Goal: Task Accomplishment & Management: Manage account settings

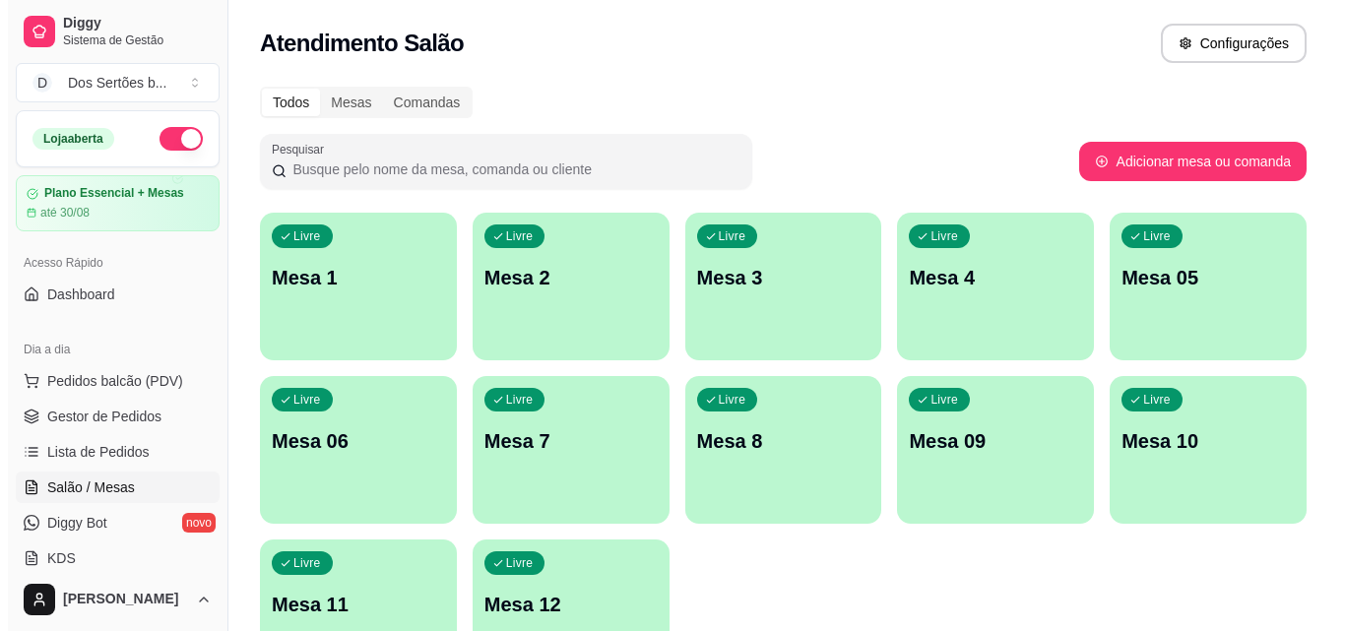
scroll to position [47, 0]
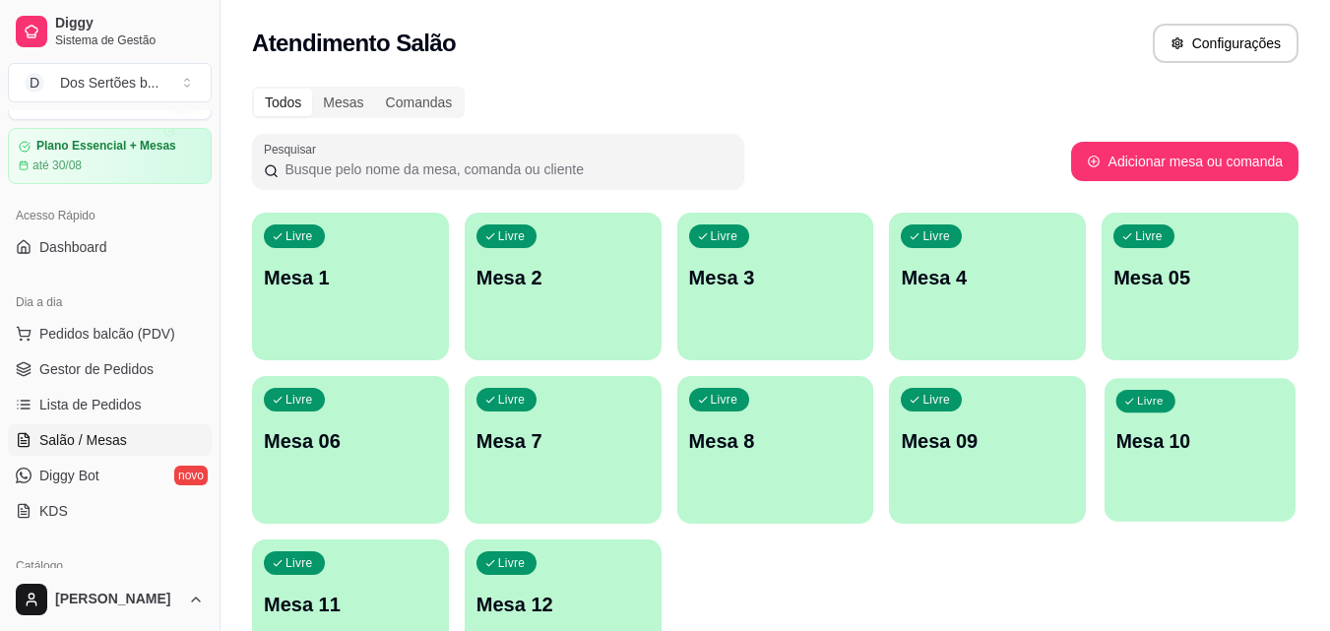
click at [1262, 421] on div "Livre Mesa 10" at bounding box center [1200, 438] width 191 height 120
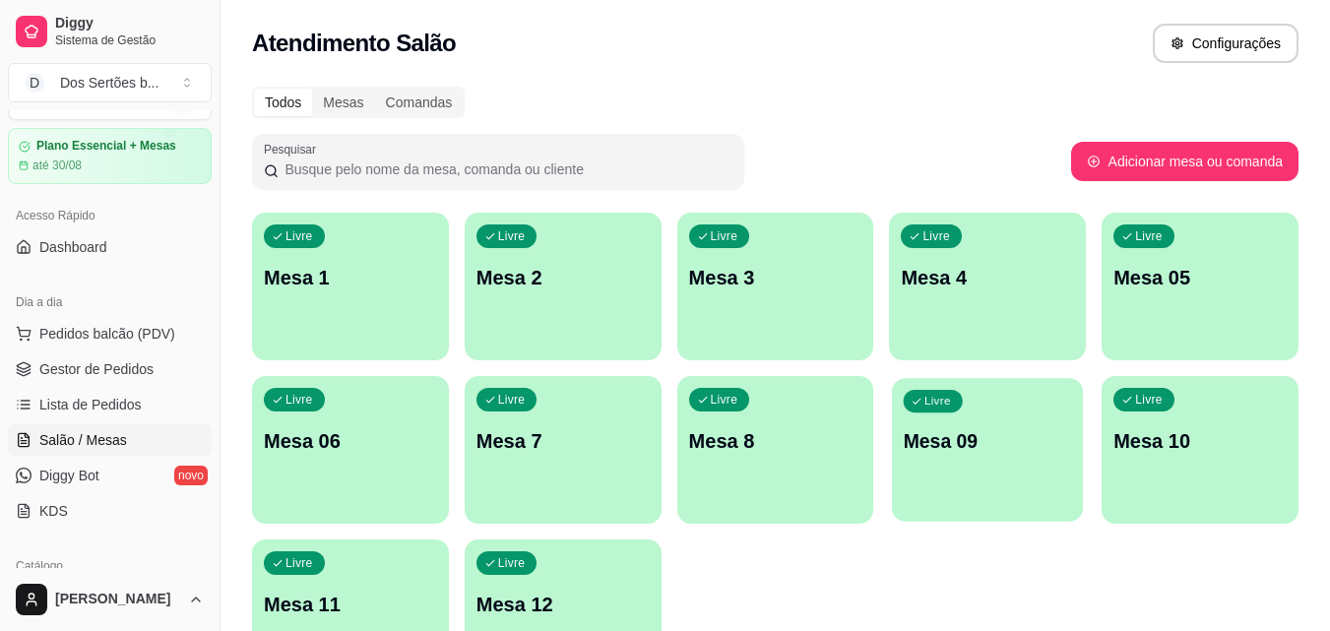
click at [956, 414] on div "Livre Mesa 09" at bounding box center [987, 438] width 191 height 120
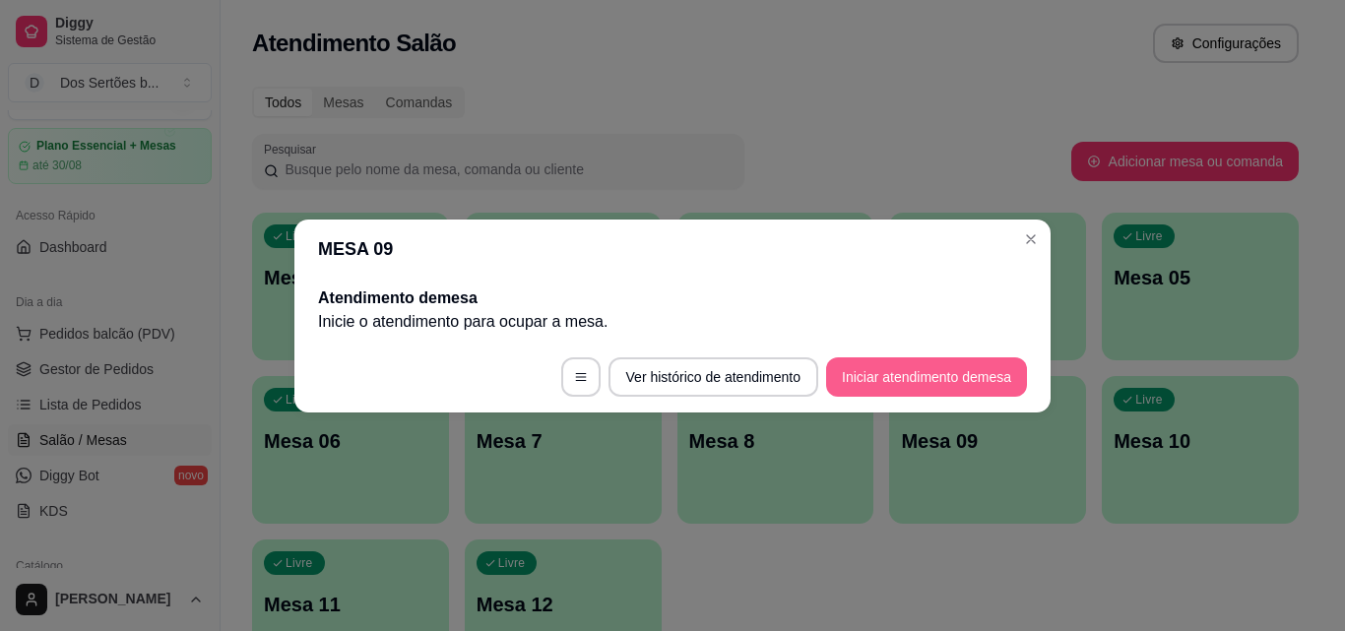
click at [882, 374] on button "Iniciar atendimento de mesa" at bounding box center [926, 376] width 201 height 39
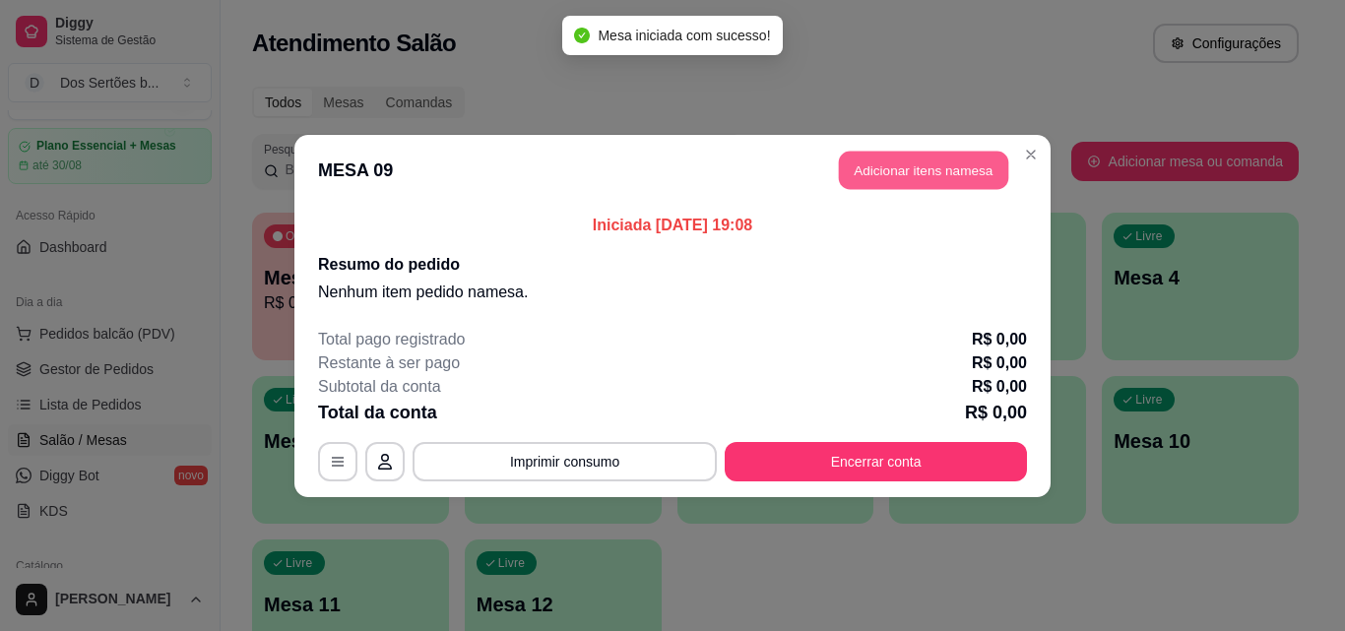
click at [870, 163] on button "Adicionar itens na mesa" at bounding box center [923, 170] width 169 height 38
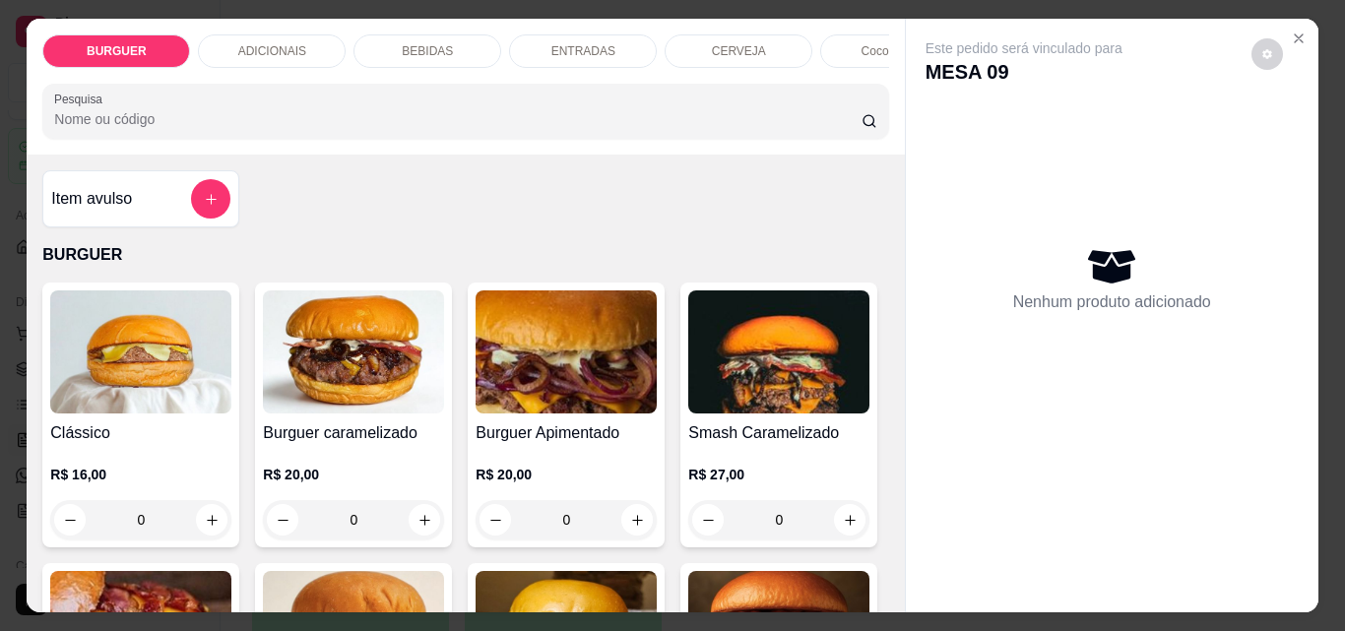
scroll to position [204, 0]
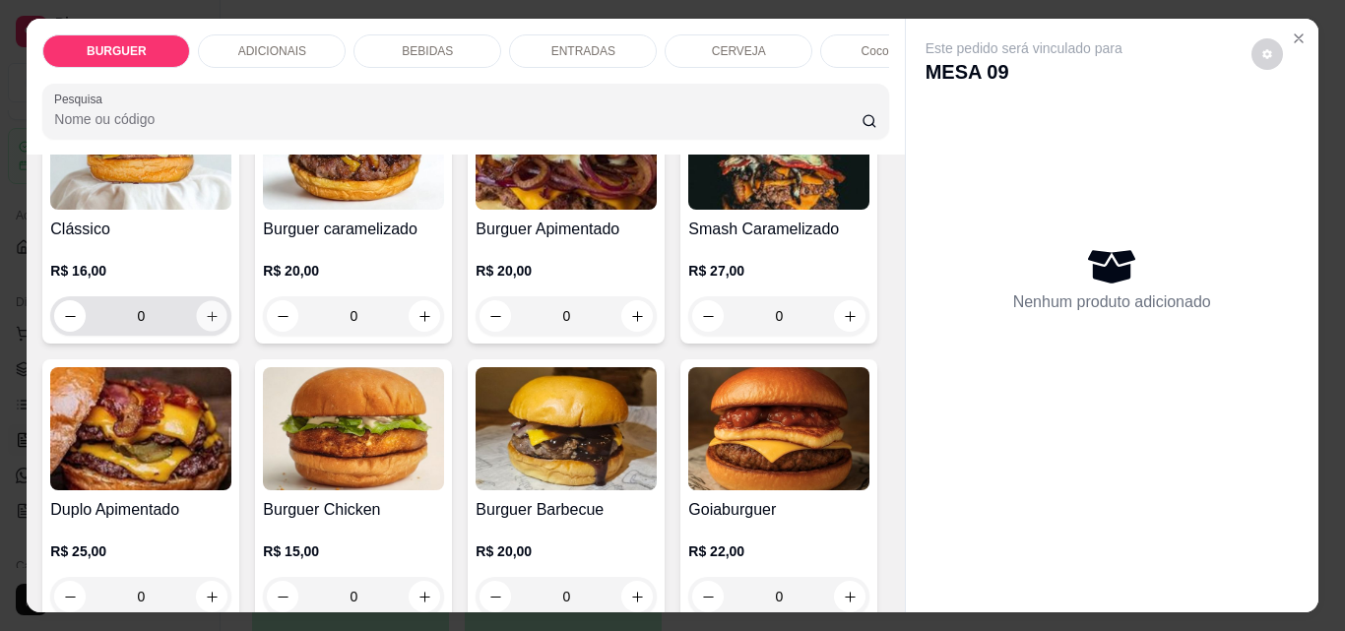
click at [205, 332] on button "increase-product-quantity" at bounding box center [212, 316] width 31 height 31
type input "1"
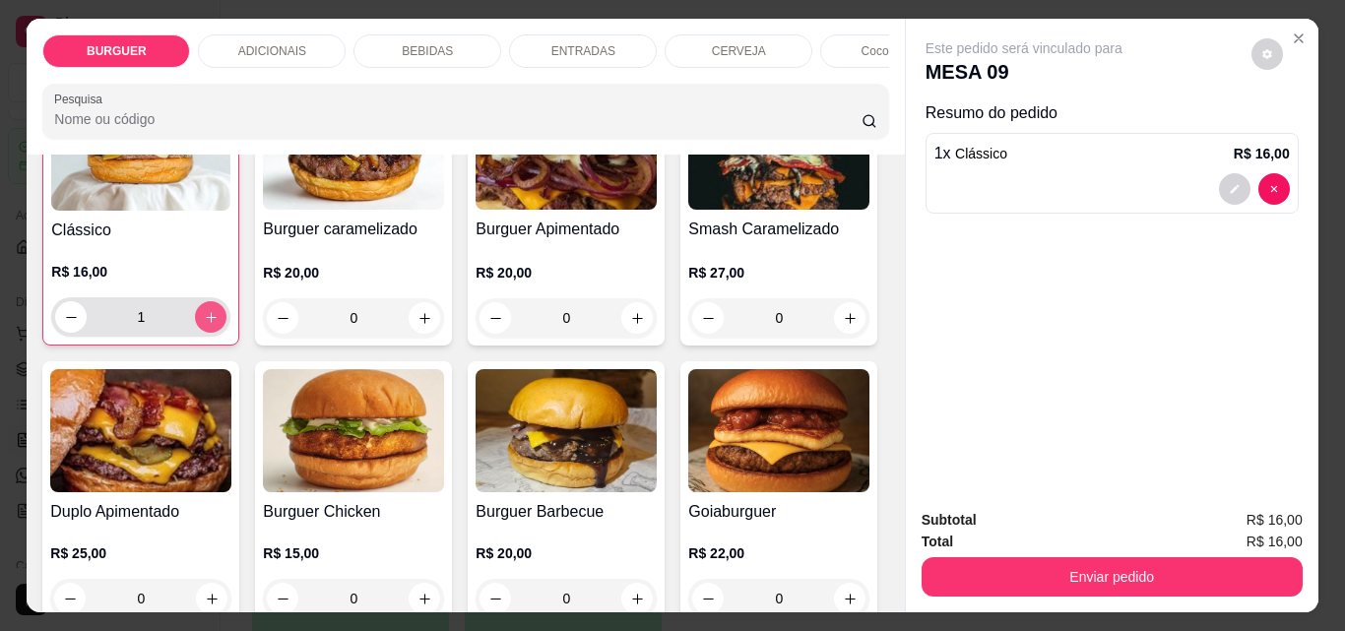
scroll to position [205, 0]
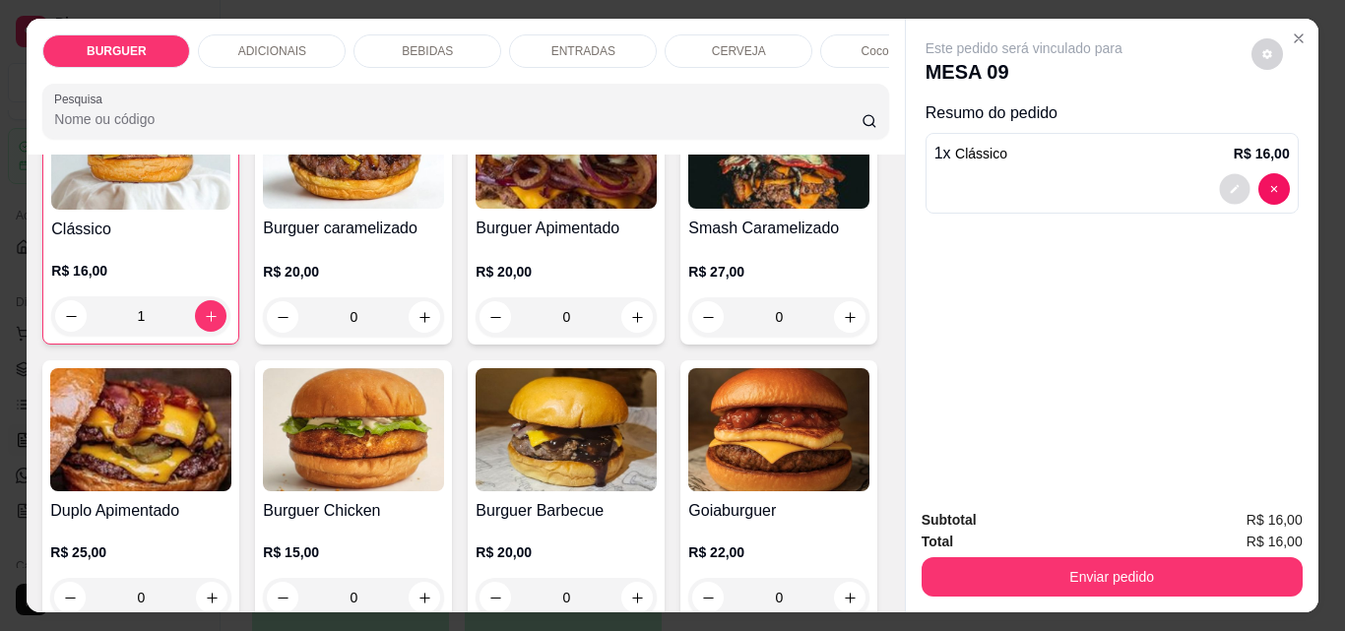
click at [1220, 180] on button "decrease-product-quantity" at bounding box center [1234, 189] width 31 height 31
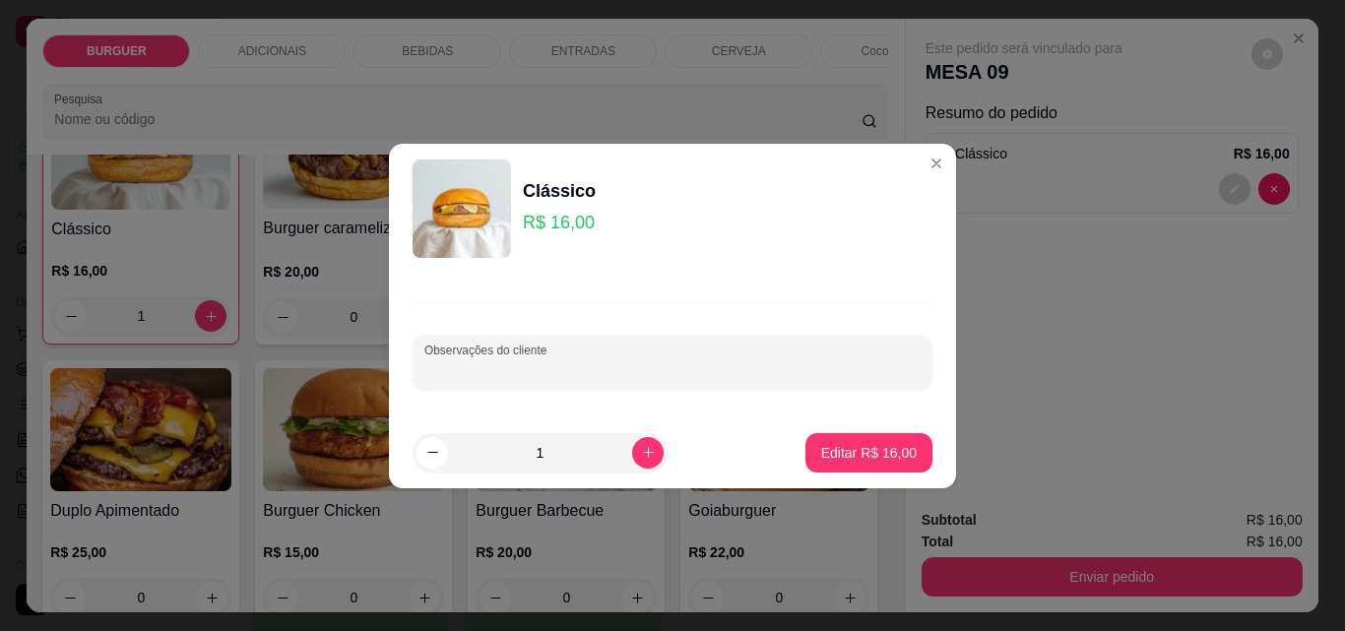
click at [447, 374] on input "Observações do cliente" at bounding box center [672, 370] width 496 height 20
type input "colocar cheddar no lugar do prato"
click at [838, 448] on p "Editar R$ 16,00" at bounding box center [868, 452] width 93 height 19
type input "0"
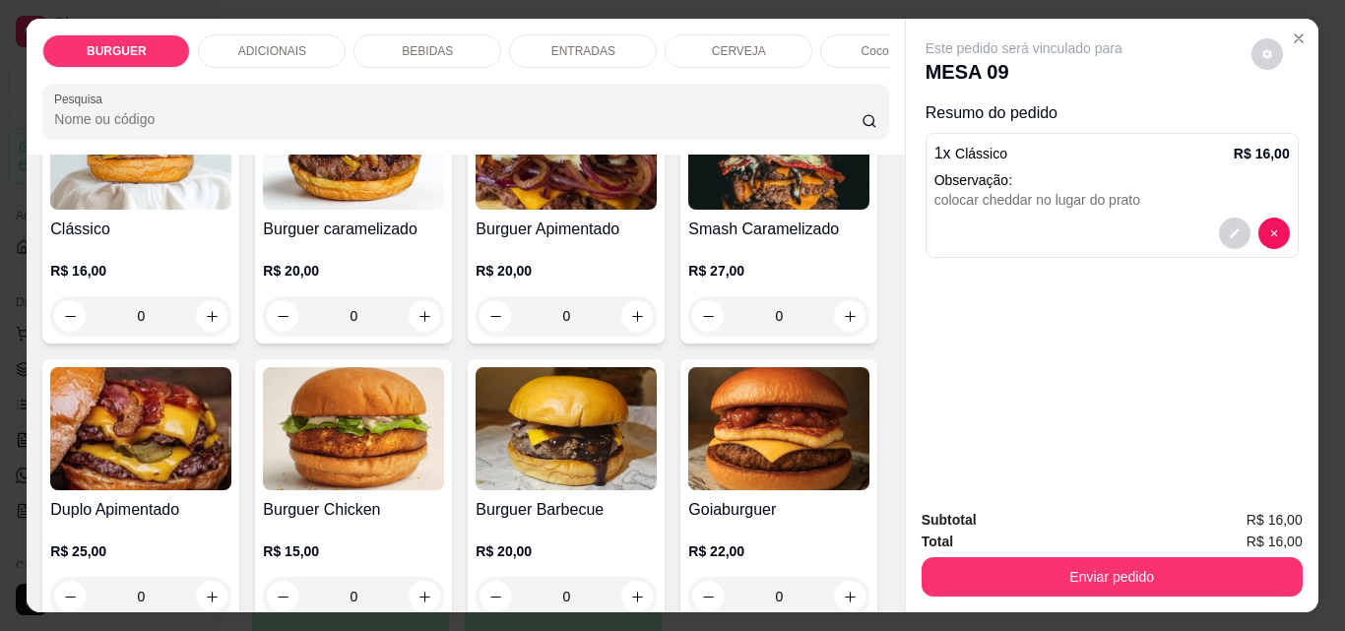
scroll to position [51, 0]
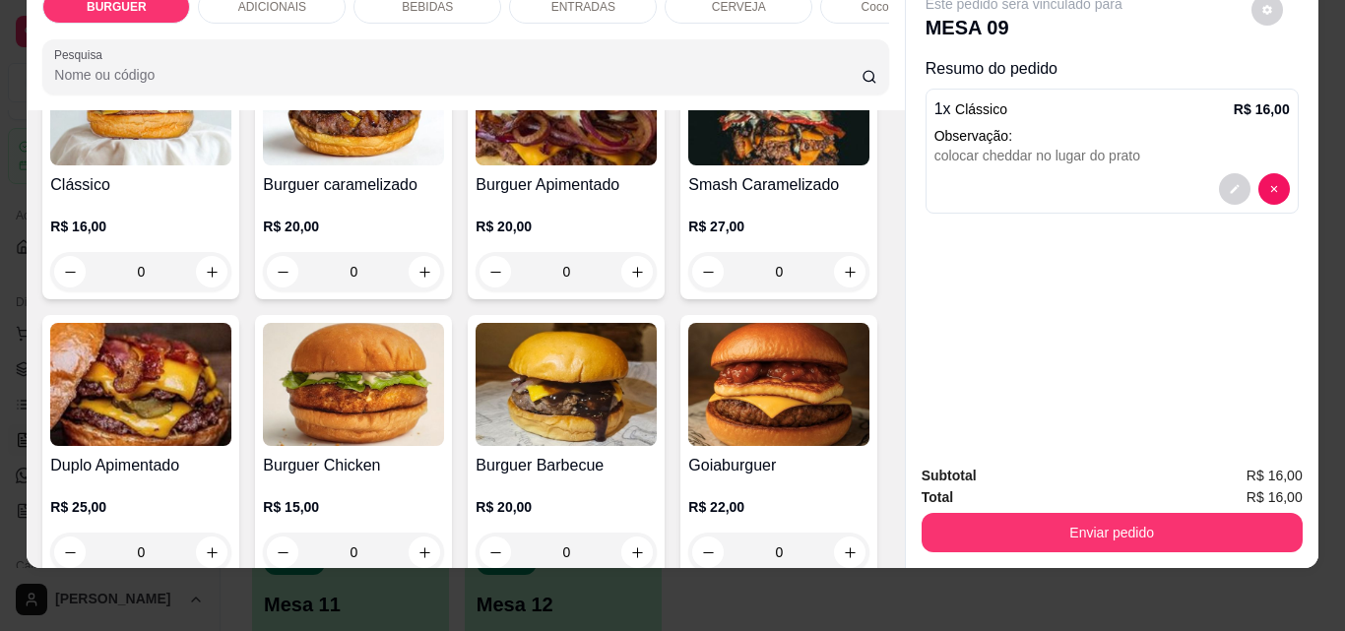
click at [447, 2] on div "BEBIDAS" at bounding box center [428, 6] width 148 height 33
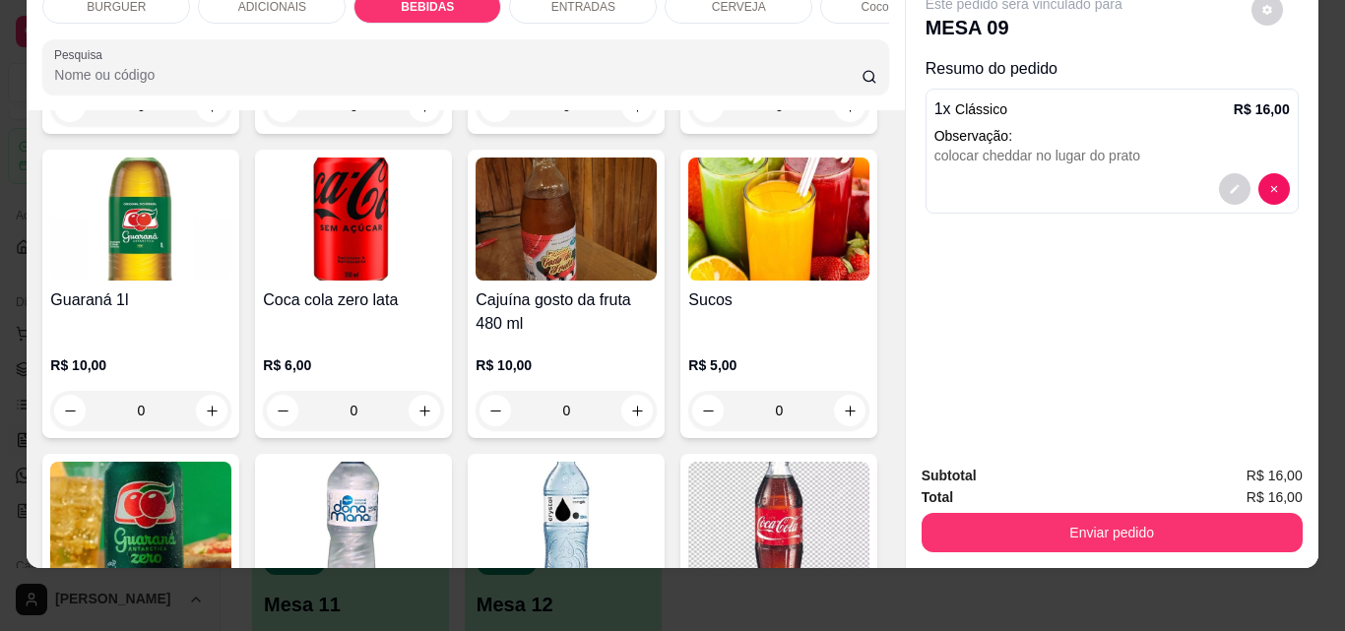
scroll to position [1953, 0]
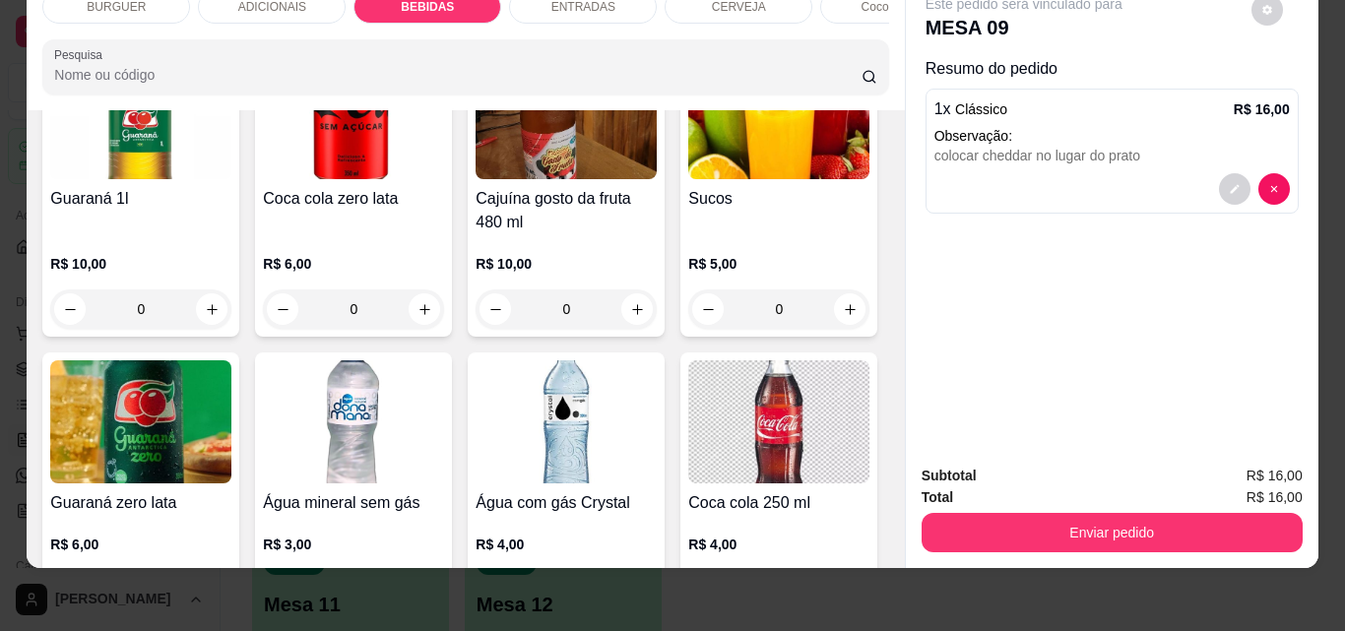
click at [197, 21] on button "increase-product-quantity" at bounding box center [212, 5] width 31 height 31
type input "1"
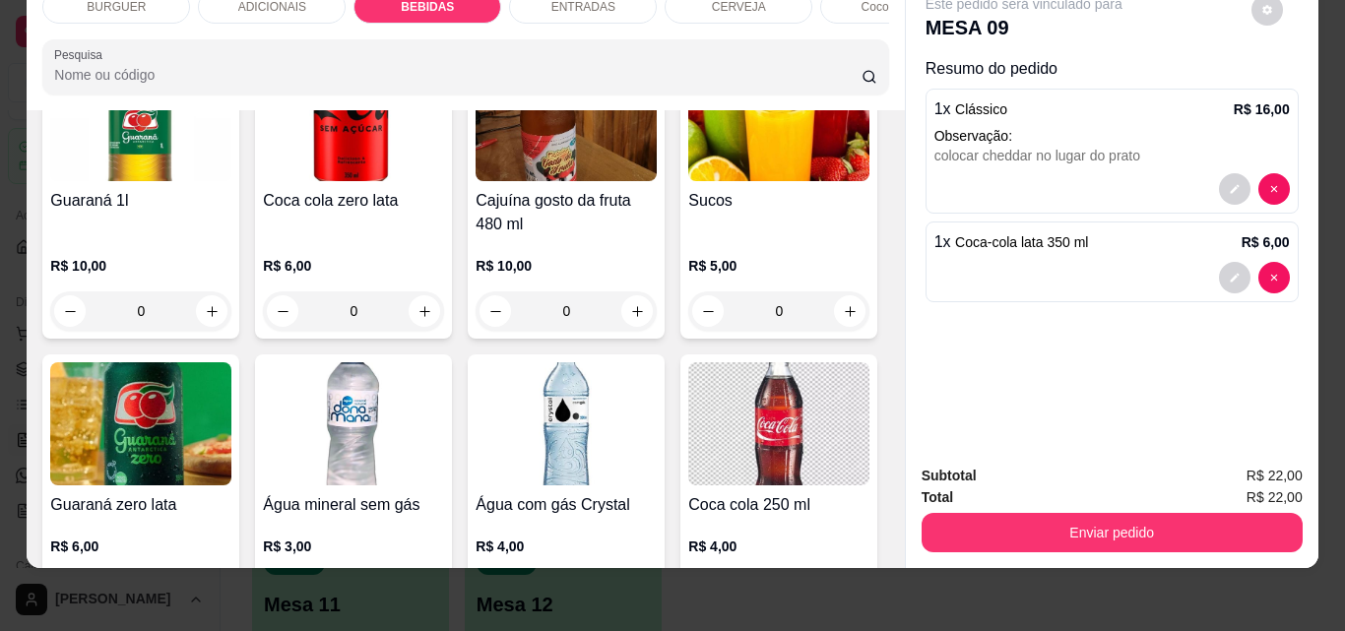
scroll to position [1954, 0]
click at [539, 5] on div "ENTRADAS" at bounding box center [583, 6] width 148 height 33
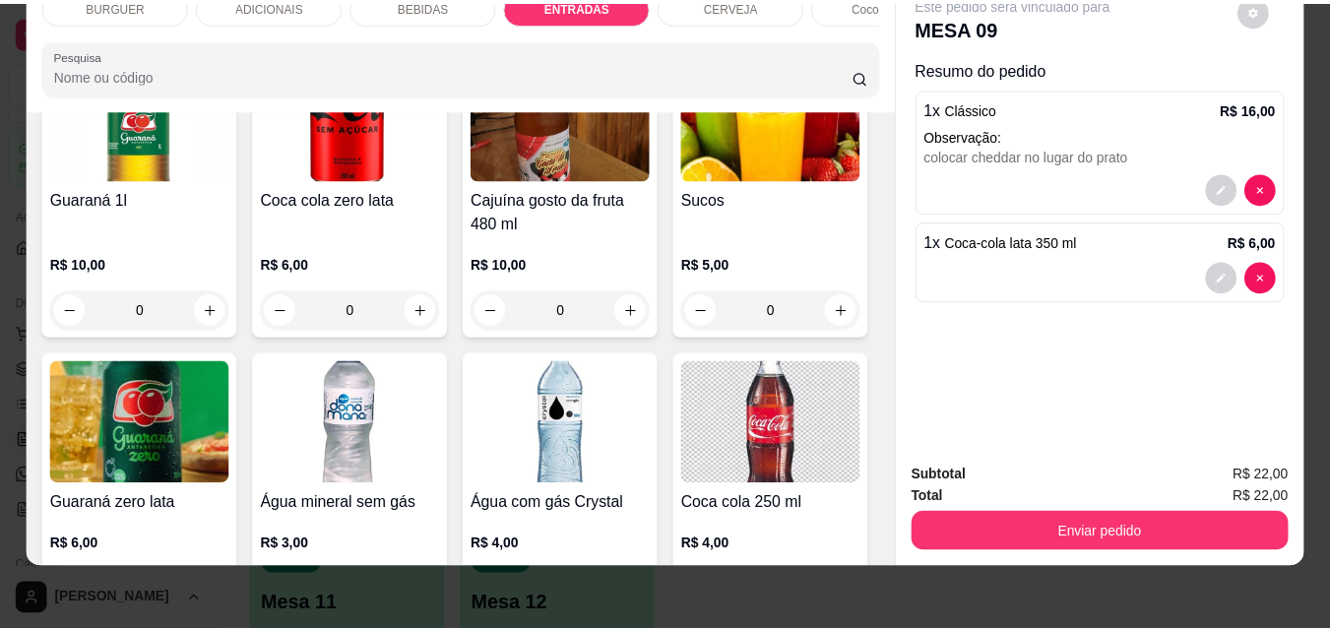
scroll to position [3320, 0]
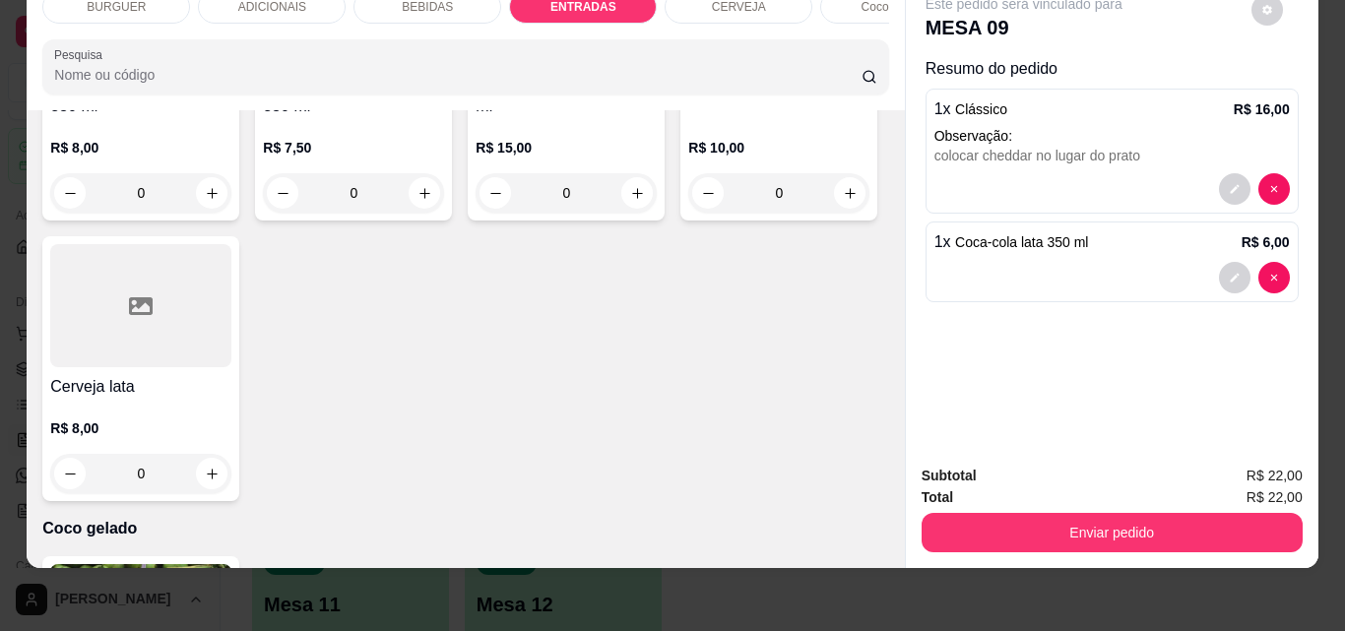
type input "1"
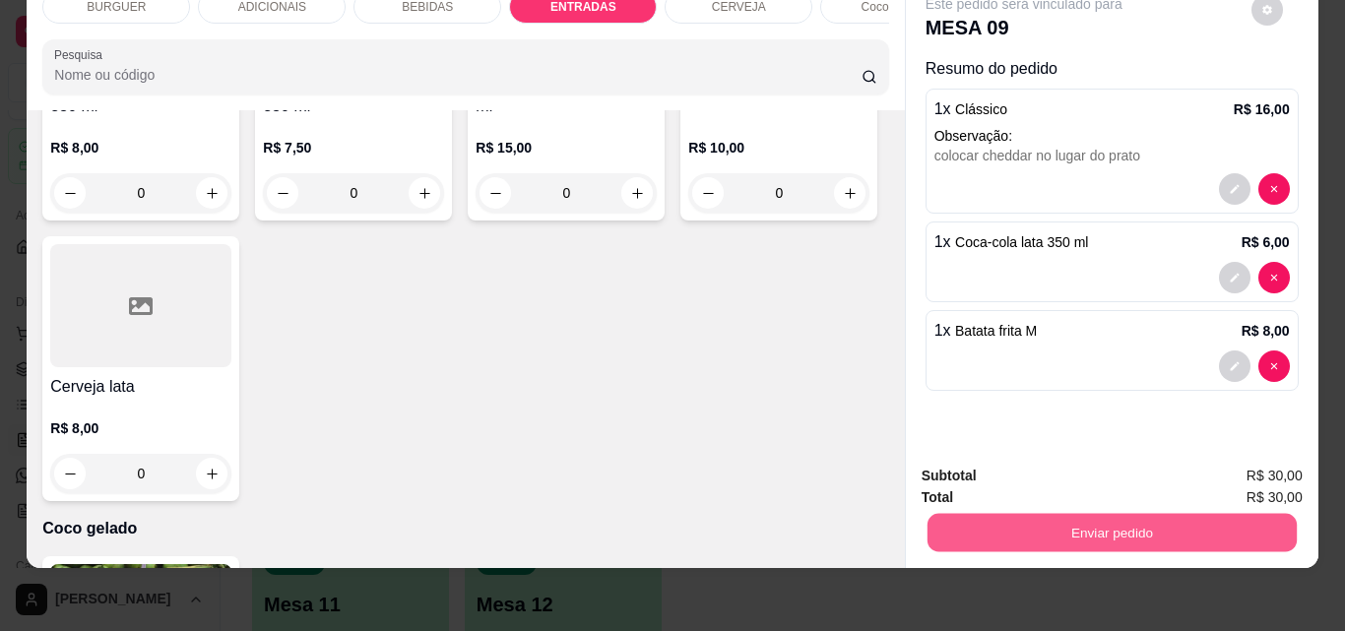
click at [992, 516] on button "Enviar pedido" at bounding box center [1111, 532] width 369 height 38
click at [957, 478] on button "Não registrar e enviar pedido" at bounding box center [1046, 469] width 199 height 36
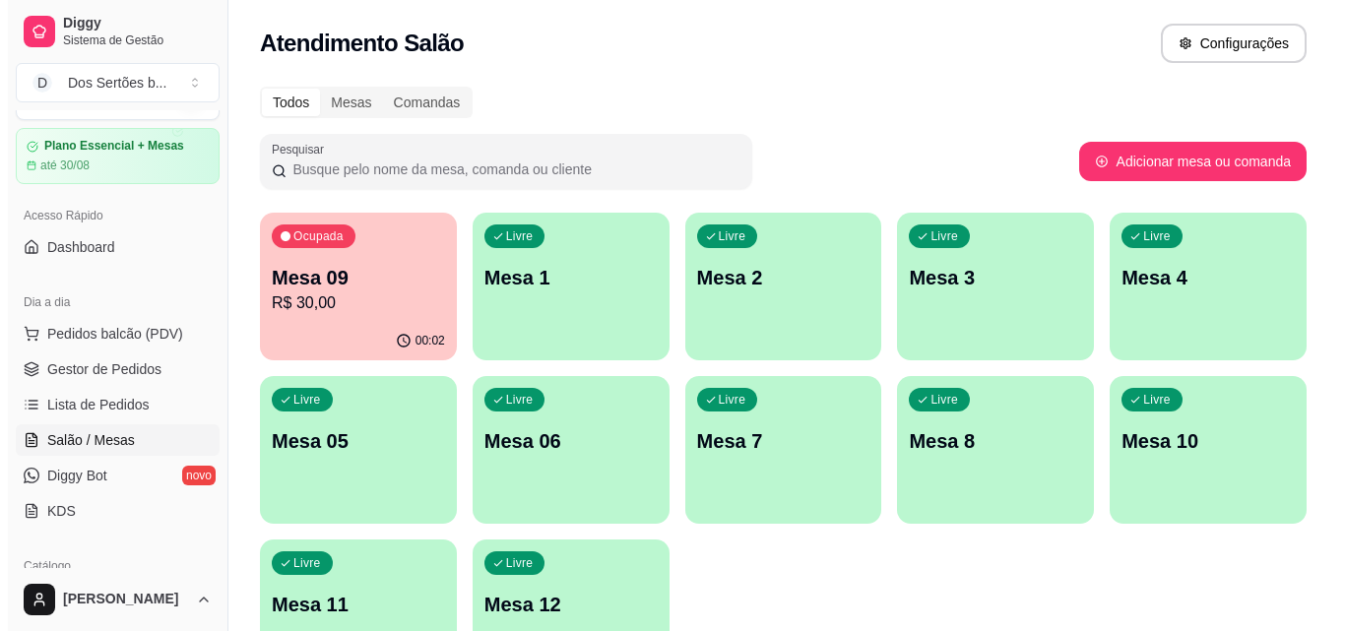
scroll to position [0, 0]
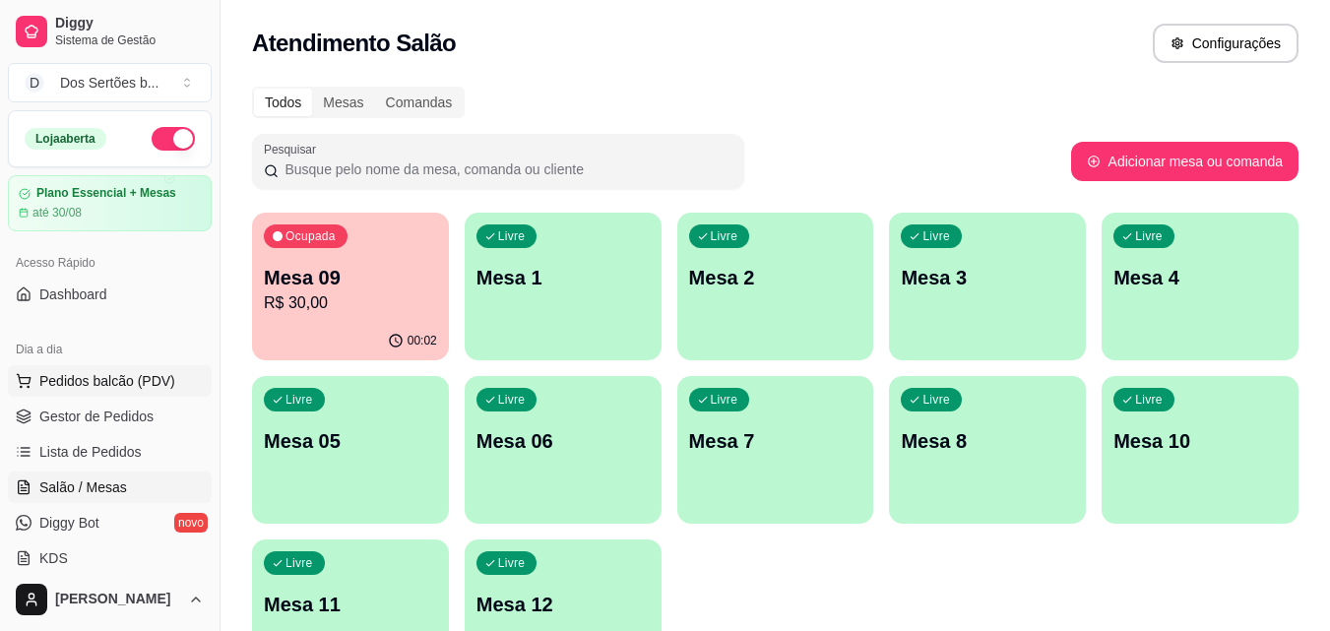
click at [45, 385] on span "Pedidos balcão (PDV)" at bounding box center [107, 381] width 136 height 20
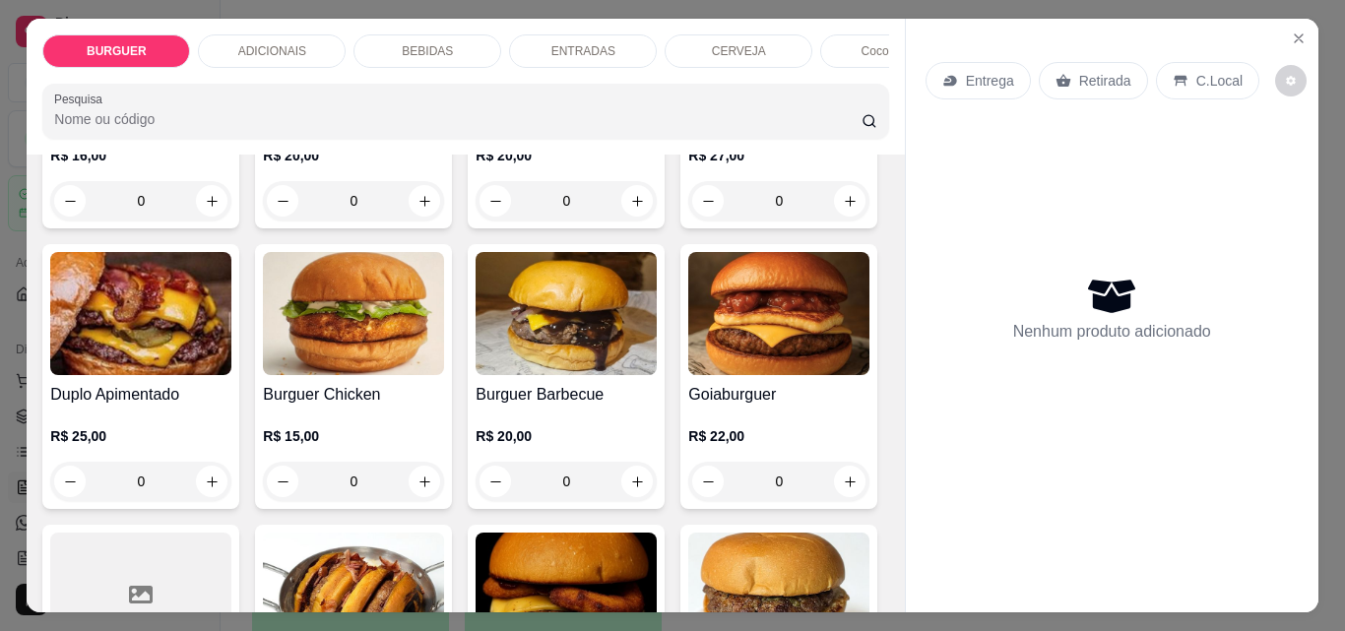
scroll to position [604, 0]
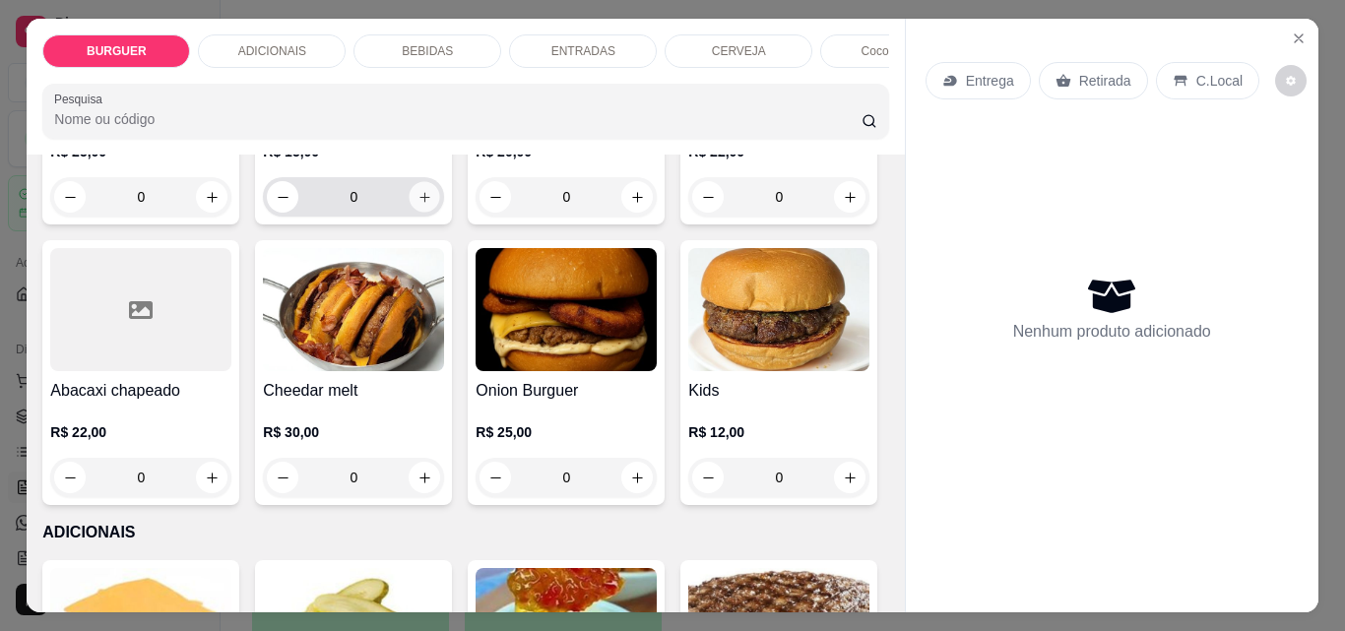
click at [440, 193] on button "increase-product-quantity" at bounding box center [425, 197] width 31 height 31
type input "1"
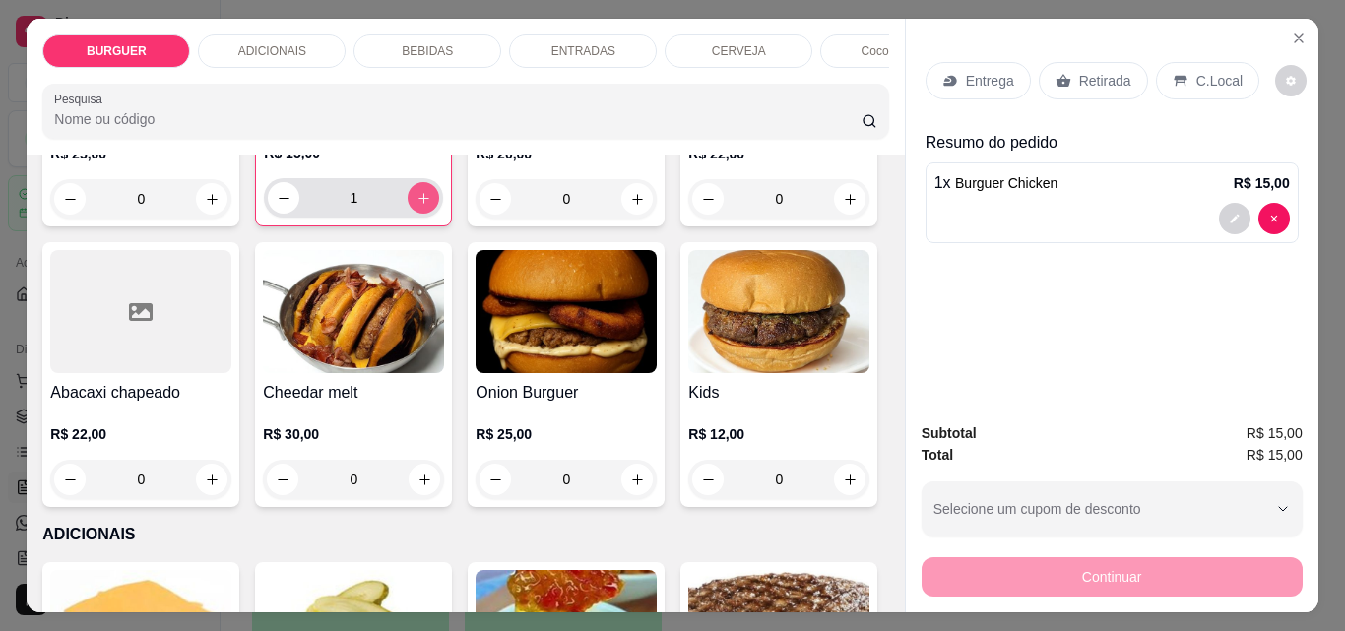
scroll to position [606, 0]
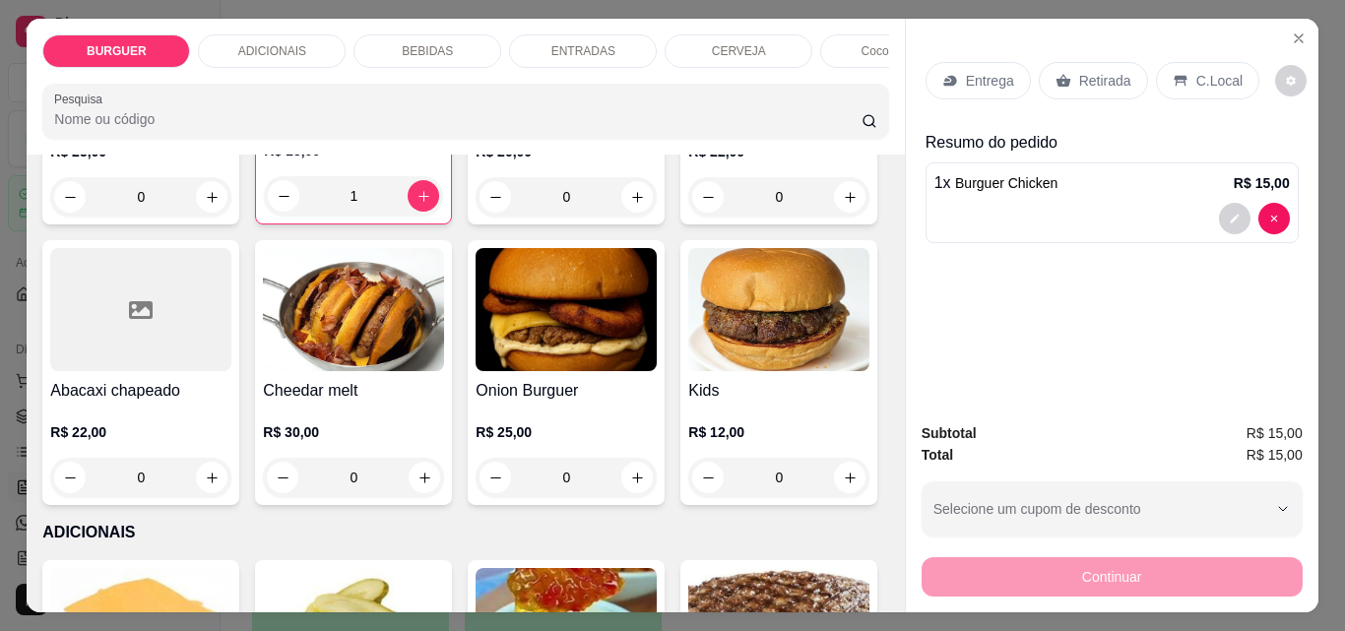
click at [1056, 75] on icon at bounding box center [1063, 81] width 15 height 13
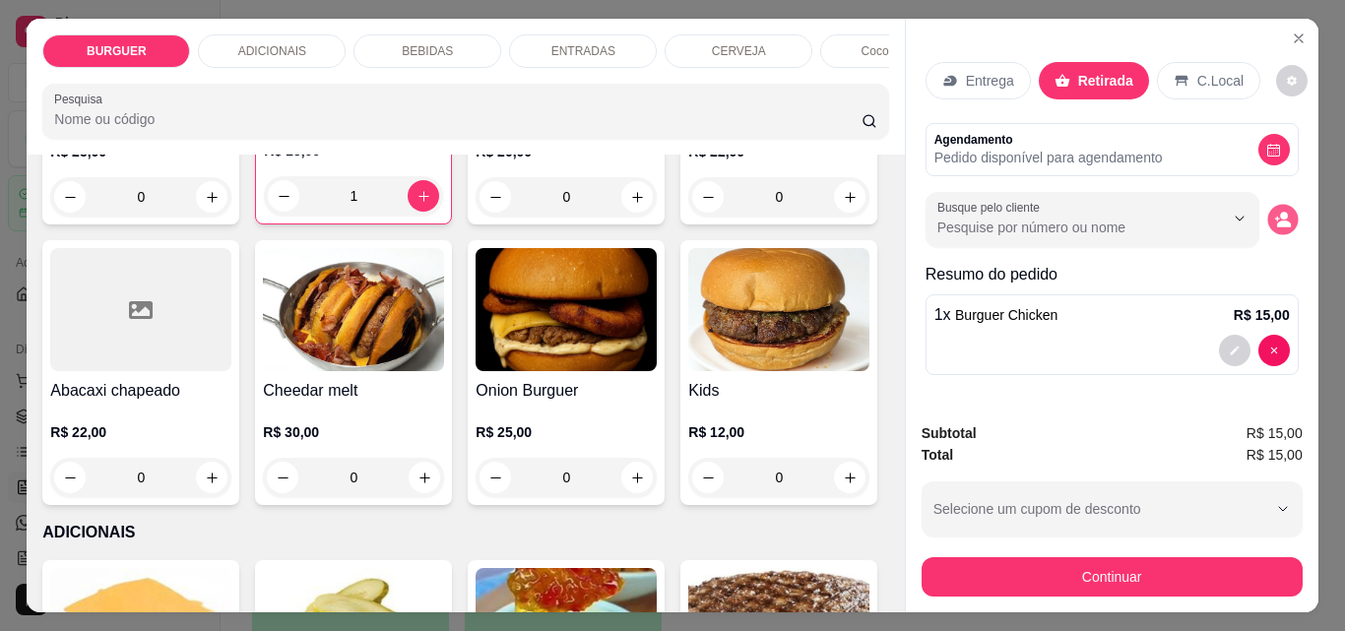
click at [1277, 221] on icon "decrease-product-quantity" at bounding box center [1284, 224] width 14 height 7
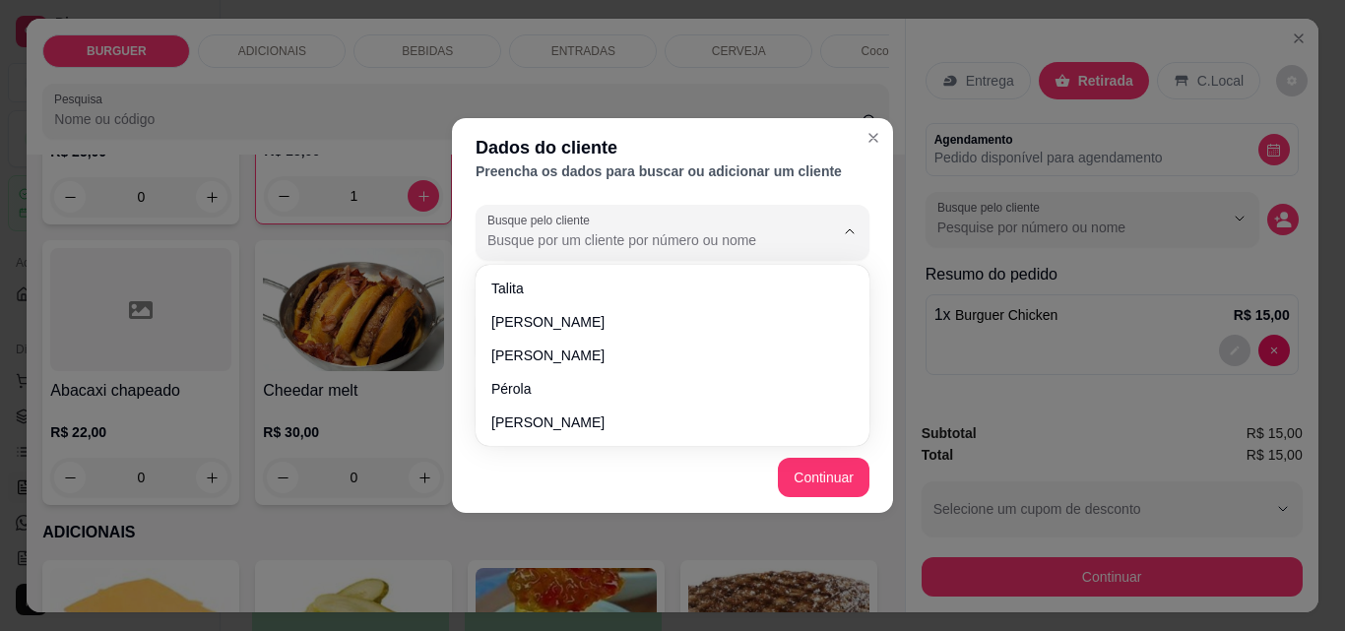
click at [497, 237] on input "Busque pelo cliente" at bounding box center [644, 240] width 315 height 20
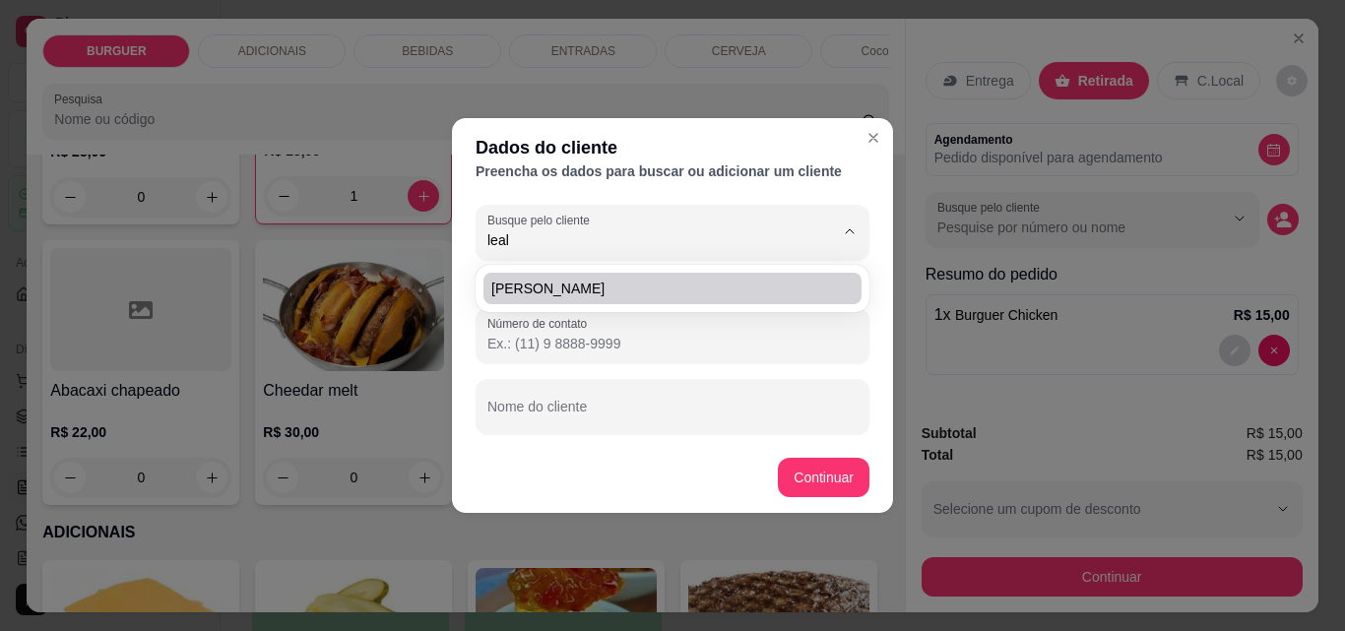
click at [506, 285] on span "[PERSON_NAME]" at bounding box center [662, 289] width 343 height 20
type input "[PERSON_NAME]"
type input "[PHONE_NUMBER]"
type input "[PERSON_NAME]"
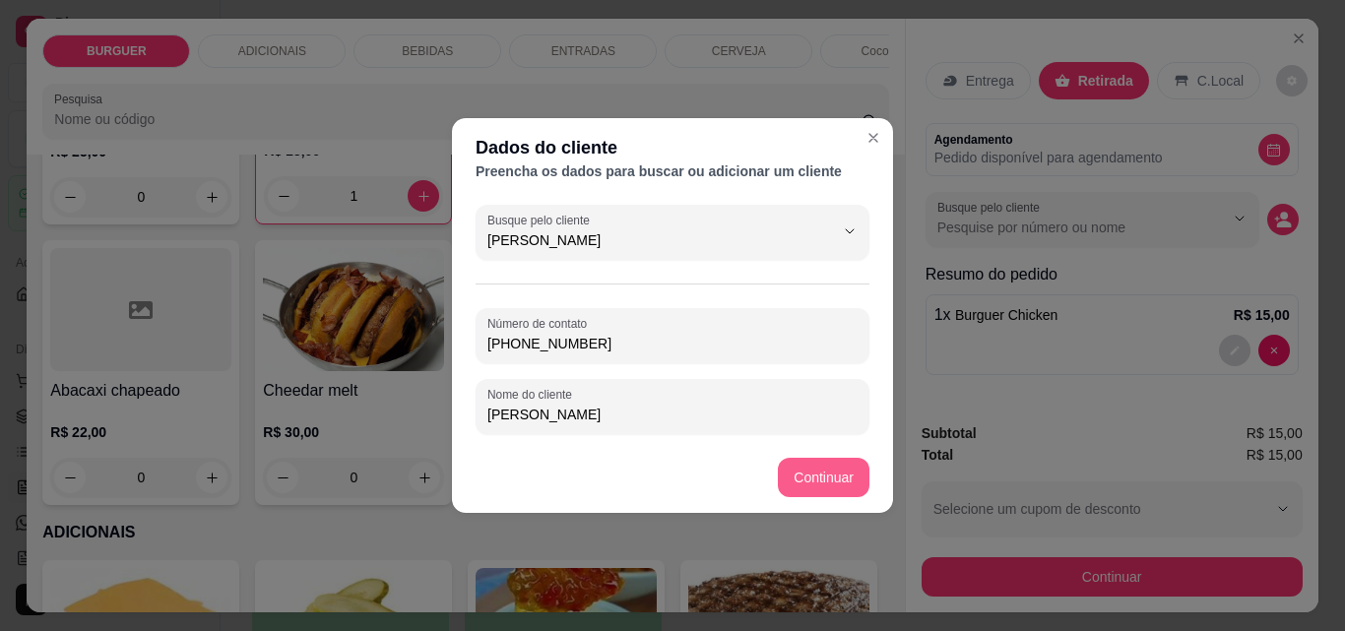
type input "[PERSON_NAME]"
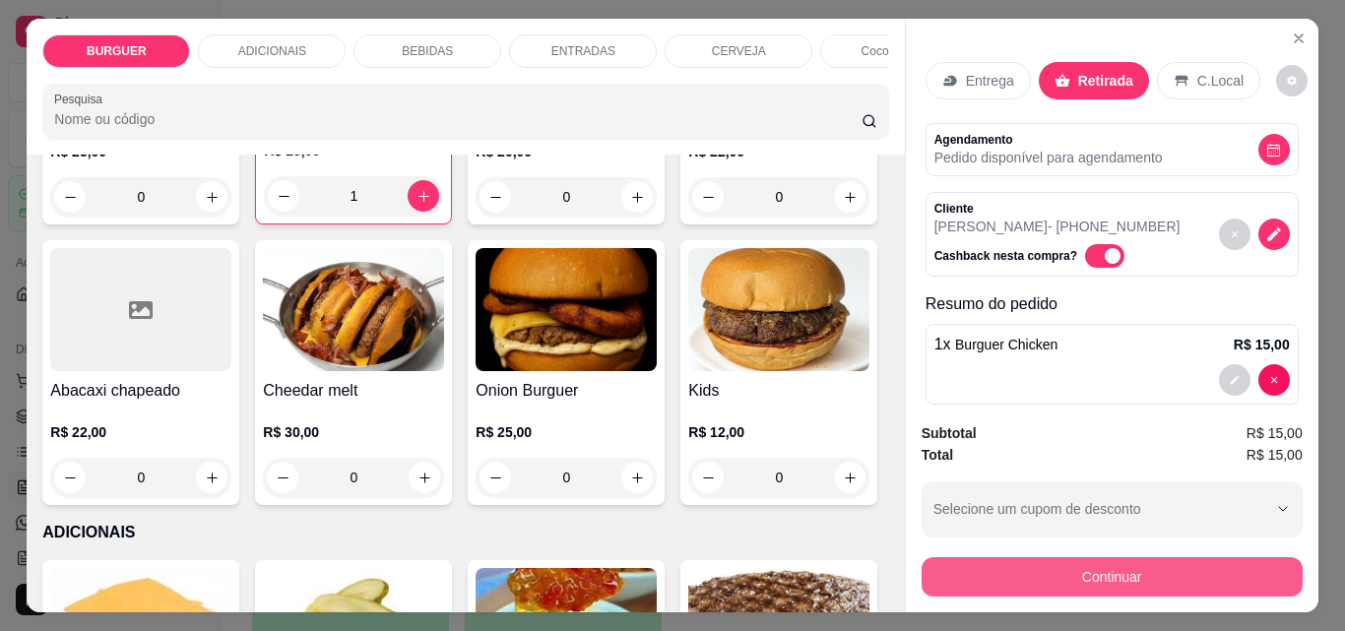
click at [977, 562] on button "Continuar" at bounding box center [1112, 576] width 381 height 39
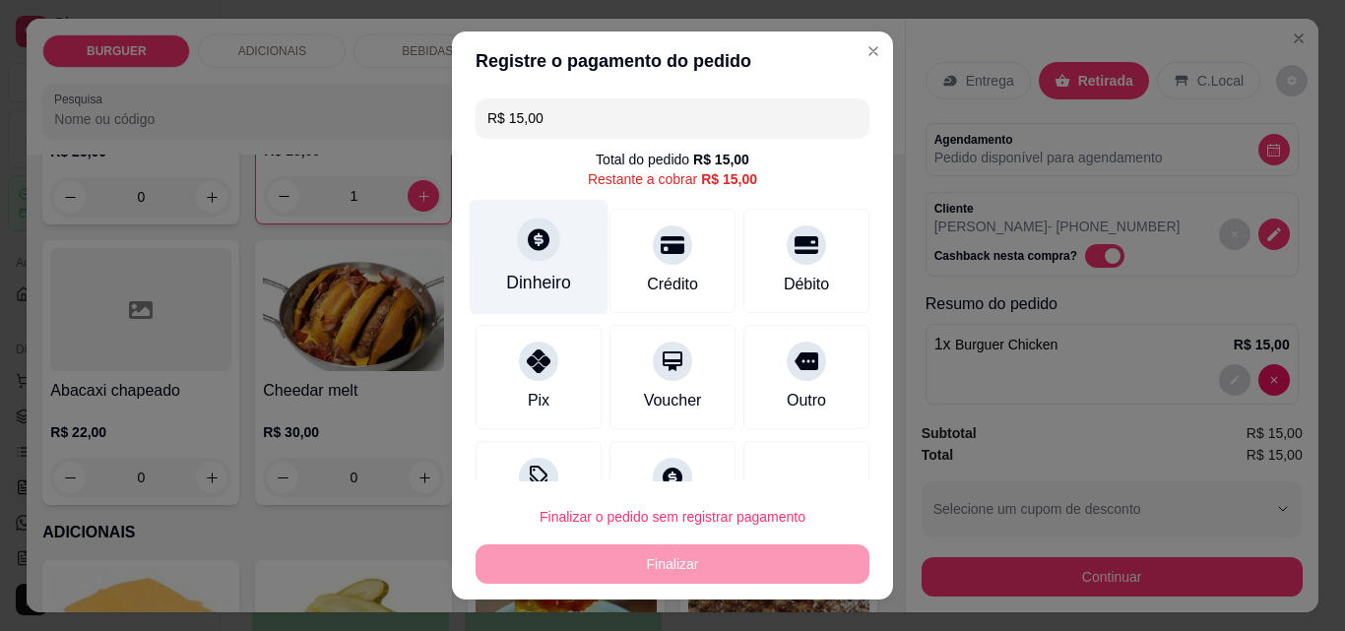
click at [550, 253] on div "Dinheiro" at bounding box center [539, 257] width 139 height 115
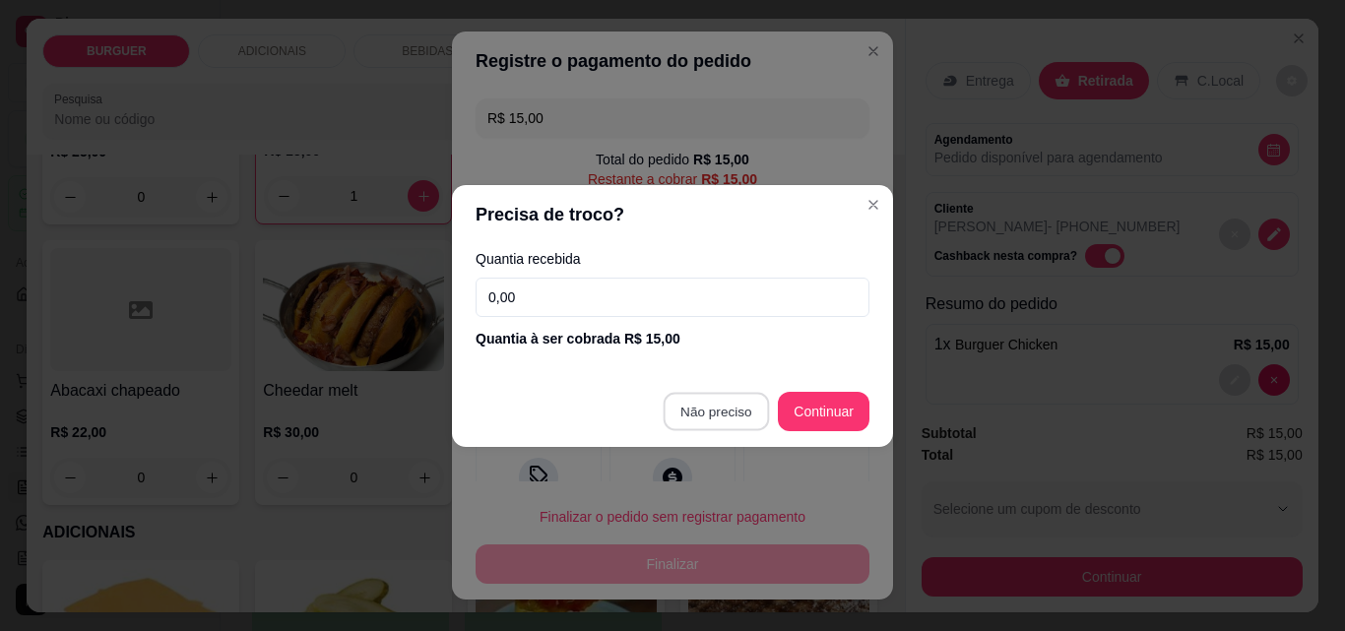
type input "R$ 0,00"
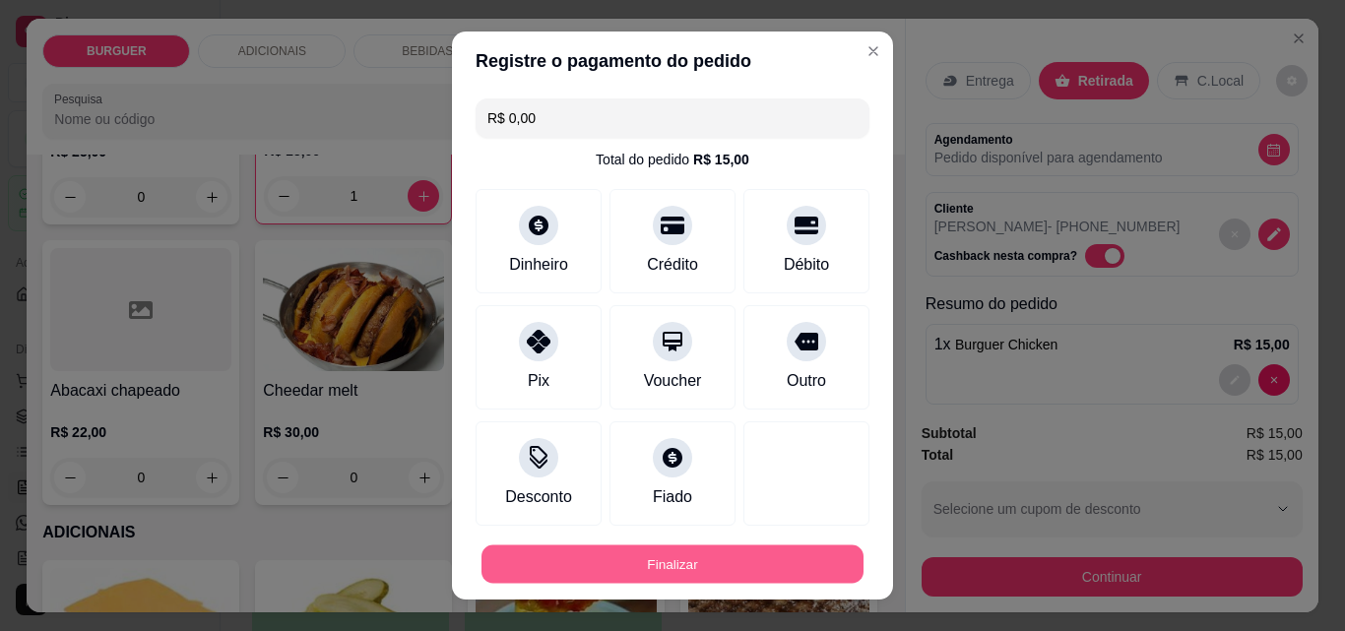
click at [627, 551] on button "Finalizar" at bounding box center [673, 565] width 382 height 38
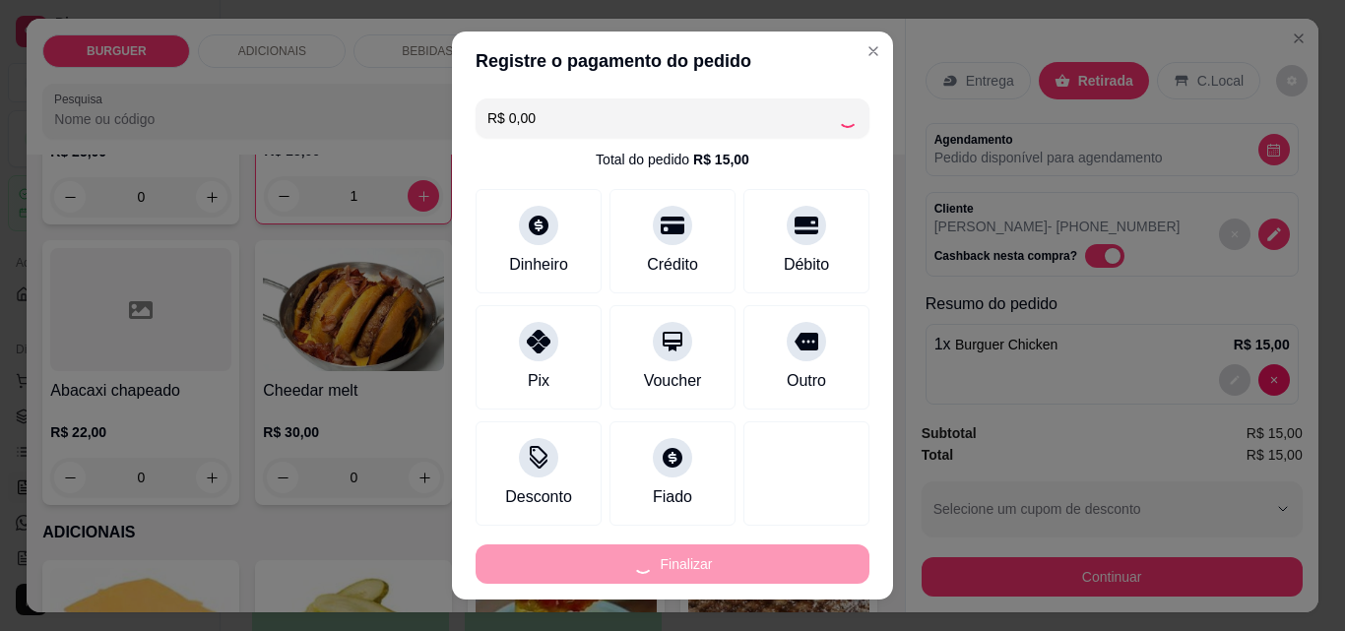
type input "0"
type input "-R$ 15,00"
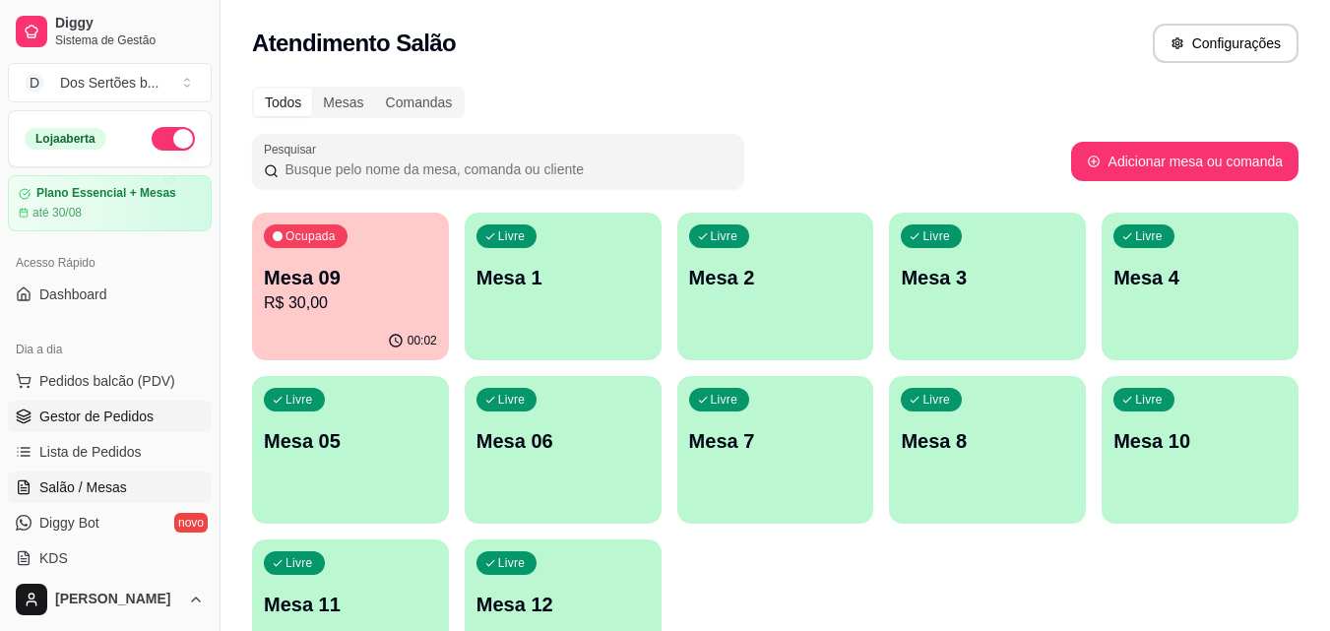
click at [108, 419] on span "Gestor de Pedidos" at bounding box center [96, 417] width 114 height 20
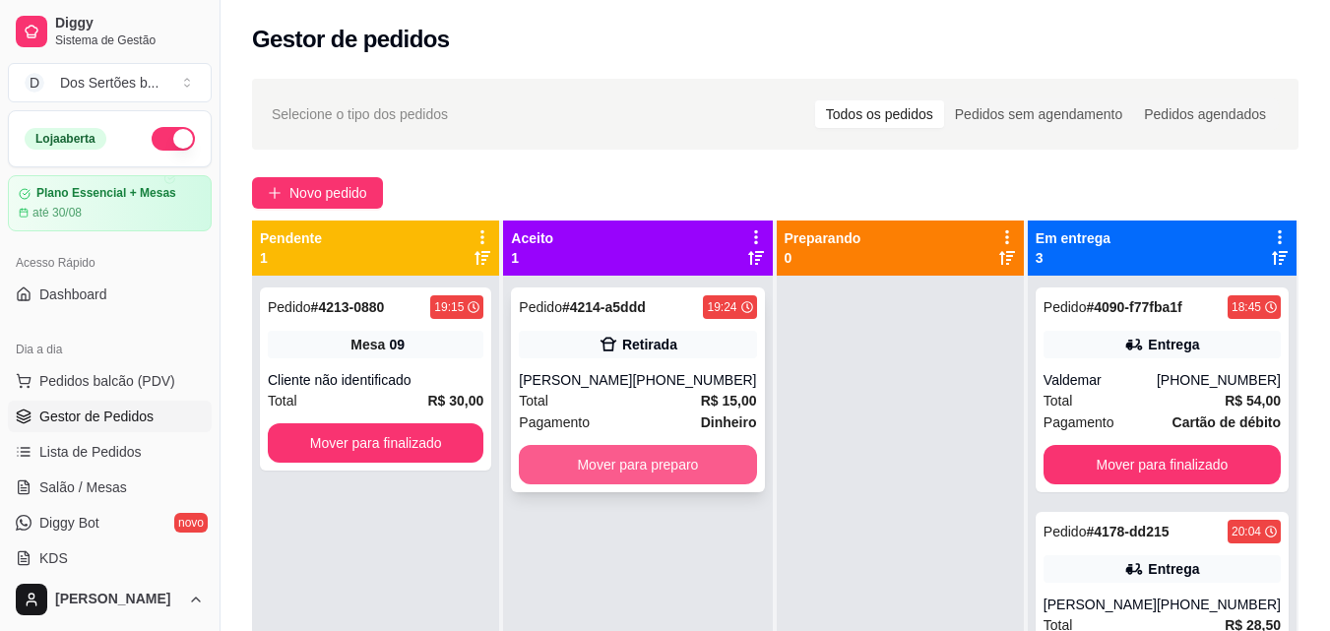
click at [612, 466] on button "Mover para preparo" at bounding box center [637, 464] width 237 height 39
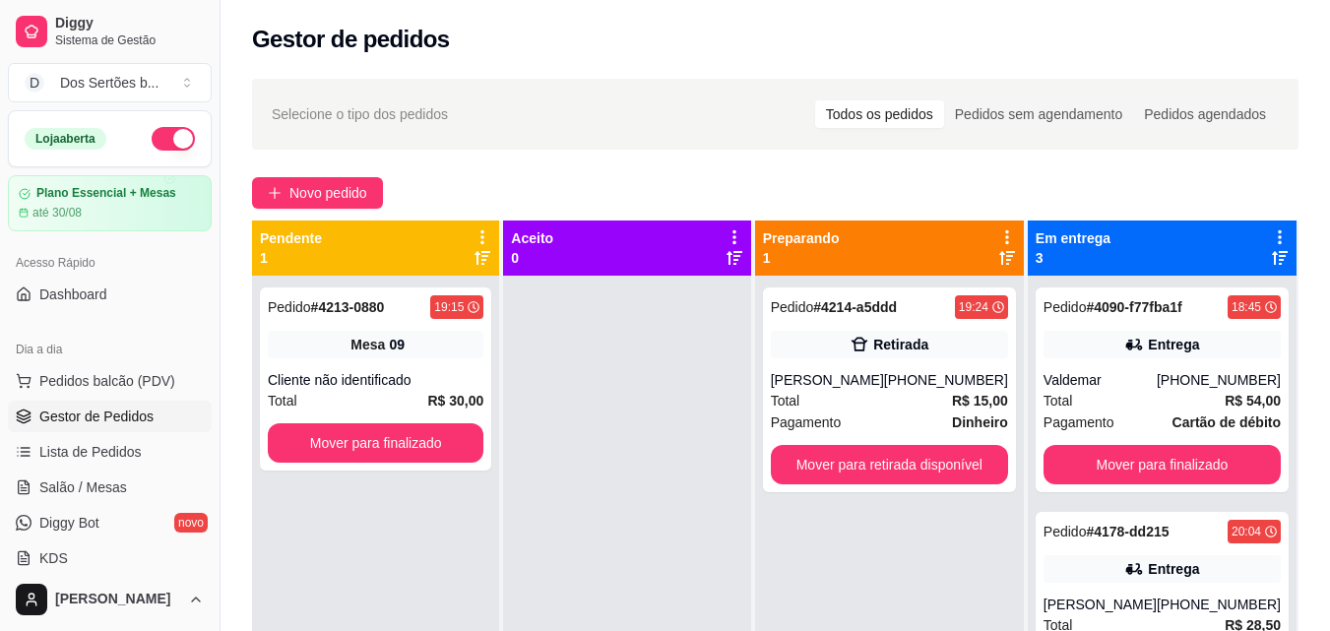
click at [1247, 38] on div "Gestor de pedidos" at bounding box center [775, 40] width 1047 height 32
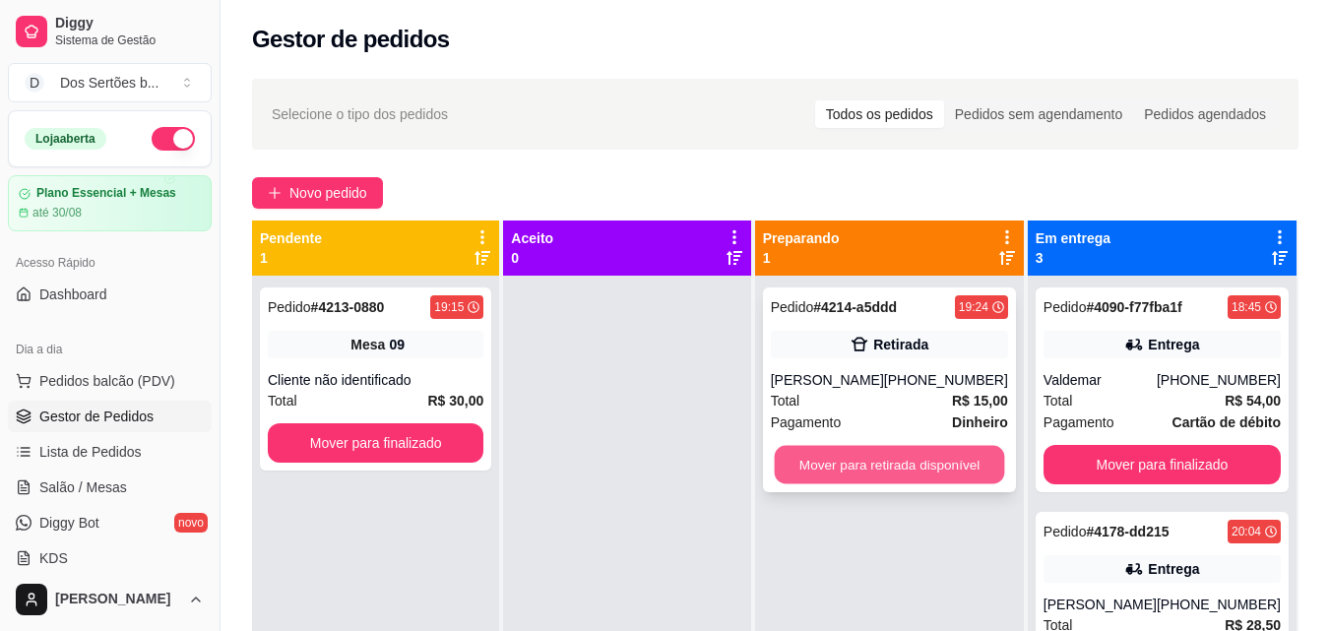
click at [826, 455] on button "Mover para retirada disponível" at bounding box center [889, 465] width 230 height 38
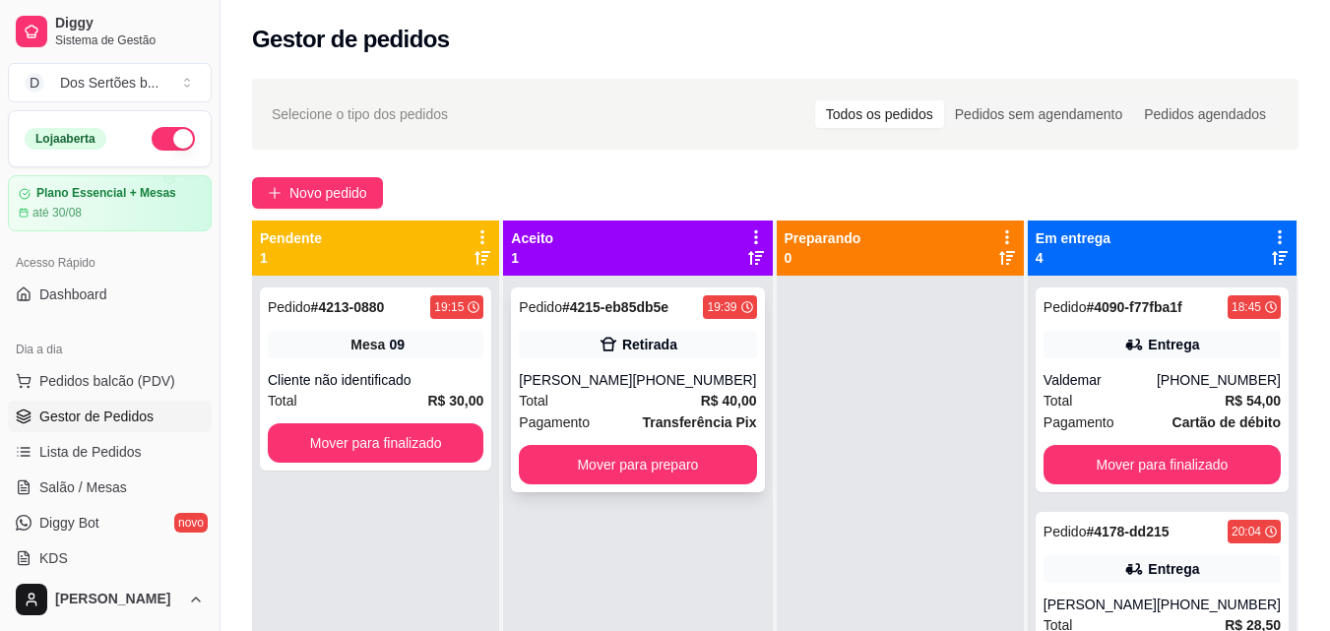
click at [655, 411] on div "Total R$ 40,00" at bounding box center [637, 401] width 237 height 22
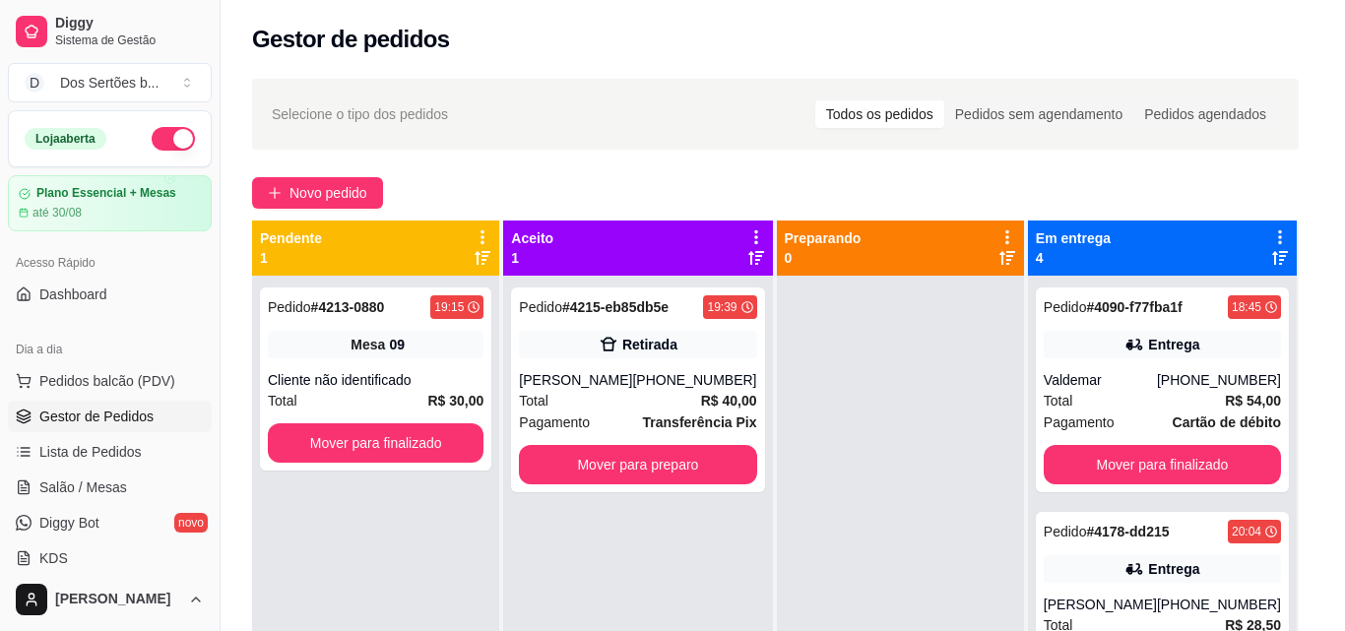
click at [657, 405] on button "Enviar link de avaliação" at bounding box center [672, 392] width 504 height 38
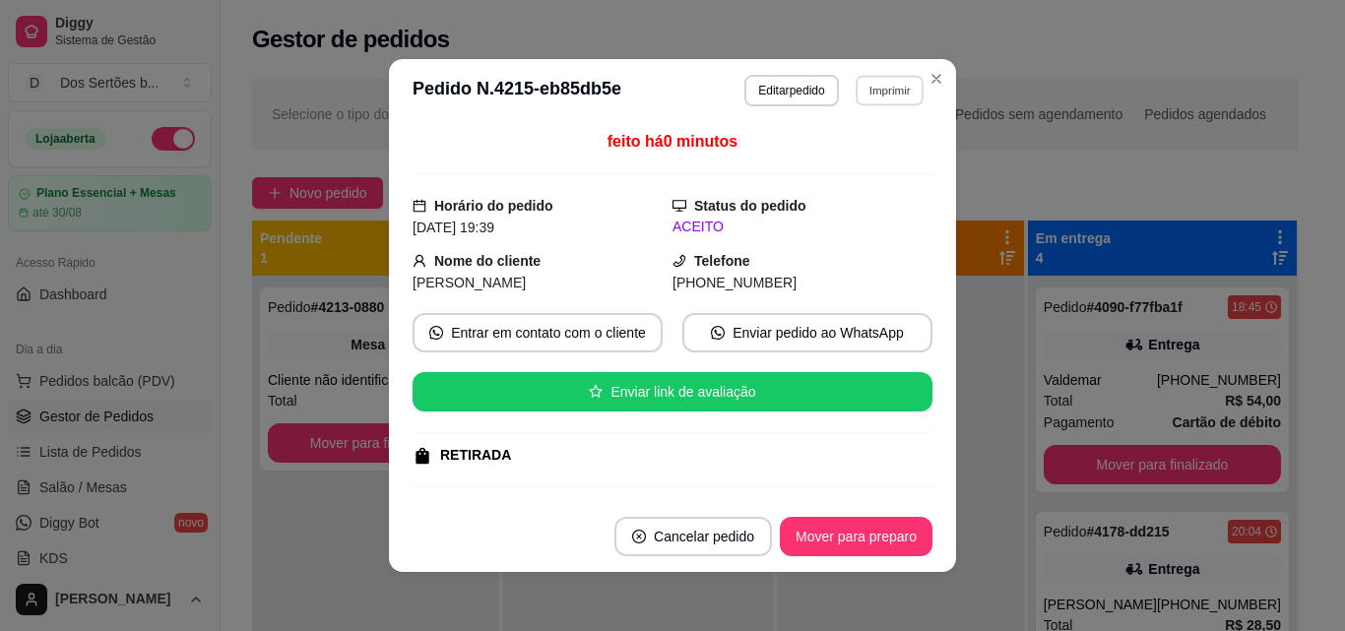
click at [873, 82] on button "Imprimir" at bounding box center [890, 90] width 68 height 31
click at [818, 167] on button "Impressora" at bounding box center [847, 159] width 138 height 31
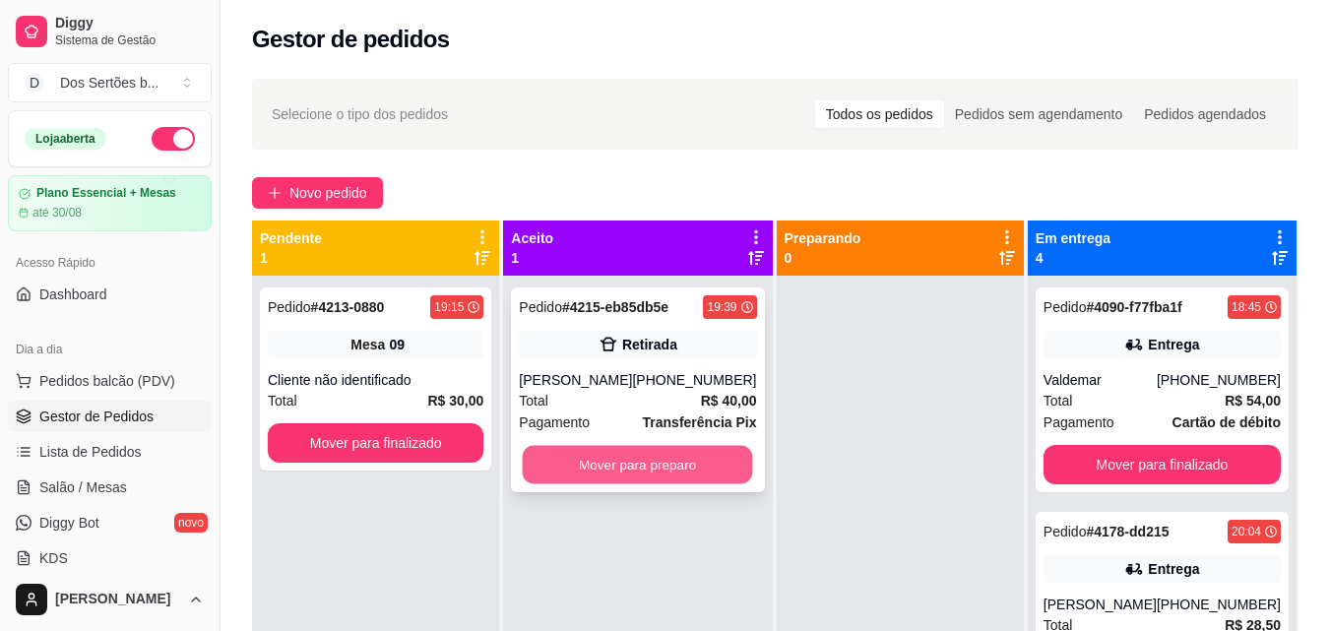
click at [594, 473] on button "Mover para preparo" at bounding box center [638, 465] width 230 height 38
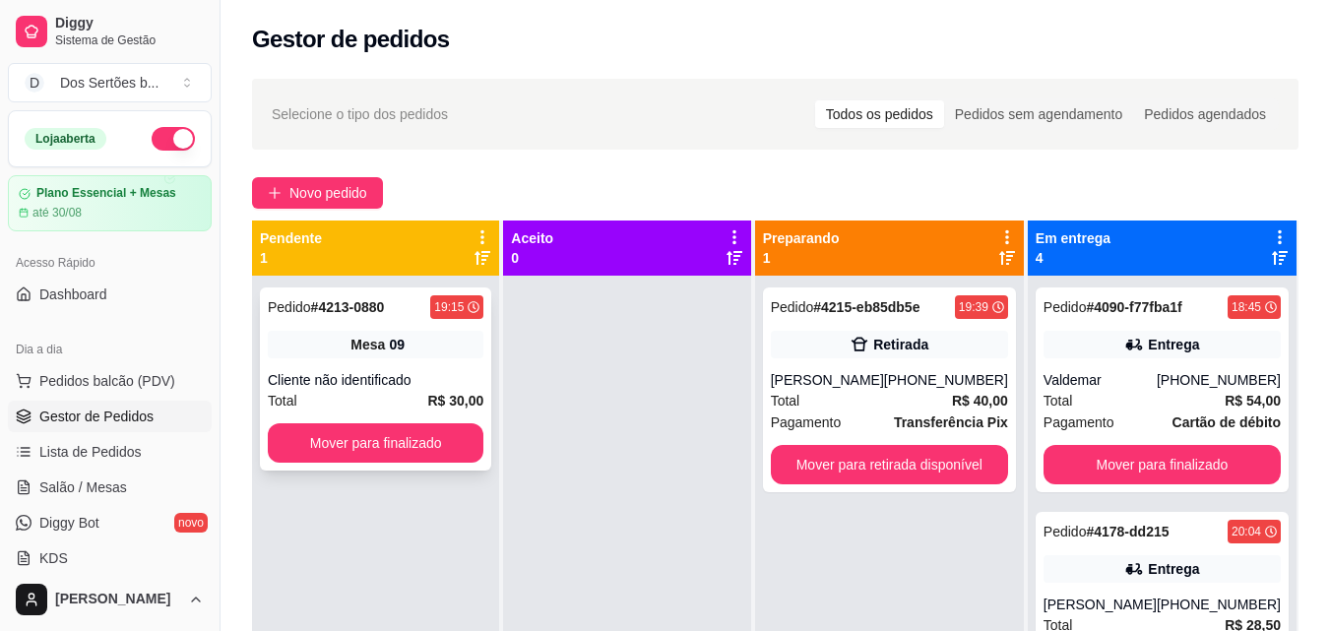
drag, startPoint x: 594, startPoint y: 476, endPoint x: 494, endPoint y: 334, distance: 173.2
click at [591, 477] on div at bounding box center [626, 591] width 247 height 631
click at [19, 487] on icon at bounding box center [24, 487] width 11 height 13
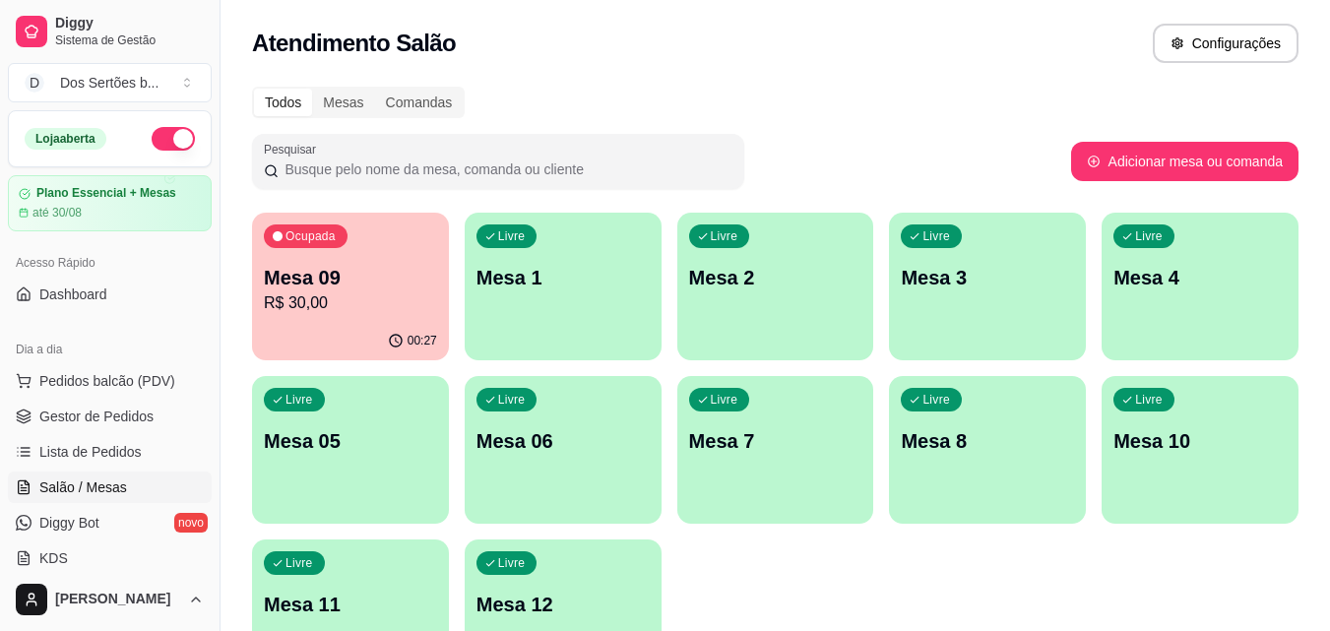
click at [957, 444] on p "Mesa 8" at bounding box center [987, 441] width 173 height 28
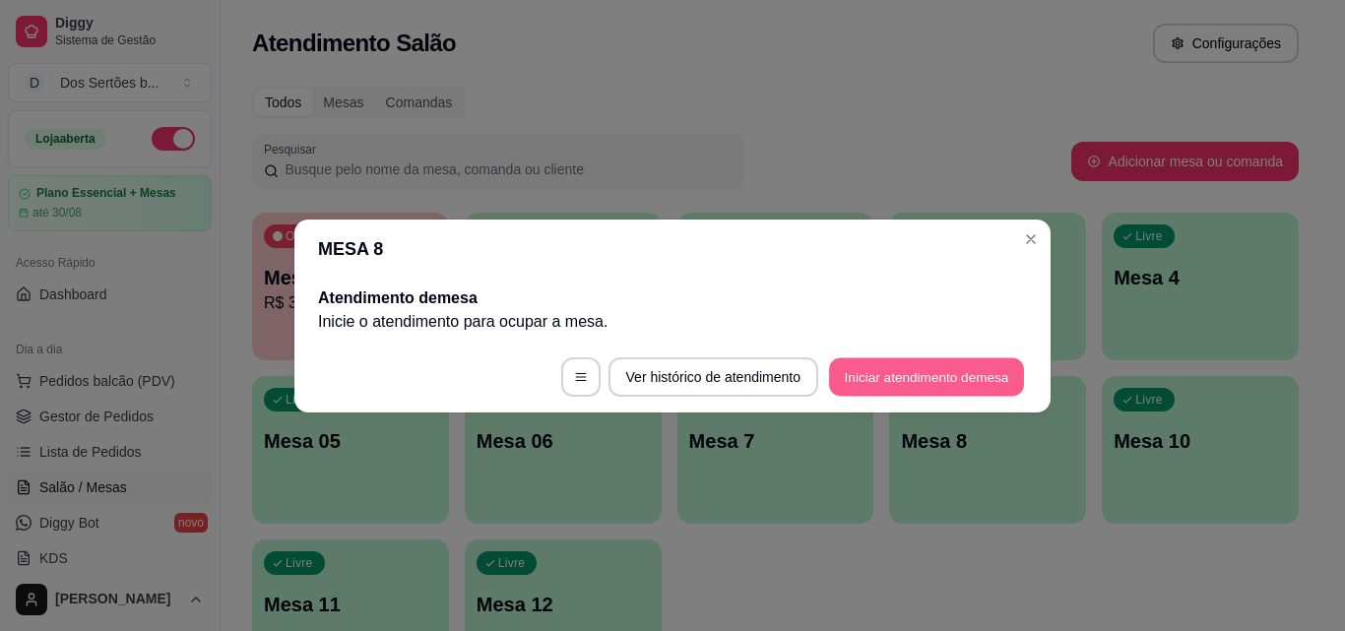
click at [886, 369] on button "Iniciar atendimento de mesa" at bounding box center [926, 376] width 195 height 38
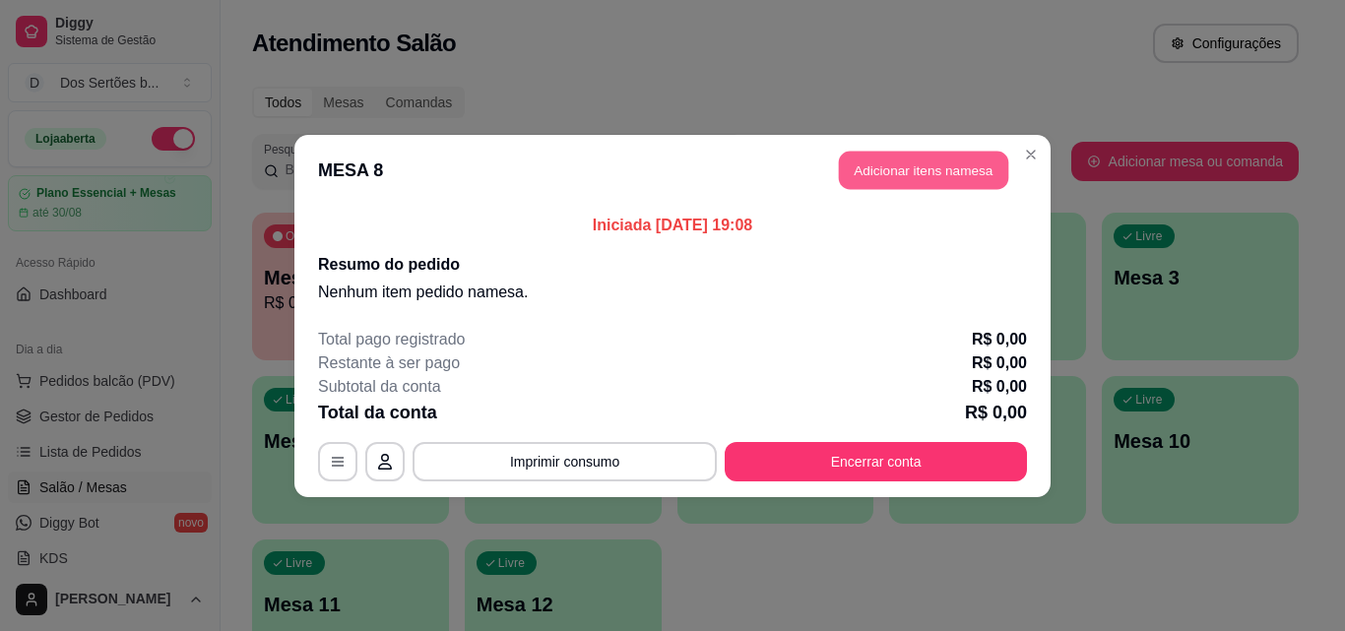
click at [857, 162] on button "Adicionar itens na mesa" at bounding box center [923, 170] width 169 height 38
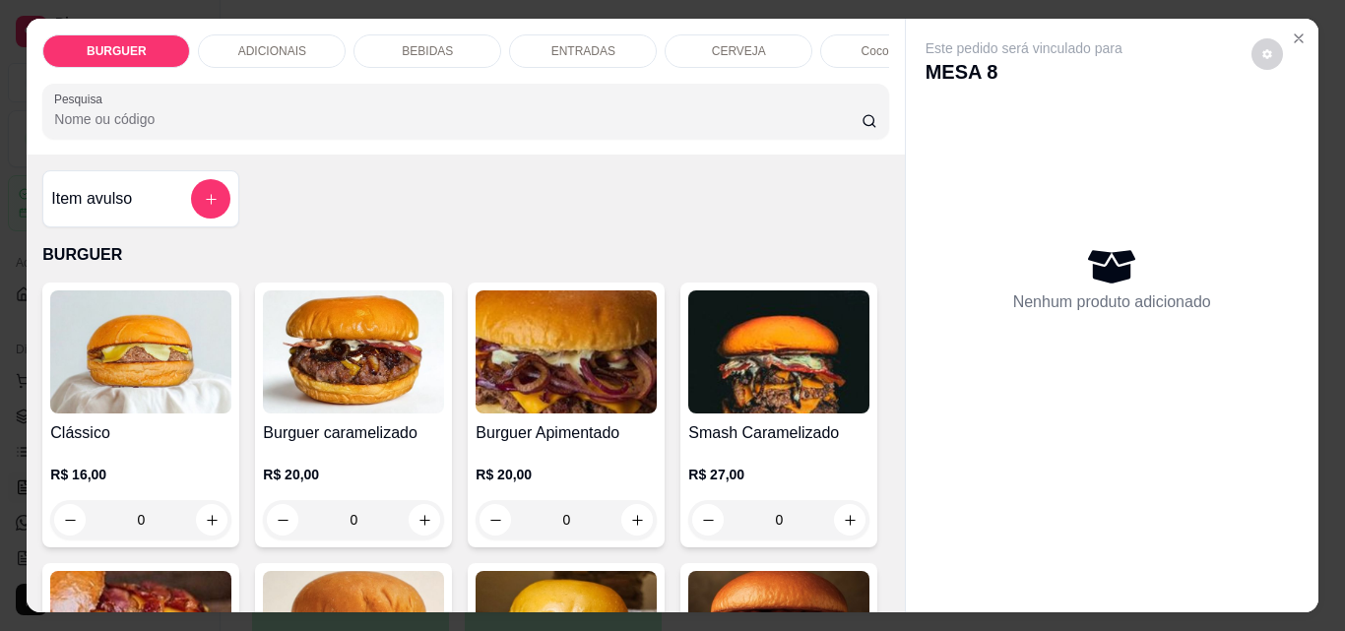
drag, startPoint x: 420, startPoint y: 272, endPoint x: 800, endPoint y: 201, distance: 386.7
click at [800, 201] on div "Item avulso BURGUER Clássico R$ 16,00 0 Burguer caramelizado R$ 20,00 0 Burguer…" at bounding box center [465, 384] width 877 height 458
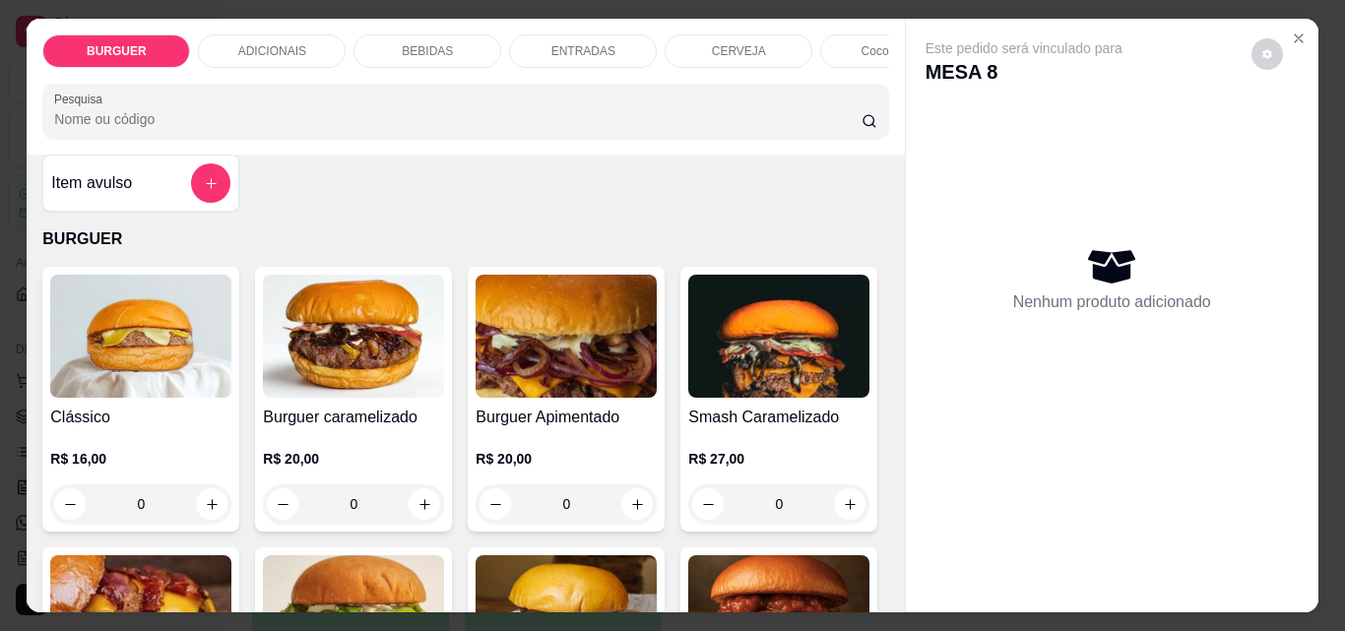
scroll to position [403, 0]
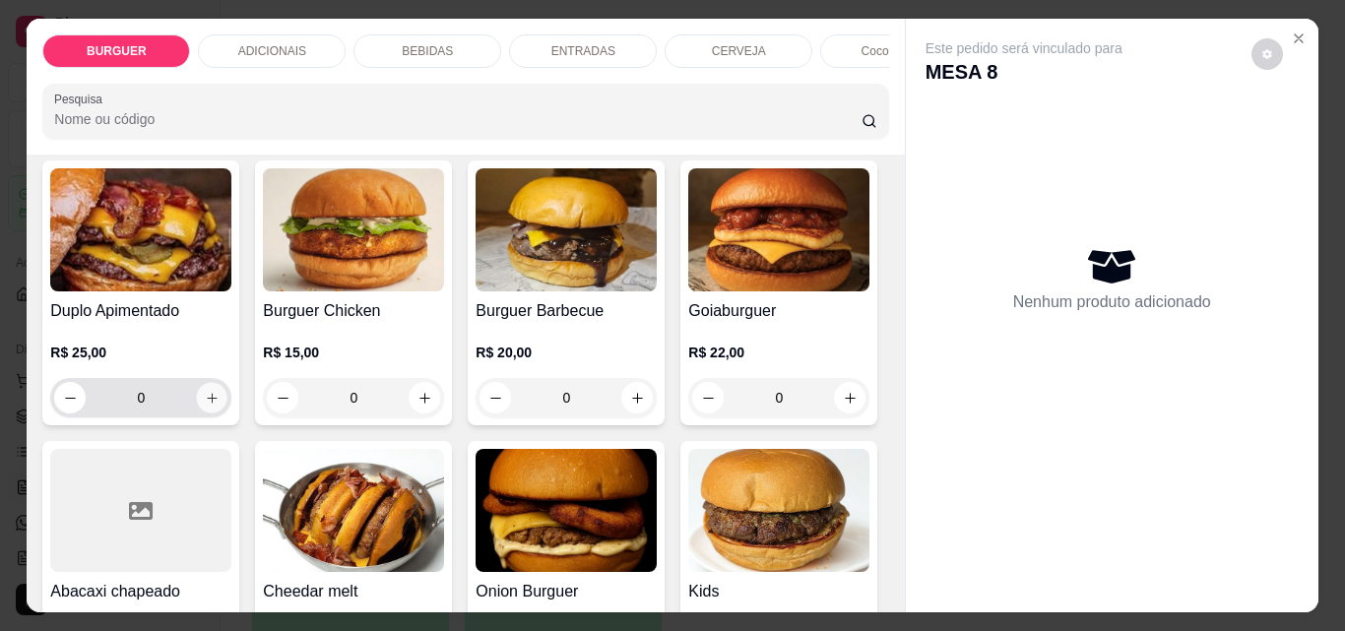
click at [227, 395] on button "increase-product-quantity" at bounding box center [212, 398] width 31 height 31
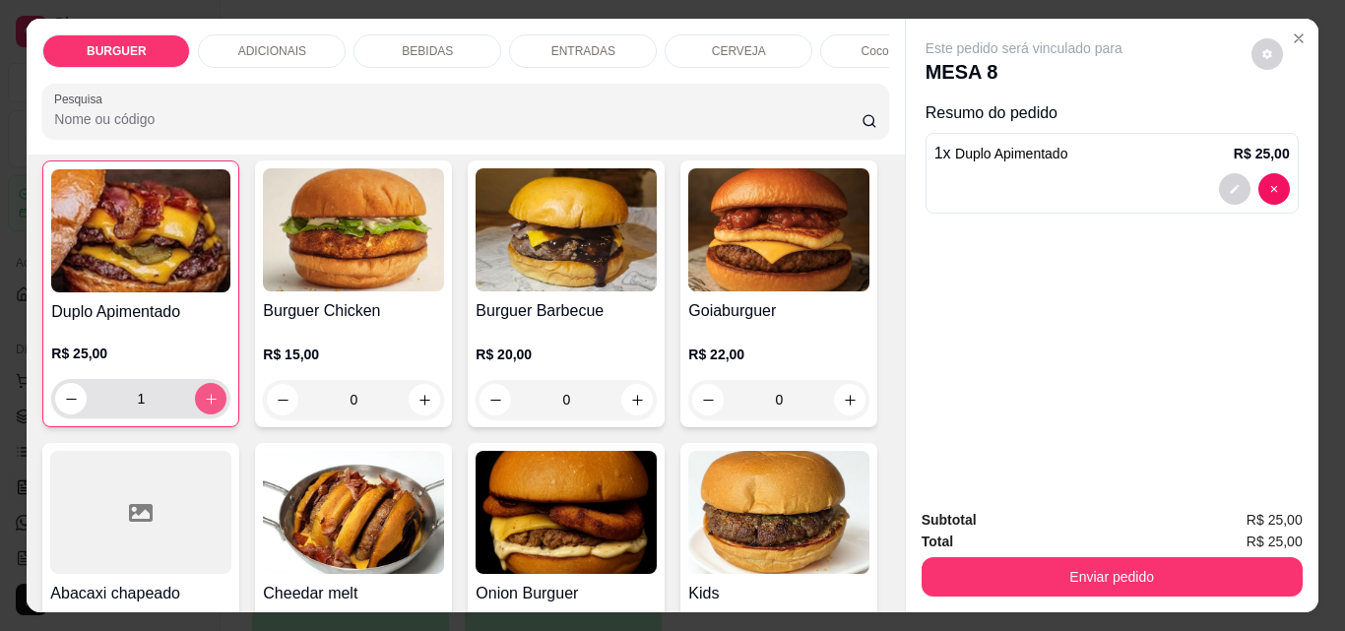
click at [226, 395] on button "increase-product-quantity" at bounding box center [211, 399] width 32 height 32
type input "2"
click at [1230, 185] on icon "decrease-product-quantity" at bounding box center [1234, 189] width 9 height 9
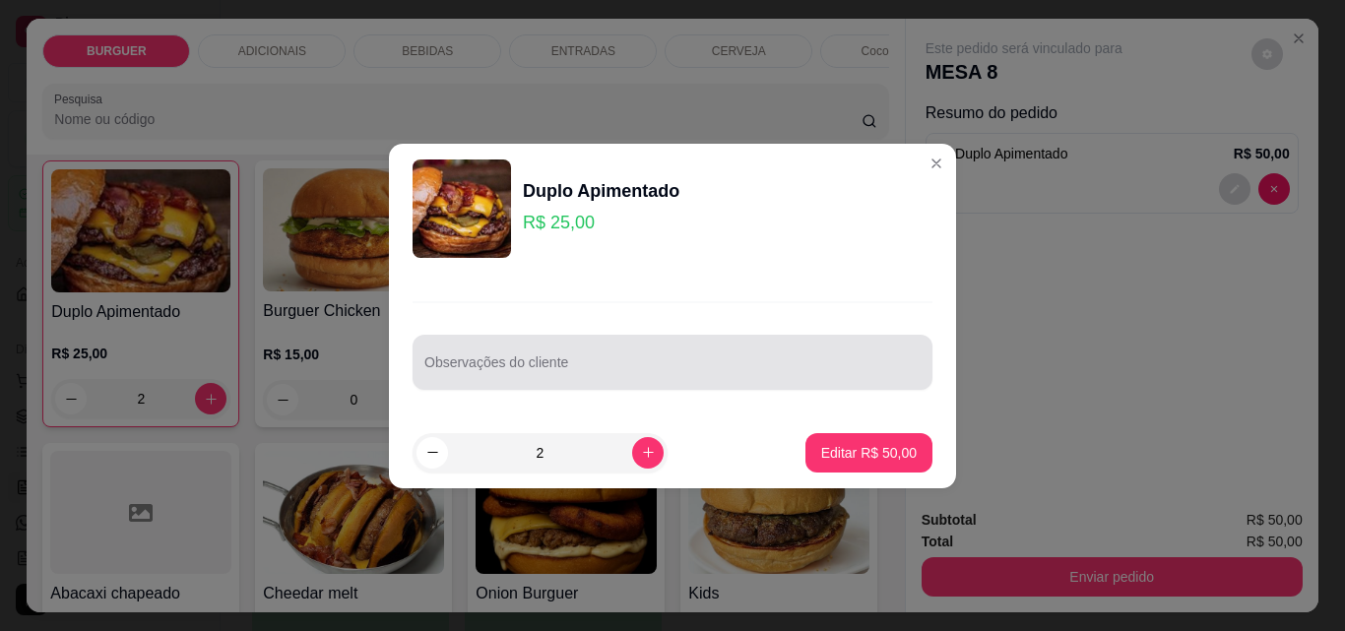
click at [536, 353] on div at bounding box center [672, 362] width 496 height 39
click at [536, 353] on div "Observações do cliente" at bounding box center [673, 362] width 520 height 55
click at [531, 353] on div "Observações do cliente" at bounding box center [673, 362] width 520 height 55
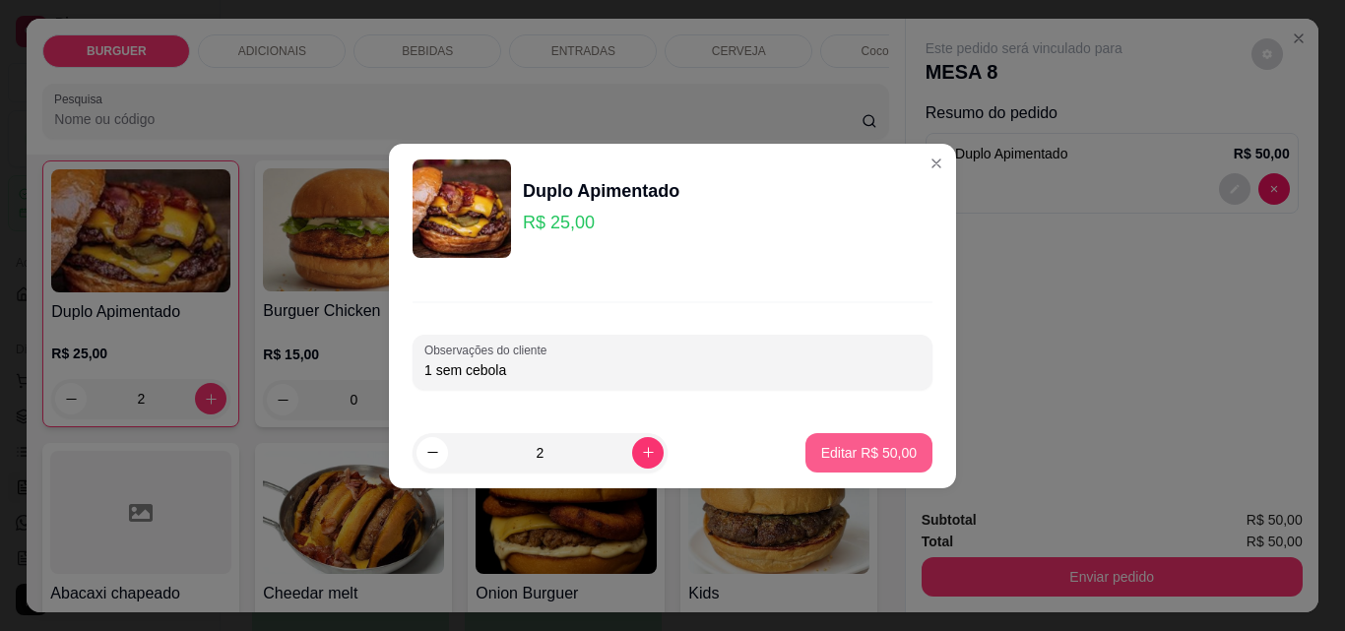
type input "1 sem cebola"
click at [836, 459] on p "Editar R$ 50,00" at bounding box center [868, 452] width 93 height 19
type input "0"
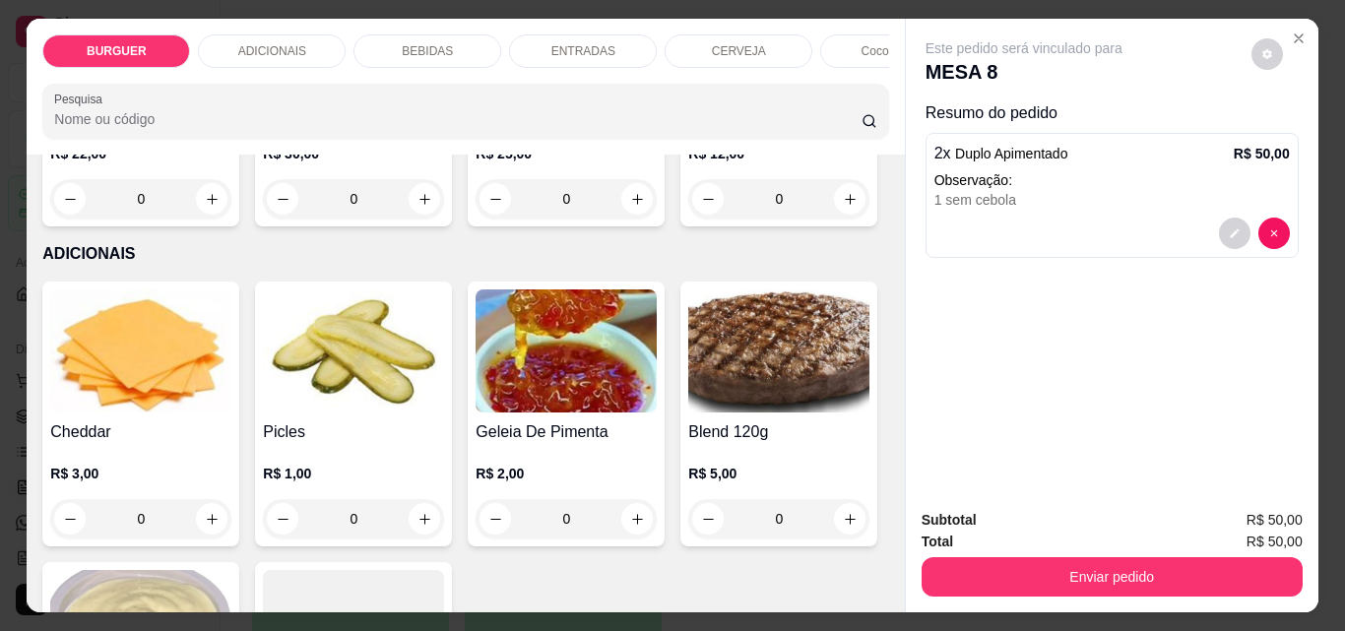
scroll to position [1074, 0]
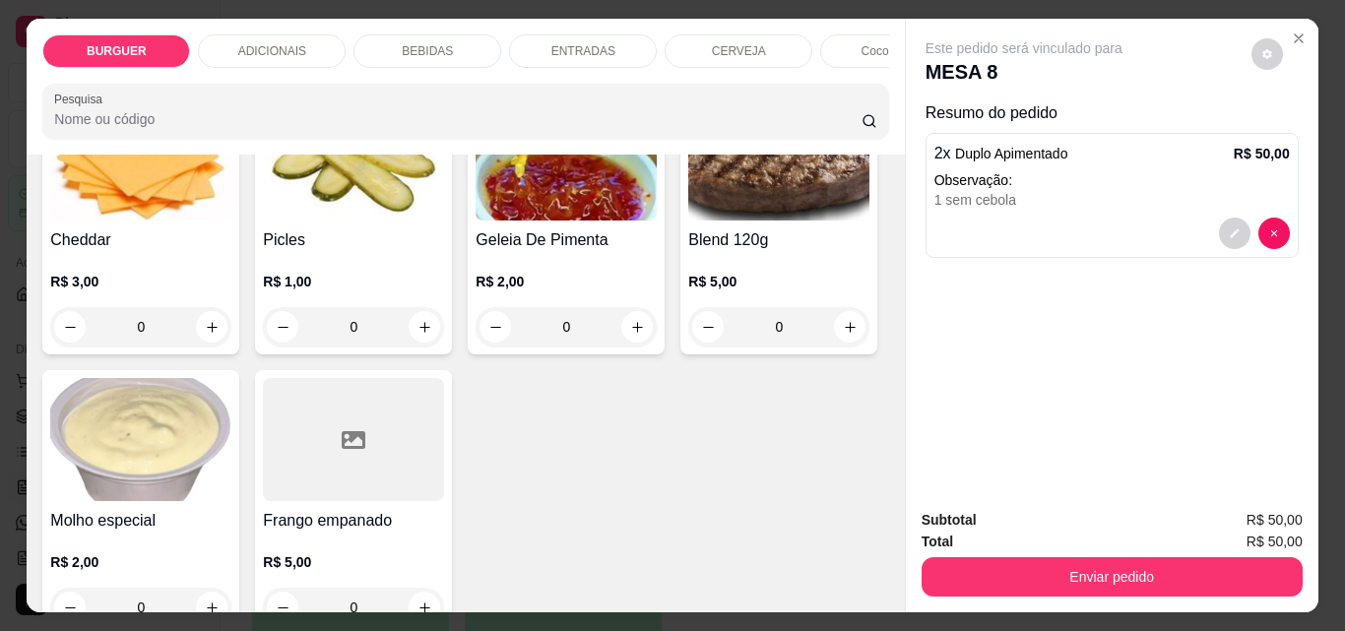
click at [843, 15] on icon "increase-product-quantity" at bounding box center [850, 7] width 15 height 15
type input "1"
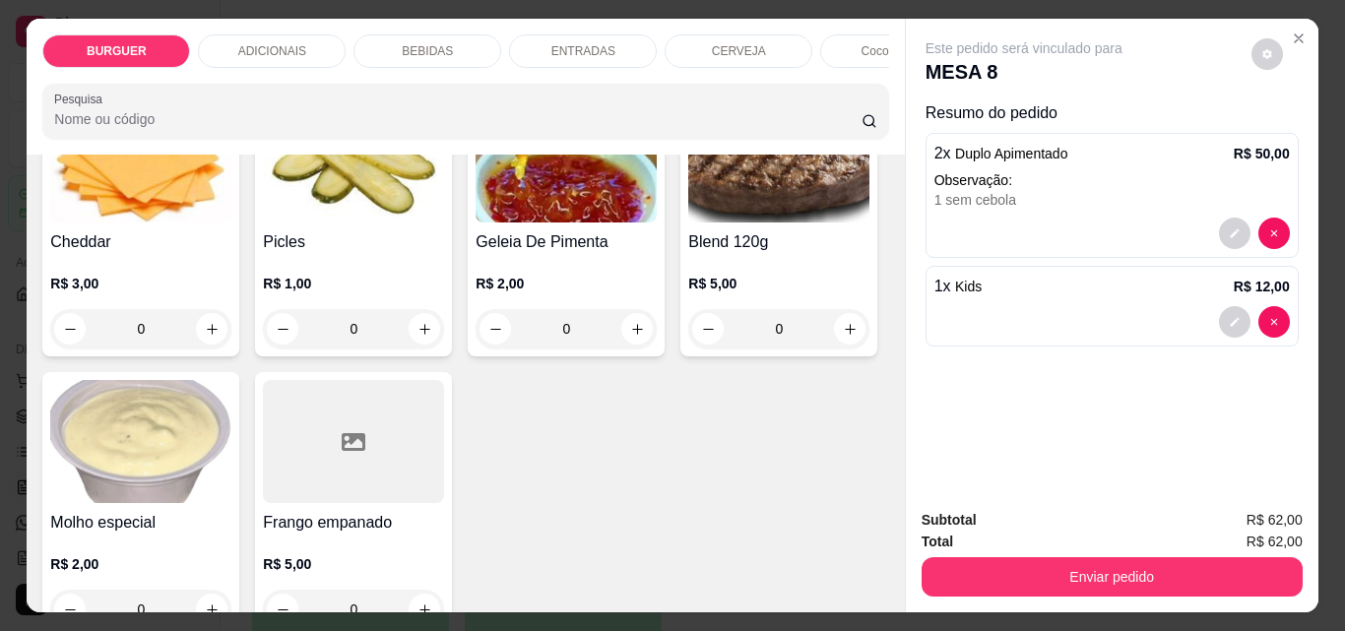
click at [446, 37] on div "BEBIDAS" at bounding box center [428, 50] width 148 height 33
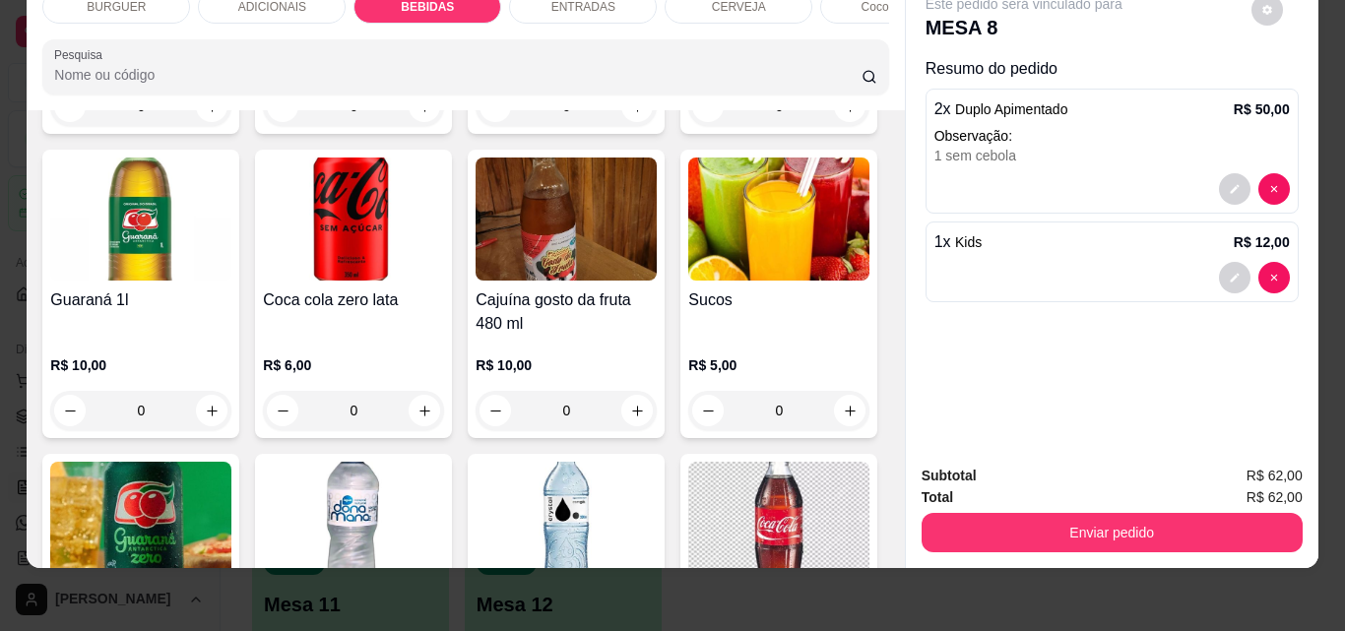
scroll to position [1897, 0]
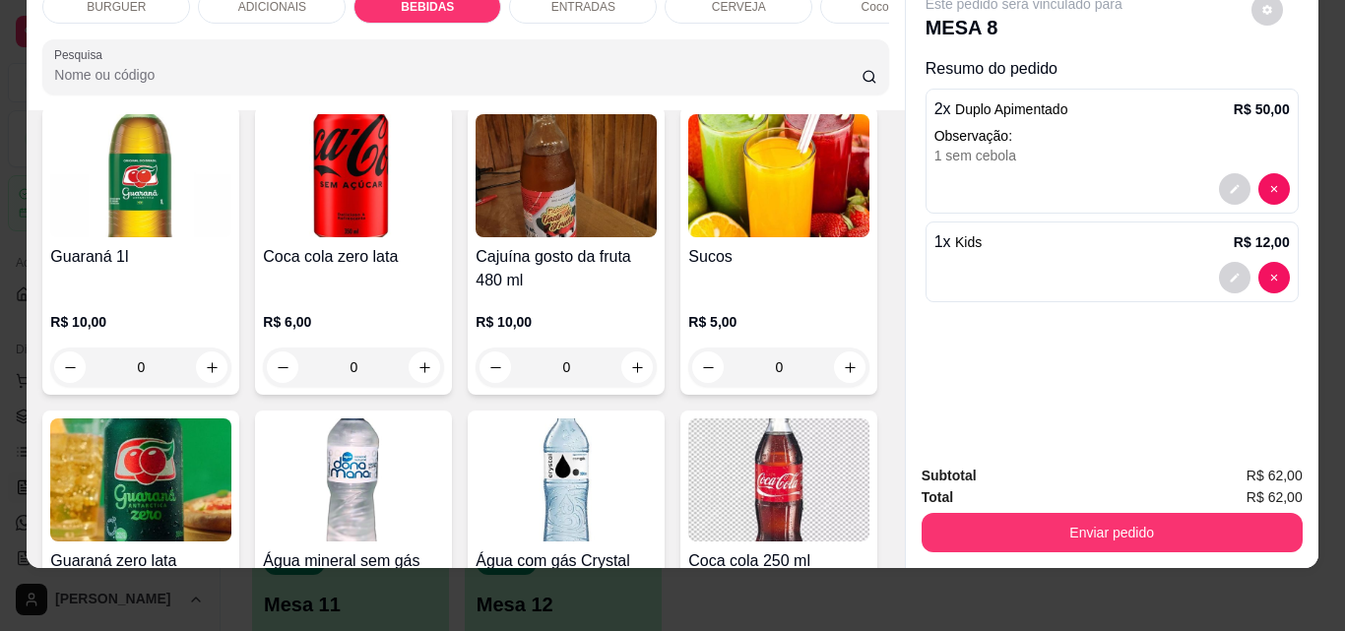
drag, startPoint x: 630, startPoint y: 214, endPoint x: 705, endPoint y: 492, distance: 288.6
click at [705, 492] on div "Coca-cola lata 350 ml R$ 6,00 0 Fanta laranja lata 350 ml R$ 6,00 0 Guaraná lat…" at bounding box center [465, 391] width 846 height 1131
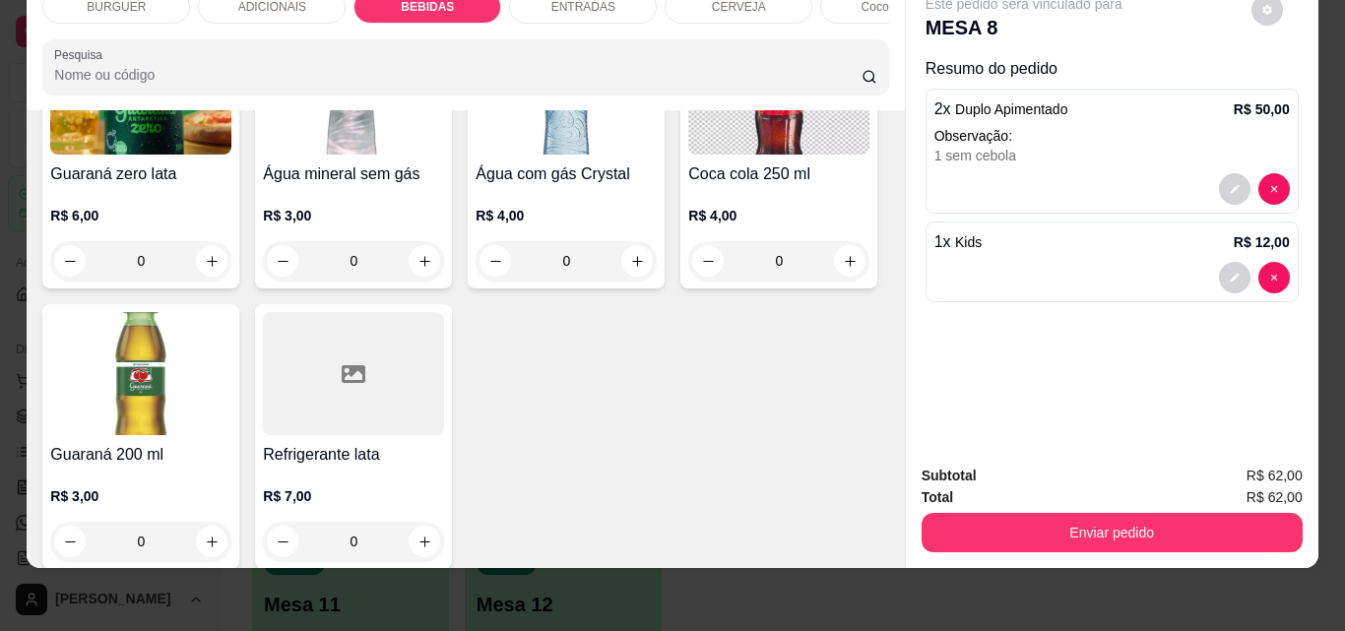
type input "1"
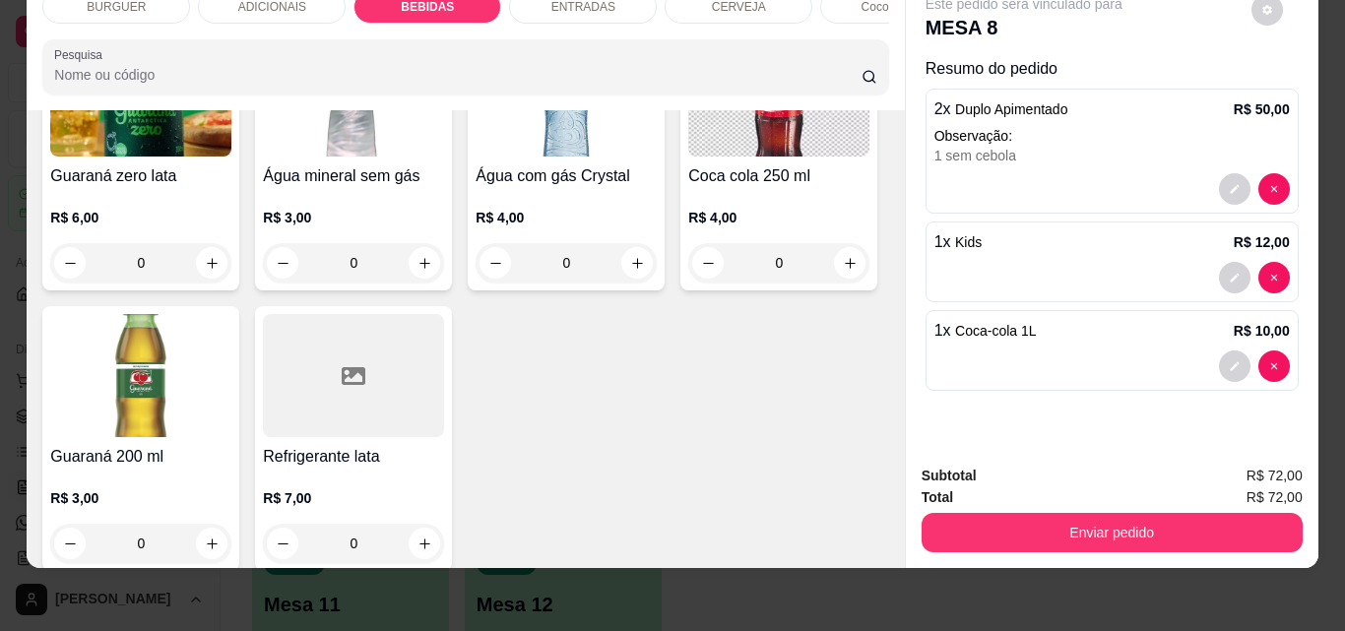
scroll to position [2285, 0]
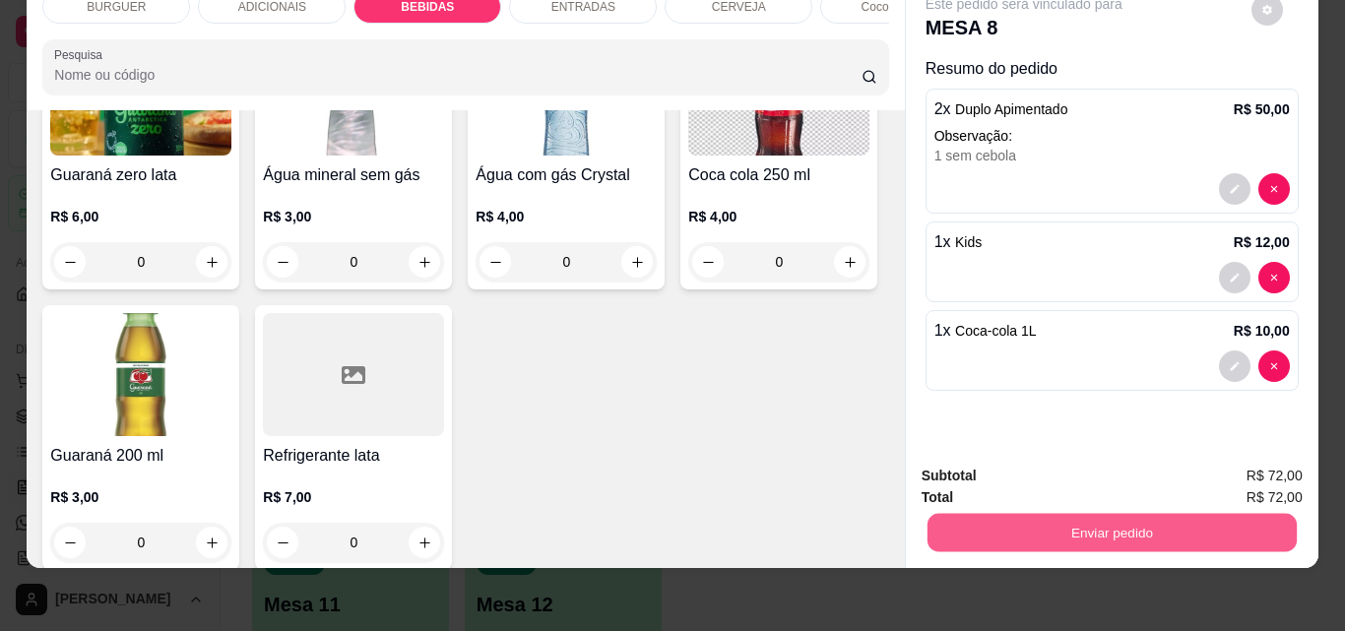
click at [1023, 513] on button "Enviar pedido" at bounding box center [1111, 532] width 369 height 38
click at [996, 464] on button "Não registrar e enviar pedido" at bounding box center [1046, 469] width 199 height 36
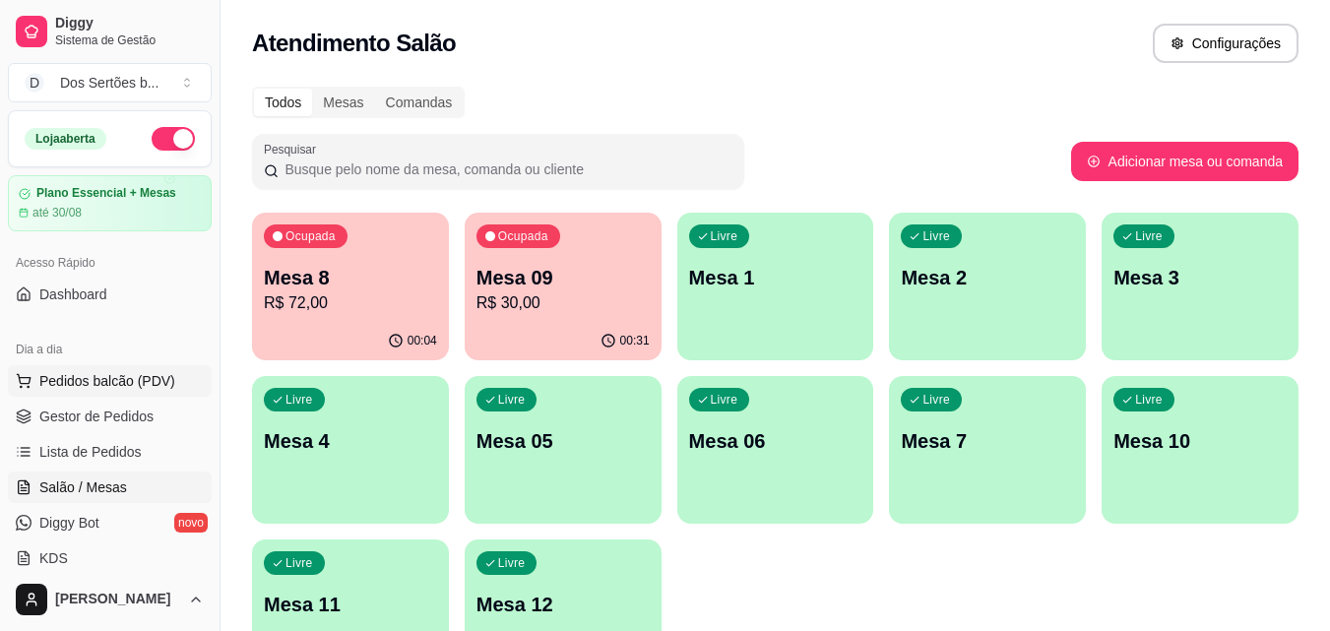
click at [95, 378] on span "Pedidos balcão (PDV)" at bounding box center [107, 381] width 136 height 20
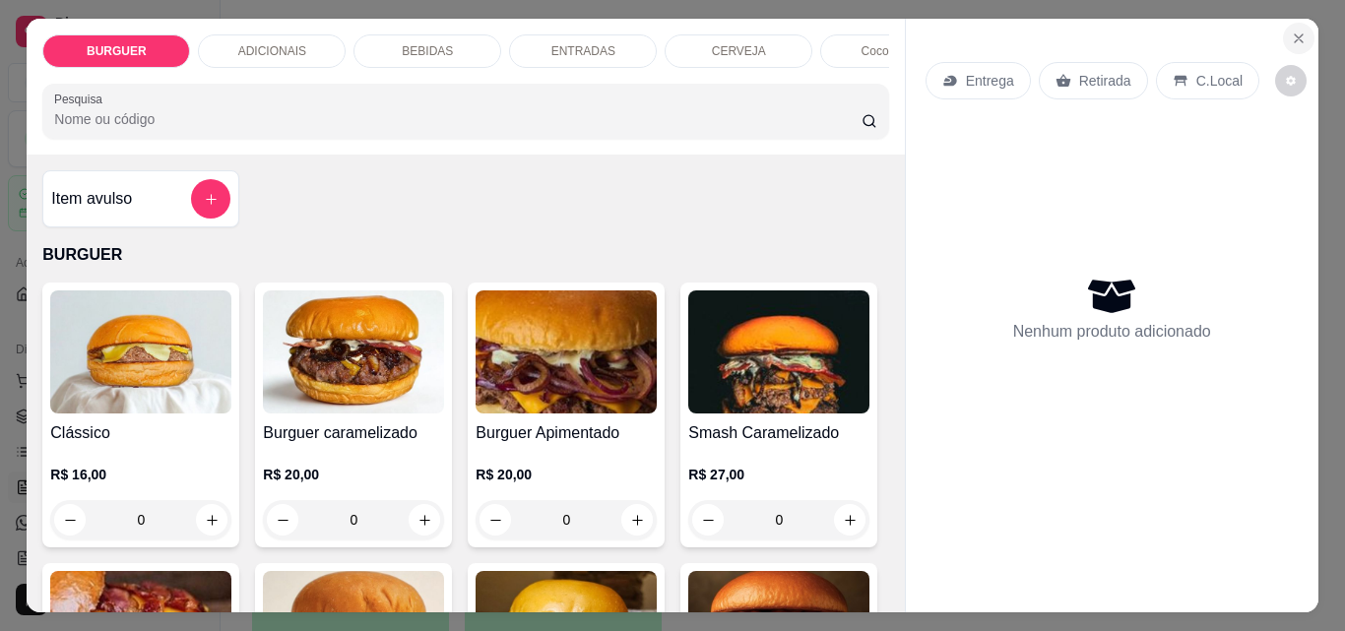
click at [1291, 35] on icon "Close" at bounding box center [1299, 39] width 16 height 16
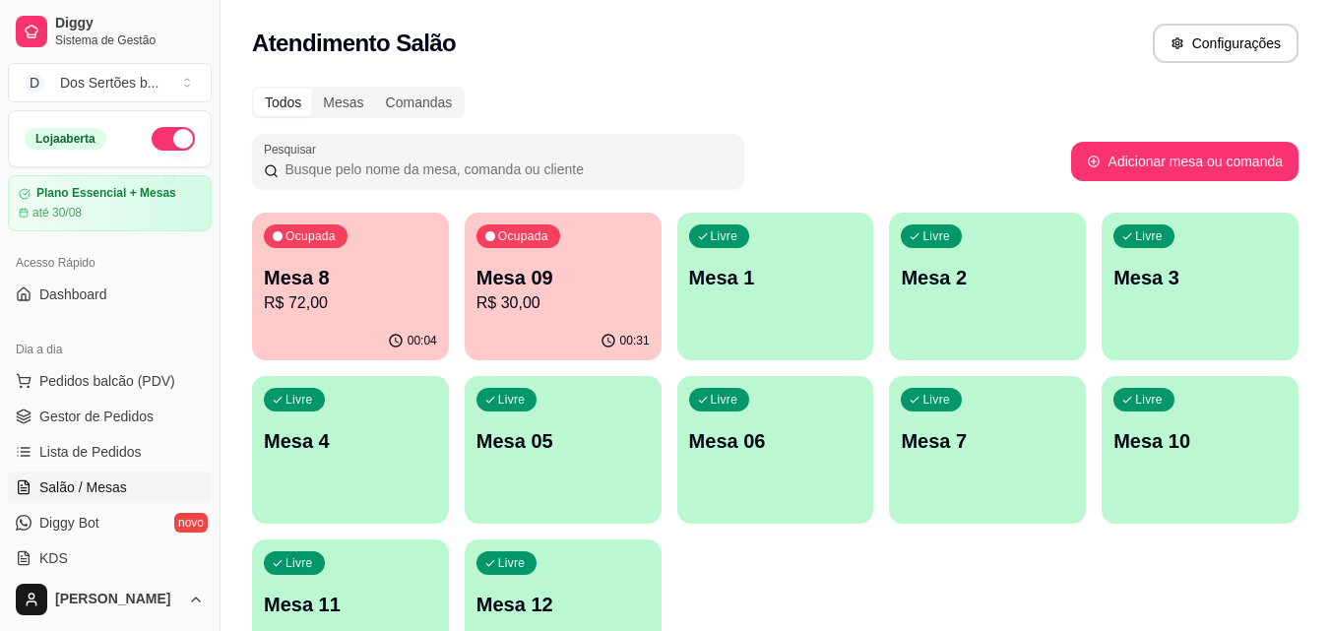
click at [148, 433] on ul "Pedidos balcão (PDV) Gestor de Pedidos Lista de Pedidos Salão / Mesas Diggy Bot…" at bounding box center [110, 469] width 204 height 209
click at [91, 407] on span "Gestor de Pedidos" at bounding box center [96, 417] width 114 height 20
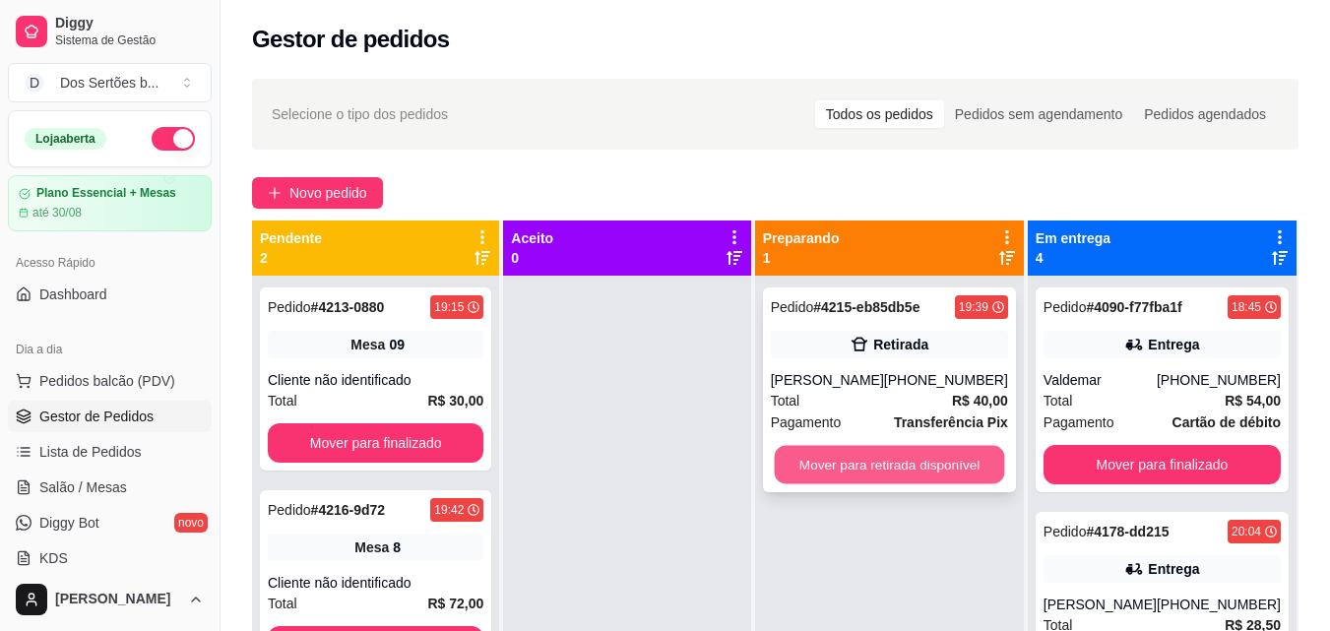
click at [850, 452] on button "Mover para retirada disponível" at bounding box center [889, 465] width 230 height 38
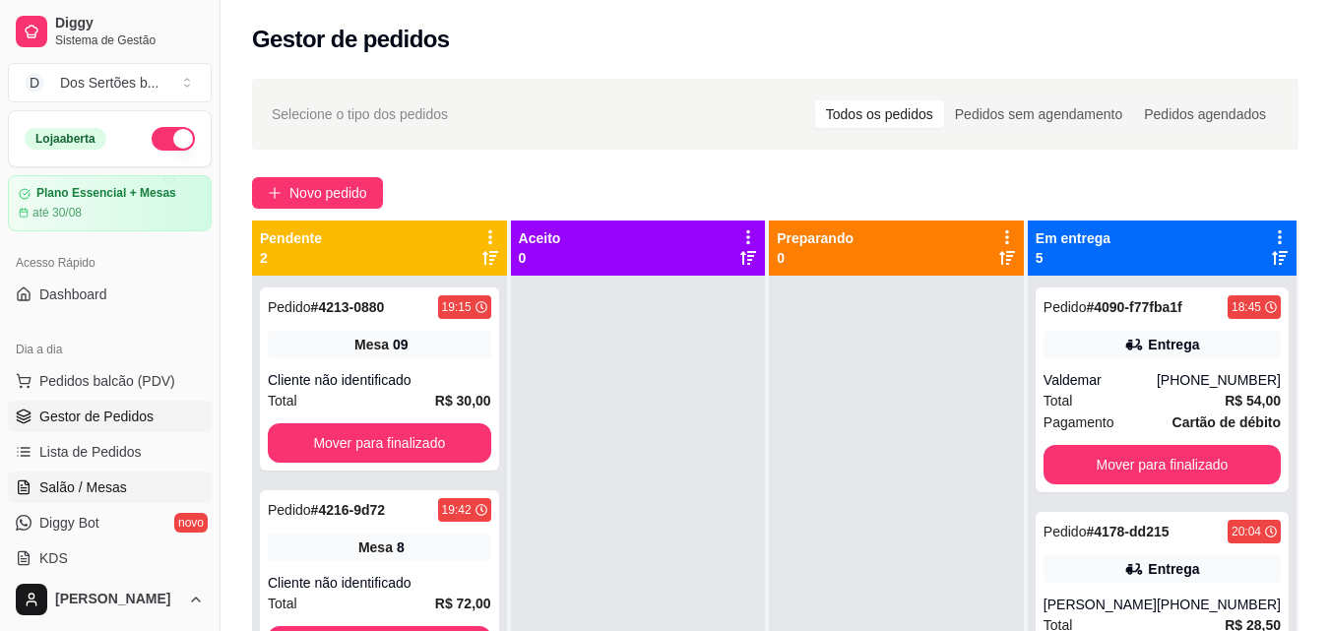
click at [122, 481] on span "Salão / Mesas" at bounding box center [83, 488] width 88 height 20
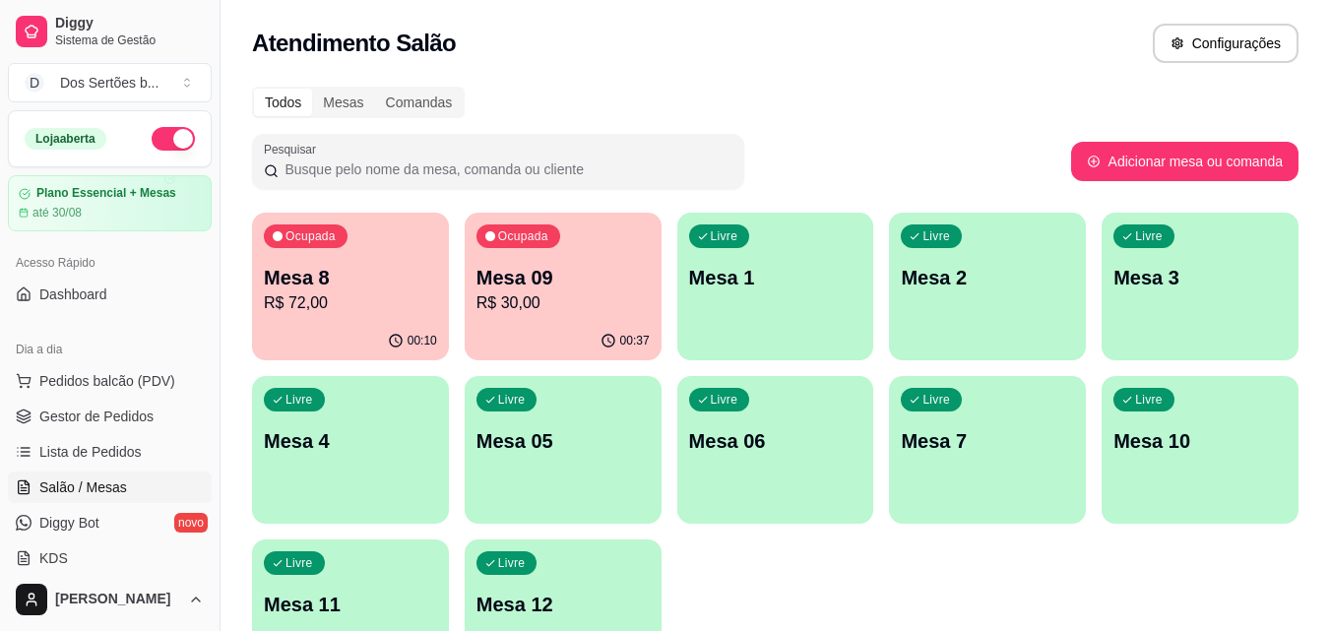
click at [510, 276] on p "Mesa 09" at bounding box center [563, 278] width 173 height 28
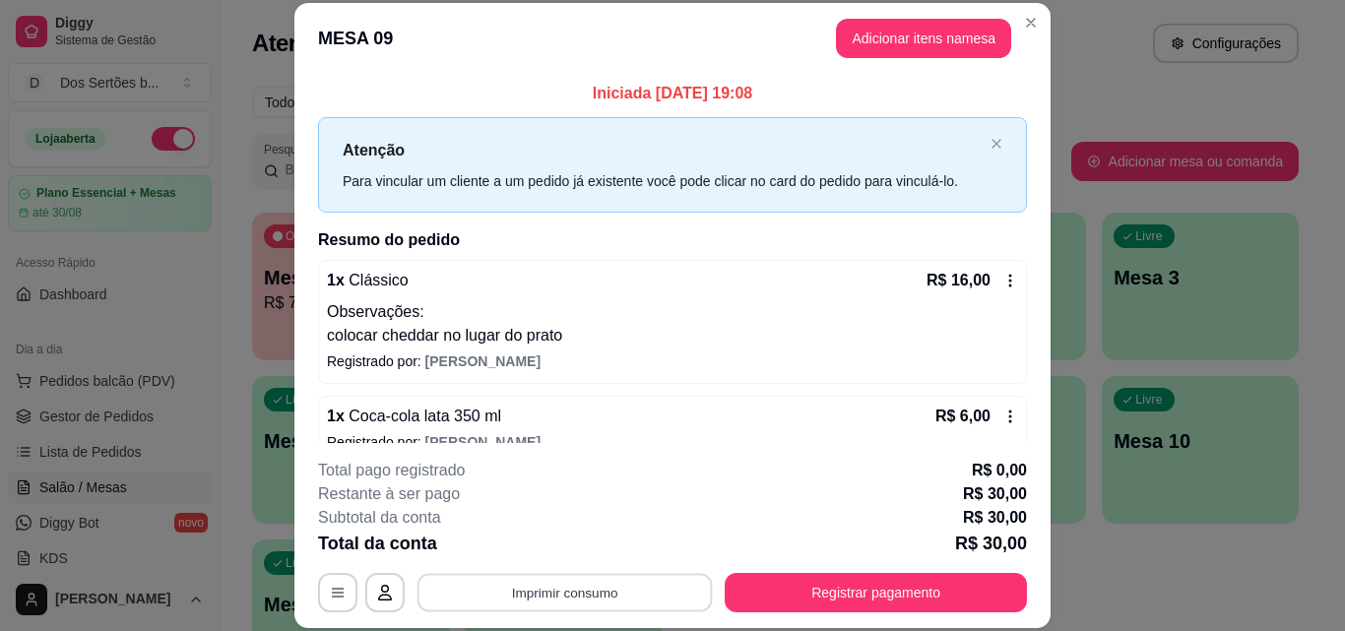
click at [569, 582] on button "Imprimir consumo" at bounding box center [565, 592] width 295 height 38
click at [523, 540] on button "Impressora" at bounding box center [563, 547] width 138 height 31
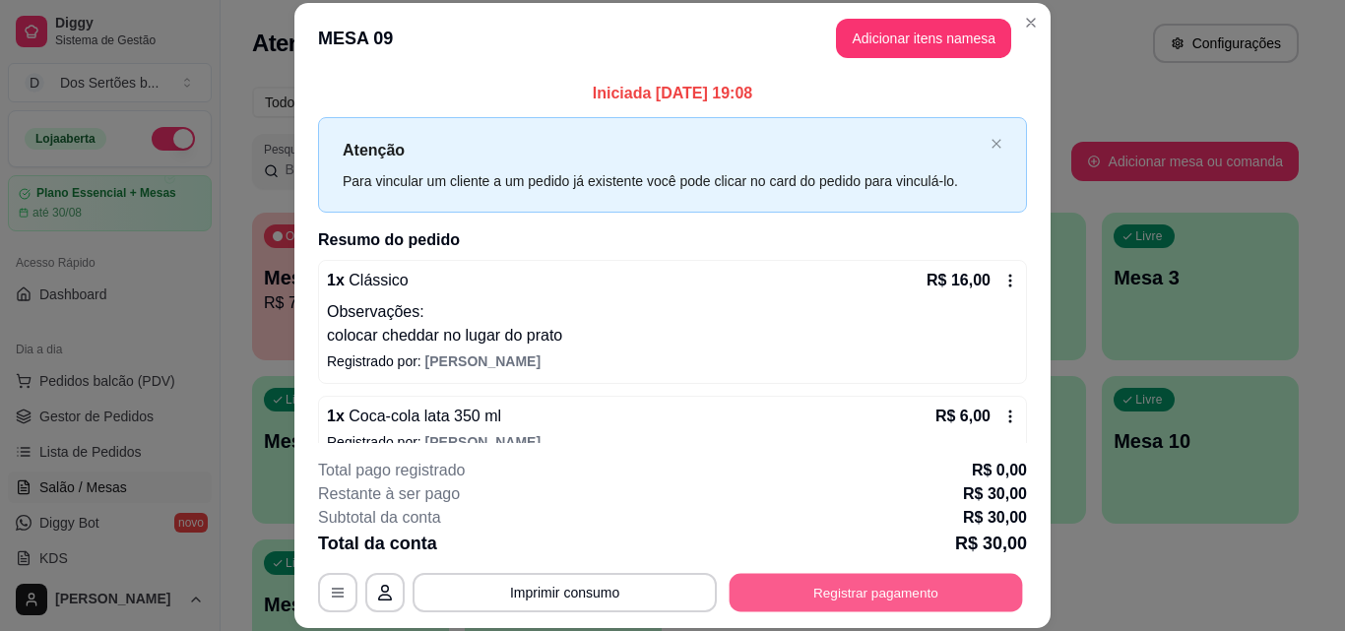
click at [779, 590] on button "Registrar pagamento" at bounding box center [876, 592] width 293 height 38
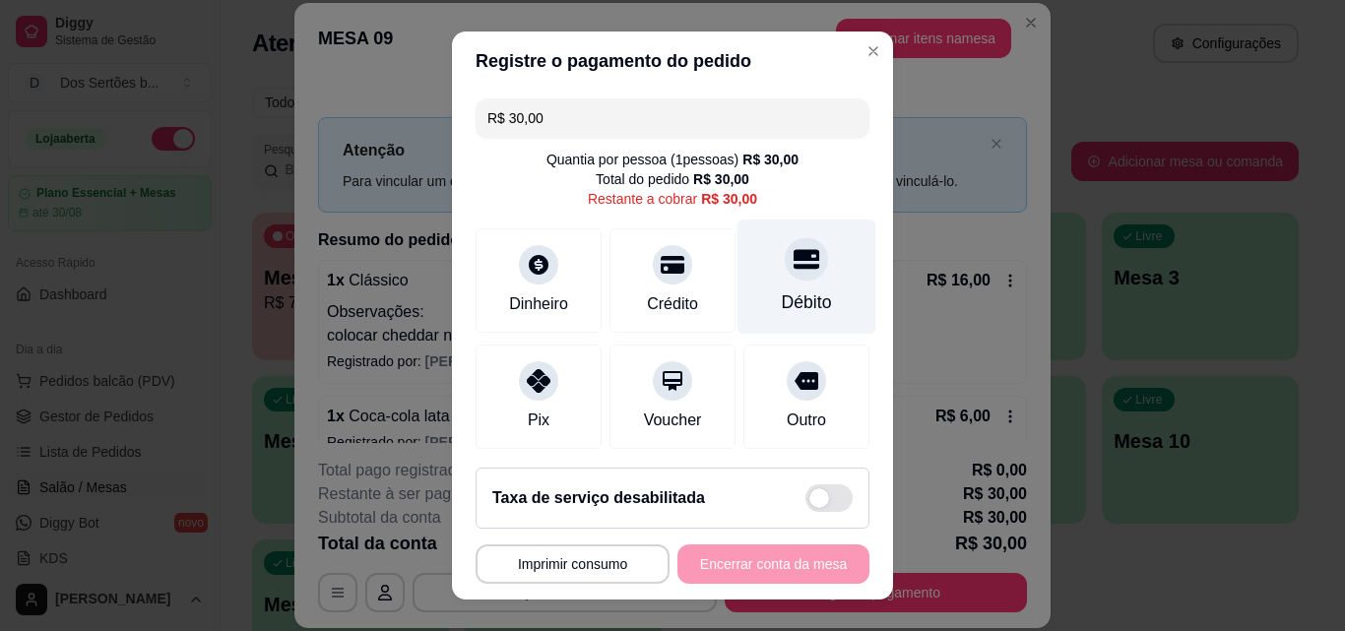
click at [785, 283] on div "Débito" at bounding box center [807, 277] width 139 height 115
type input "R$ 0,00"
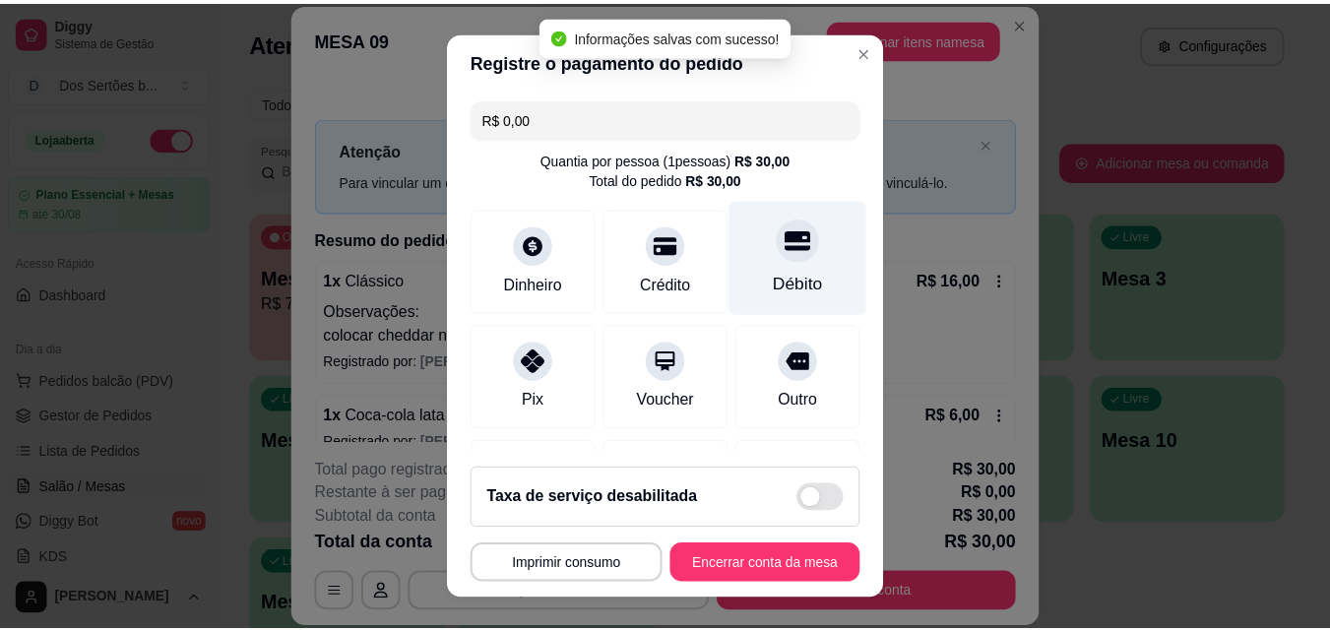
scroll to position [181, 0]
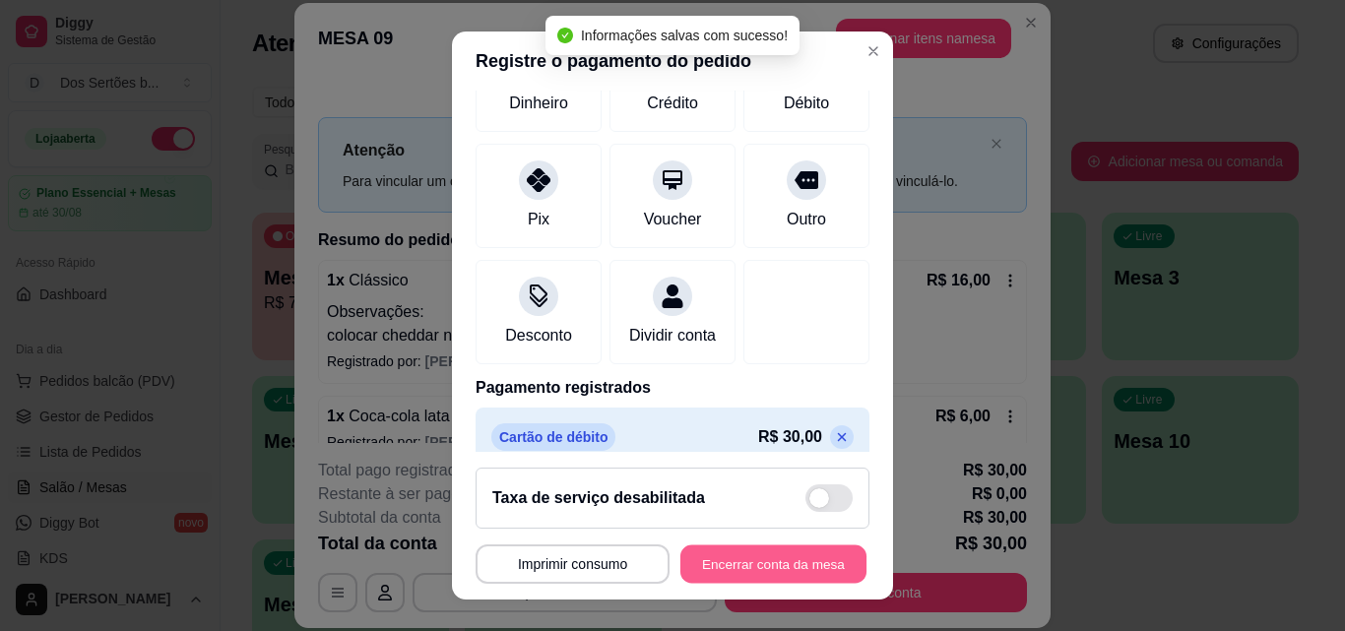
click at [736, 579] on button "Encerrar conta da mesa" at bounding box center [773, 565] width 186 height 38
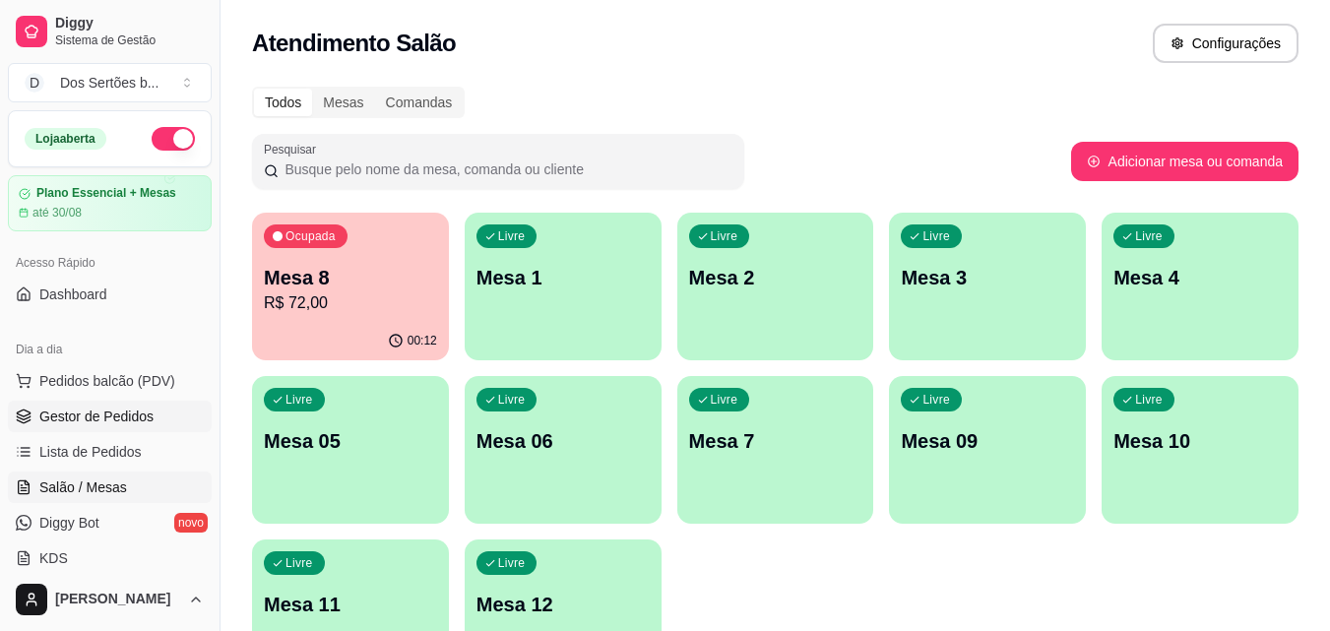
click at [132, 406] on link "Gestor de Pedidos" at bounding box center [110, 417] width 204 height 32
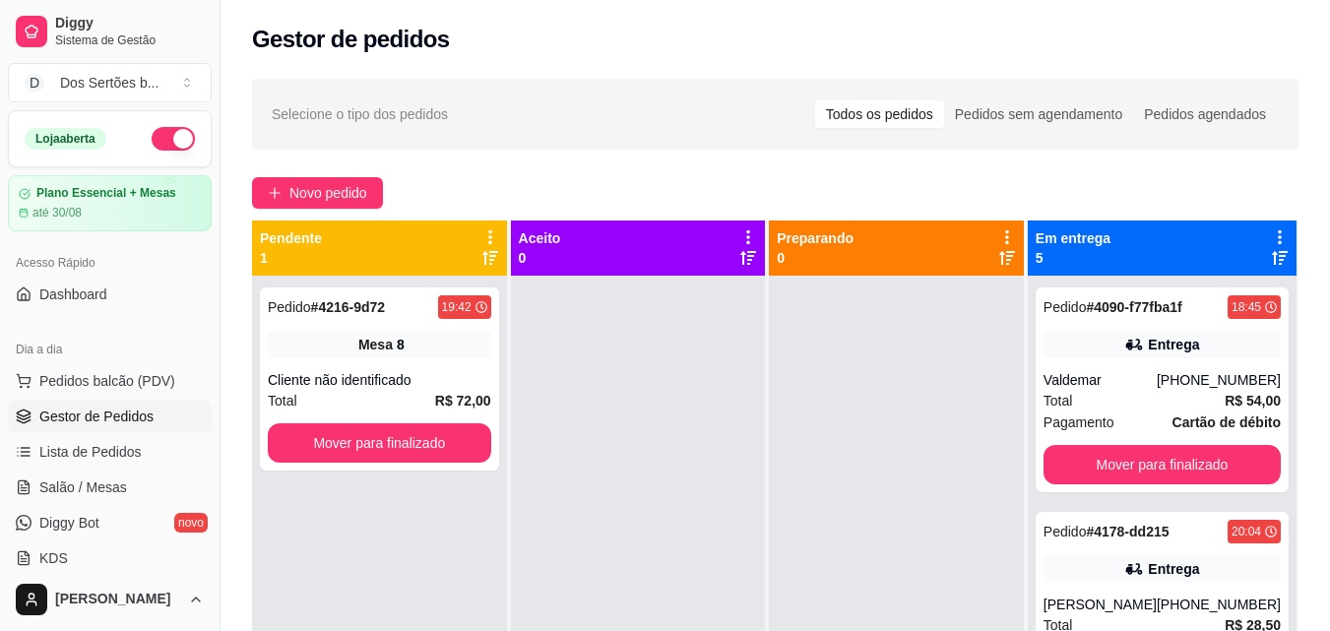
scroll to position [55, 0]
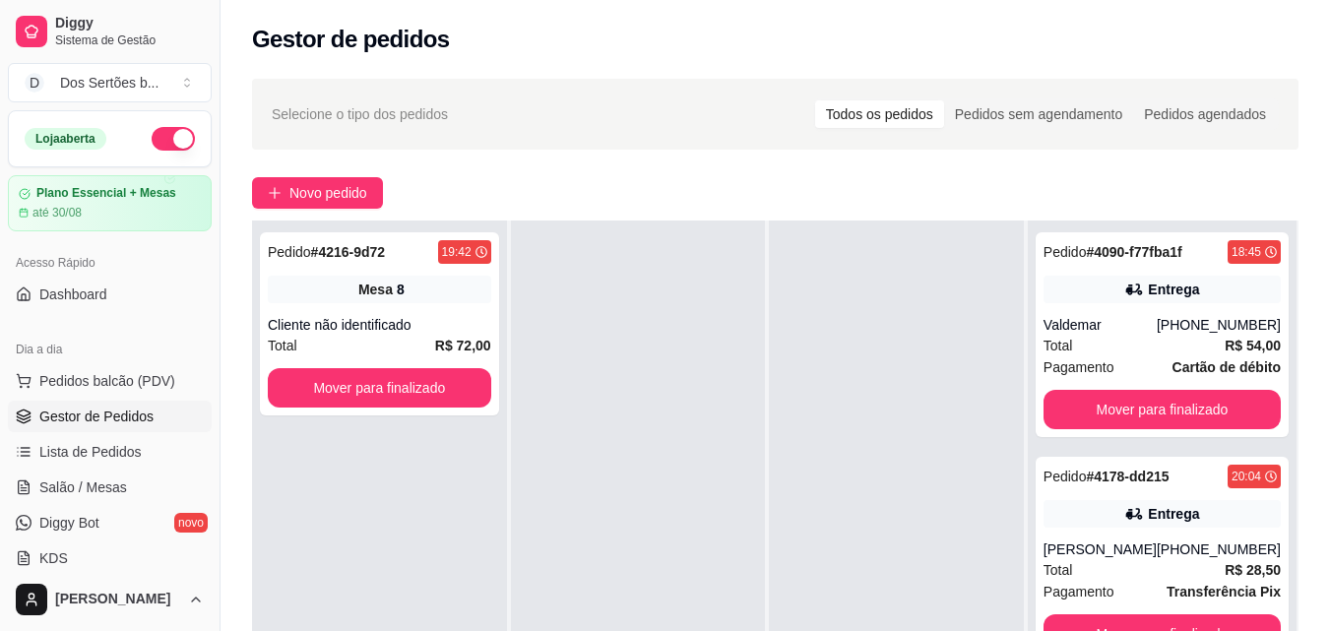
drag, startPoint x: 938, startPoint y: 372, endPoint x: 1002, endPoint y: 436, distance: 89.8
click at [1002, 436] on div at bounding box center [896, 536] width 255 height 631
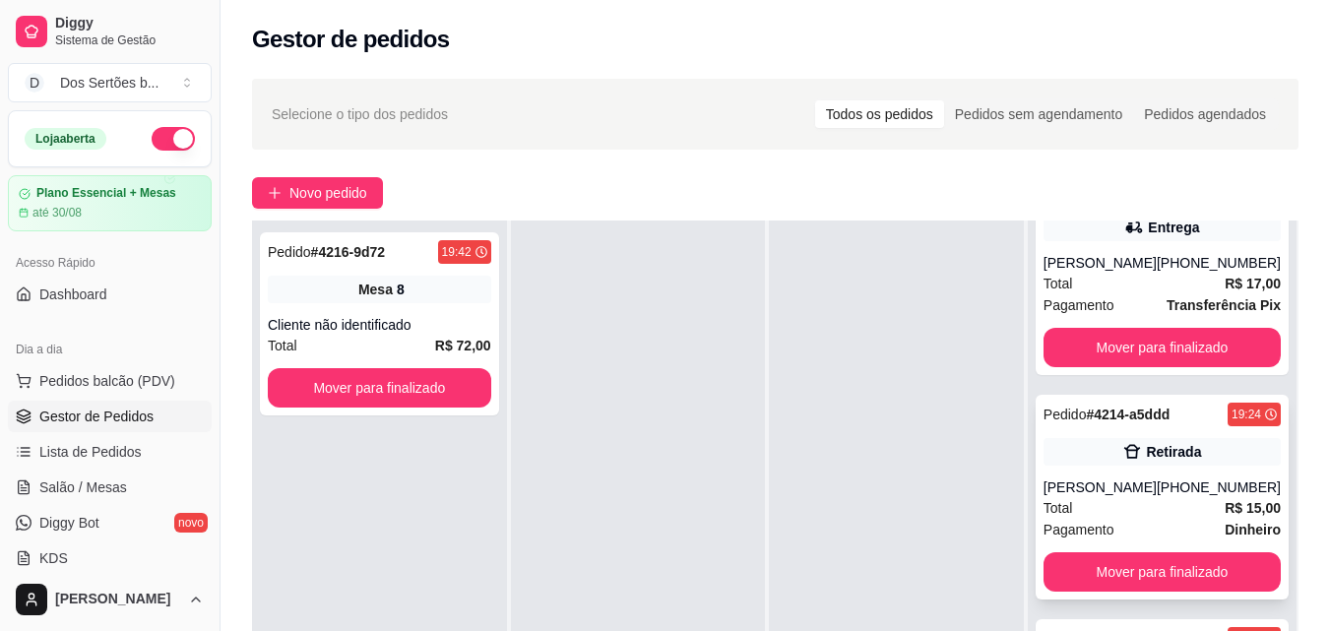
scroll to position [300, 0]
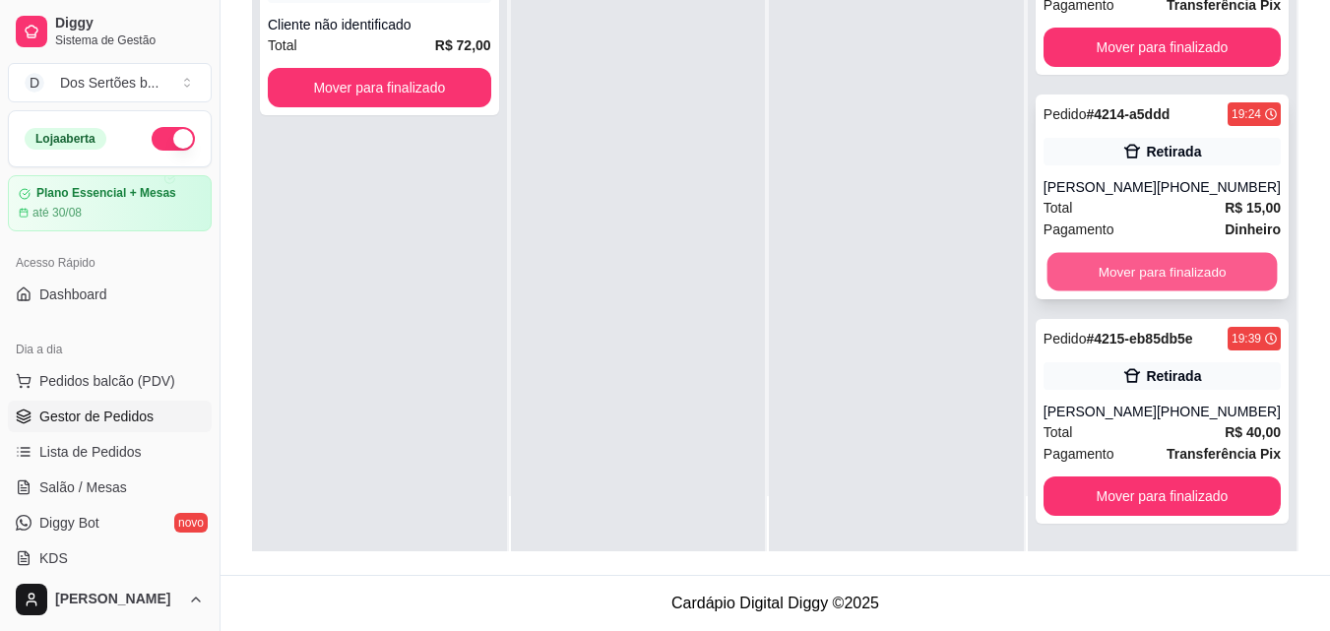
click at [1103, 259] on button "Mover para finalizado" at bounding box center [1162, 272] width 230 height 38
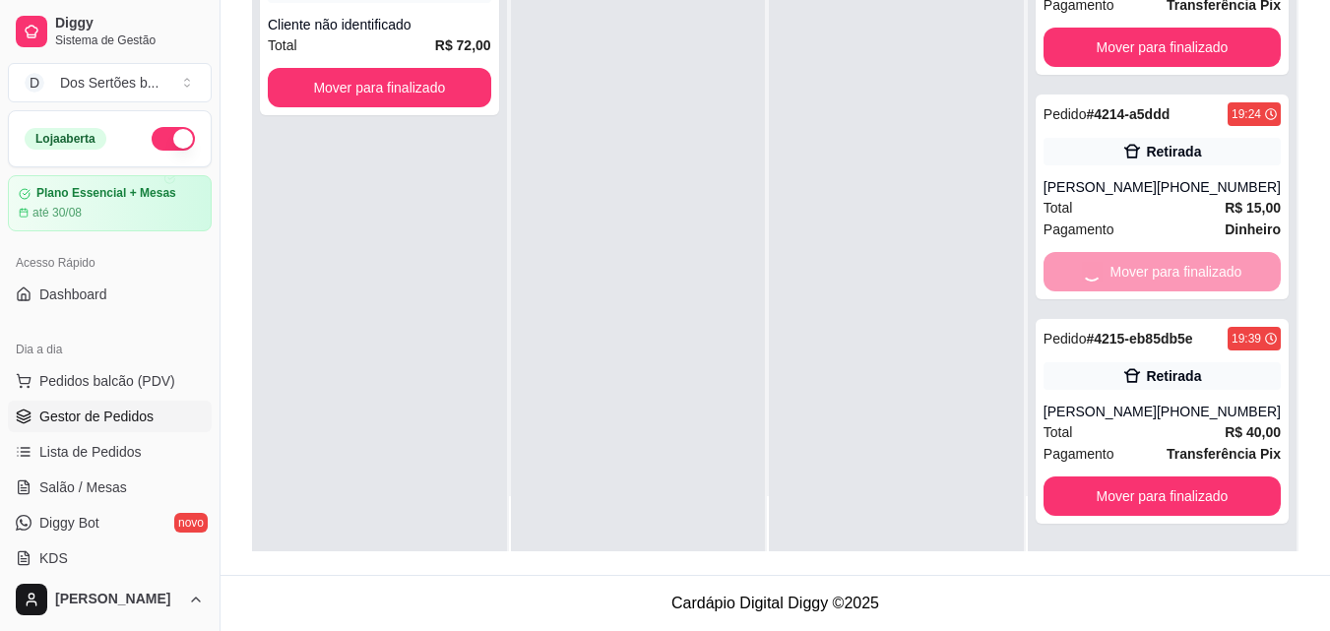
scroll to position [287, 0]
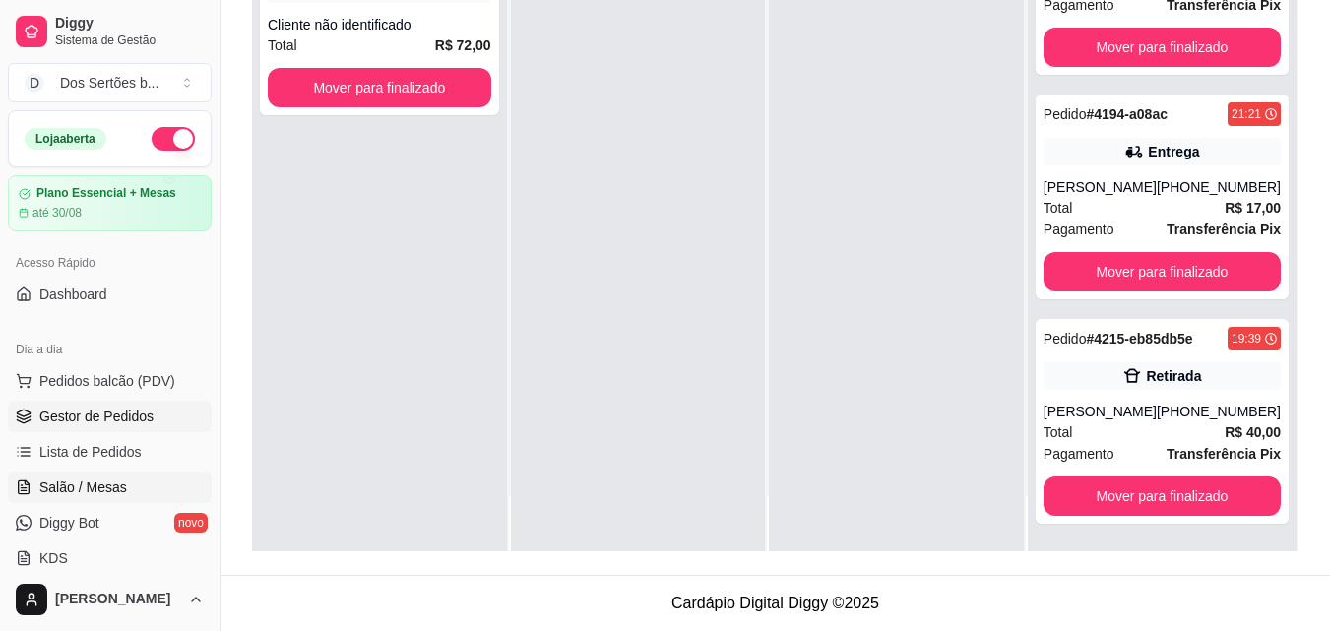
click at [87, 494] on span "Salão / Mesas" at bounding box center [83, 488] width 88 height 20
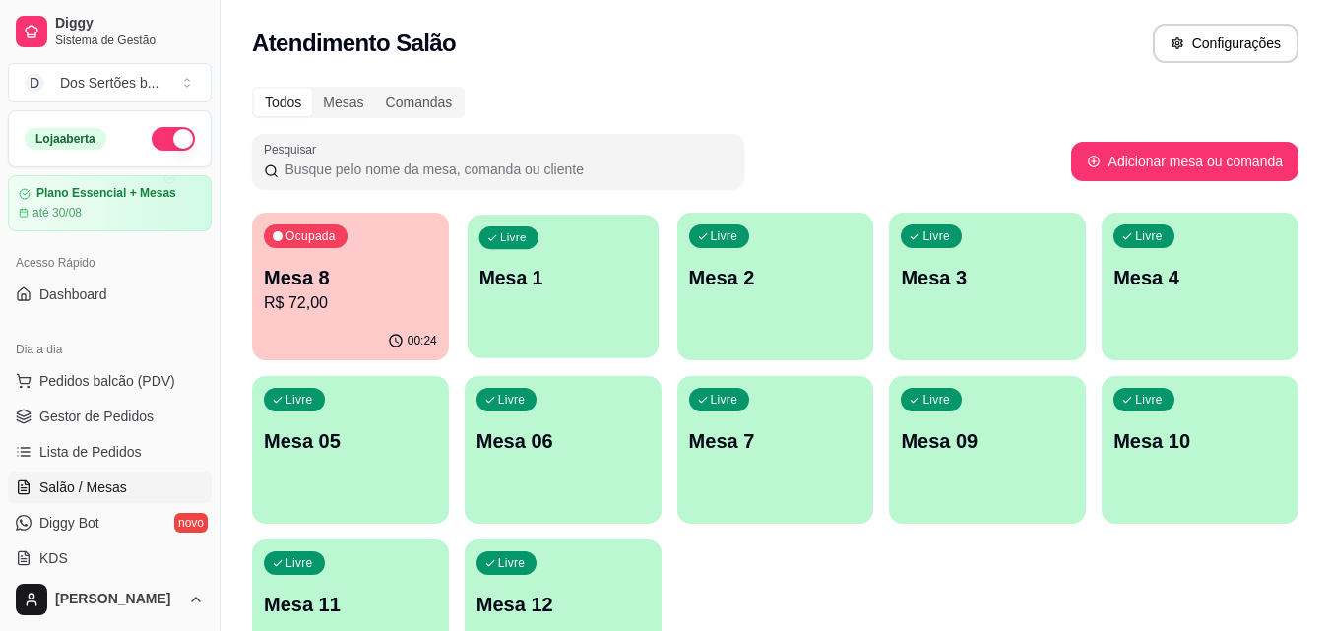
click at [603, 310] on div "Livre Mesa 1" at bounding box center [563, 275] width 191 height 120
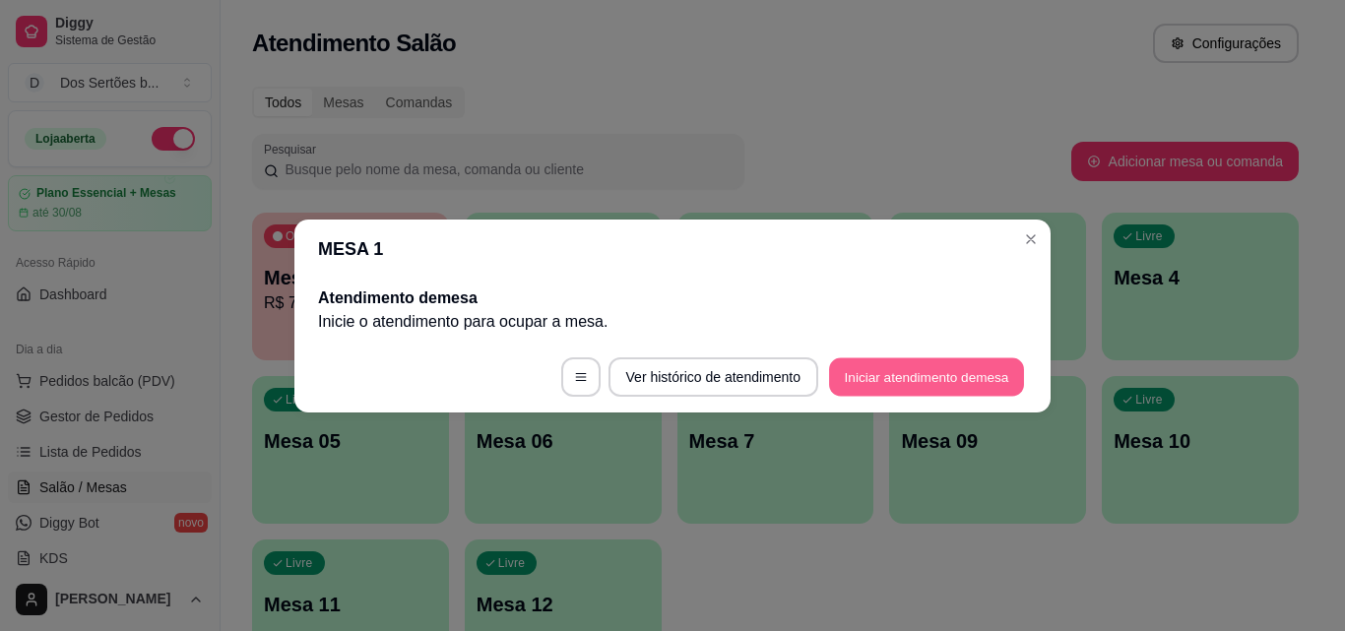
click at [875, 369] on button "Iniciar atendimento de mesa" at bounding box center [926, 376] width 195 height 38
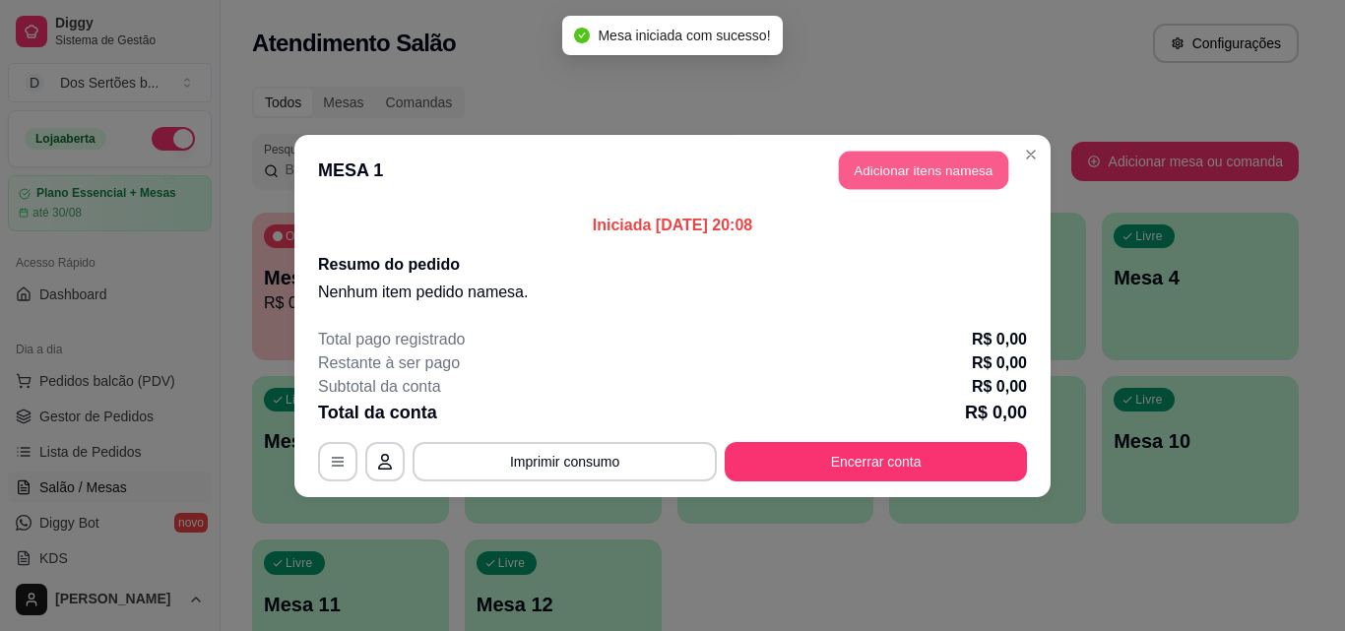
click at [893, 161] on button "Adicionar itens na mesa" at bounding box center [923, 170] width 169 height 38
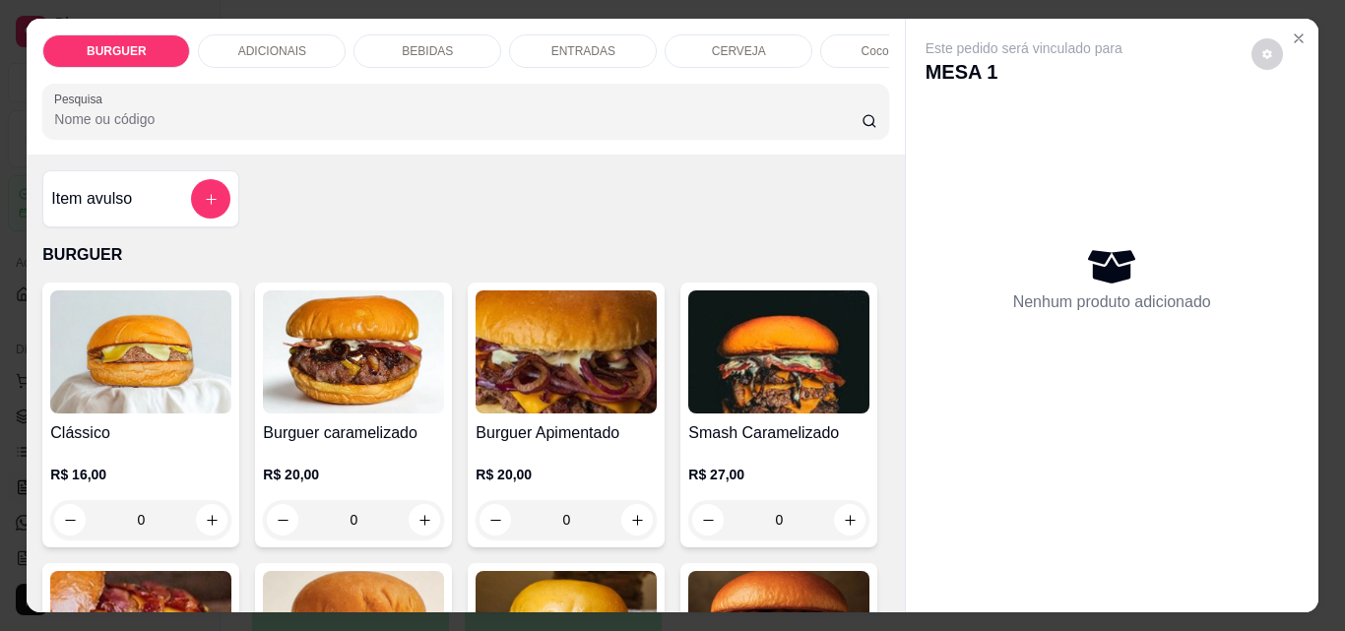
drag, startPoint x: 613, startPoint y: 281, endPoint x: 494, endPoint y: 180, distance: 155.1
click at [494, 180] on div "Item avulso BURGUER Clássico R$ 16,00 0 Burguer caramelizado R$ 20,00 0 Burguer…" at bounding box center [465, 384] width 877 height 458
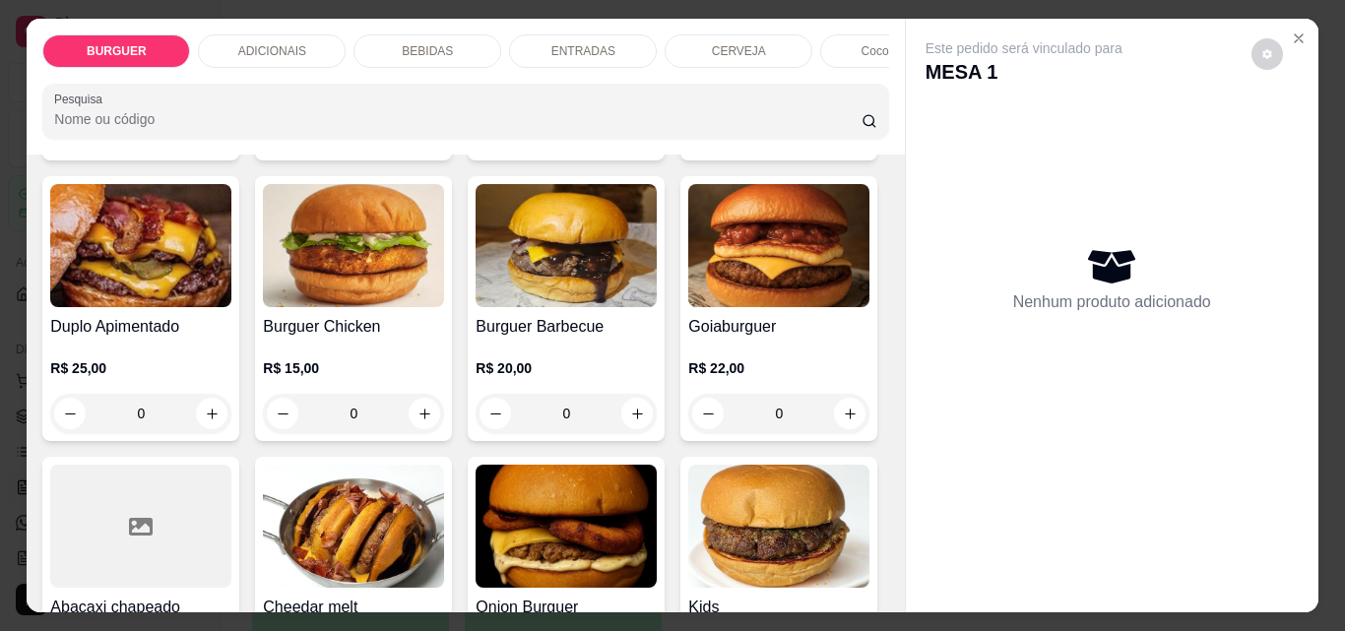
drag, startPoint x: 480, startPoint y: 449, endPoint x: 501, endPoint y: 447, distance: 21.8
click at [486, 450] on div "Clássico R$ 16,00 0 Burguer caramelizado R$ 20,00 0 Burguer Apimentado R$ 20,00…" at bounding box center [465, 309] width 846 height 826
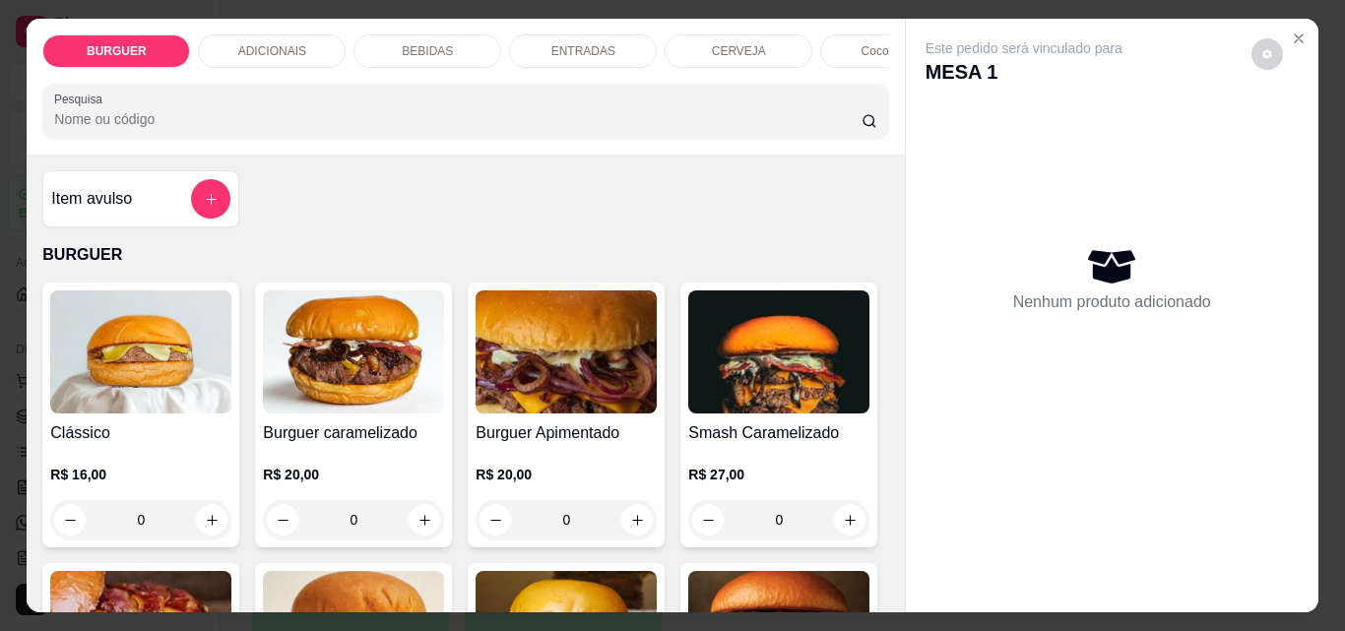
drag, startPoint x: 897, startPoint y: 266, endPoint x: 887, endPoint y: 257, distance: 13.2
click at [887, 257] on div "BURGUER ADICIONAIS BEBIDAS ENTRADAS CERVEJA Coco gelado Abacaxi Pesquisa Item a…" at bounding box center [672, 316] width 1291 height 594
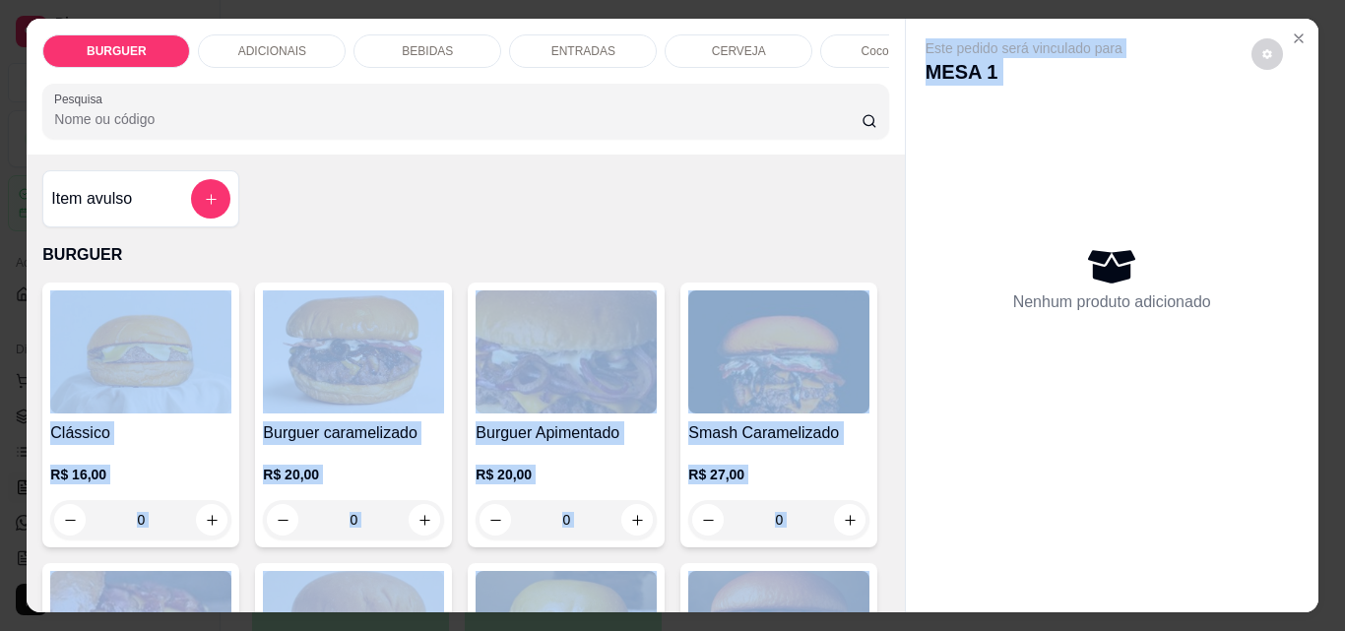
scroll to position [387, 0]
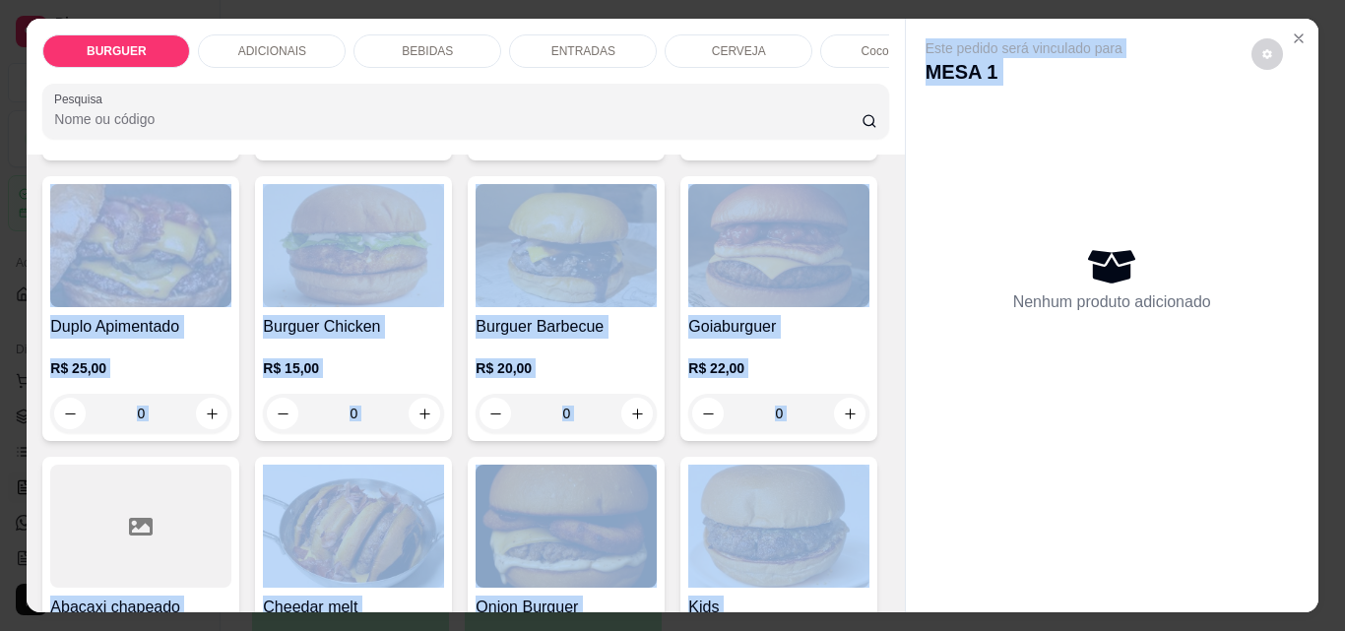
click at [860, 305] on div "Clássico R$ 16,00 0 Burguer caramelizado R$ 20,00 0 Burguer Apimentado R$ 20,00…" at bounding box center [465, 309] width 846 height 826
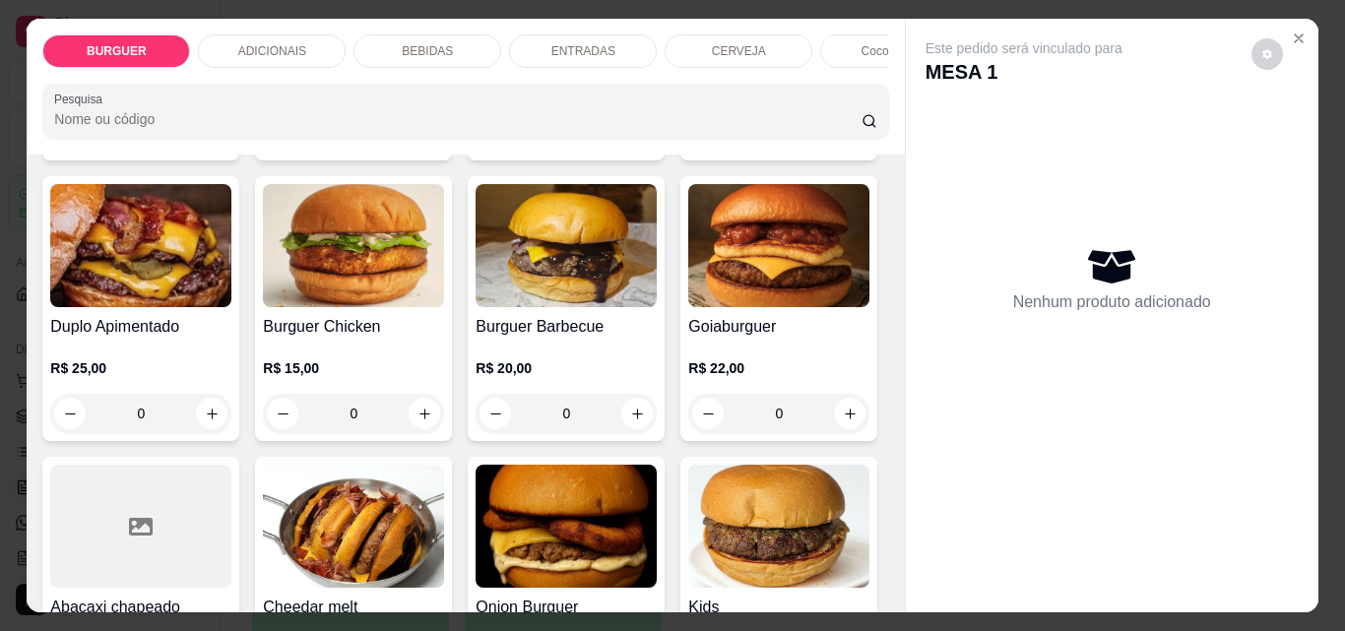
scroll to position [774, 0]
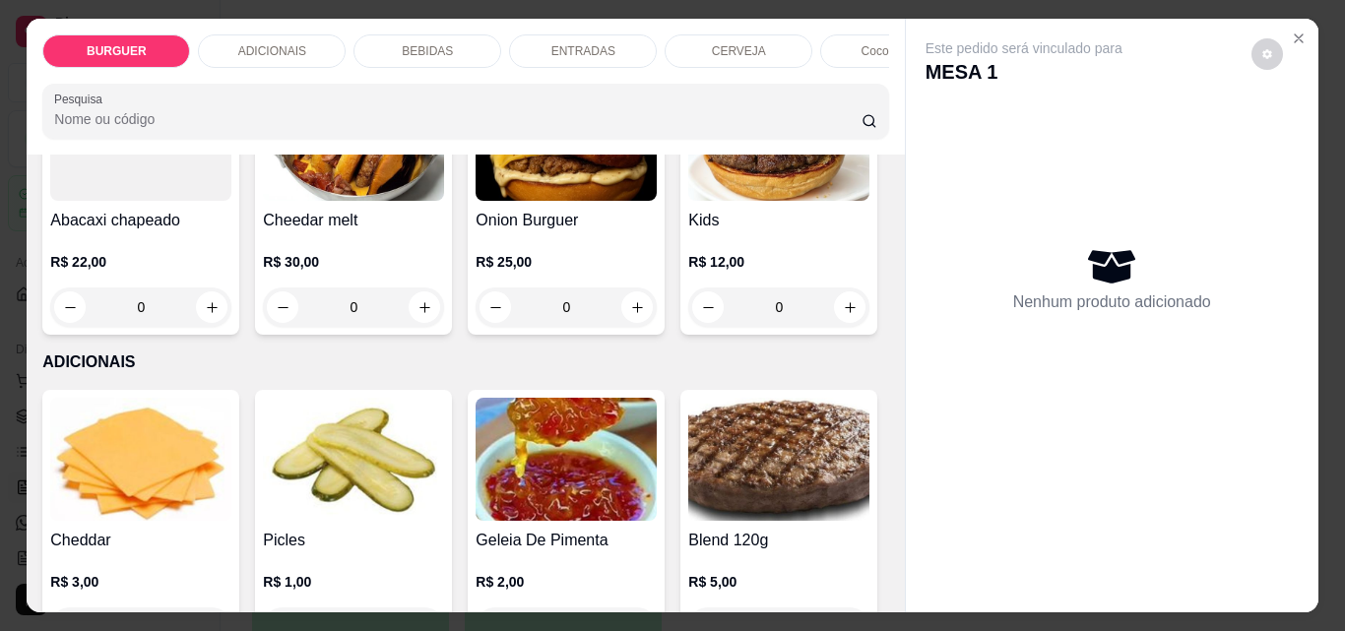
click at [622, 42] on button "increase-product-quantity" at bounding box center [637, 27] width 31 height 31
type input "1"
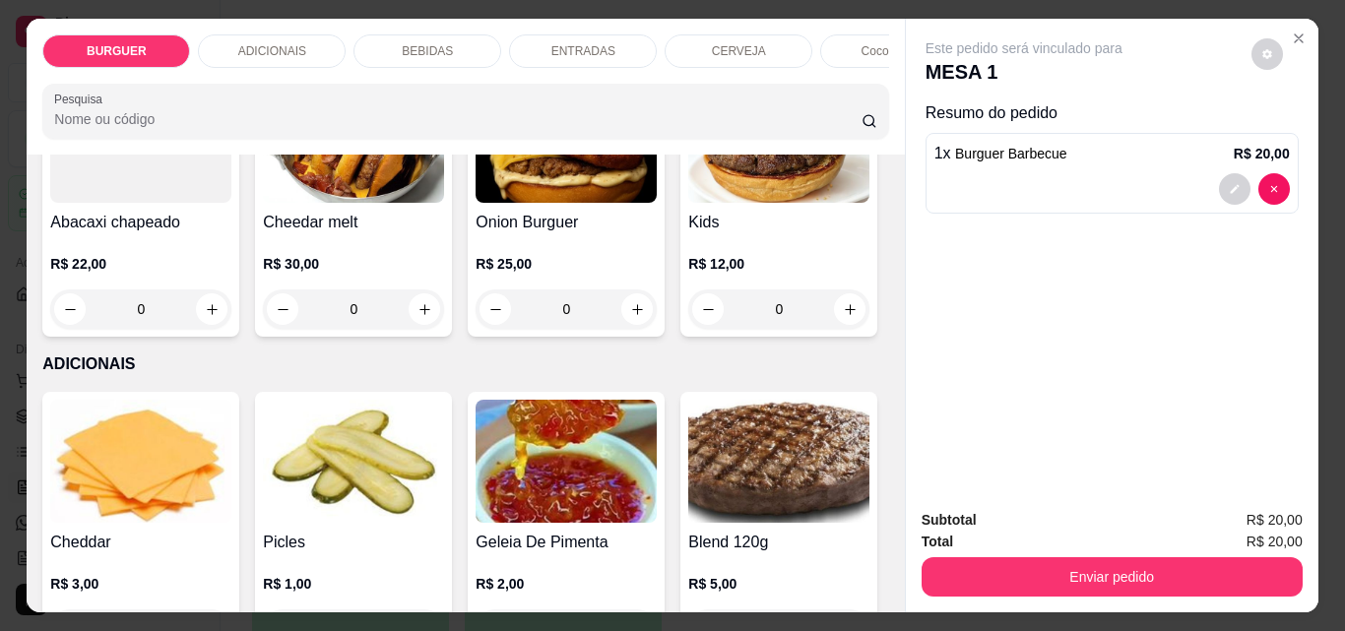
scroll to position [775, 0]
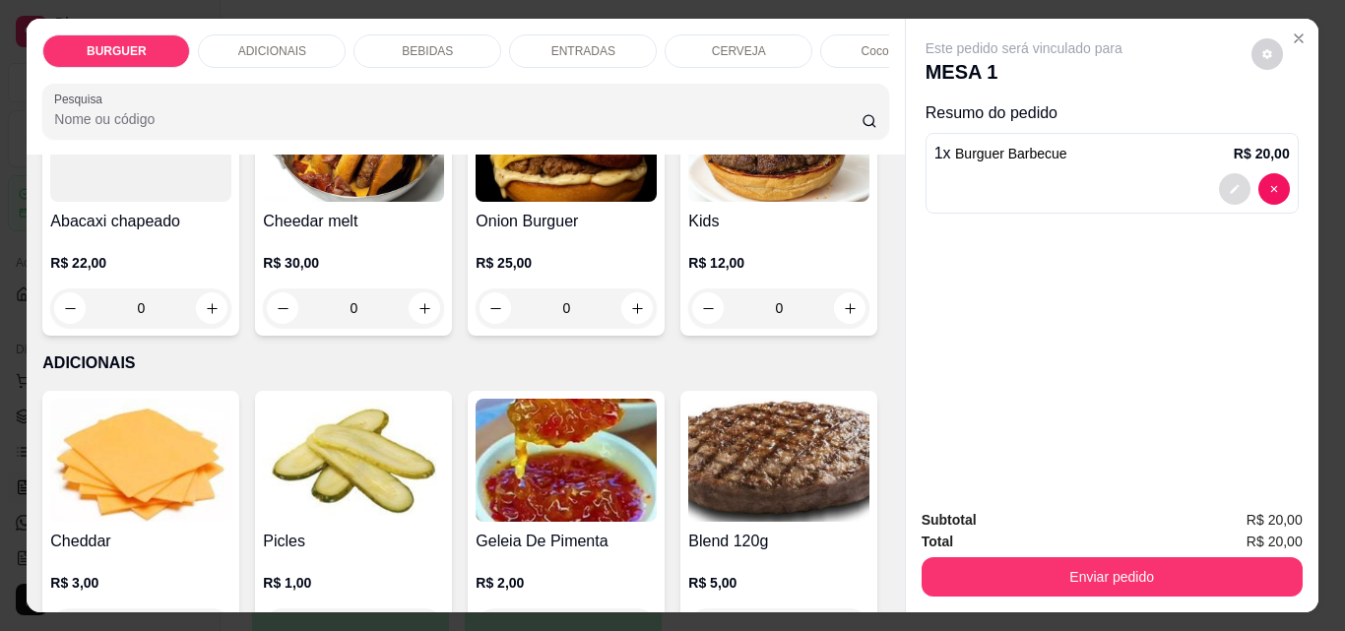
click at [1230, 185] on icon "decrease-product-quantity" at bounding box center [1234, 189] width 9 height 9
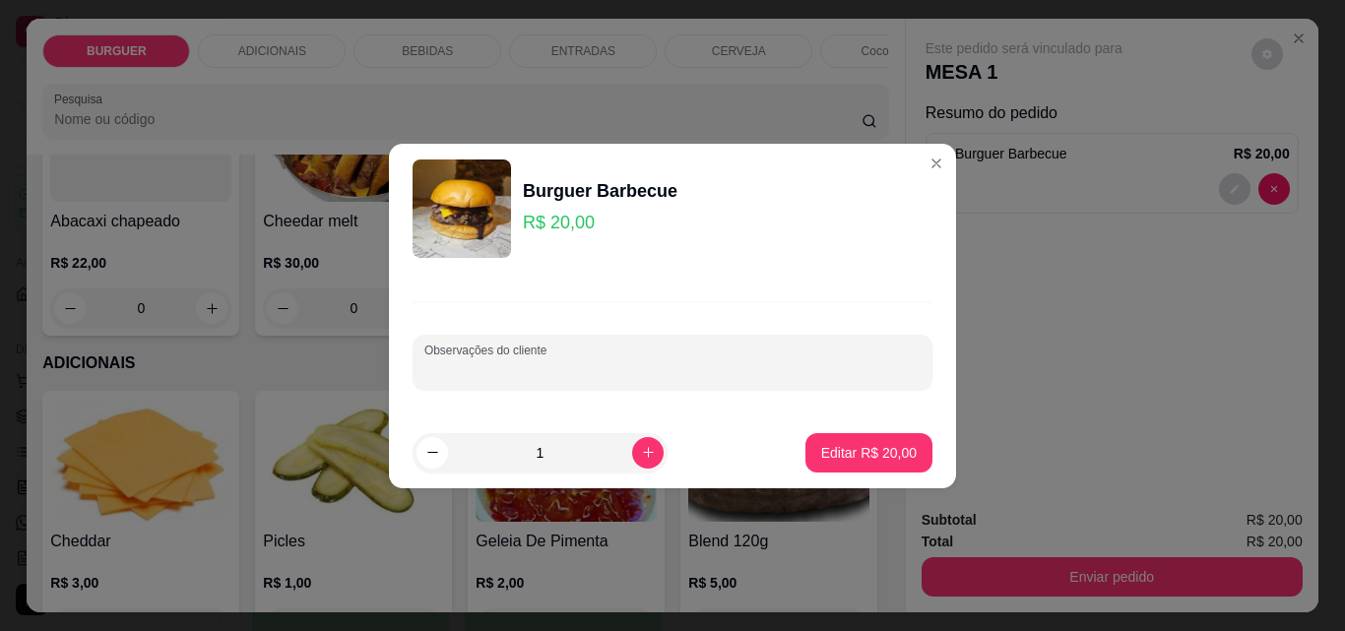
click at [548, 365] on input "Observações do cliente" at bounding box center [672, 370] width 496 height 20
type input "sem cebola"
click at [848, 441] on button "Editar R$ 20,00" at bounding box center [869, 452] width 123 height 38
type input "0"
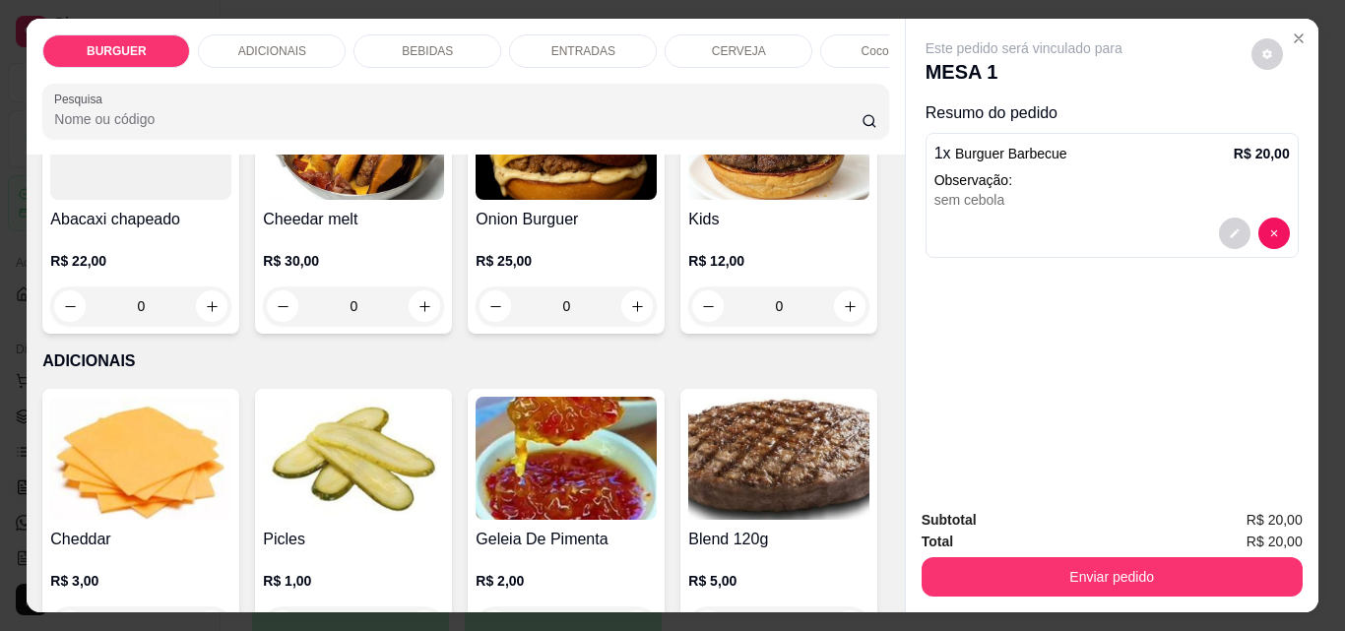
scroll to position [774, 0]
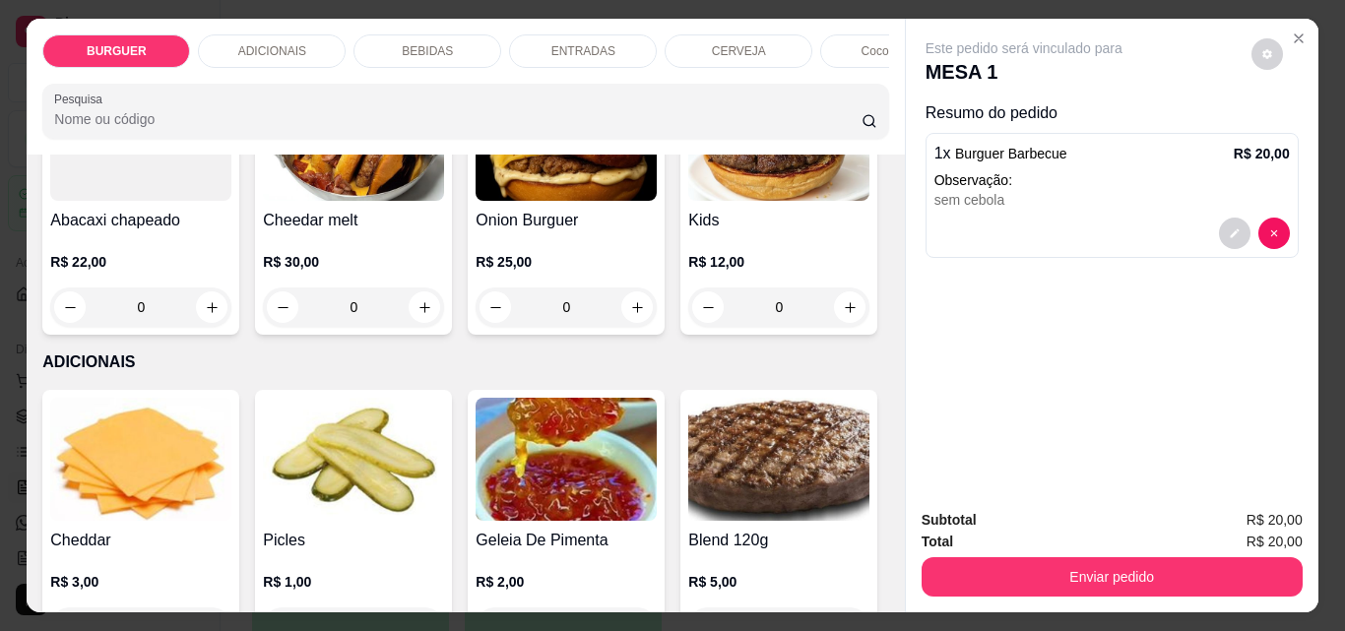
click at [302, 38] on div "ADICIONAIS" at bounding box center [272, 50] width 148 height 33
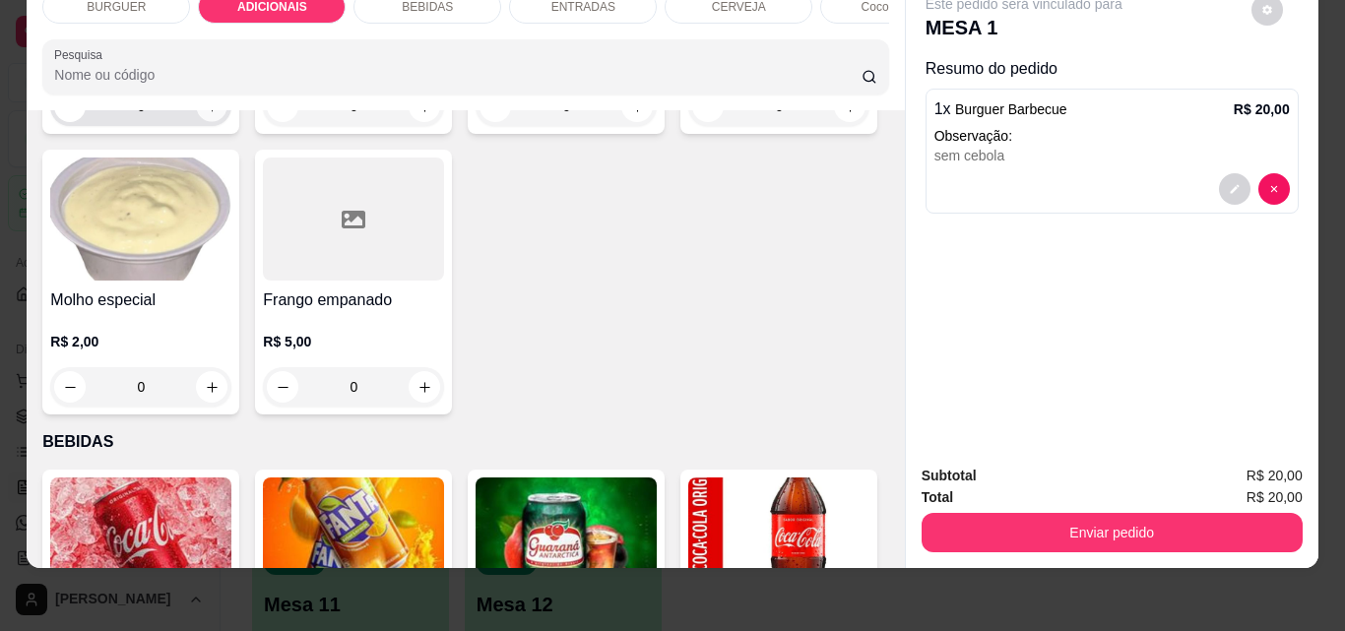
click at [210, 114] on icon "increase-product-quantity" at bounding box center [212, 106] width 15 height 15
type input "1"
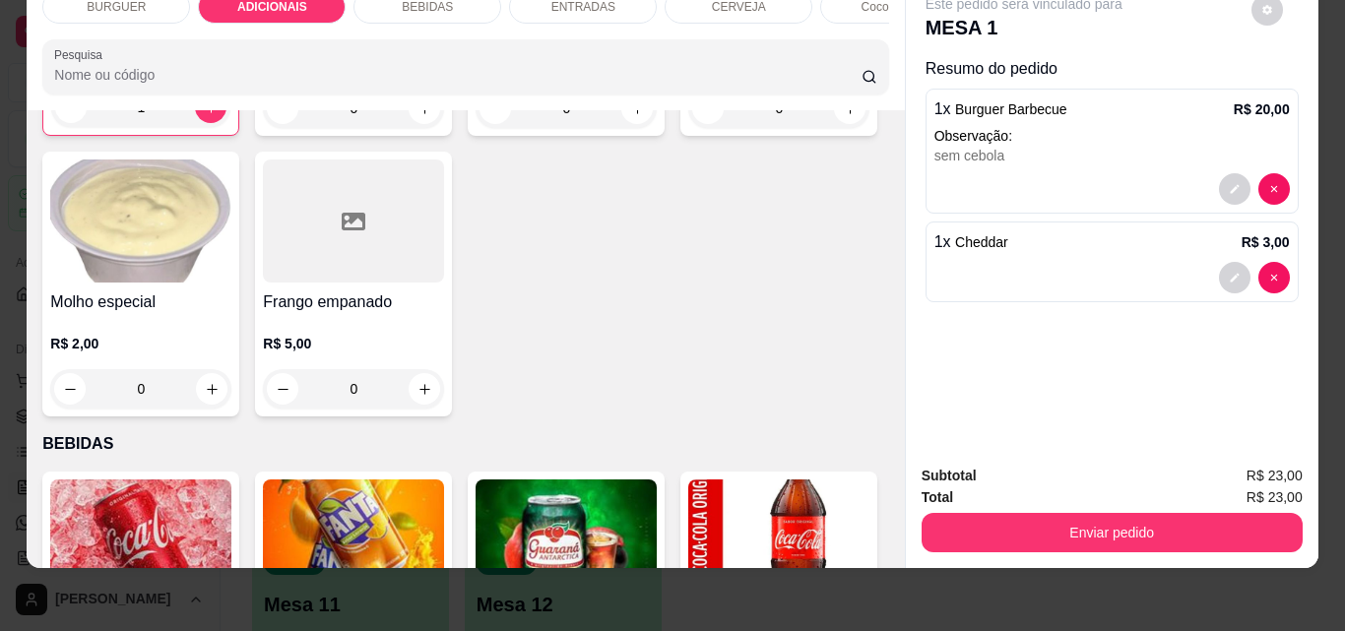
click at [429, 8] on div "BEBIDAS" at bounding box center [428, 6] width 148 height 33
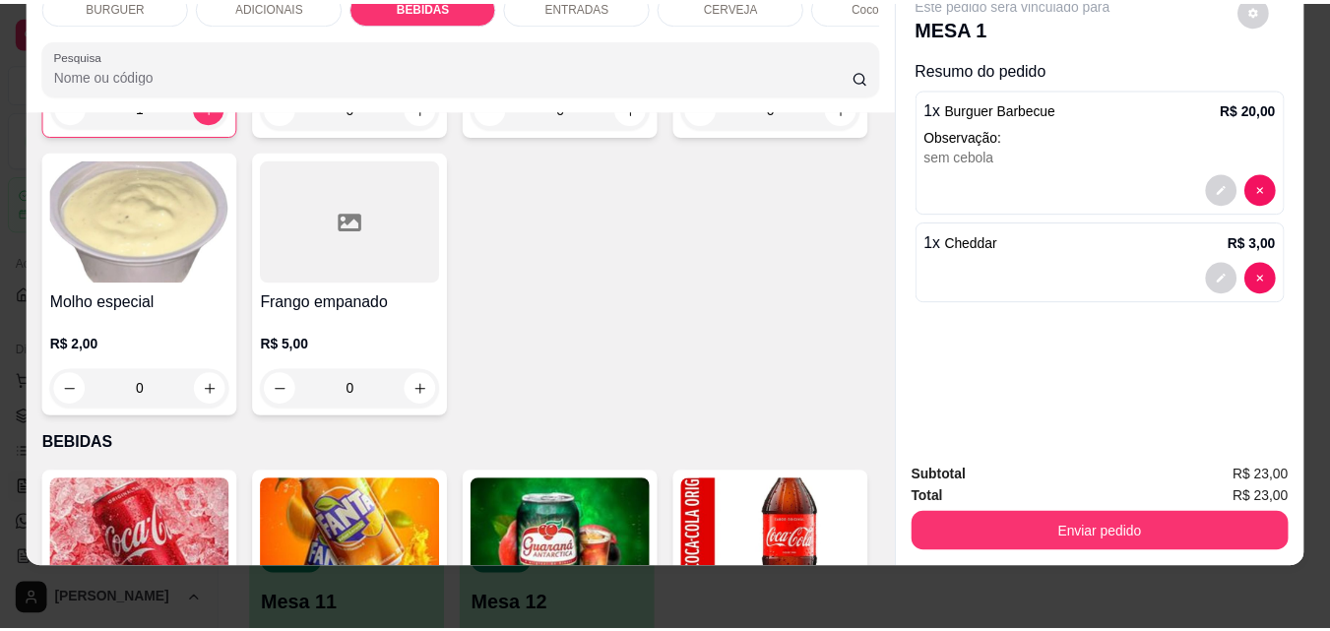
scroll to position [1853, 0]
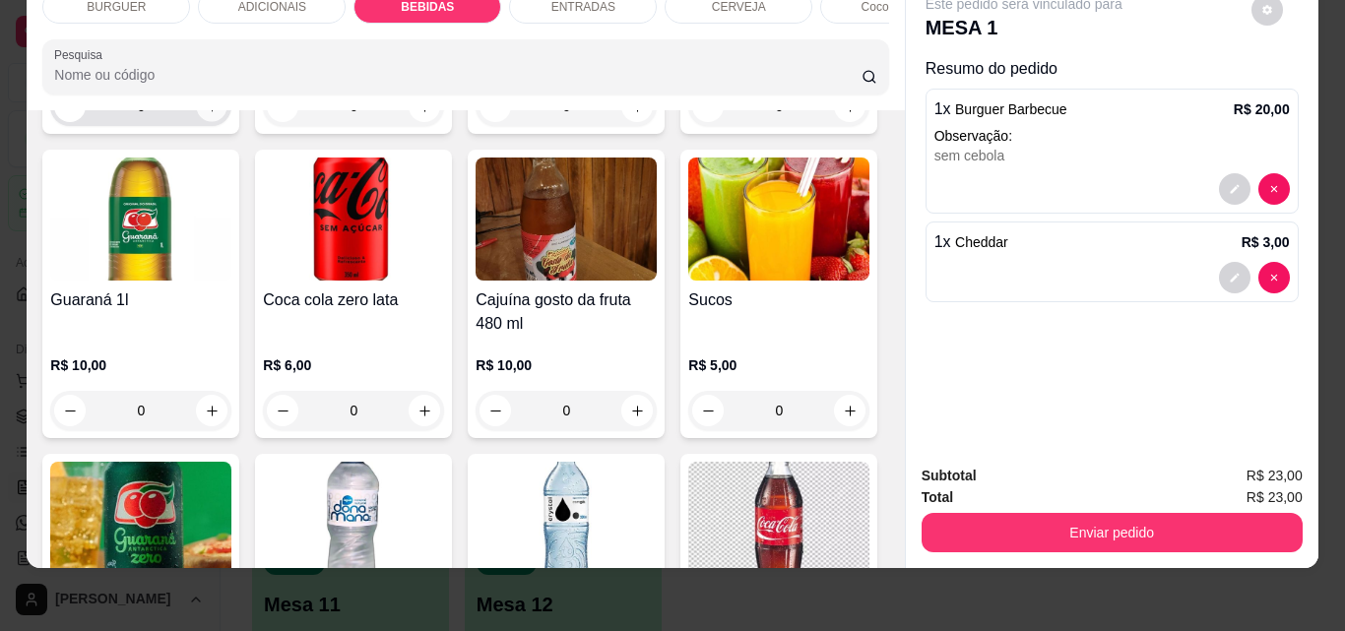
click at [207, 114] on icon "increase-product-quantity" at bounding box center [212, 106] width 15 height 15
type input "1"
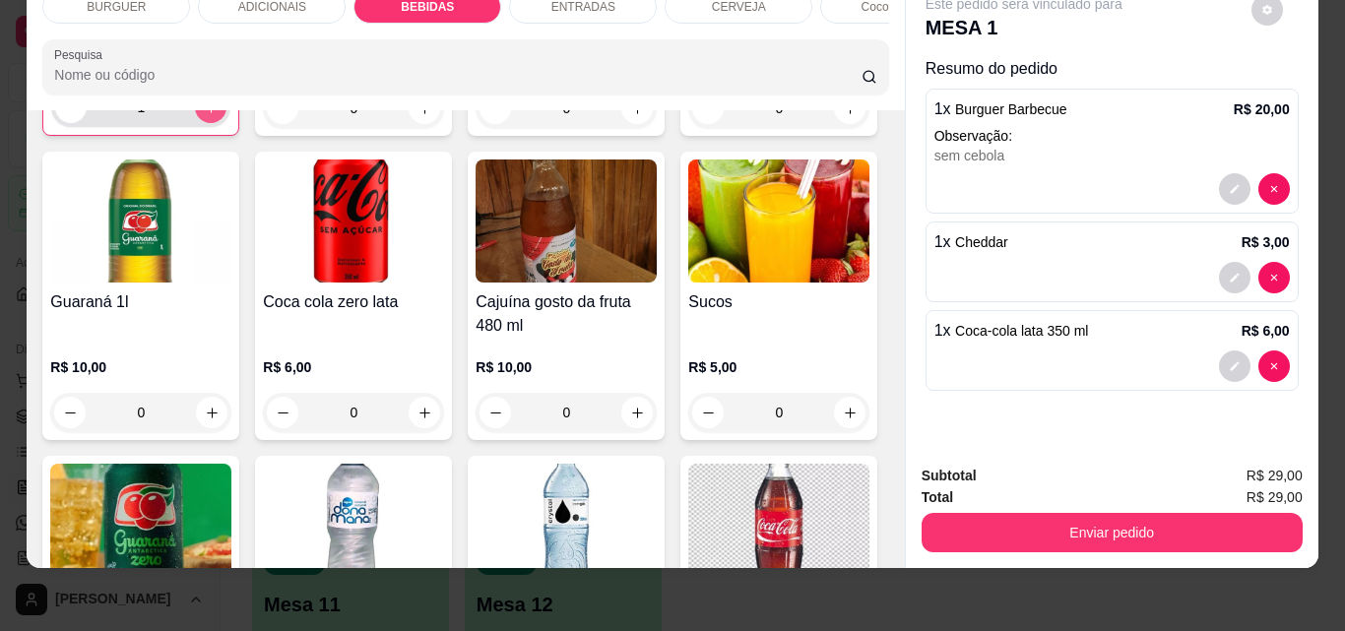
click at [255, 388] on div "Coca-cola lata 350 ml R$ 6,00 1 Fanta laranja lata 350 ml R$ 6,00 0 Guaraná lat…" at bounding box center [465, 435] width 846 height 1132
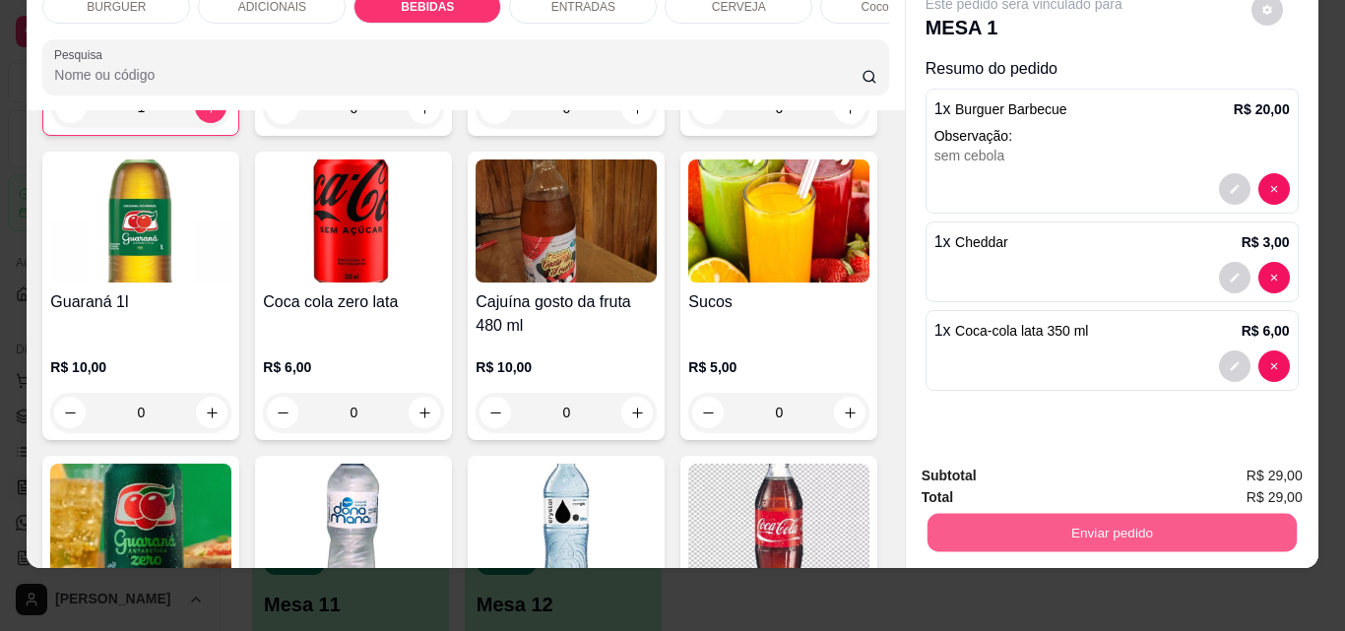
click at [958, 516] on button "Enviar pedido" at bounding box center [1111, 532] width 369 height 38
click at [971, 463] on button "Não registrar e enviar pedido" at bounding box center [1046, 469] width 199 height 36
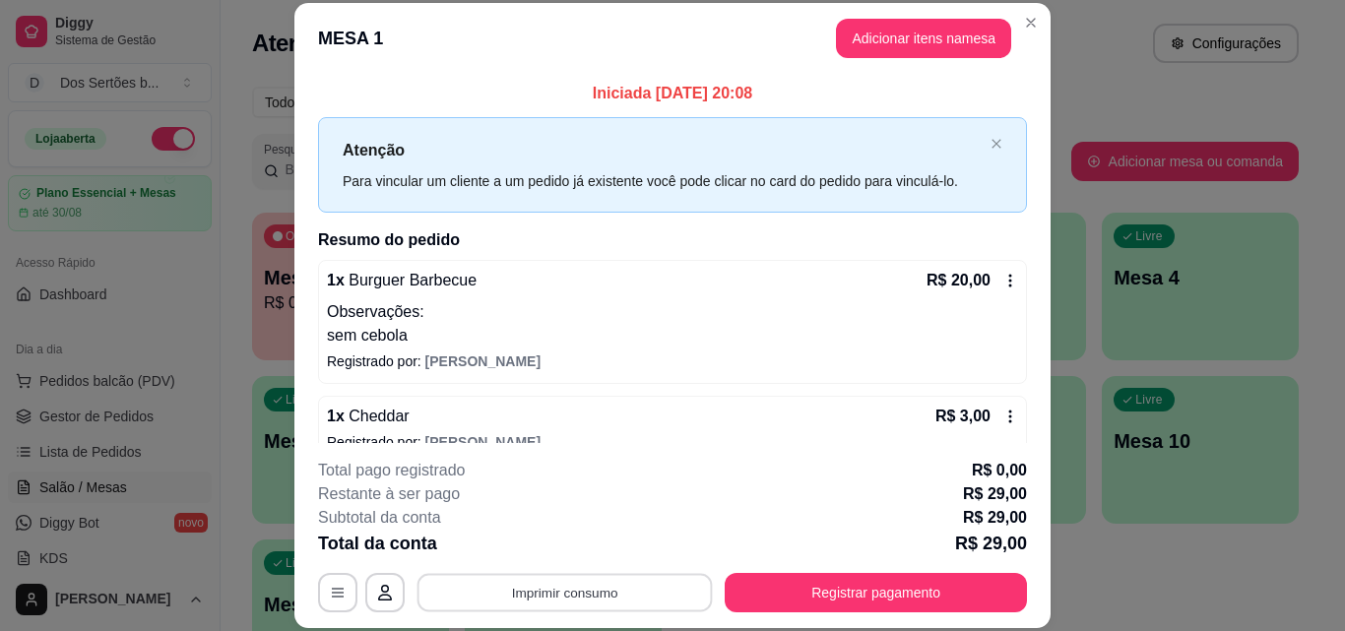
click at [659, 586] on button "Imprimir consumo" at bounding box center [565, 592] width 295 height 38
click at [574, 547] on button "Impressora" at bounding box center [563, 547] width 138 height 31
click at [534, 581] on button "Imprimir consumo" at bounding box center [565, 592] width 304 height 39
click at [1027, 30] on icon "Close" at bounding box center [1031, 23] width 16 height 16
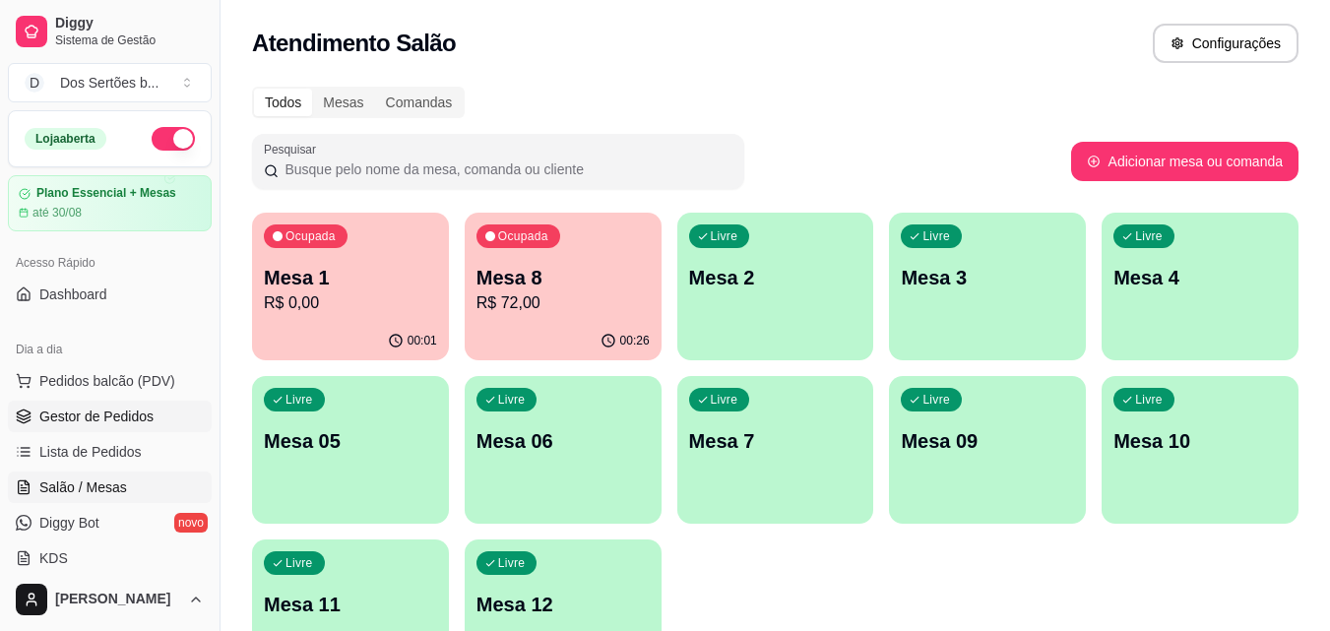
click at [135, 418] on span "Gestor de Pedidos" at bounding box center [96, 417] width 114 height 20
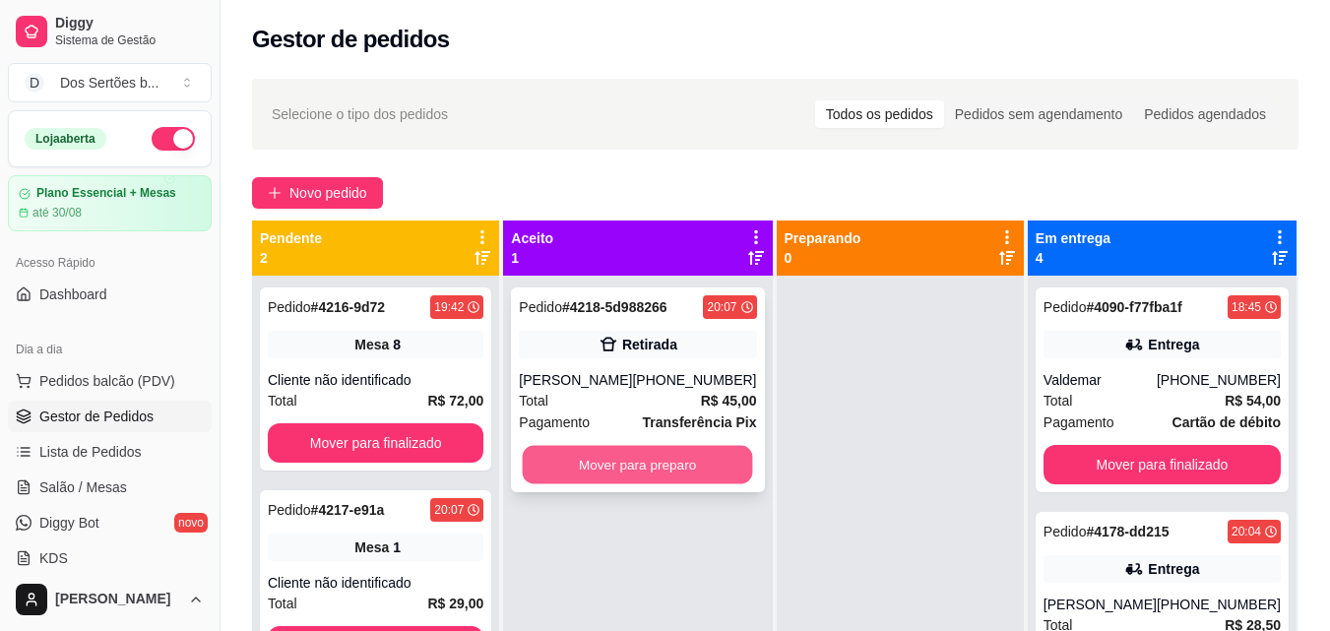
click at [604, 466] on button "Mover para preparo" at bounding box center [638, 465] width 230 height 38
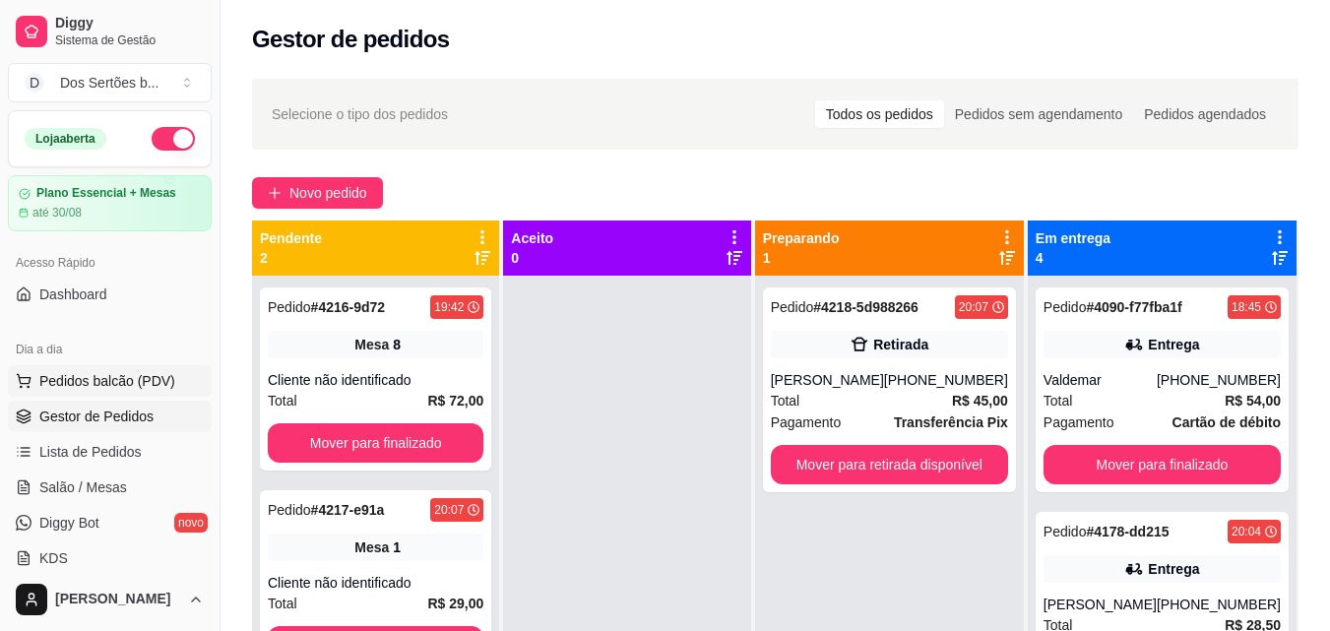
click at [85, 396] on button "Pedidos balcão (PDV)" at bounding box center [110, 381] width 204 height 32
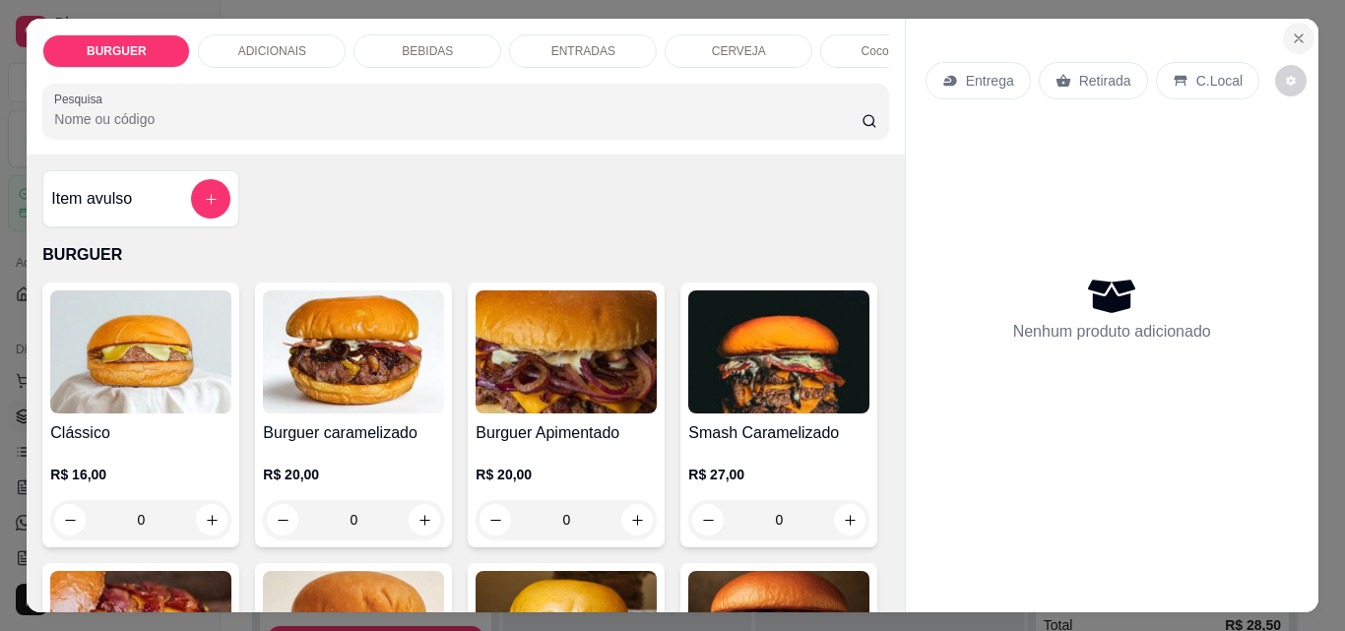
click at [1283, 34] on button "Close" at bounding box center [1299, 39] width 32 height 32
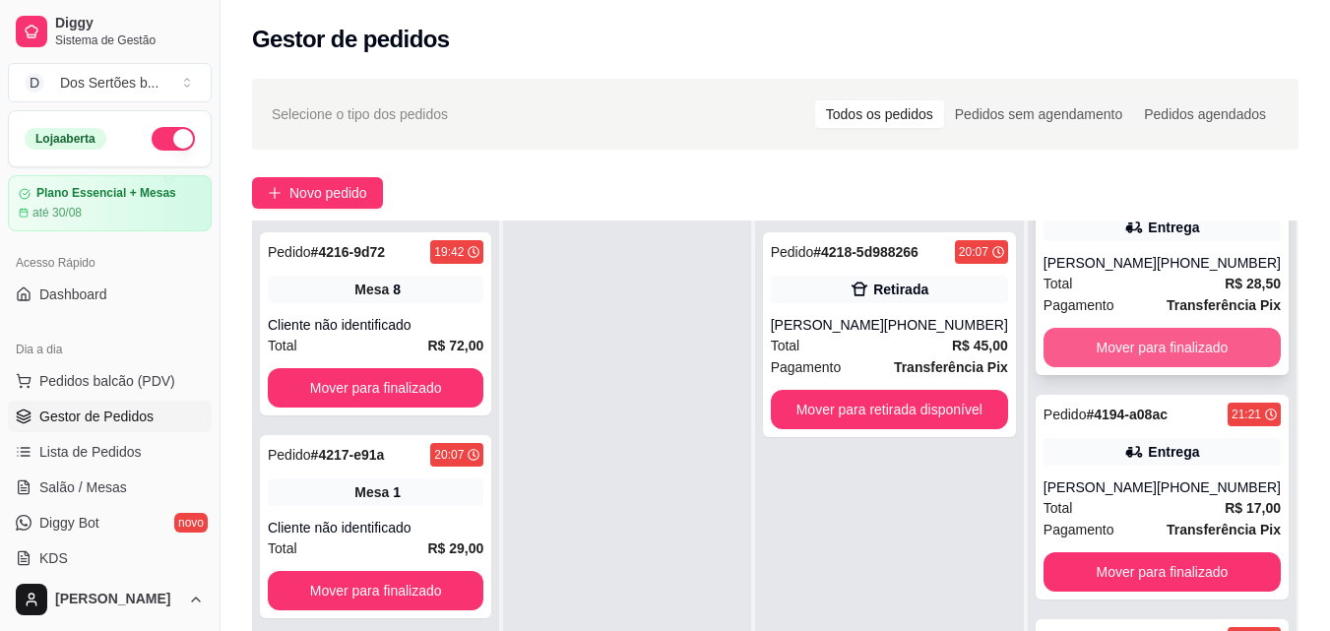
scroll to position [300, 0]
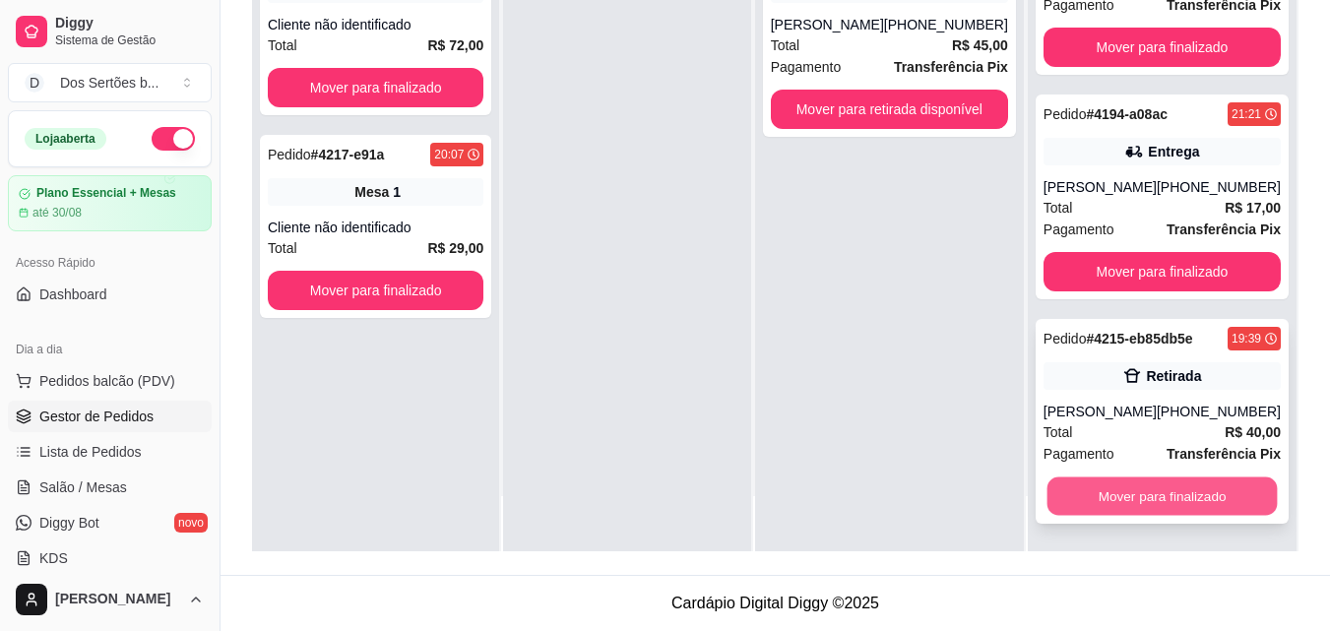
click at [1129, 489] on button "Mover para finalizado" at bounding box center [1162, 497] width 230 height 38
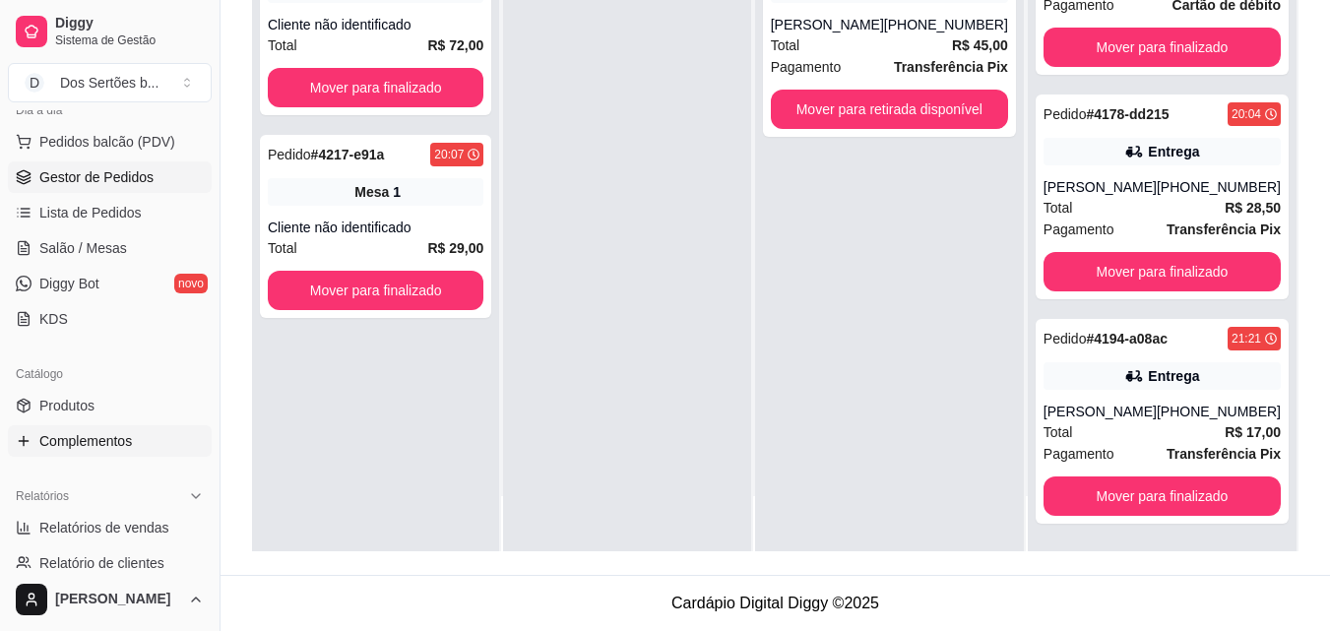
scroll to position [530, 0]
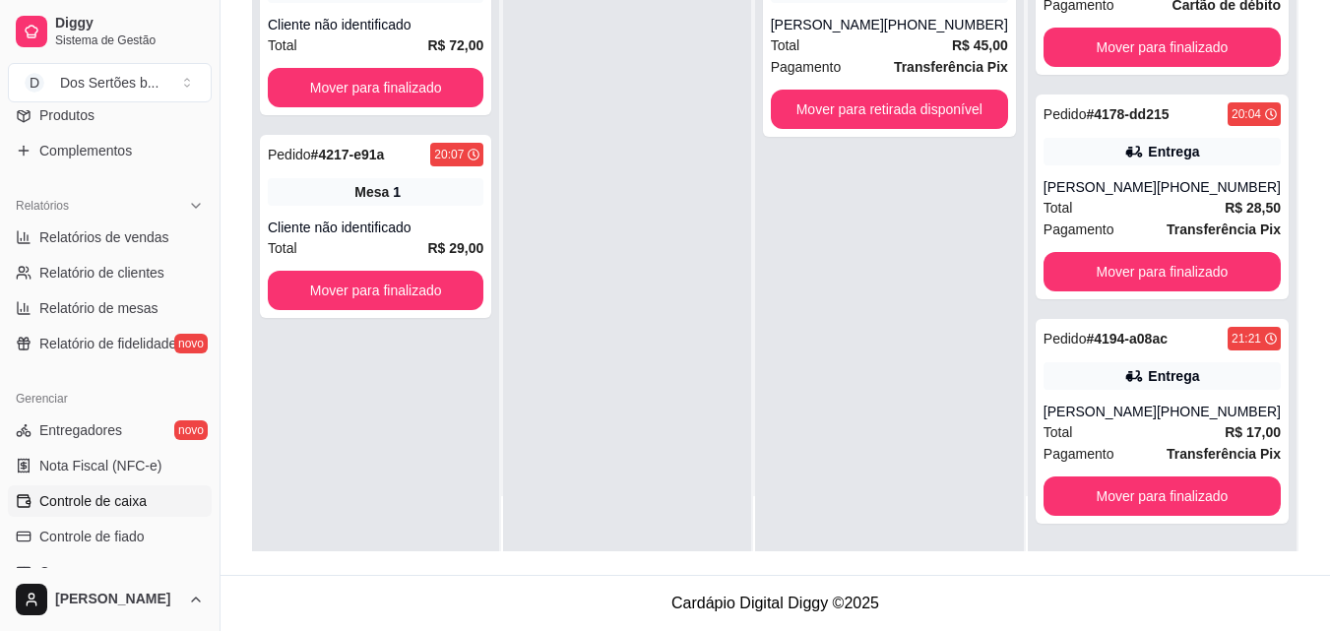
click at [86, 493] on span "Controle de caixa" at bounding box center [92, 501] width 107 height 20
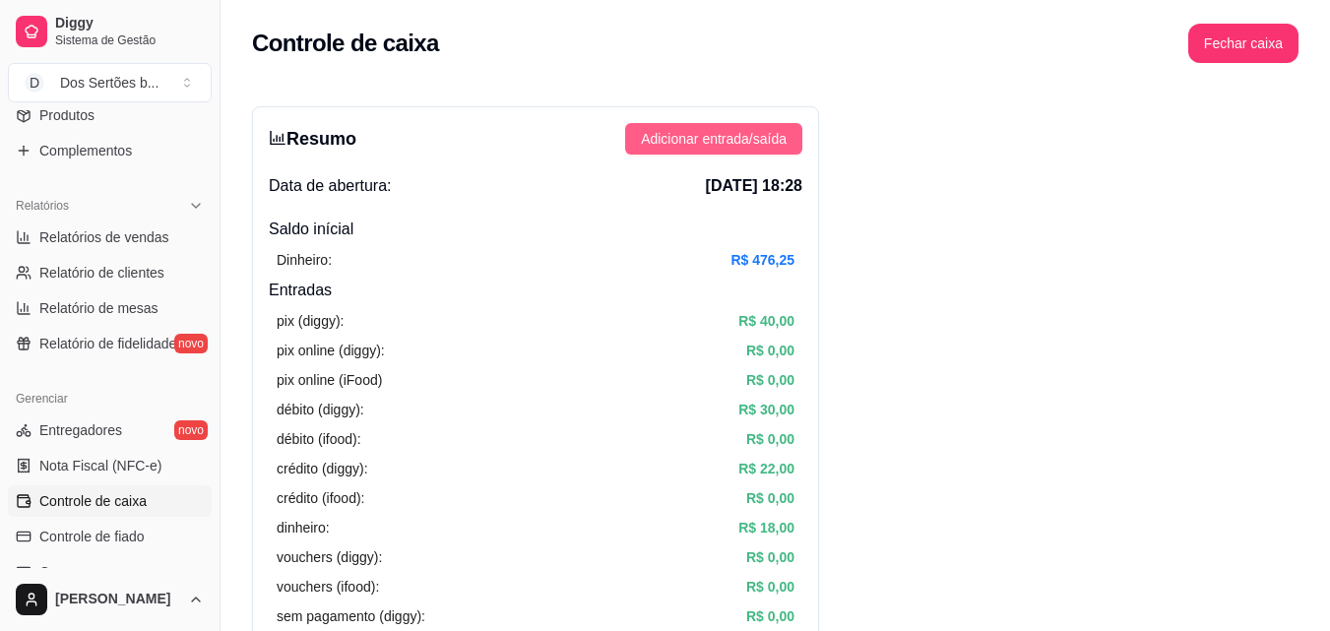
click at [695, 133] on span "Adicionar entrada/saída" at bounding box center [714, 139] width 146 height 22
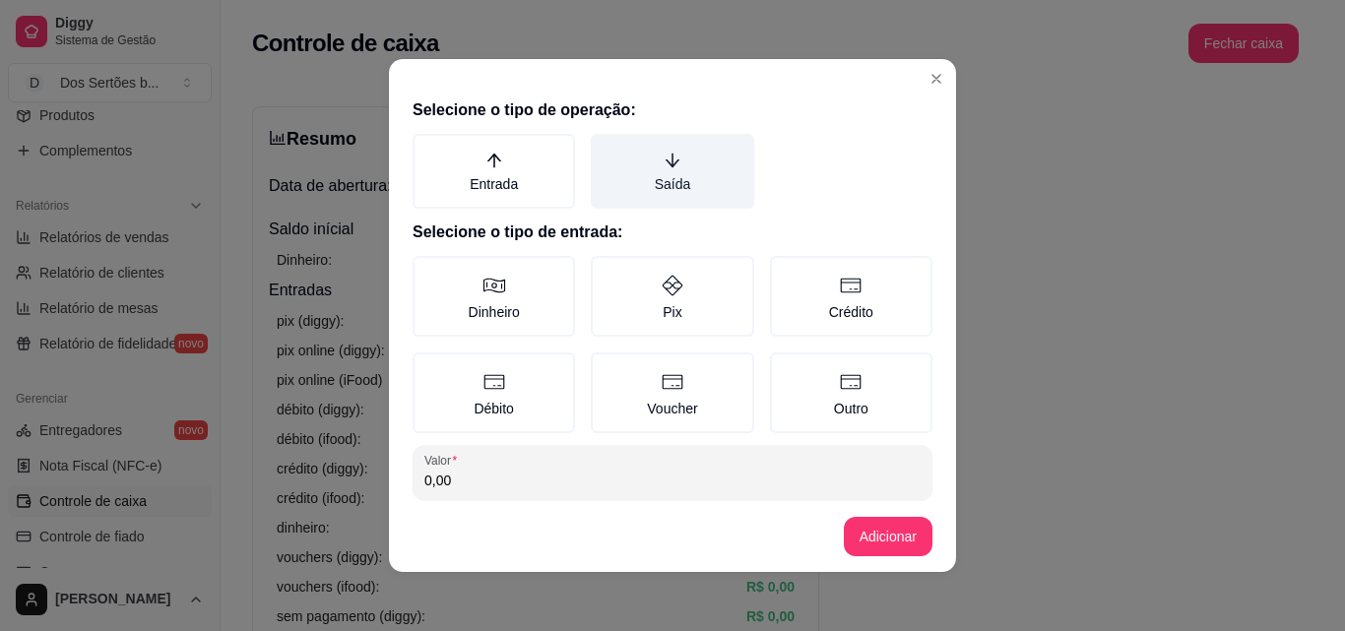
click at [602, 174] on label "Saída" at bounding box center [672, 171] width 162 height 75
click at [602, 149] on button "Saída" at bounding box center [598, 141] width 16 height 16
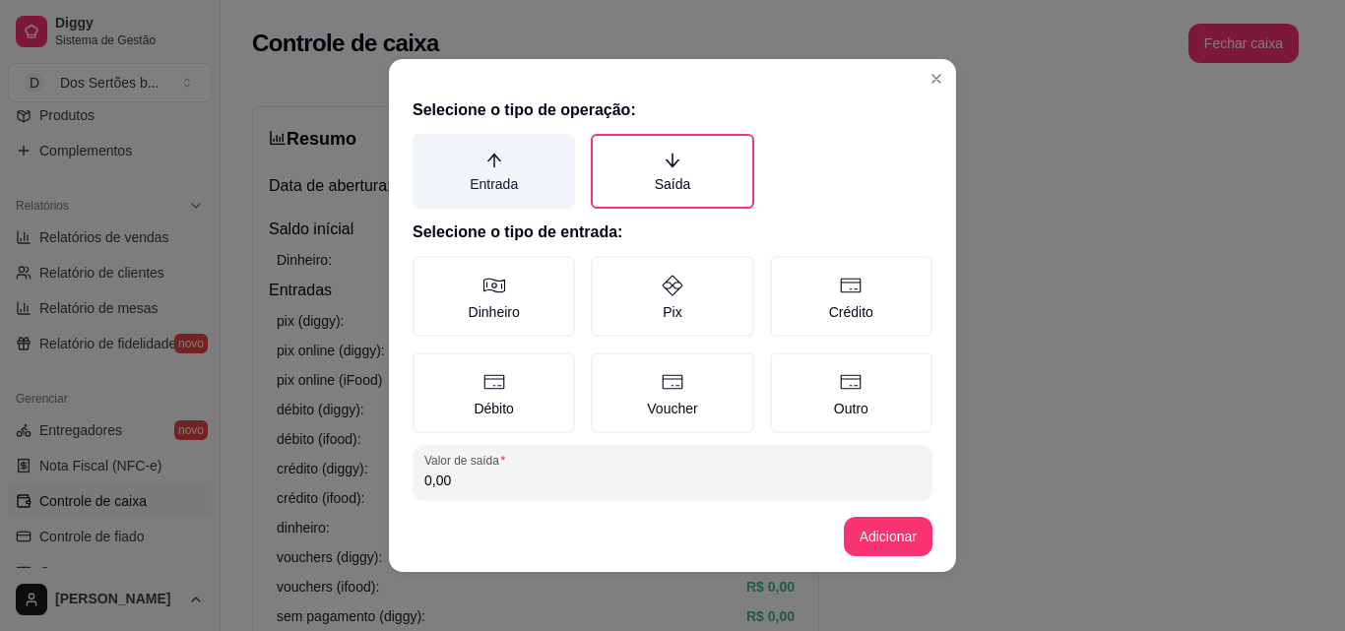
click at [484, 189] on label "Entrada" at bounding box center [494, 171] width 162 height 75
click at [427, 149] on button "Entrada" at bounding box center [420, 141] width 16 height 16
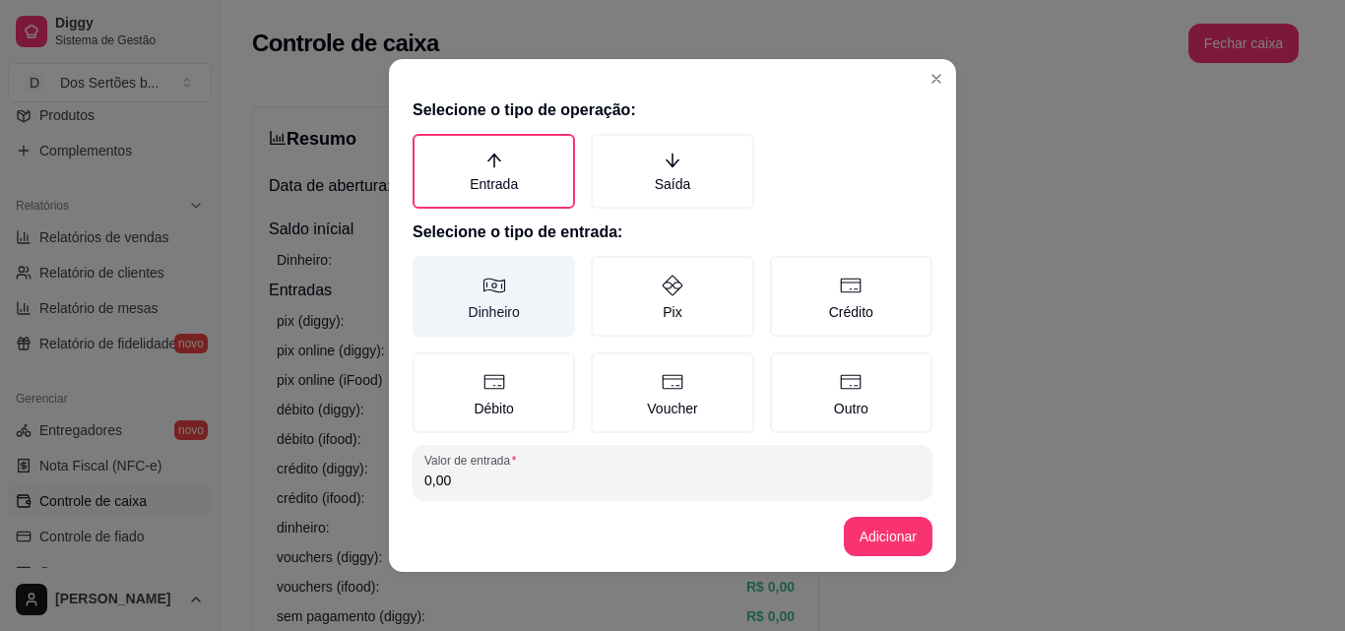
click at [458, 284] on label "Dinheiro" at bounding box center [494, 296] width 162 height 81
click at [427, 271] on button "Dinheiro" at bounding box center [420, 263] width 16 height 16
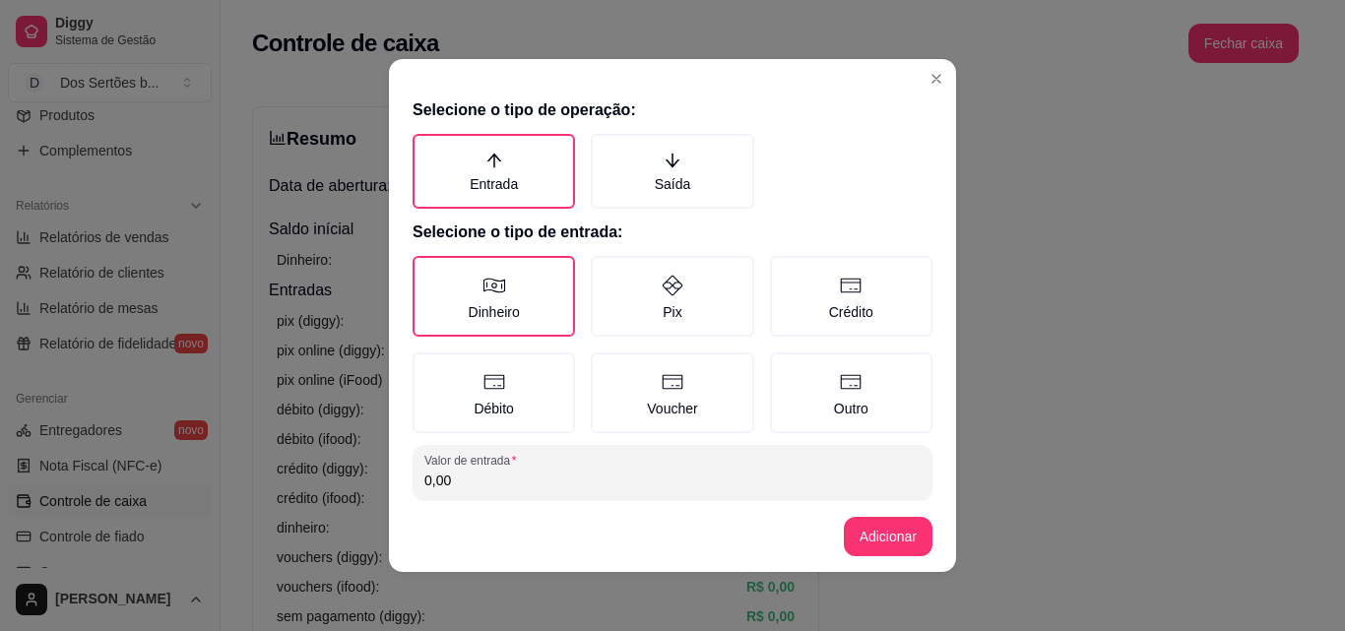
drag, startPoint x: 391, startPoint y: 397, endPoint x: 446, endPoint y: 474, distance: 94.6
click at [446, 474] on input "0,00" at bounding box center [672, 481] width 496 height 20
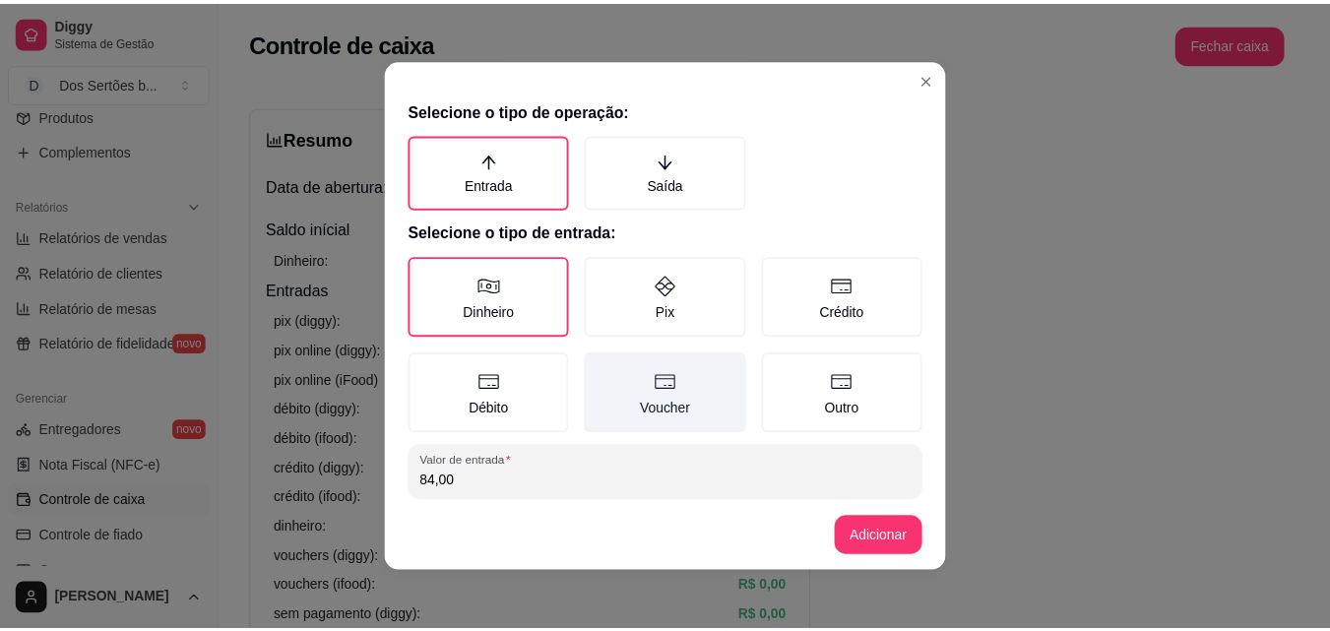
scroll to position [105, 0]
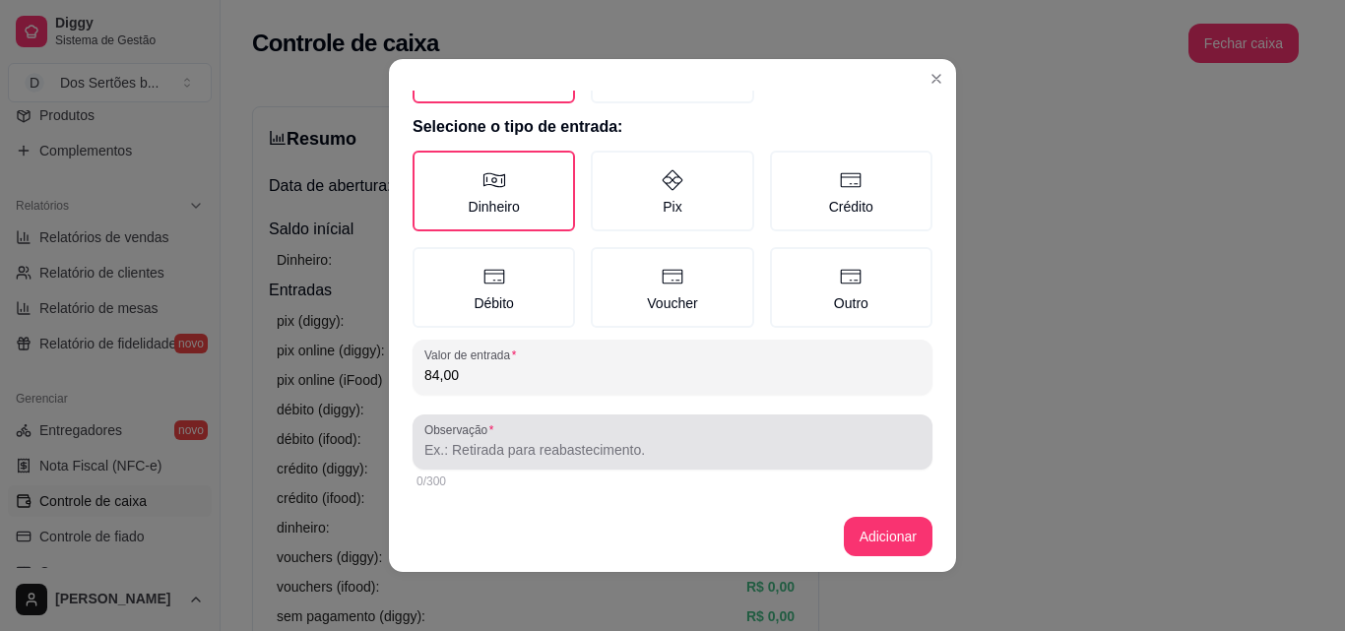
type input "84,00"
click at [565, 440] on input "Observação" at bounding box center [672, 450] width 496 height 20
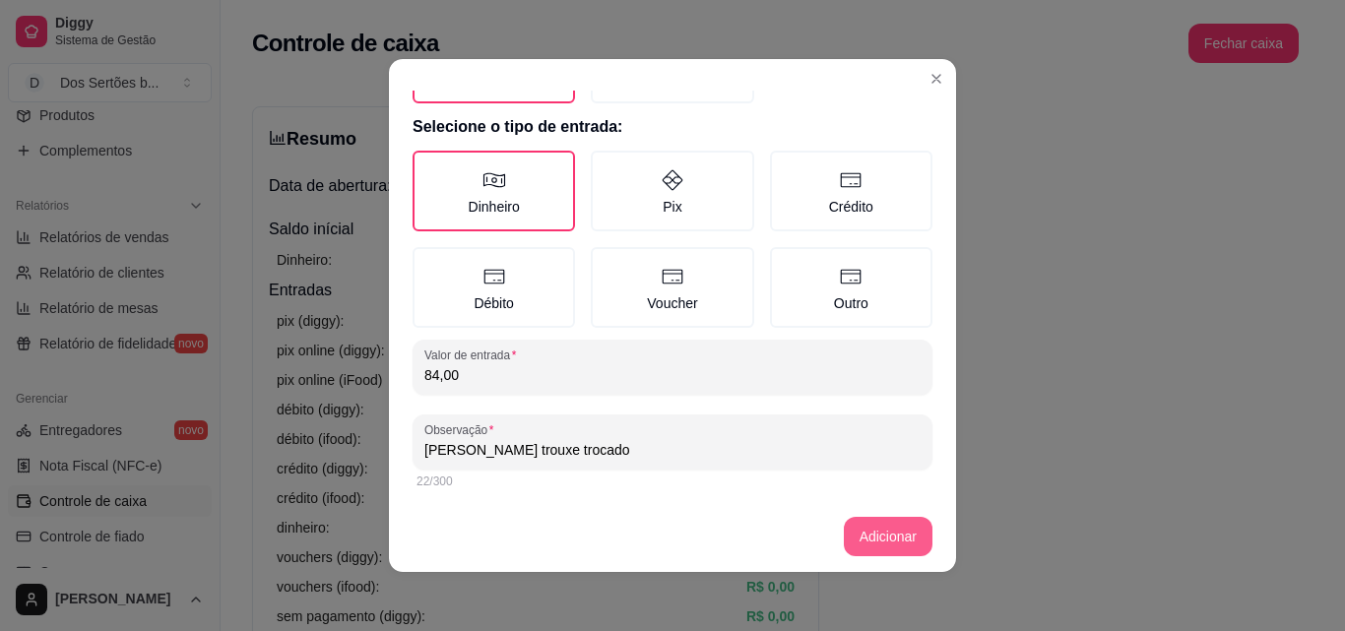
type input "[PERSON_NAME] trouxe trocado"
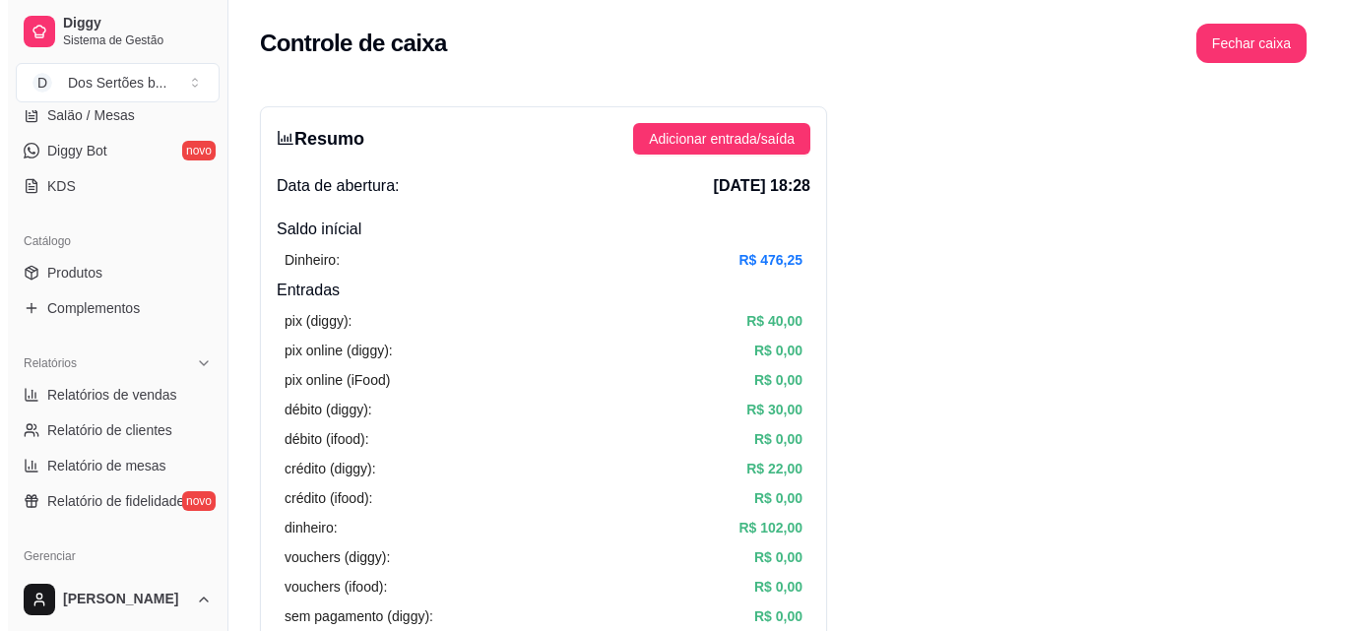
scroll to position [333, 0]
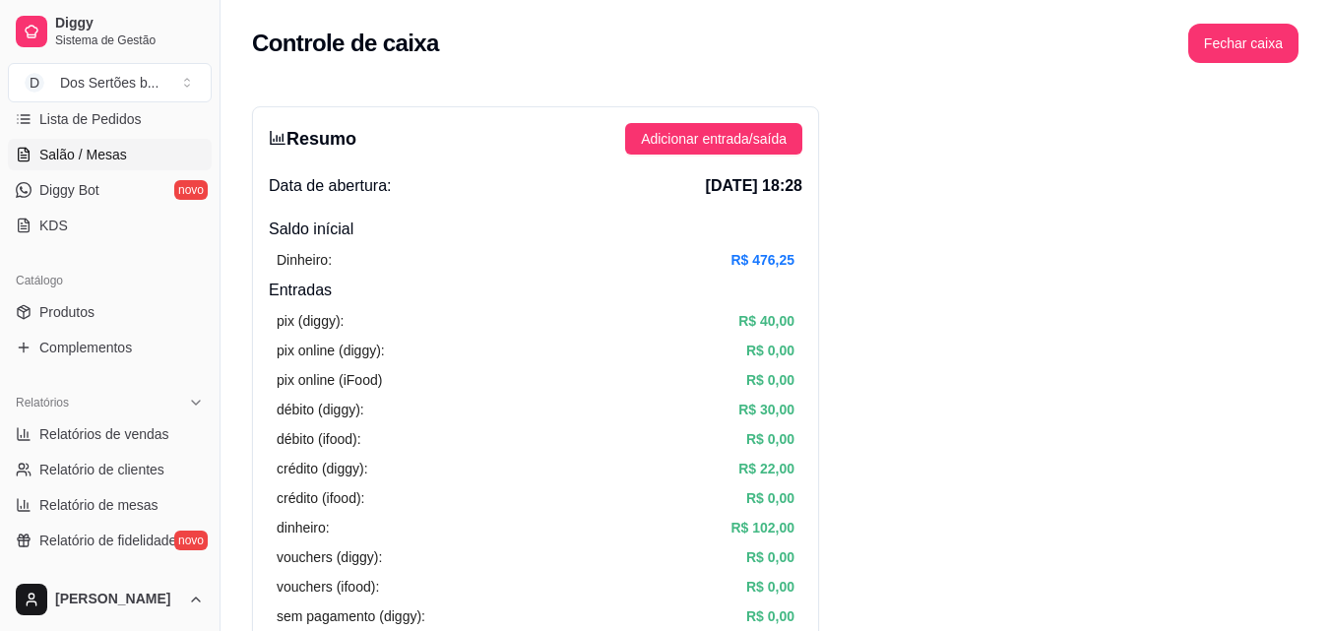
click at [151, 148] on link "Salão / Mesas" at bounding box center [110, 155] width 204 height 32
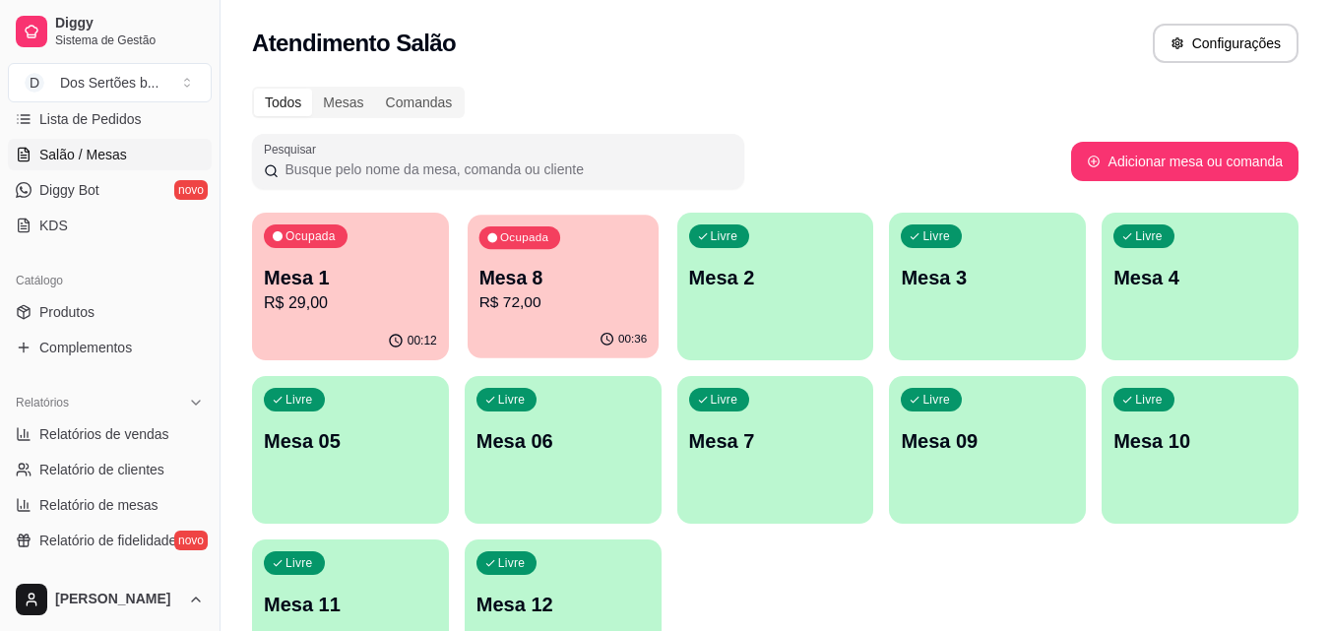
click at [544, 320] on div "Ocupada Mesa 8 R$ 72,00" at bounding box center [563, 268] width 191 height 106
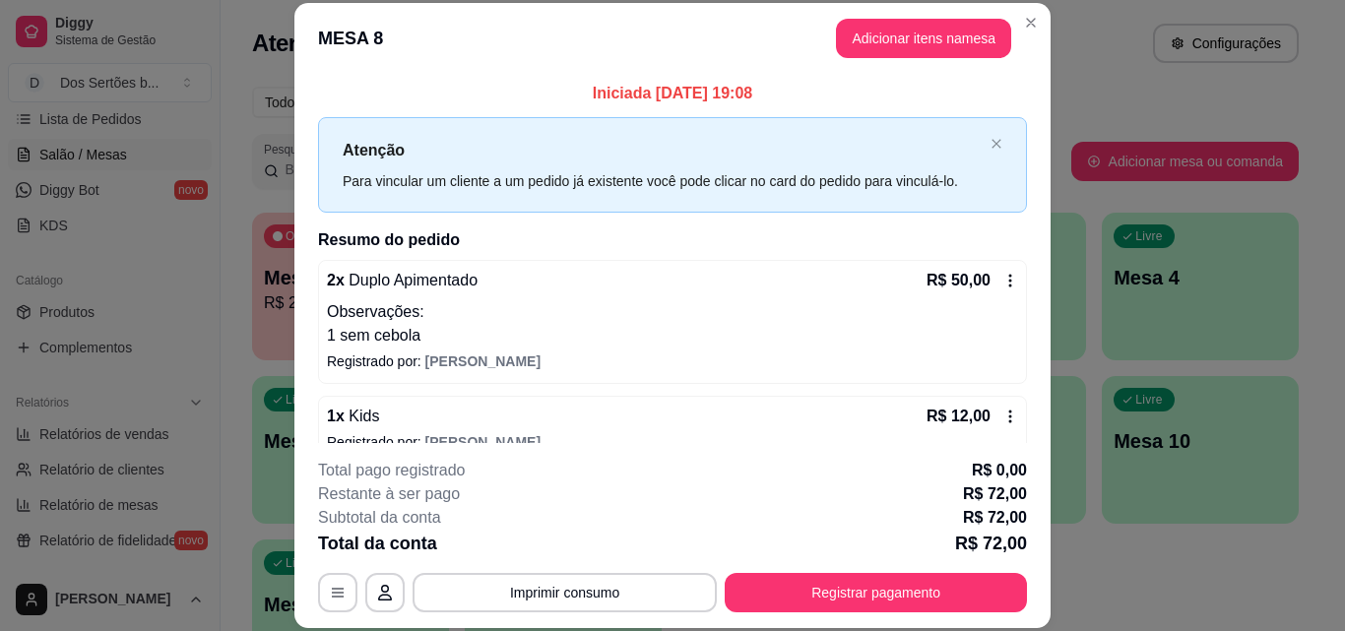
scroll to position [110, 0]
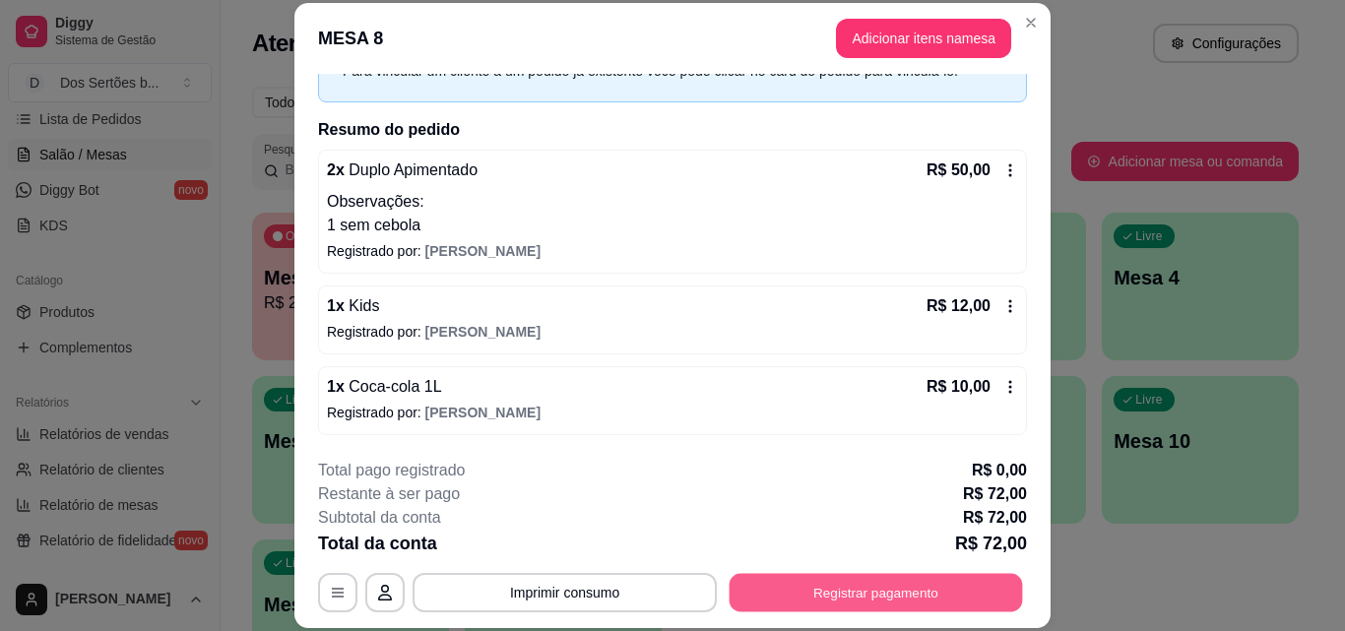
click at [770, 589] on button "Registrar pagamento" at bounding box center [876, 592] width 293 height 38
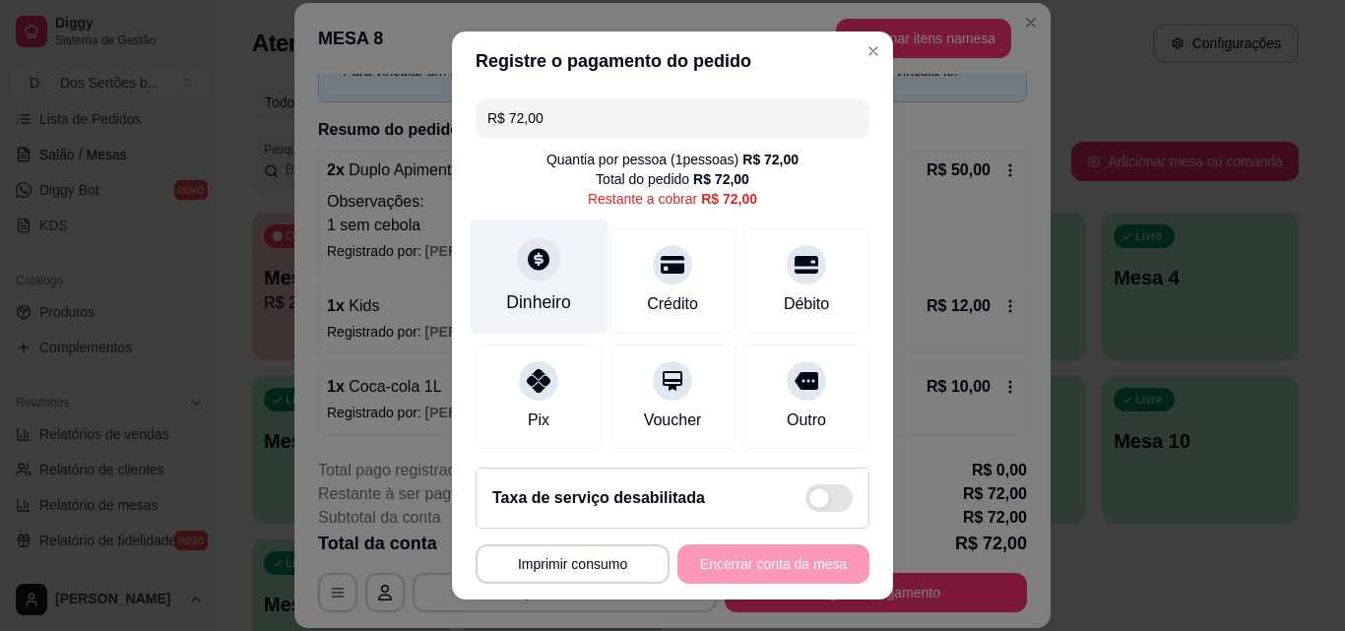
click at [534, 283] on div "Dinheiro" at bounding box center [539, 277] width 139 height 115
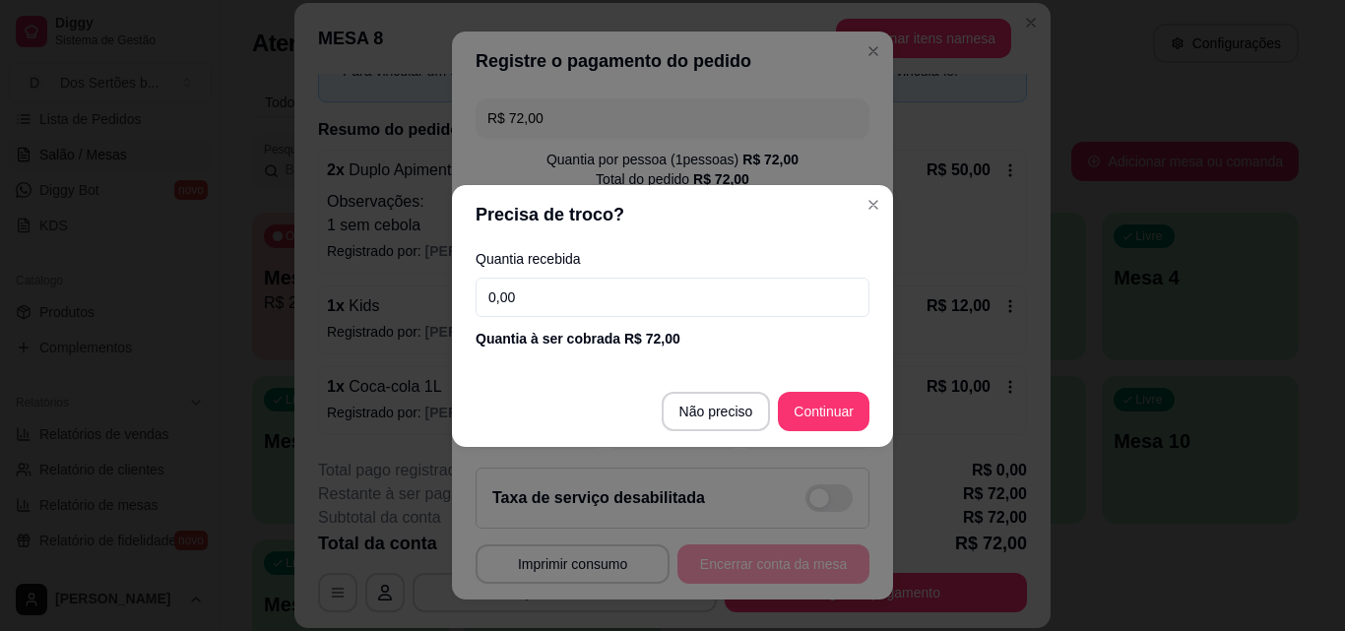
click at [522, 295] on input "0,00" at bounding box center [673, 297] width 394 height 39
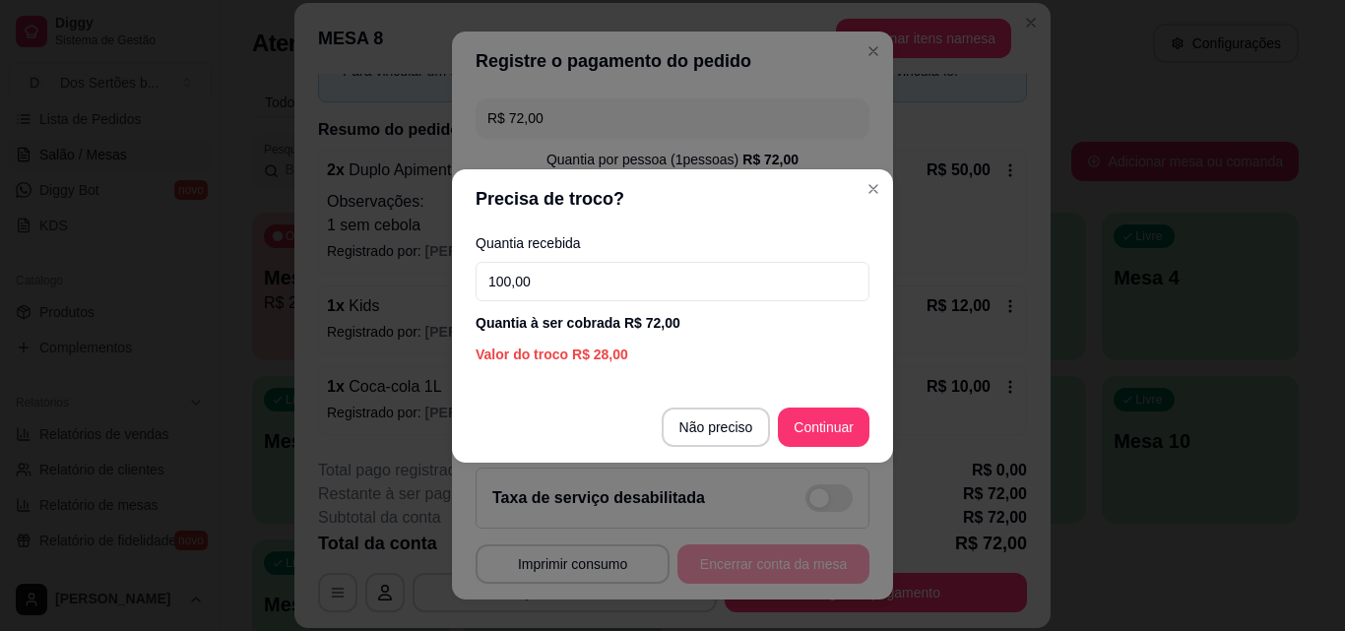
click at [530, 295] on input "100,00" at bounding box center [673, 281] width 394 height 39
type input "100,00"
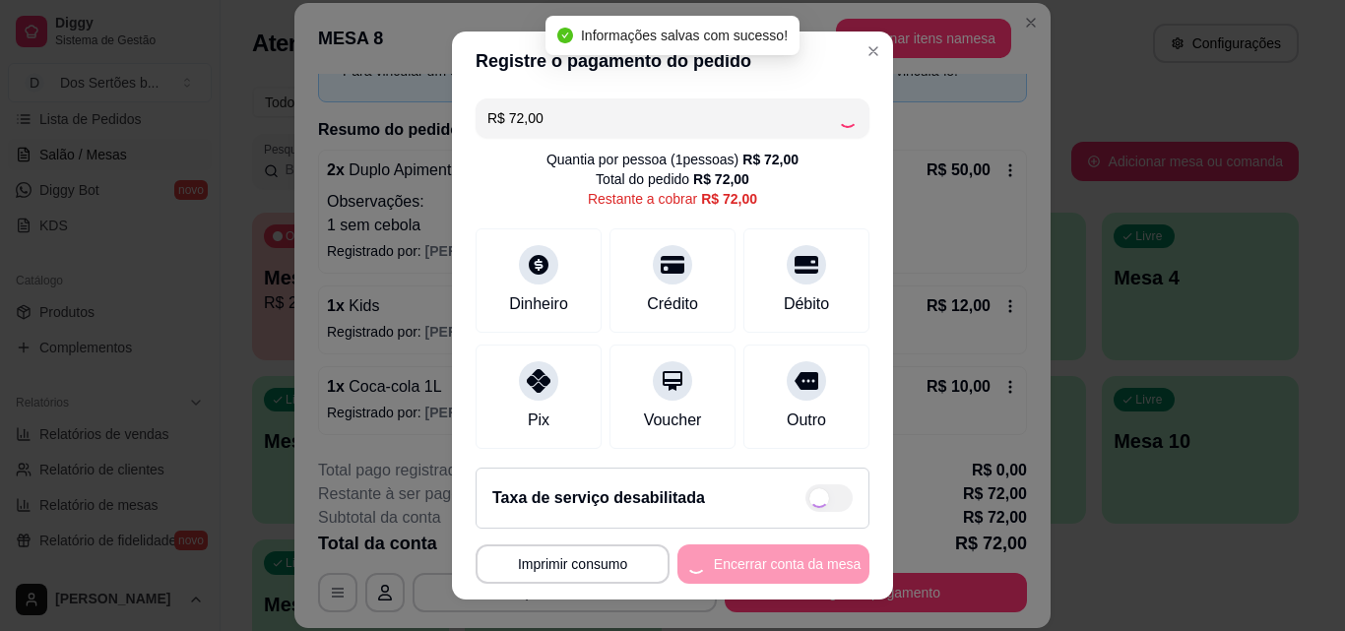
type input "R$ 0,00"
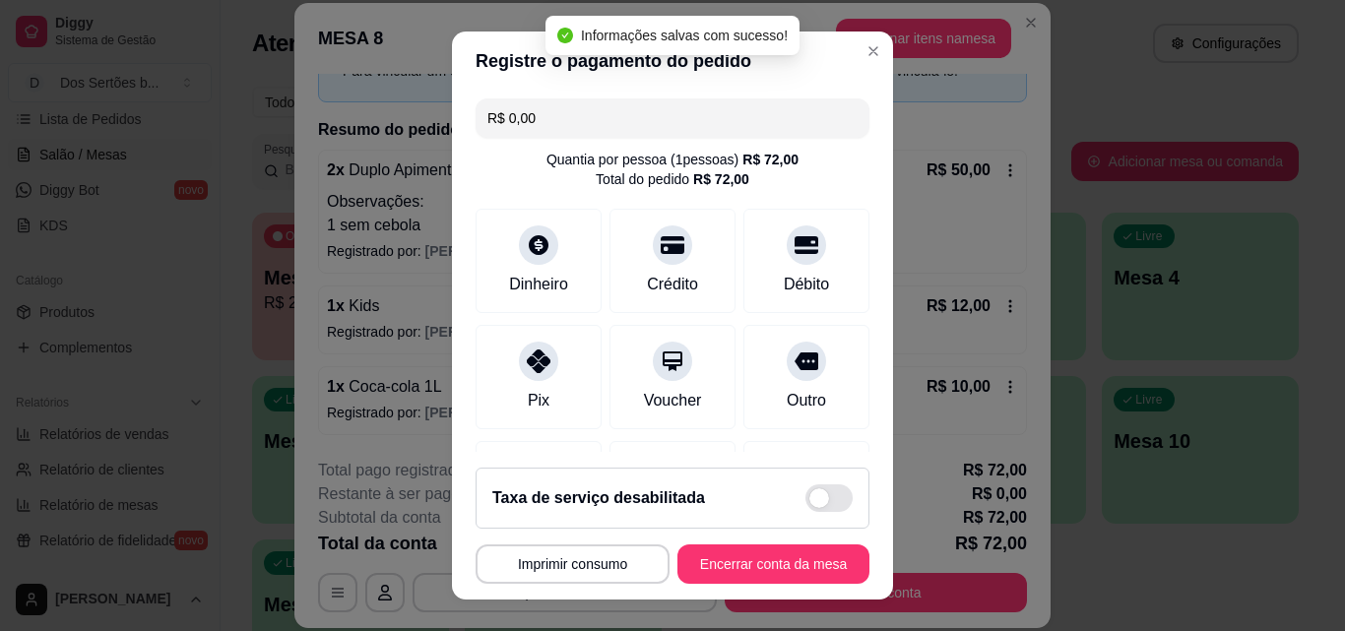
scroll to position [227, 0]
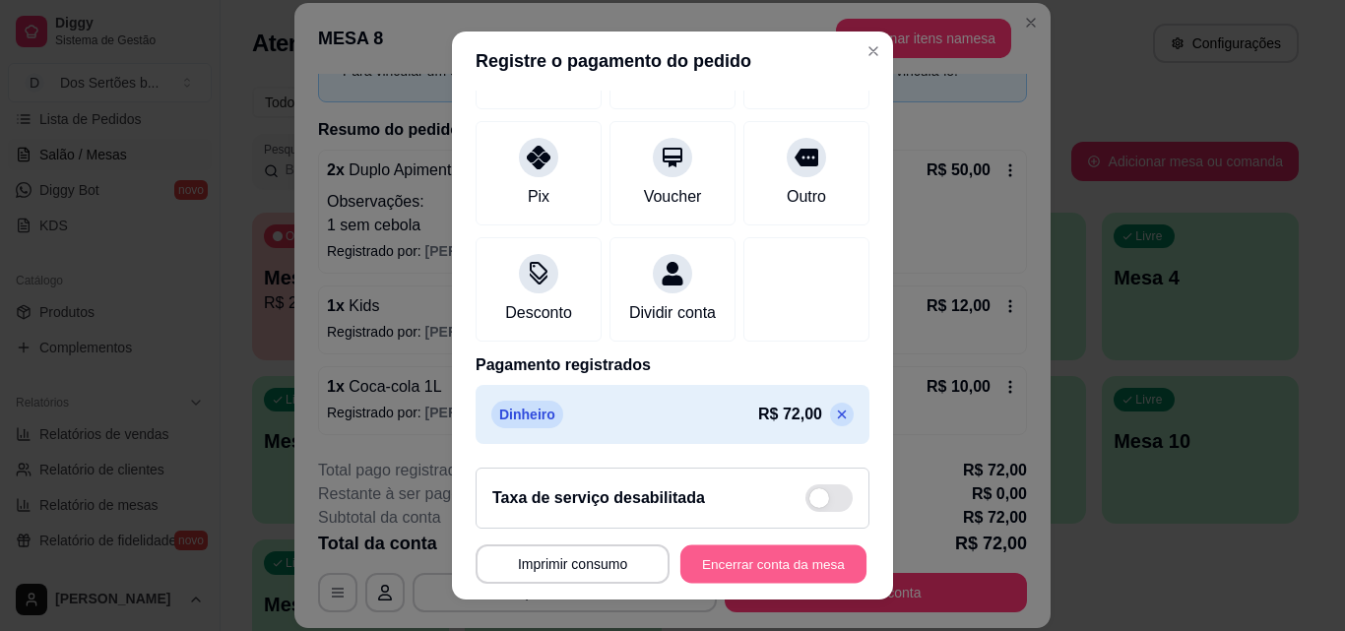
click at [716, 554] on button "Encerrar conta da mesa" at bounding box center [773, 565] width 186 height 38
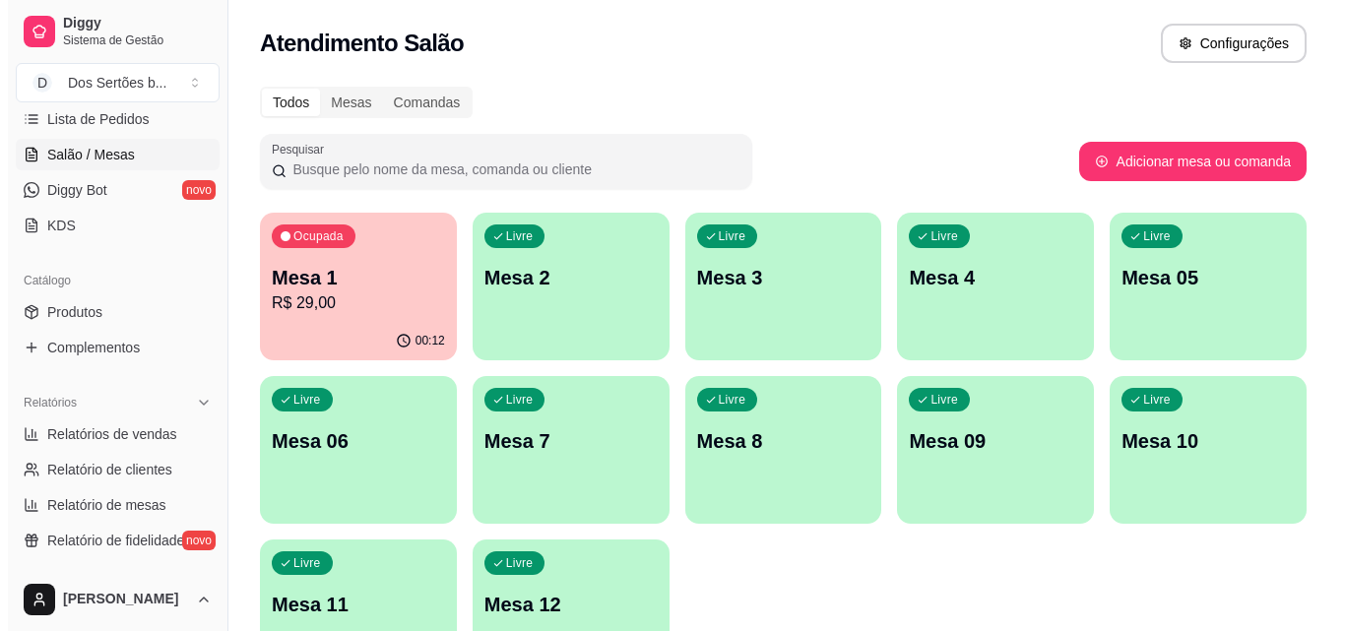
scroll to position [223, 0]
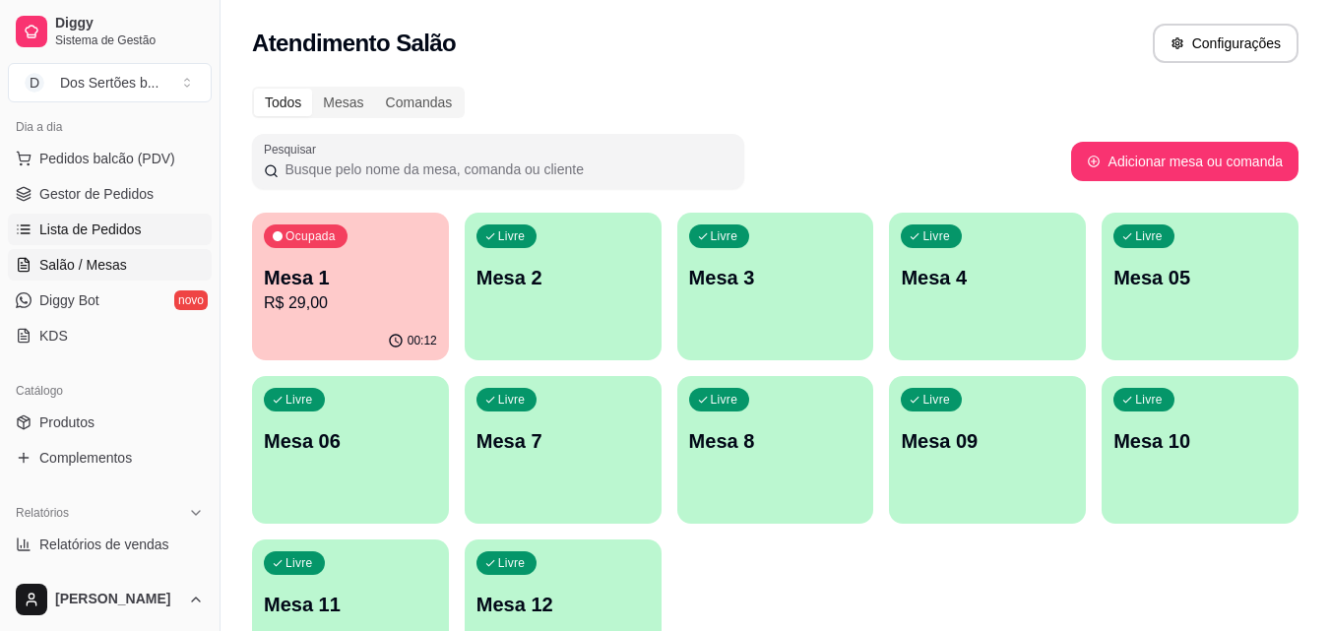
click at [80, 222] on span "Lista de Pedidos" at bounding box center [90, 230] width 102 height 20
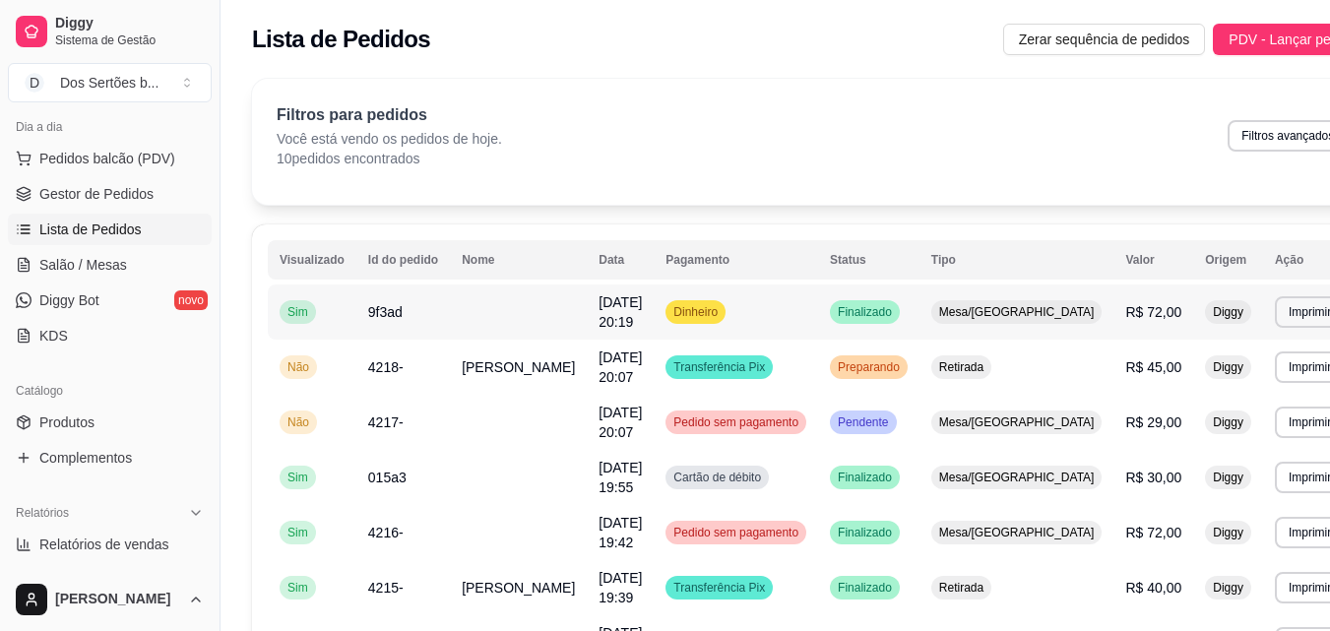
click at [599, 316] on span "[DATE] 20:19" at bounding box center [620, 311] width 43 height 35
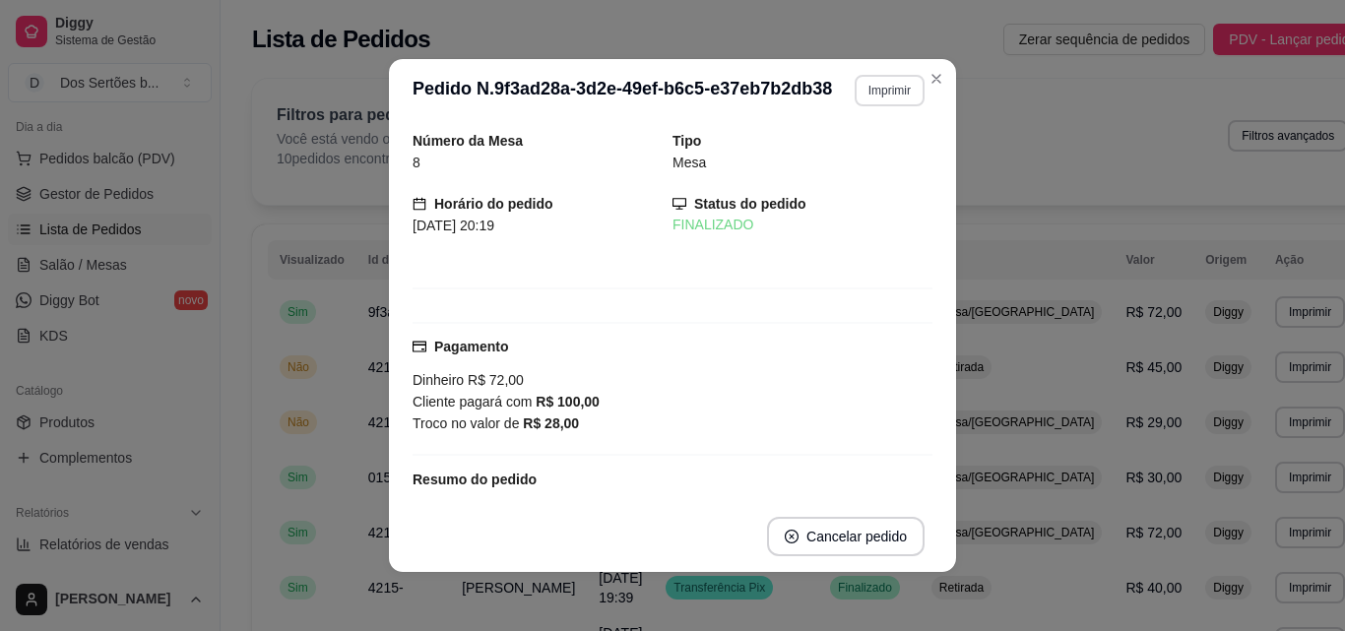
click at [879, 101] on button "Imprimir" at bounding box center [890, 91] width 70 height 32
click at [834, 162] on button "Impressora" at bounding box center [847, 159] width 138 height 31
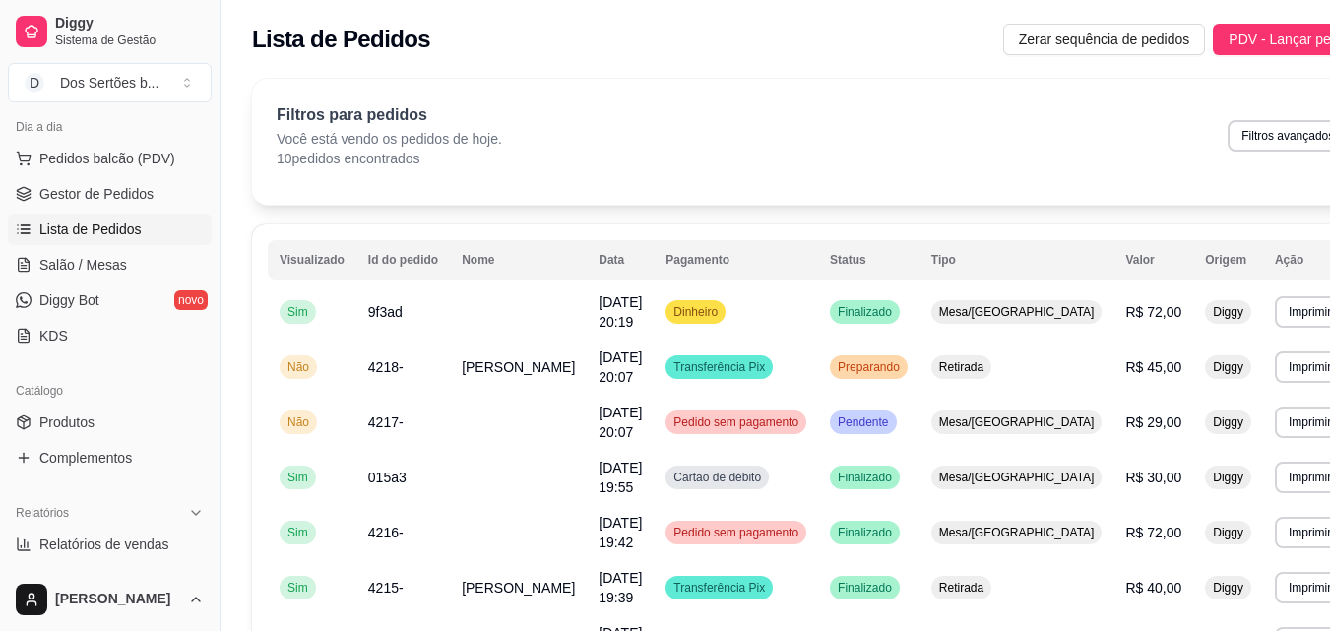
click at [865, 126] on div "Filtros para pedidos Você está vendo os pedidos de hoje. 10 pedidos encontrados…" at bounding box center [812, 135] width 1071 height 65
click at [125, 260] on link "Salão / Mesas" at bounding box center [110, 265] width 204 height 32
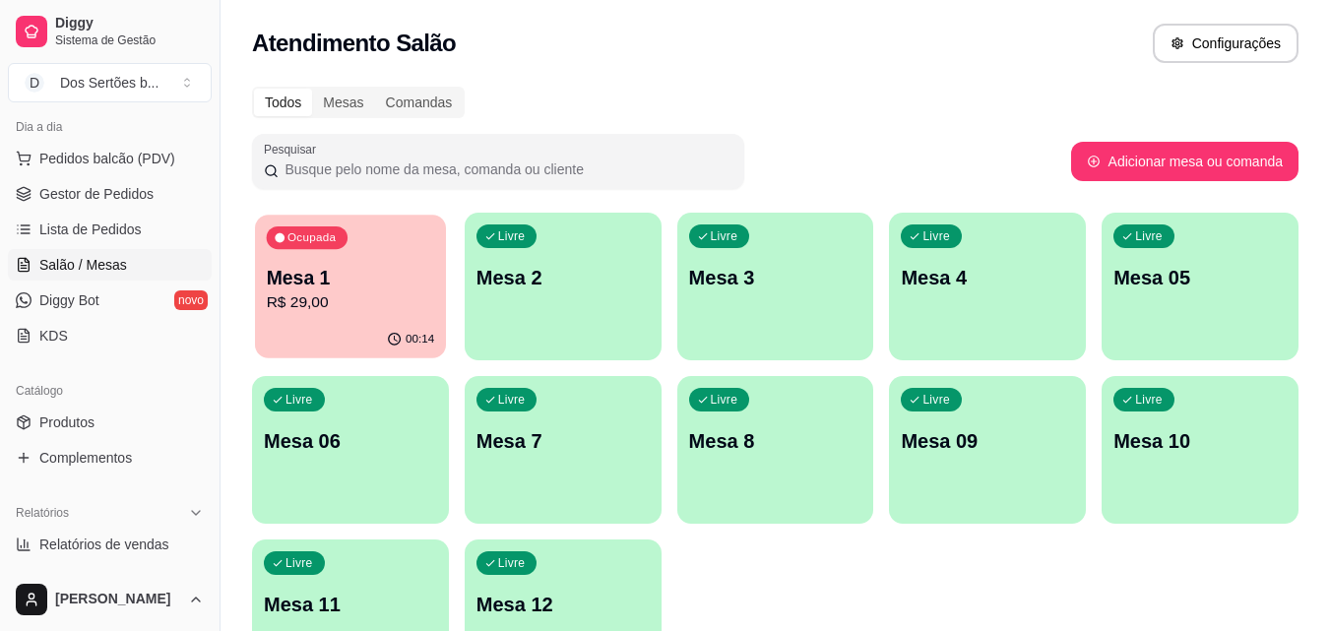
click at [383, 304] on p "R$ 29,00" at bounding box center [351, 302] width 168 height 23
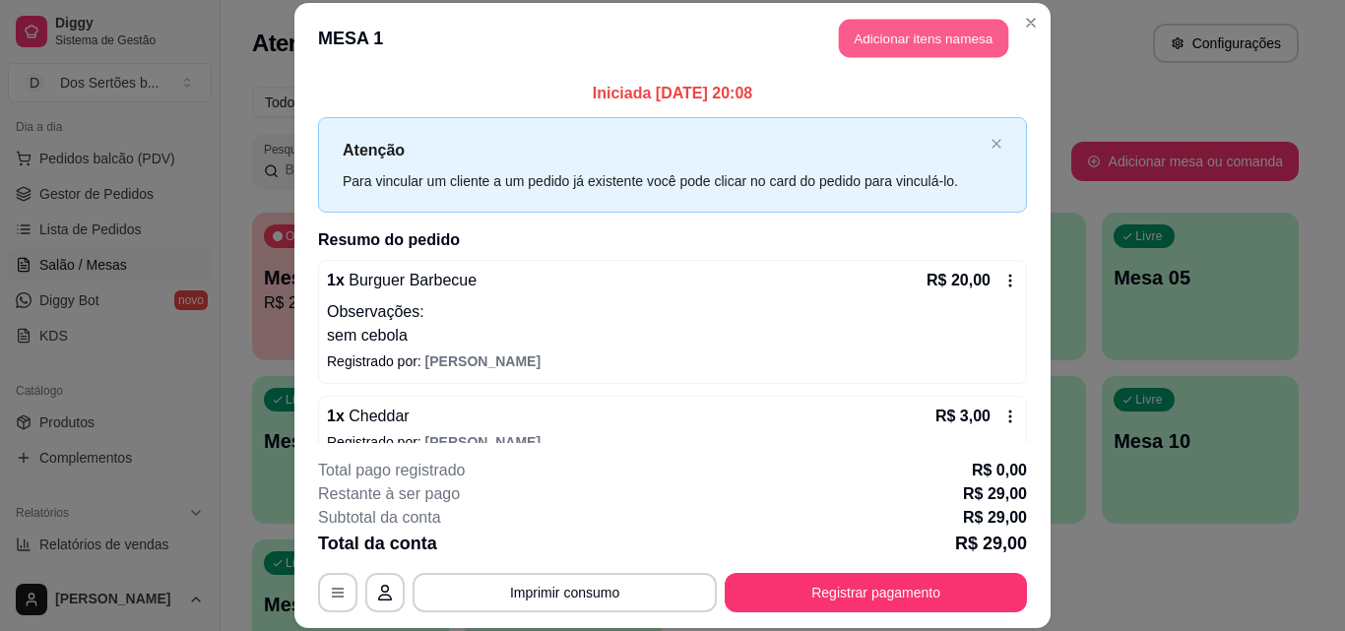
click at [920, 22] on button "Adicionar itens na mesa" at bounding box center [923, 39] width 169 height 38
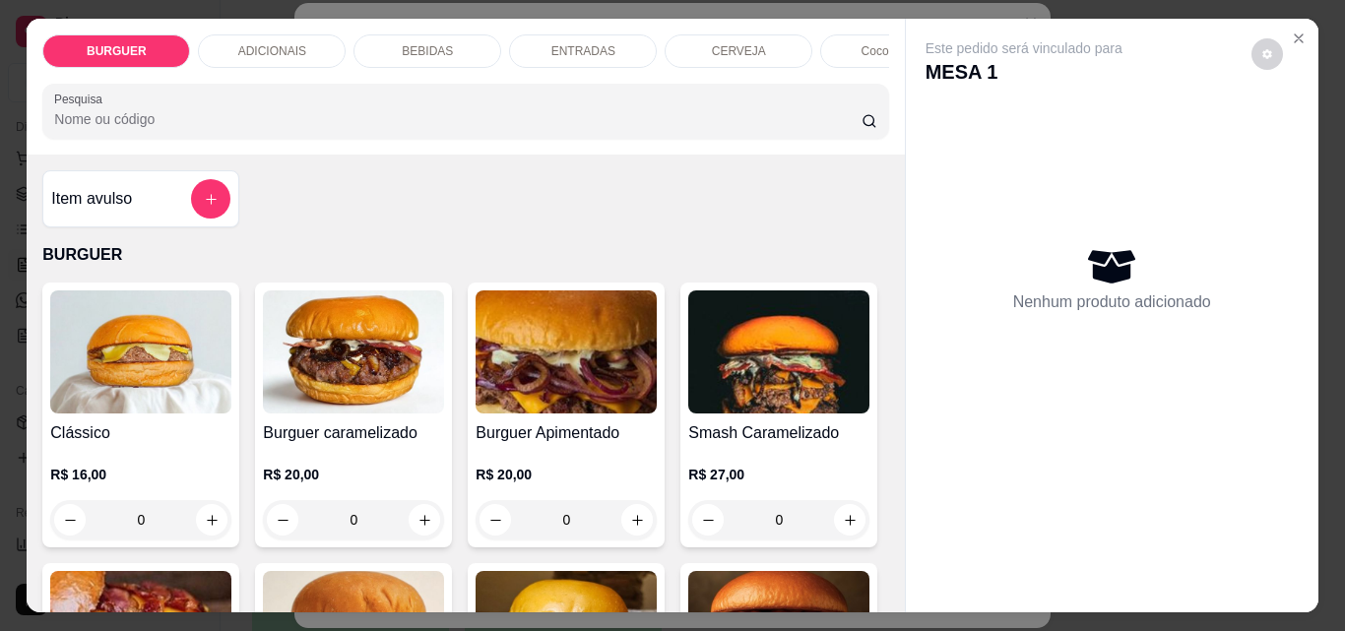
click at [435, 46] on p "BEBIDAS" at bounding box center [427, 51] width 51 height 16
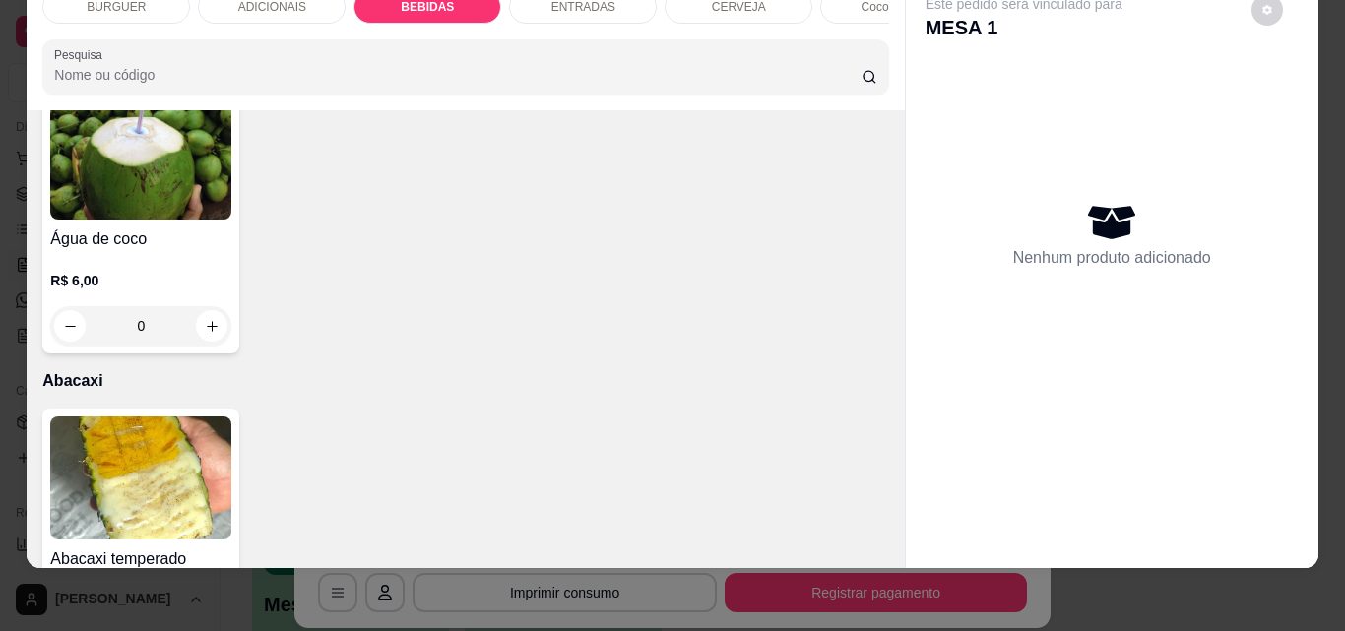
scroll to position [4172, 0]
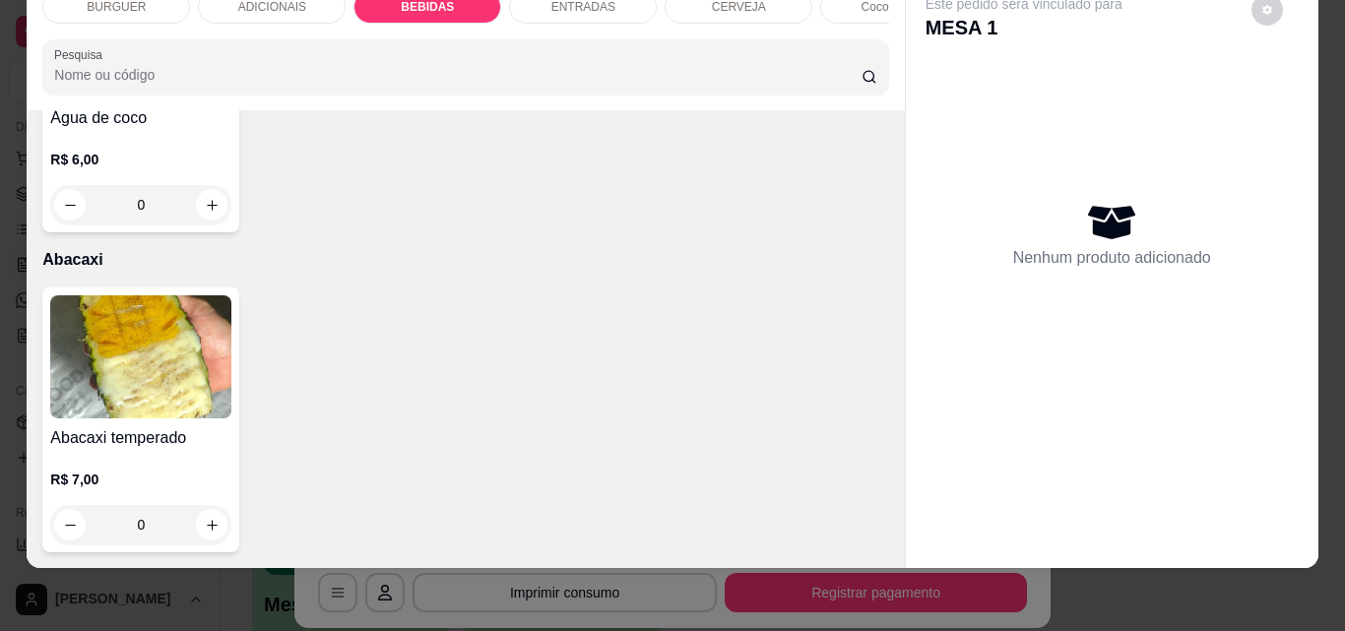
type input "1"
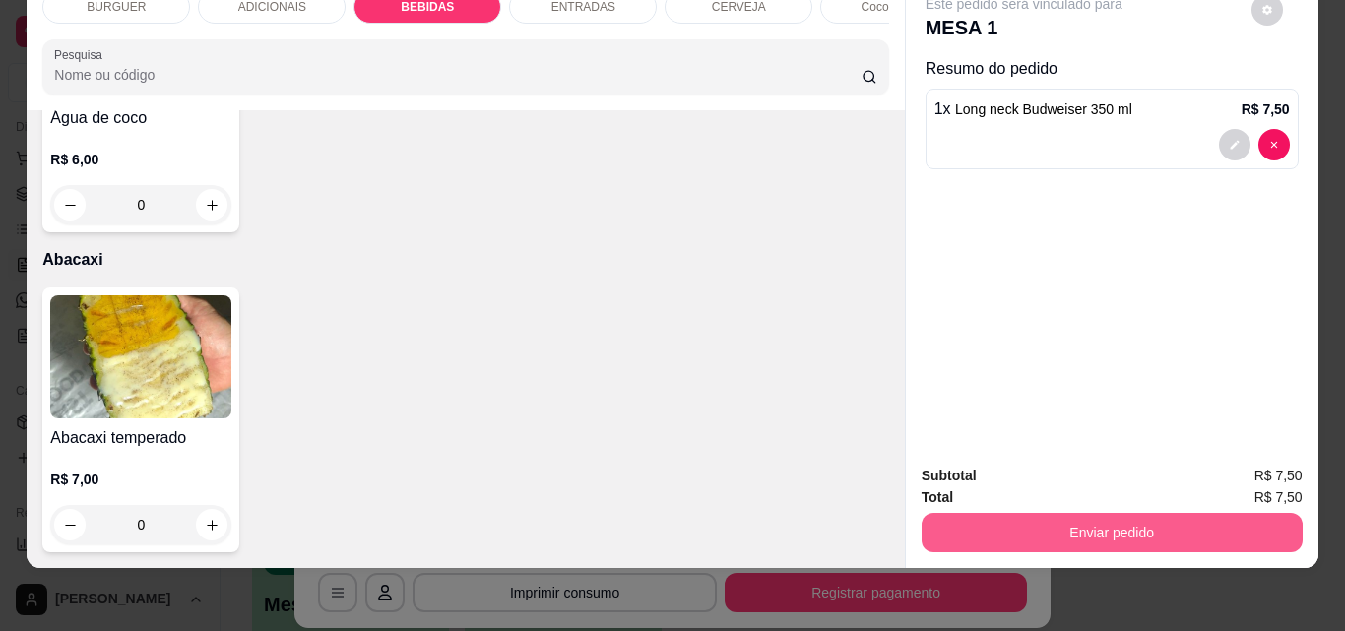
click at [947, 513] on button "Enviar pedido" at bounding box center [1112, 532] width 381 height 39
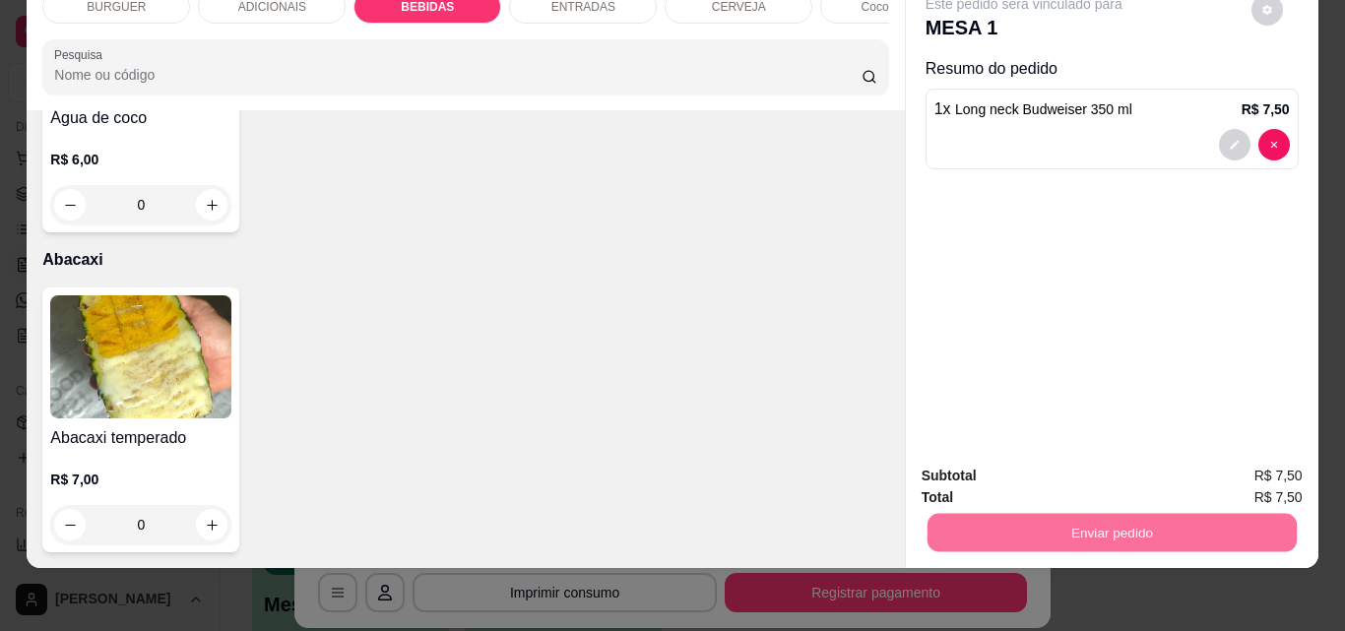
click at [954, 469] on button "Não registrar e enviar pedido" at bounding box center [1046, 469] width 199 height 36
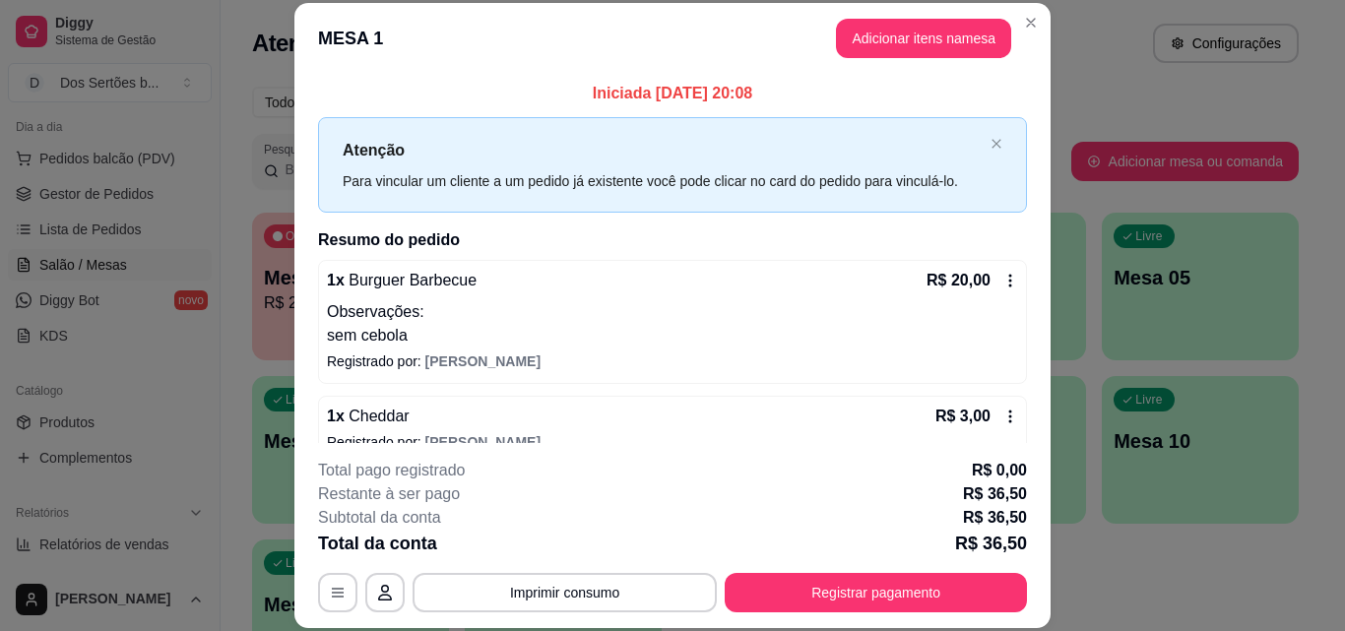
scroll to position [191, 0]
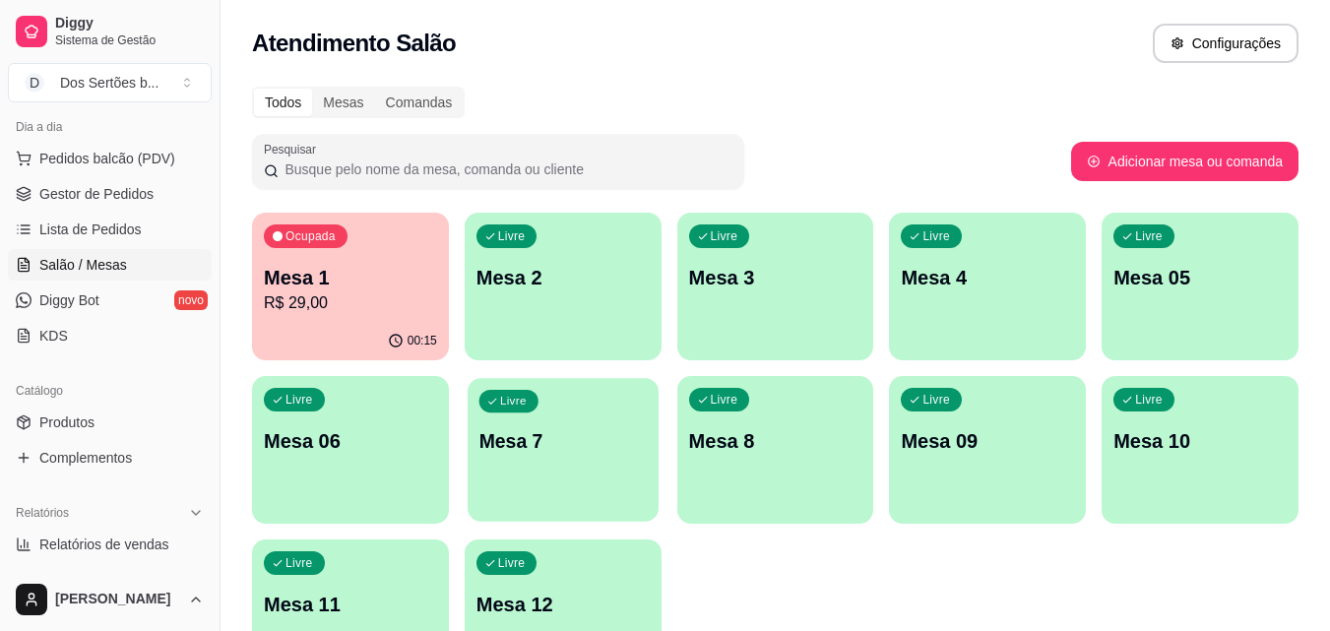
click at [546, 449] on p "Mesa 7" at bounding box center [563, 441] width 168 height 27
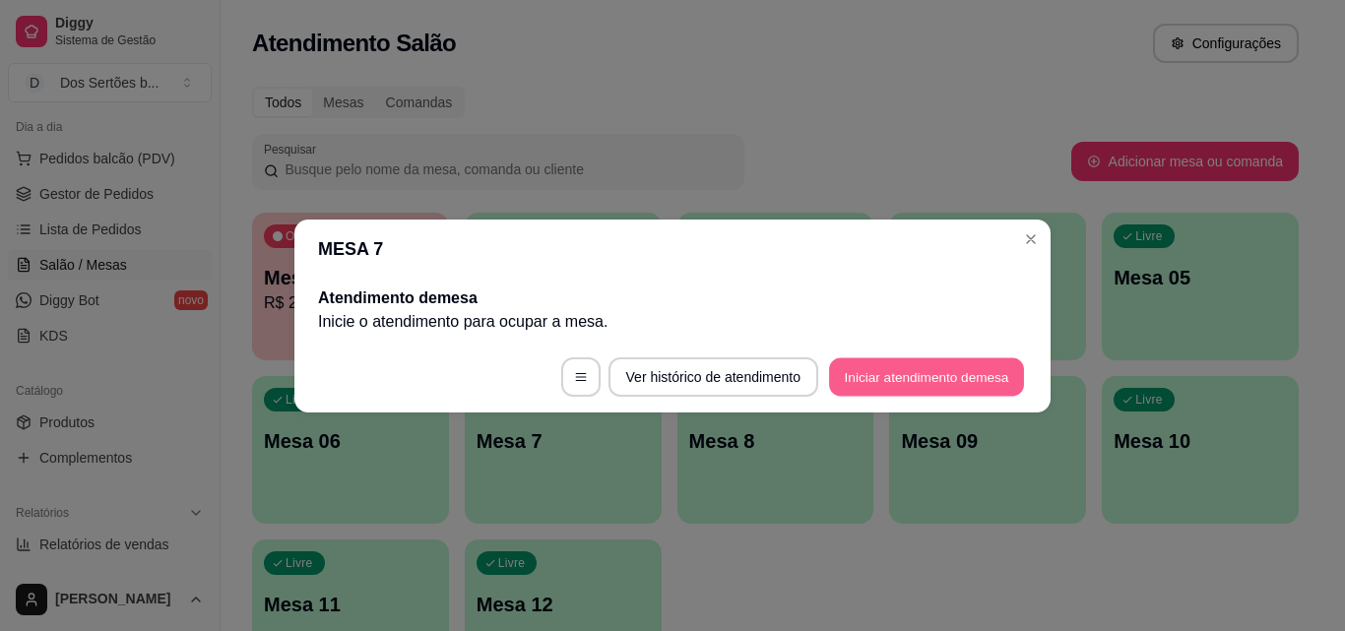
click at [919, 368] on button "Iniciar atendimento de mesa" at bounding box center [926, 376] width 195 height 38
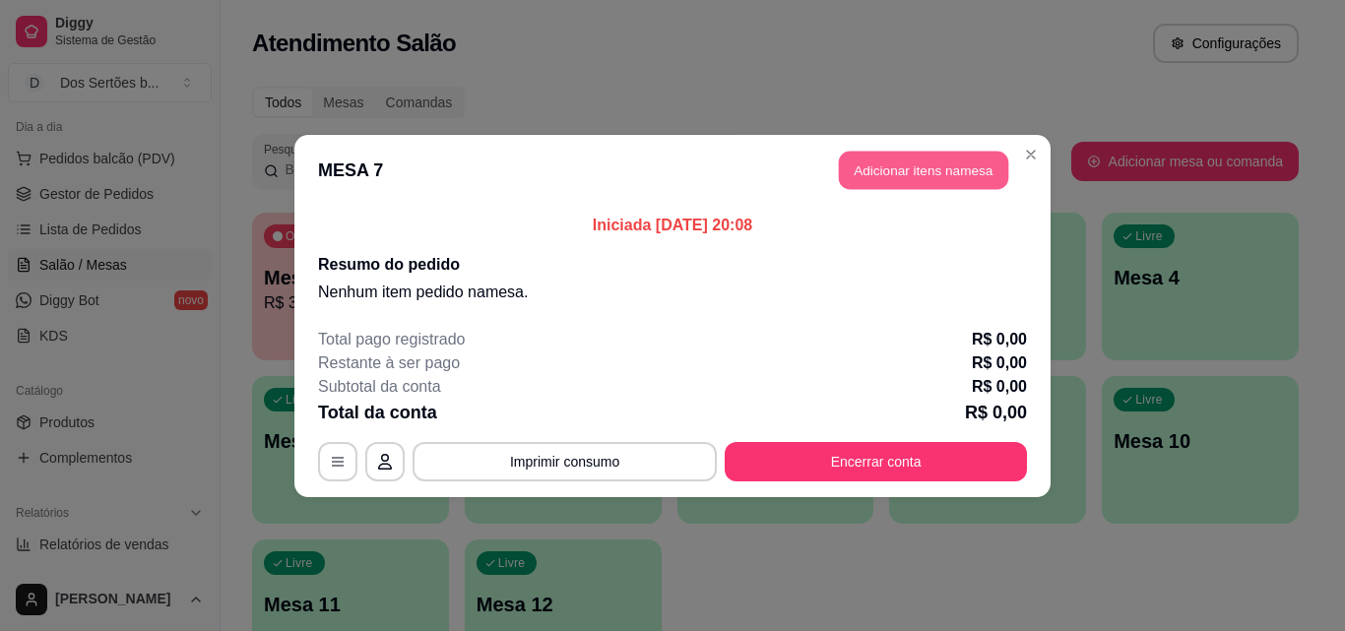
click at [890, 168] on button "Adicionar itens na mesa" at bounding box center [923, 170] width 169 height 38
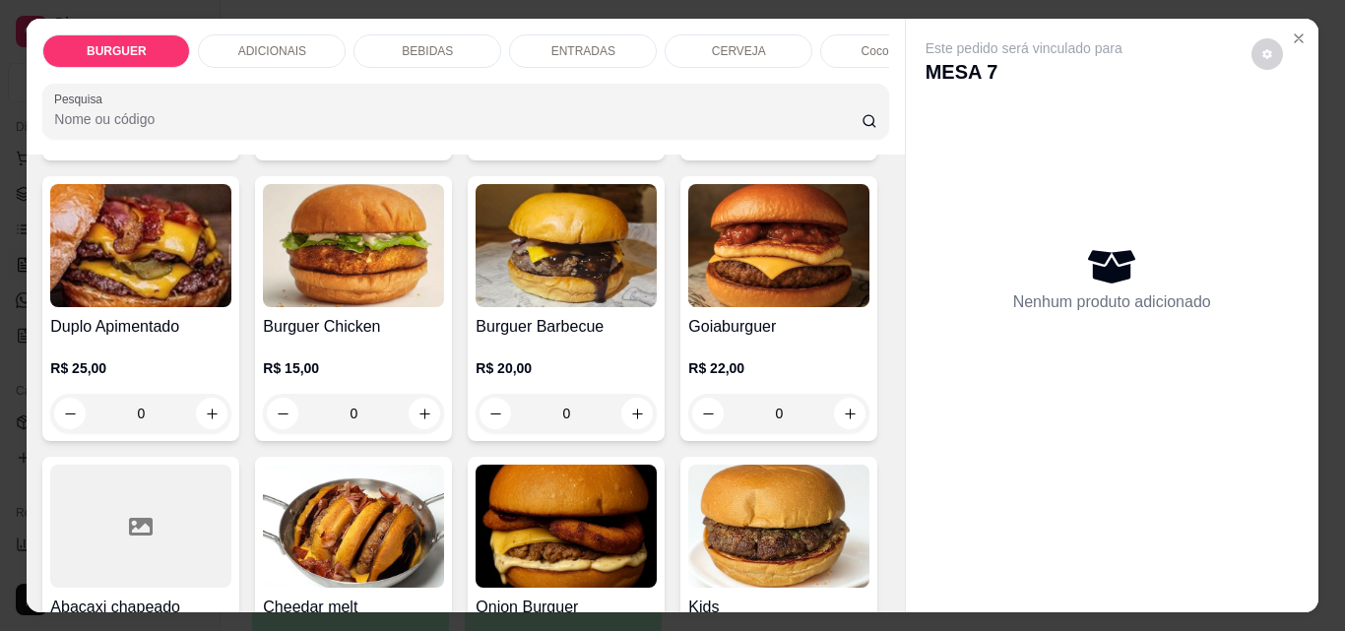
scroll to position [774, 0]
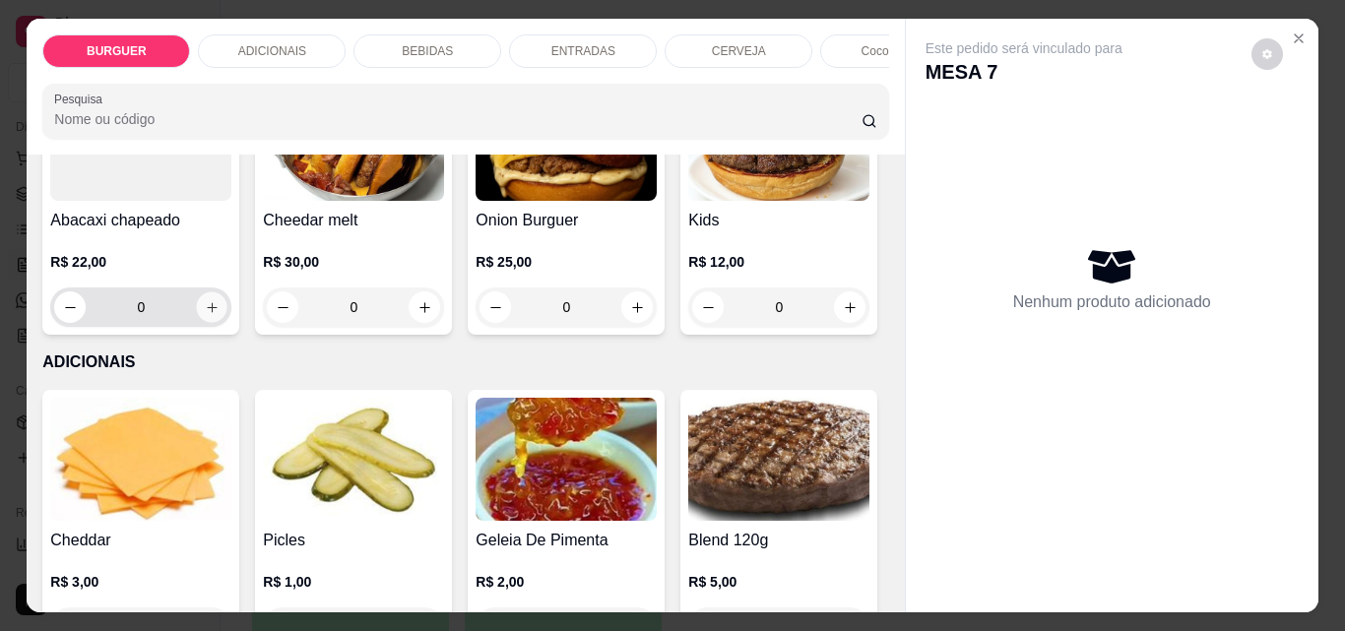
click at [220, 315] on icon "increase-product-quantity" at bounding box center [212, 307] width 15 height 15
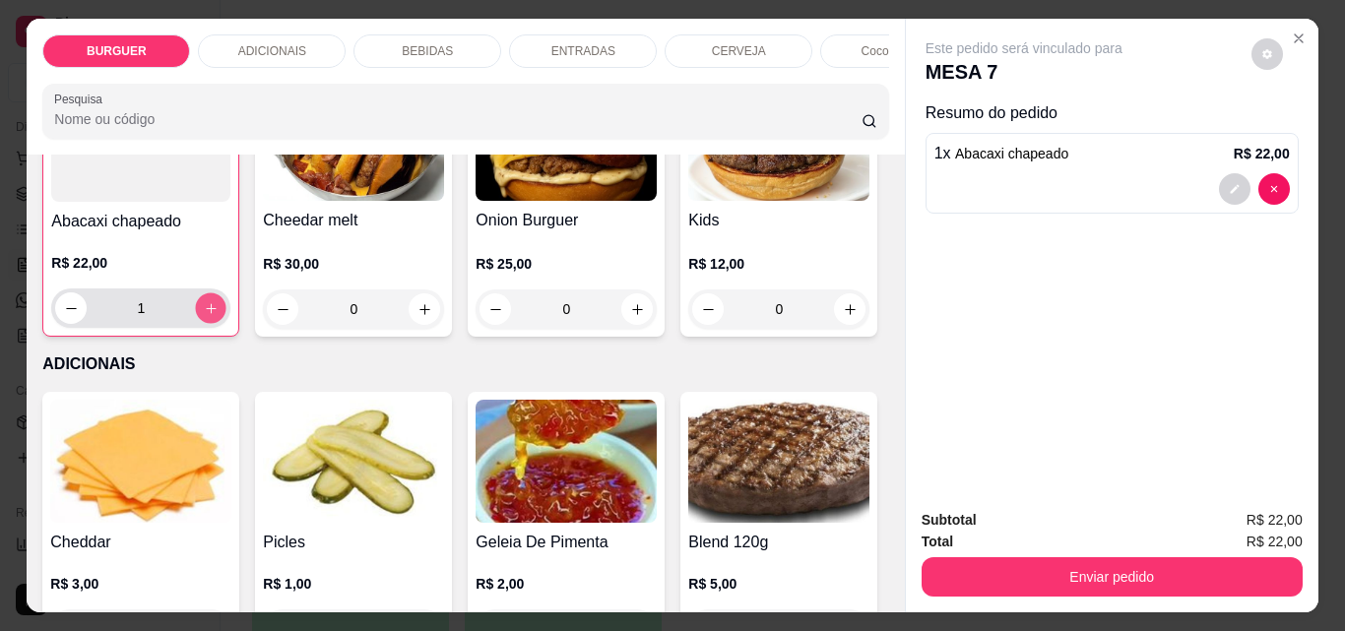
click at [219, 316] on icon "increase-product-quantity" at bounding box center [211, 308] width 15 height 15
type input "2"
click at [420, 47] on p "BEBIDAS" at bounding box center [427, 51] width 51 height 16
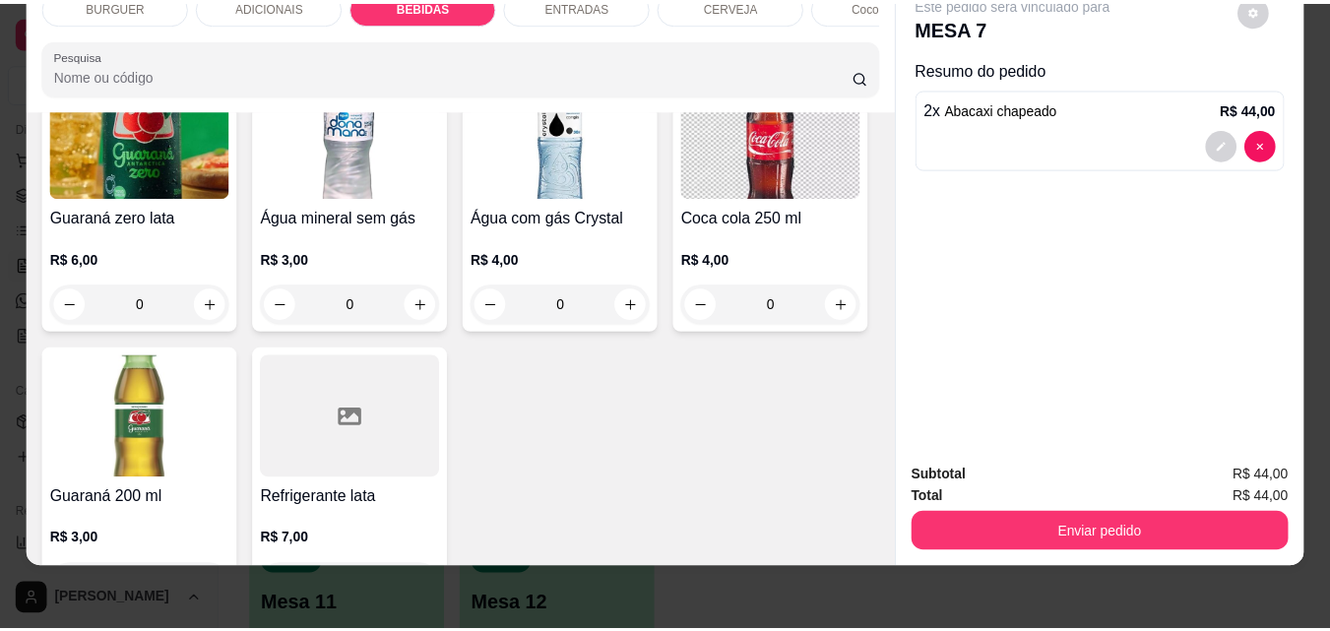
scroll to position [2627, 0]
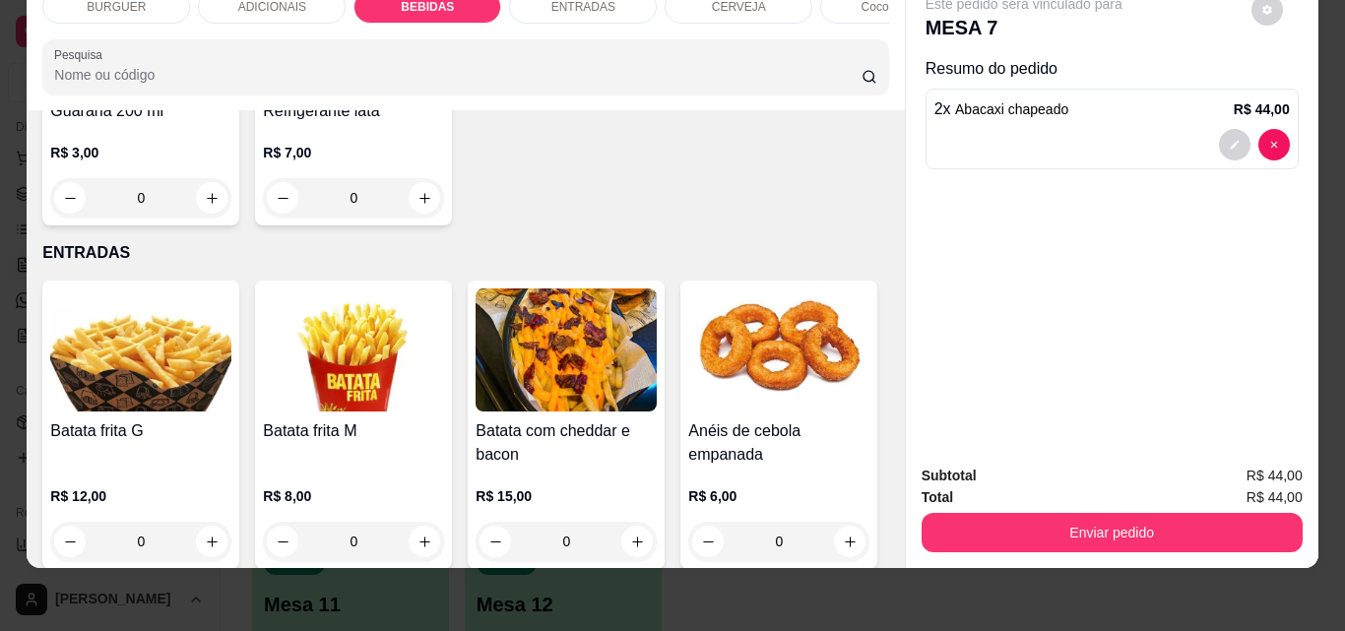
type input "2"
click at [1229, 227] on icon "decrease-product-quantity" at bounding box center [1235, 233] width 12 height 12
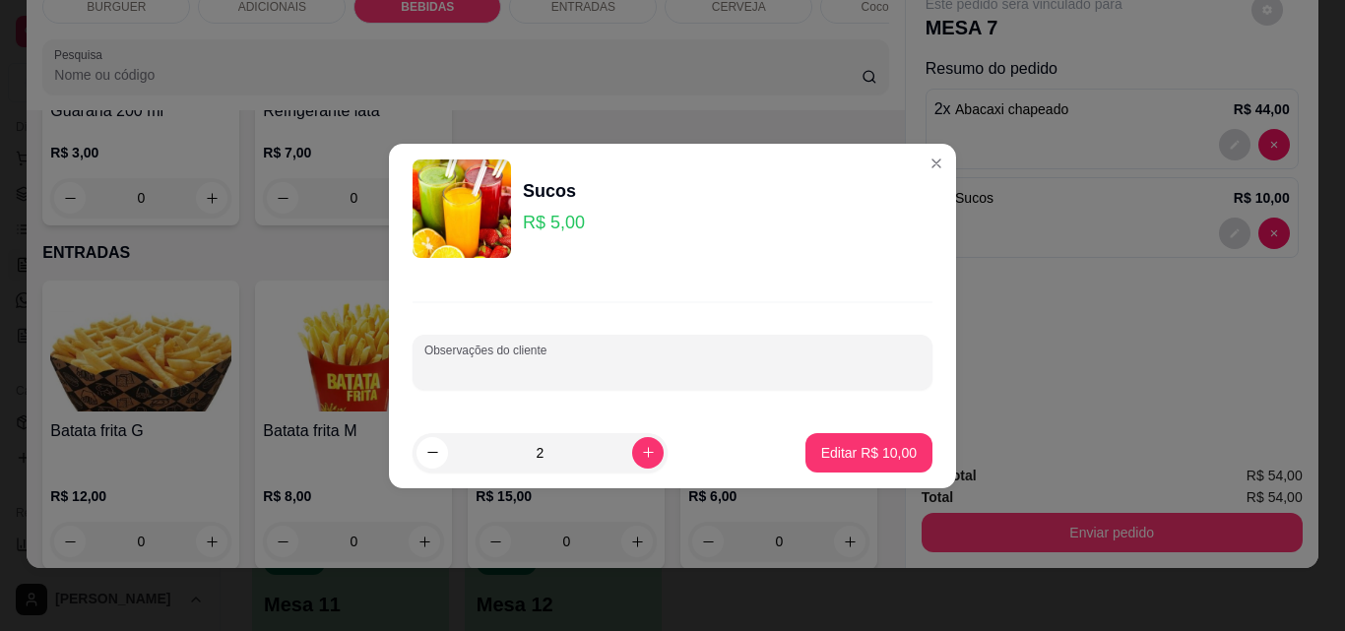
click at [556, 360] on input "Observações do cliente" at bounding box center [672, 370] width 496 height 20
type input "1 maracujá e 1 goiaba"
click at [853, 453] on p "Editar R$ 10,00" at bounding box center [868, 452] width 93 height 19
type input "0"
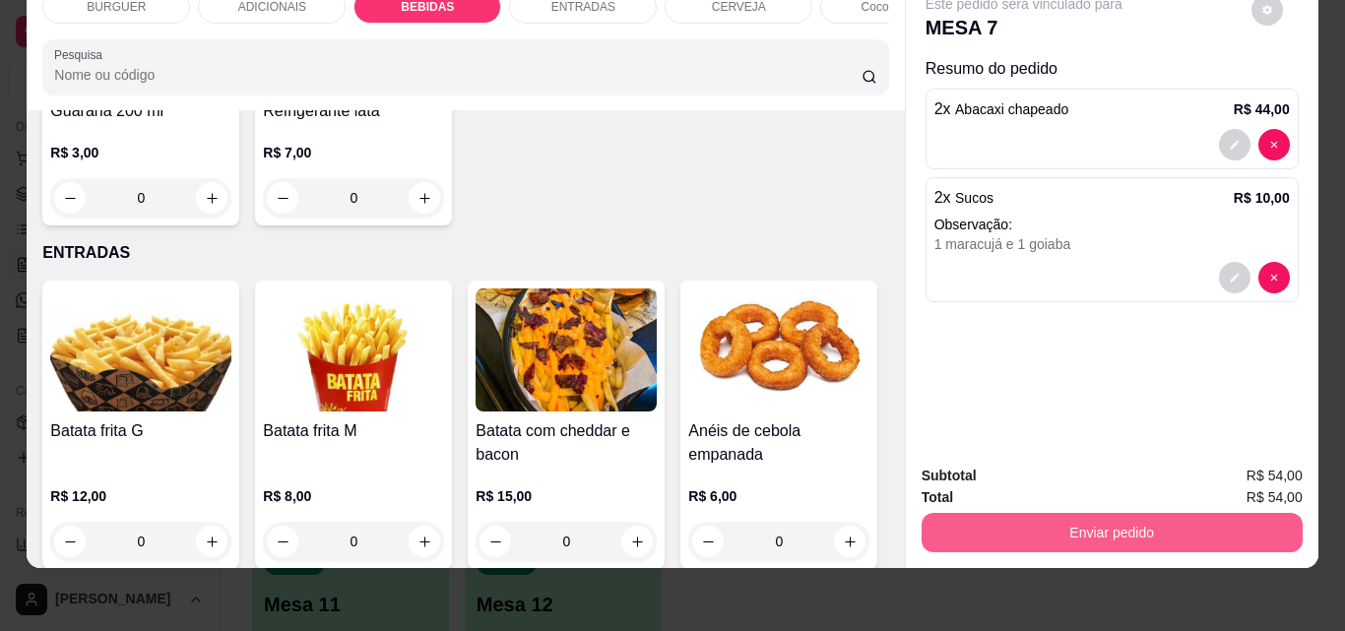
click at [1063, 521] on button "Enviar pedido" at bounding box center [1112, 532] width 381 height 39
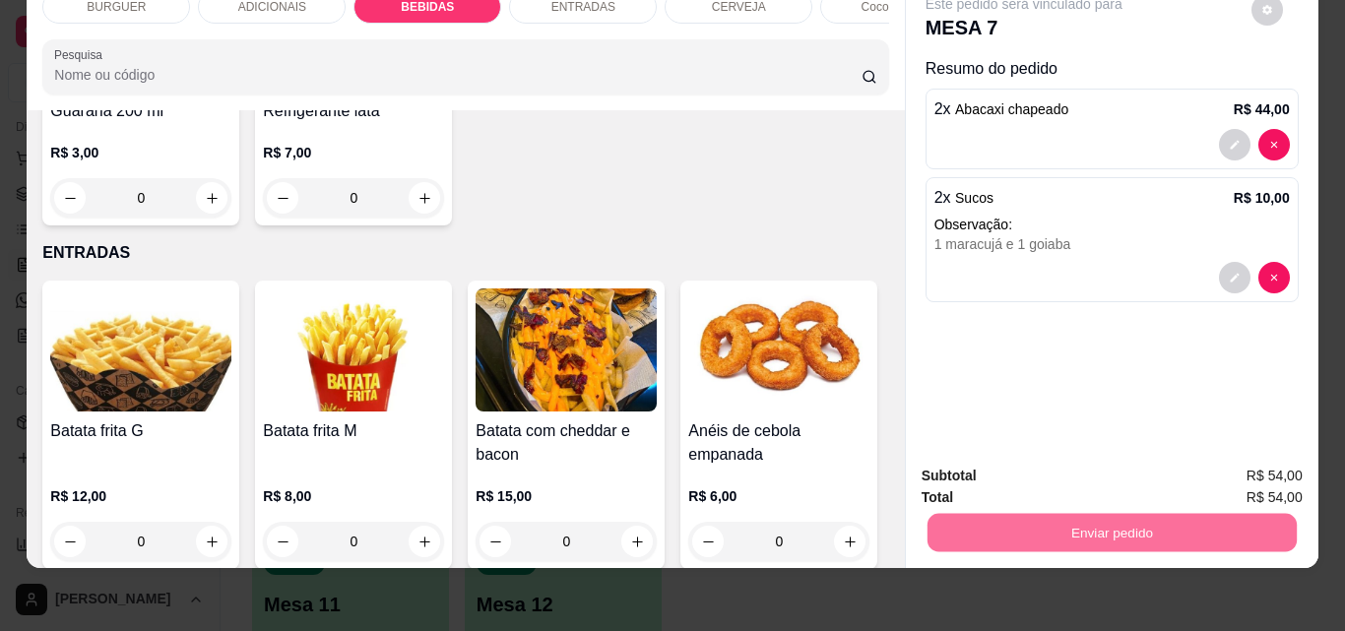
click at [998, 473] on button "Não registrar e enviar pedido" at bounding box center [1046, 469] width 199 height 36
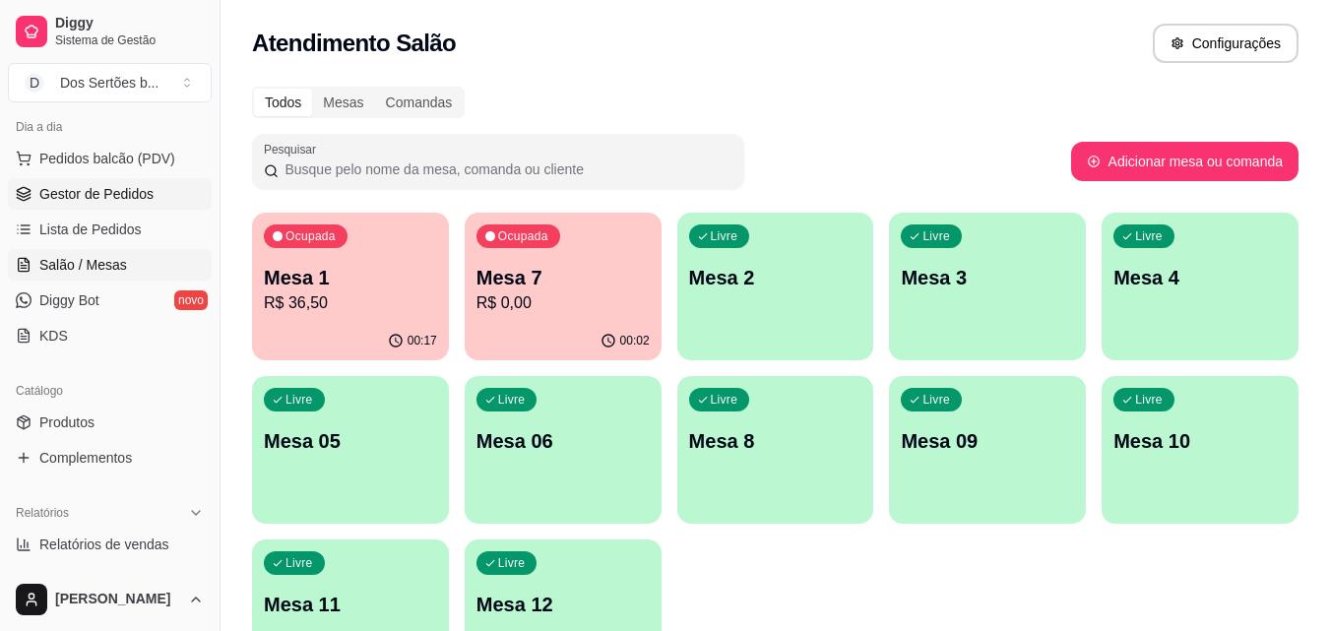
click at [141, 190] on span "Gestor de Pedidos" at bounding box center [96, 194] width 114 height 20
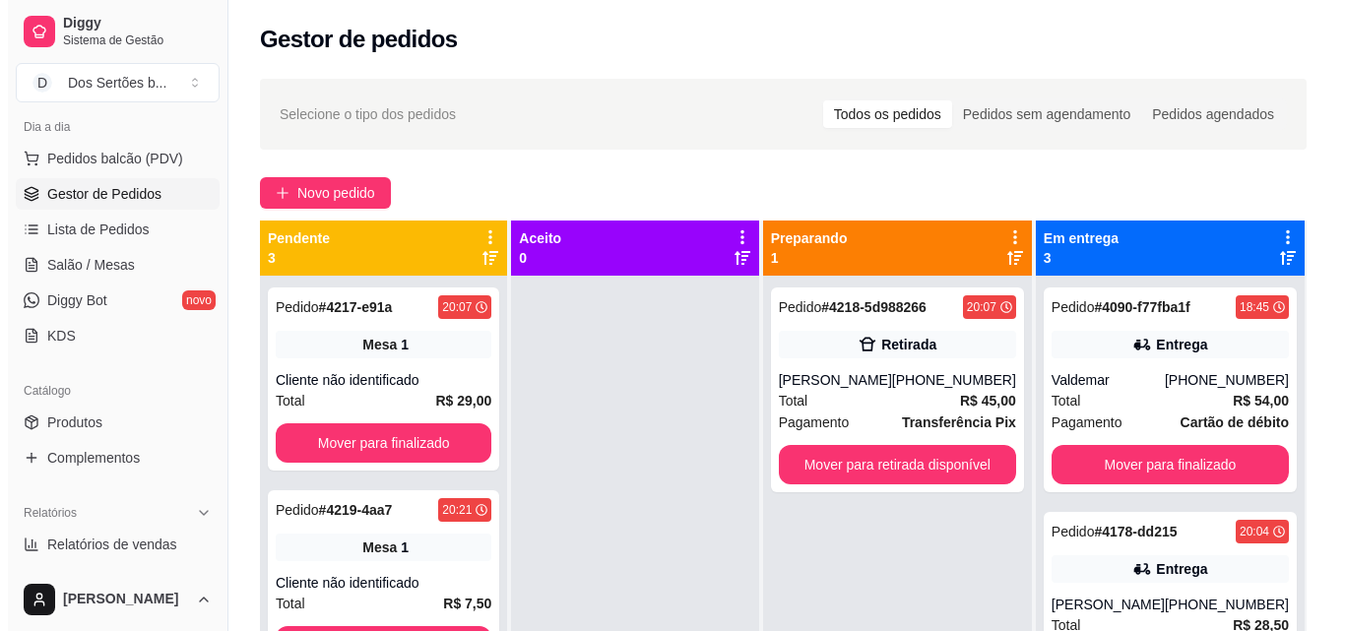
scroll to position [55, 0]
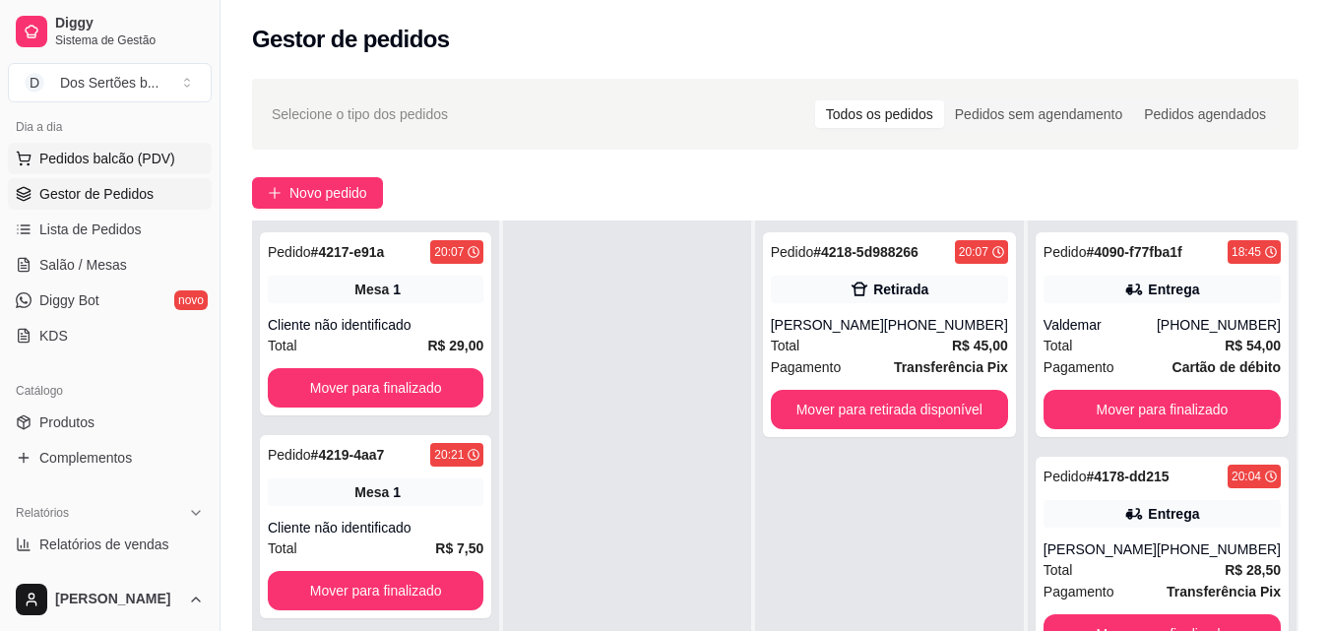
click at [19, 152] on icon at bounding box center [23, 156] width 13 height 9
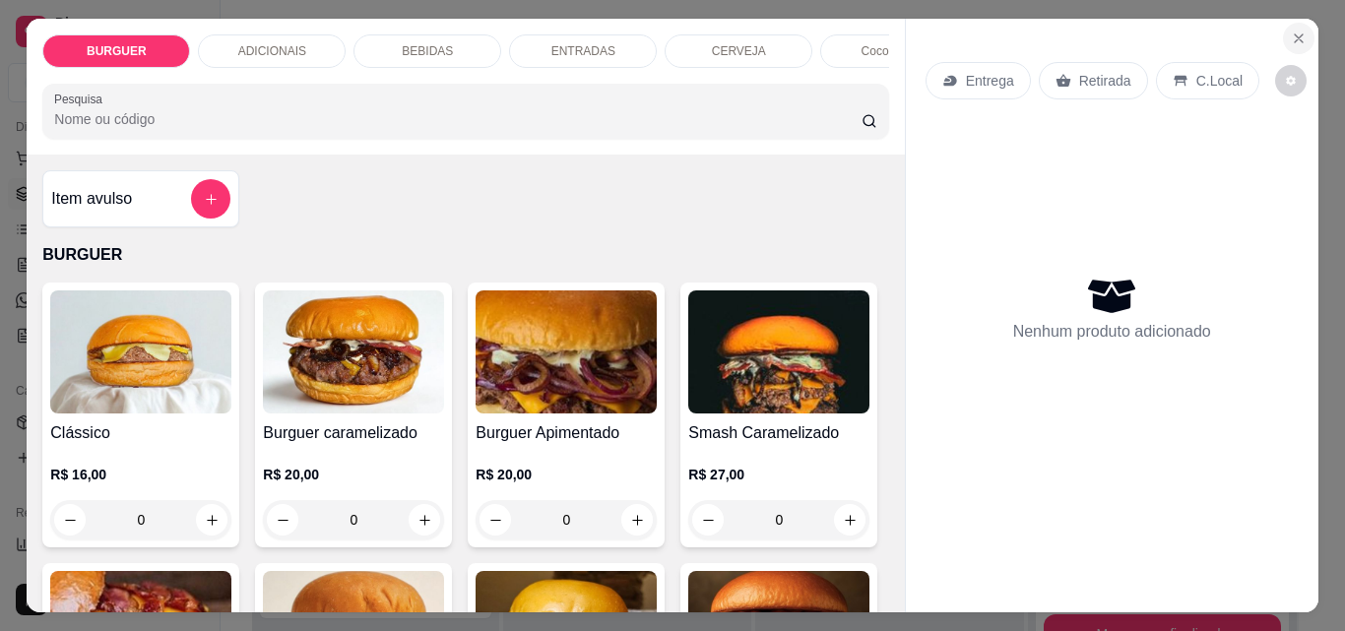
click at [1294, 31] on icon "Close" at bounding box center [1299, 39] width 16 height 16
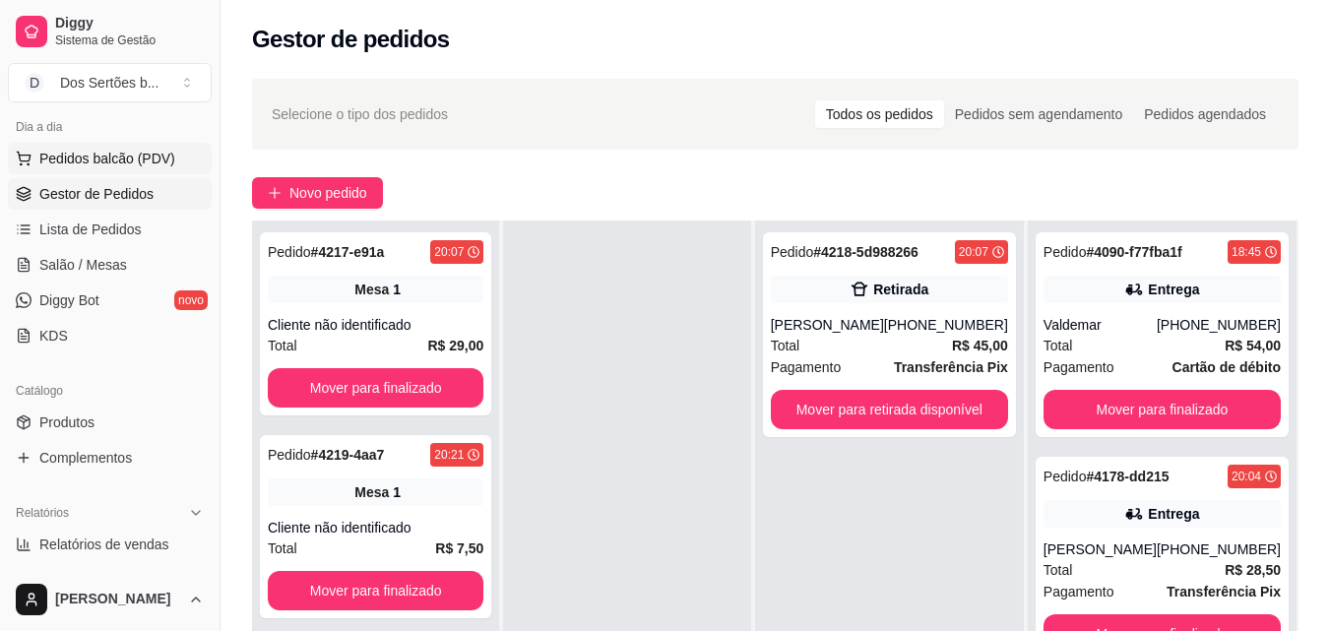
click at [36, 147] on button "Pedidos balcão (PDV)" at bounding box center [110, 159] width 204 height 32
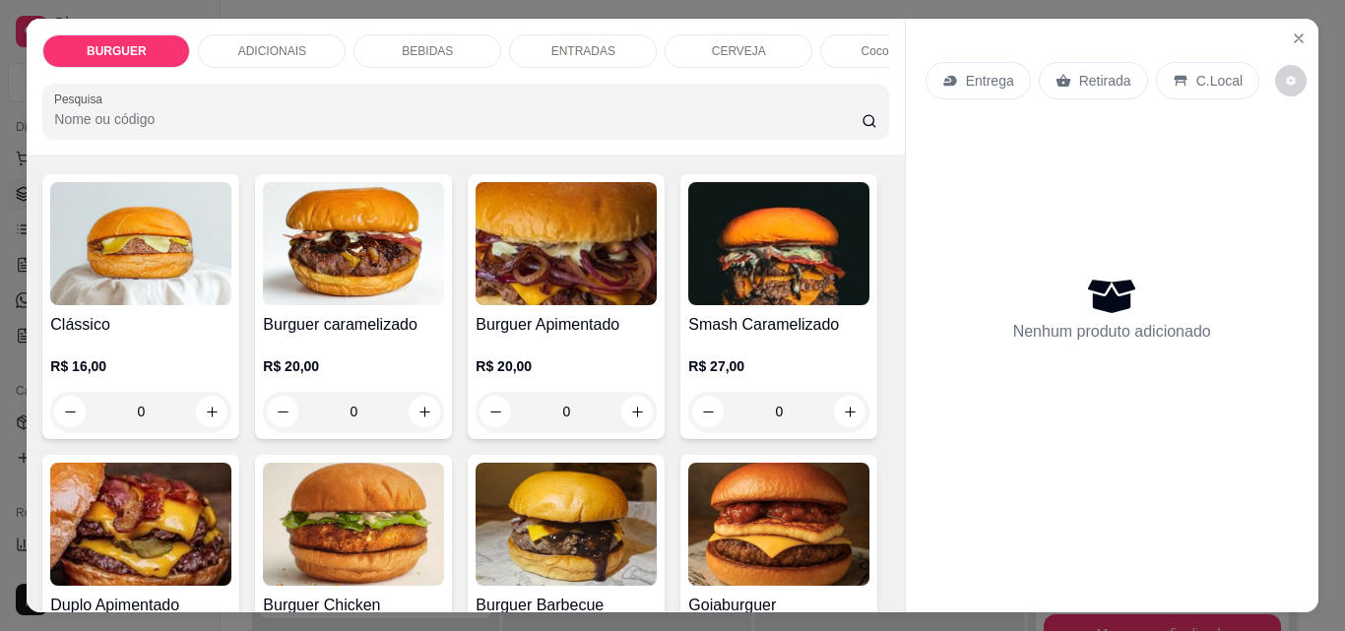
scroll to position [151, 0]
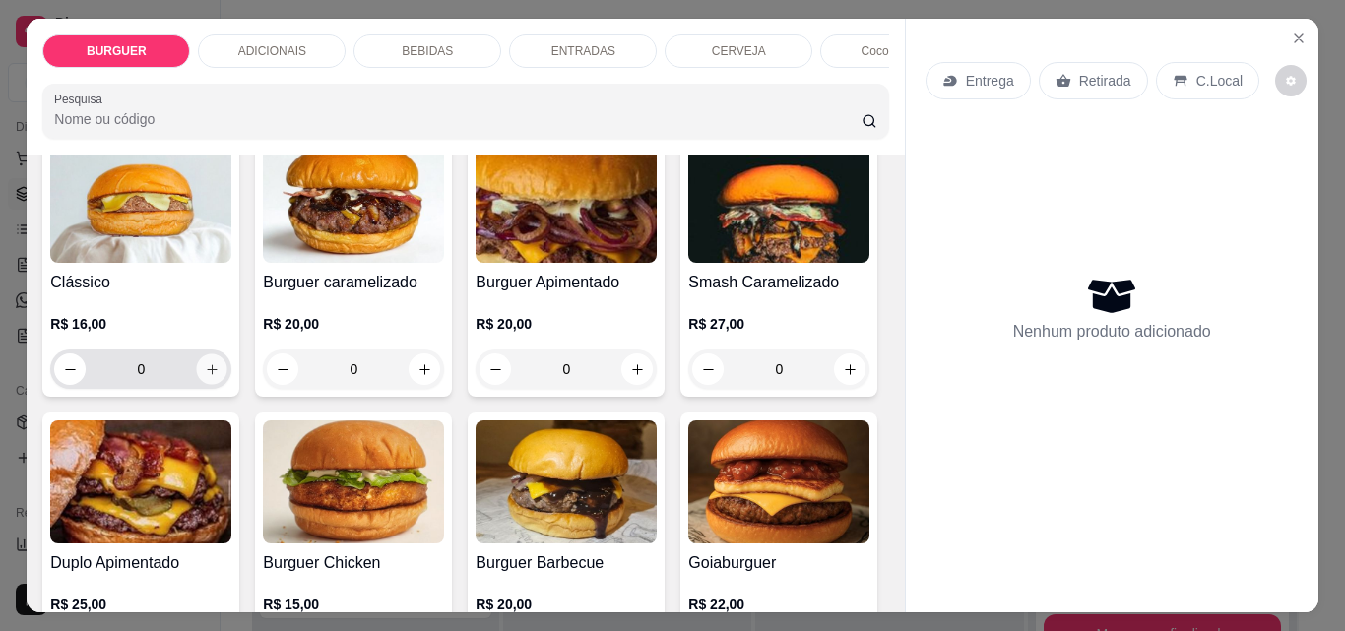
click at [210, 371] on icon "increase-product-quantity" at bounding box center [212, 369] width 15 height 15
type input "1"
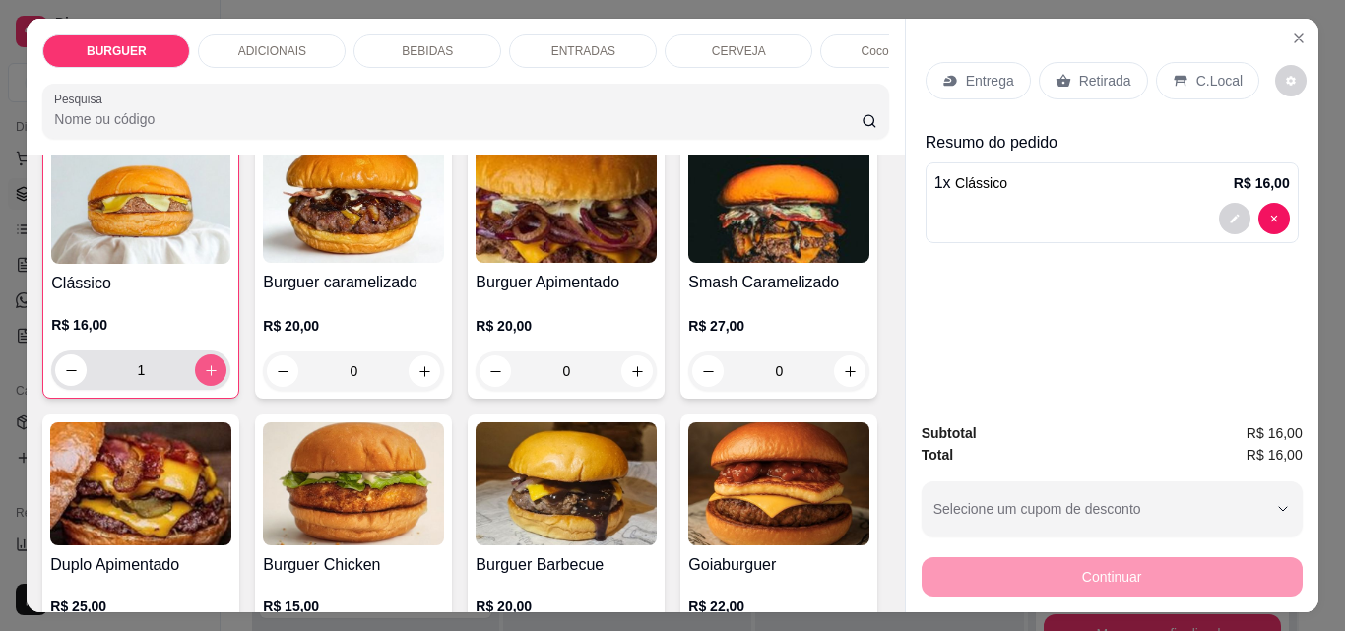
scroll to position [152, 0]
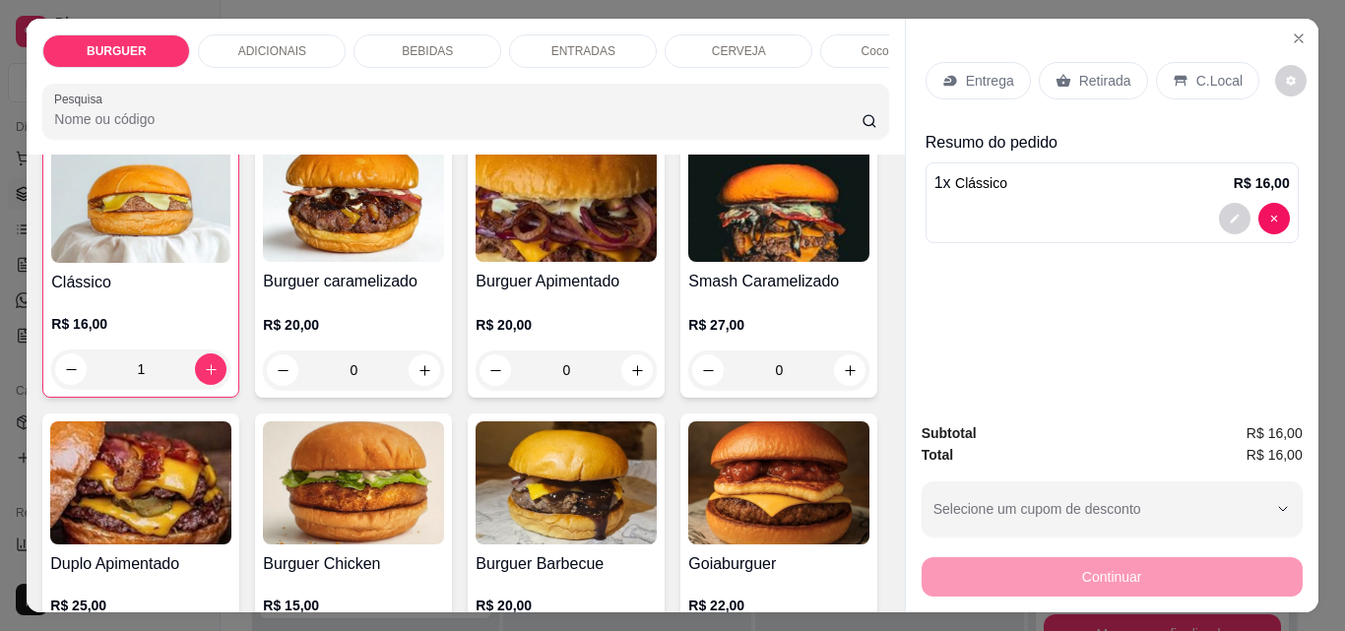
click at [1220, 71] on p "C.Local" at bounding box center [1220, 81] width 46 height 20
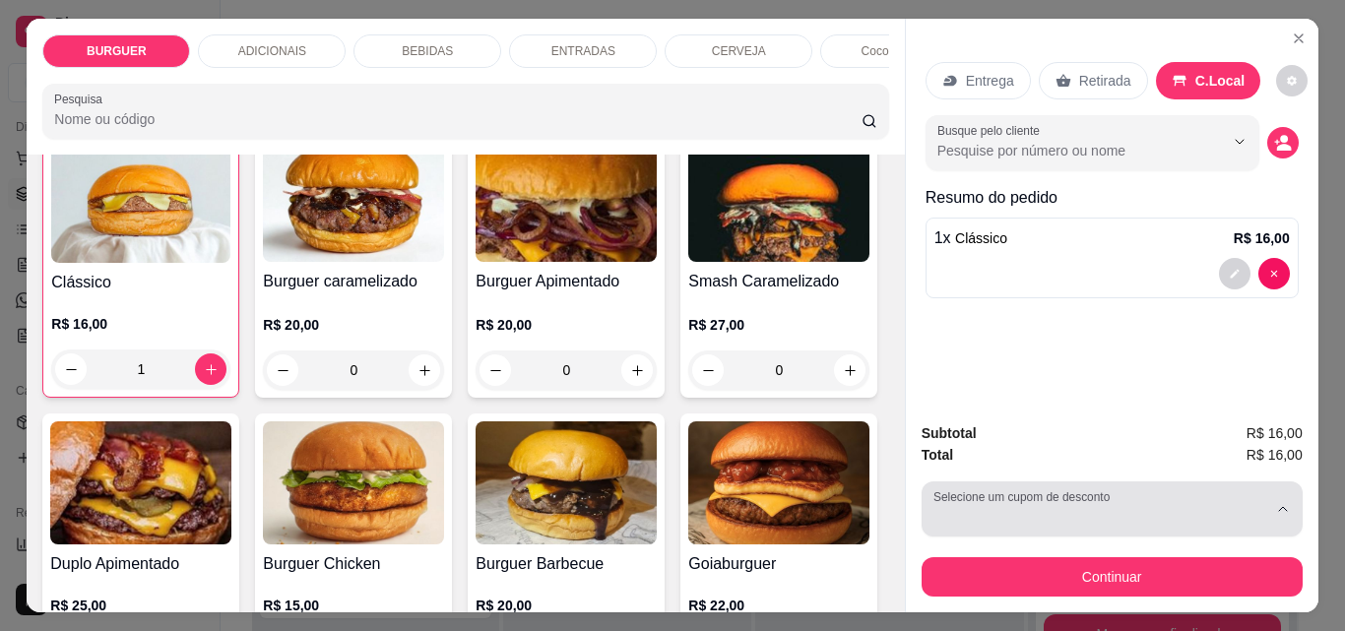
click at [956, 492] on button "Selecione um cupom de desconto" at bounding box center [1112, 509] width 381 height 55
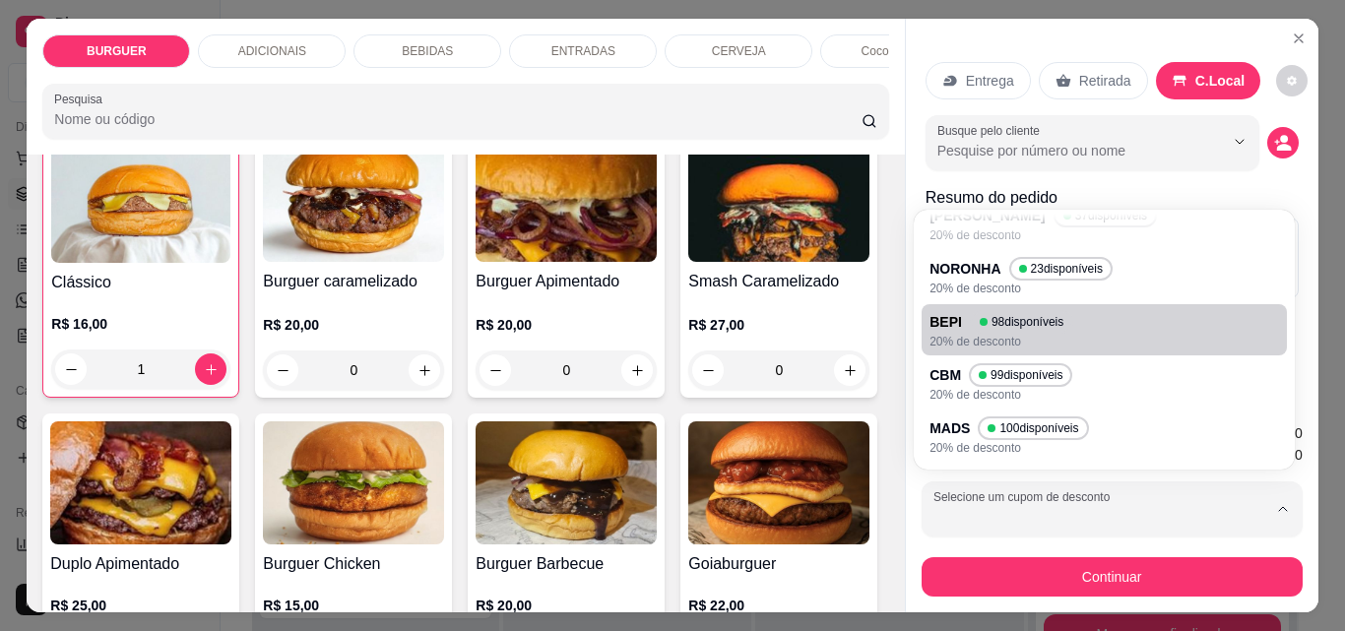
scroll to position [0, 0]
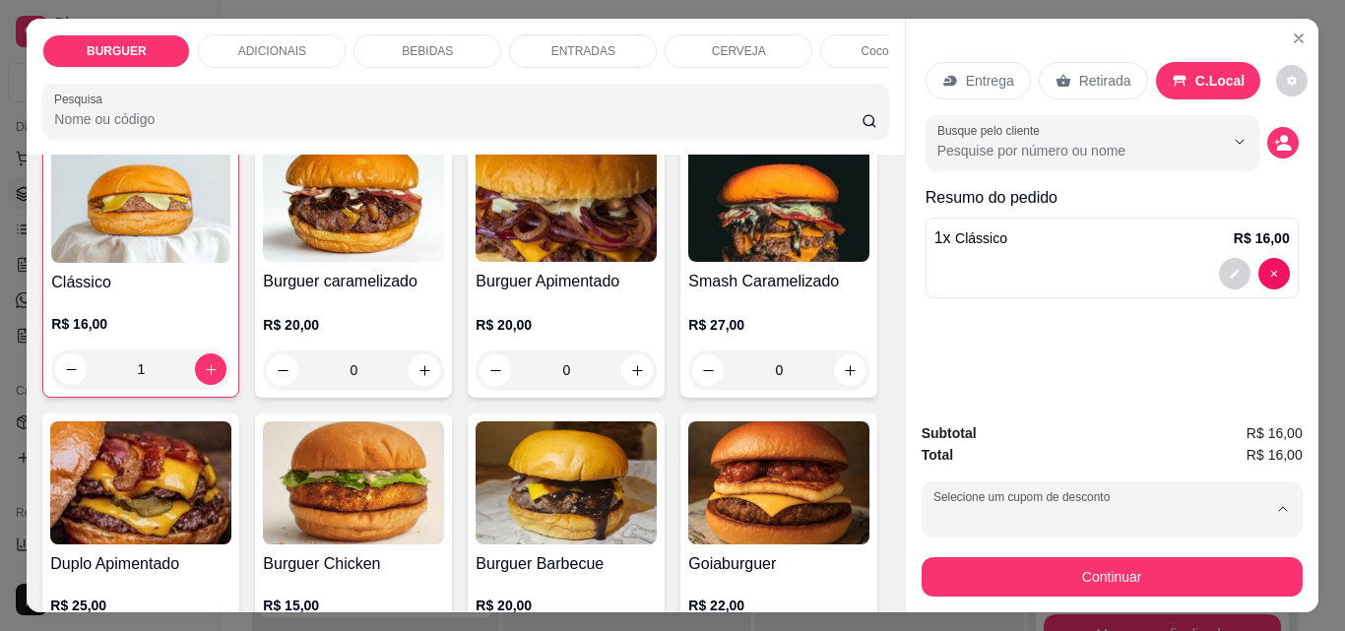
click at [967, 345] on p "MARIA86" at bounding box center [966, 347] width 58 height 19
type input "67fba131fb27f8bab9211fa1"
select select "67fba131fb27f8bab9211fa1"
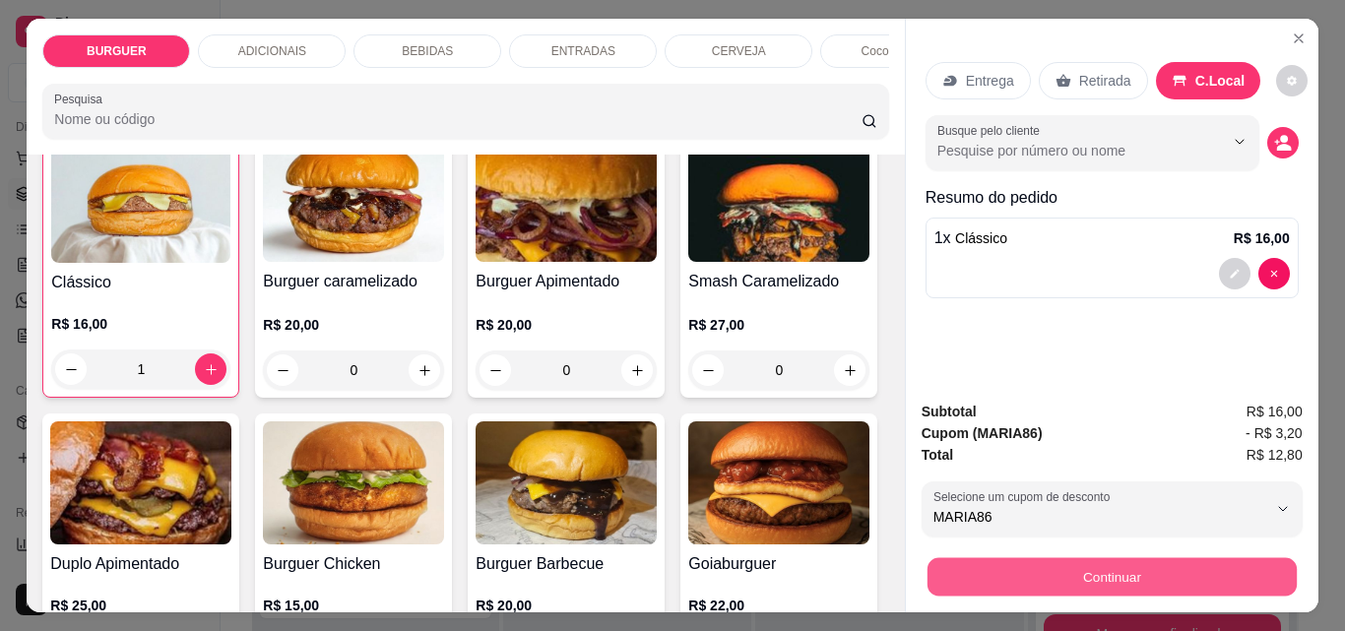
click at [1121, 557] on button "Continuar" at bounding box center [1111, 576] width 369 height 38
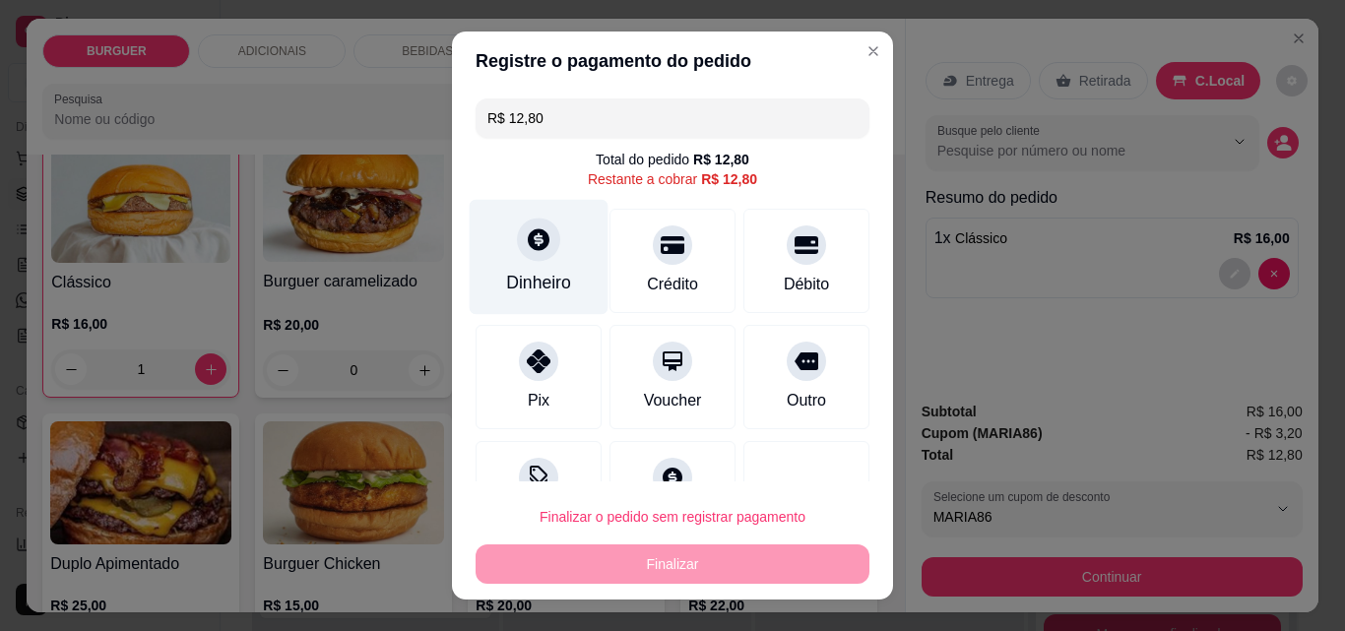
click at [535, 232] on icon at bounding box center [539, 239] width 22 height 22
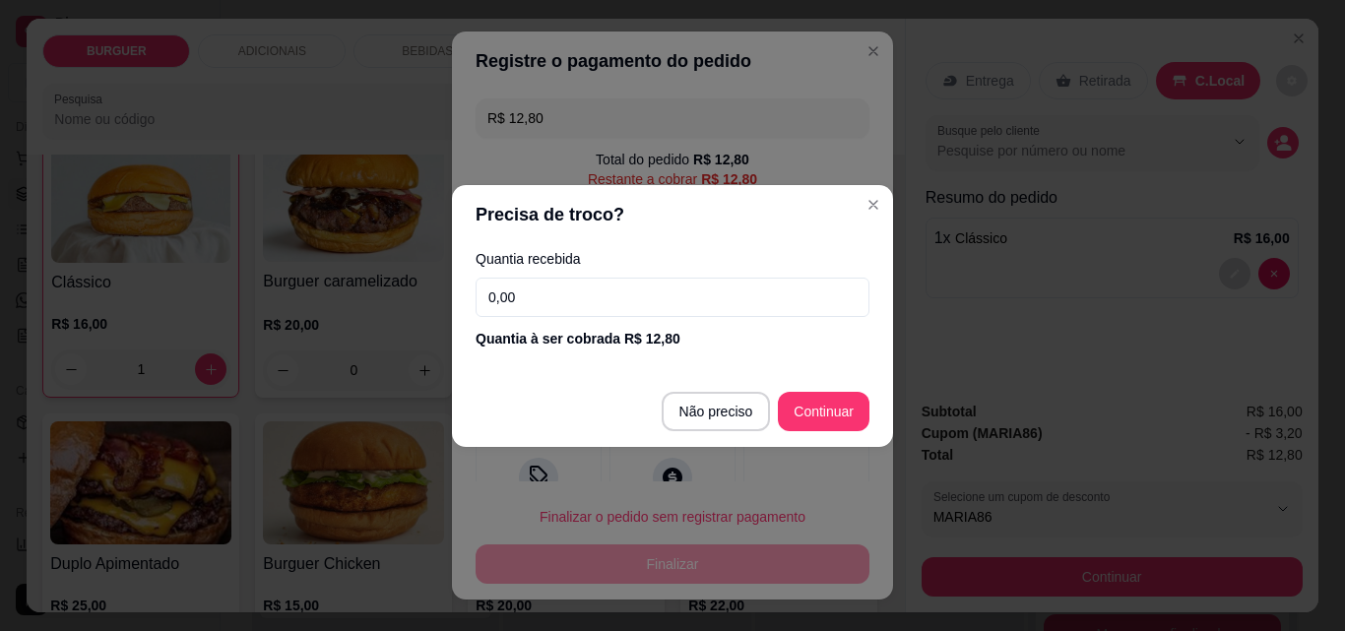
click at [551, 281] on input "0,00" at bounding box center [673, 297] width 394 height 39
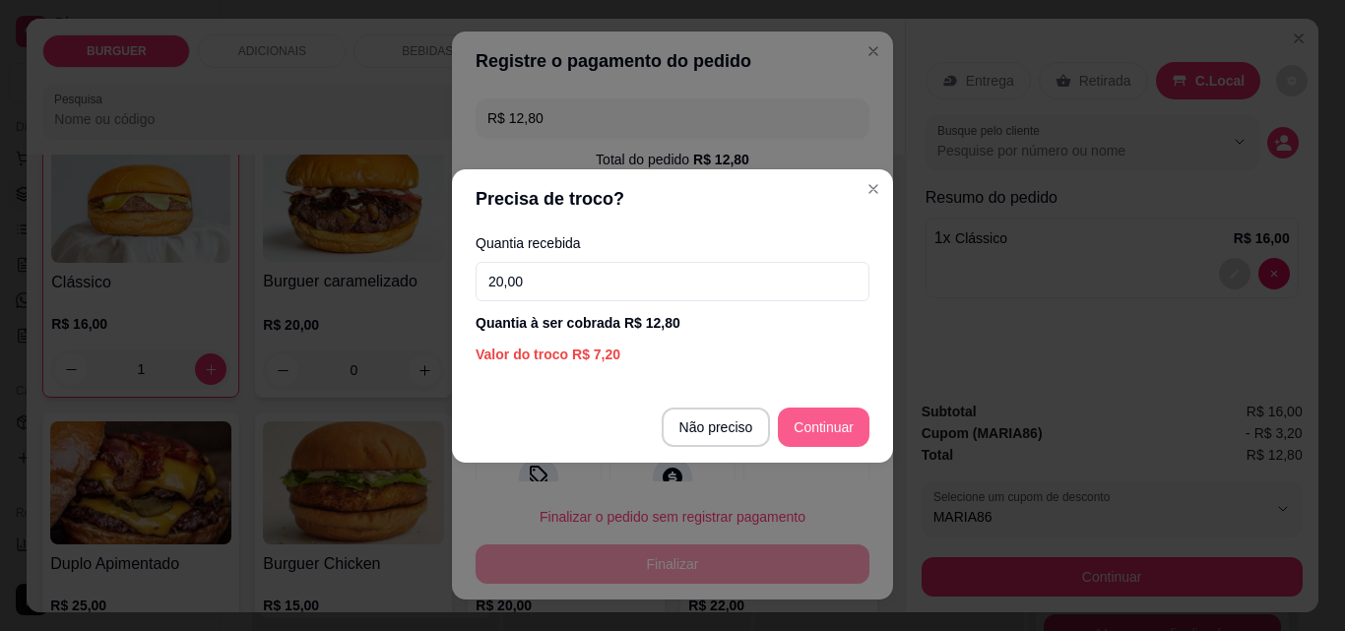
type input "20,00"
type input "R$ 0,00"
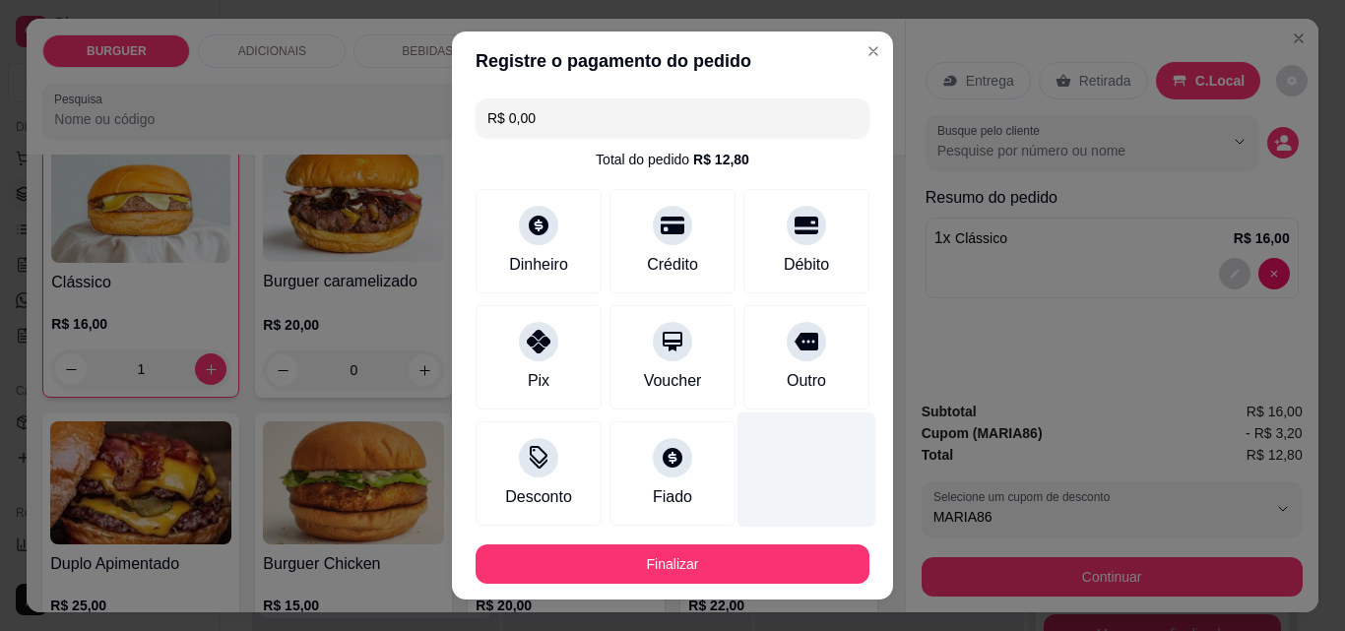
scroll to position [107, 0]
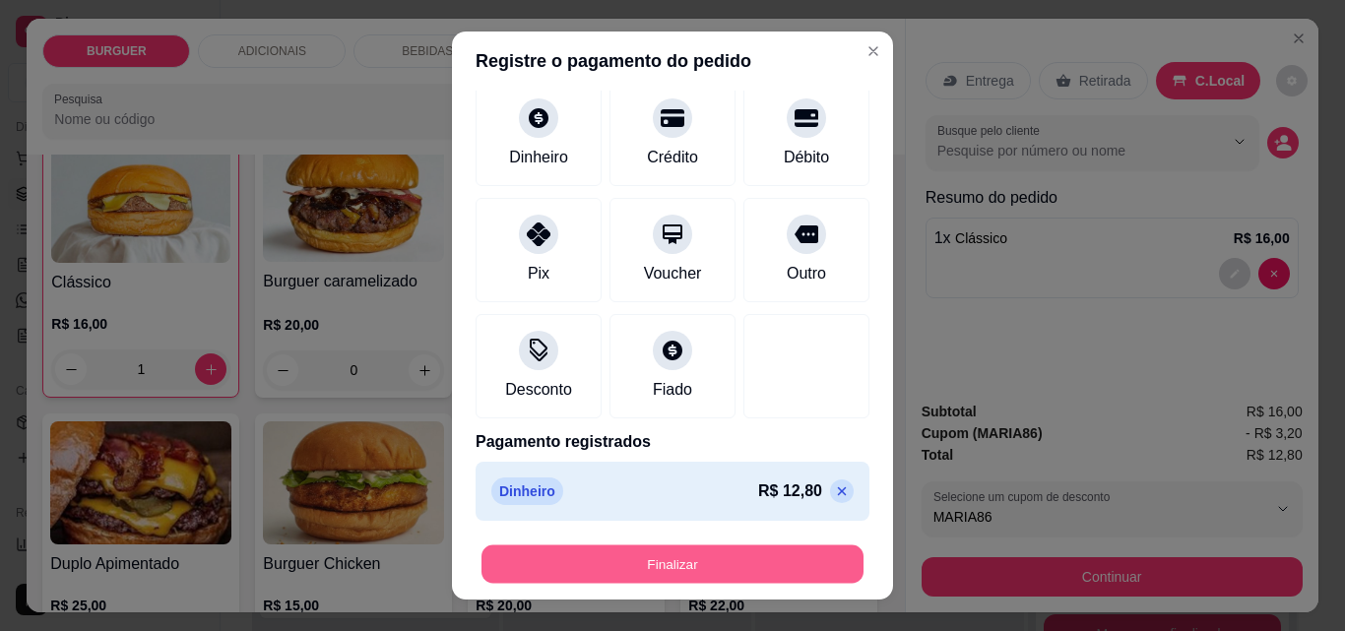
click at [698, 557] on button "Finalizar" at bounding box center [673, 565] width 382 height 38
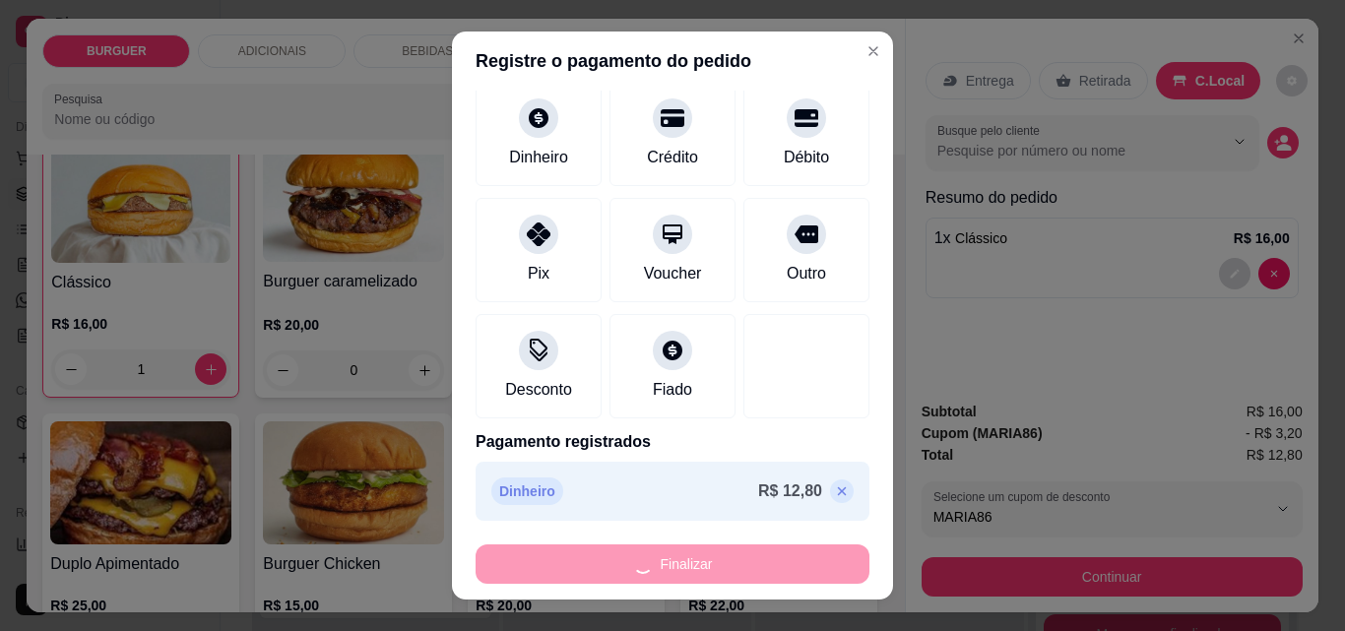
type input "0"
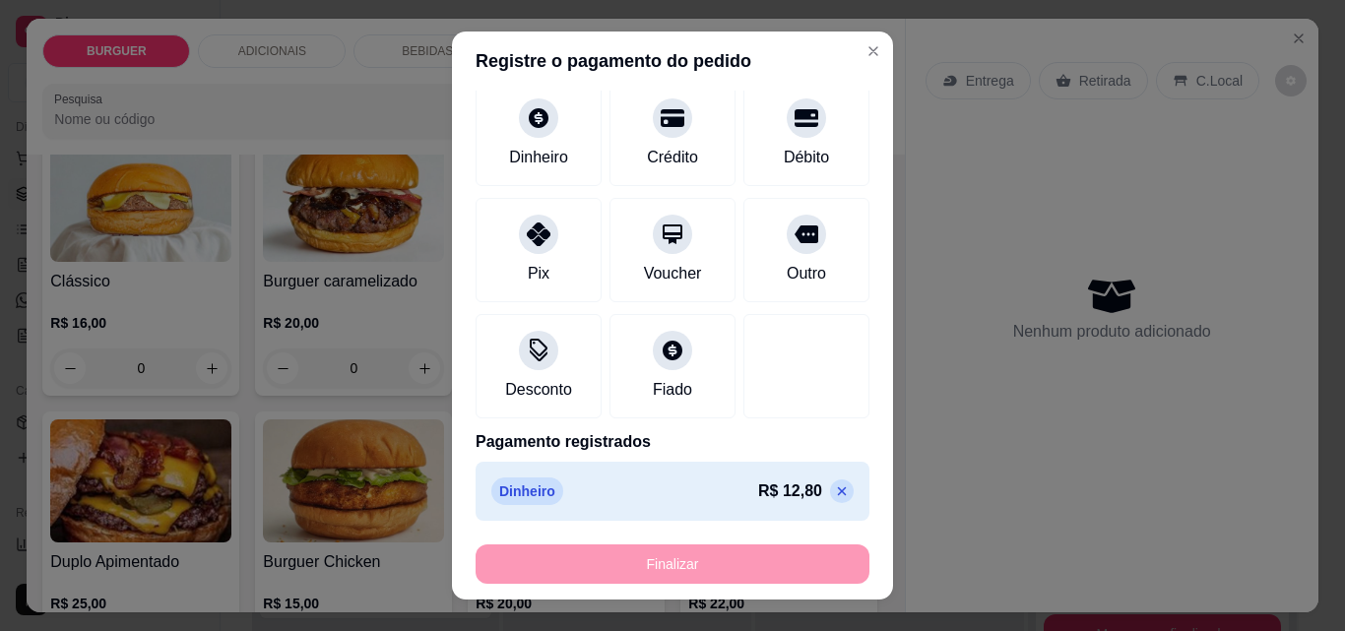
type input "-R$ 12,80"
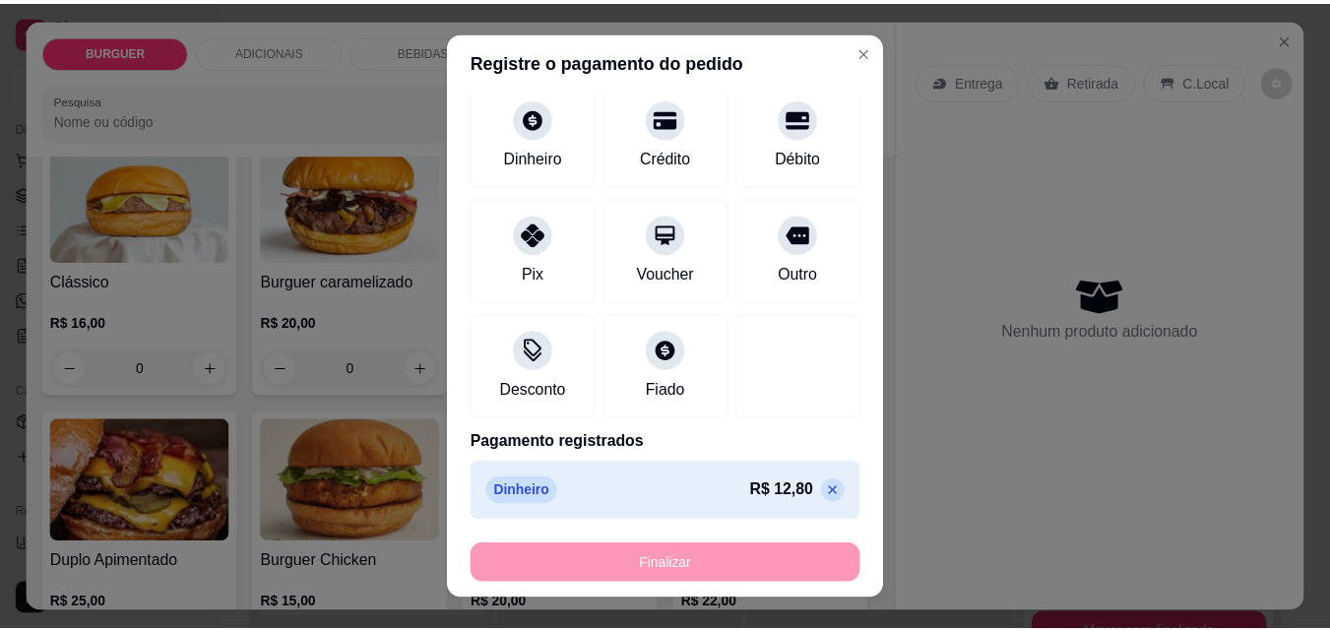
scroll to position [151, 0]
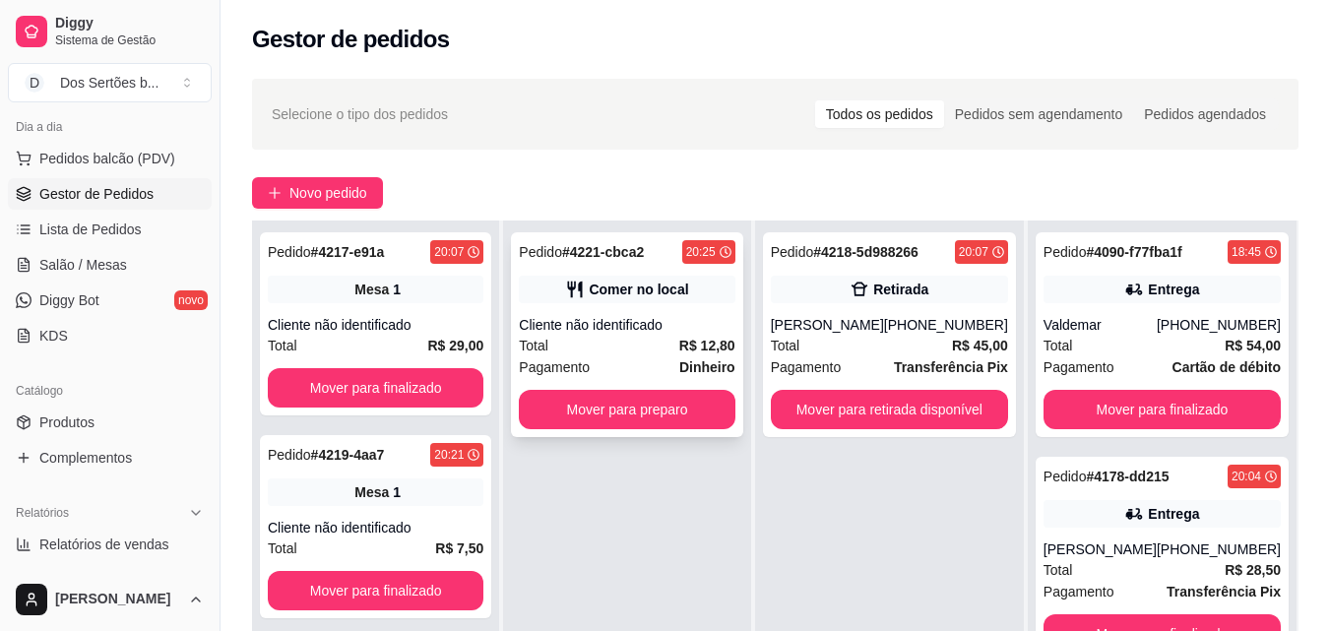
click at [646, 321] on div "Cliente não identificado" at bounding box center [627, 325] width 216 height 20
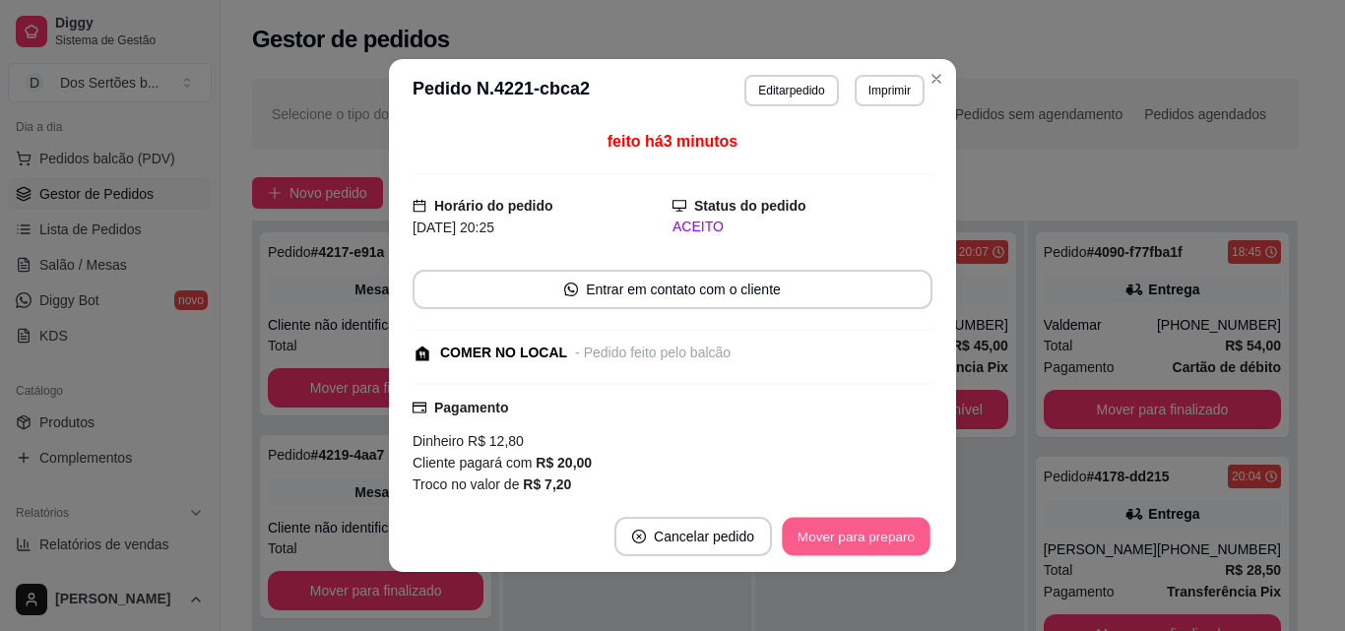
click at [851, 543] on button "Mover para preparo" at bounding box center [856, 537] width 148 height 38
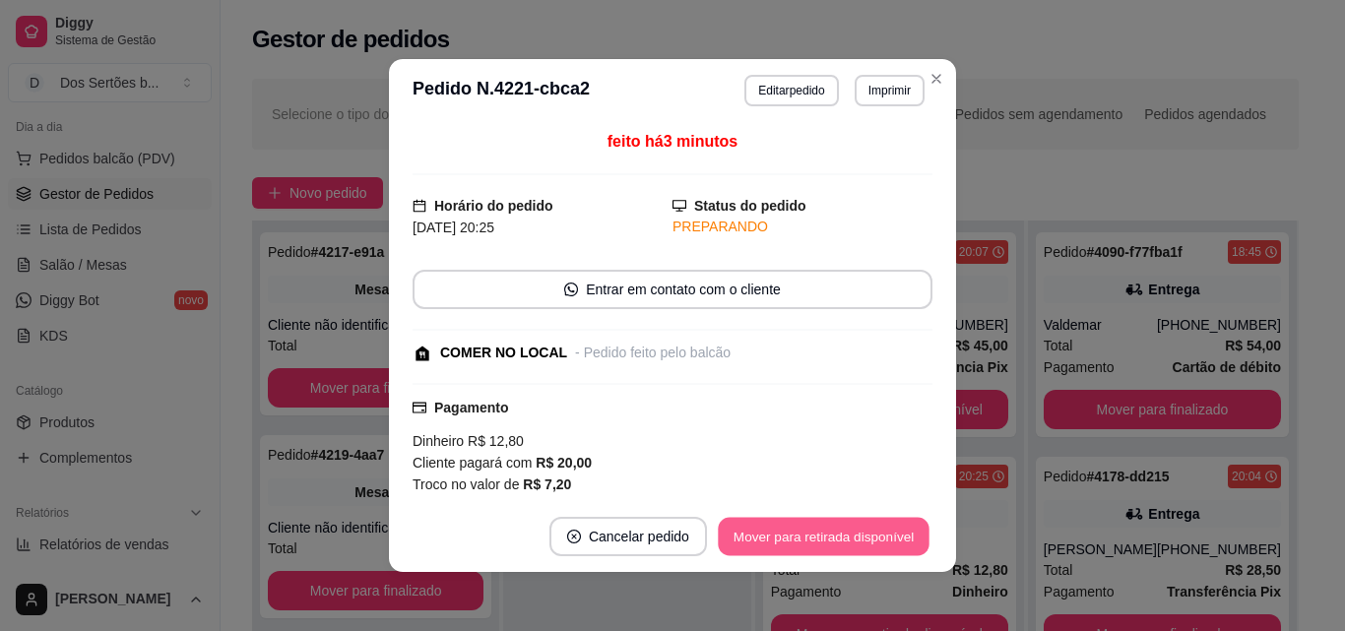
click at [851, 543] on button "Mover para retirada disponível" at bounding box center [823, 537] width 211 height 38
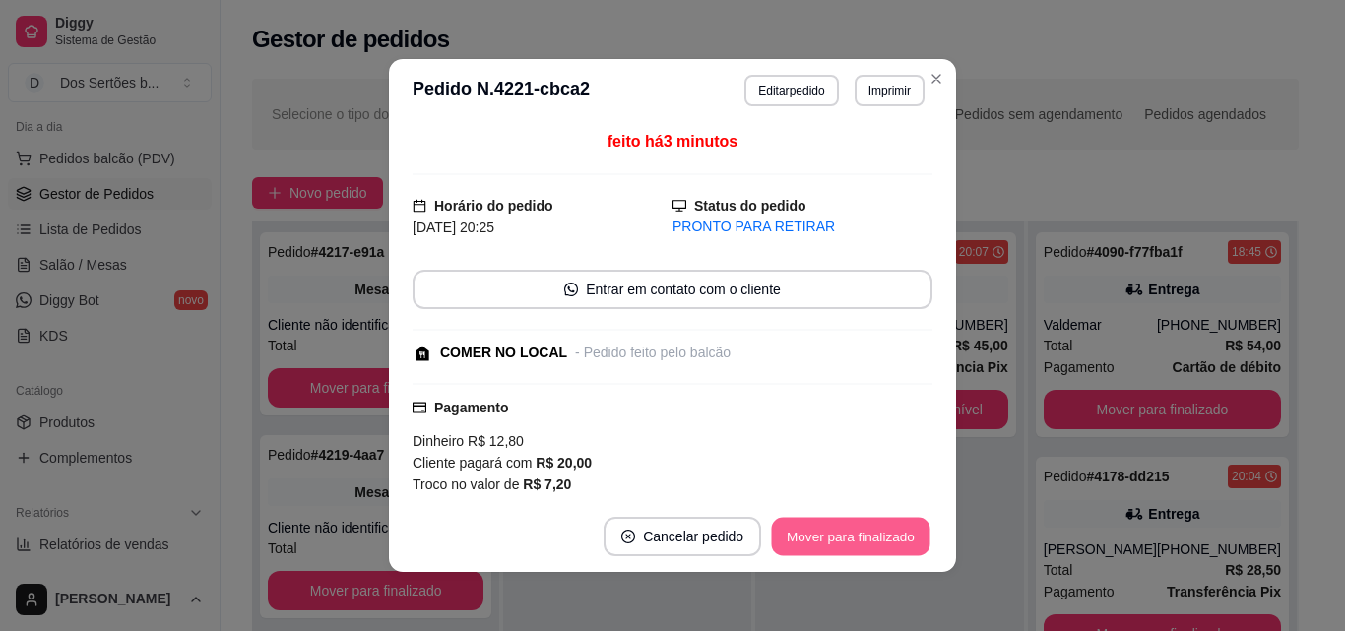
click at [850, 545] on button "Mover para finalizado" at bounding box center [851, 537] width 159 height 38
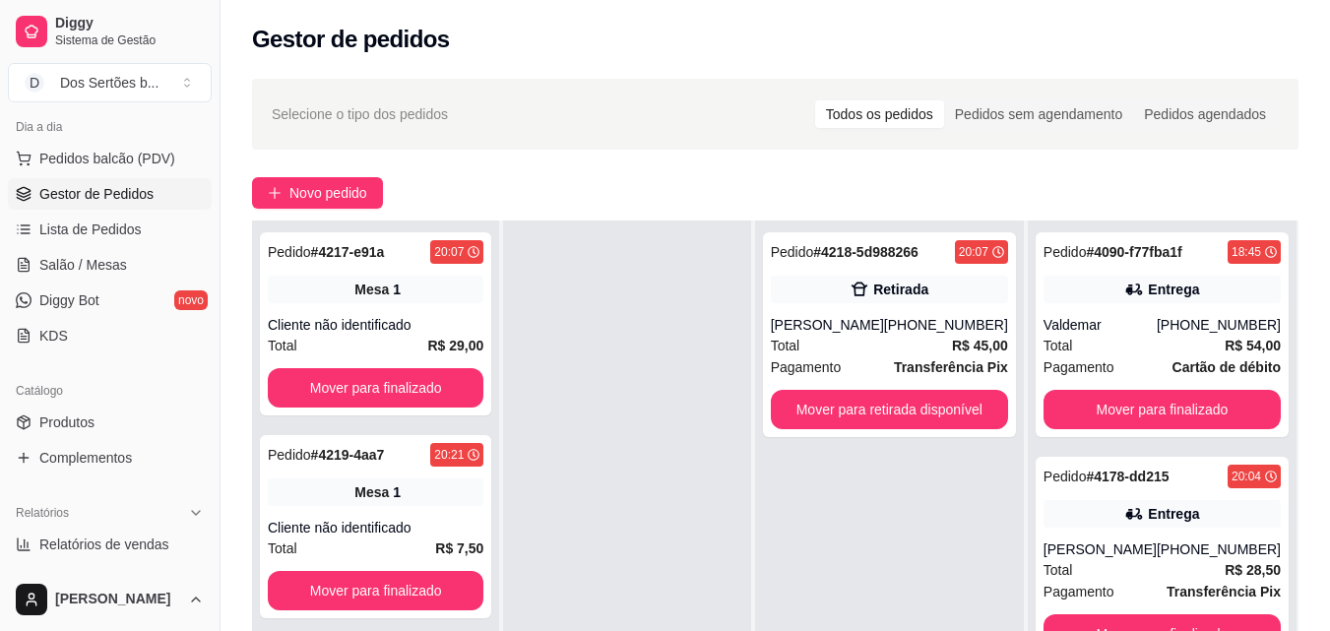
scroll to position [199, 0]
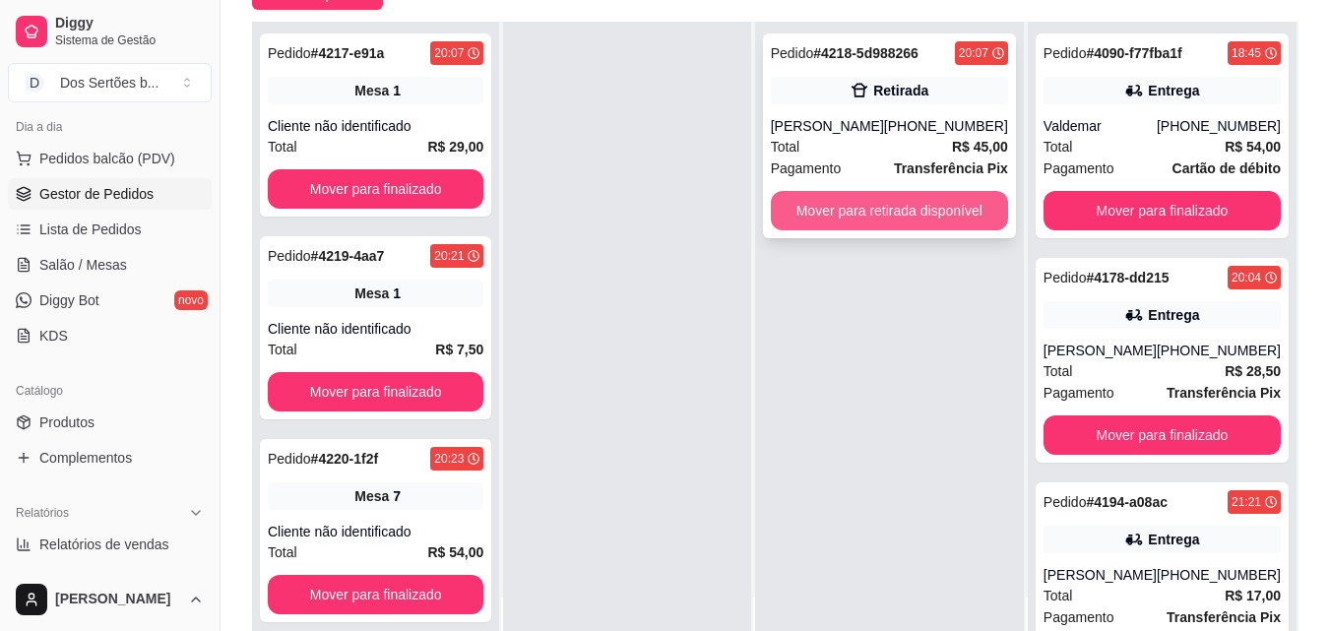
click at [867, 218] on button "Mover para retirada disponível" at bounding box center [889, 210] width 237 height 39
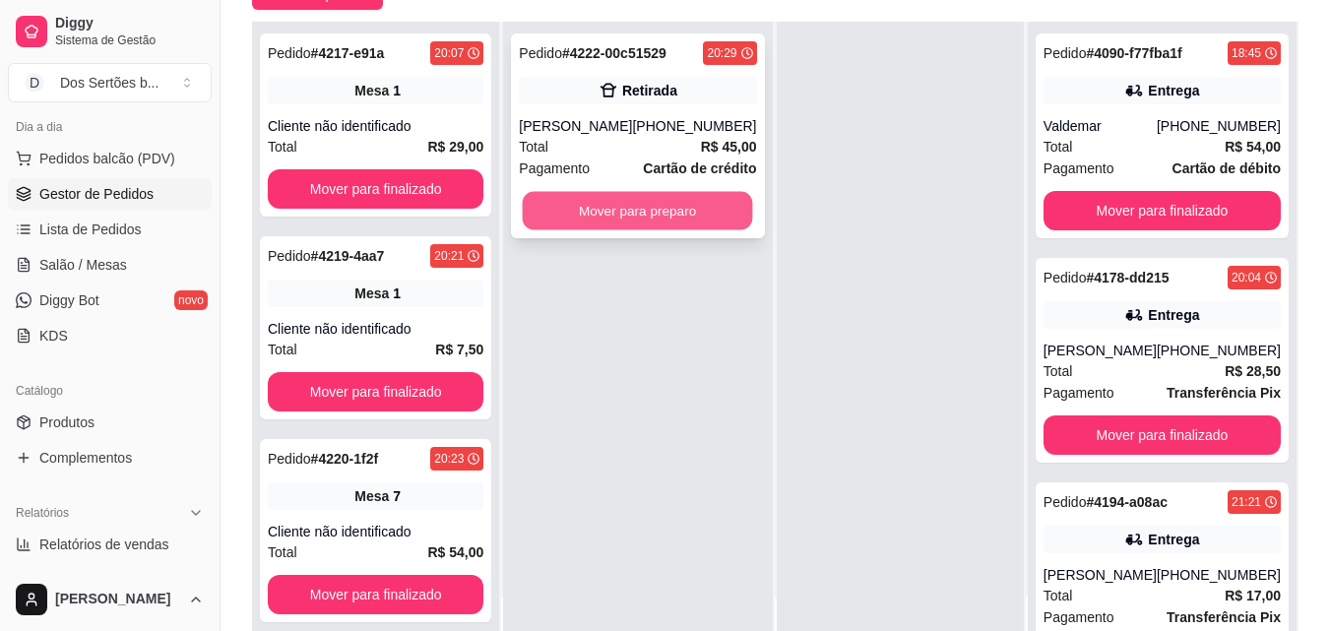
click at [671, 218] on button "Mover para preparo" at bounding box center [638, 211] width 230 height 38
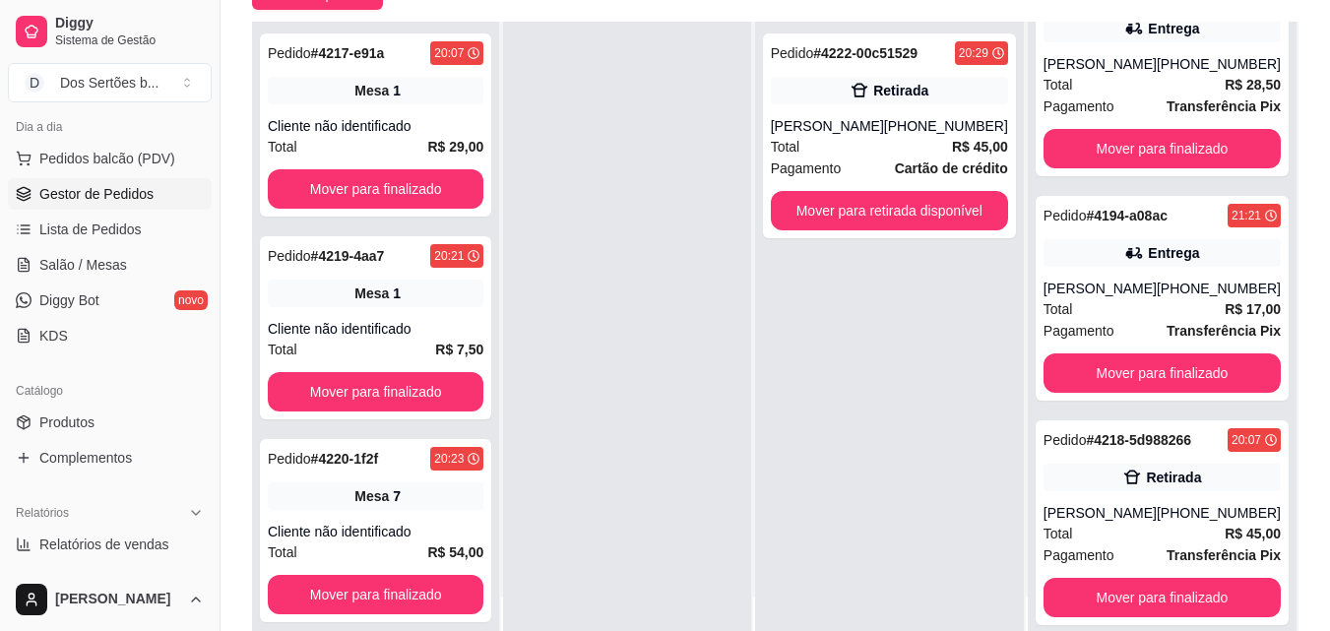
scroll to position [622, 0]
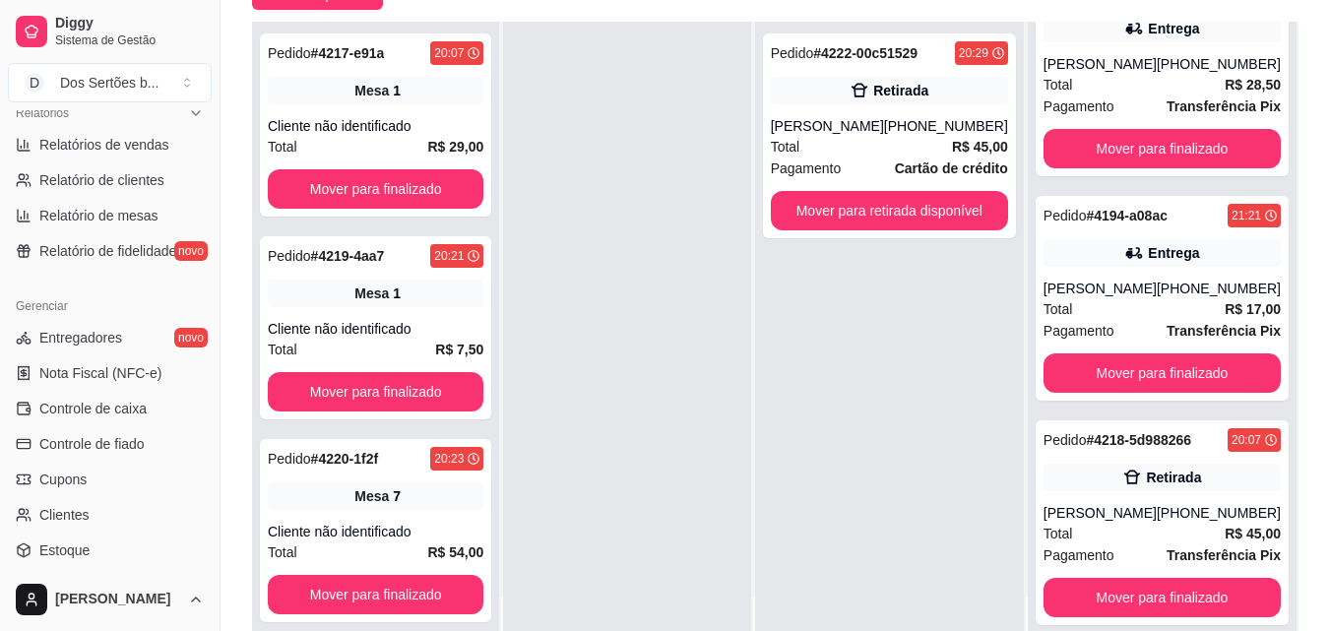
click at [204, 557] on div "Gerenciar Entregadores novo Nota Fiscal (NFC-e) Controle de caixa Controle de f…" at bounding box center [110, 446] width 220 height 327
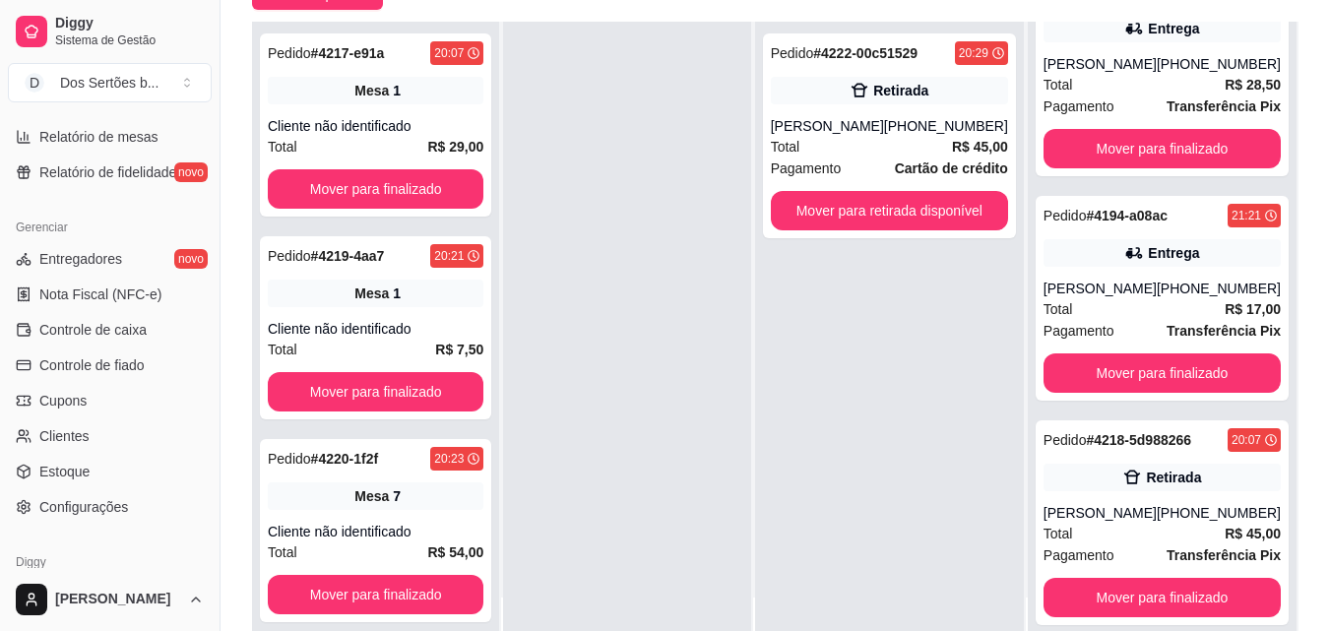
scroll to position [741, 0]
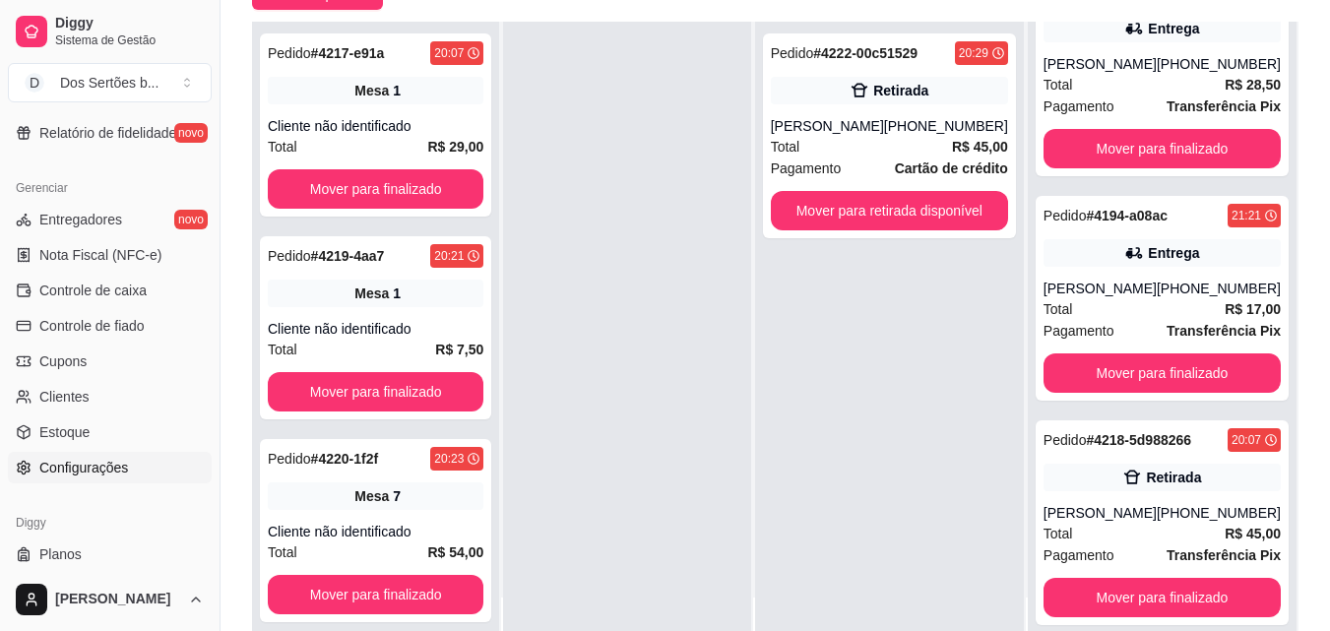
click at [95, 472] on span "Configurações" at bounding box center [83, 468] width 89 height 20
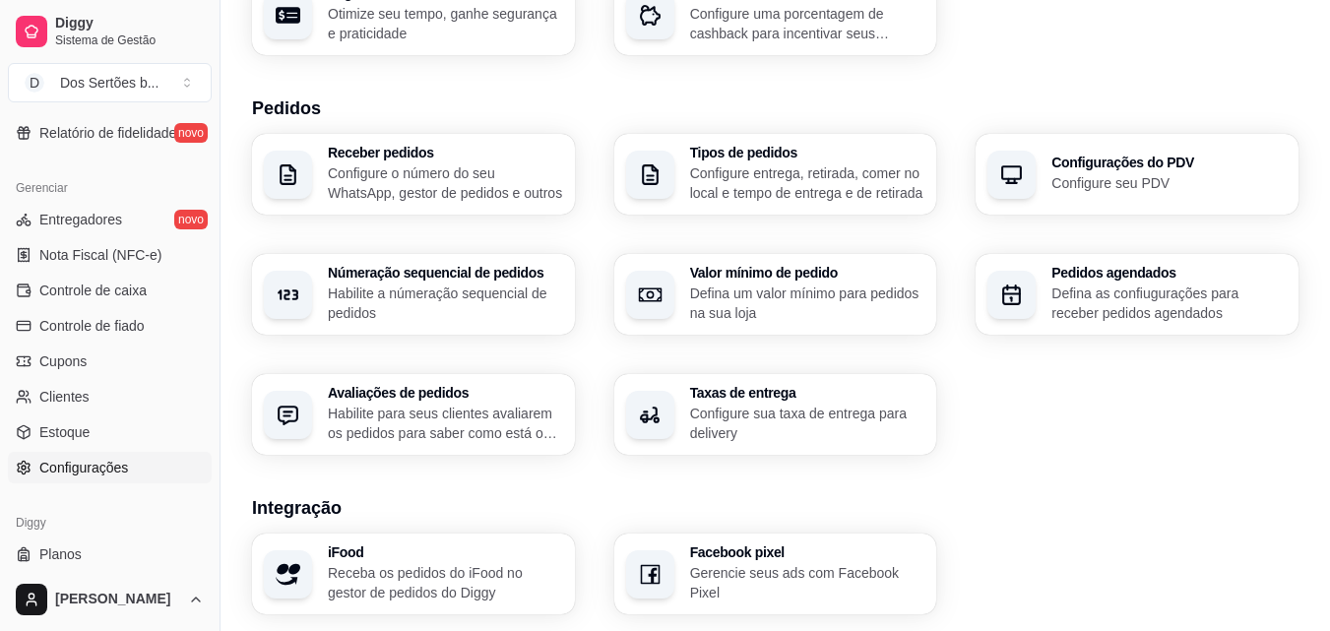
scroll to position [748, 0]
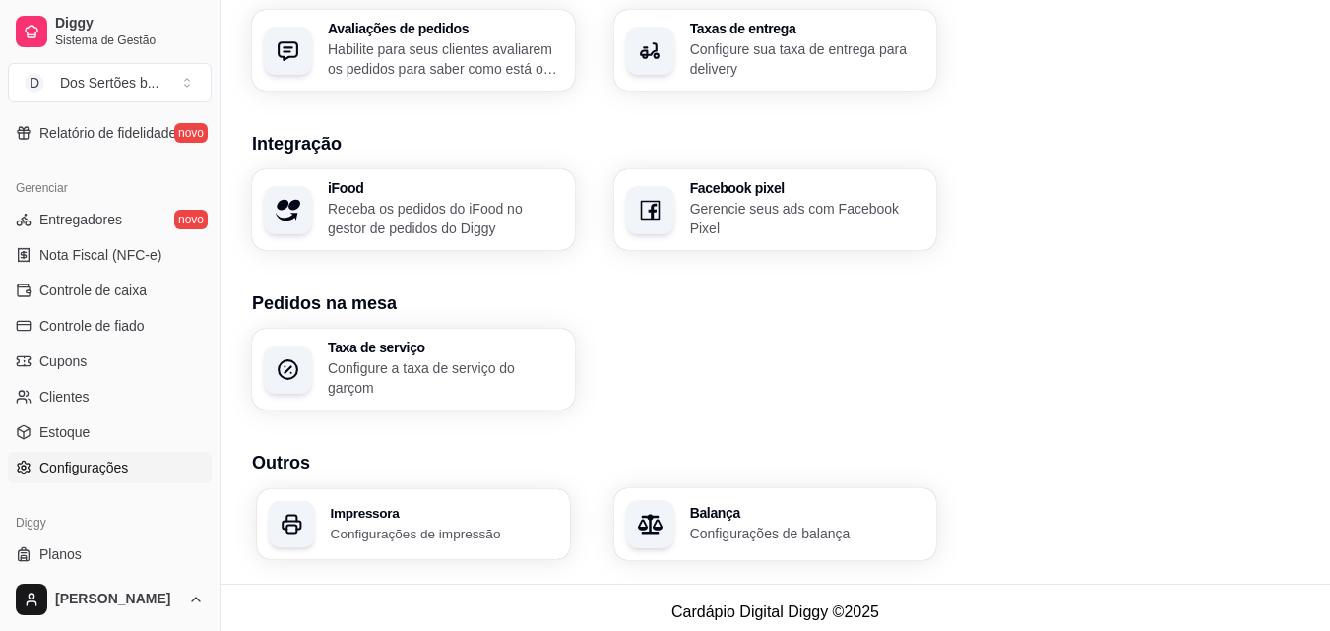
click at [431, 507] on h3 "Impressora" at bounding box center [444, 513] width 227 height 14
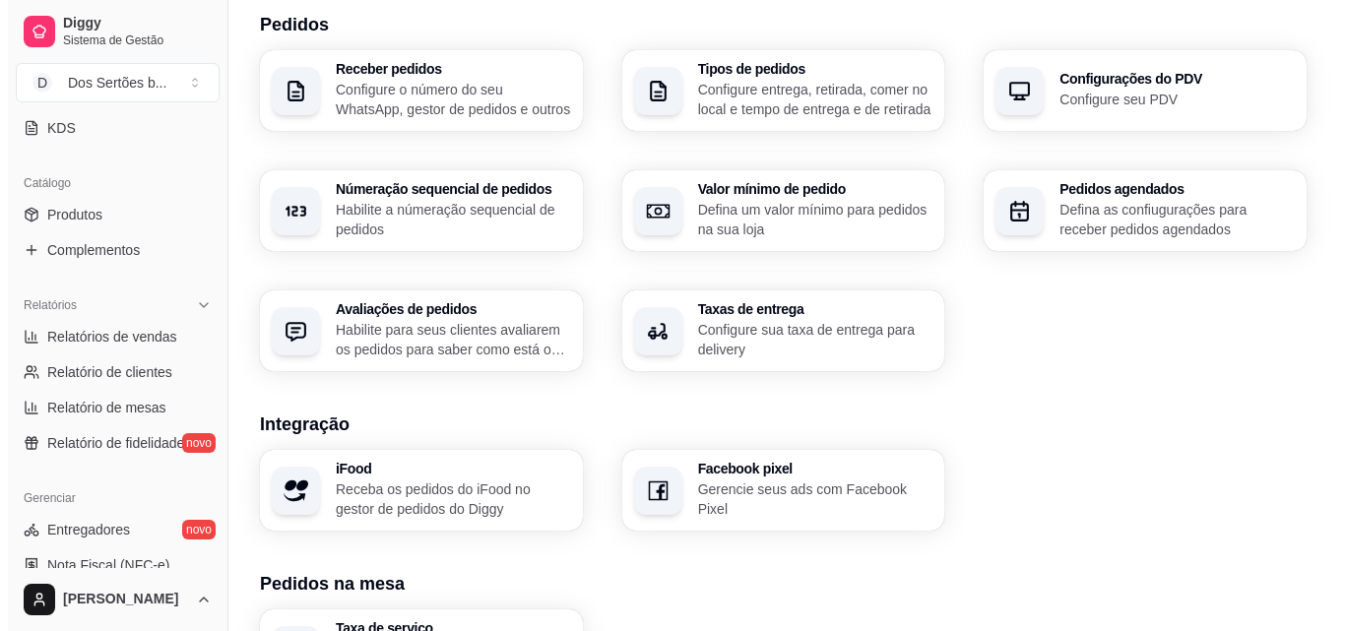
scroll to position [0, 0]
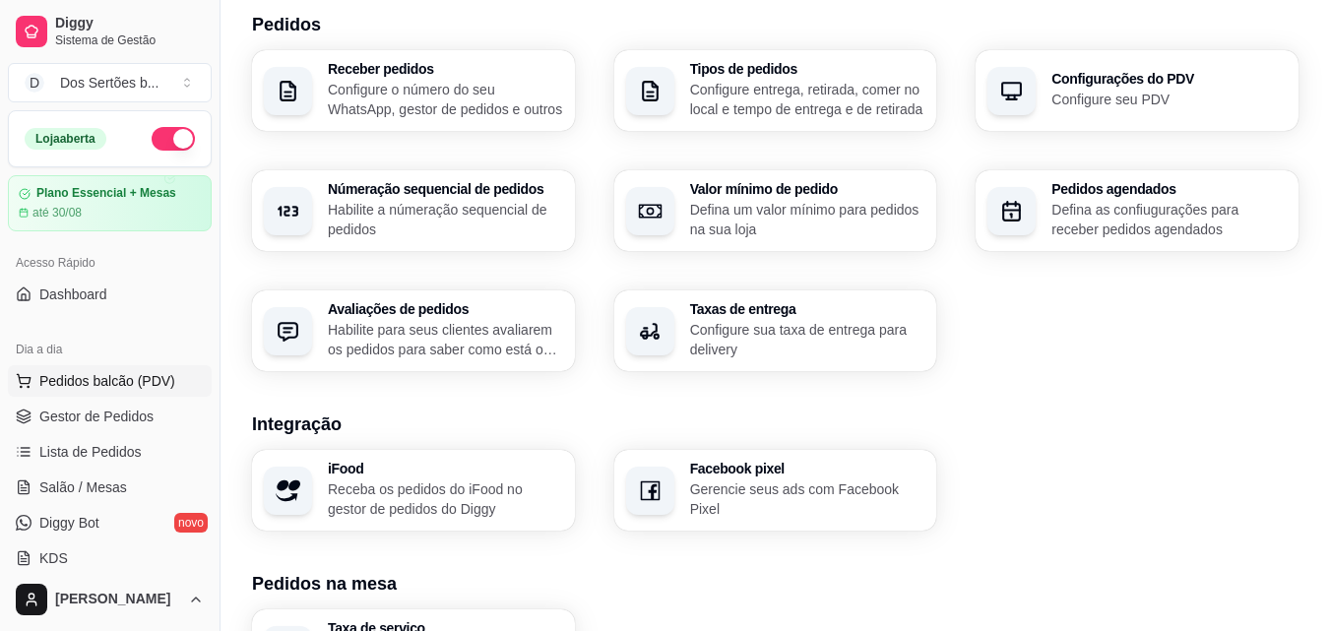
click at [35, 388] on button "Pedidos balcão (PDV)" at bounding box center [110, 381] width 204 height 32
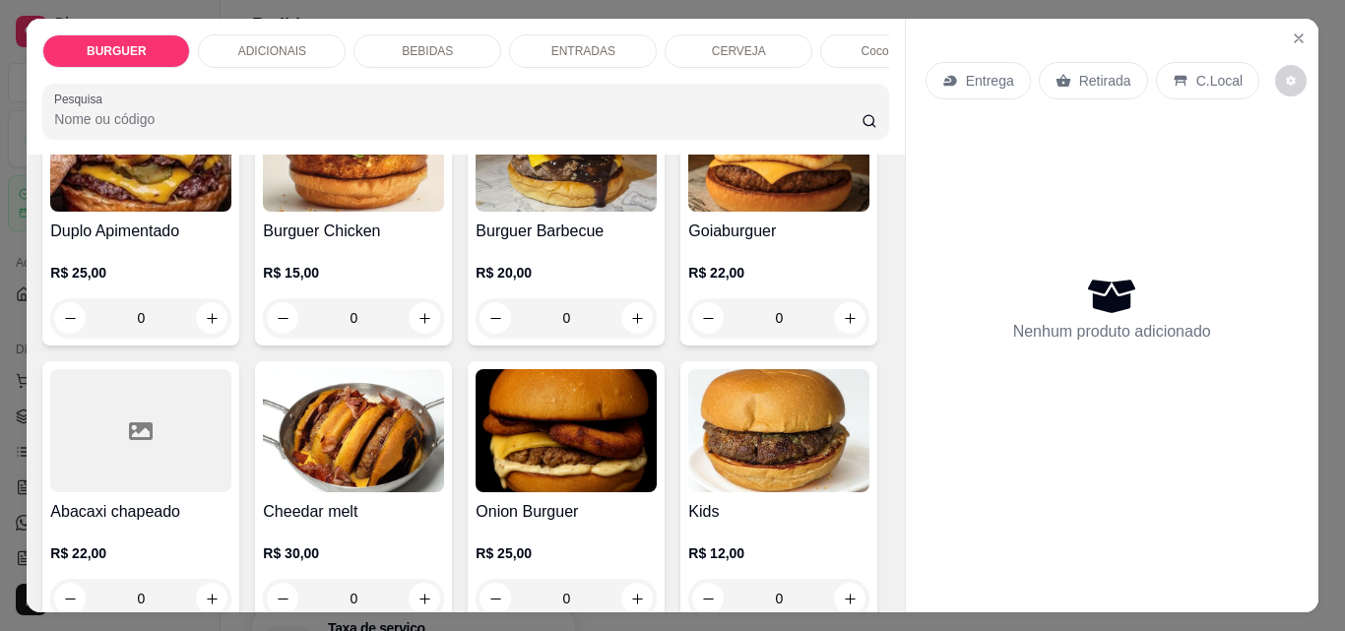
scroll to position [484, 0]
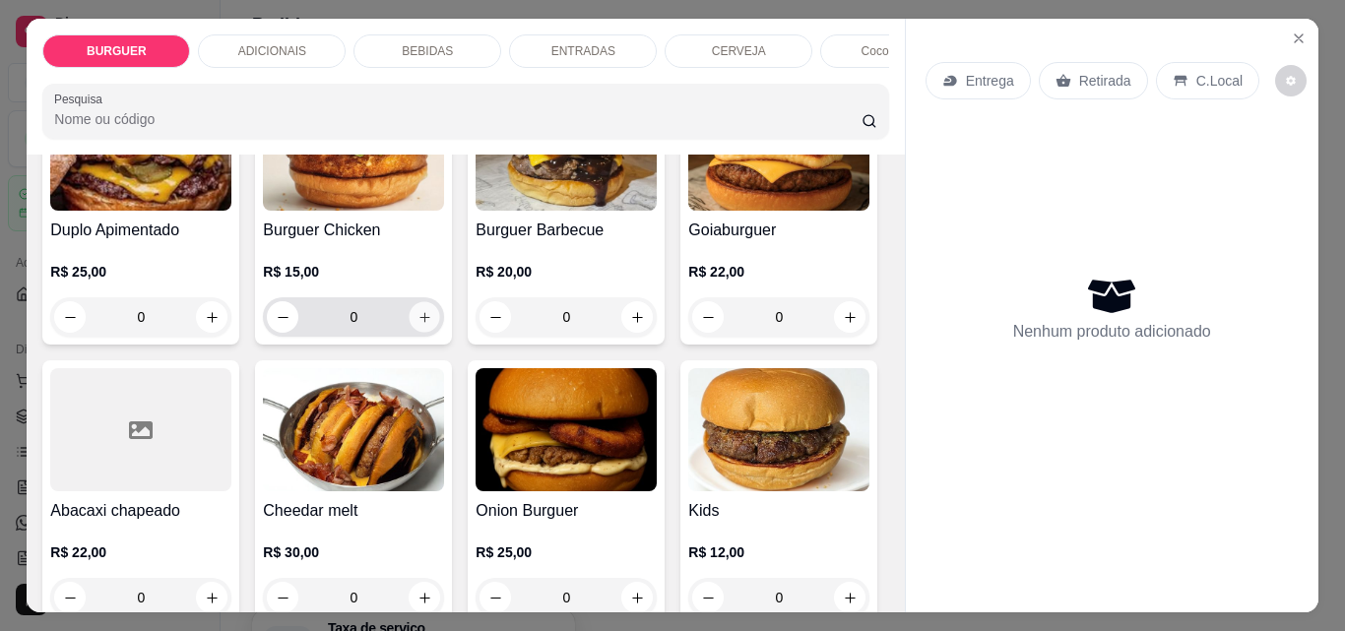
click at [440, 316] on button "increase-product-quantity" at bounding box center [425, 317] width 31 height 31
type input "1"
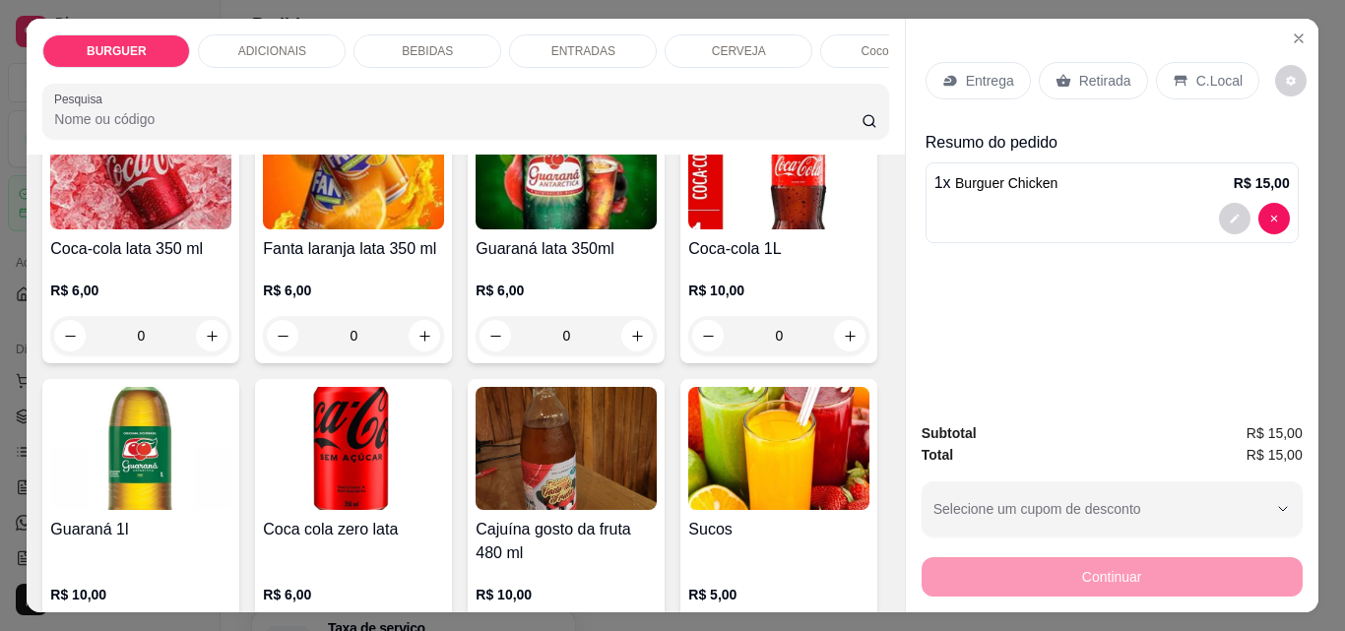
scroll to position [1559, 0]
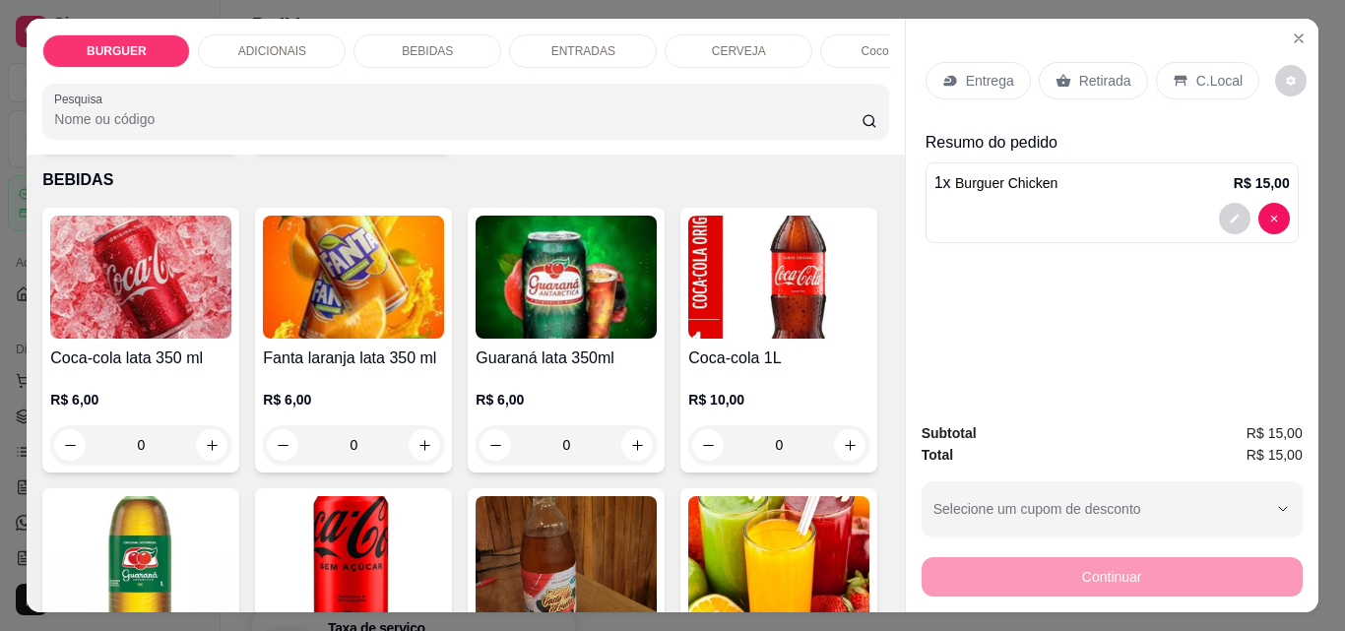
click at [432, 133] on icon "increase-product-quantity" at bounding box center [425, 125] width 15 height 15
type input "1"
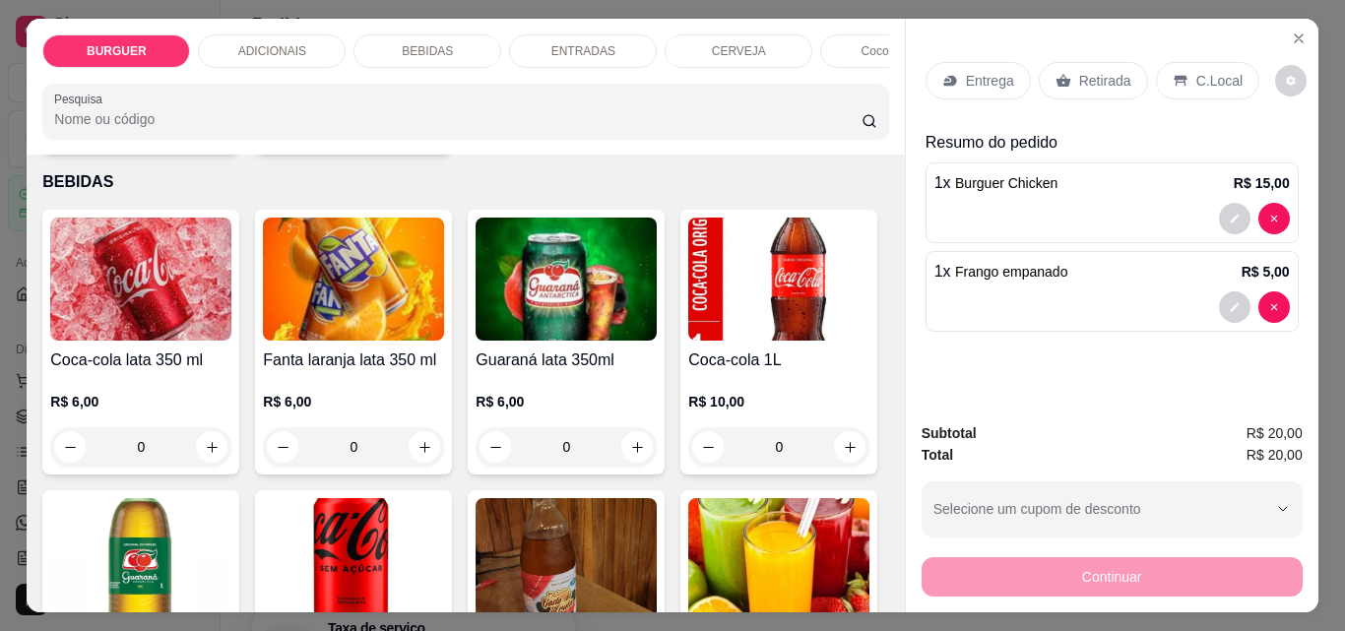
scroll to position [1263, 0]
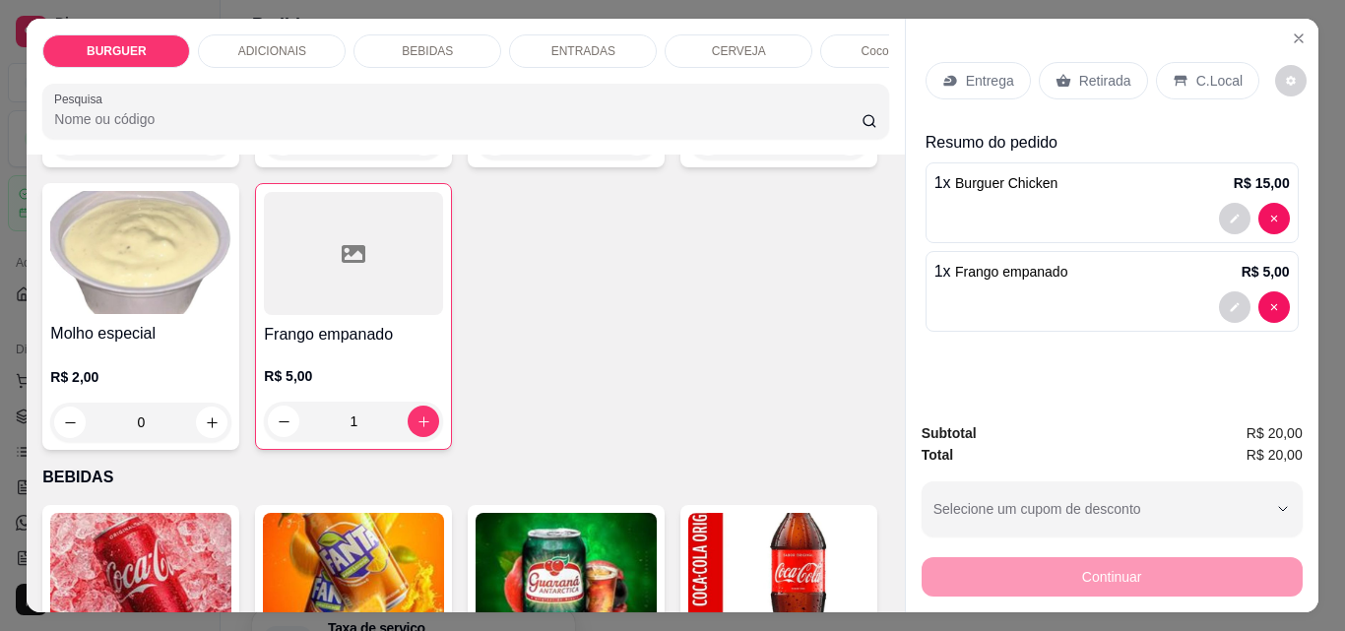
click at [546, 37] on div "ENTRADAS" at bounding box center [583, 50] width 148 height 33
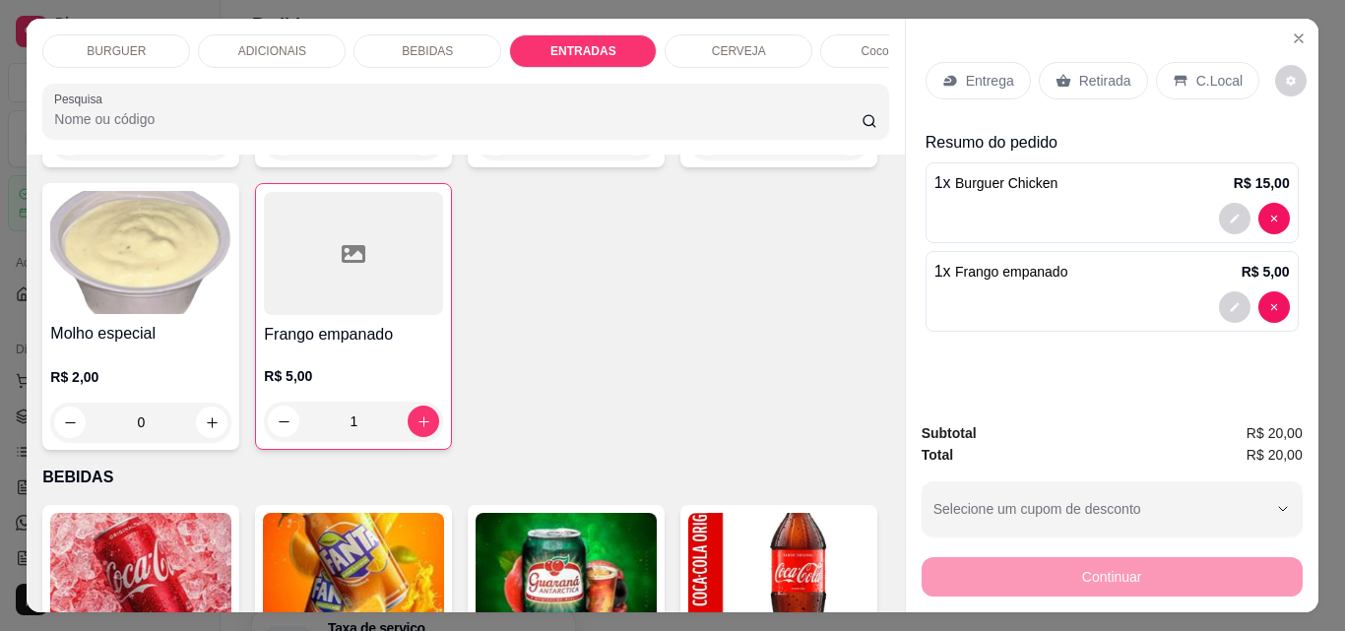
scroll to position [51, 0]
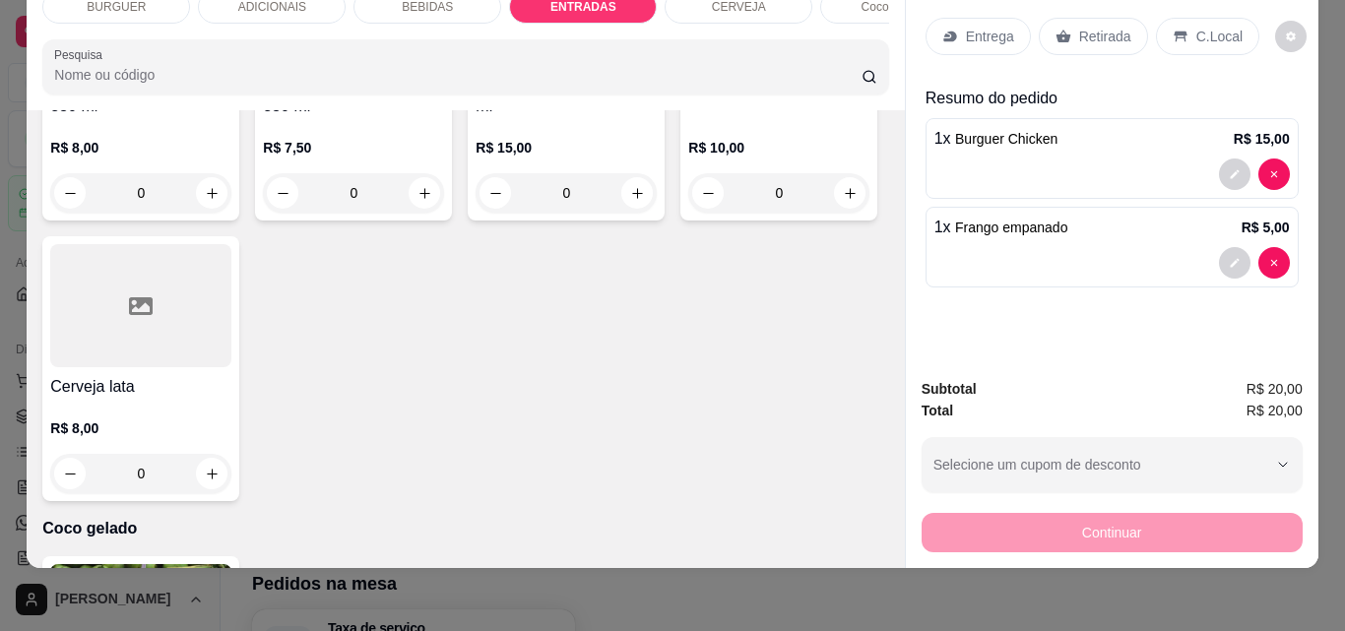
type input "1"
click at [980, 27] on p "Entrega" at bounding box center [990, 37] width 48 height 20
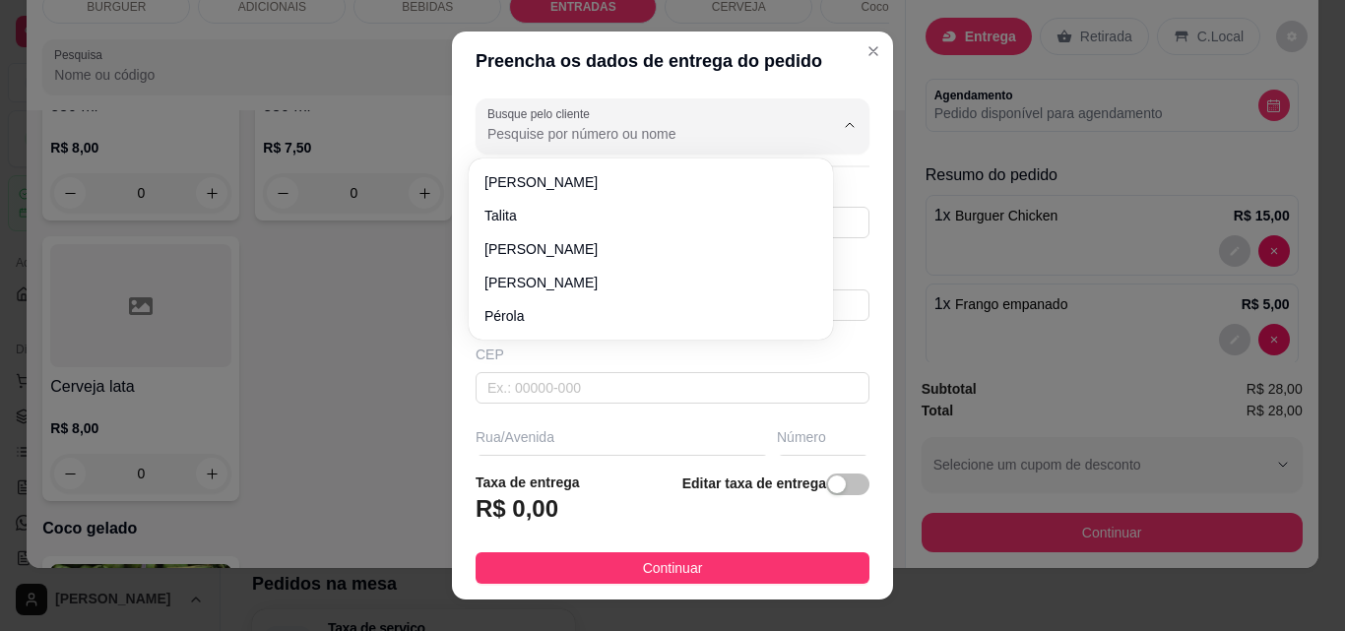
click at [563, 140] on input "Busque pelo cliente" at bounding box center [644, 134] width 315 height 20
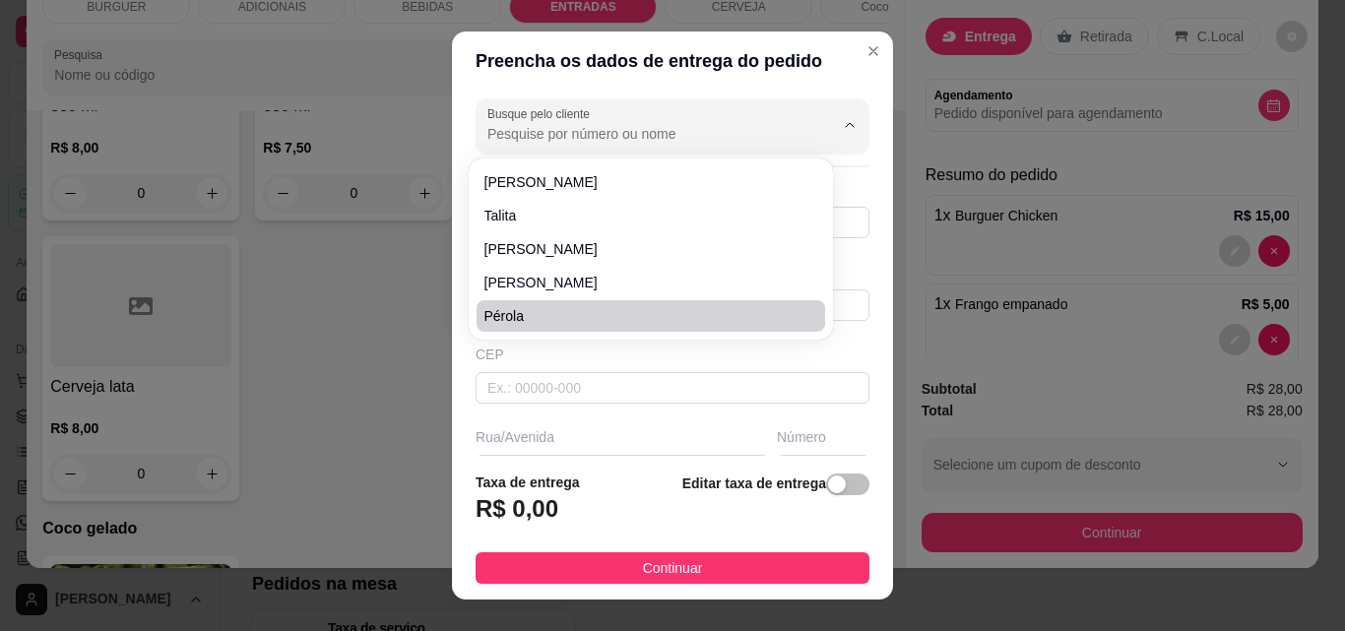
click at [436, 308] on div "Preencha os dados de entrega do pedido Busque pelo cliente Número de contato No…" at bounding box center [672, 315] width 1345 height 631
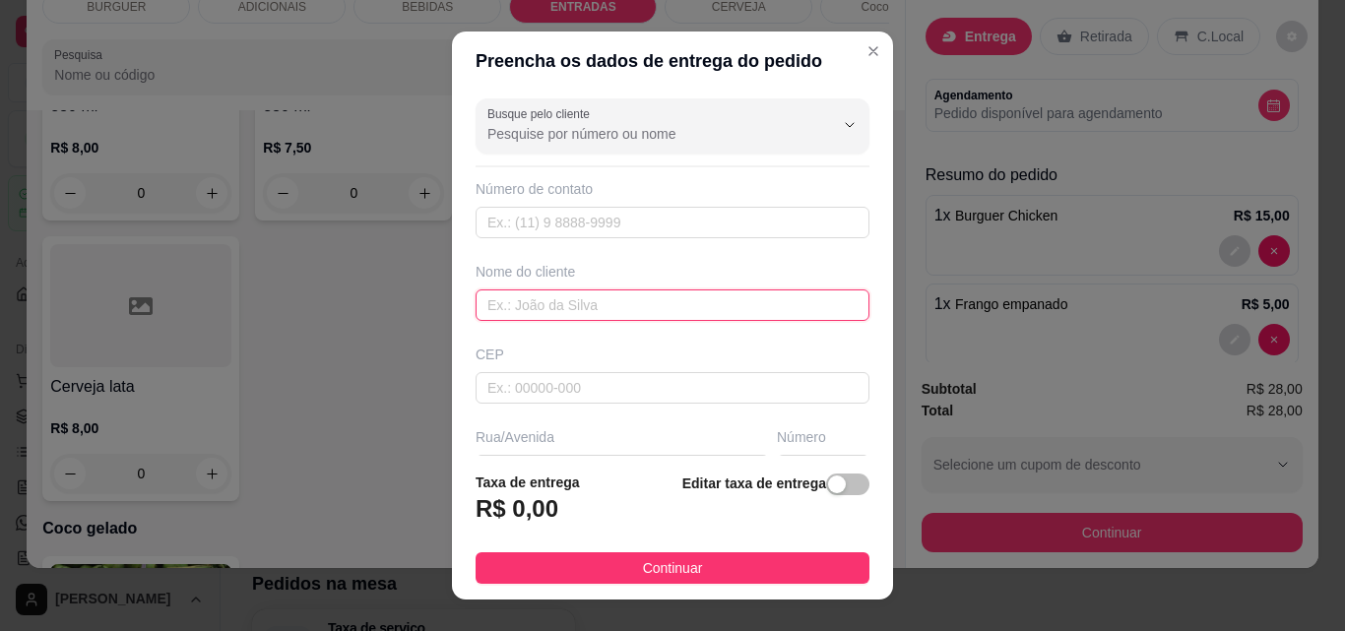
click at [487, 305] on input "text" at bounding box center [673, 306] width 394 height 32
click at [495, 313] on input "Debora PM" at bounding box center [673, 306] width 394 height 32
type input "Débora PM"
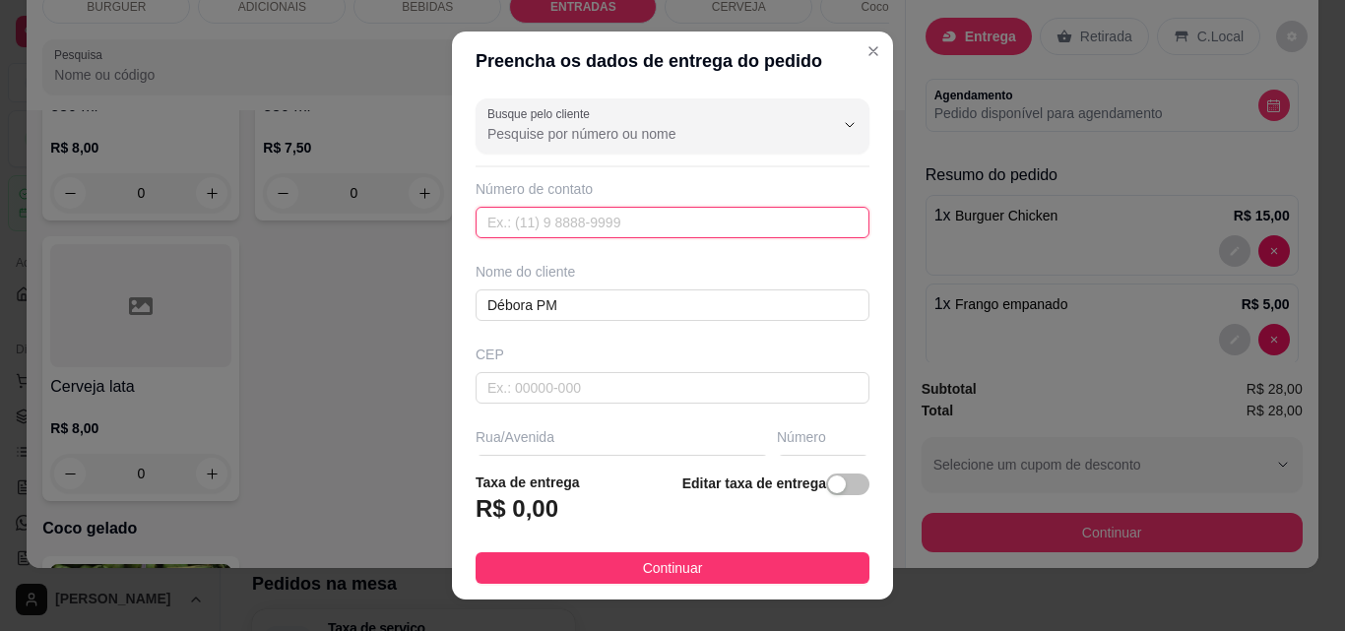
click at [497, 230] on input "text" at bounding box center [673, 223] width 394 height 32
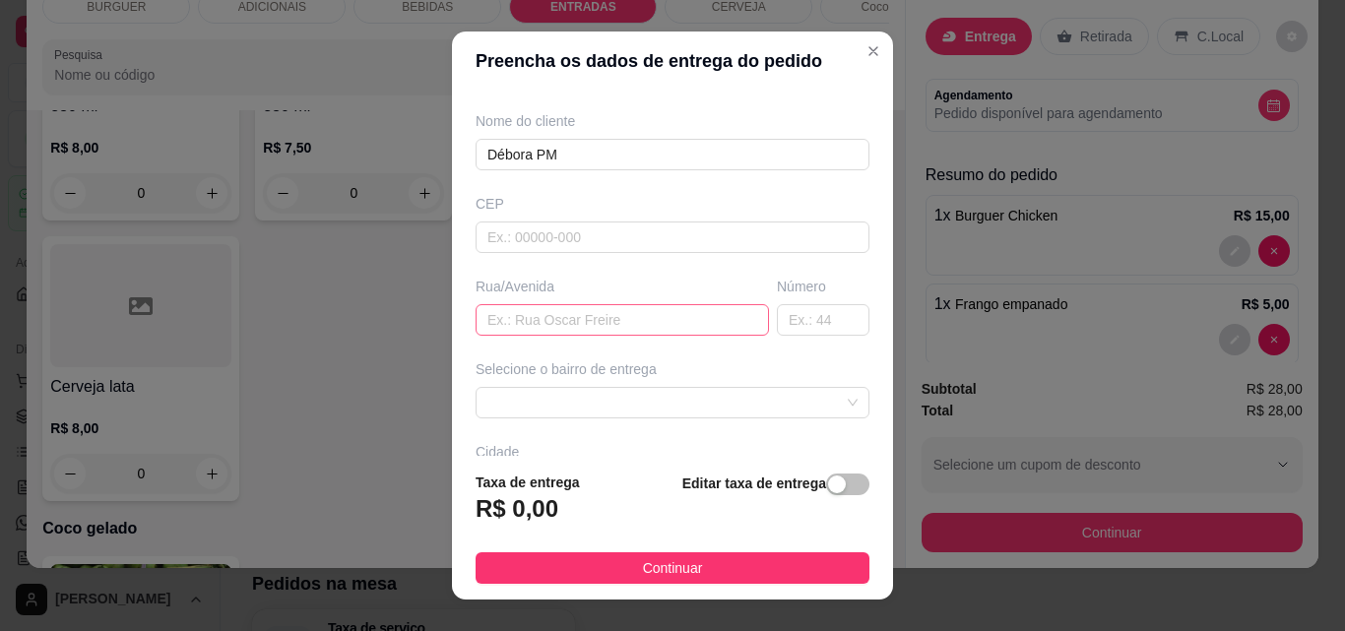
type input "[PHONE_NUMBER]"
click at [508, 318] on input "text" at bounding box center [622, 320] width 293 height 32
type input "Delegacia"
click at [832, 486] on span "button" at bounding box center [847, 485] width 43 height 22
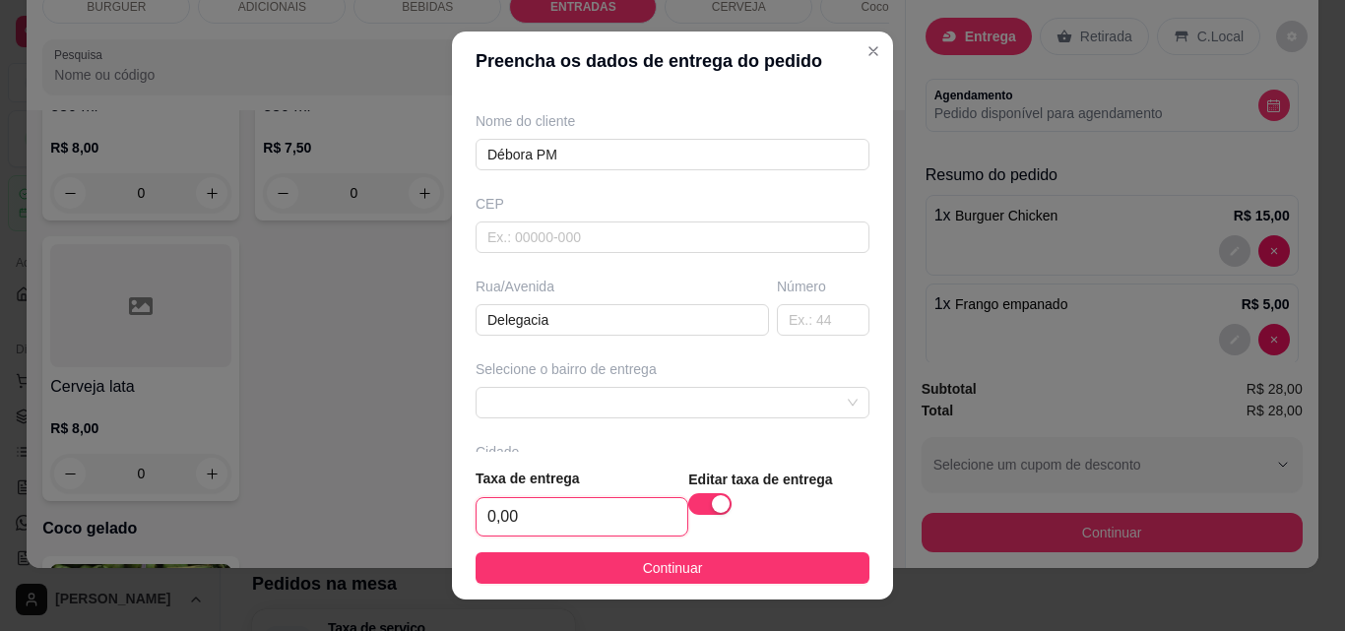
click at [528, 529] on input "0,00" at bounding box center [582, 516] width 211 height 37
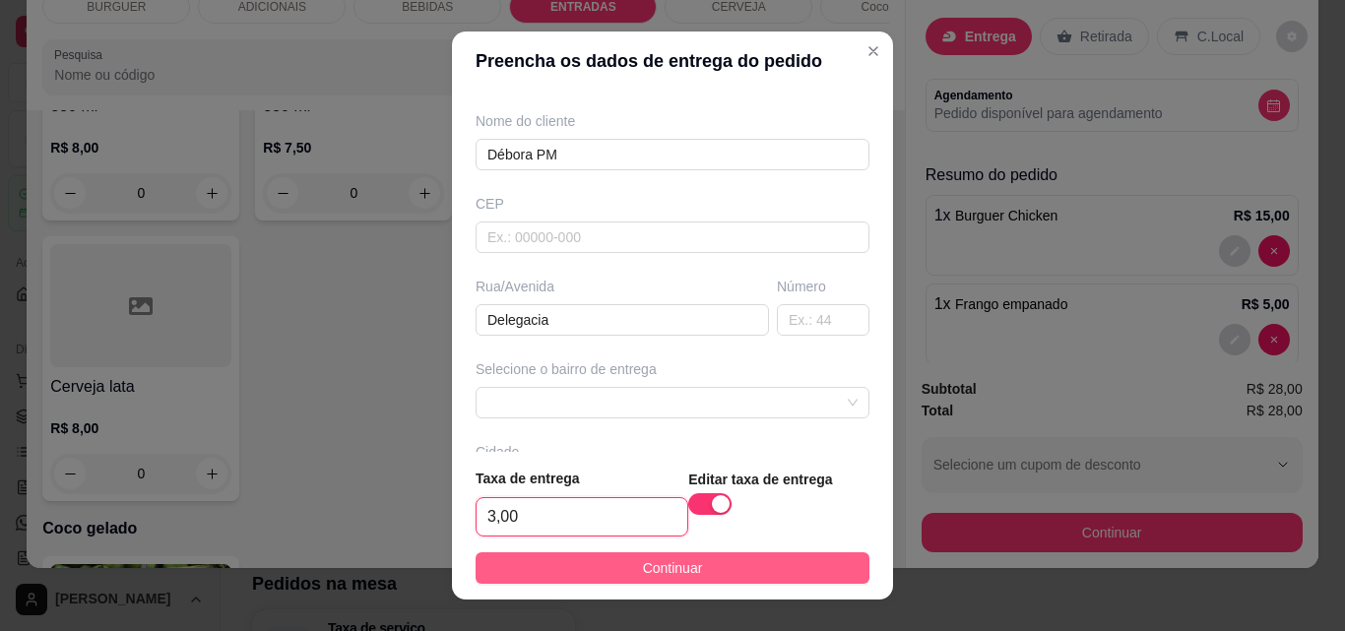
type input "3,00"
click at [653, 562] on span "Continuar" at bounding box center [673, 568] width 60 height 22
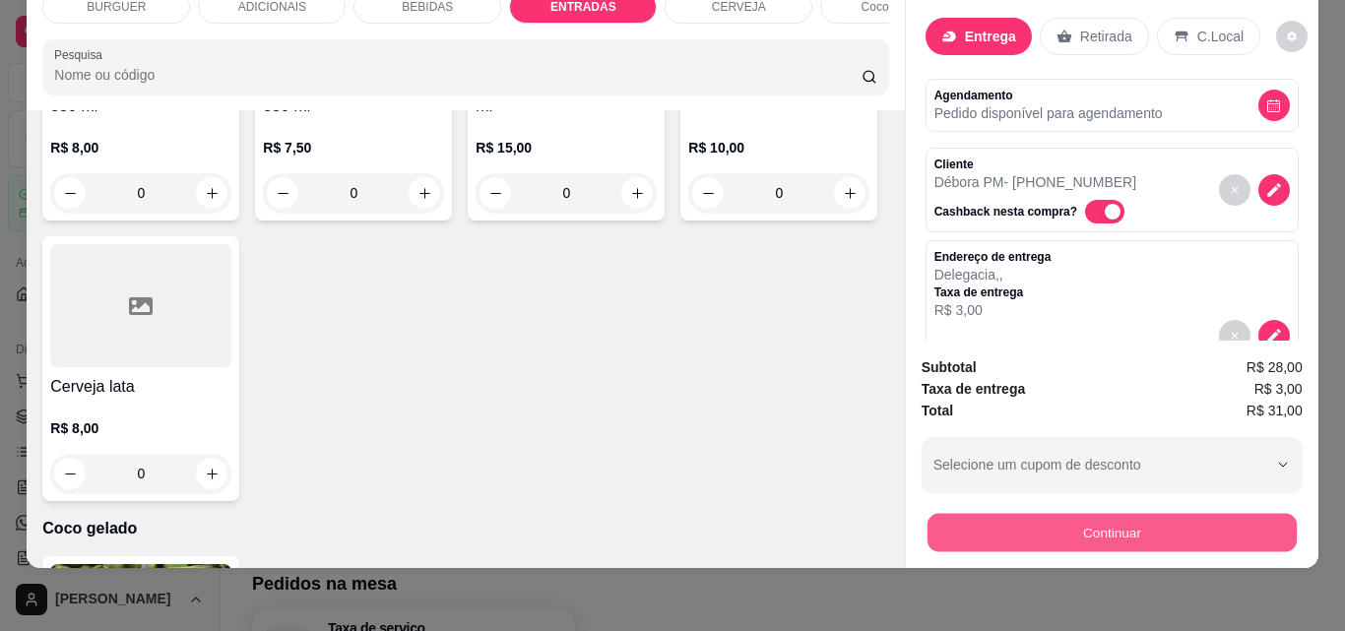
click at [1009, 519] on button "Continuar" at bounding box center [1111, 532] width 369 height 38
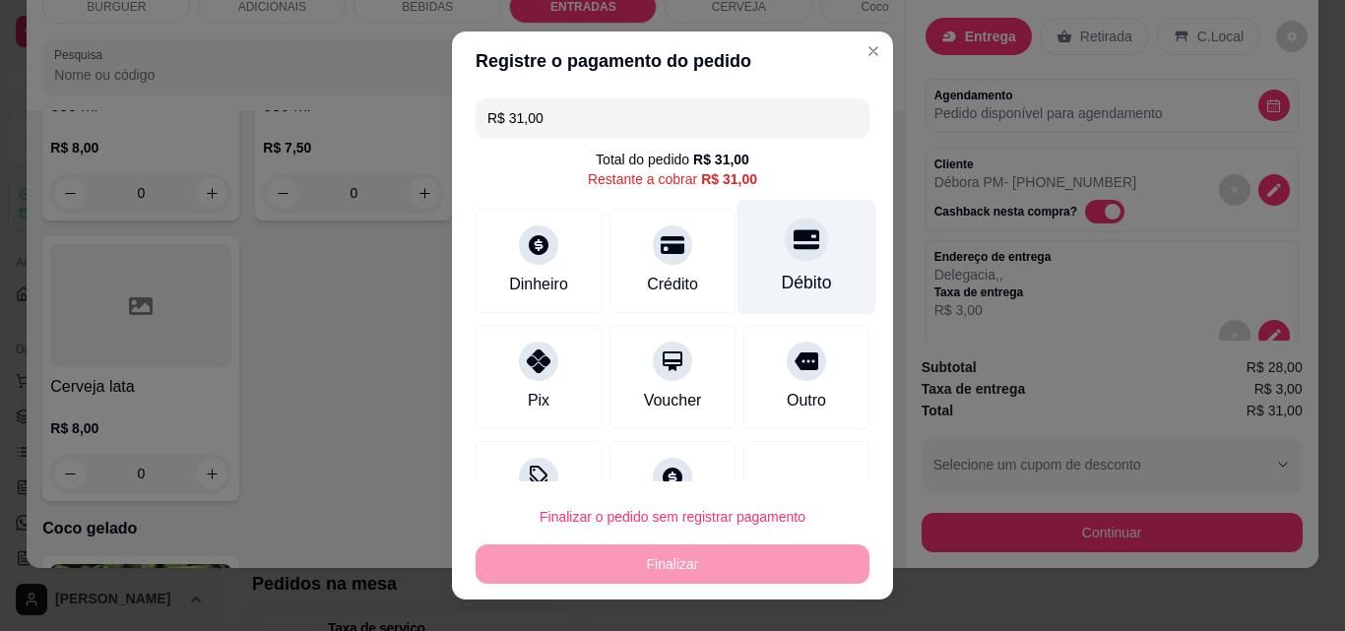
scroll to position [72, 0]
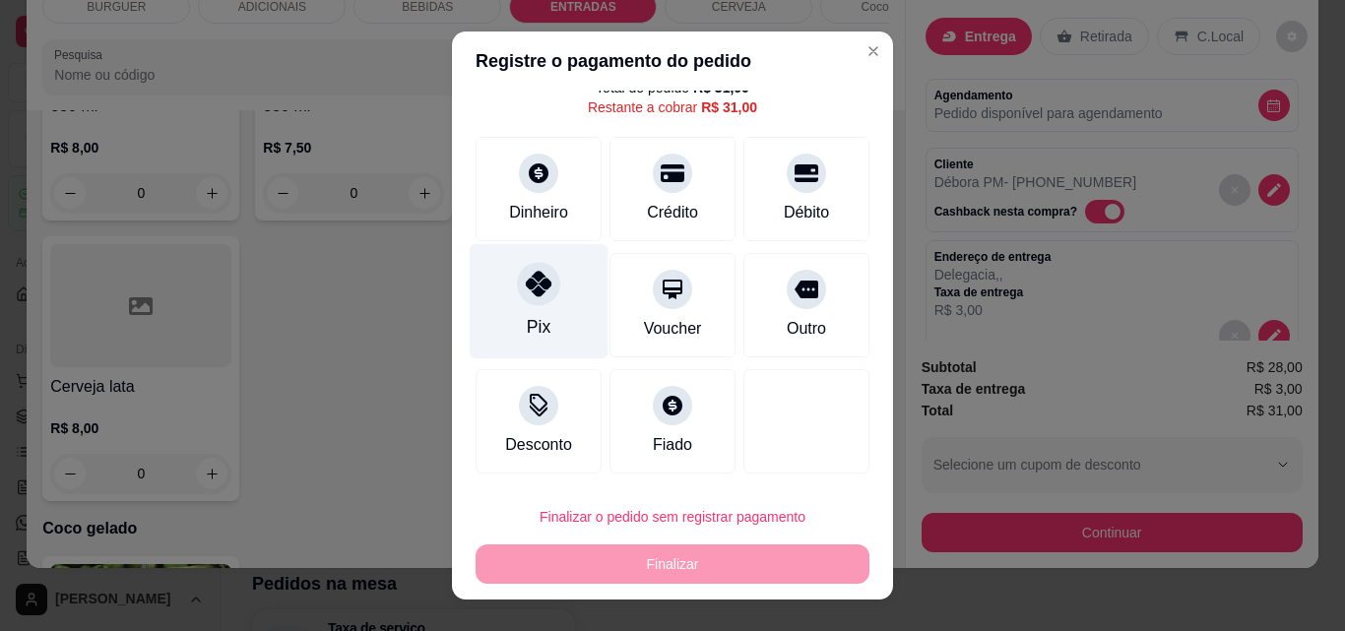
click at [482, 262] on div "Pix" at bounding box center [539, 301] width 139 height 115
type input "R$ 0,00"
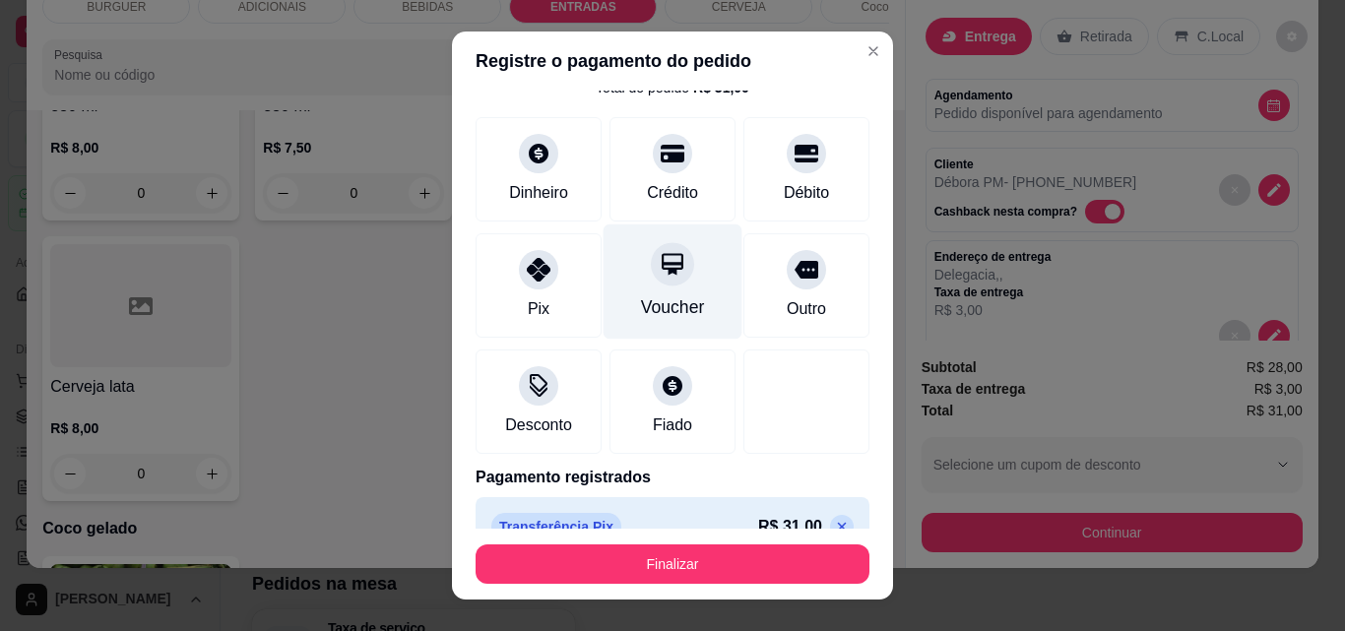
scroll to position [107, 0]
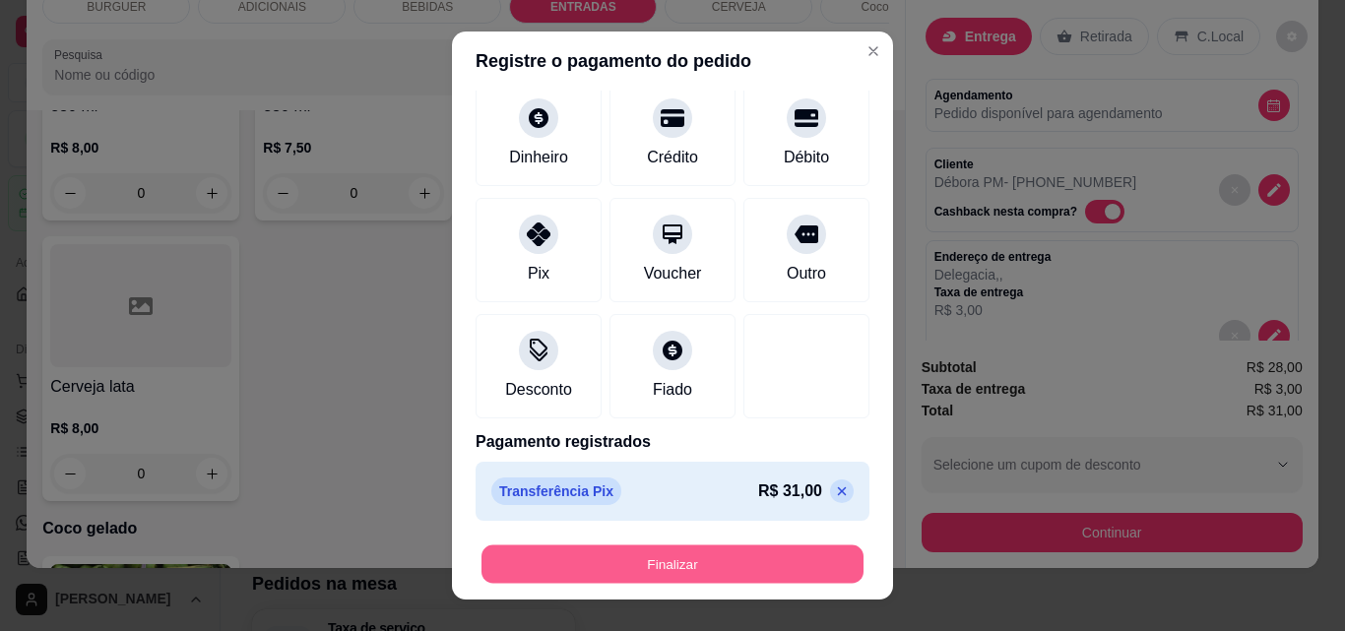
click at [737, 564] on button "Finalizar" at bounding box center [673, 565] width 382 height 38
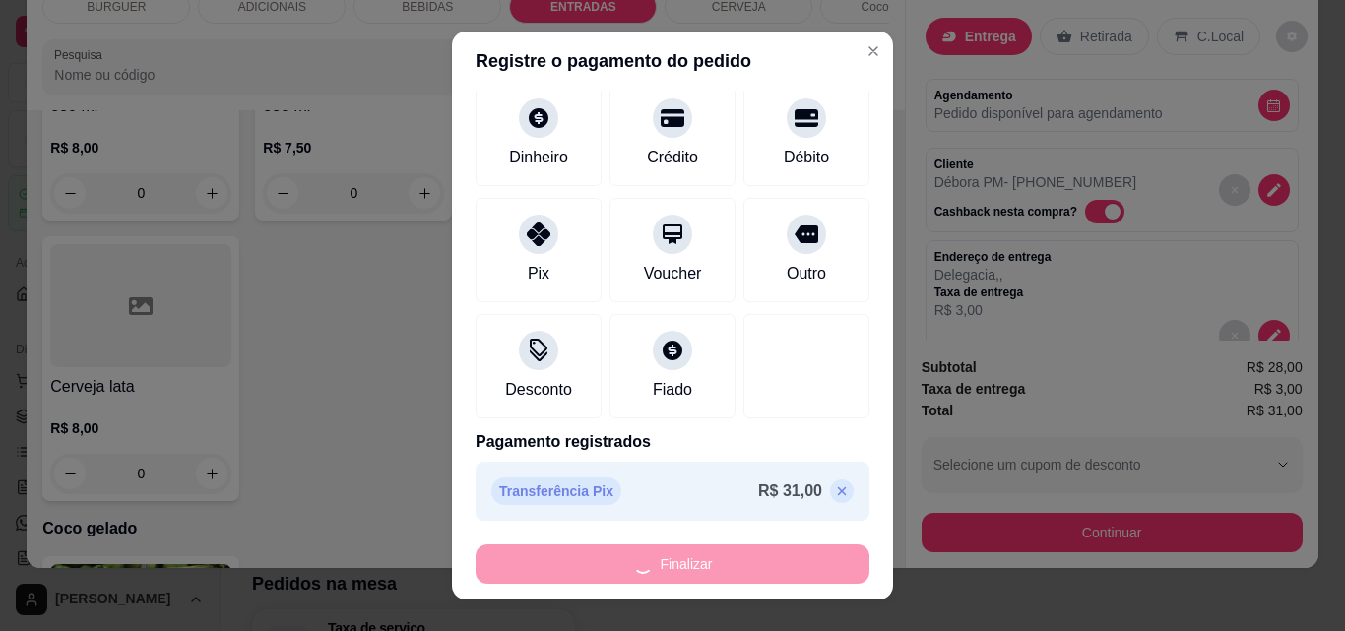
type input "0"
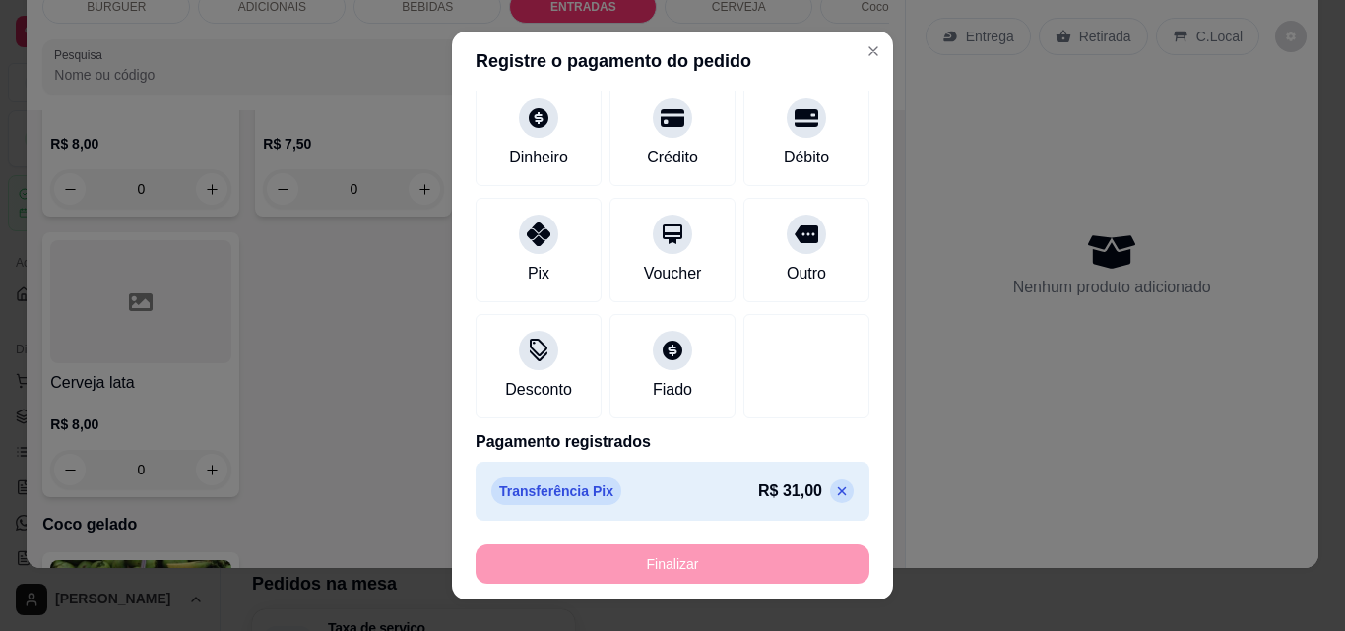
type input "-R$ 31,00"
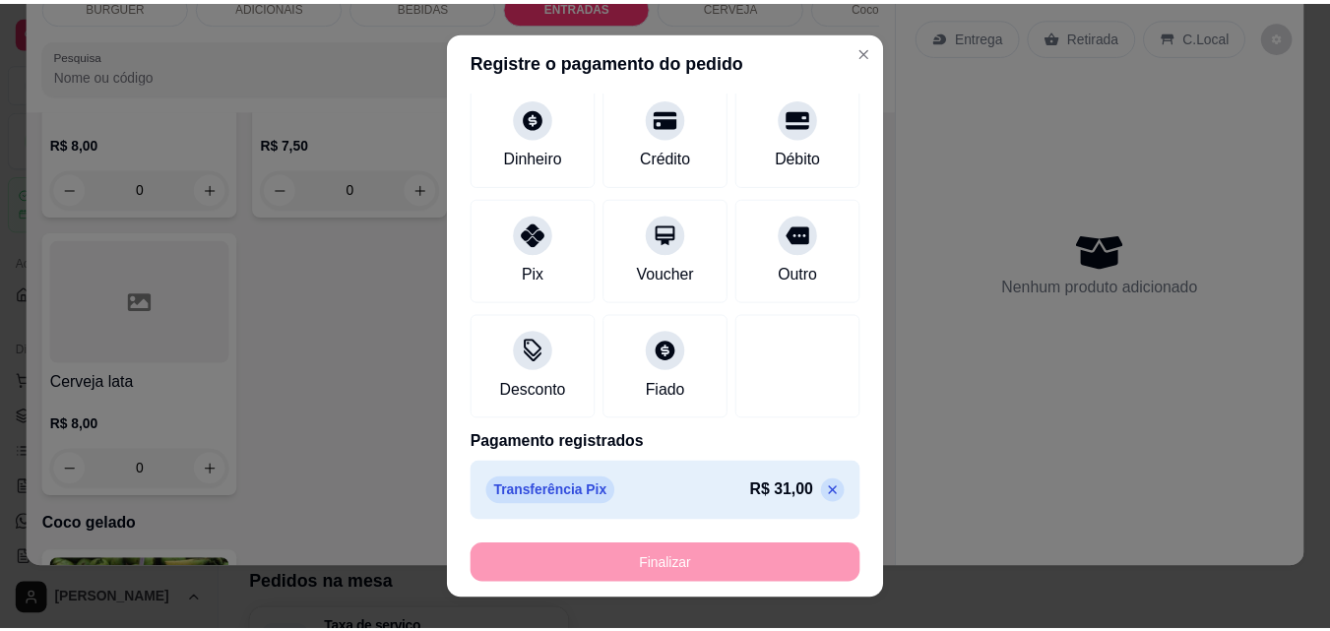
scroll to position [3318, 0]
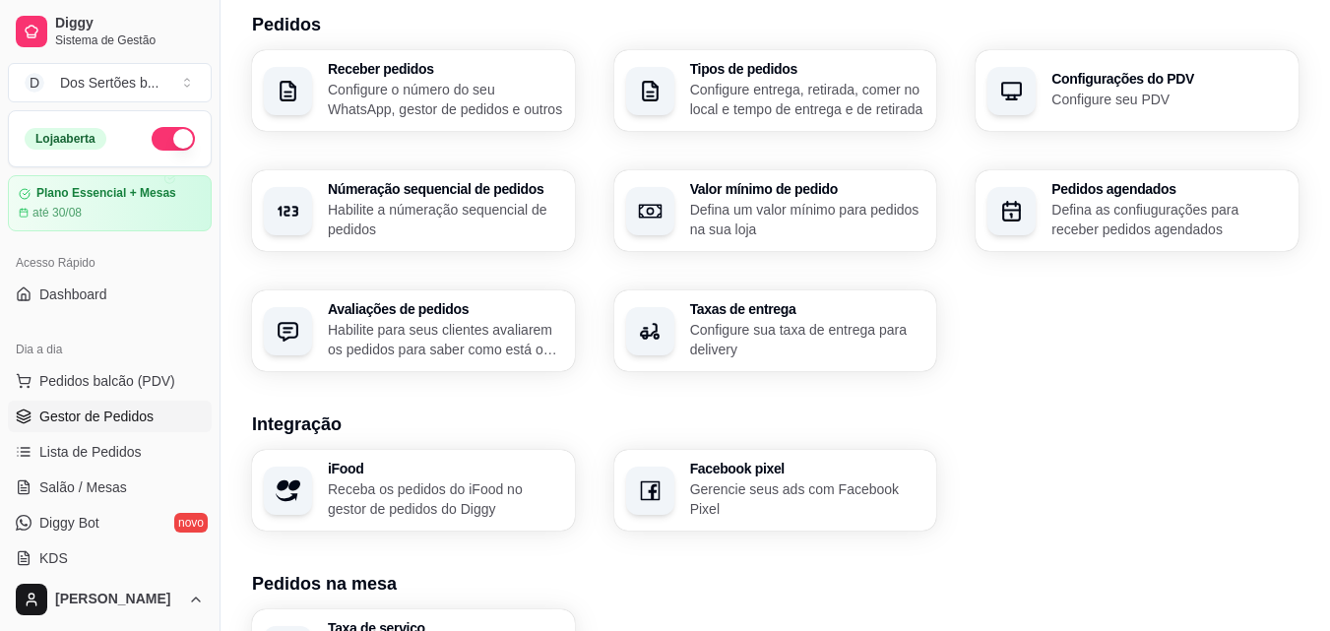
click at [32, 406] on link "Gestor de Pedidos" at bounding box center [110, 417] width 204 height 32
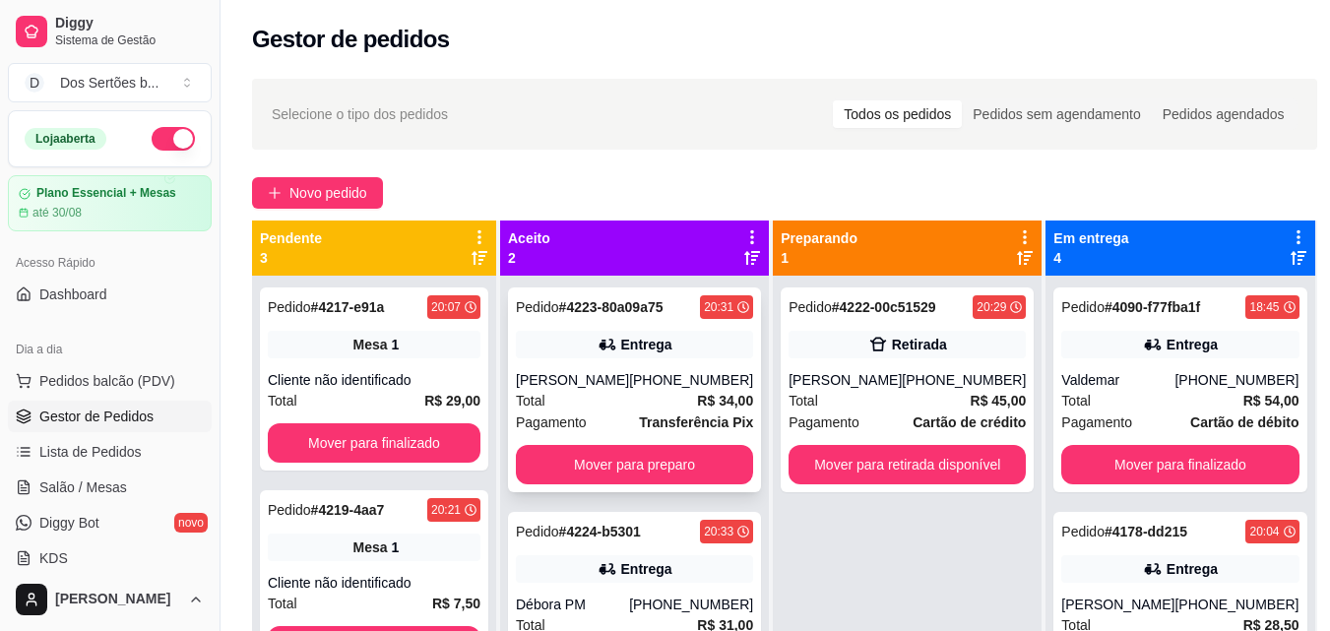
click at [580, 396] on div "Total R$ 34,00" at bounding box center [634, 401] width 237 height 22
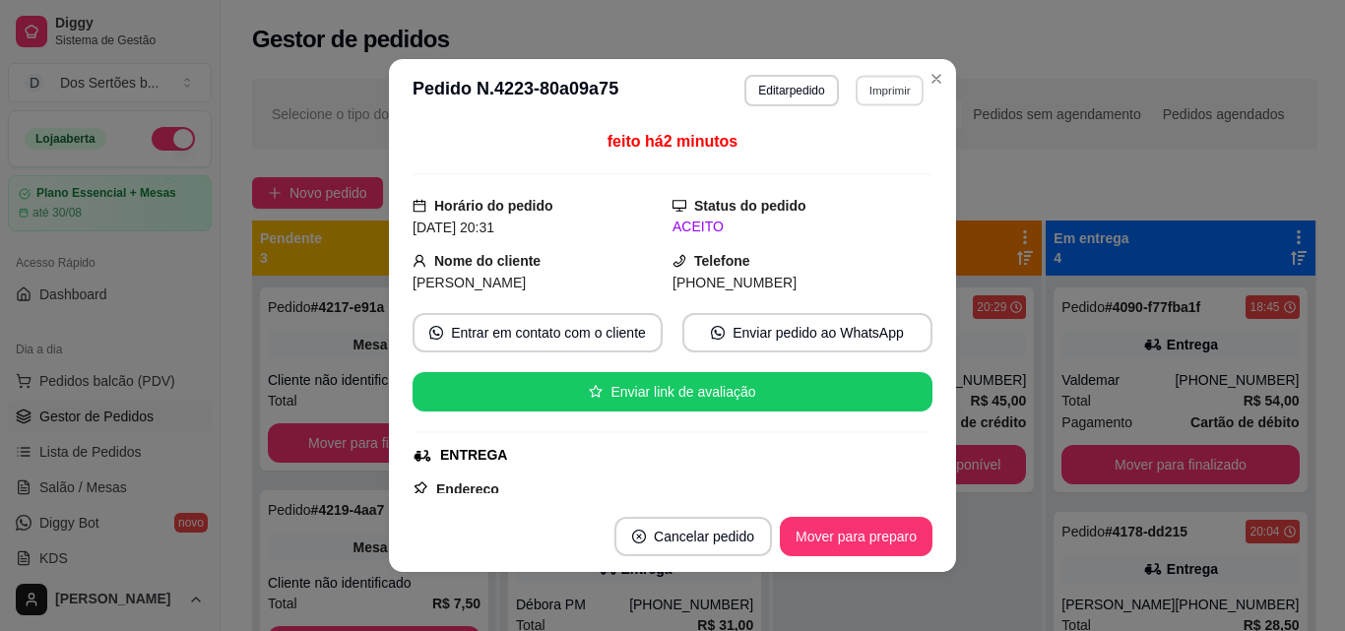
click at [874, 92] on button "Imprimir" at bounding box center [890, 90] width 68 height 31
click at [820, 154] on button "Impressora" at bounding box center [847, 159] width 138 height 31
click at [804, 526] on button "Mover para preparo" at bounding box center [856, 536] width 153 height 39
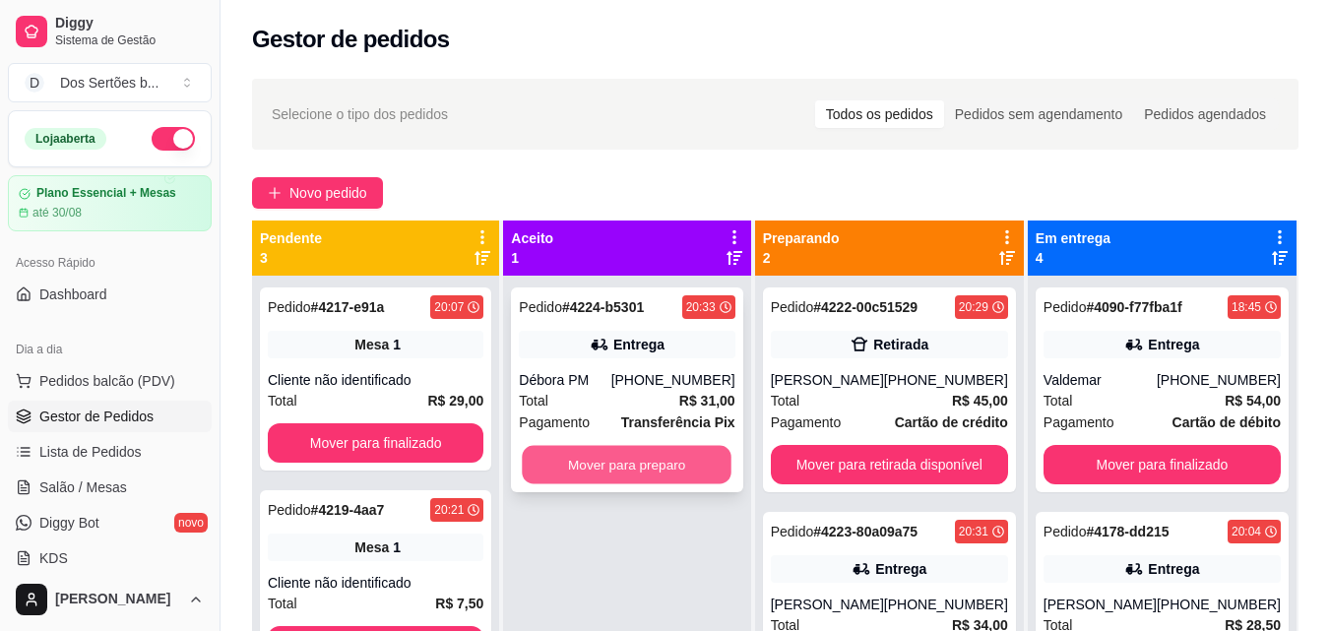
click at [609, 448] on button "Mover para preparo" at bounding box center [628, 465] width 210 height 38
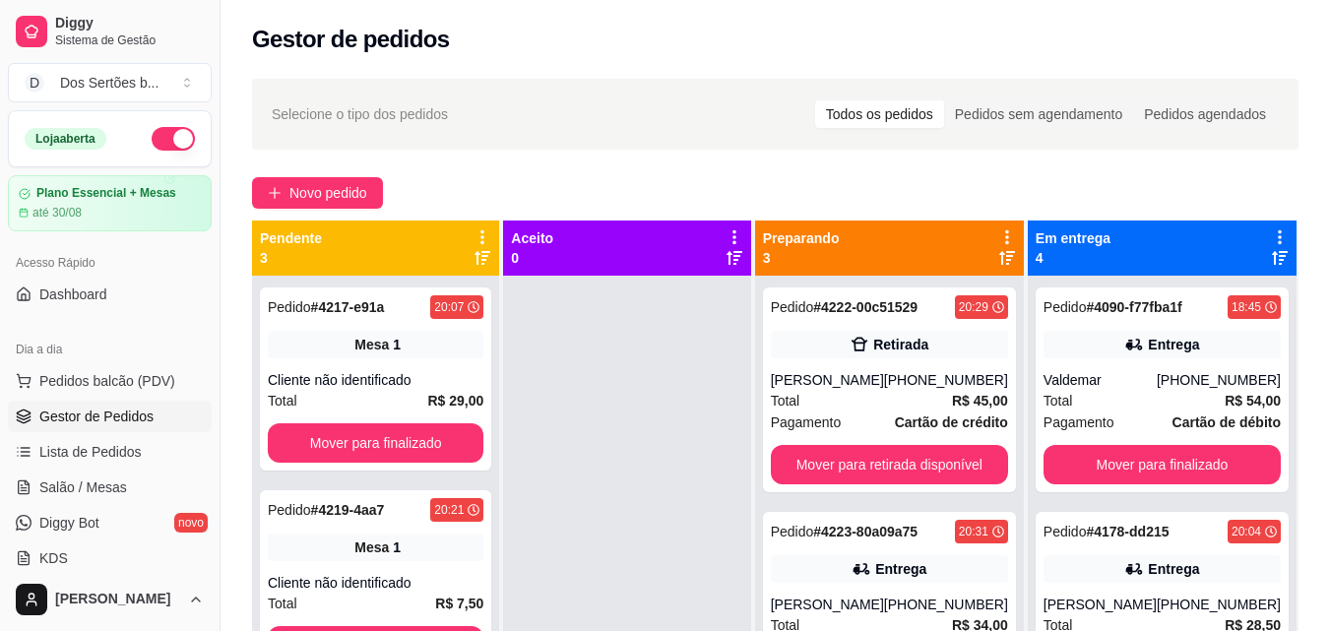
click at [627, 49] on div "Gestor de pedidos" at bounding box center [775, 40] width 1047 height 32
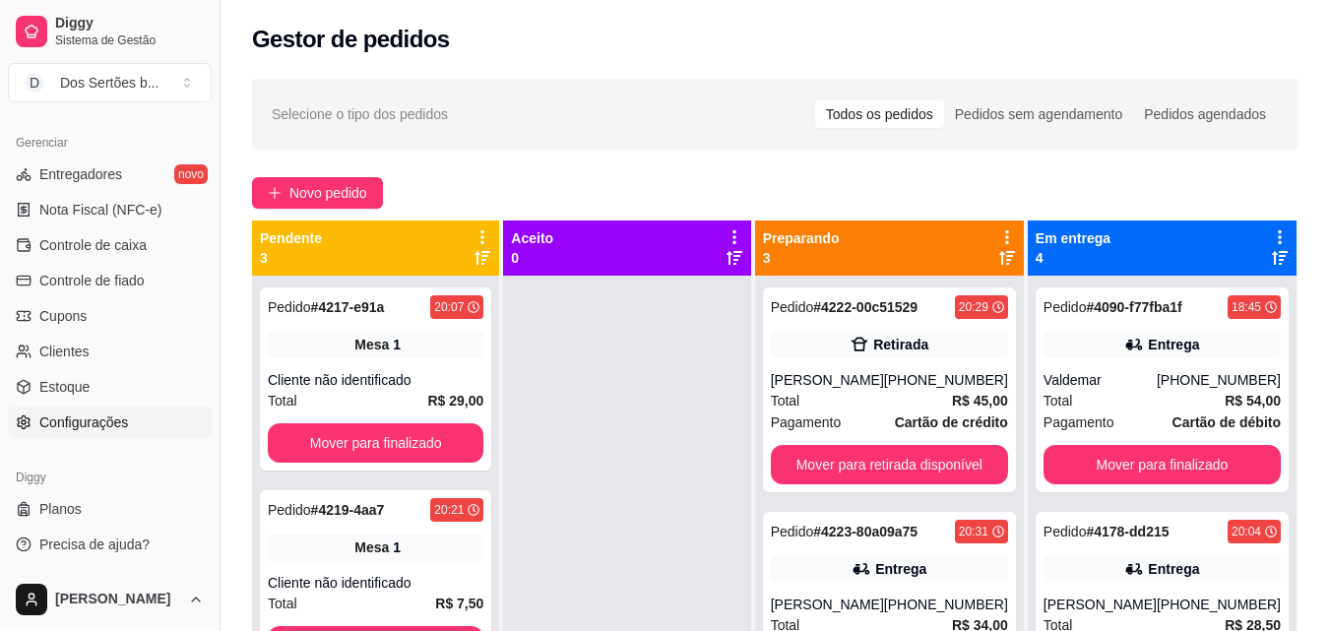
click at [122, 430] on span "Configurações" at bounding box center [83, 423] width 89 height 20
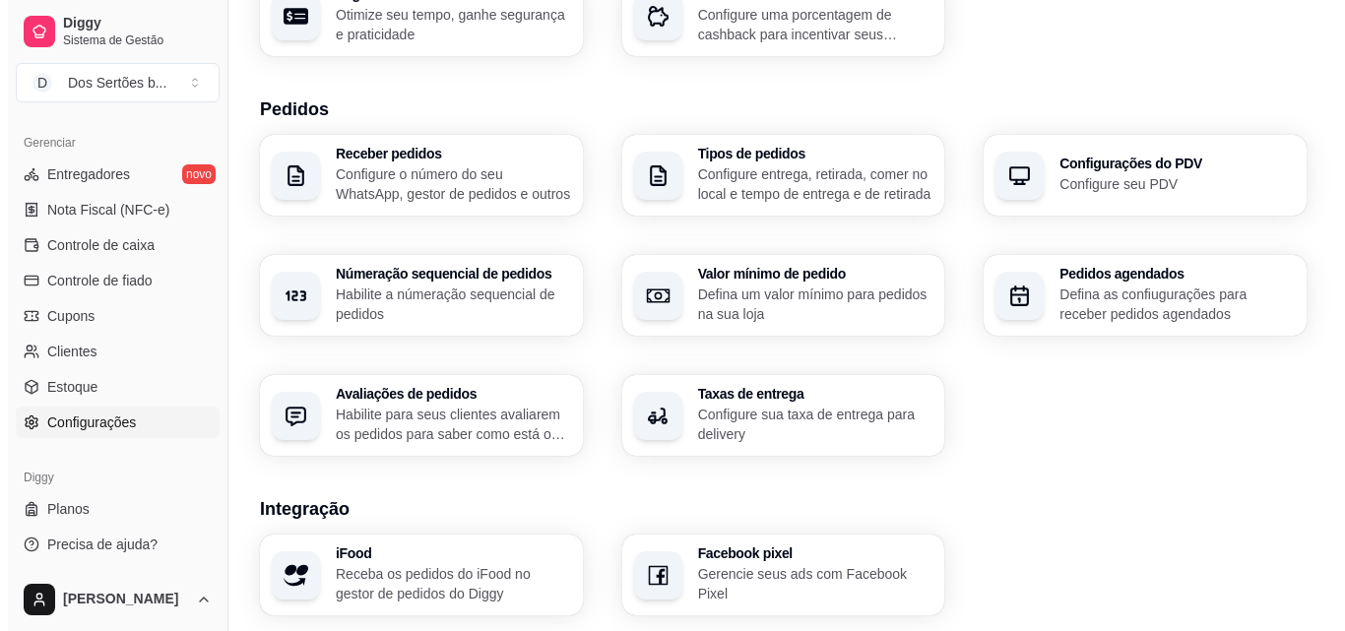
scroll to position [381, 0]
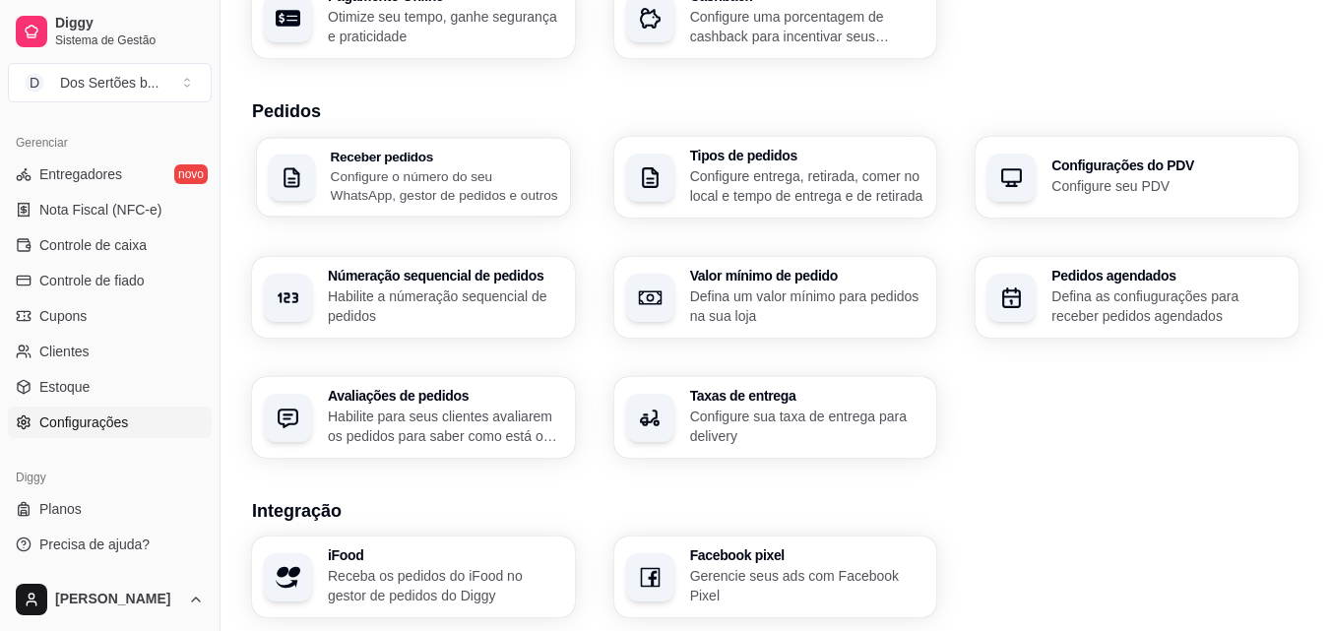
click at [371, 190] on p "Configure o número do seu WhatsApp, gestor de pedidos e outros" at bounding box center [444, 185] width 227 height 38
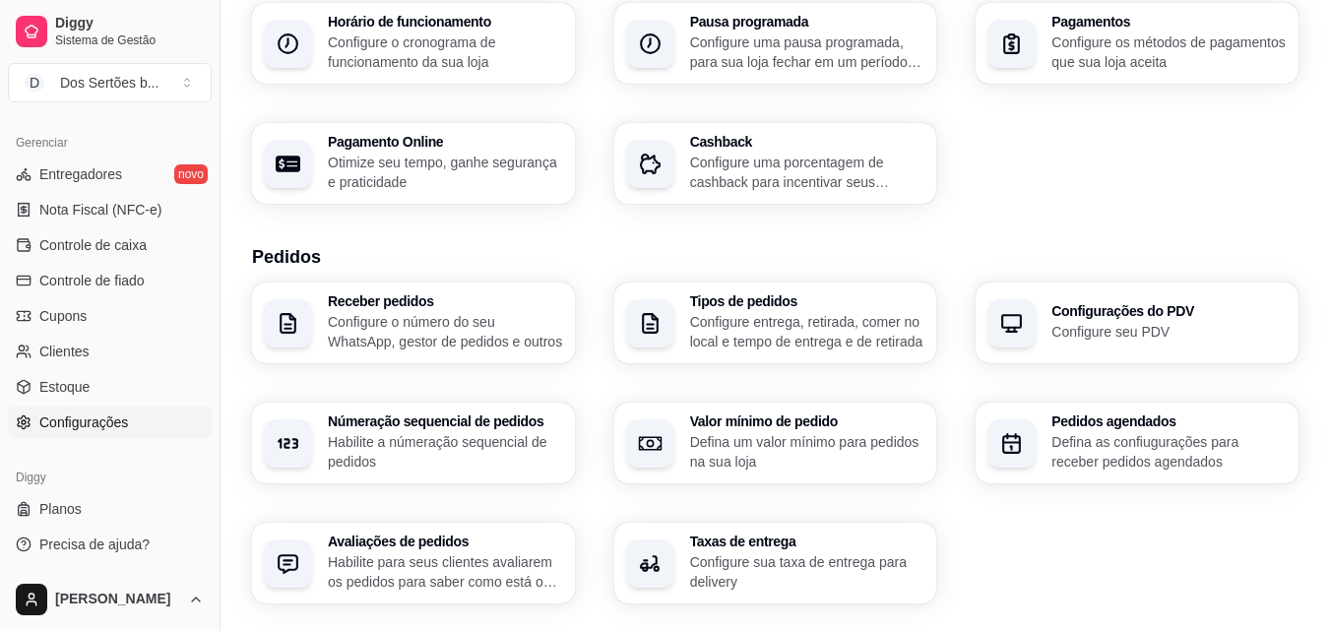
scroll to position [0, 0]
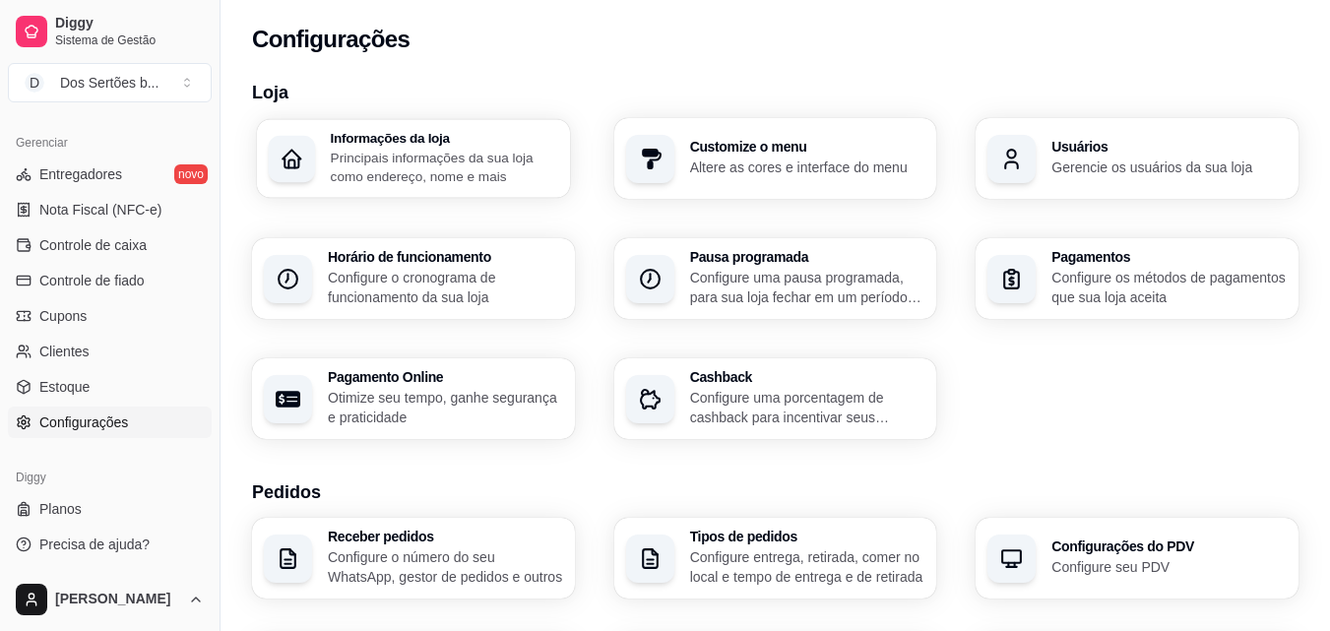
click at [444, 144] on h3 "Informações da loja" at bounding box center [444, 138] width 227 height 14
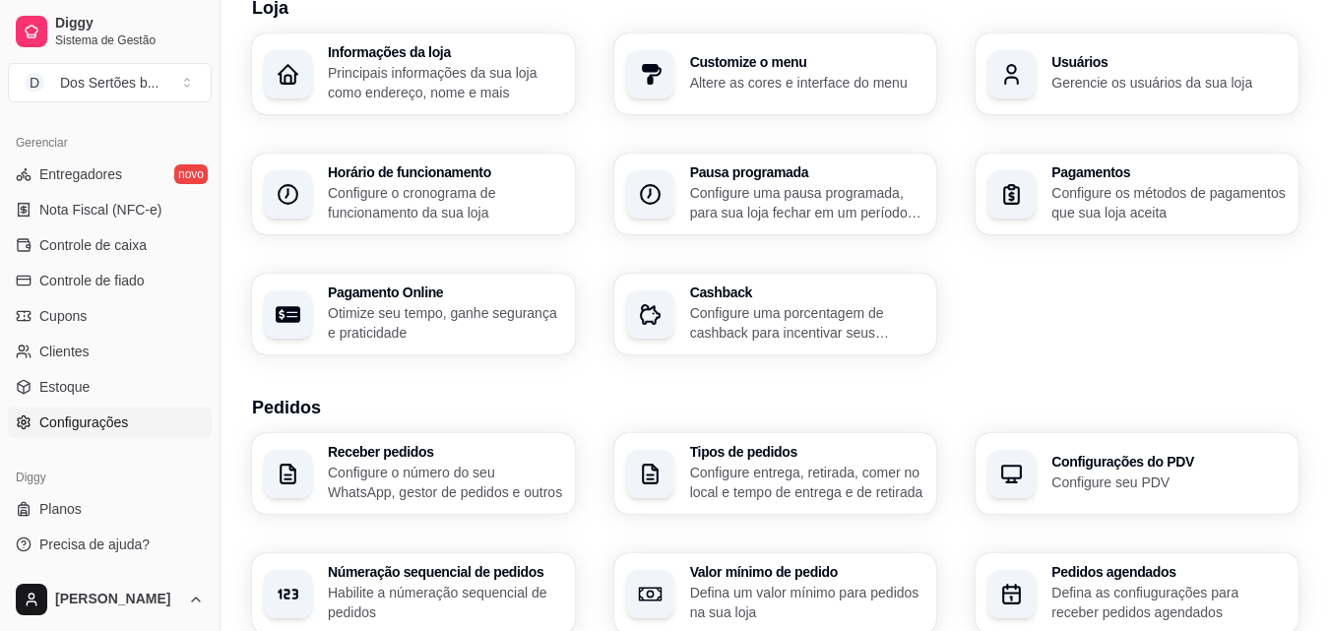
scroll to position [57, 0]
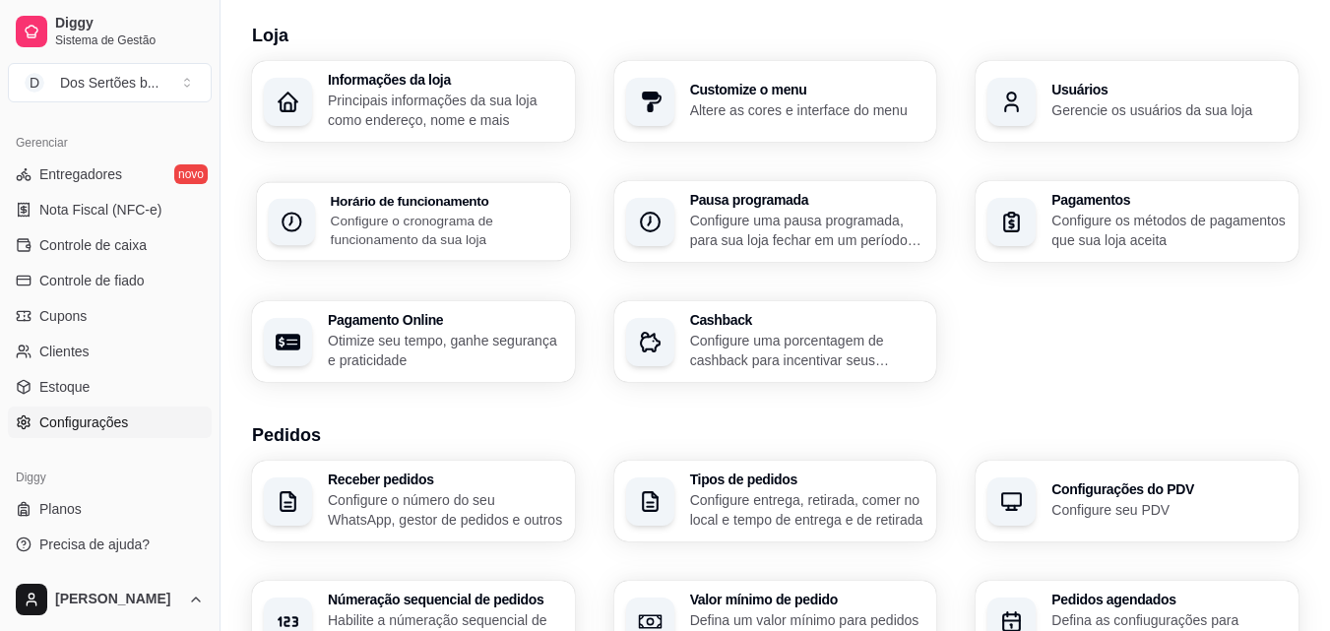
click at [445, 220] on p "Configure o cronograma de funcionamento da sua loja" at bounding box center [444, 230] width 227 height 38
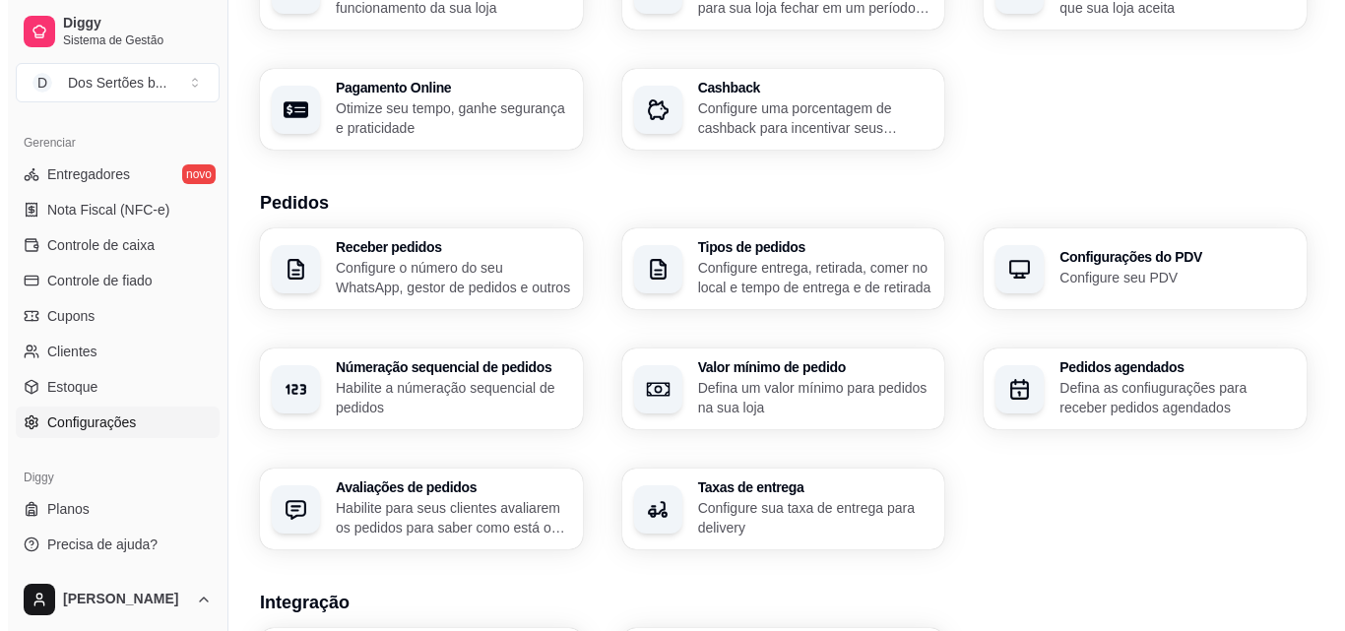
scroll to position [294, 0]
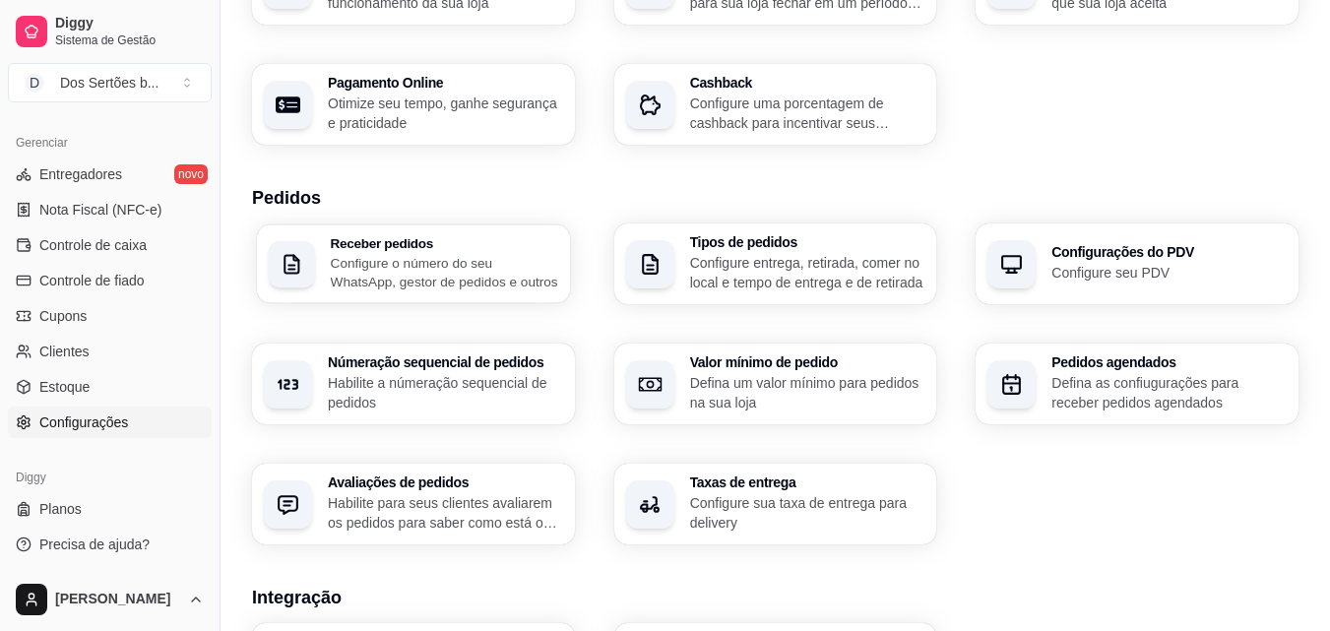
click at [371, 240] on h3 "Receber pedidos" at bounding box center [444, 243] width 227 height 14
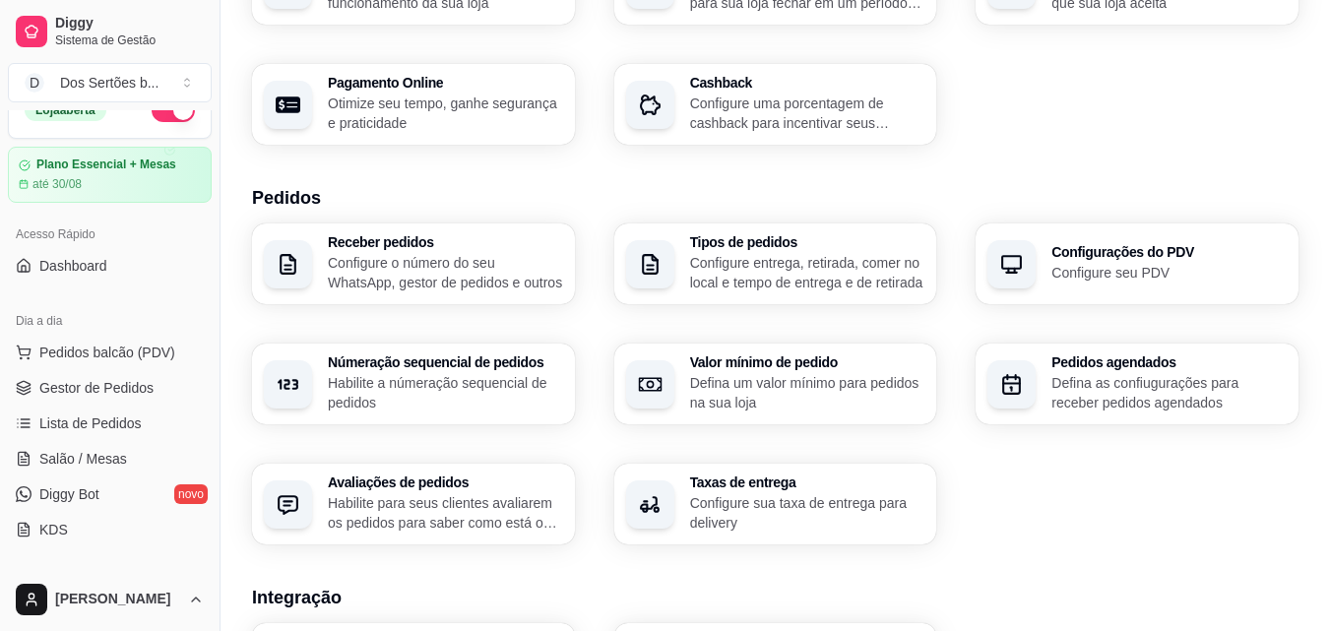
scroll to position [0, 0]
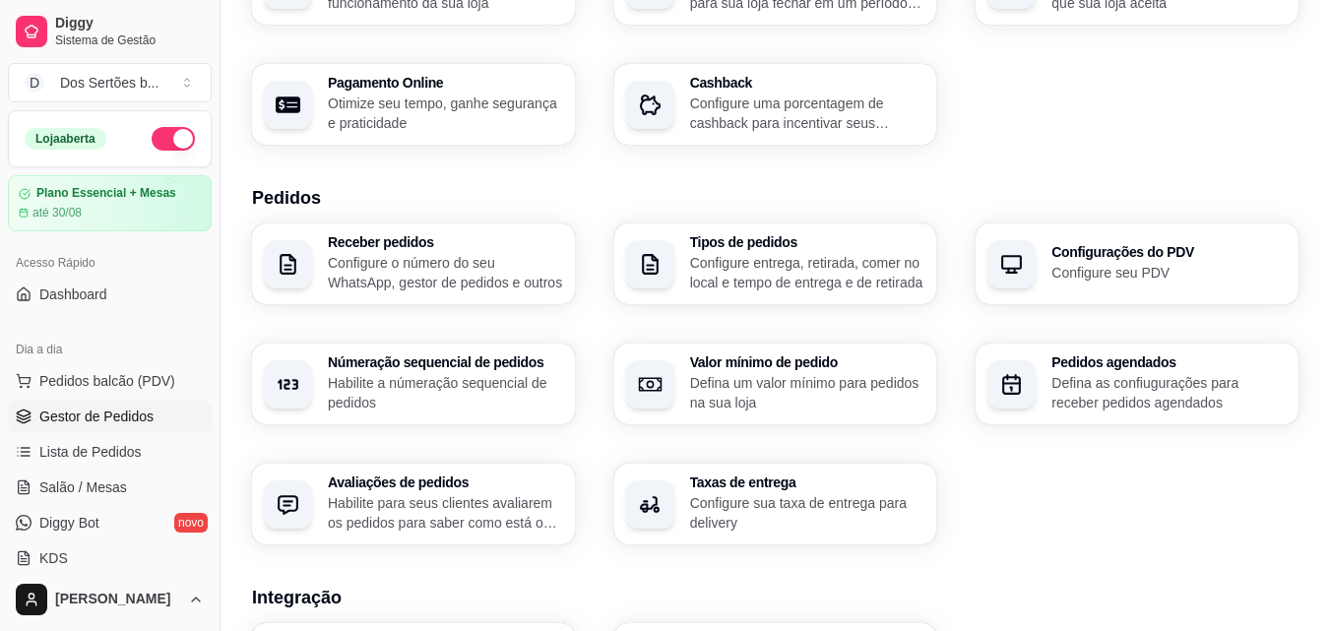
click at [35, 411] on link "Gestor de Pedidos" at bounding box center [110, 417] width 204 height 32
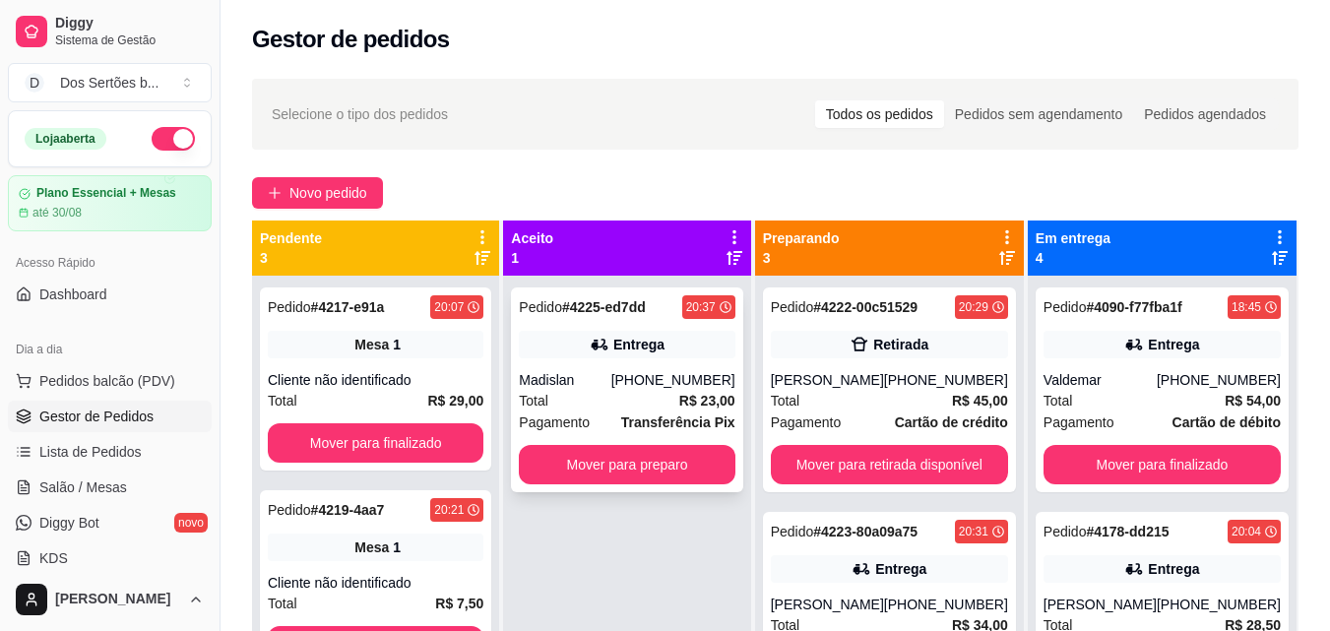
click at [582, 353] on div "Entrega" at bounding box center [627, 345] width 216 height 28
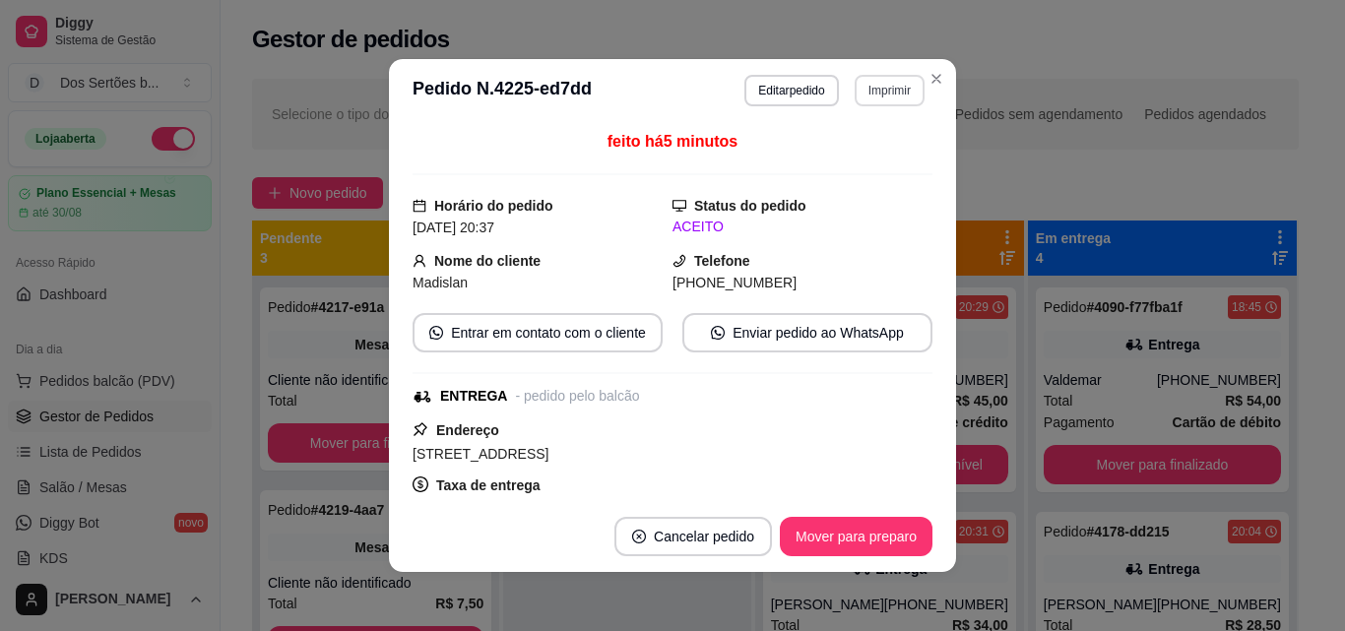
click at [864, 81] on button "Imprimir" at bounding box center [890, 91] width 70 height 32
click at [828, 161] on button "Impressora" at bounding box center [847, 160] width 143 height 32
click at [791, 541] on button "Mover para preparo" at bounding box center [856, 537] width 148 height 38
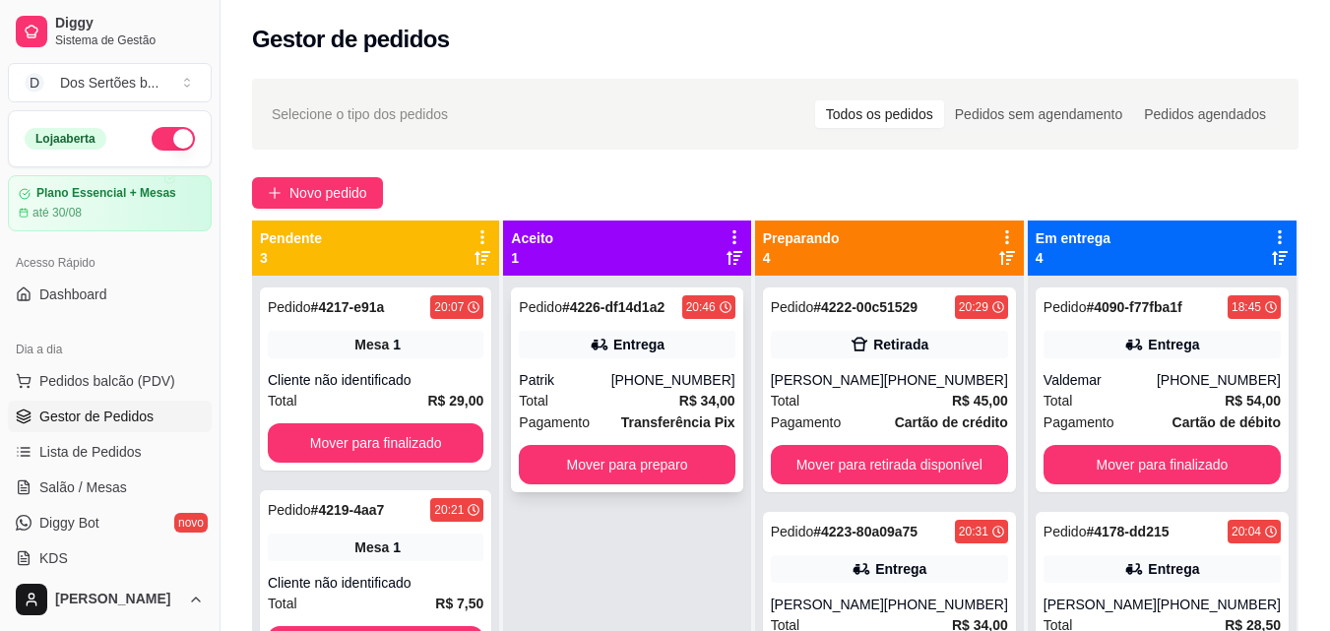
click at [611, 376] on div "Patrik" at bounding box center [565, 380] width 92 height 20
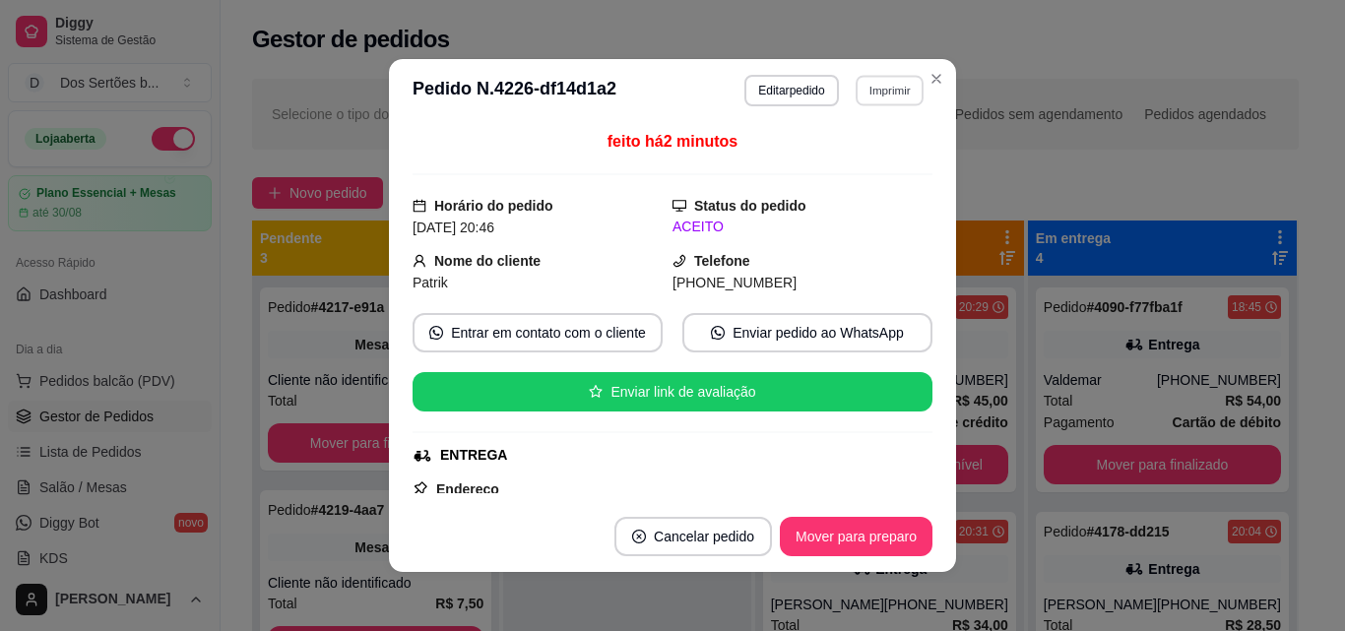
click at [862, 93] on button "Imprimir" at bounding box center [890, 90] width 68 height 31
click at [808, 162] on button "Impressora" at bounding box center [847, 159] width 138 height 31
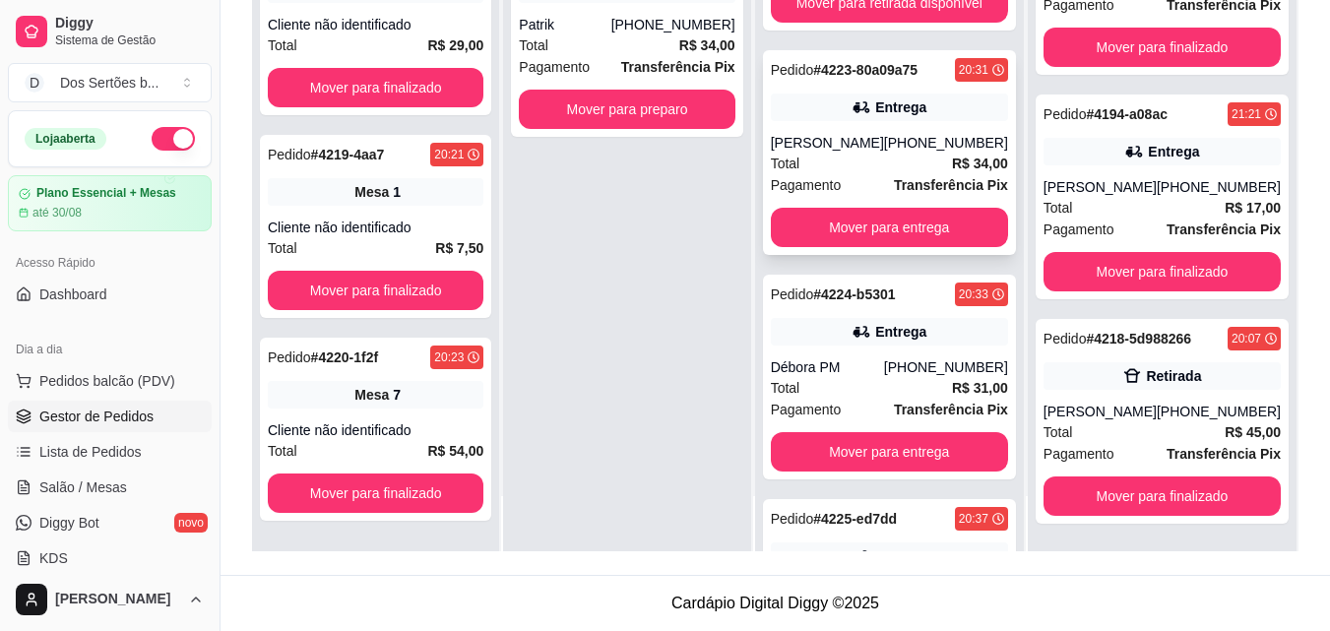
scroll to position [107, 0]
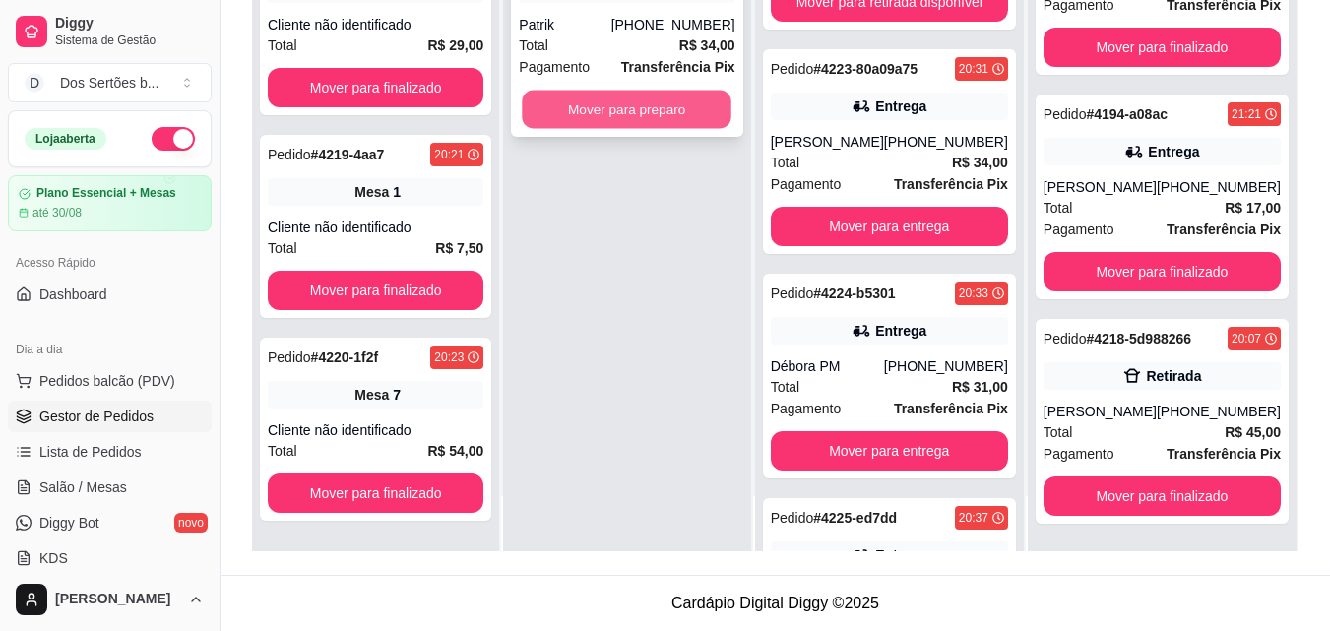
click at [626, 124] on button "Mover para preparo" at bounding box center [628, 110] width 210 height 38
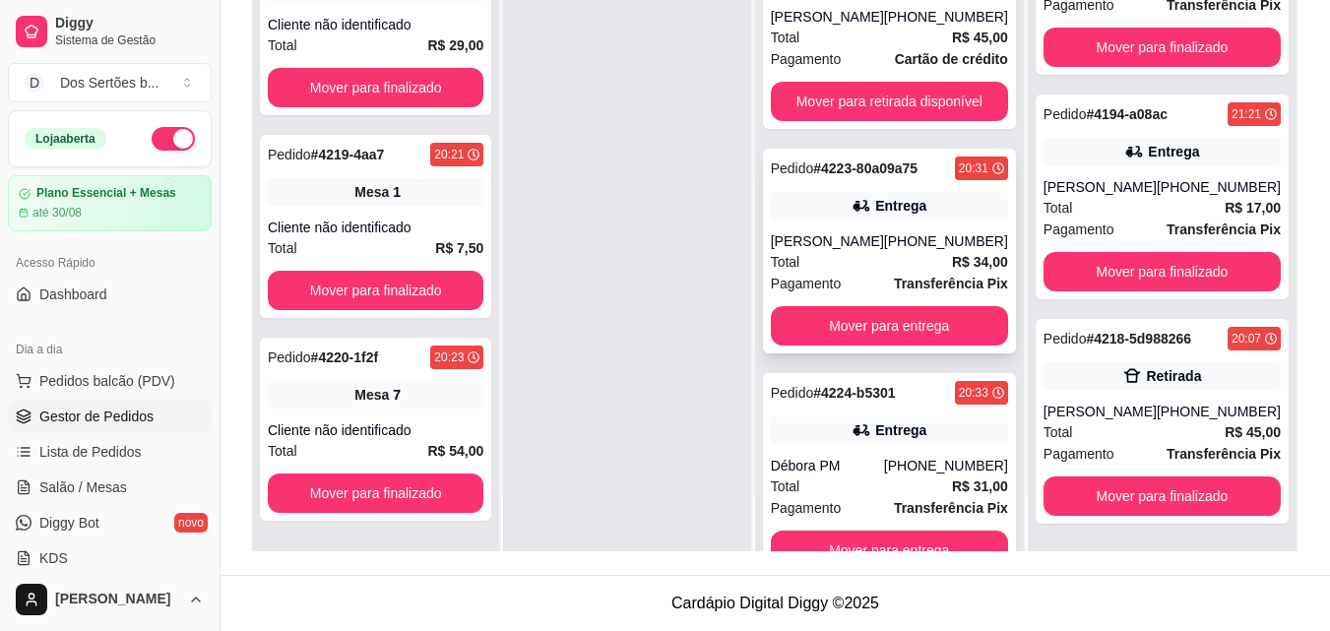
scroll to position [0, 0]
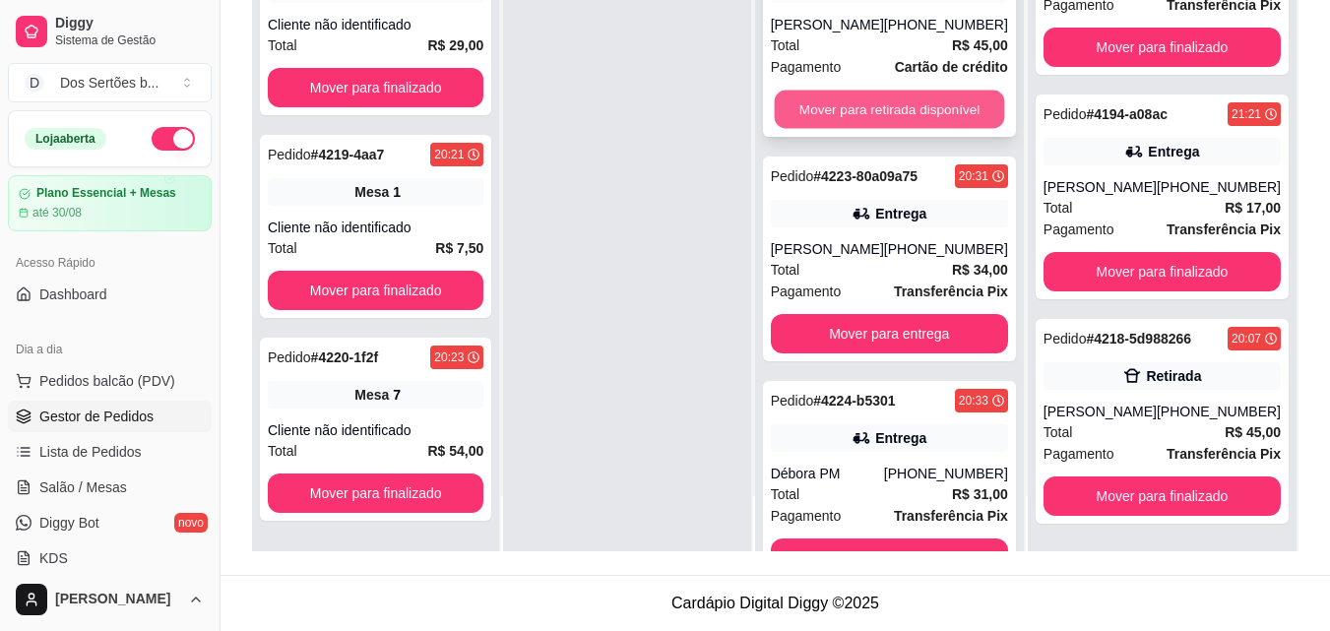
click at [883, 97] on button "Mover para retirada disponível" at bounding box center [889, 110] width 230 height 38
click at [909, 103] on button "Mover para entrega" at bounding box center [889, 110] width 230 height 38
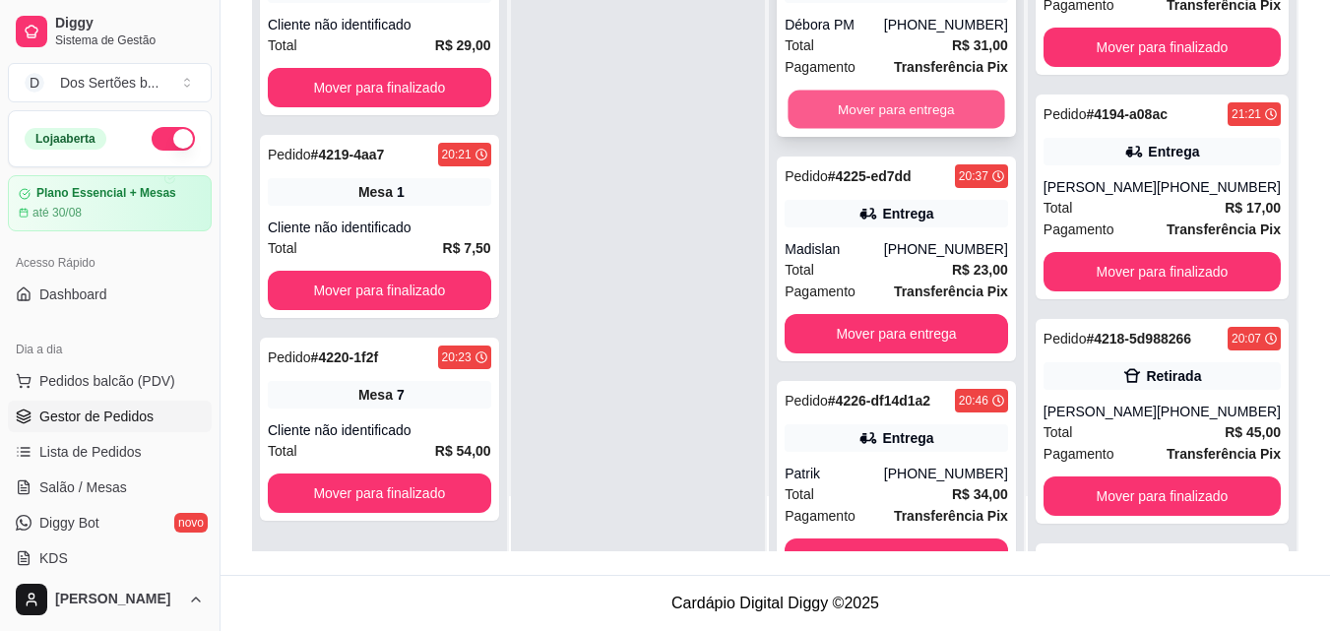
click at [873, 105] on button "Mover para entrega" at bounding box center [897, 110] width 217 height 38
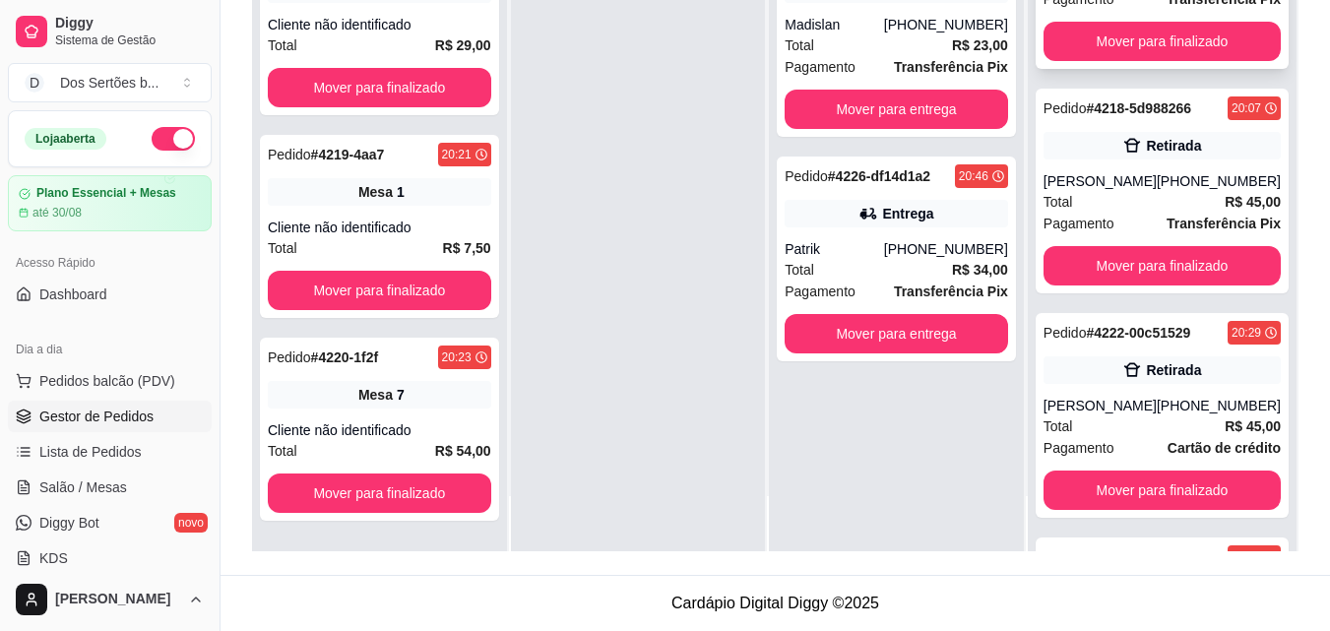
scroll to position [960, 0]
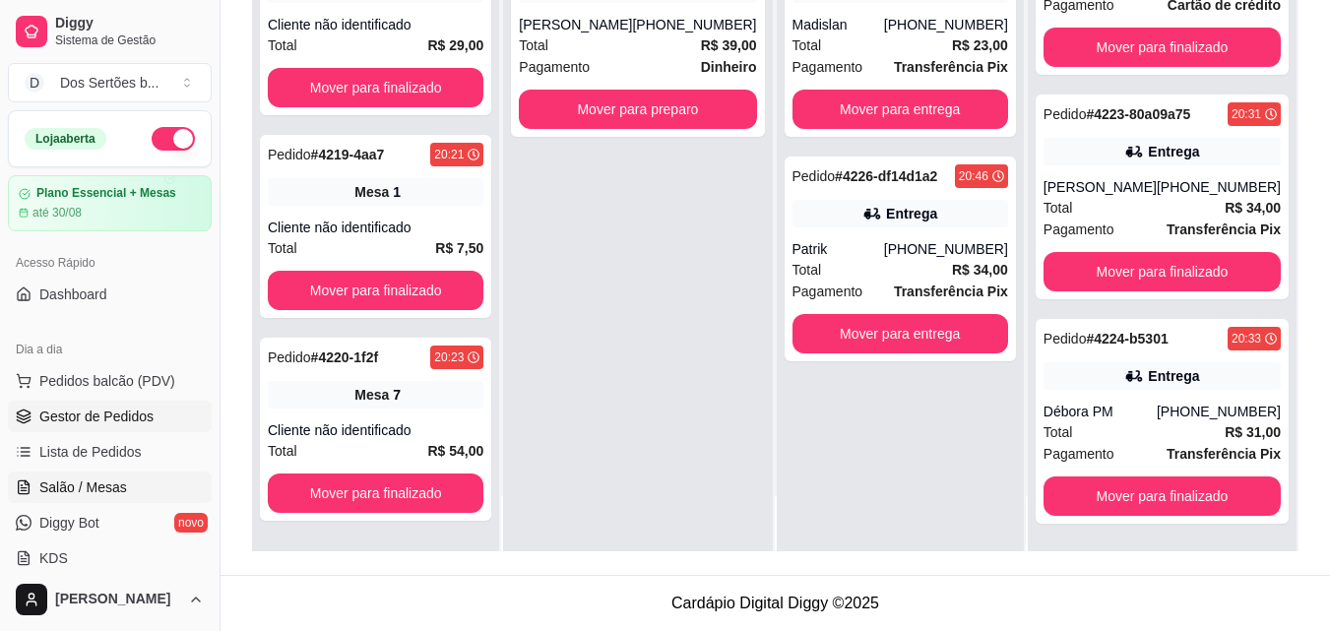
click at [91, 485] on span "Salão / Mesas" at bounding box center [83, 488] width 88 height 20
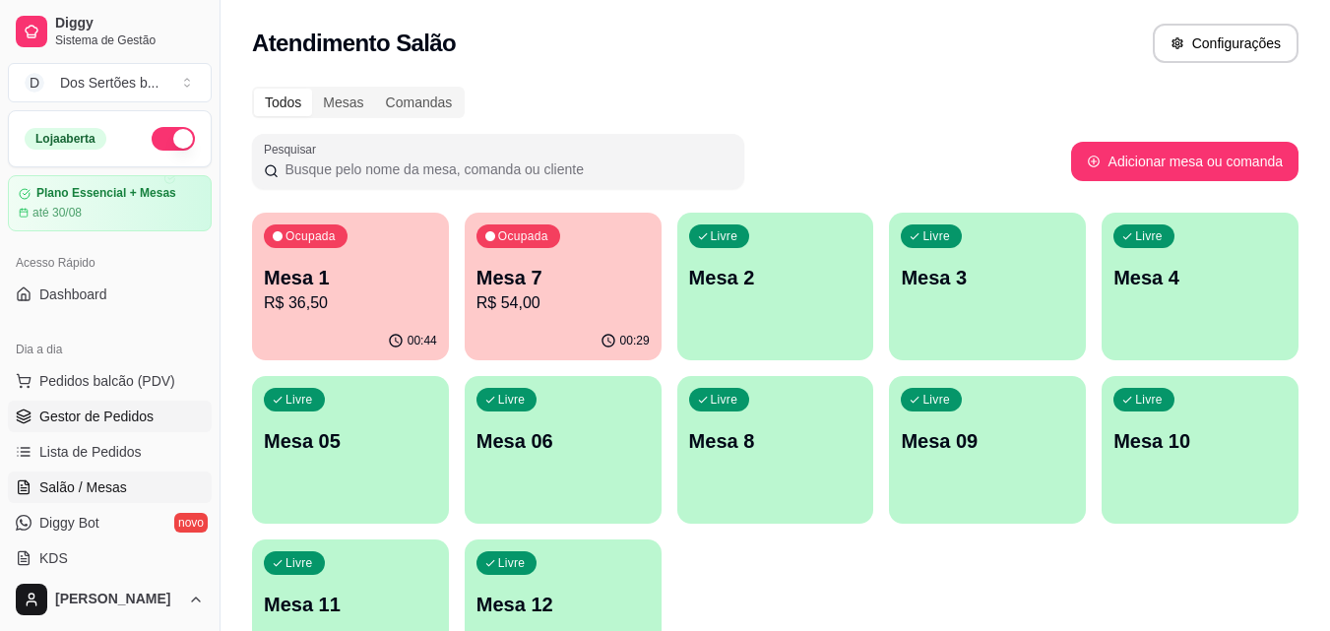
click at [91, 406] on link "Gestor de Pedidos" at bounding box center [110, 417] width 204 height 32
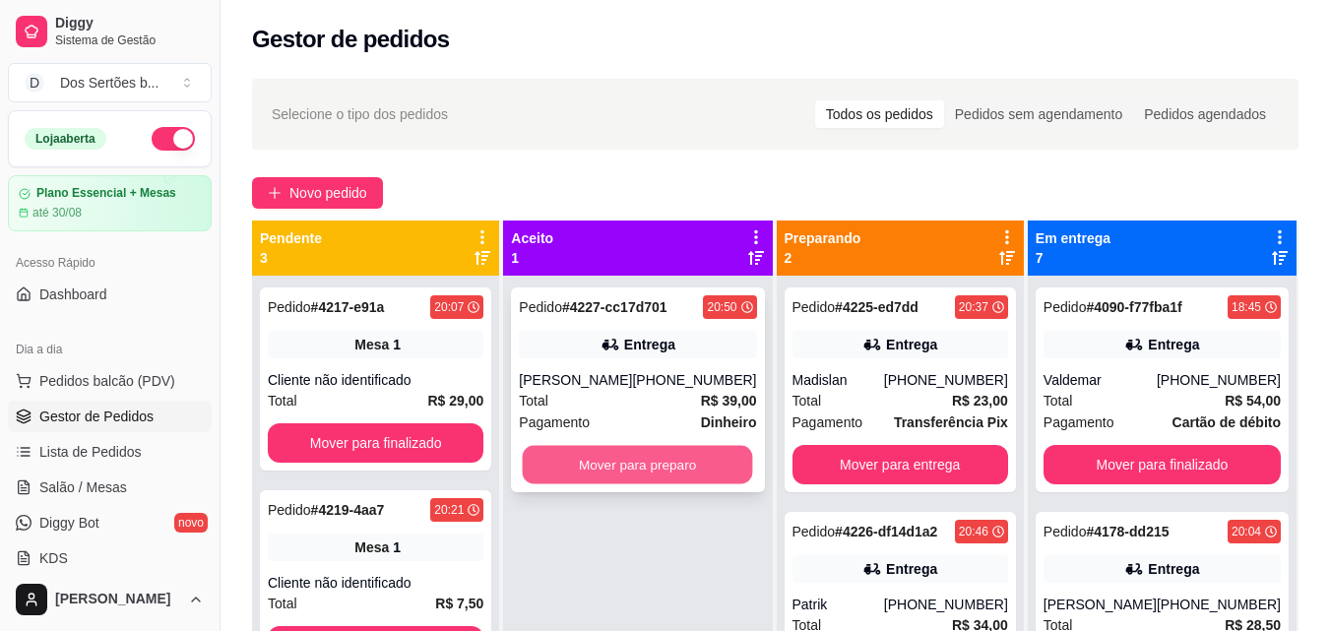
click at [575, 470] on button "Mover para preparo" at bounding box center [638, 465] width 230 height 38
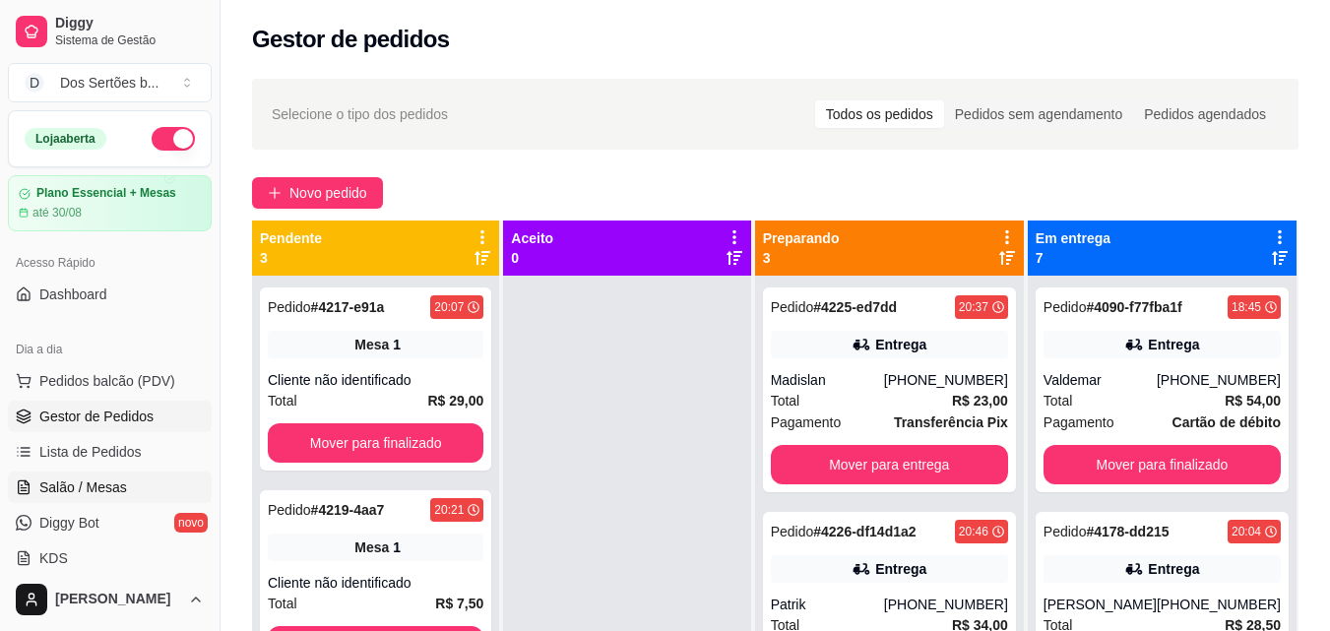
click at [128, 486] on link "Salão / Mesas" at bounding box center [110, 488] width 204 height 32
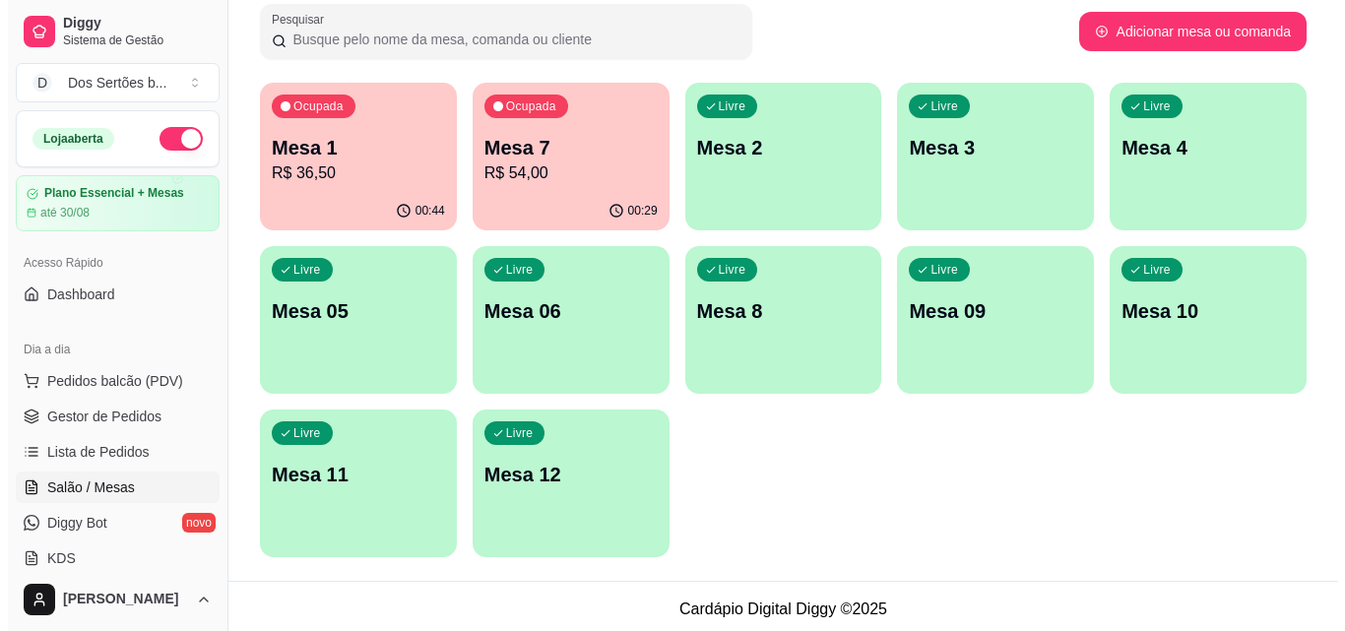
scroll to position [136, 0]
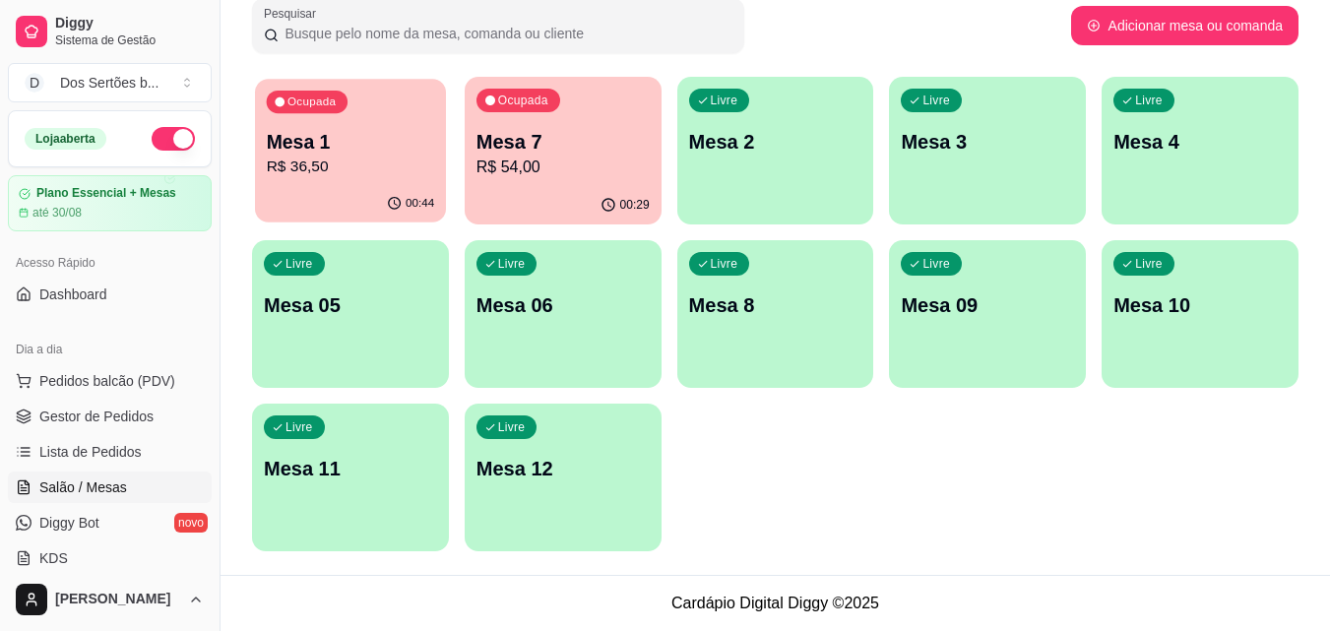
click at [291, 135] on p "Mesa 1" at bounding box center [351, 142] width 168 height 27
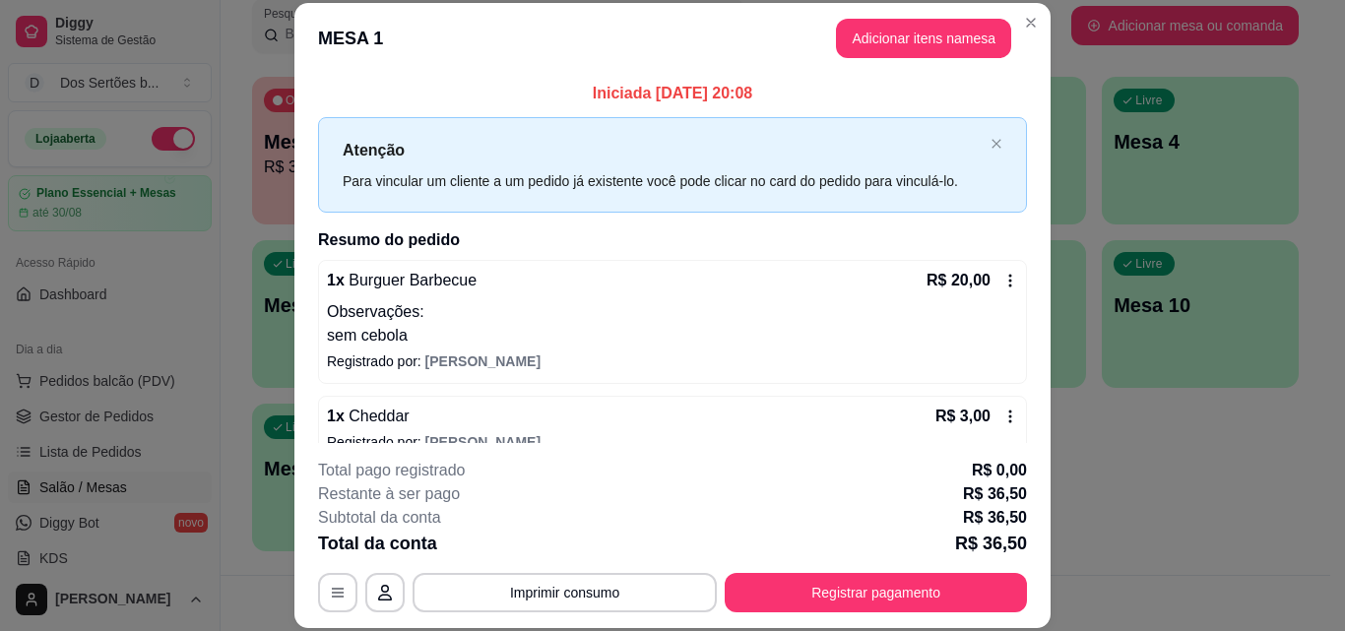
scroll to position [191, 0]
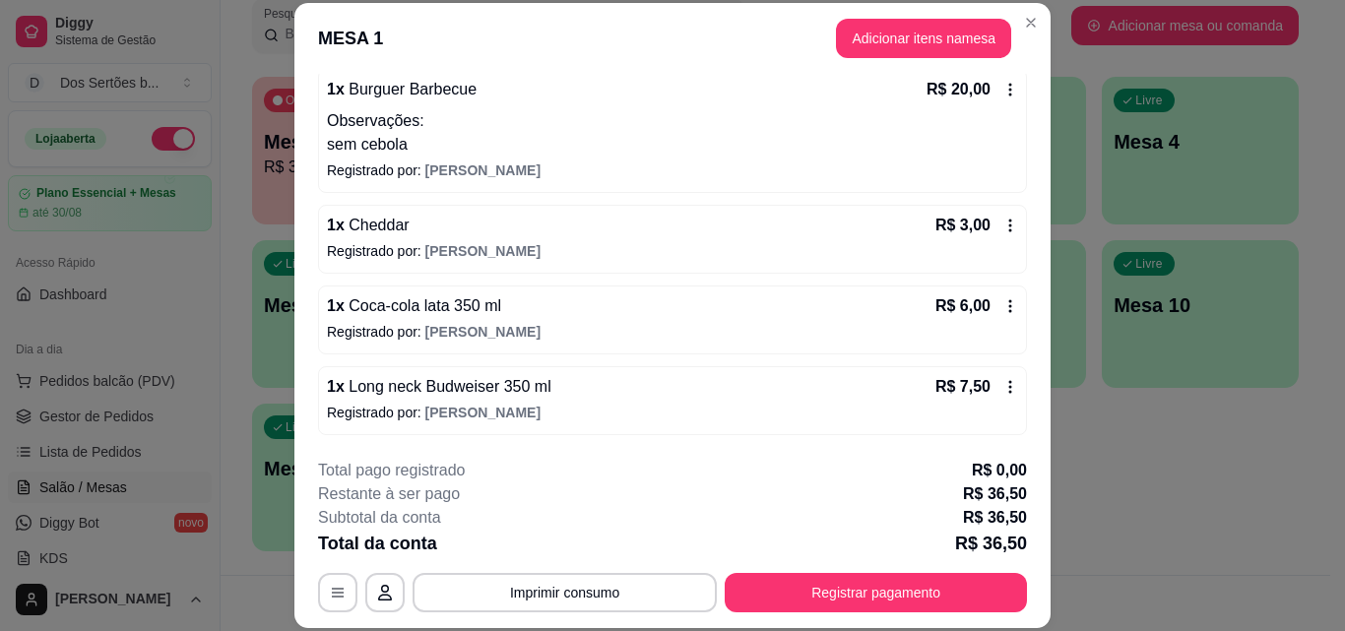
click at [868, 196] on div "1 x Burguer Barbecue R$ 20,00 Observações: sem cebola Registrado por: [PERSON_N…" at bounding box center [672, 252] width 709 height 366
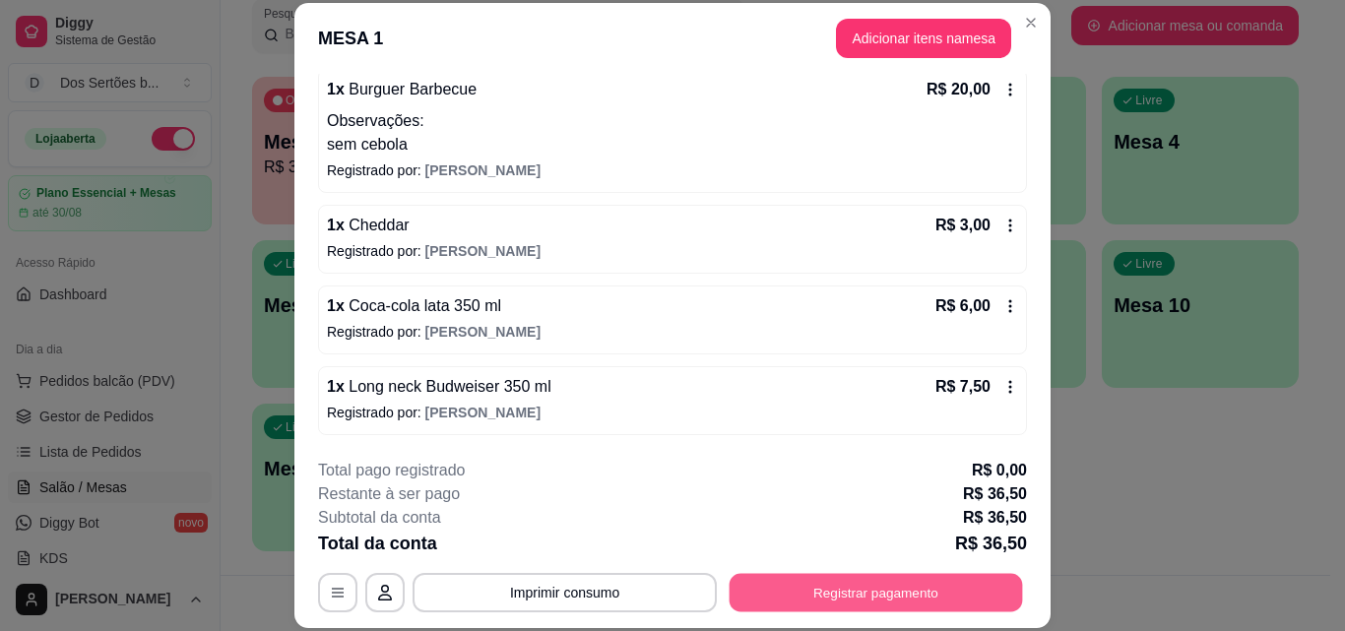
click at [762, 599] on button "Registrar pagamento" at bounding box center [876, 592] width 293 height 38
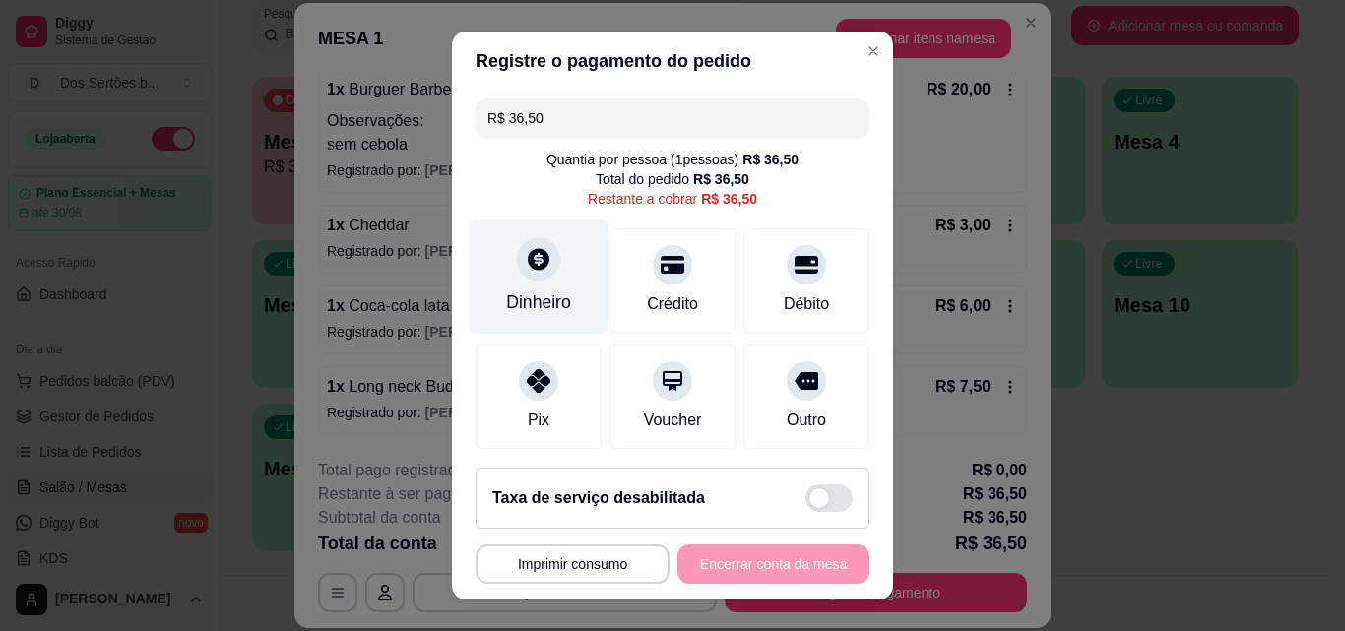
click at [549, 286] on div "Dinheiro" at bounding box center [539, 277] width 139 height 115
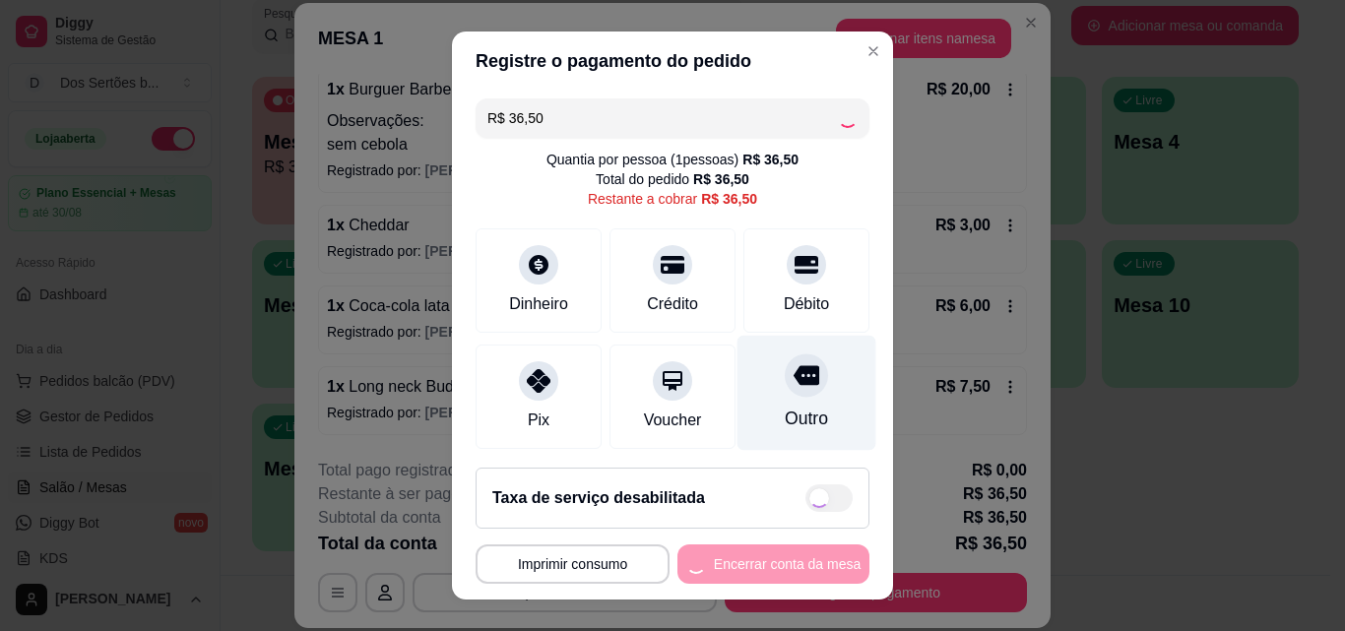
type input "R$ 0,00"
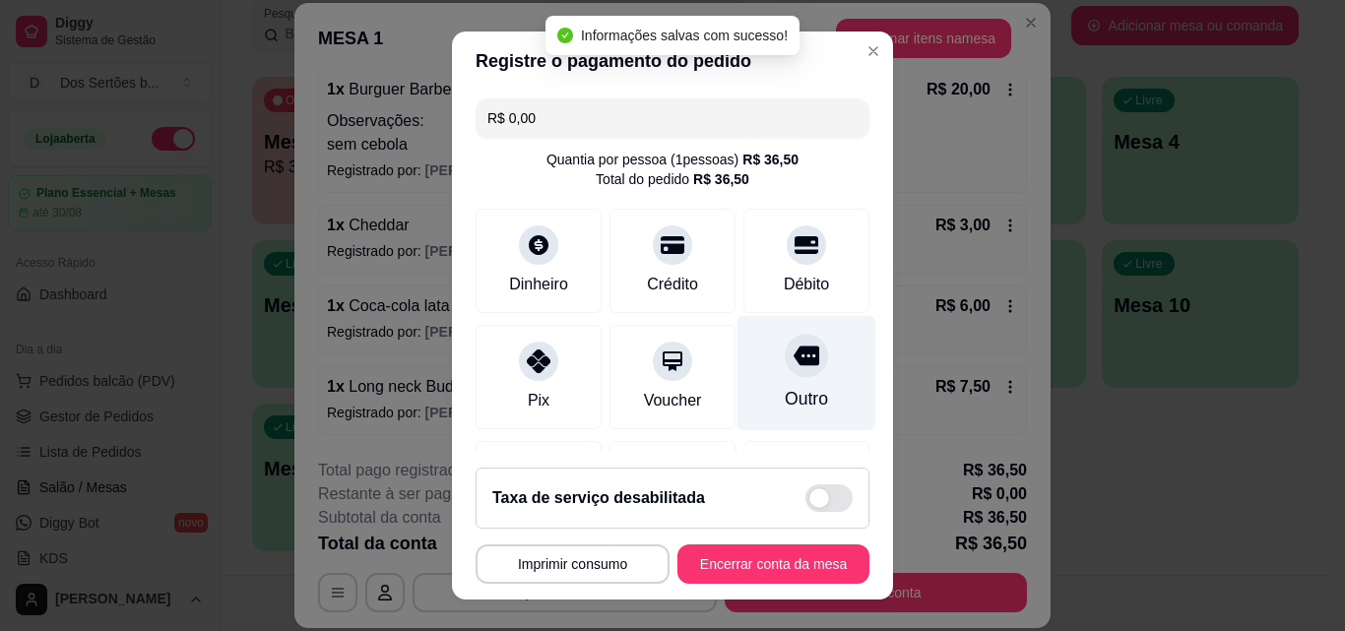
scroll to position [227, 0]
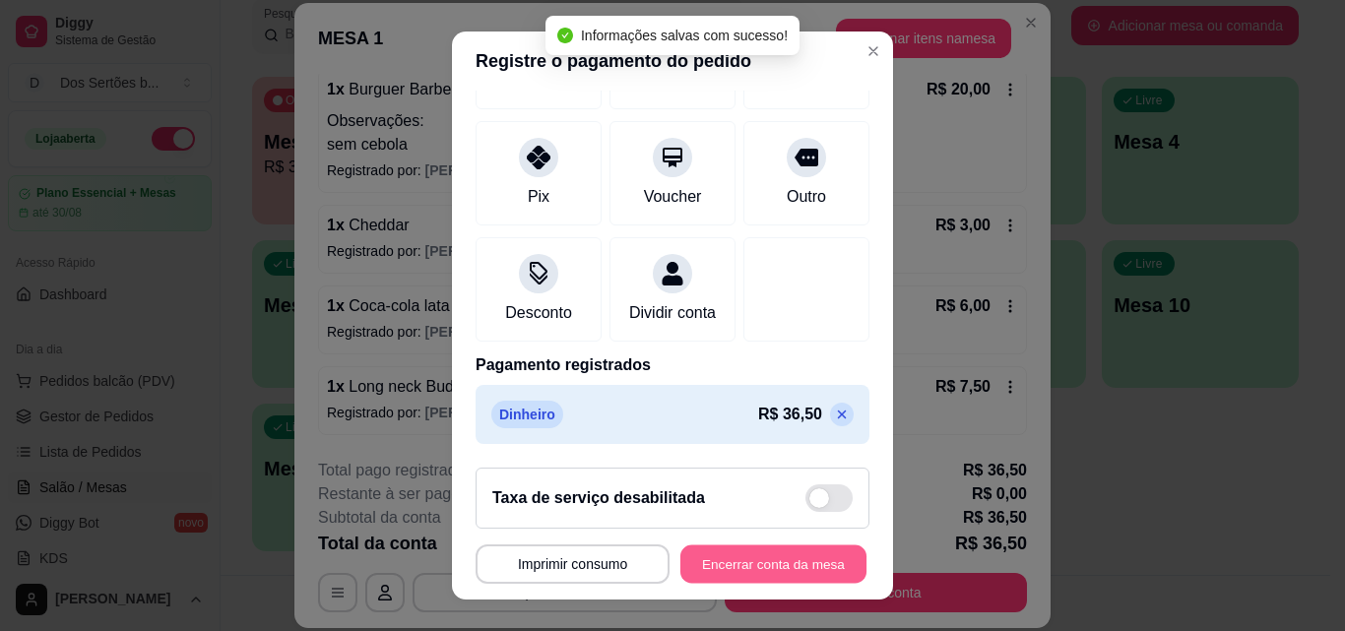
click at [765, 565] on button "Encerrar conta da mesa" at bounding box center [773, 565] width 186 height 38
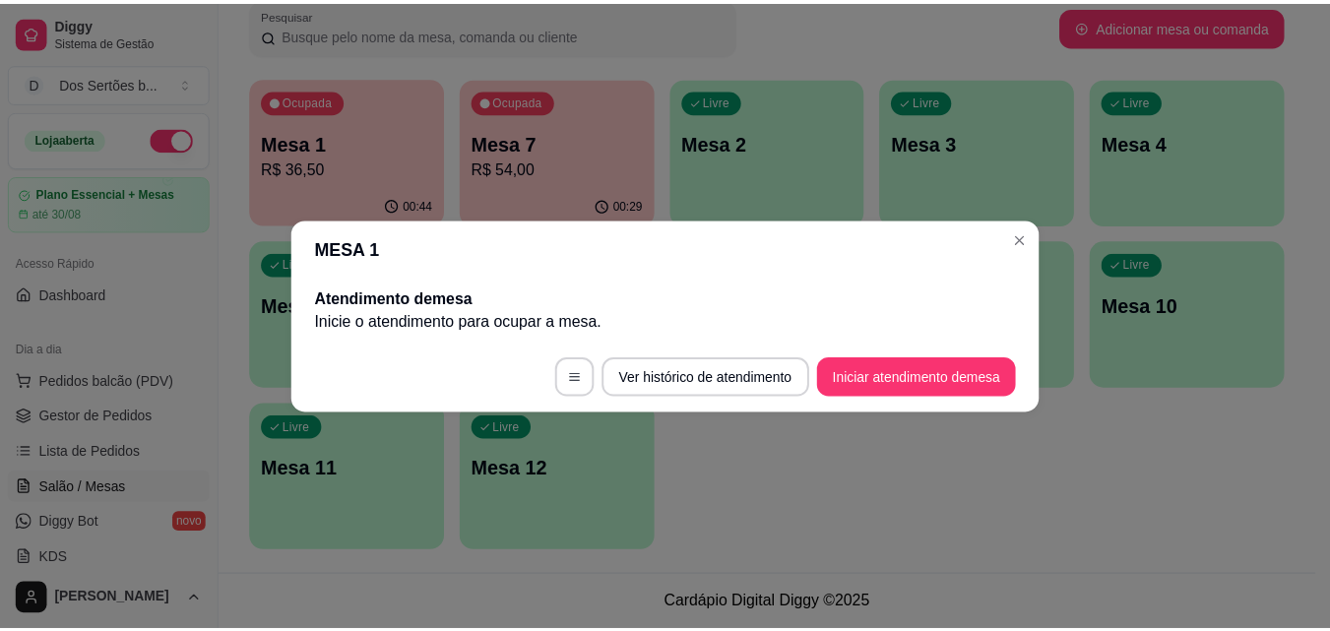
scroll to position [0, 0]
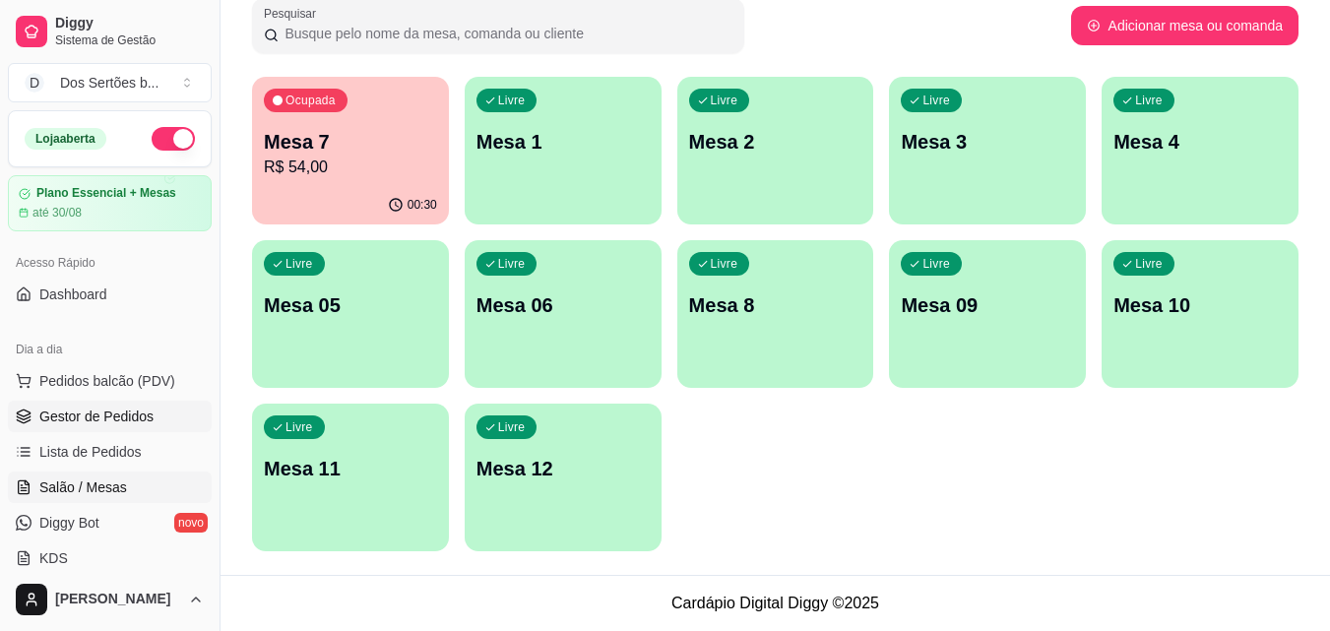
click at [128, 406] on link "Gestor de Pedidos" at bounding box center [110, 417] width 204 height 32
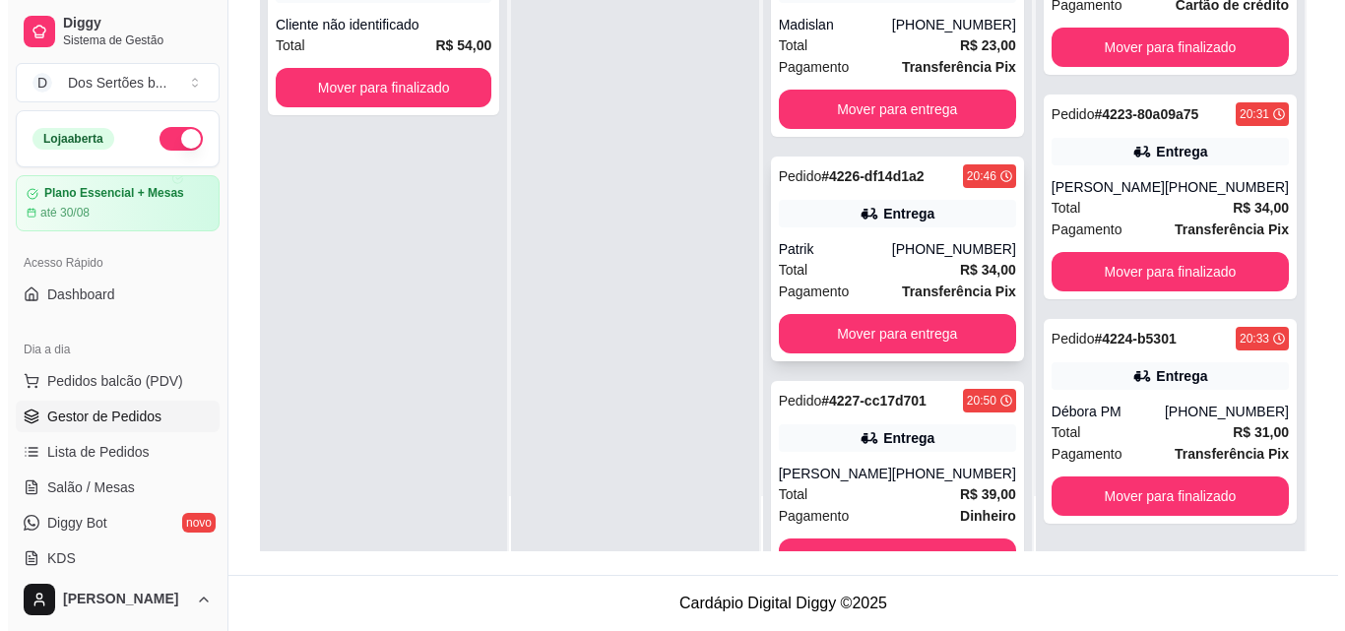
scroll to position [82, 0]
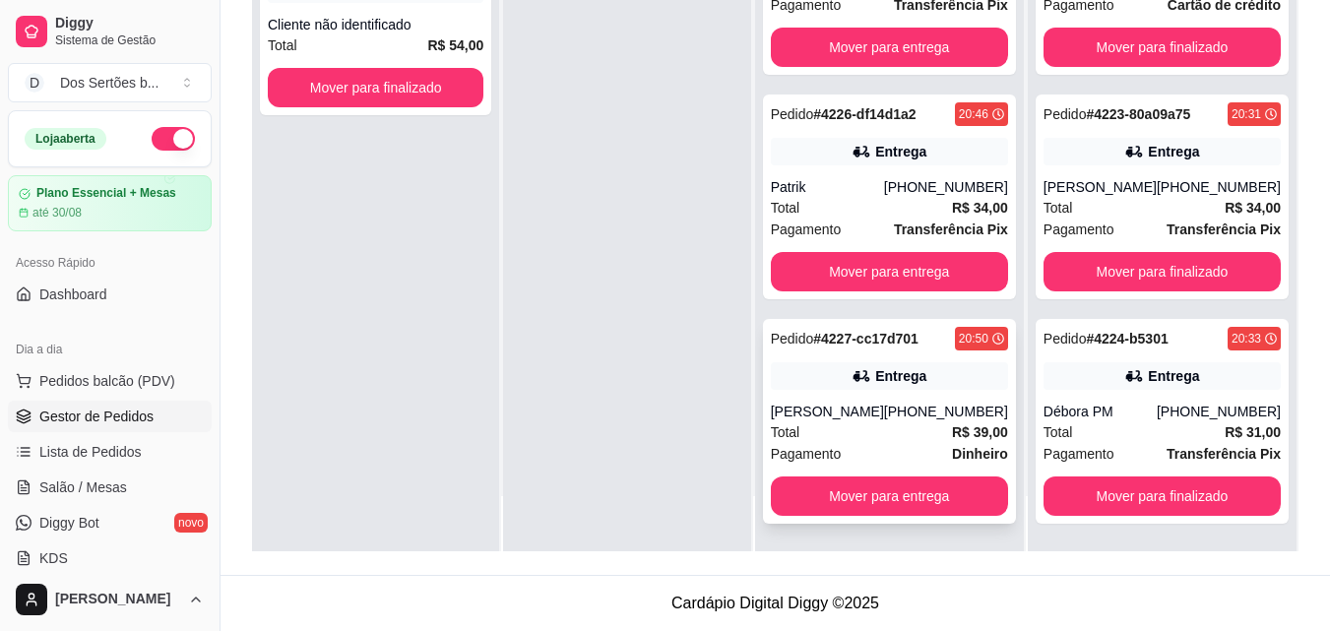
click at [867, 402] on div "[PERSON_NAME]" at bounding box center [827, 412] width 113 height 20
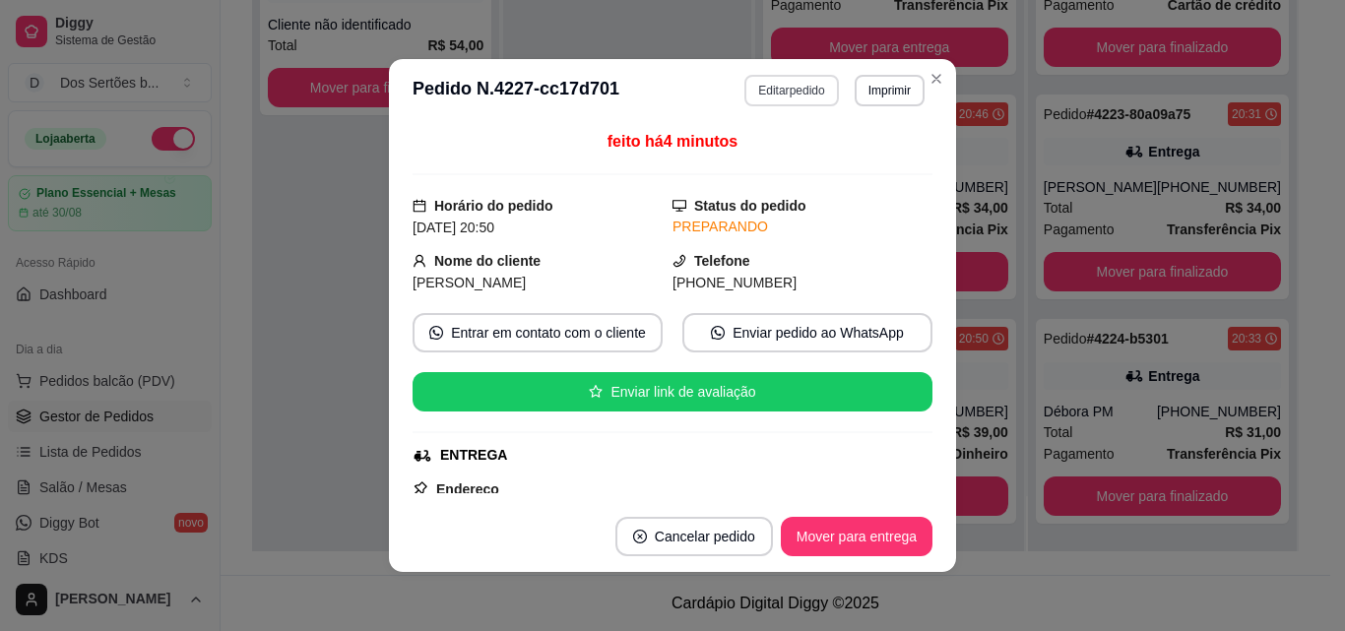
click at [755, 86] on button "Editar pedido" at bounding box center [791, 91] width 94 height 32
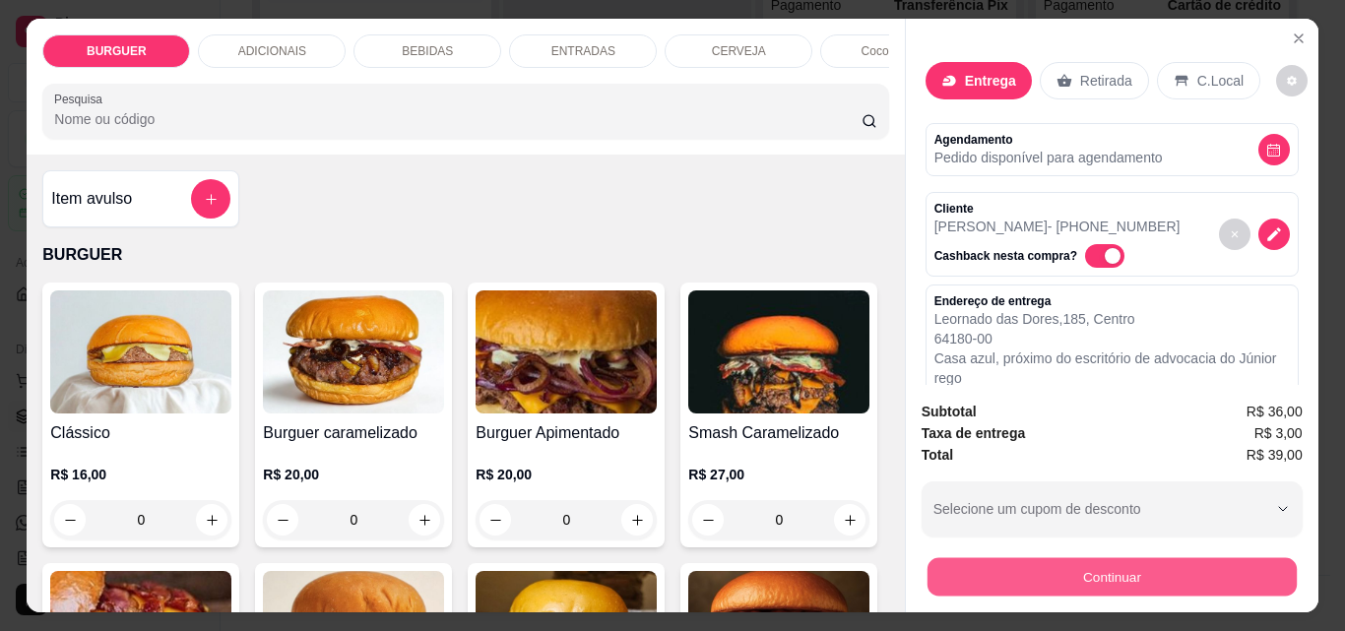
click at [966, 562] on button "Continuar" at bounding box center [1111, 576] width 369 height 38
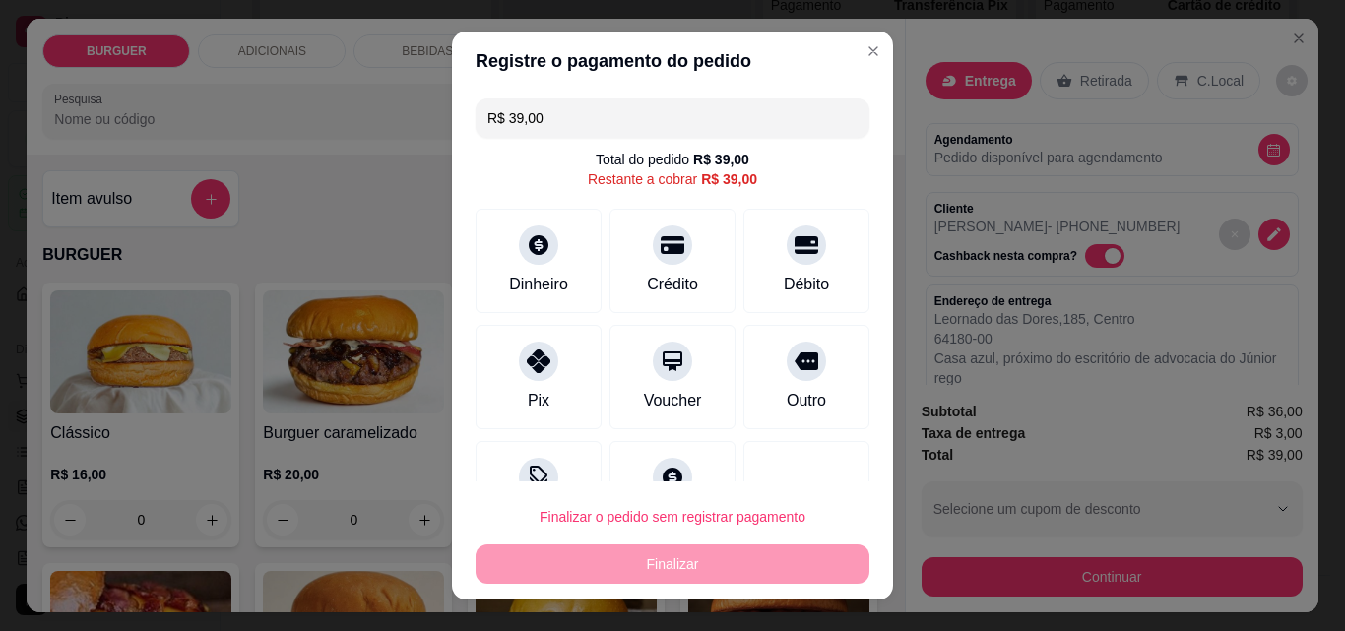
click at [542, 118] on input "R$ 39,00" at bounding box center [672, 117] width 370 height 39
click at [504, 363] on div "Pix" at bounding box center [539, 373] width 139 height 115
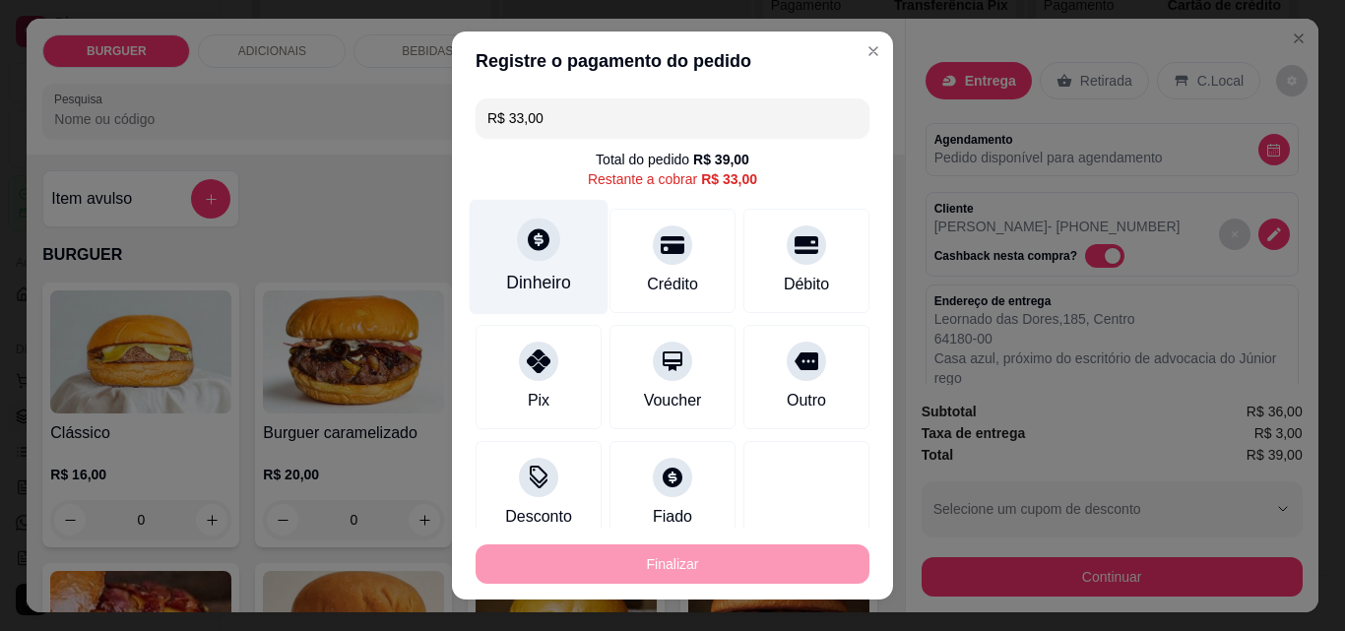
click at [535, 271] on div "Dinheiro" at bounding box center [538, 283] width 65 height 26
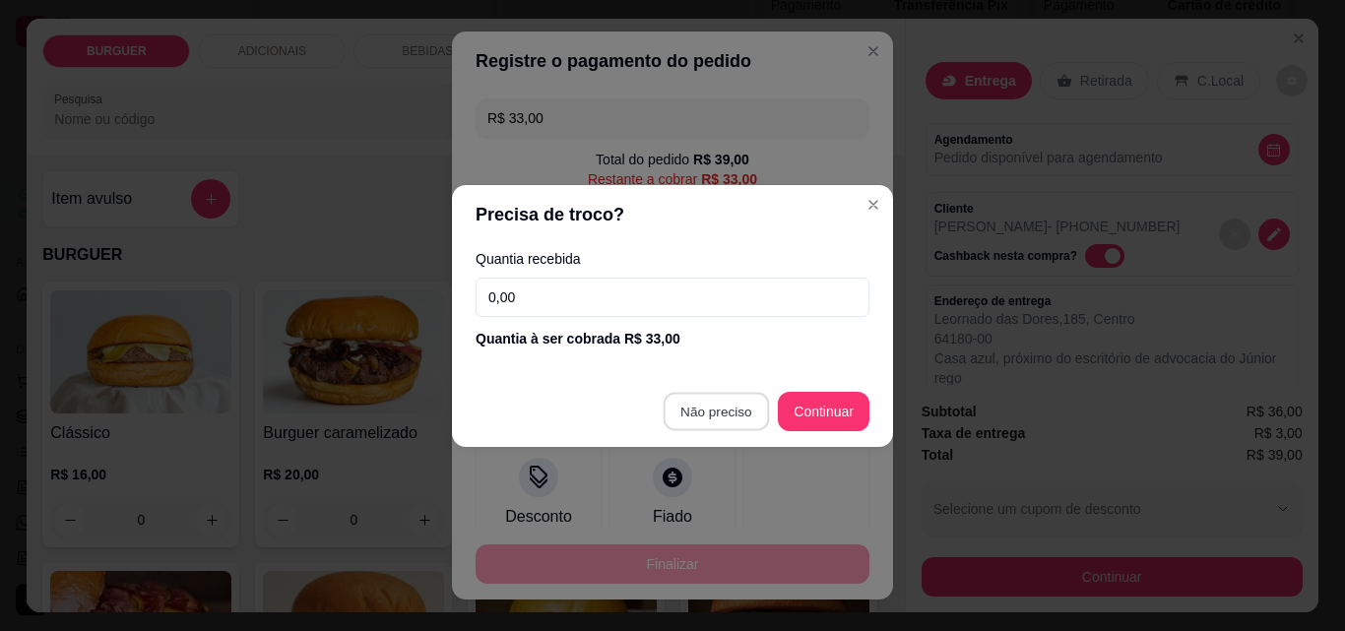
type input "R$ 0,00"
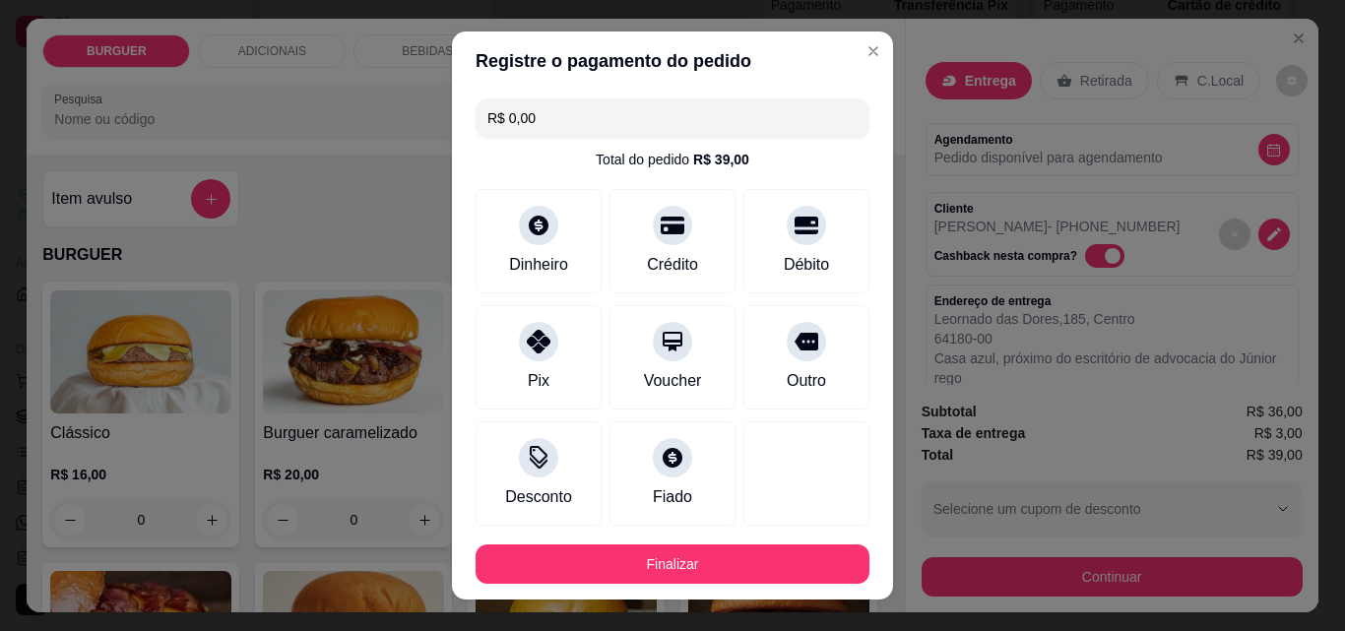
scroll to position [182, 0]
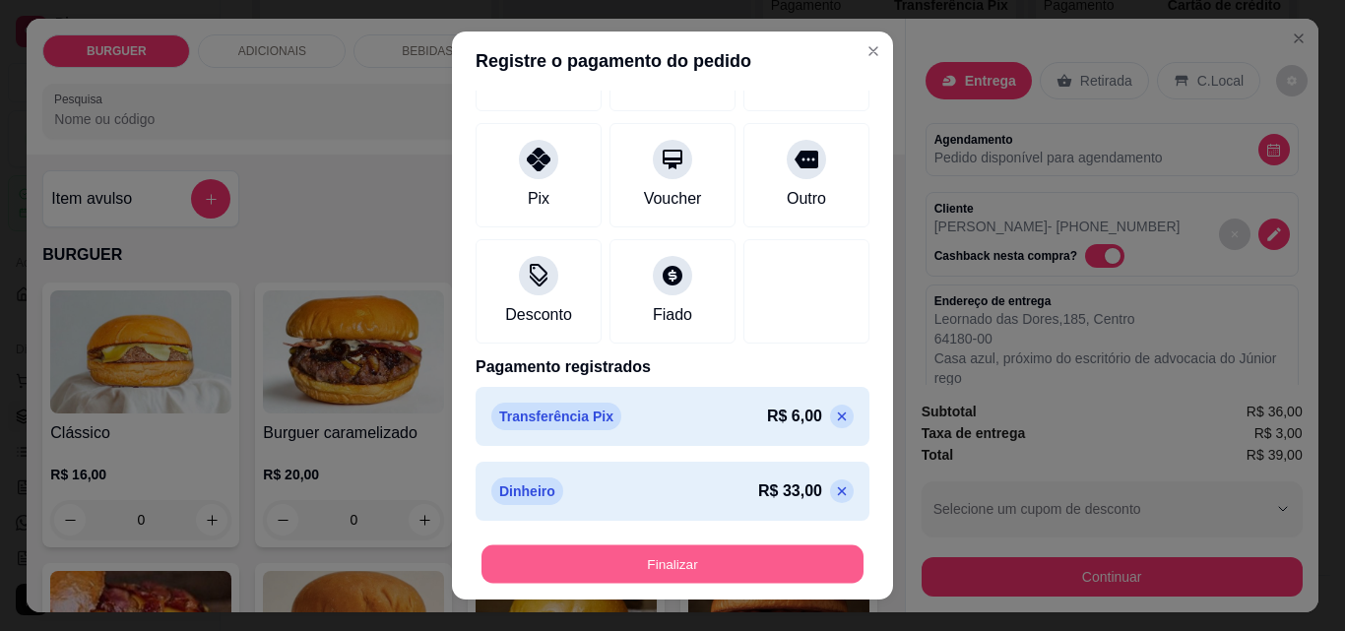
click at [631, 558] on button "Finalizar" at bounding box center [673, 565] width 382 height 38
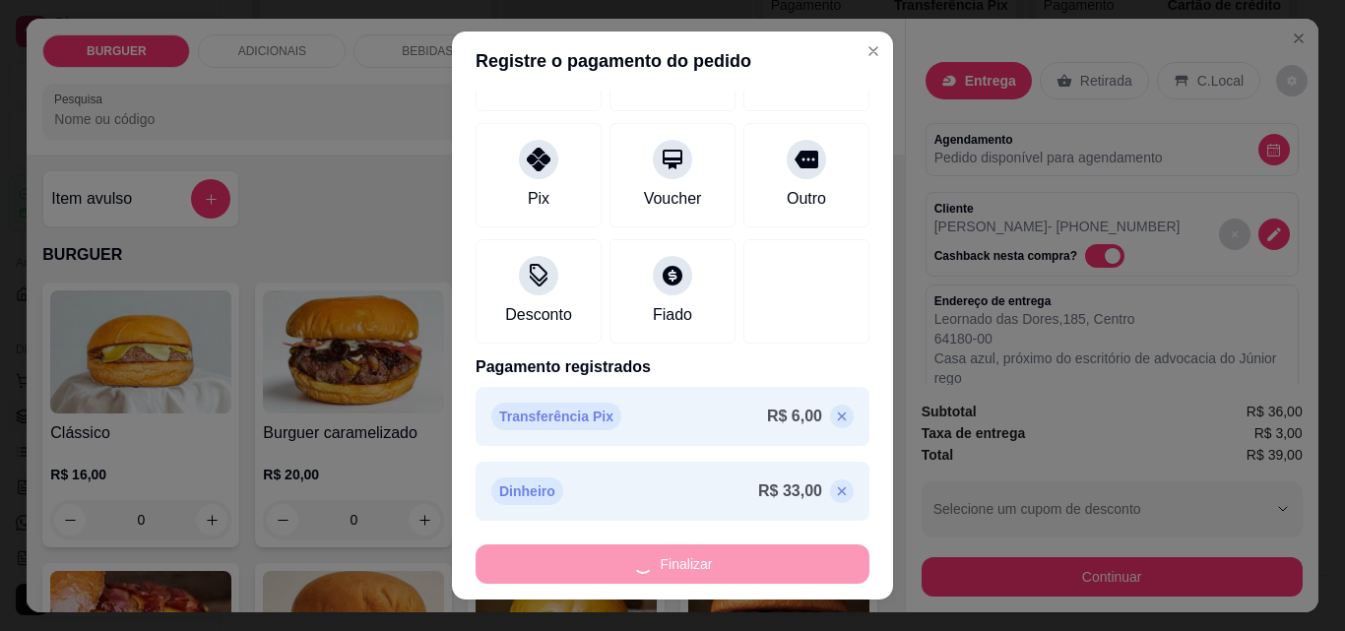
type input "0"
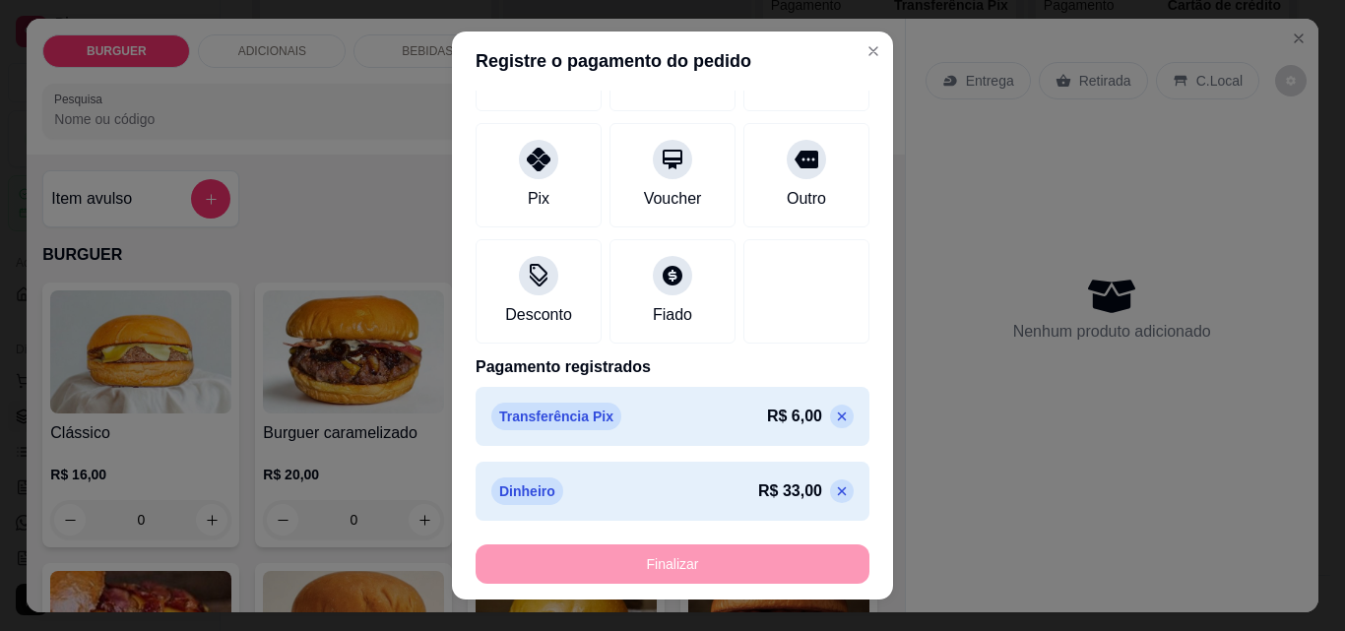
type input "-R$ 39,00"
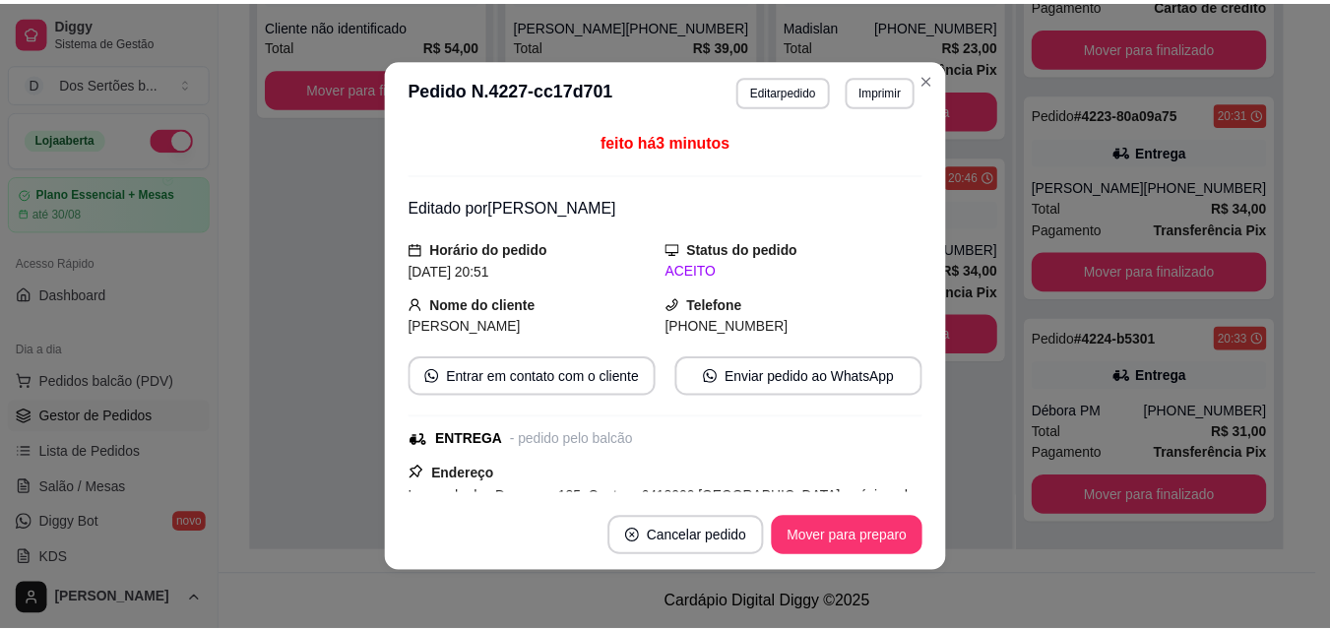
scroll to position [0, 0]
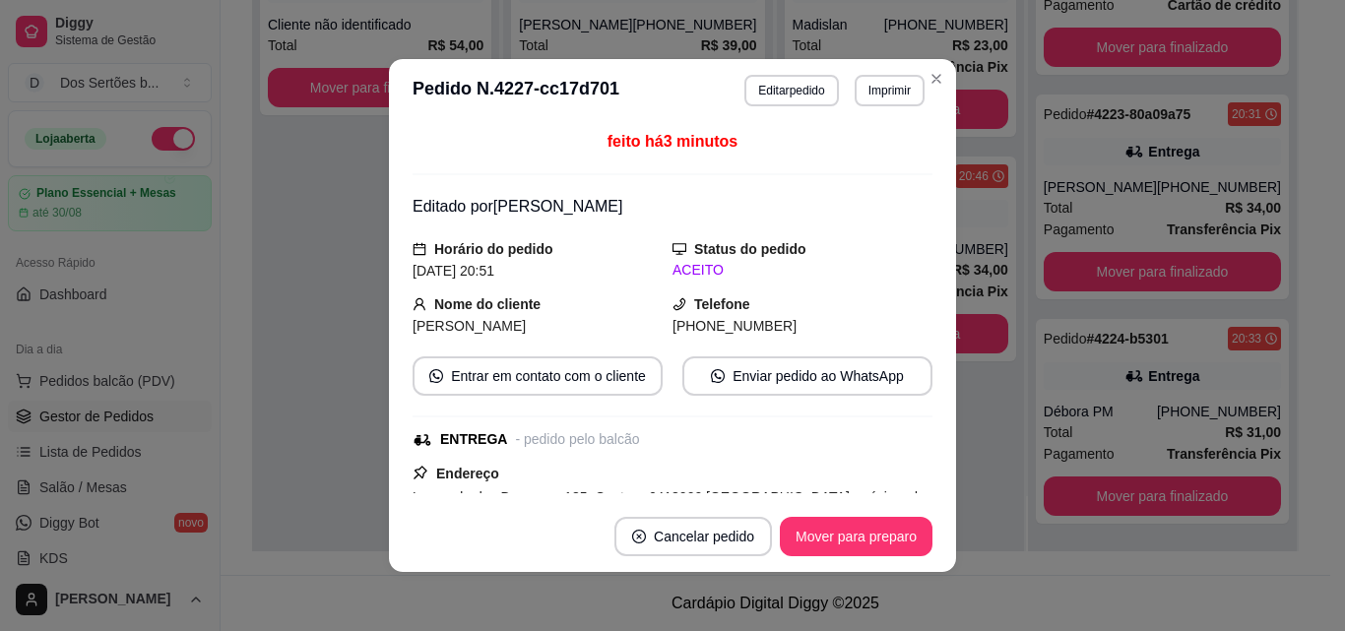
click at [944, 71] on header "**********" at bounding box center [672, 90] width 567 height 63
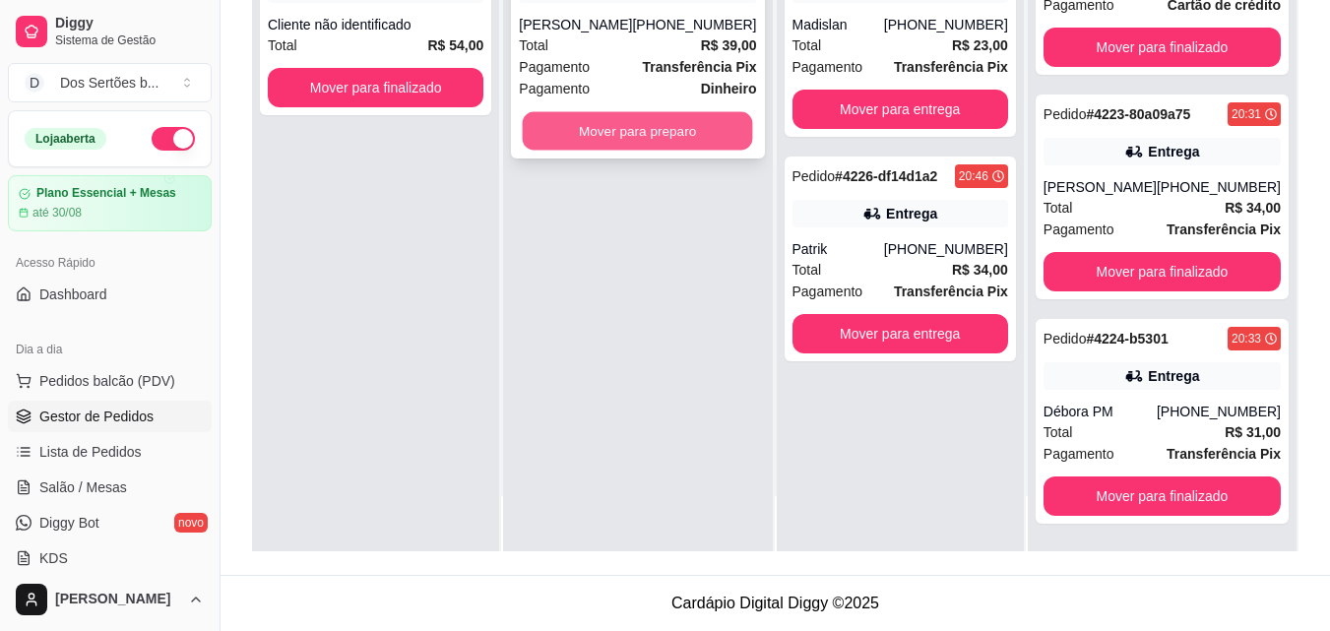
click at [543, 151] on button "Mover para preparo" at bounding box center [638, 131] width 230 height 38
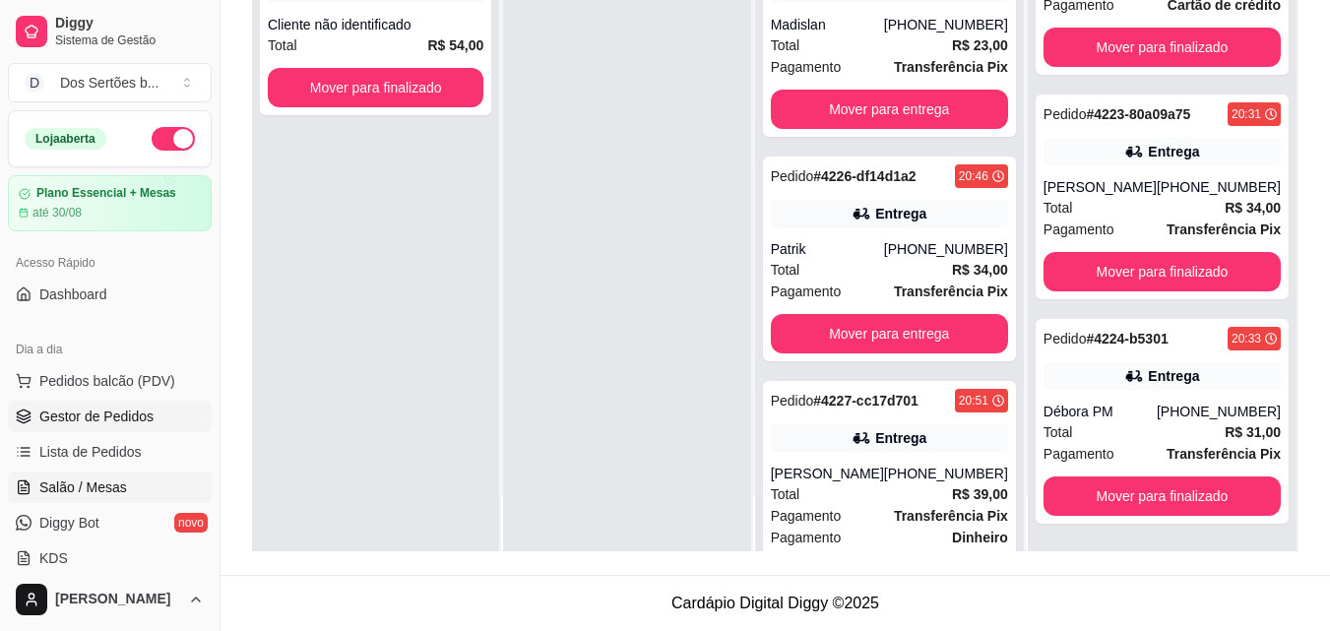
click at [126, 487] on link "Salão / Mesas" at bounding box center [110, 488] width 204 height 32
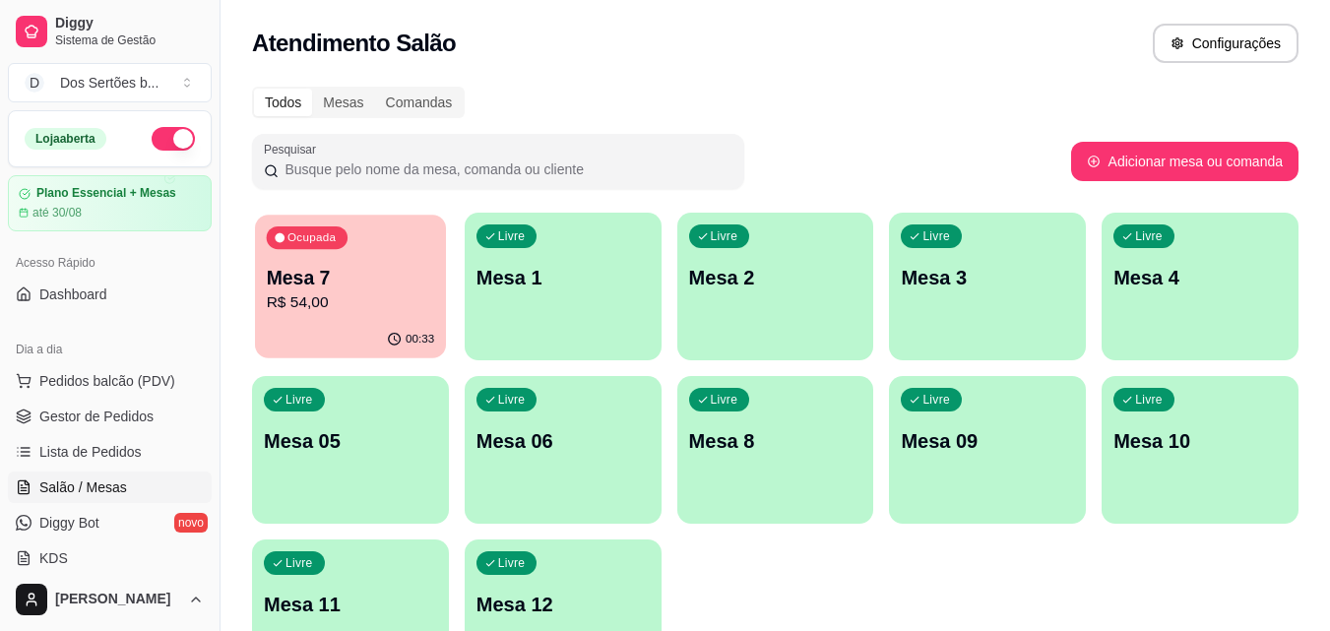
click at [418, 270] on p "Mesa 7" at bounding box center [351, 278] width 168 height 27
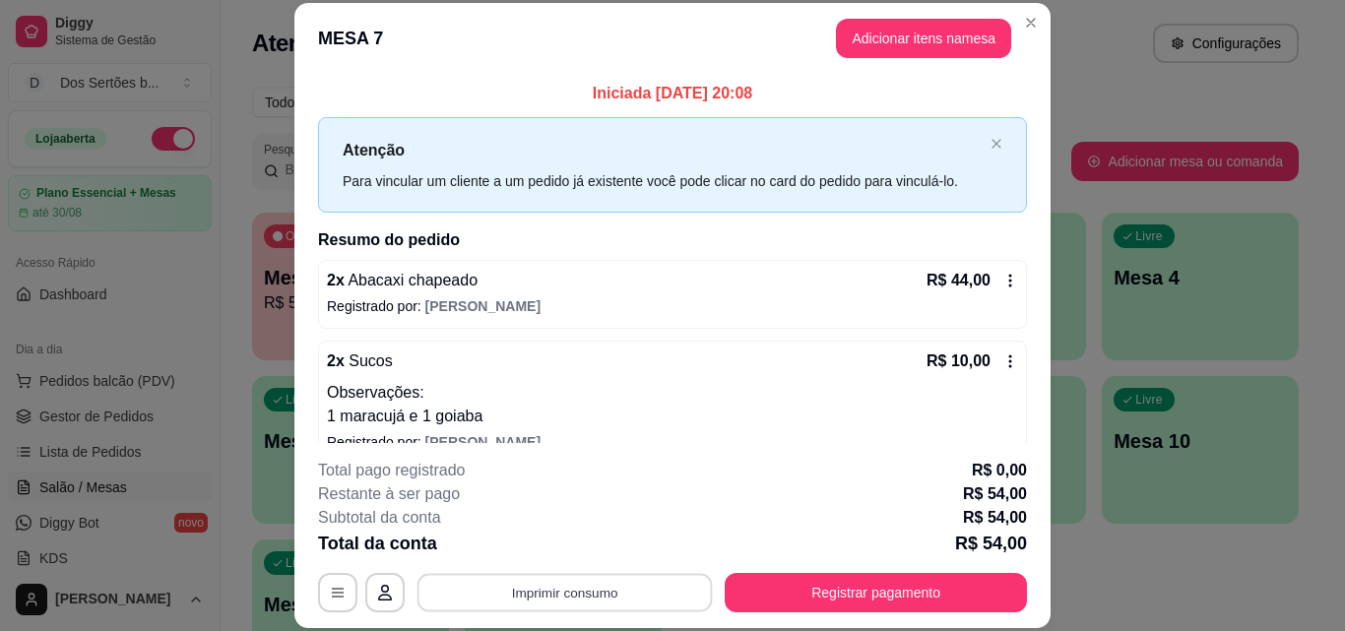
click at [559, 592] on button "Imprimir consumo" at bounding box center [565, 592] width 295 height 38
click at [542, 537] on button "Impressora" at bounding box center [563, 547] width 138 height 31
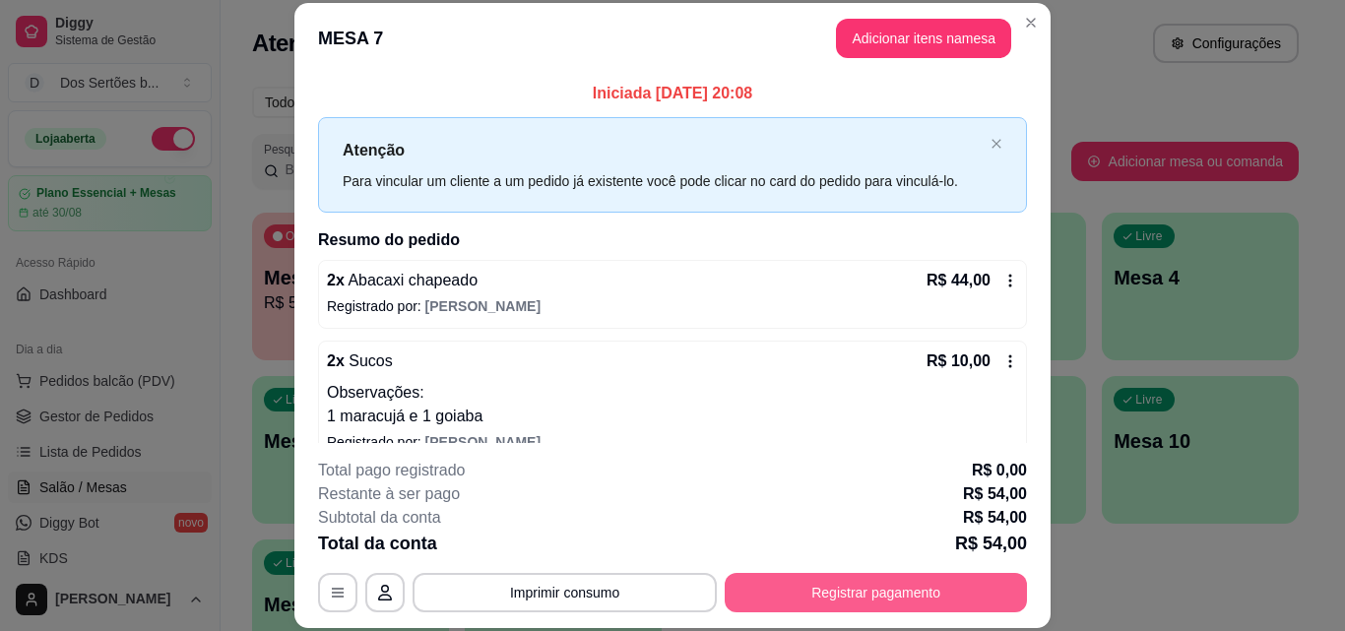
click at [789, 574] on button "Registrar pagamento" at bounding box center [876, 592] width 302 height 39
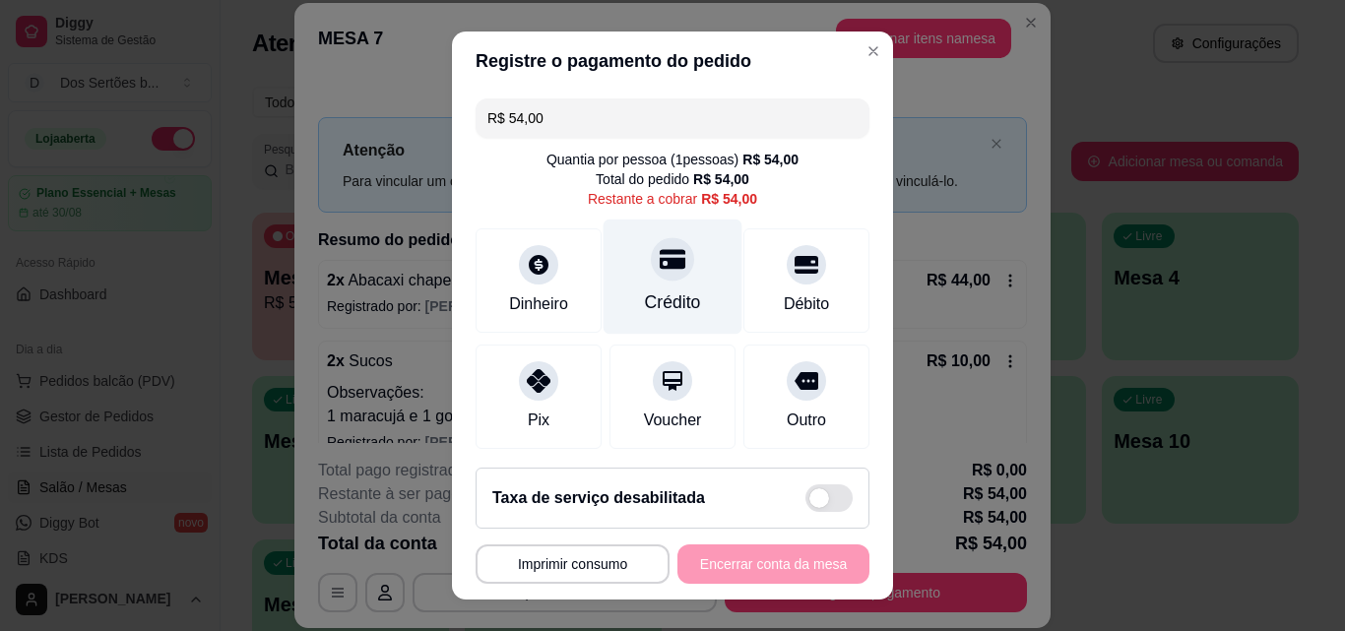
click at [660, 260] on icon at bounding box center [673, 260] width 26 height 20
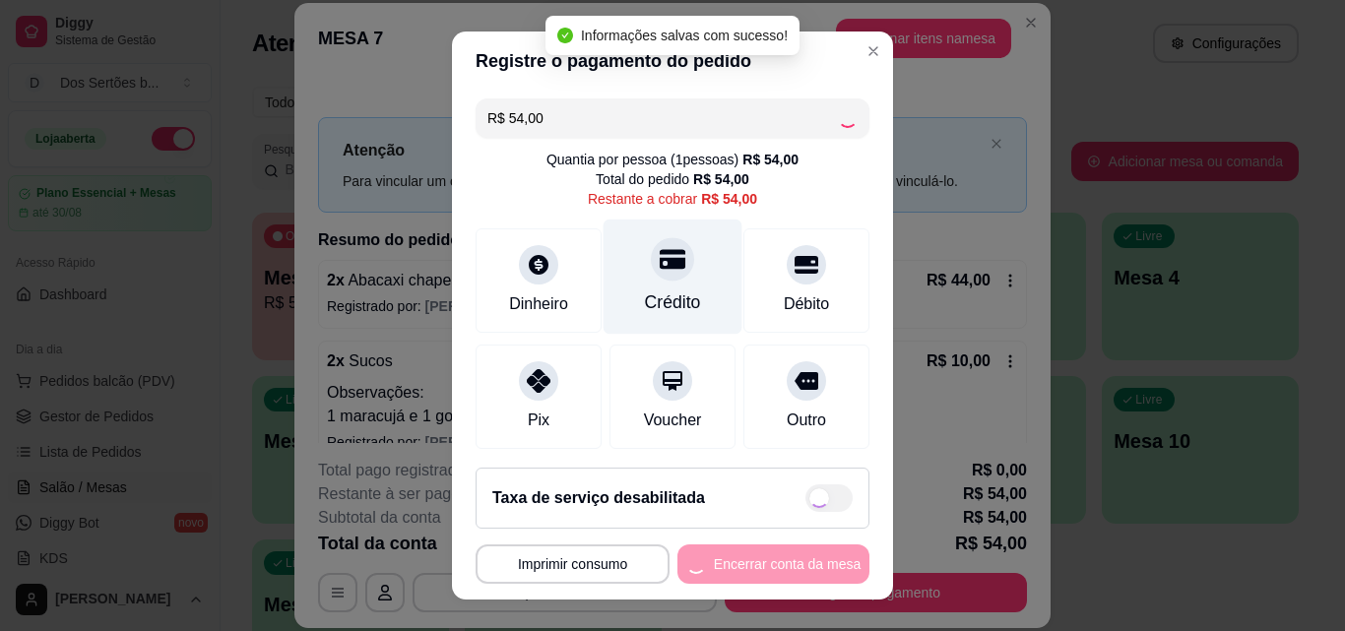
type input "R$ 0,00"
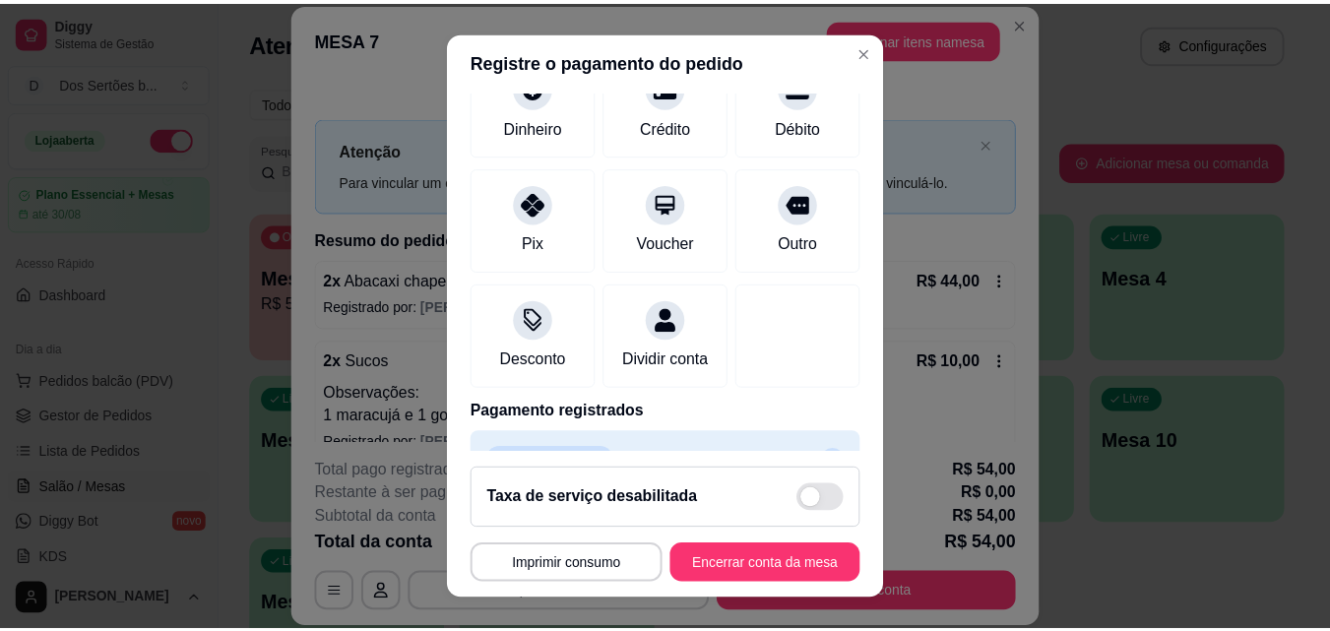
scroll to position [227, 0]
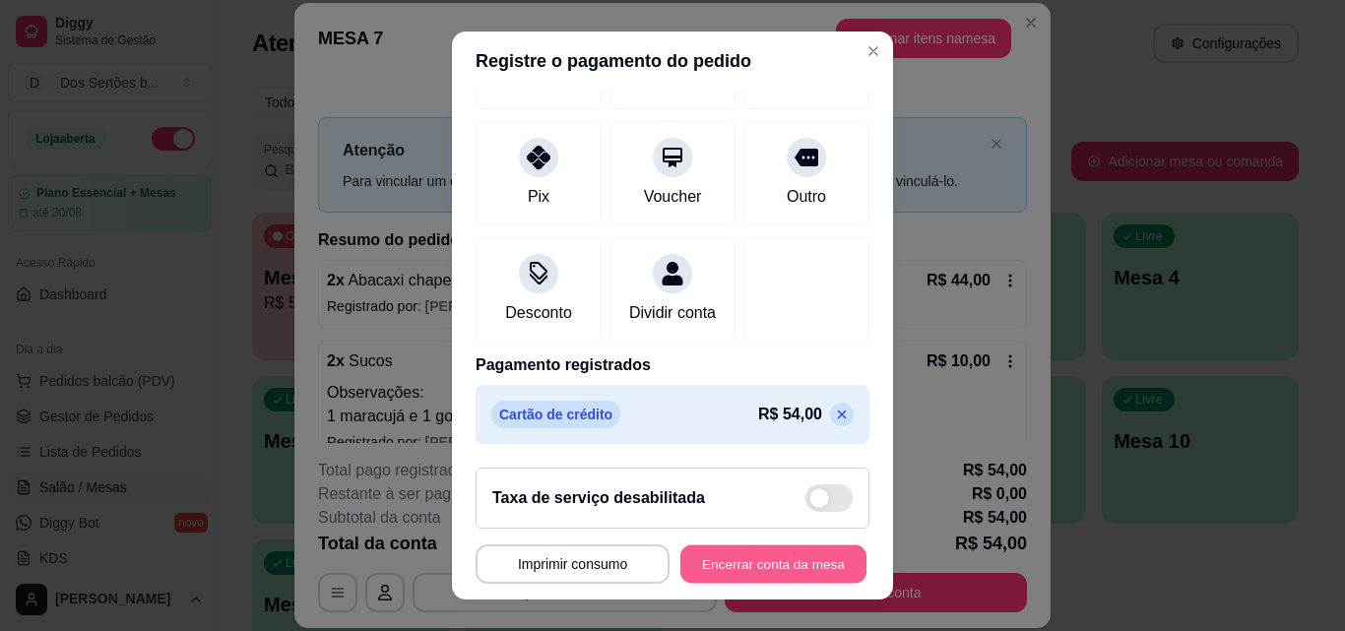
click at [757, 559] on button "Encerrar conta da mesa" at bounding box center [773, 565] width 186 height 38
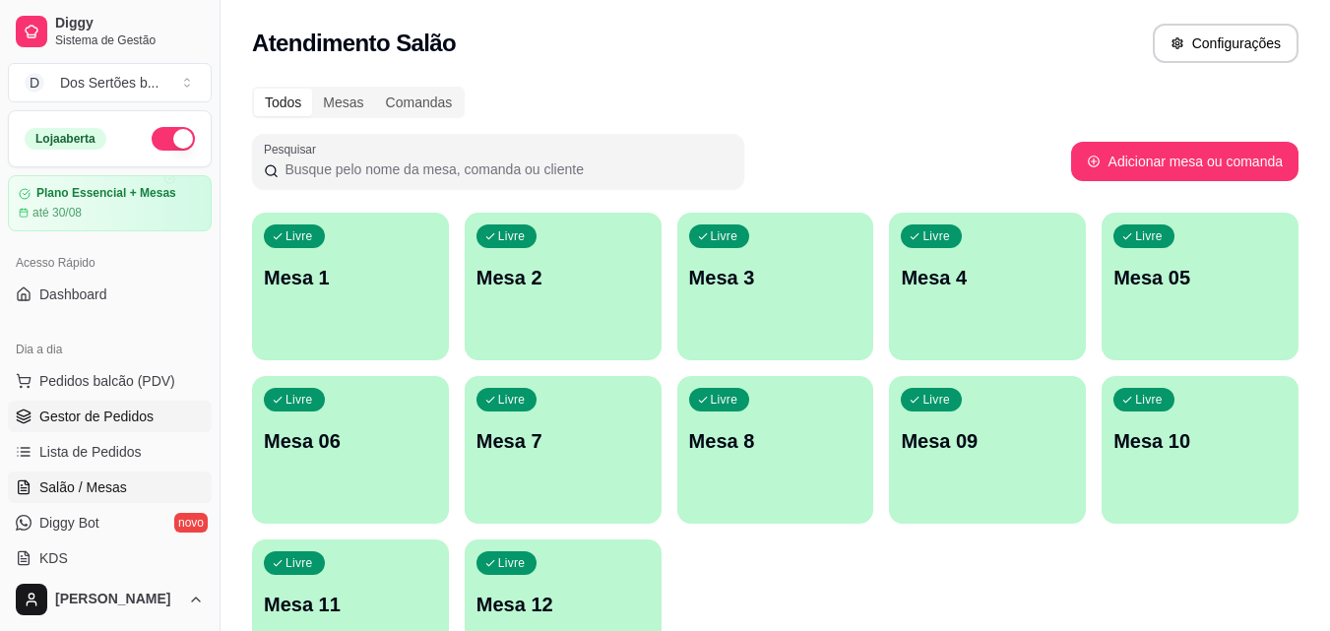
click at [116, 416] on span "Gestor de Pedidos" at bounding box center [96, 417] width 114 height 20
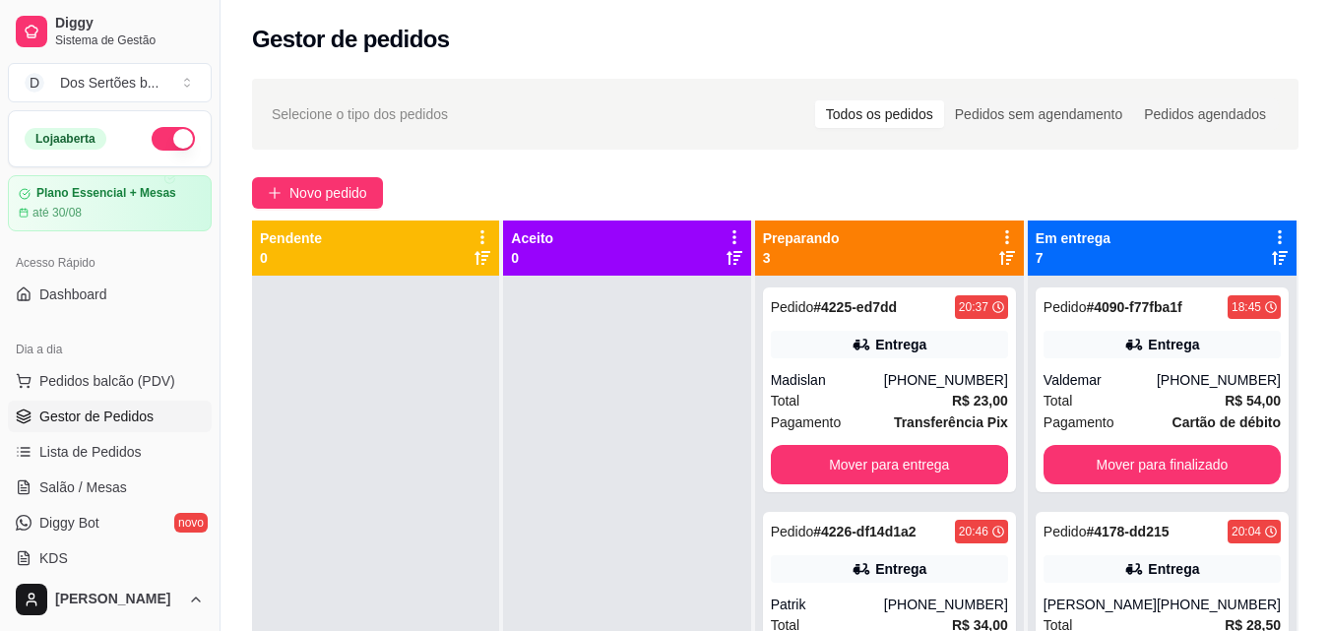
scroll to position [300, 0]
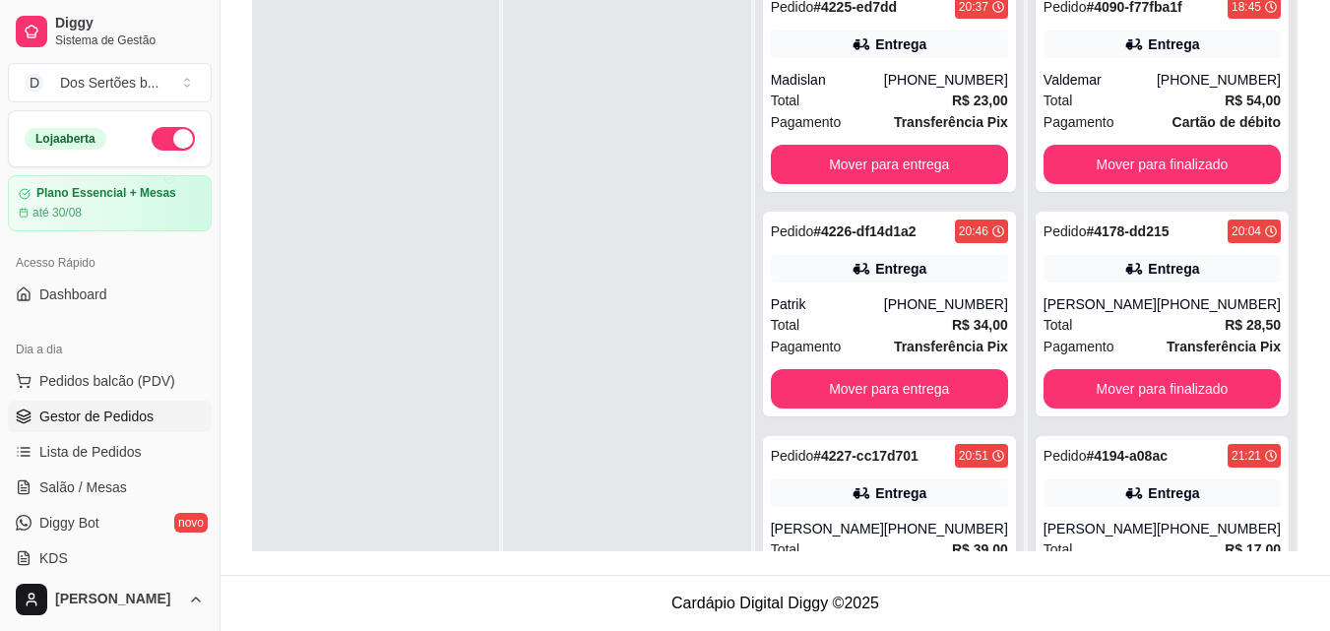
drag, startPoint x: 992, startPoint y: 406, endPoint x: 665, endPoint y: 482, distance: 335.6
click at [665, 482] on div at bounding box center [626, 290] width 247 height 631
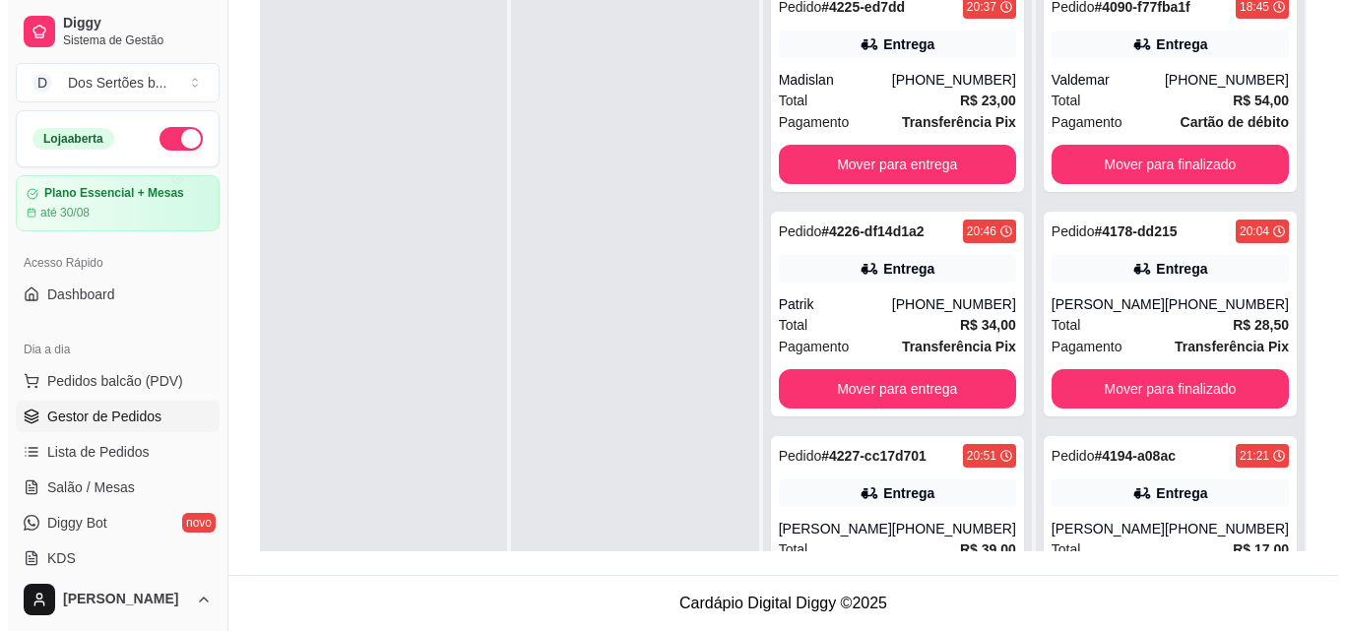
scroll to position [103, 0]
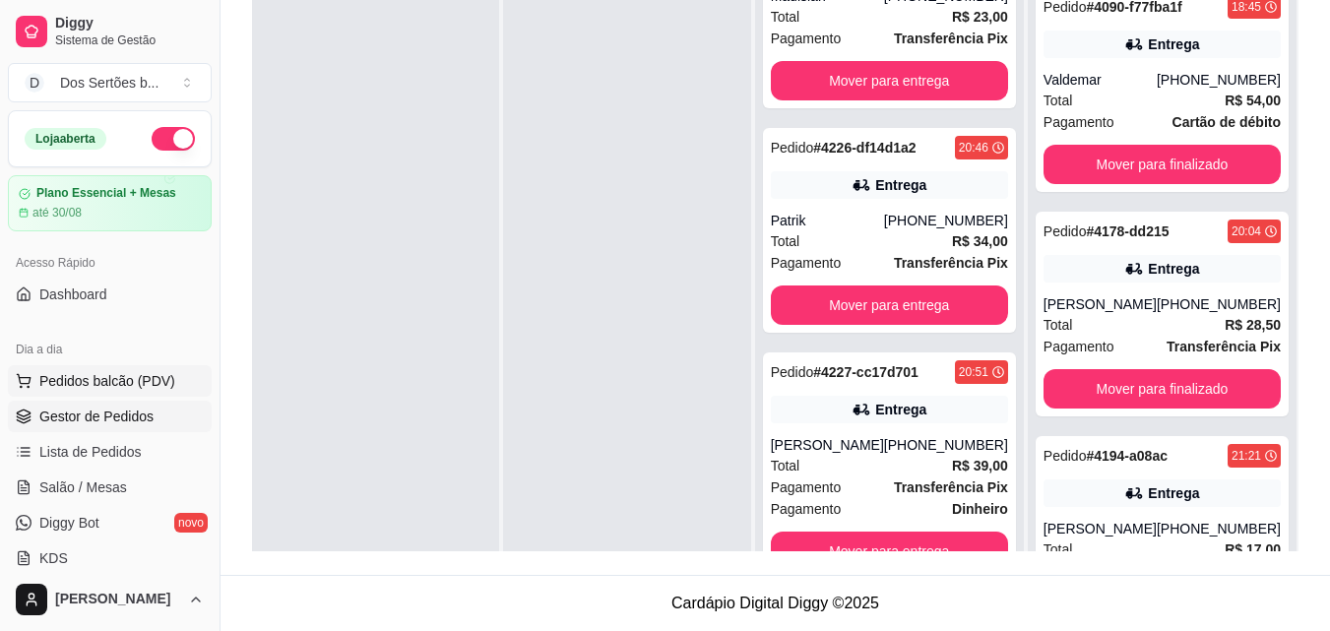
click at [138, 380] on span "Pedidos balcão (PDV)" at bounding box center [107, 381] width 136 height 20
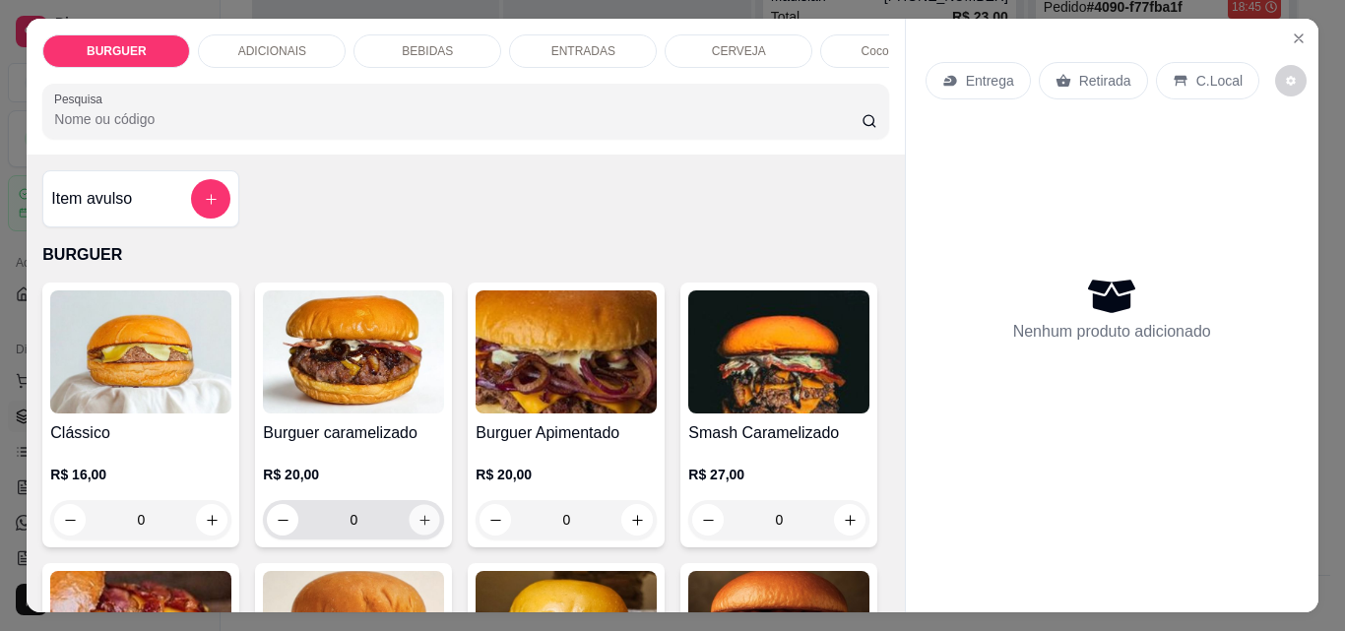
click at [415, 536] on button "increase-product-quantity" at bounding box center [425, 520] width 31 height 31
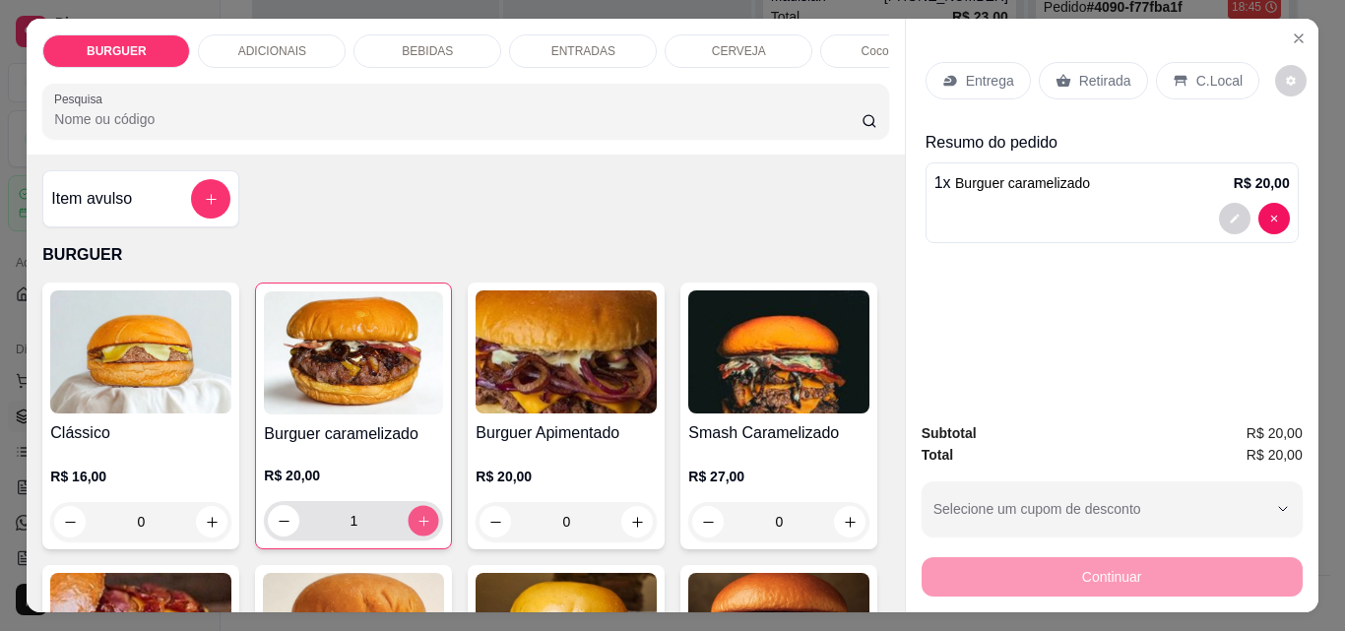
click at [417, 527] on icon "increase-product-quantity" at bounding box center [424, 521] width 15 height 15
type input "2"
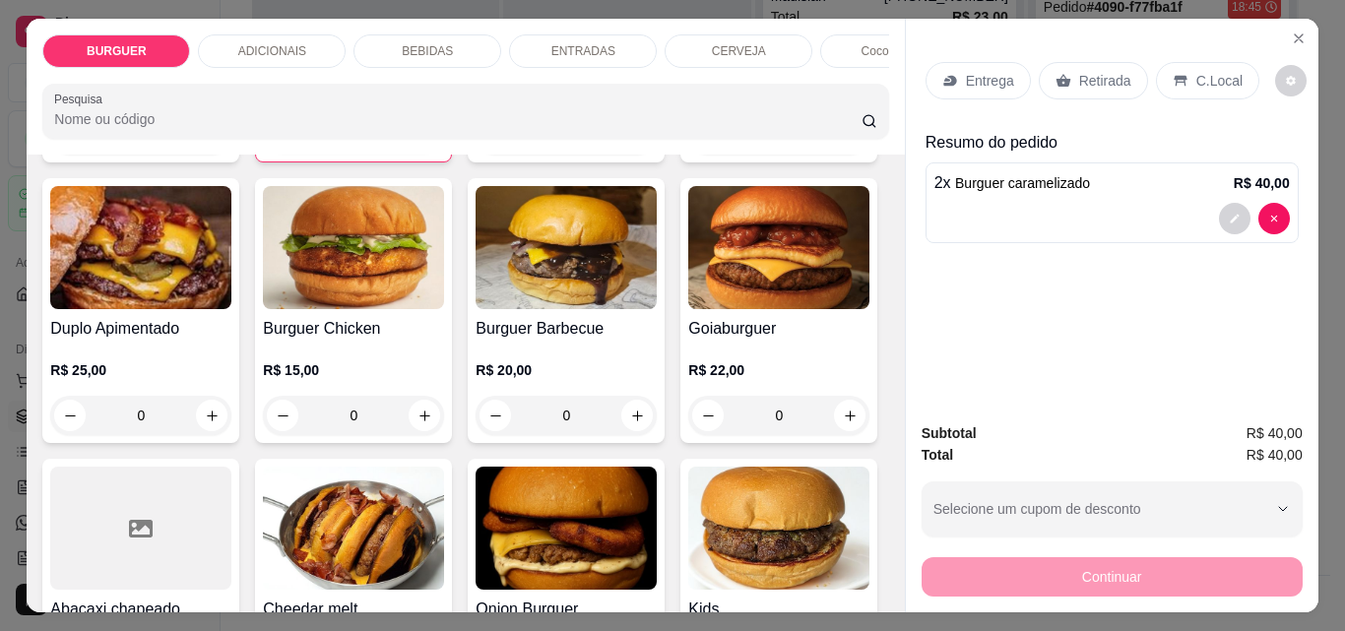
click at [1096, 71] on p "Retirada" at bounding box center [1105, 81] width 52 height 20
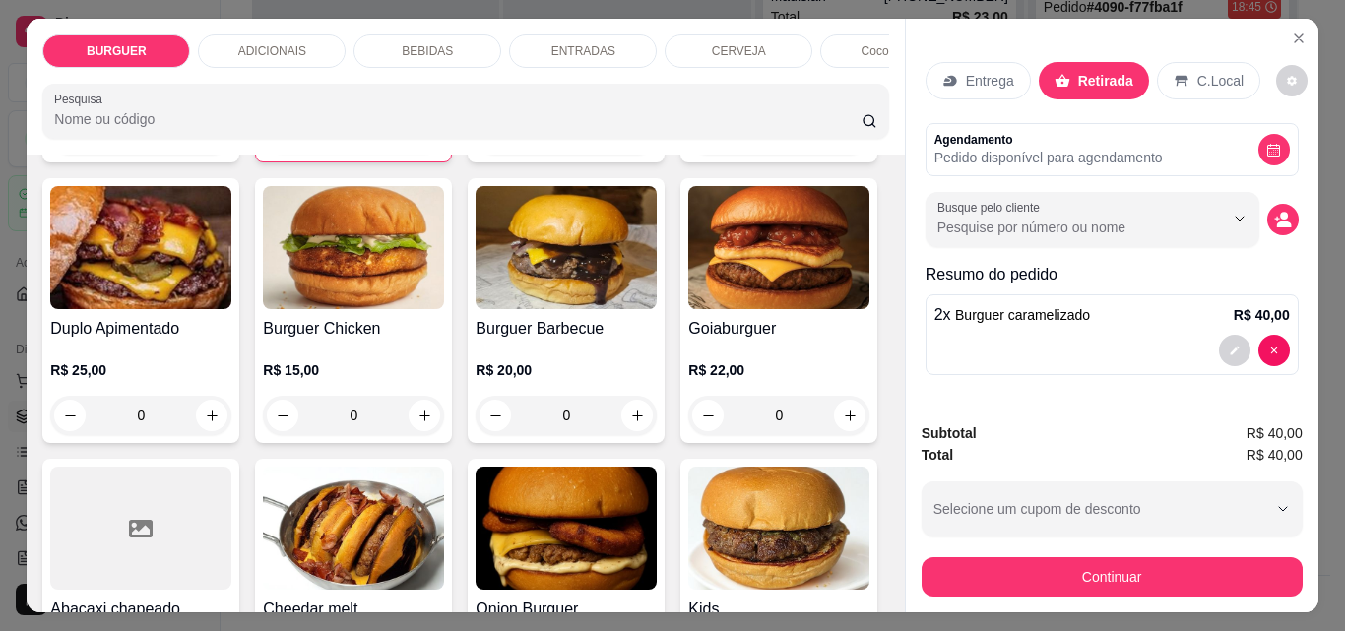
click at [1268, 197] on div "Busque pelo cliente" at bounding box center [1112, 219] width 373 height 55
click at [1267, 208] on button "decrease-product-quantity" at bounding box center [1282, 220] width 31 height 31
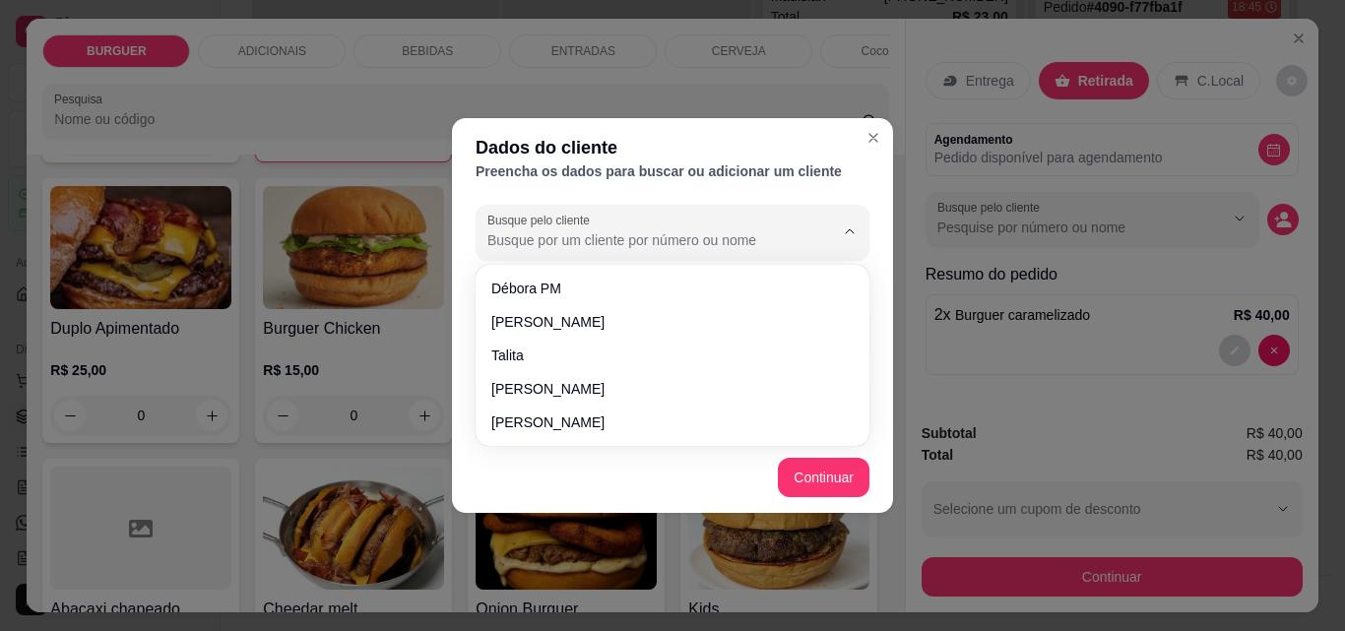
click at [536, 247] on input "Busque pelo cliente" at bounding box center [644, 240] width 315 height 20
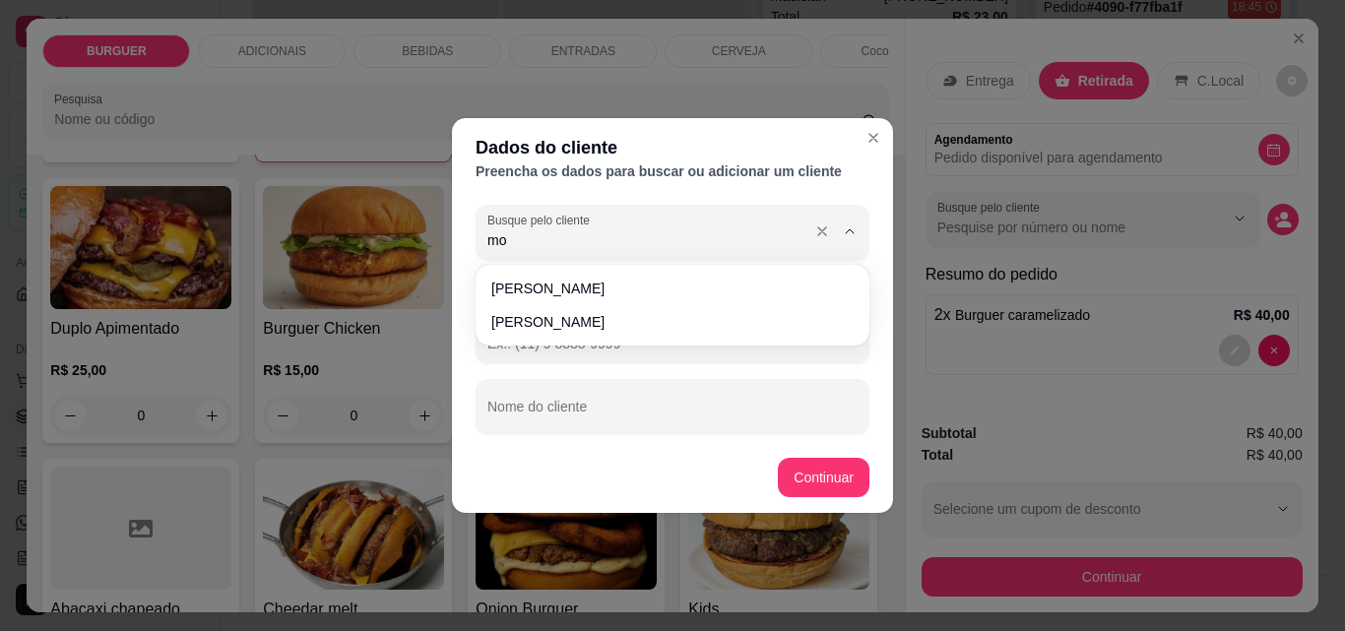
type input "m"
type input "M"
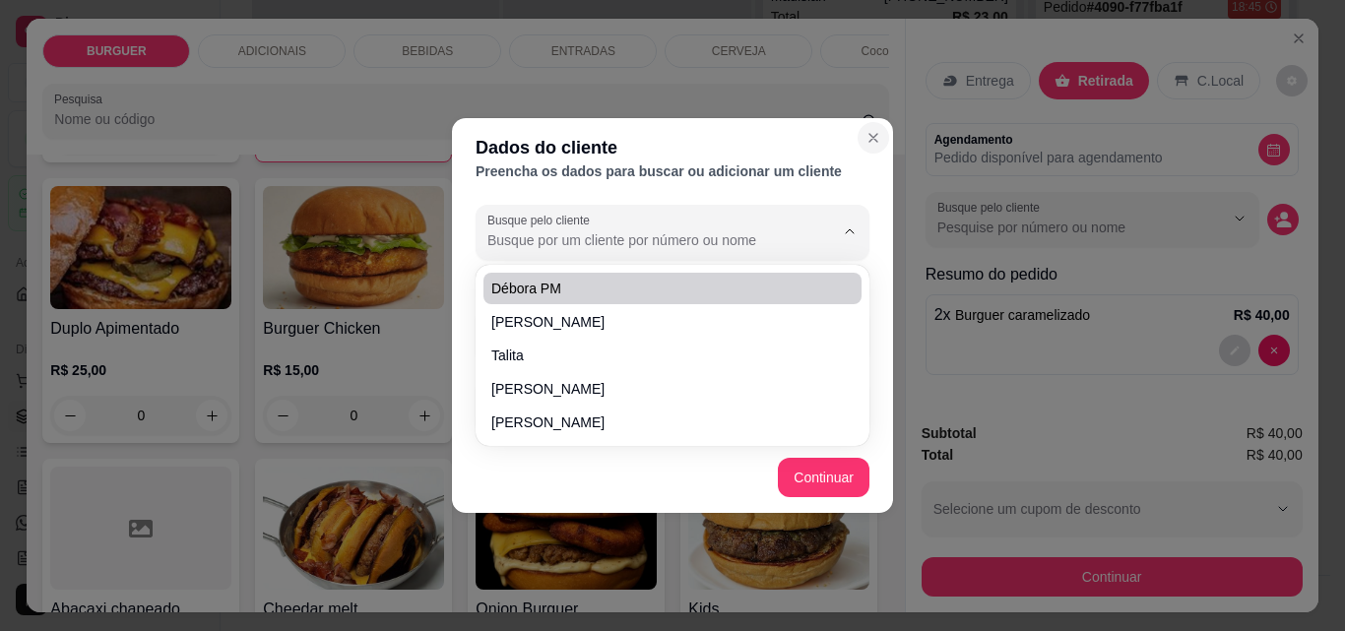
click at [884, 126] on button "Close" at bounding box center [874, 138] width 32 height 32
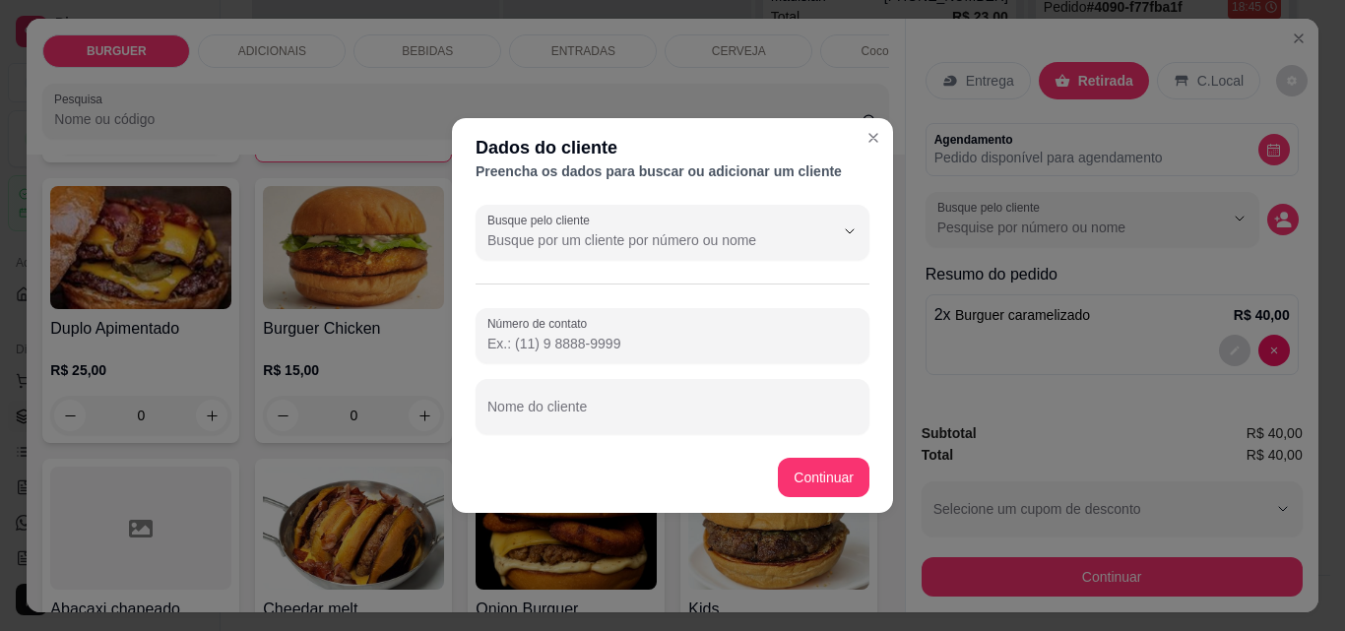
click at [502, 349] on input "Número de contato" at bounding box center [672, 344] width 370 height 20
click at [510, 421] on input "Nome do cliente" at bounding box center [672, 415] width 370 height 20
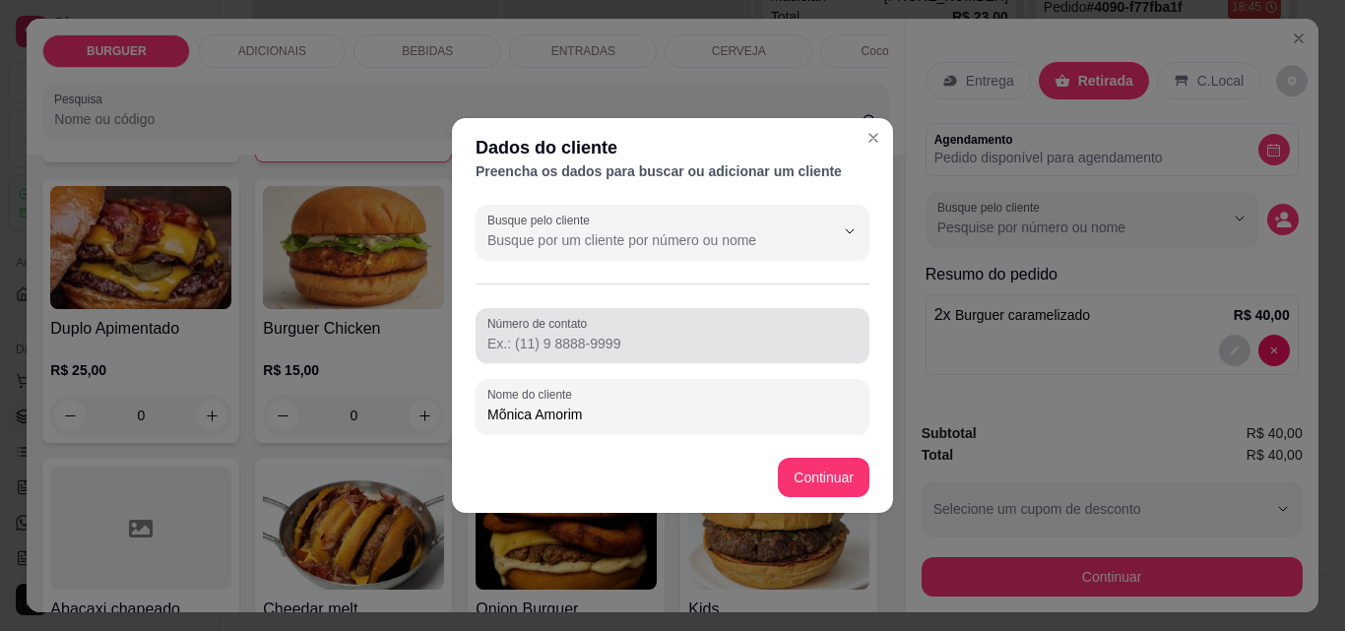
click at [497, 355] on div at bounding box center [672, 335] width 370 height 39
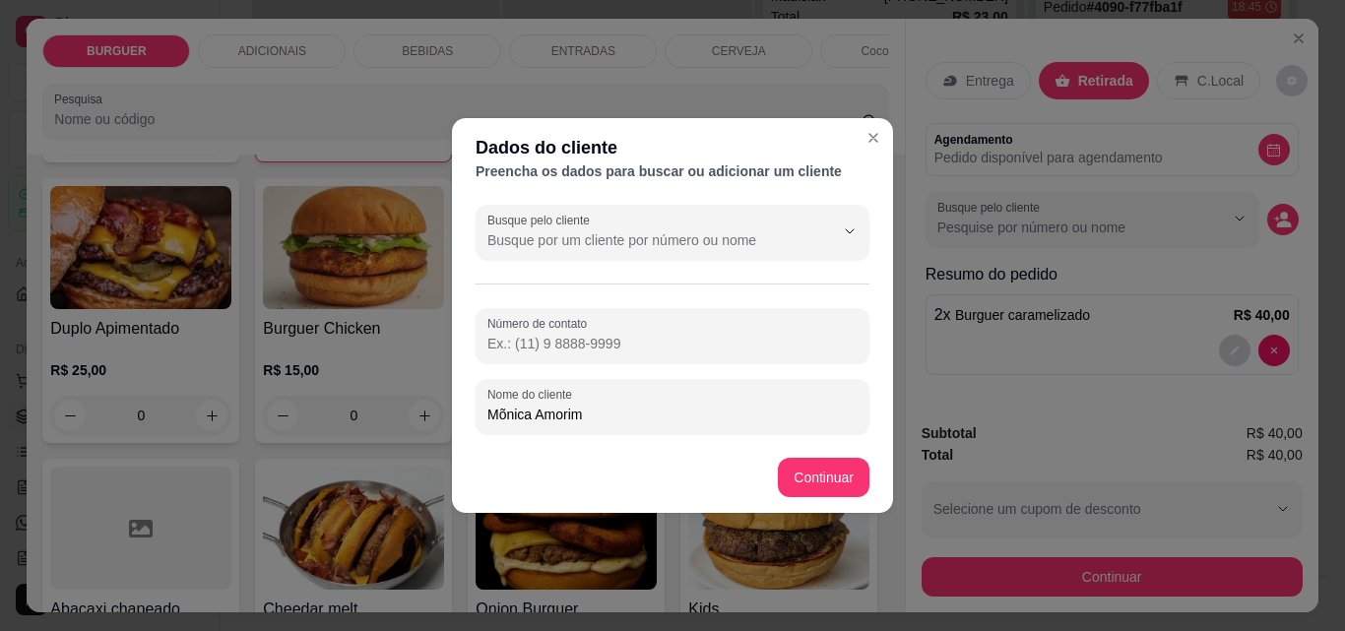
click at [505, 417] on input "Mõnica Amorim" at bounding box center [672, 415] width 370 height 20
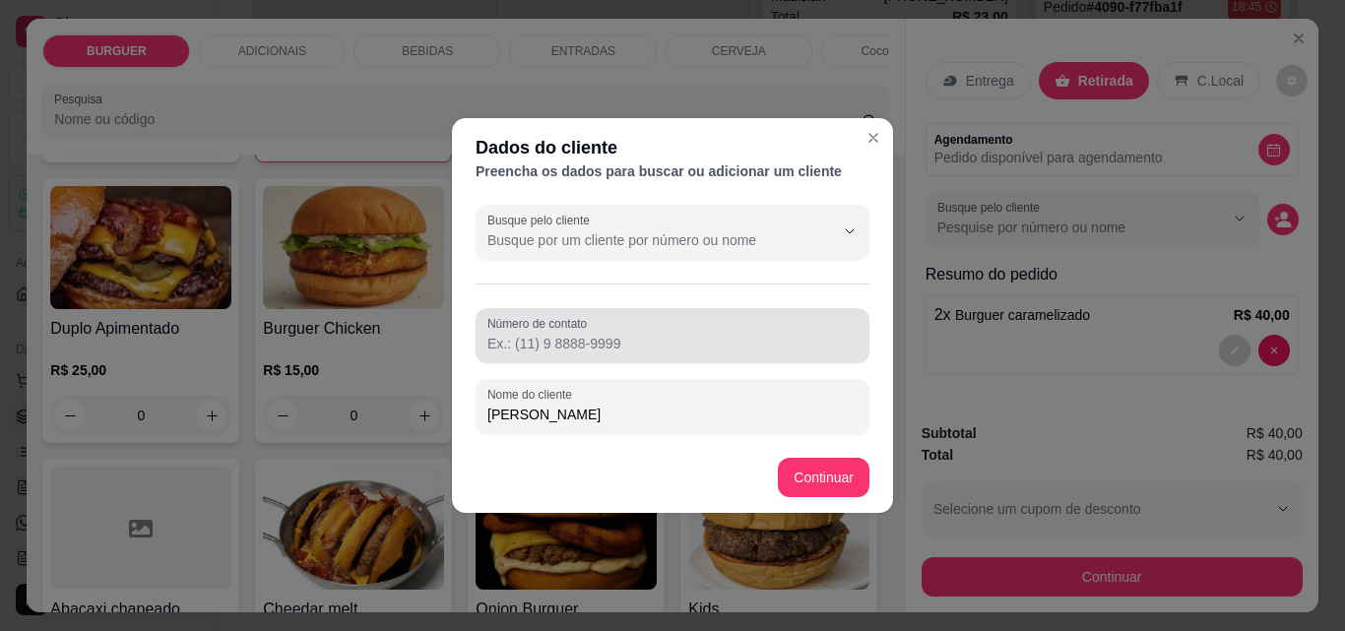
type input "[PERSON_NAME]"
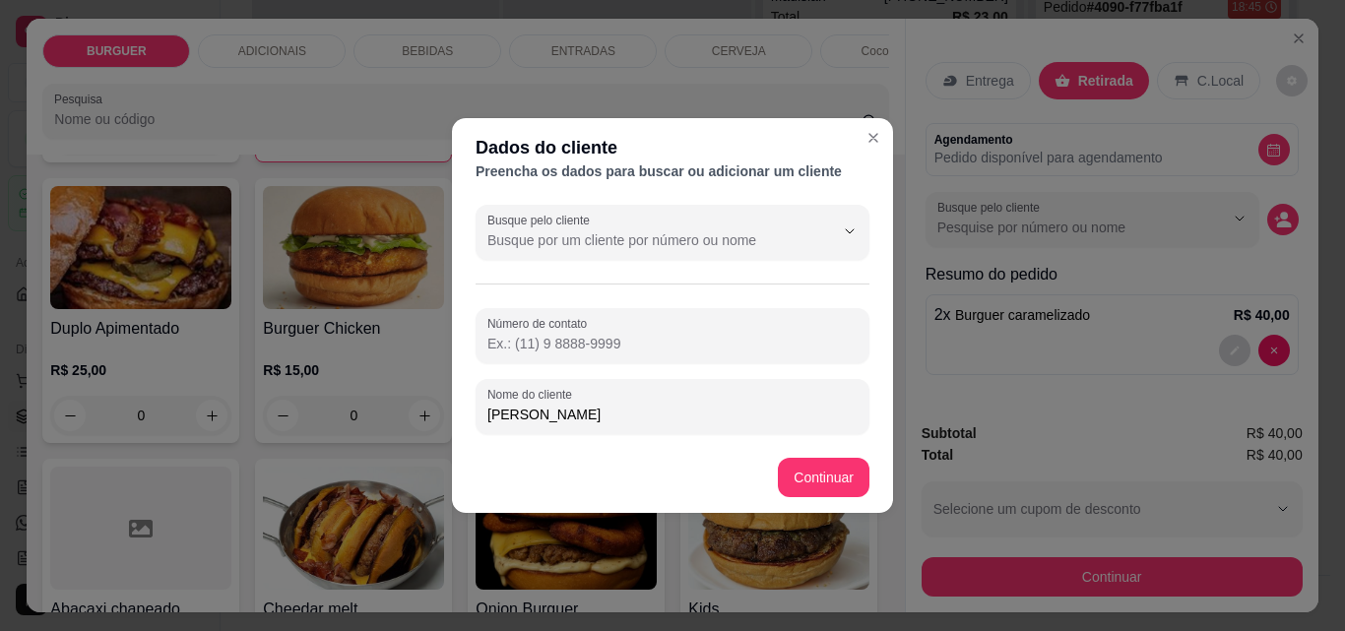
click at [495, 342] on input "Número de contato" at bounding box center [672, 344] width 370 height 20
type input "[PHONE_NUMBER]"
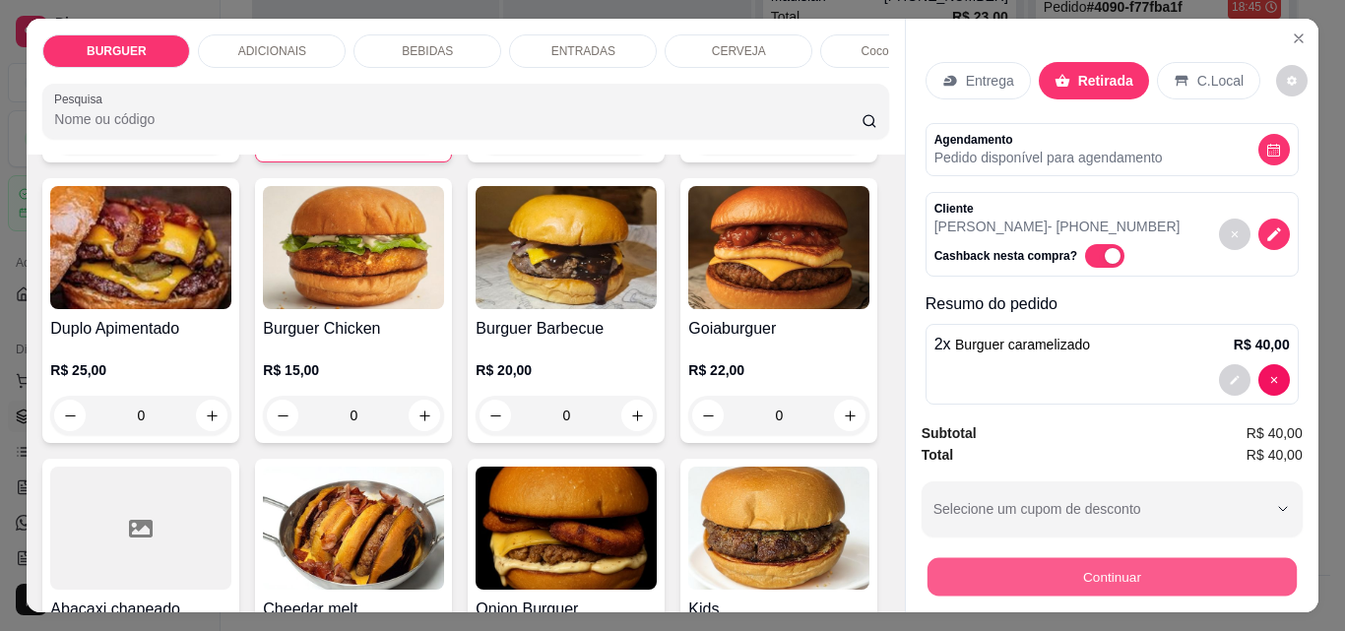
click at [1095, 566] on button "Continuar" at bounding box center [1111, 576] width 369 height 38
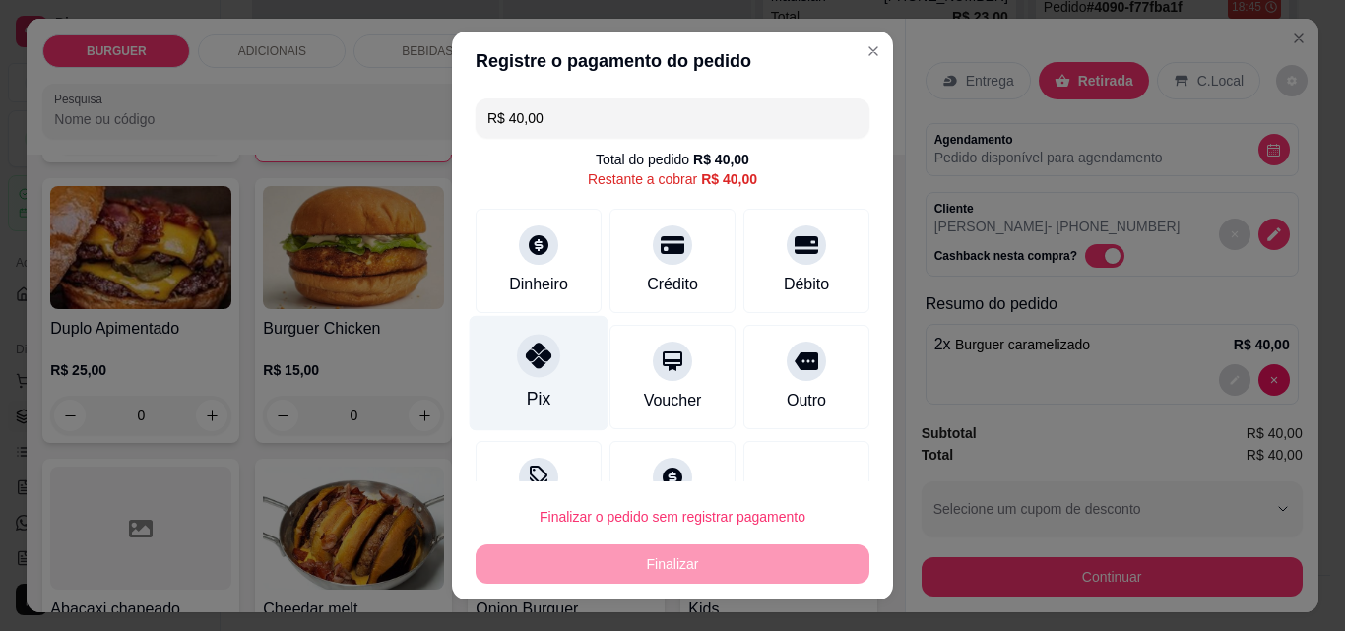
click at [539, 337] on div at bounding box center [538, 355] width 43 height 43
type input "R$ 0,00"
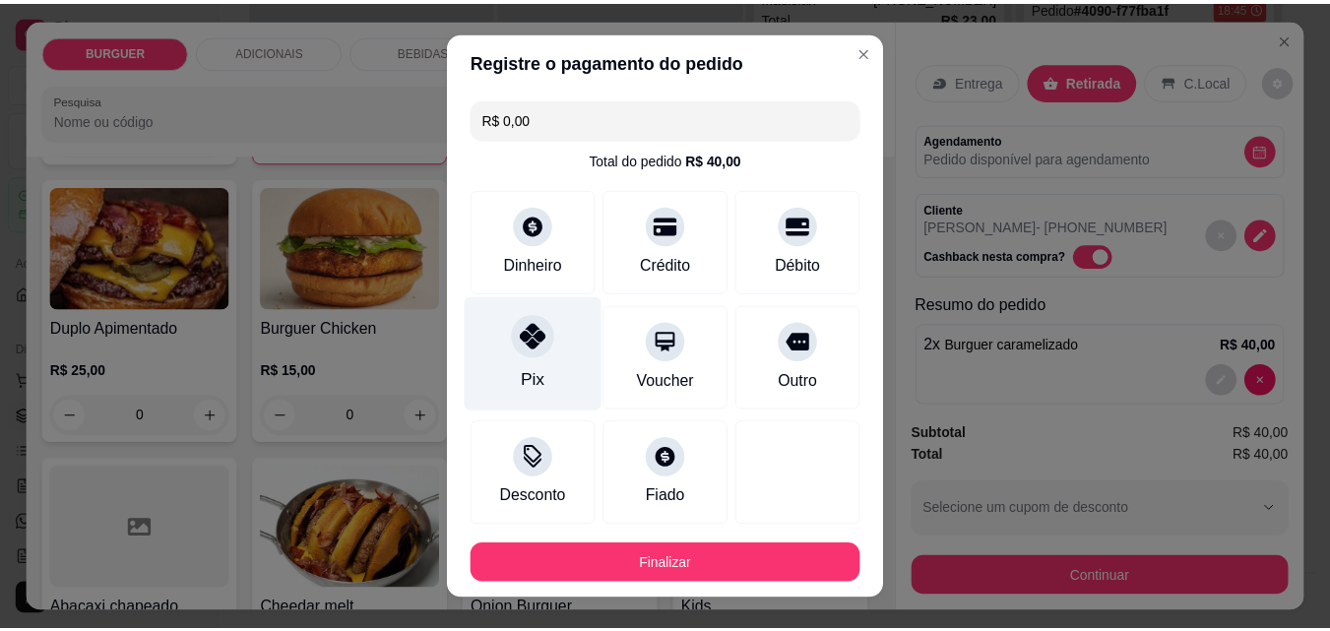
scroll to position [107, 0]
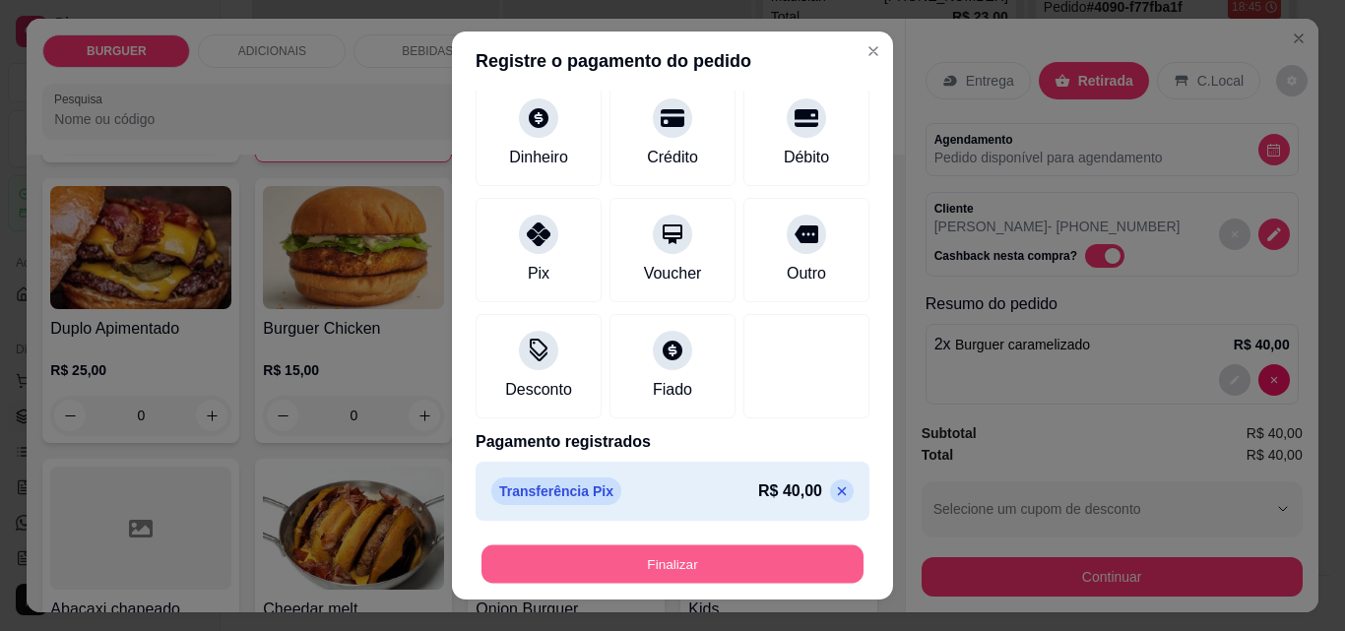
click at [505, 563] on button "Finalizar" at bounding box center [673, 565] width 382 height 38
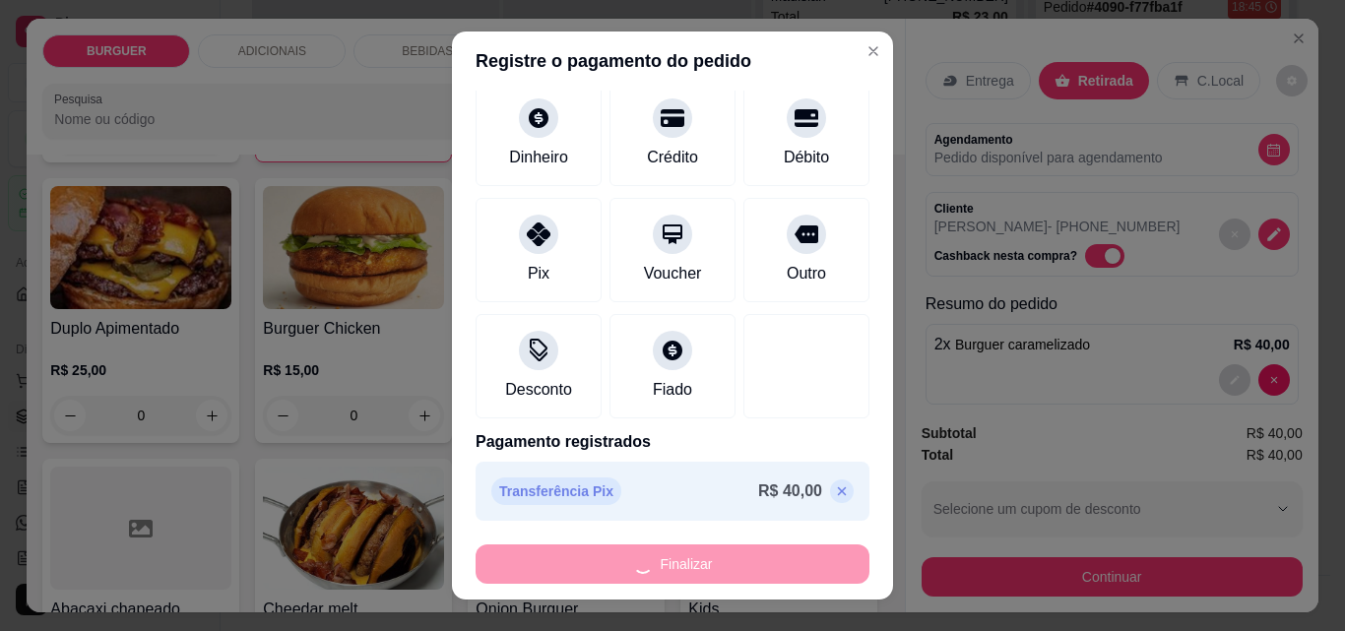
type input "0"
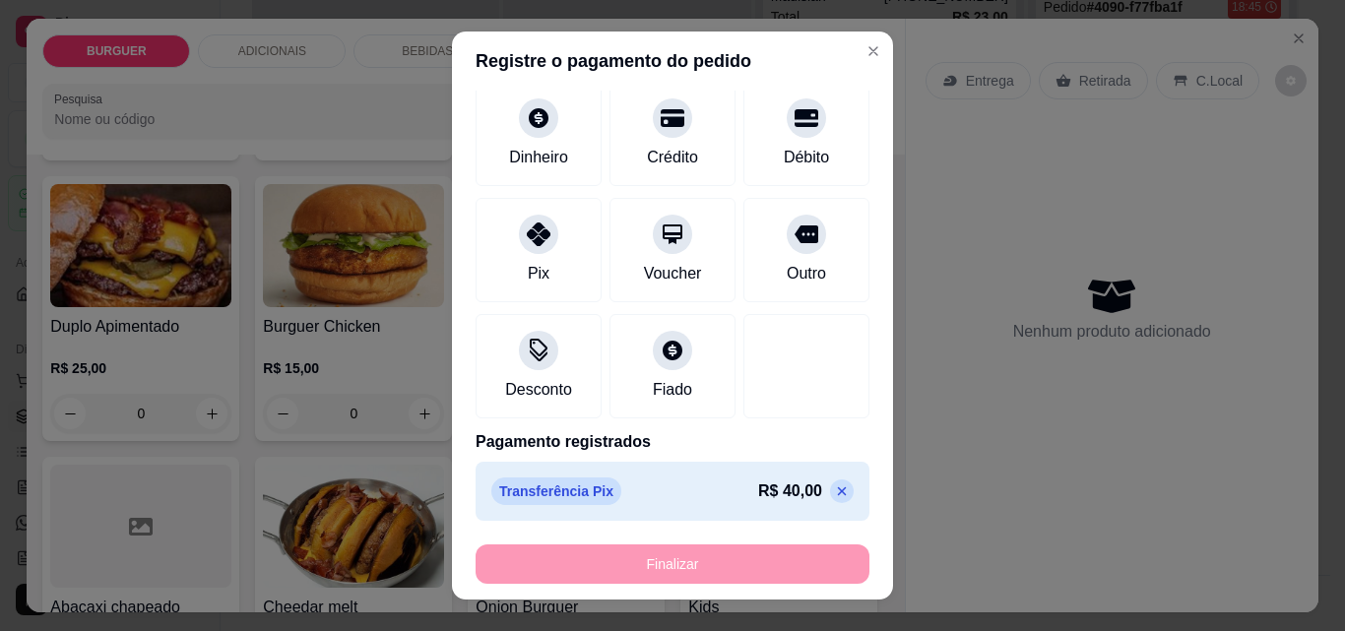
type input "-R$ 40,00"
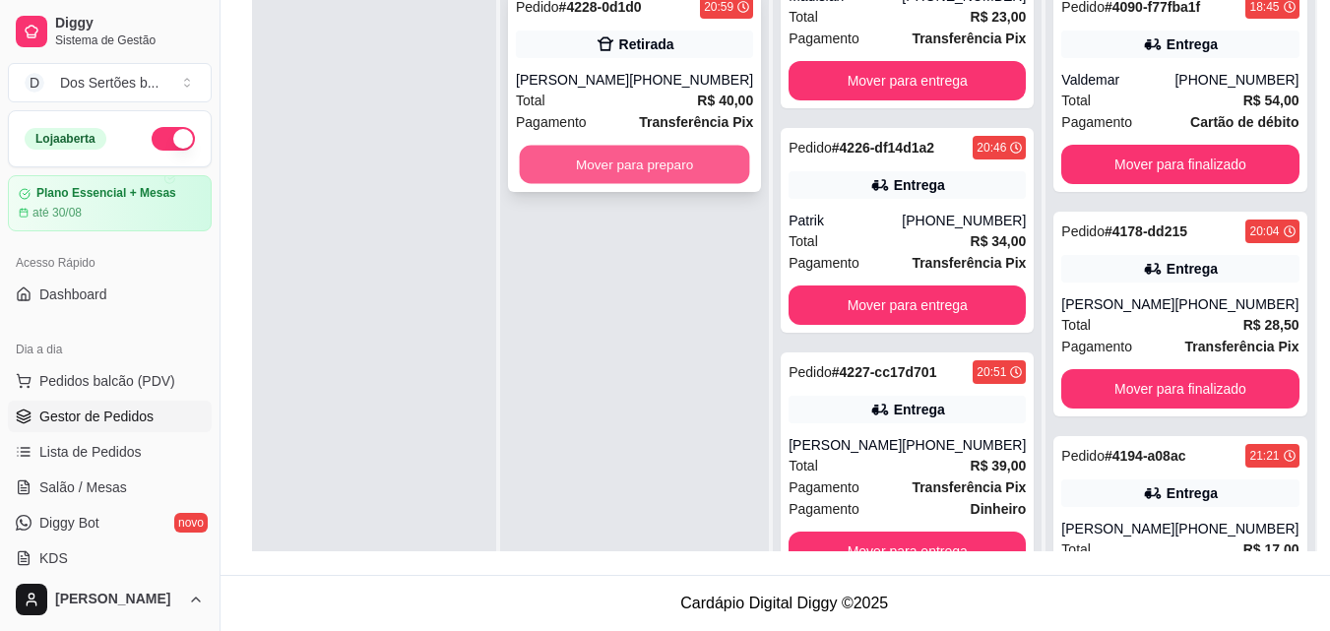
click at [610, 168] on button "Mover para preparo" at bounding box center [635, 165] width 230 height 38
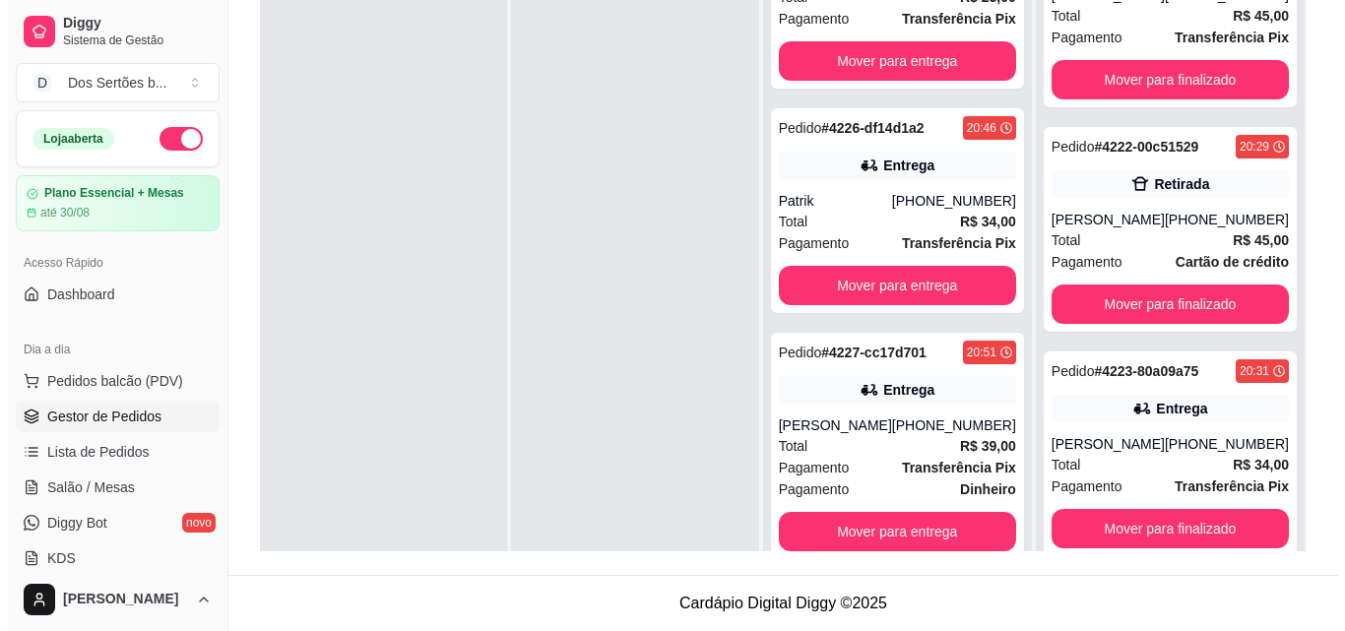
scroll to position [954, 0]
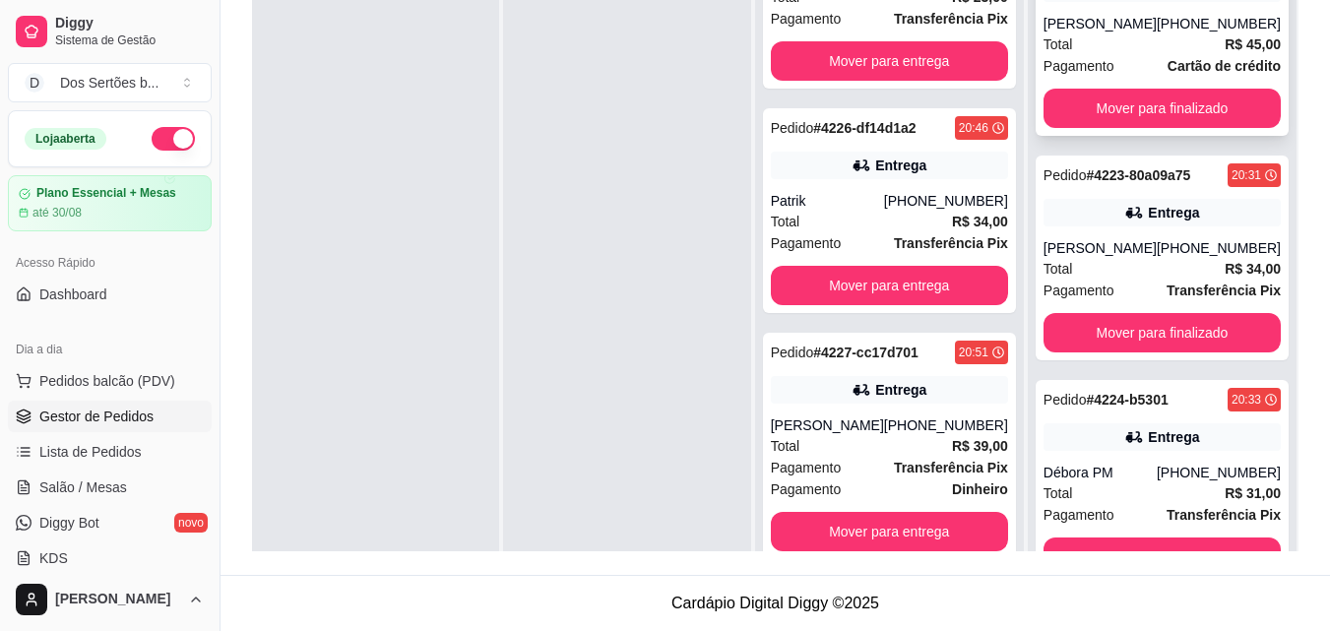
click at [1140, 55] on div "Pagamento Cartão de crédito" at bounding box center [1162, 66] width 237 height 22
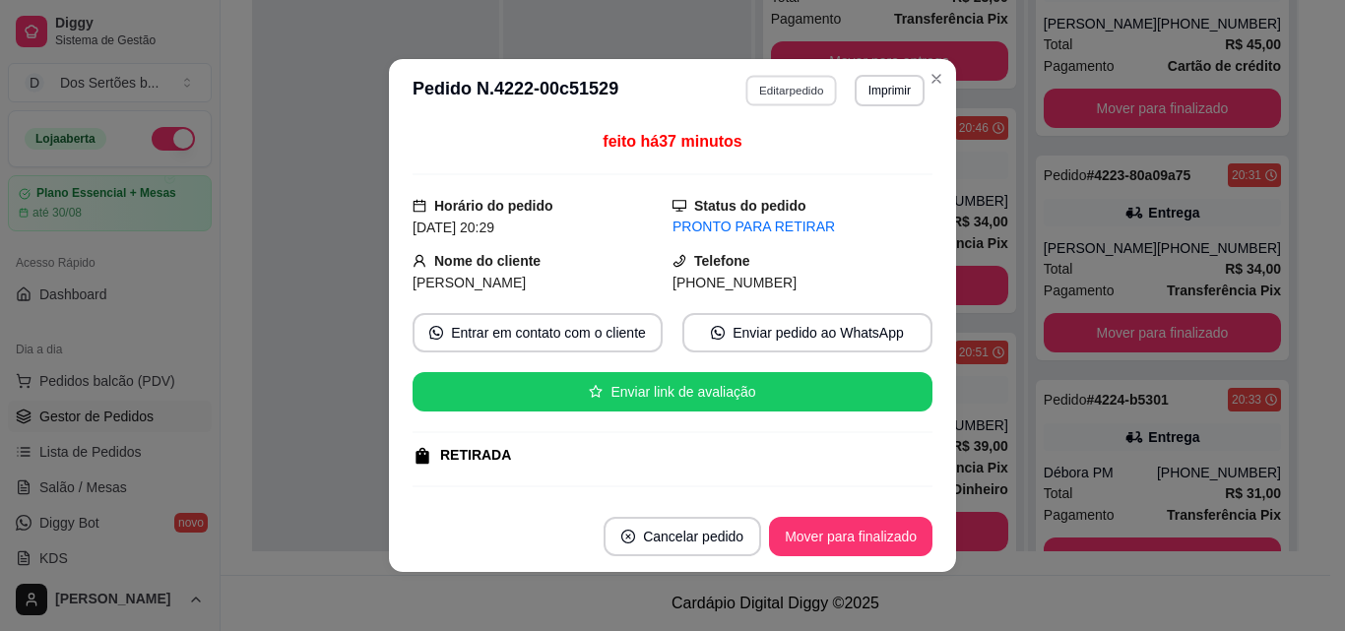
click at [778, 88] on button "Editar pedido" at bounding box center [792, 90] width 92 height 31
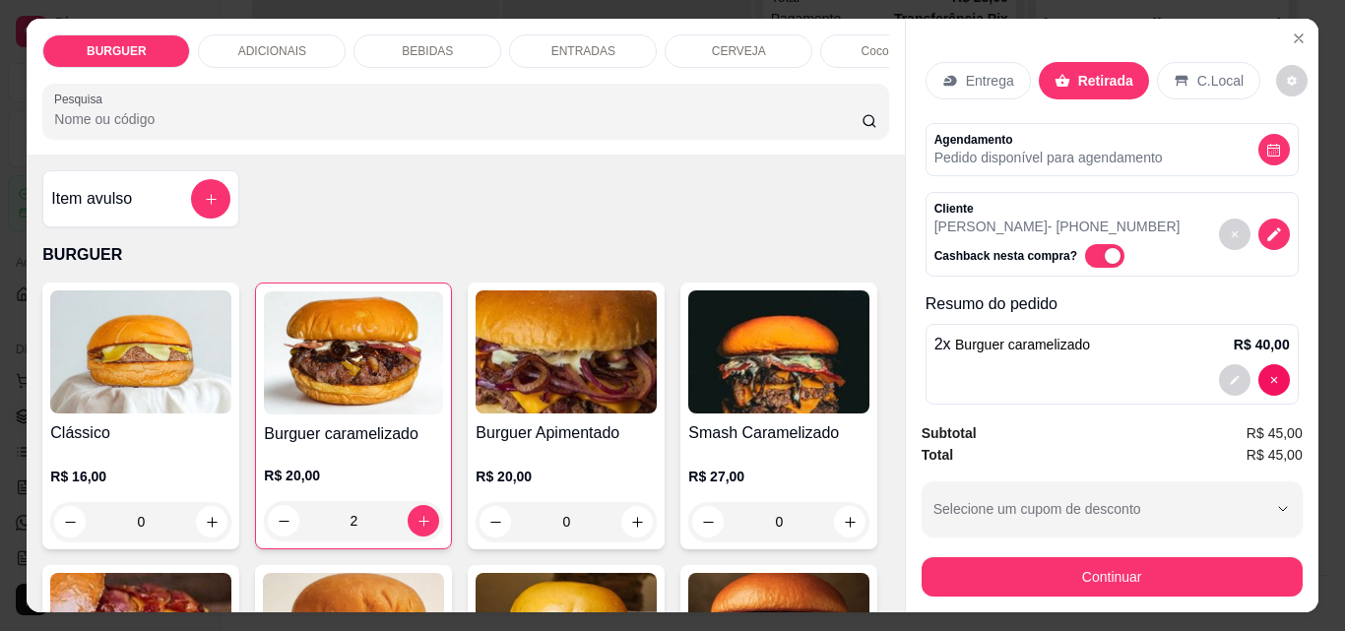
click at [404, 43] on p "BEBIDAS" at bounding box center [427, 51] width 51 height 16
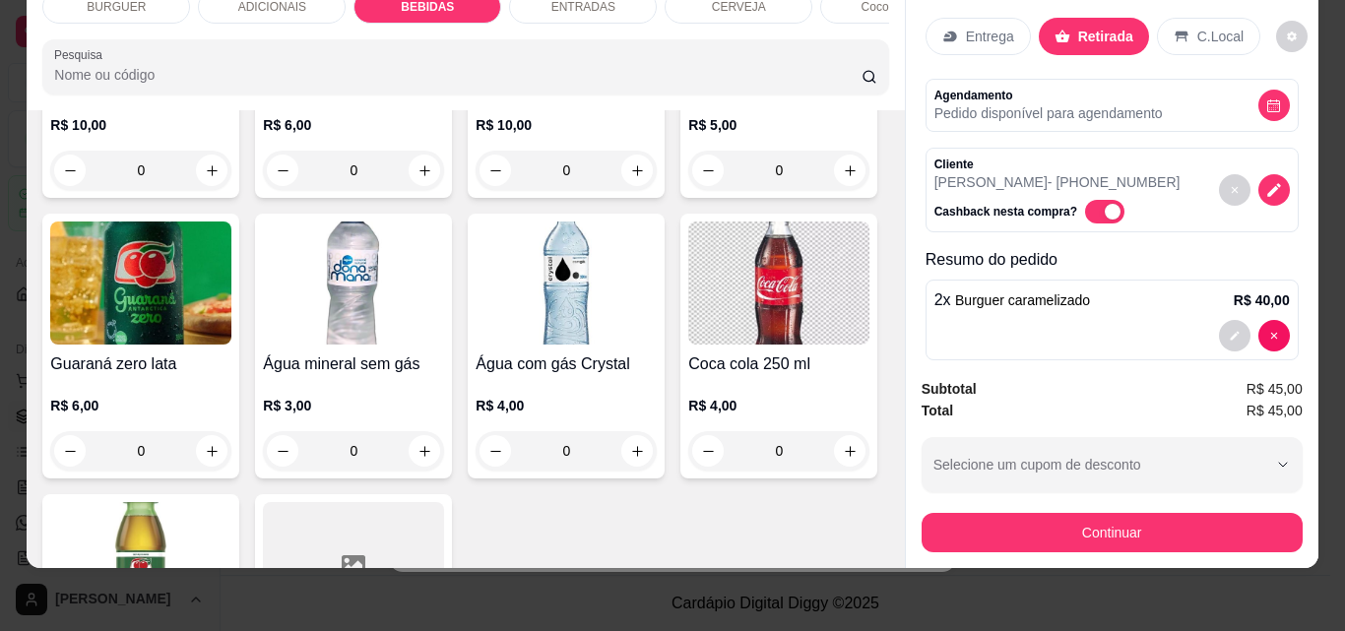
scroll to position [2238, 0]
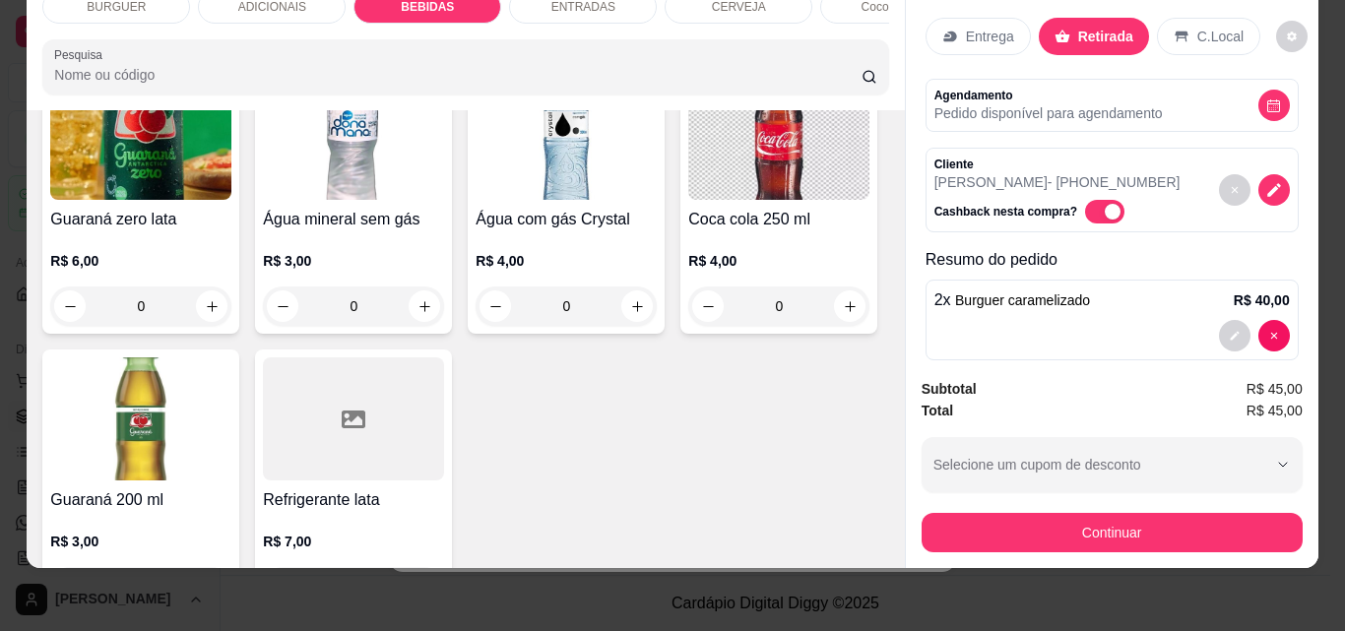
click at [432, 33] on icon "increase-product-quantity" at bounding box center [425, 26] width 15 height 15
type input "1"
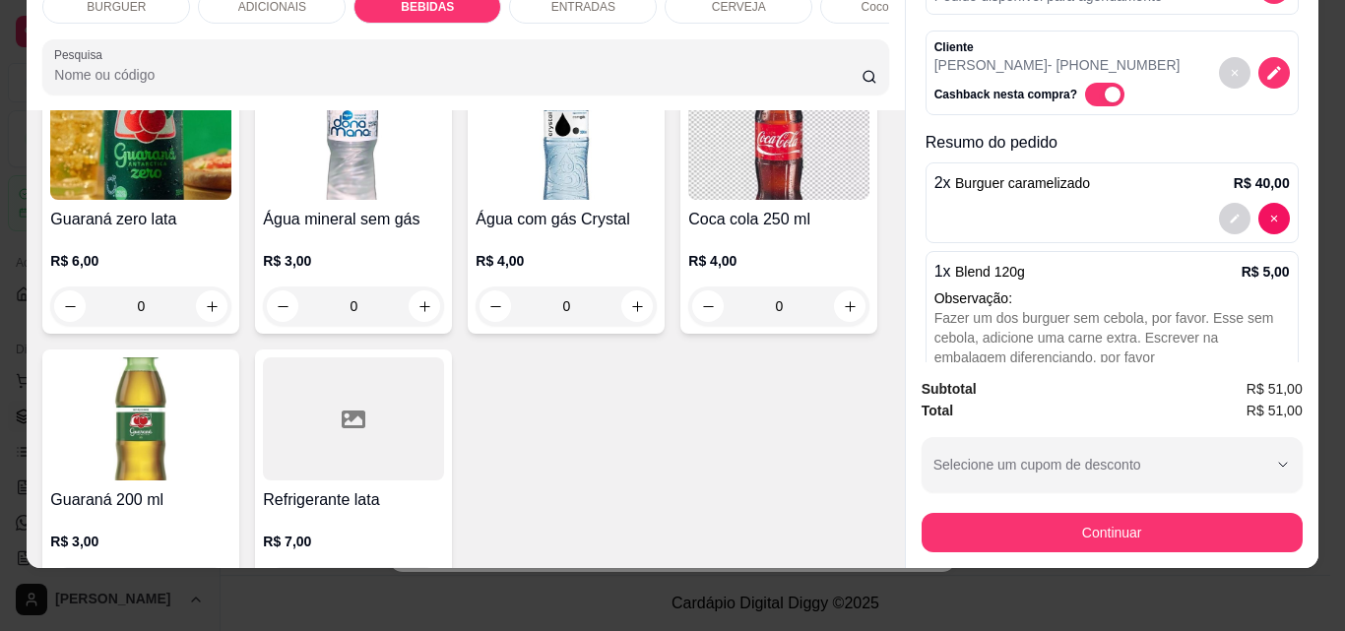
click at [1038, 203] on div at bounding box center [1113, 219] width 356 height 32
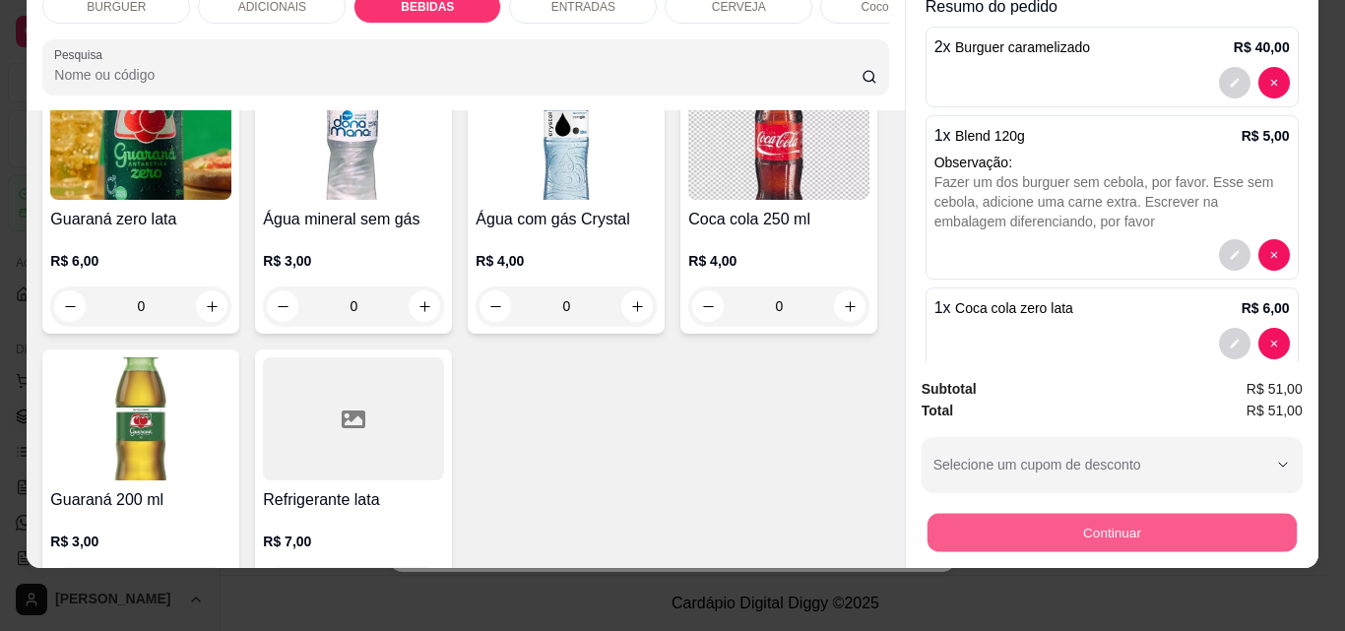
click at [1133, 513] on button "Continuar" at bounding box center [1111, 532] width 369 height 38
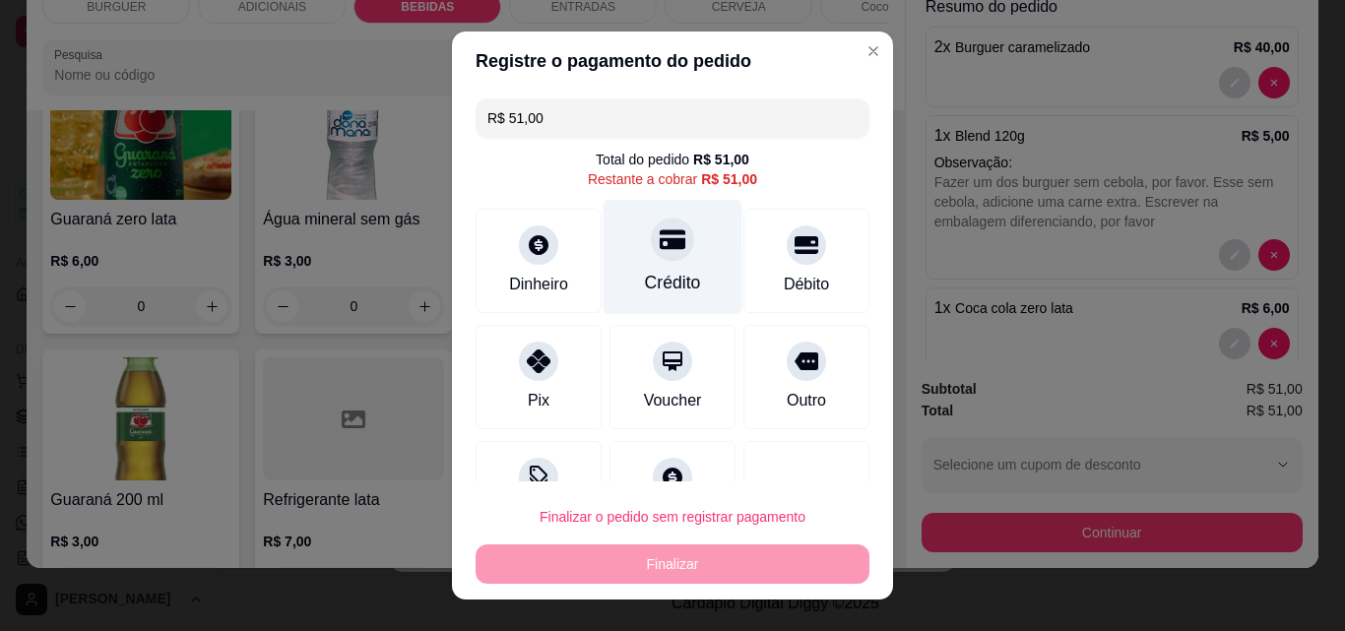
click at [682, 251] on div "Crédito" at bounding box center [673, 257] width 139 height 115
type input "R$ 0,00"
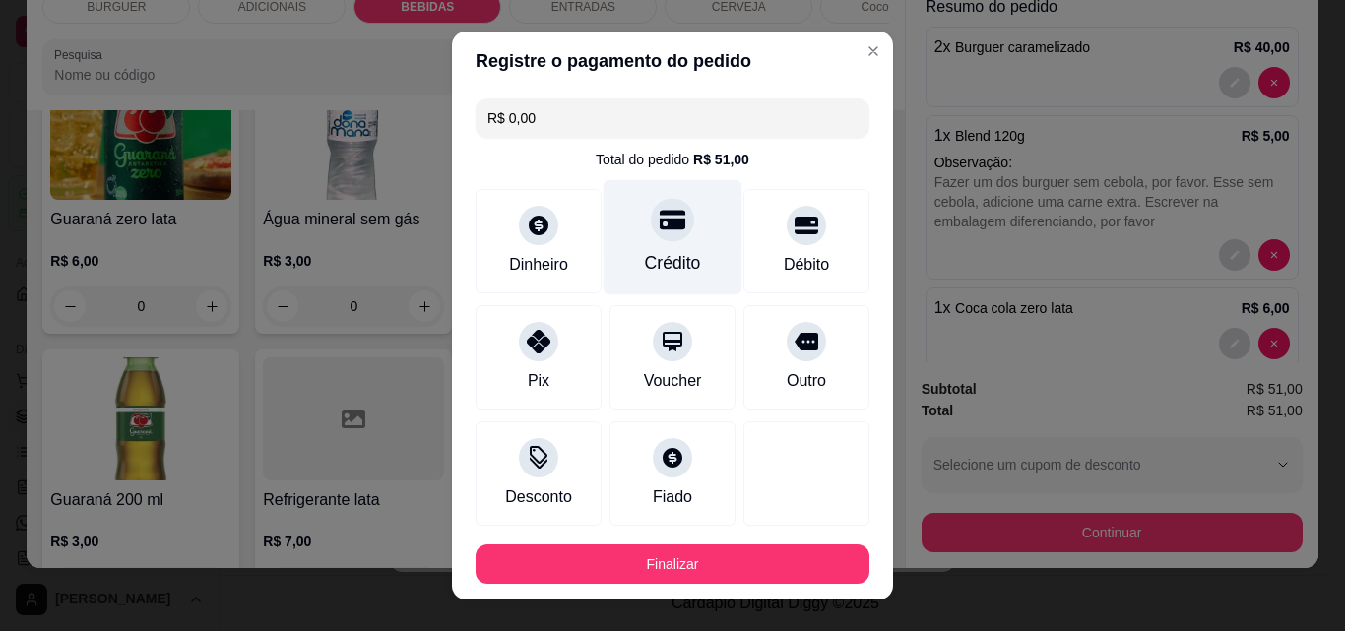
scroll to position [107, 0]
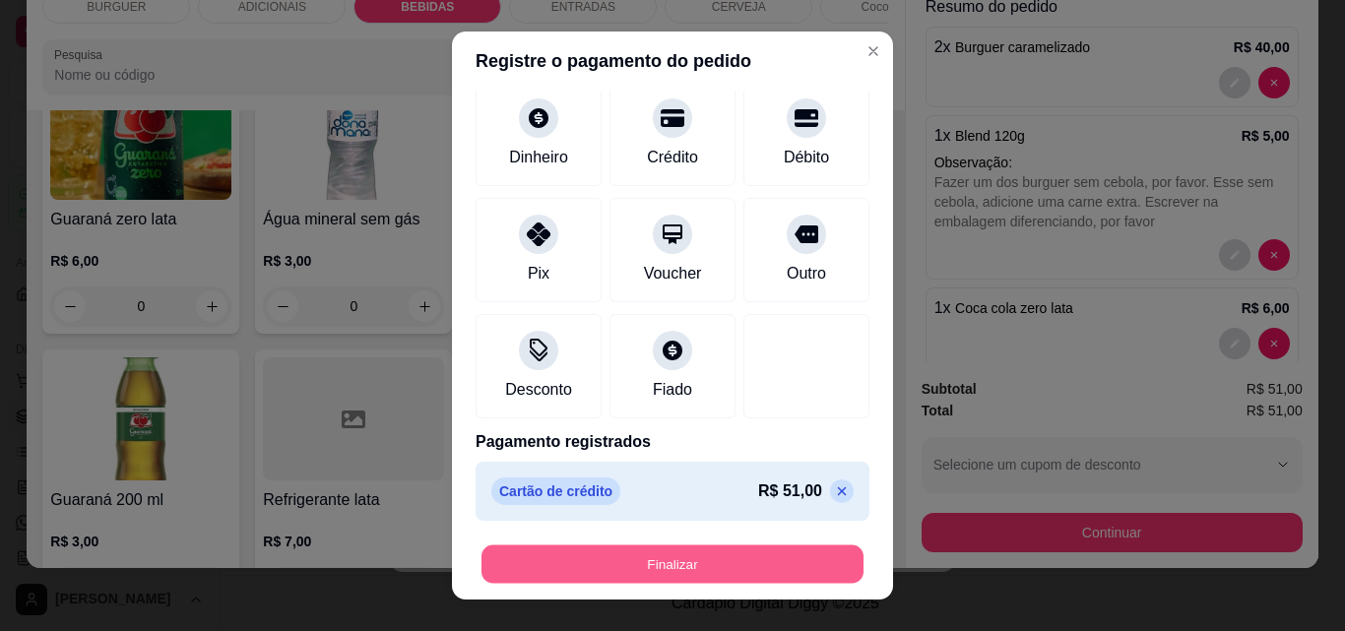
click at [711, 569] on button "Finalizar" at bounding box center [673, 565] width 382 height 38
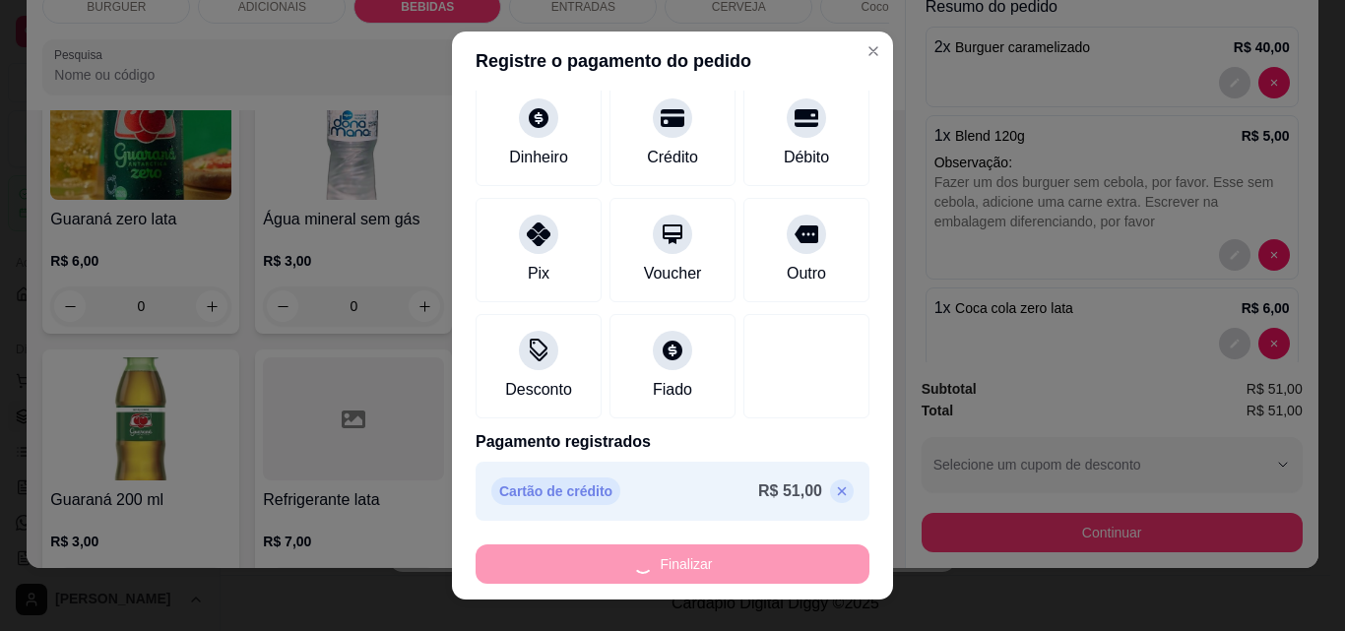
type input "0"
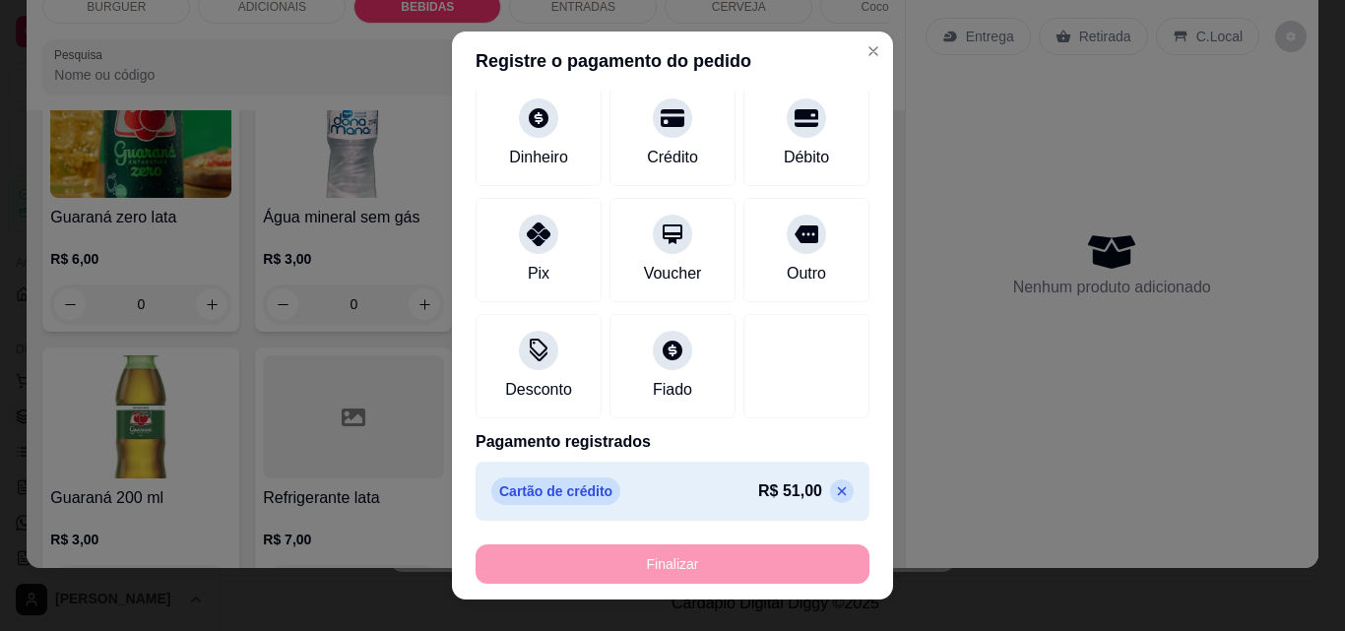
type input "-R$ 51,00"
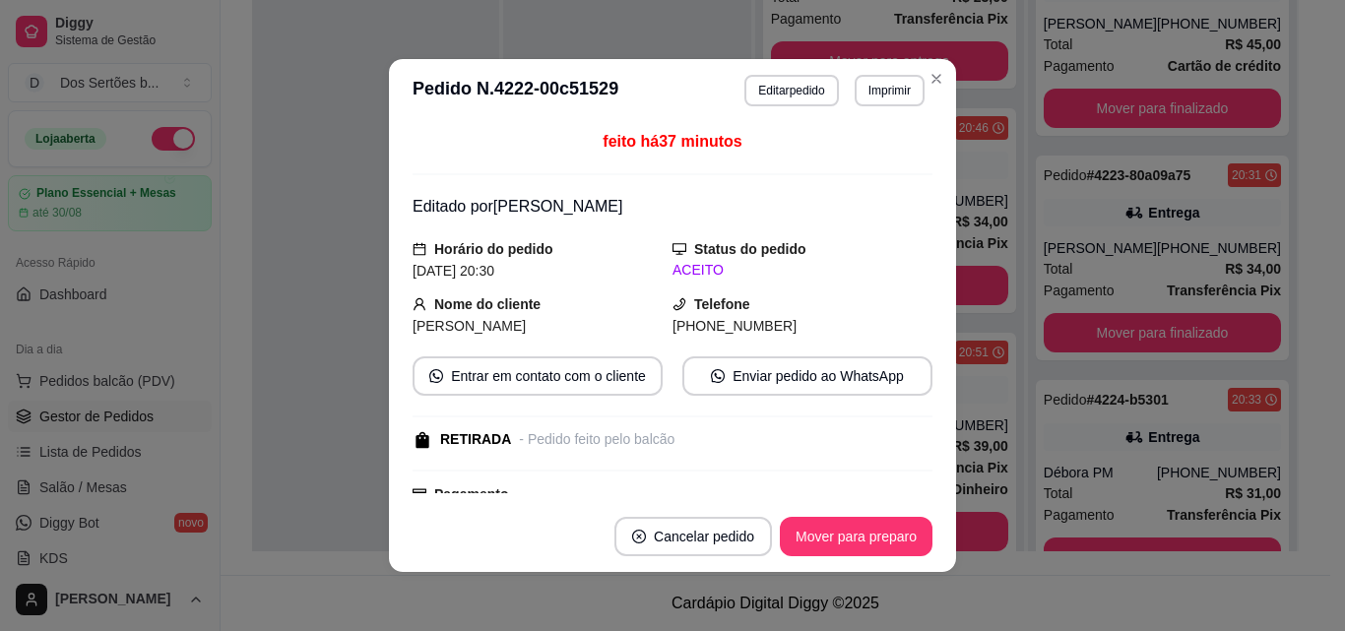
scroll to position [730, 0]
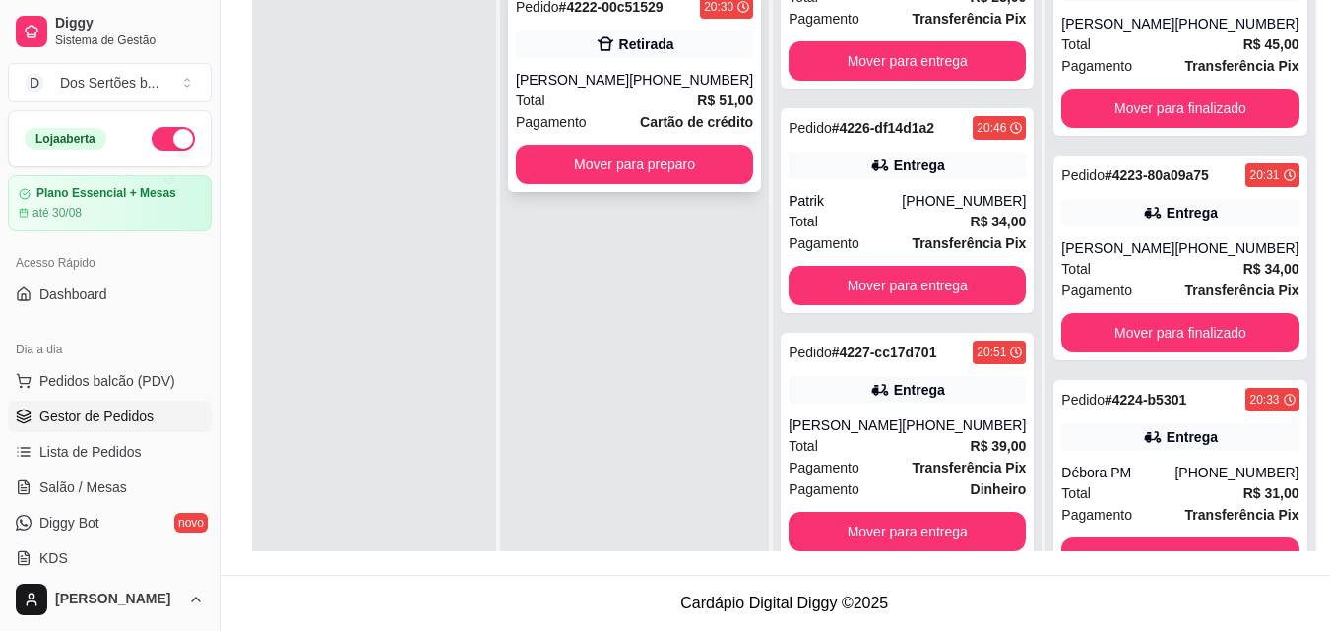
click at [614, 99] on div "Total R$ 51,00" at bounding box center [634, 101] width 237 height 22
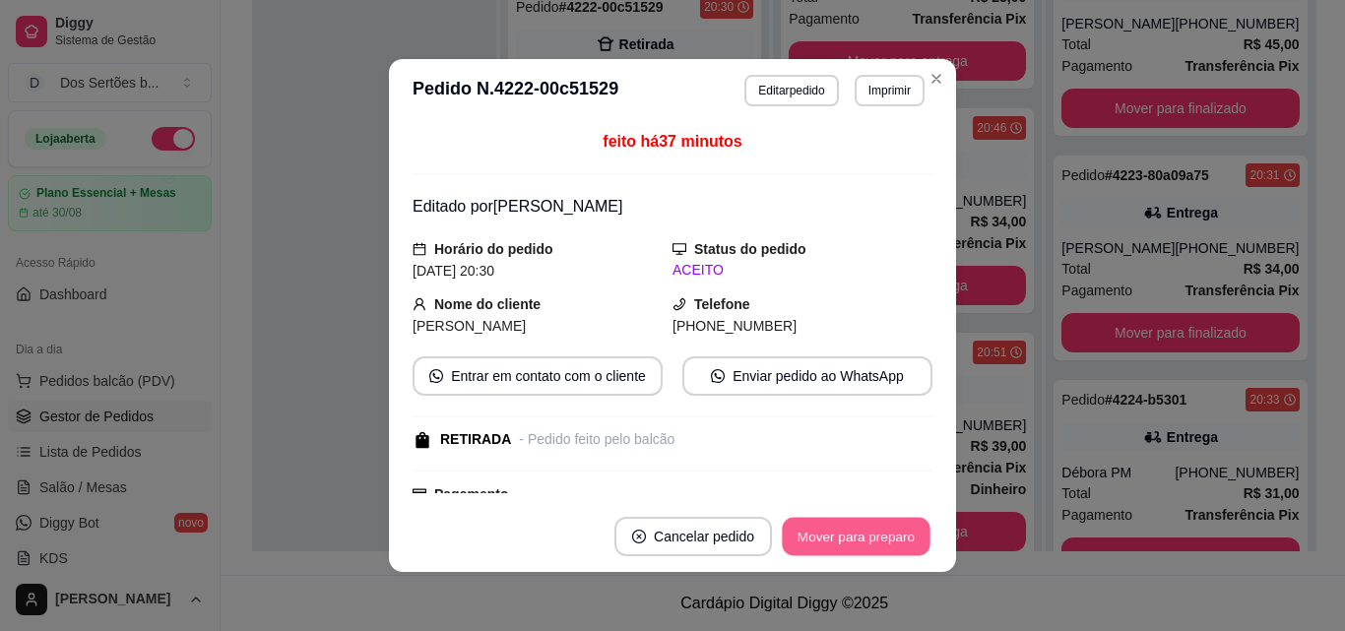
click at [824, 549] on button "Mover para preparo" at bounding box center [856, 537] width 148 height 38
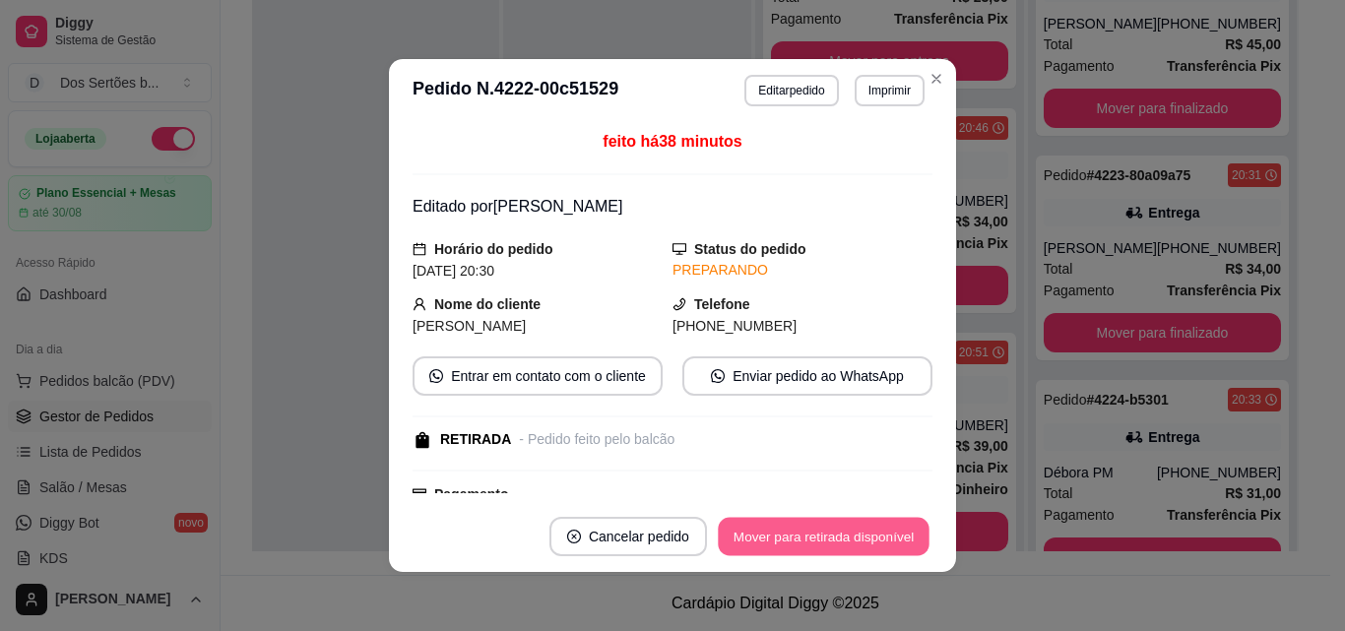
click at [813, 546] on button "Mover para retirada disponível" at bounding box center [823, 537] width 211 height 38
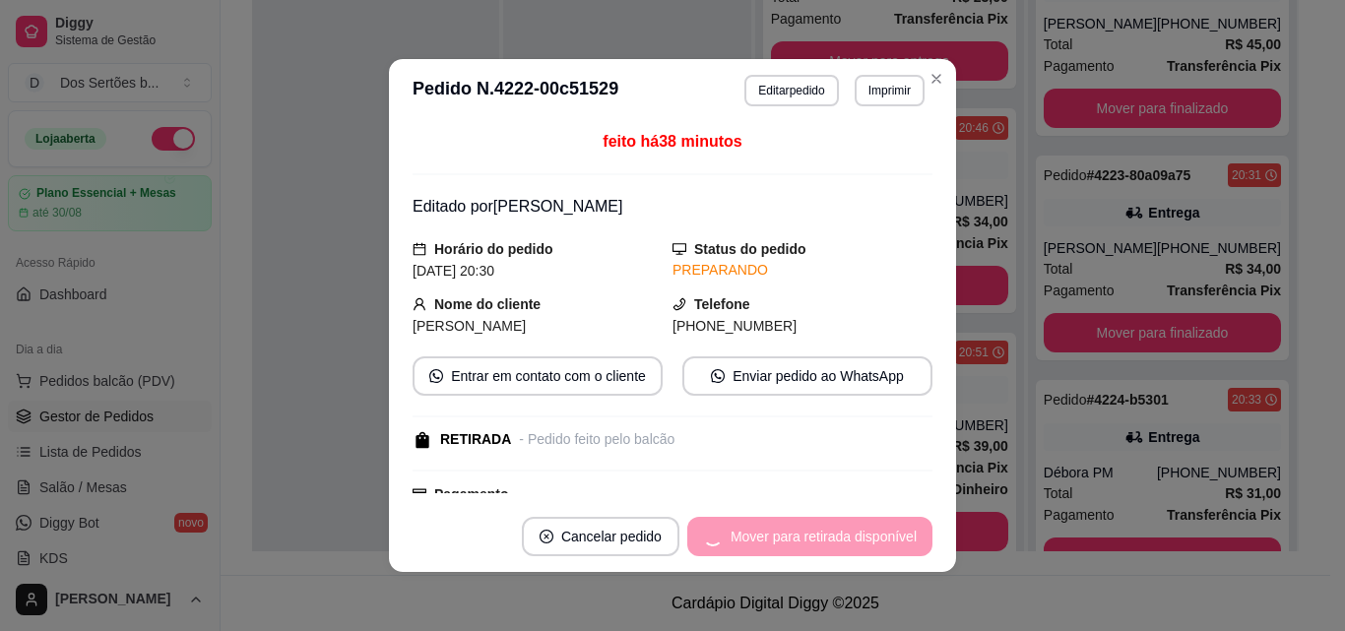
scroll to position [954, 0]
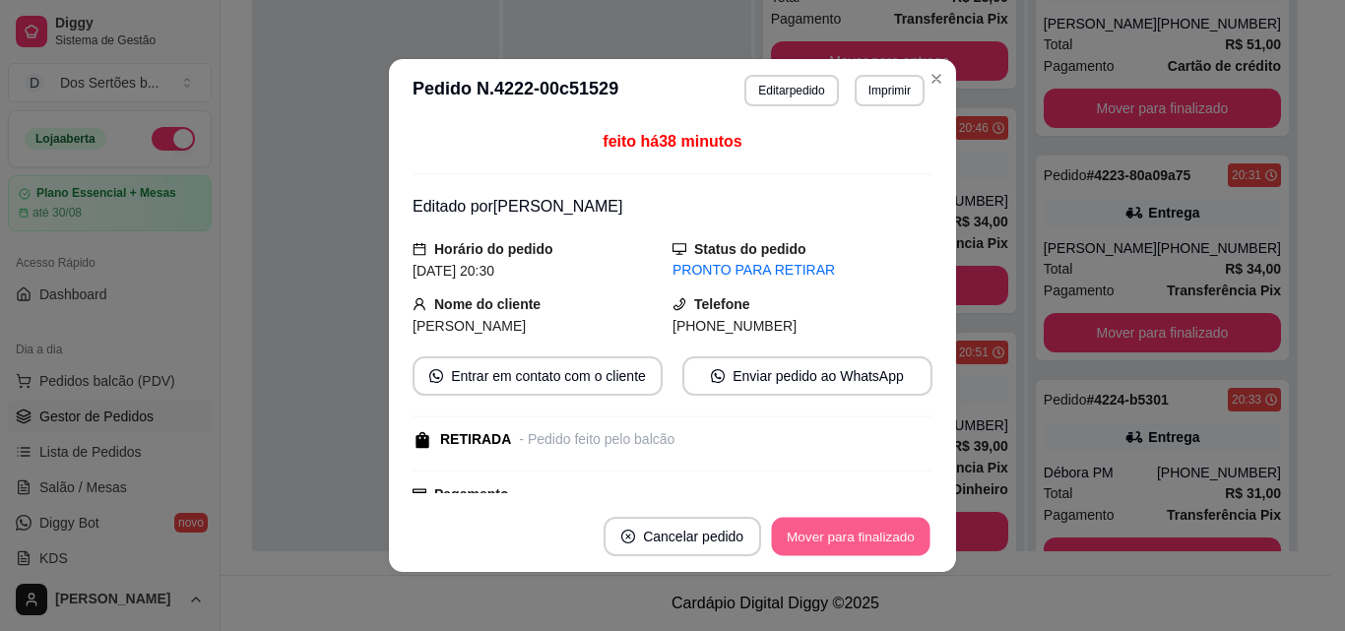
click at [809, 530] on button "Mover para finalizado" at bounding box center [851, 537] width 159 height 38
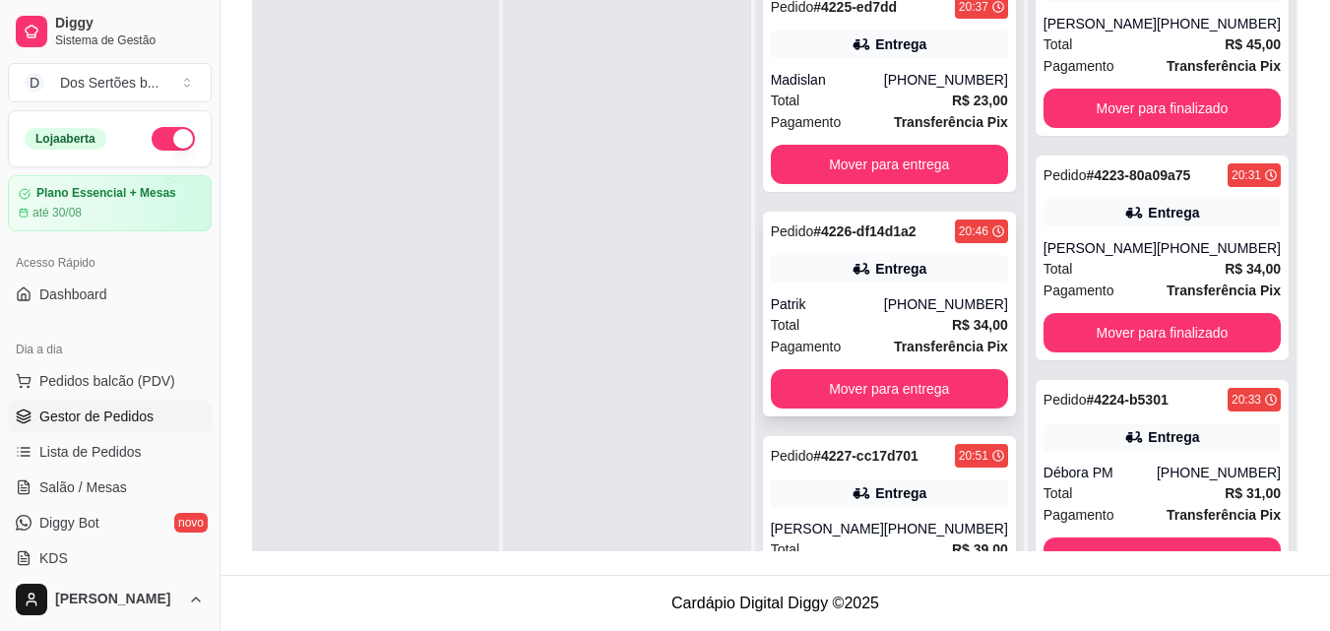
scroll to position [90, 0]
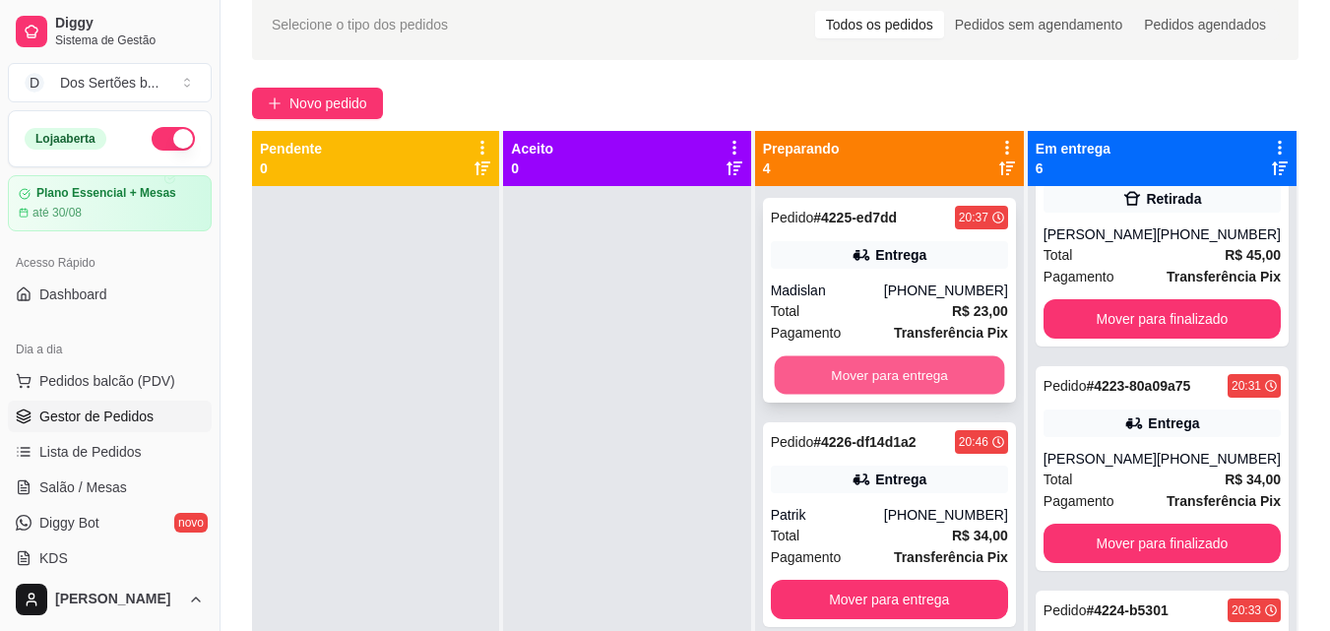
click at [856, 382] on button "Mover para entrega" at bounding box center [889, 375] width 230 height 38
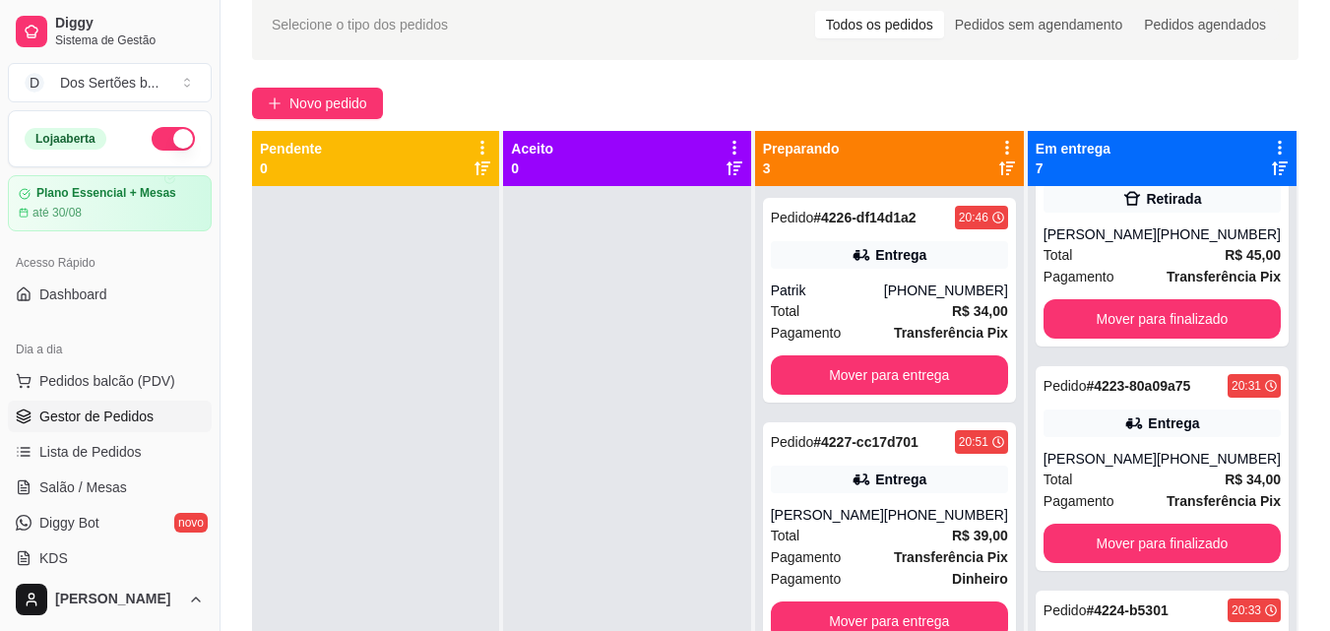
scroll to position [55, 0]
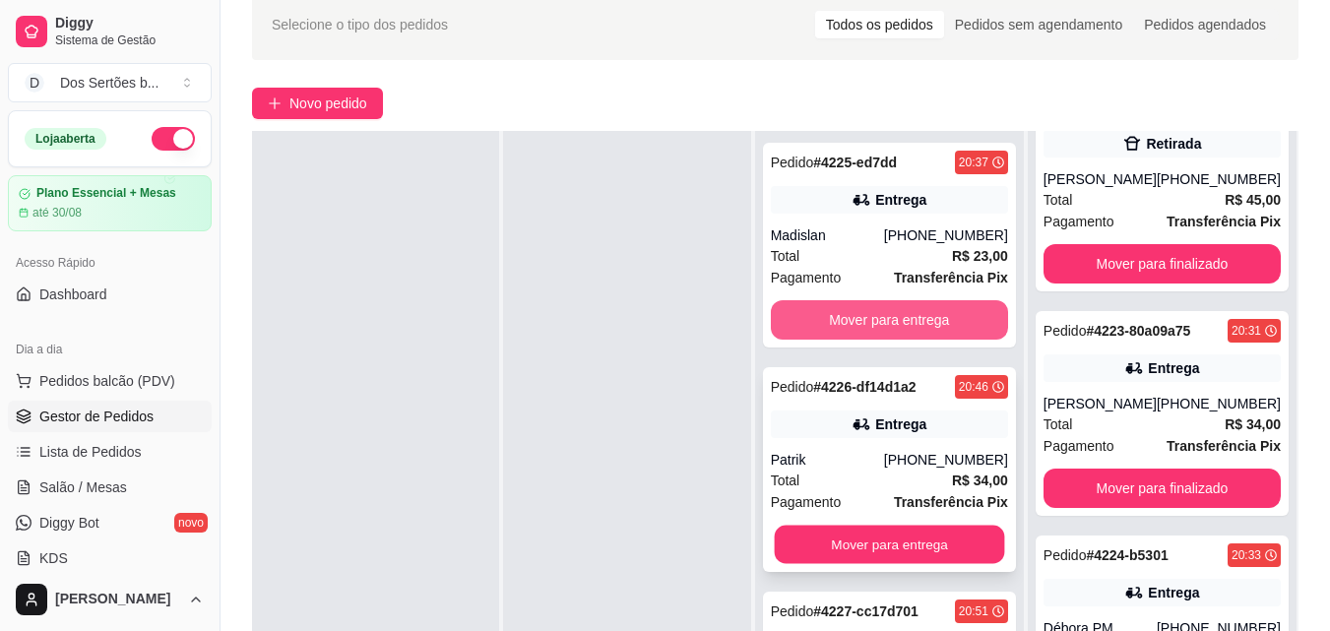
click at [818, 310] on div "Pedido # 4225-ed7dd 20:37 Entrega Madislan [PHONE_NUMBER] Total R$ 23,00 Pagame…" at bounding box center [889, 446] width 269 height 631
click at [849, 311] on button "Mover para entrega" at bounding box center [889, 320] width 230 height 38
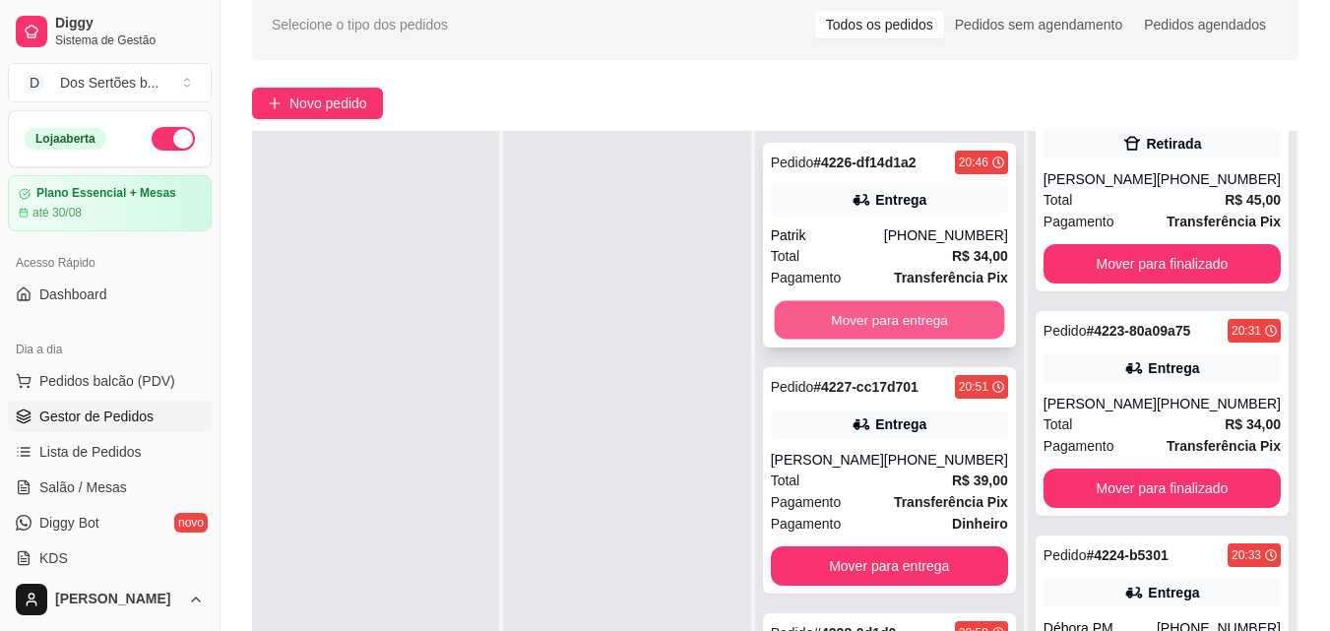
click at [925, 314] on button "Mover para entrega" at bounding box center [889, 320] width 230 height 38
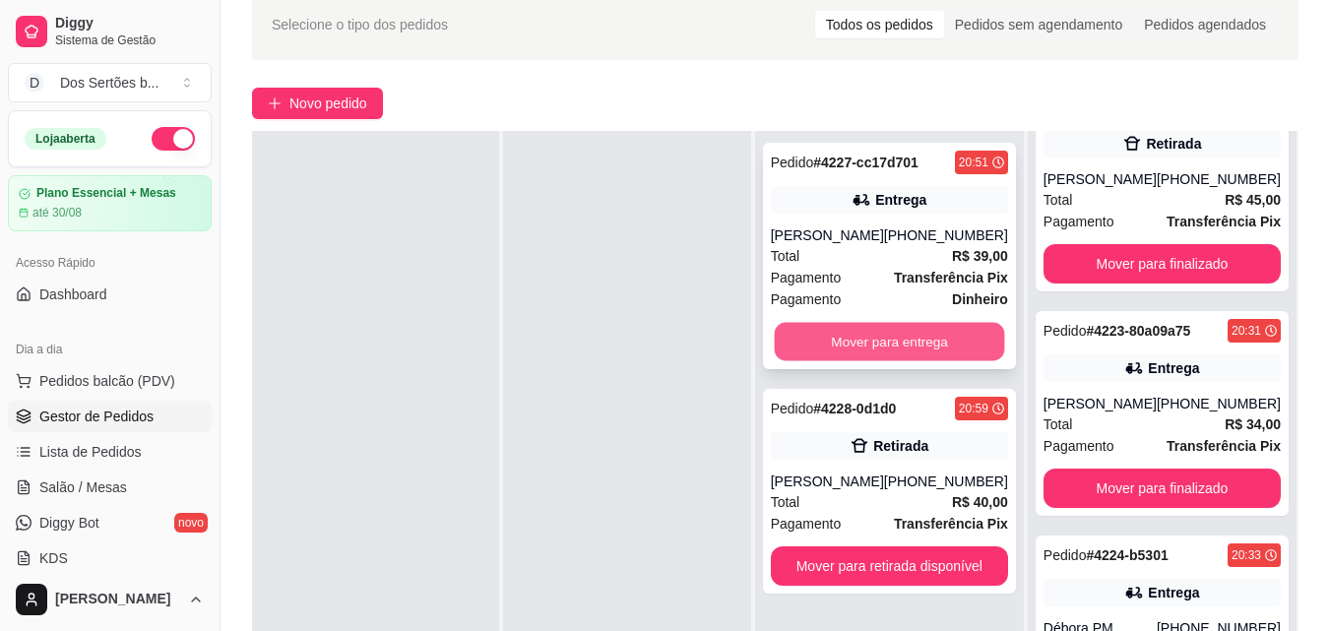
click at [869, 354] on button "Mover para entrega" at bounding box center [889, 342] width 230 height 38
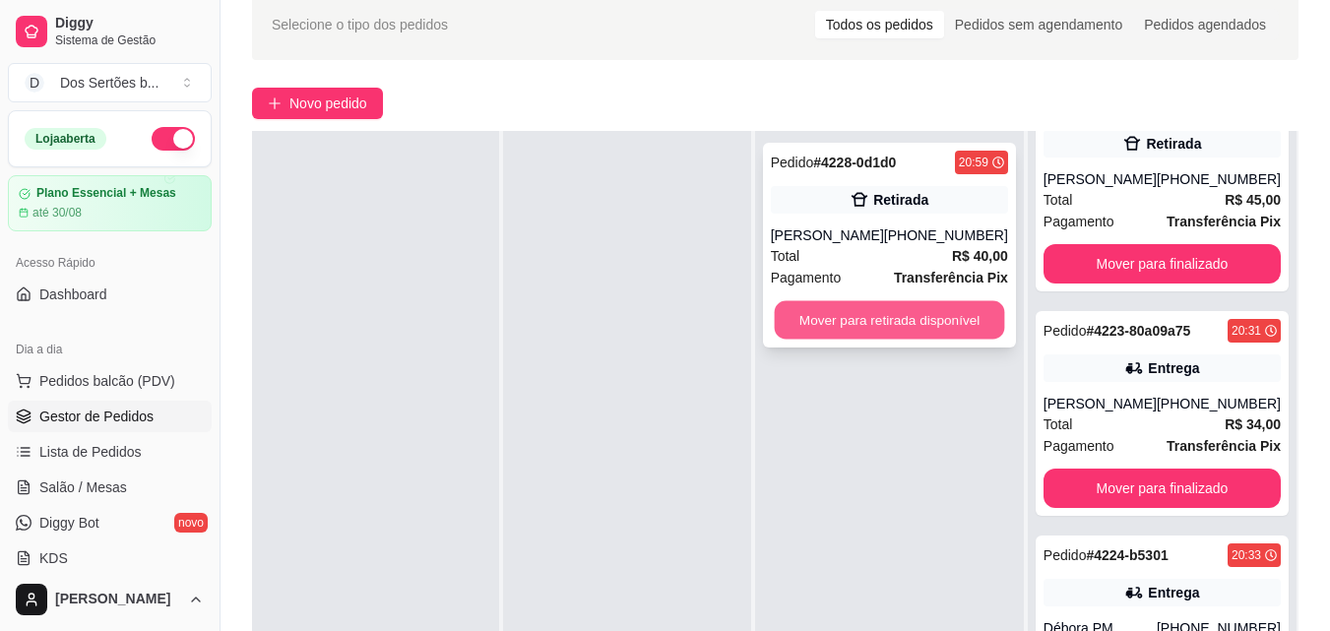
click at [891, 314] on button "Mover para retirada disponível" at bounding box center [889, 320] width 230 height 38
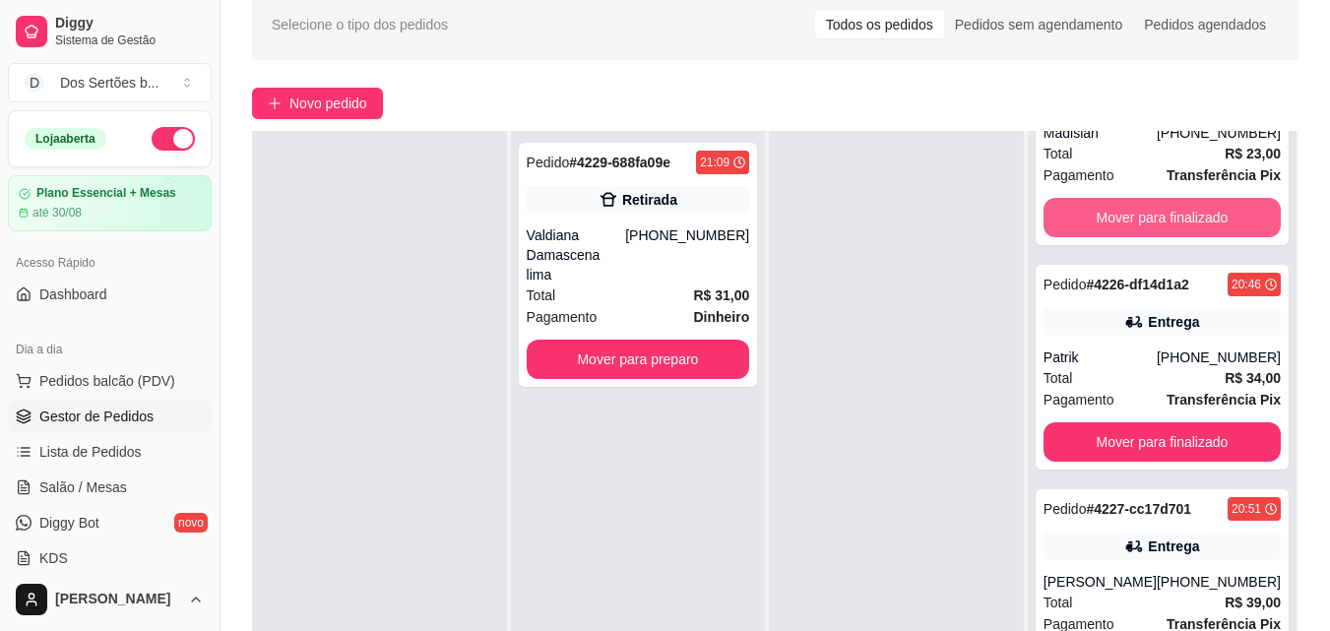
scroll to position [1304, 0]
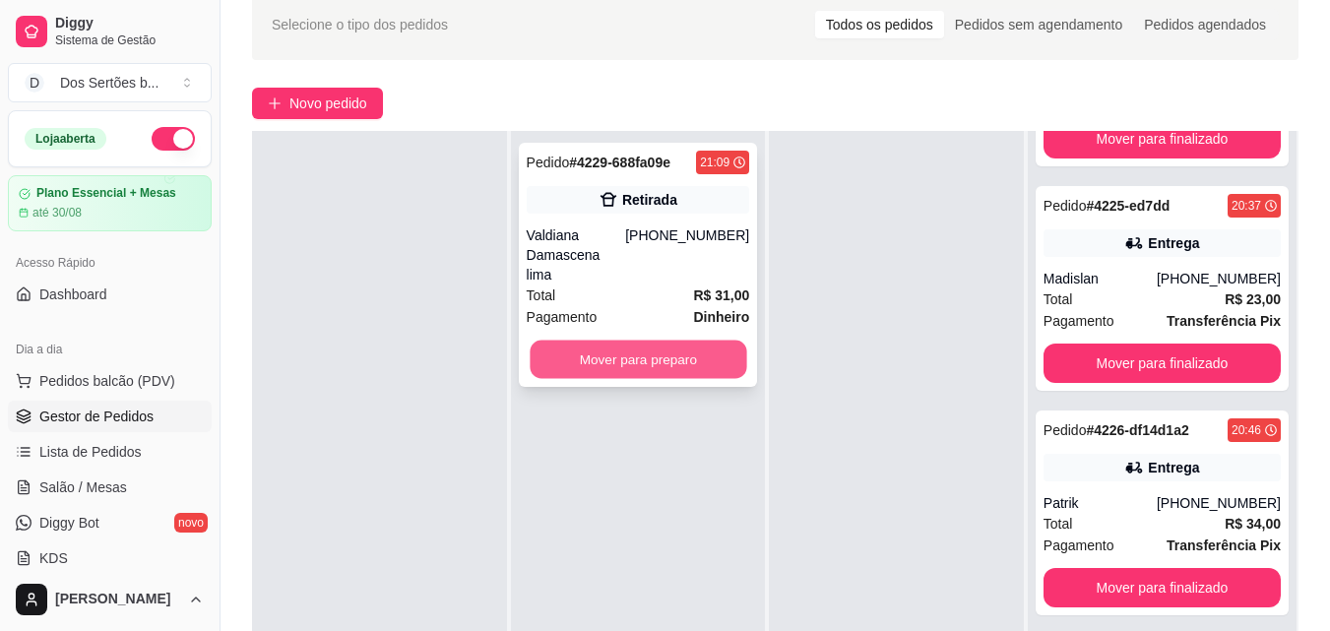
click at [679, 341] on button "Mover para preparo" at bounding box center [638, 360] width 217 height 38
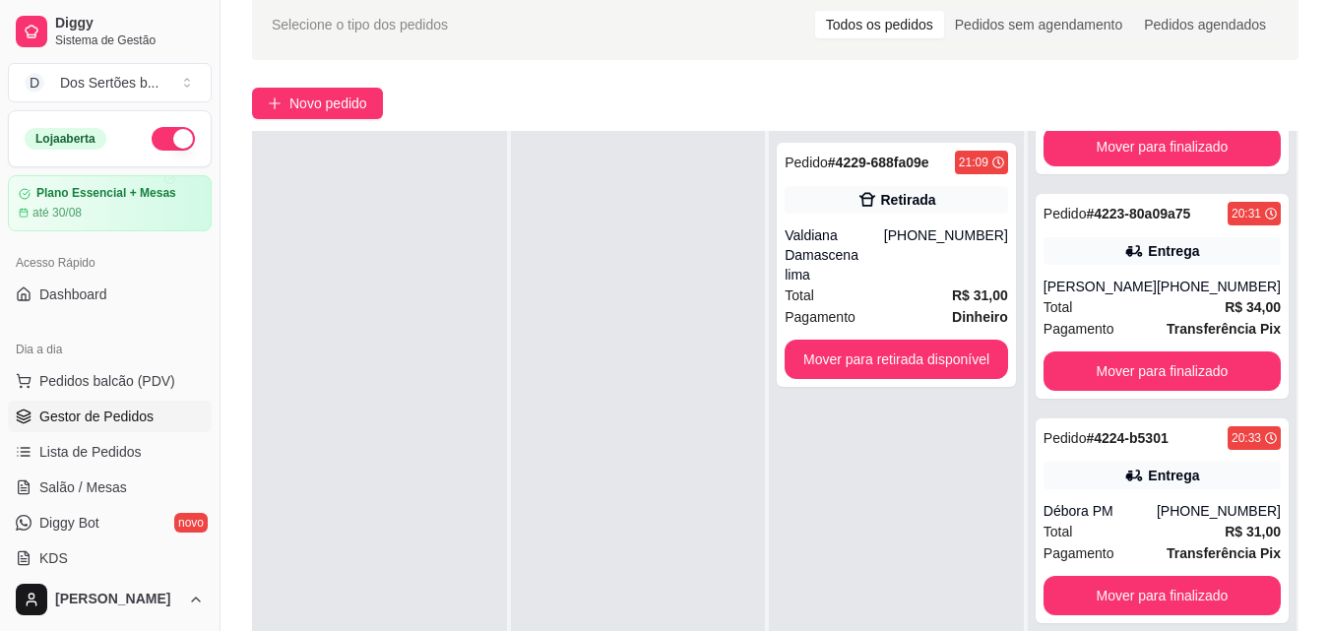
scroll to position [824, 0]
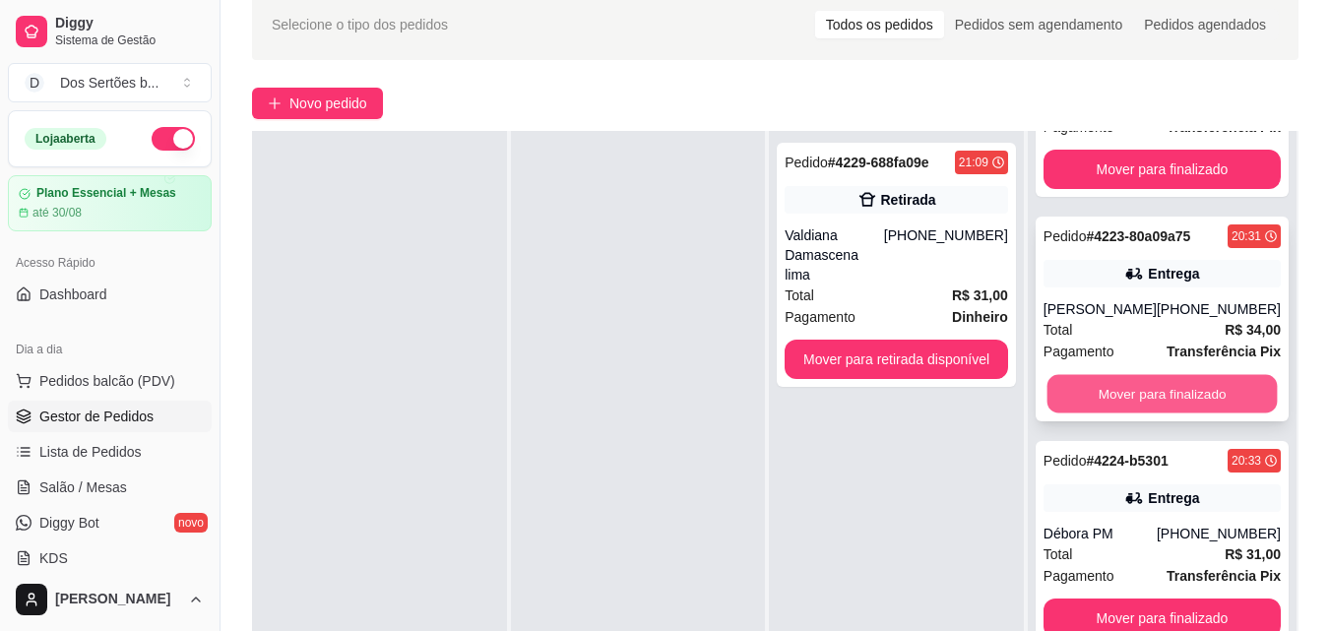
click at [1089, 393] on button "Mover para finalizado" at bounding box center [1162, 394] width 230 height 38
click at [1128, 385] on button "Mover para finalizado" at bounding box center [1162, 394] width 230 height 38
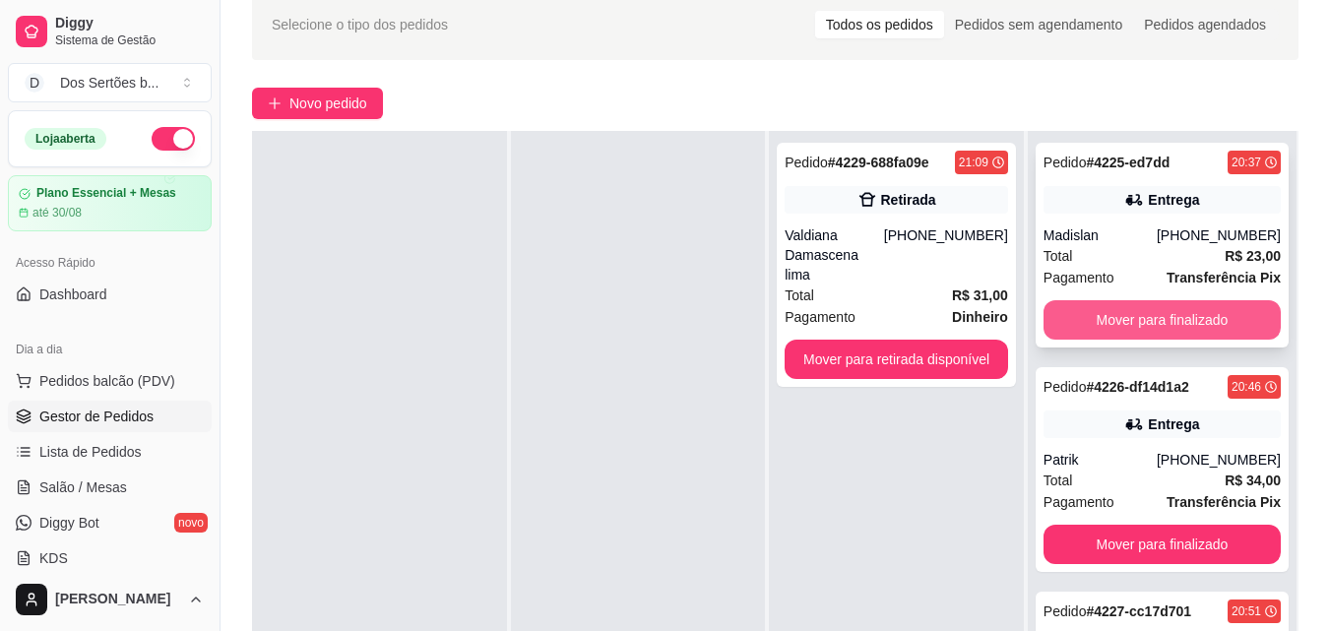
scroll to position [1025, 0]
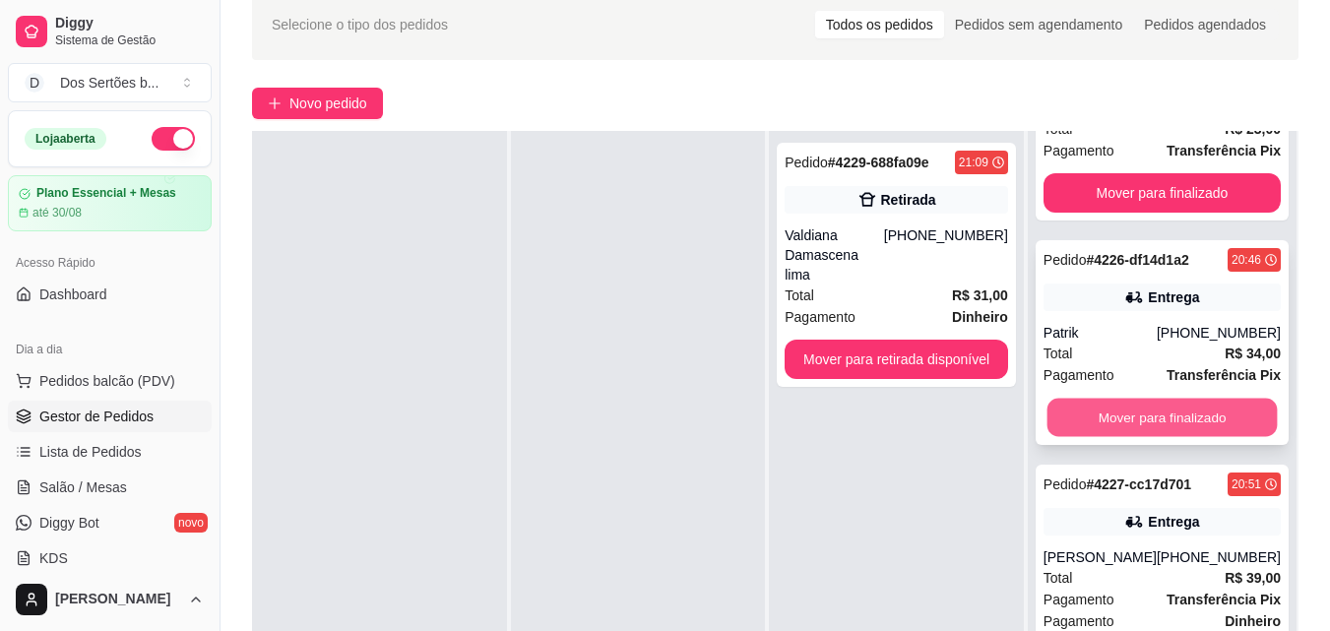
click at [1106, 411] on button "Mover para finalizado" at bounding box center [1162, 418] width 230 height 38
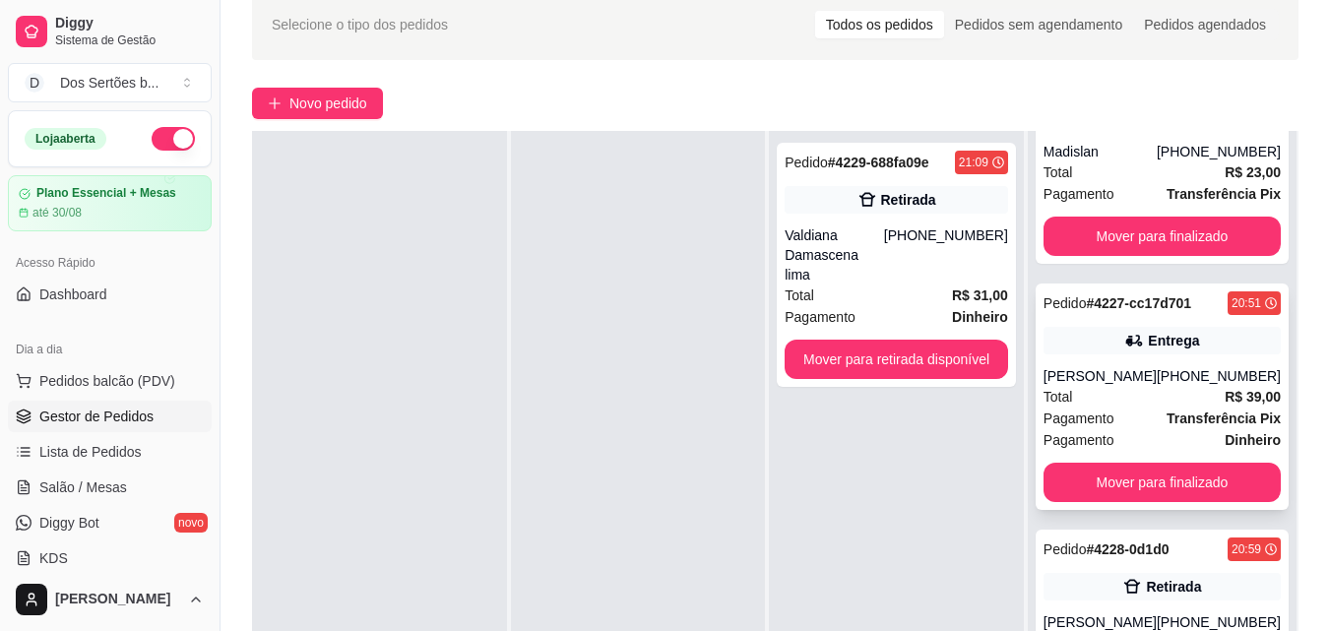
scroll to position [295, 0]
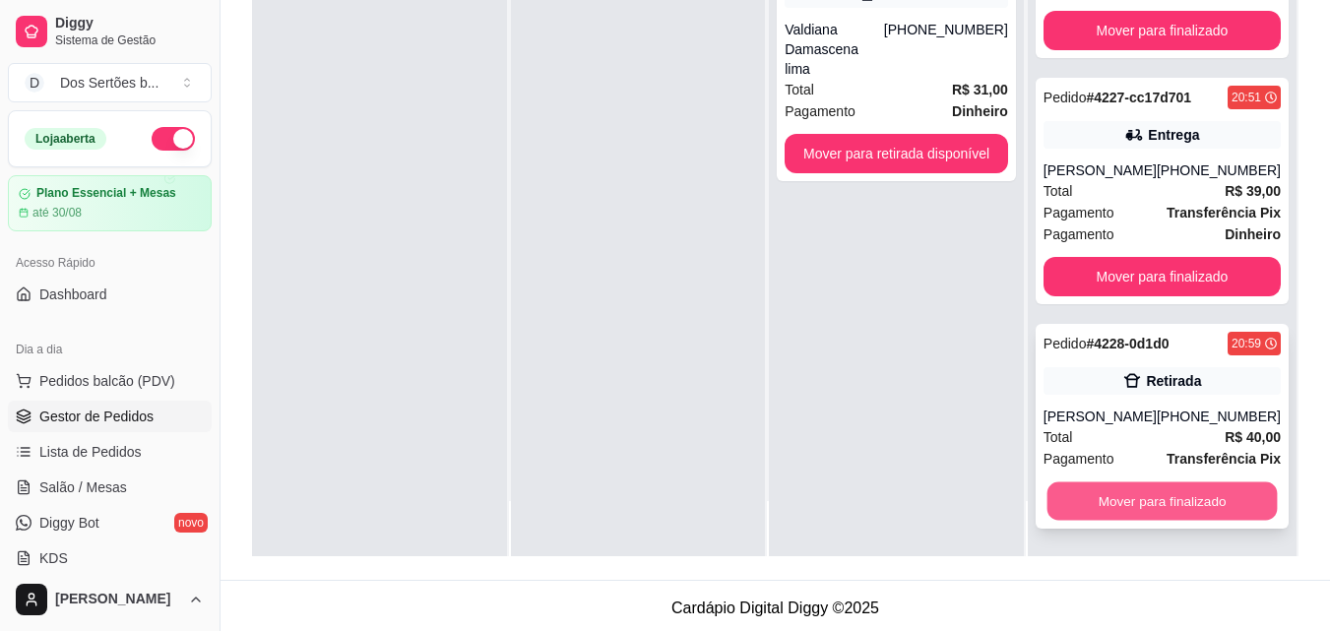
click at [1079, 494] on button "Mover para finalizado" at bounding box center [1162, 502] width 230 height 38
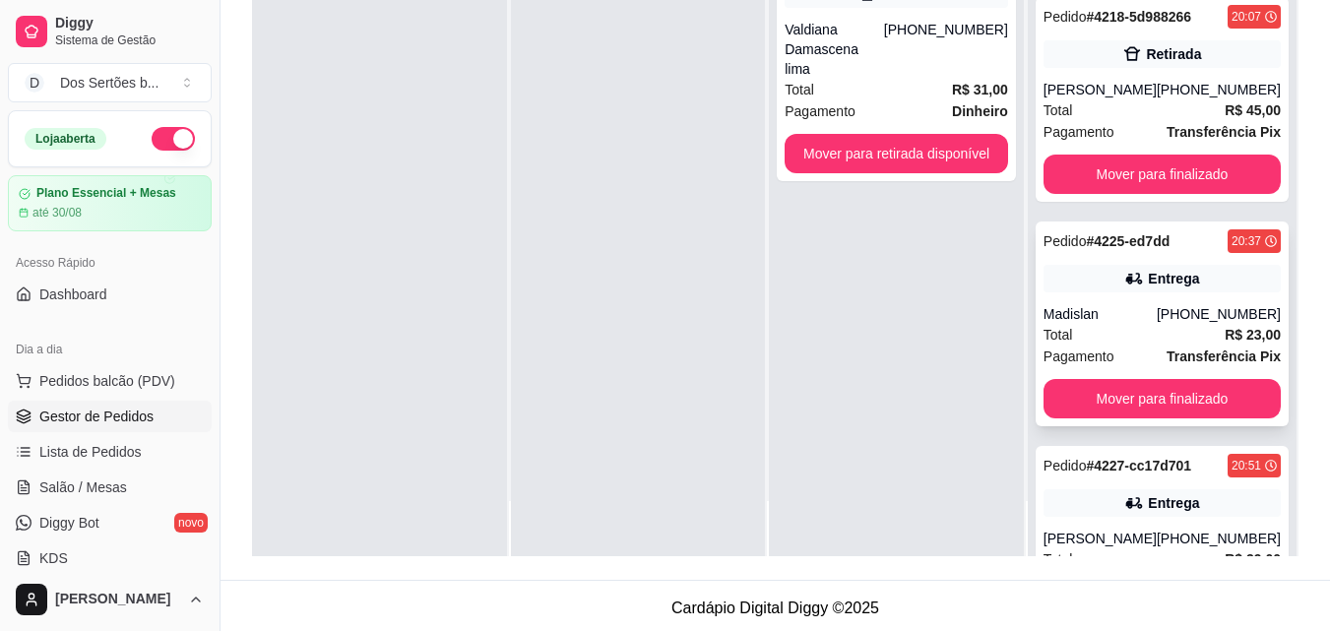
scroll to position [681, 0]
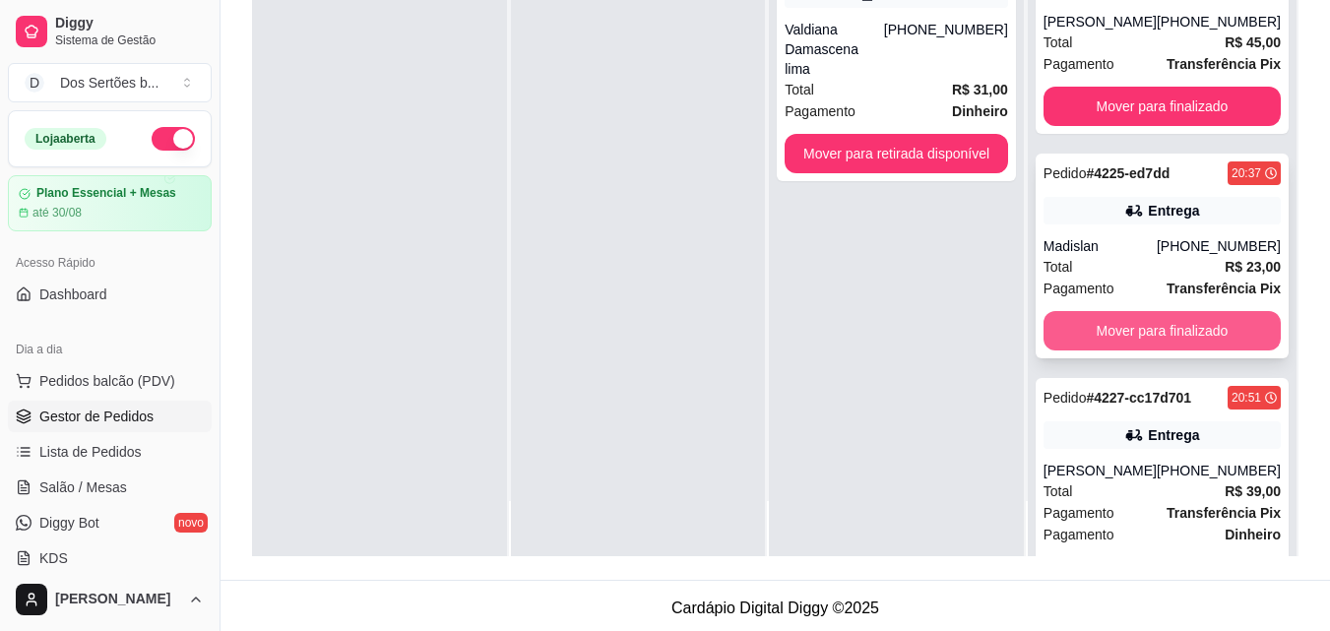
click at [1119, 319] on button "Mover para finalizado" at bounding box center [1162, 330] width 237 height 39
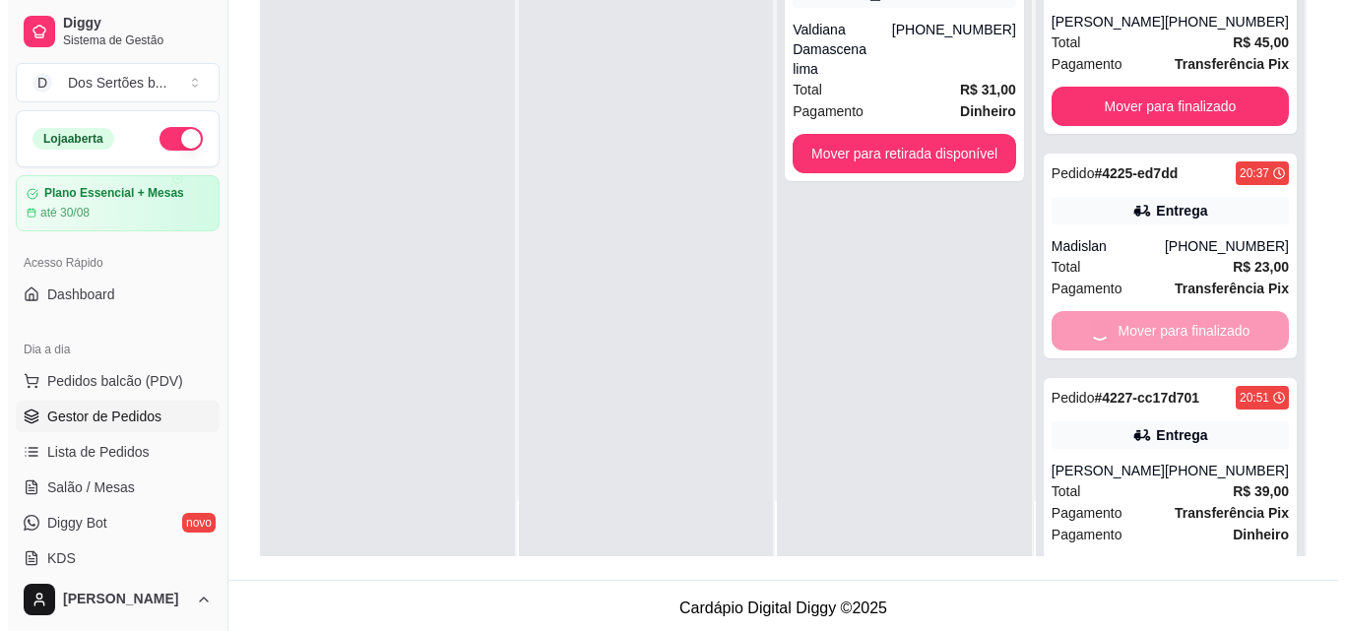
scroll to position [552, 0]
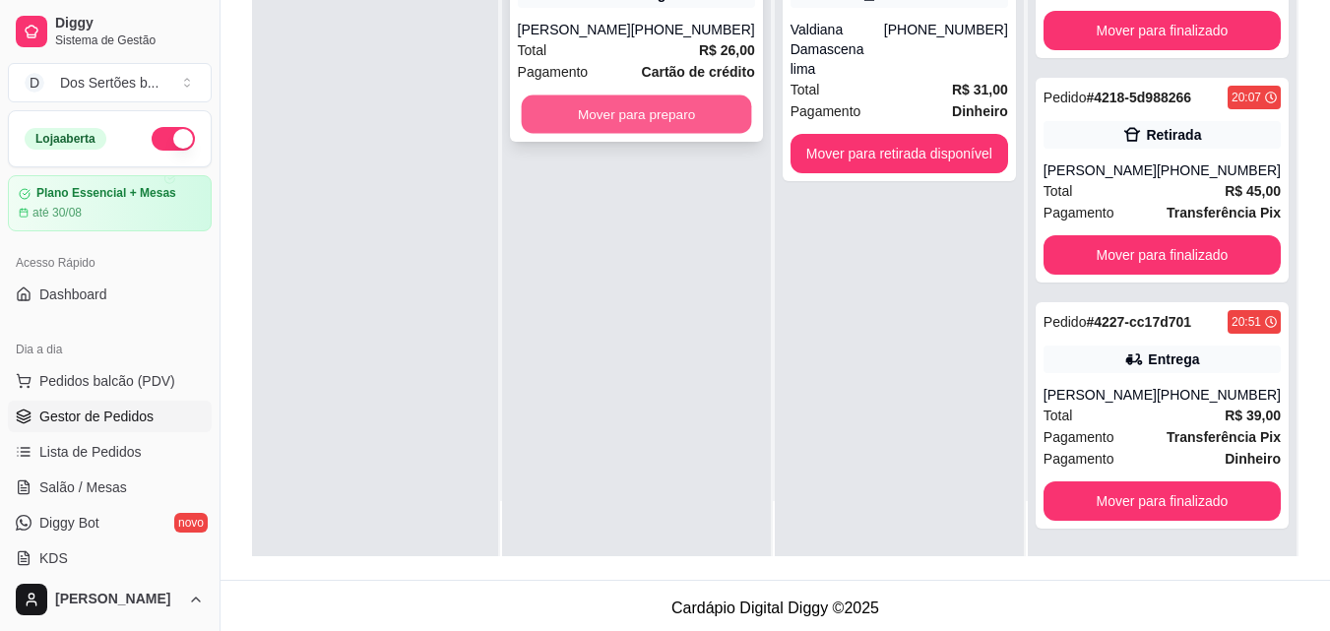
click at [595, 113] on button "Mover para preparo" at bounding box center [636, 115] width 230 height 38
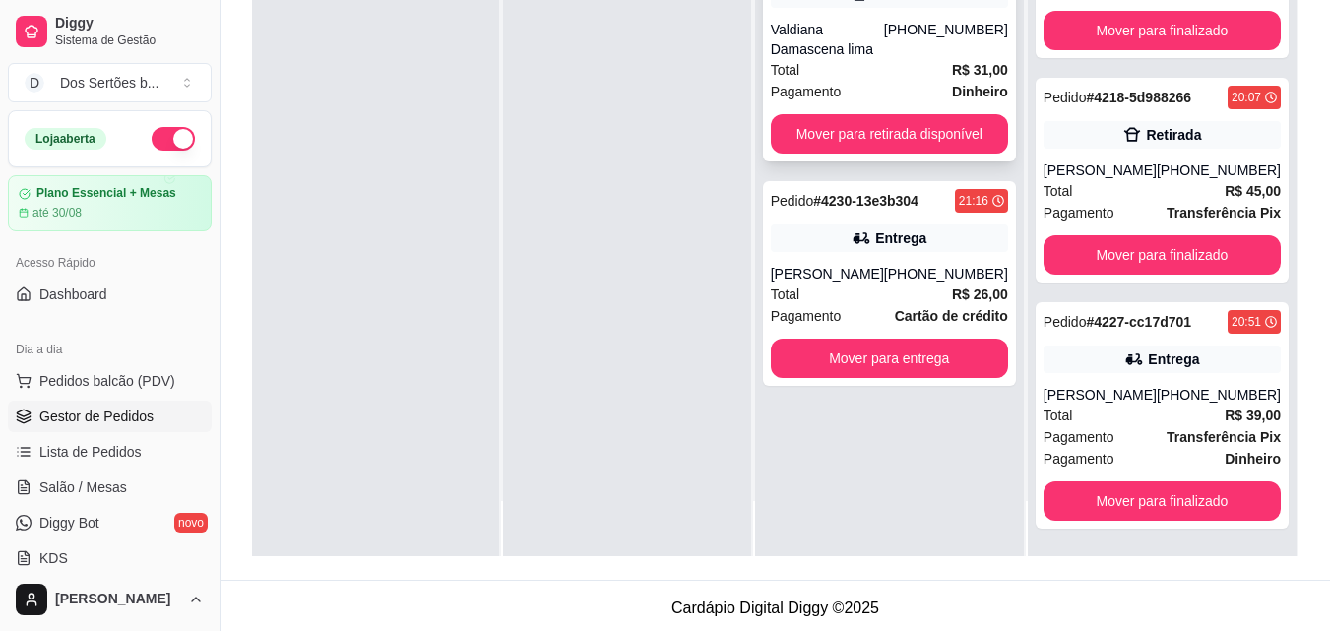
click at [803, 44] on div "Valdiana Damascena lima" at bounding box center [827, 39] width 113 height 39
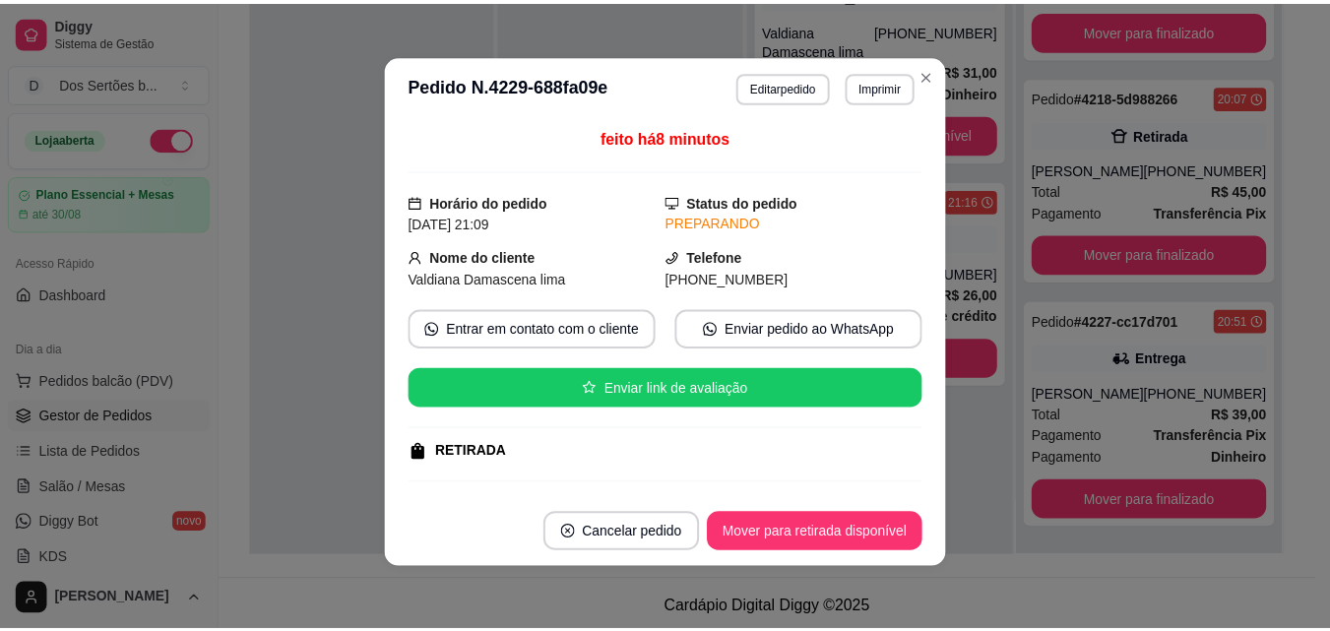
scroll to position [309, 0]
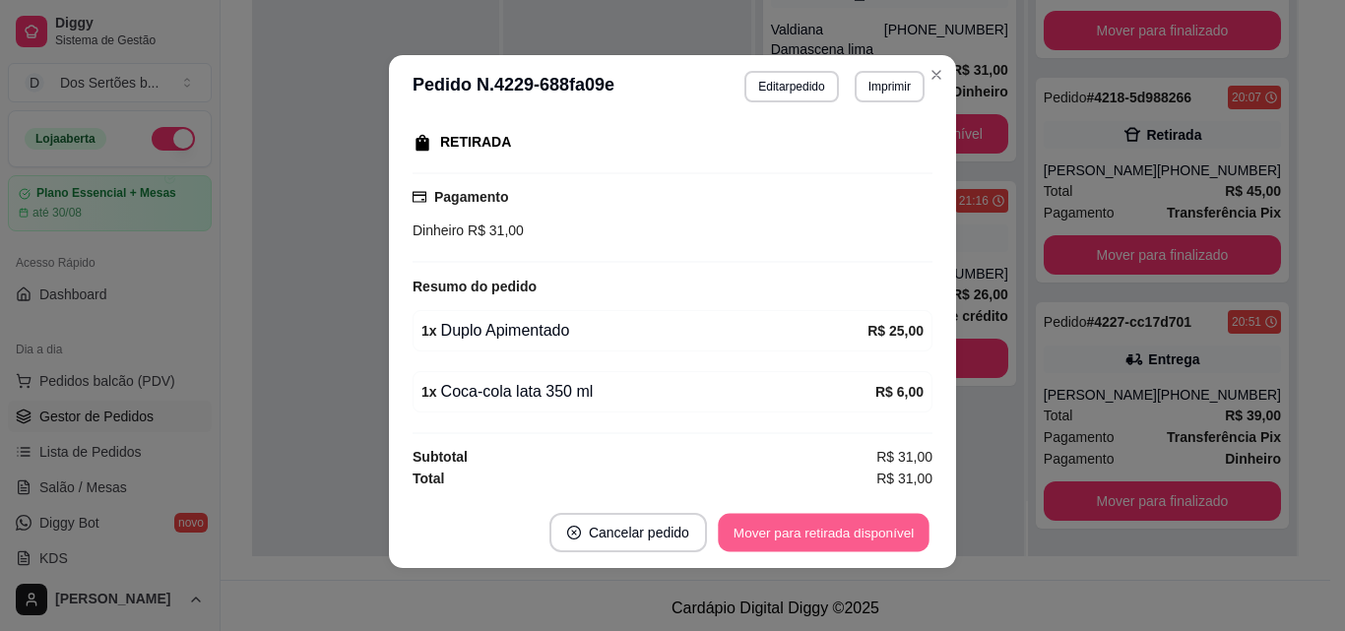
click at [839, 532] on button "Mover para retirada disponível" at bounding box center [823, 533] width 211 height 38
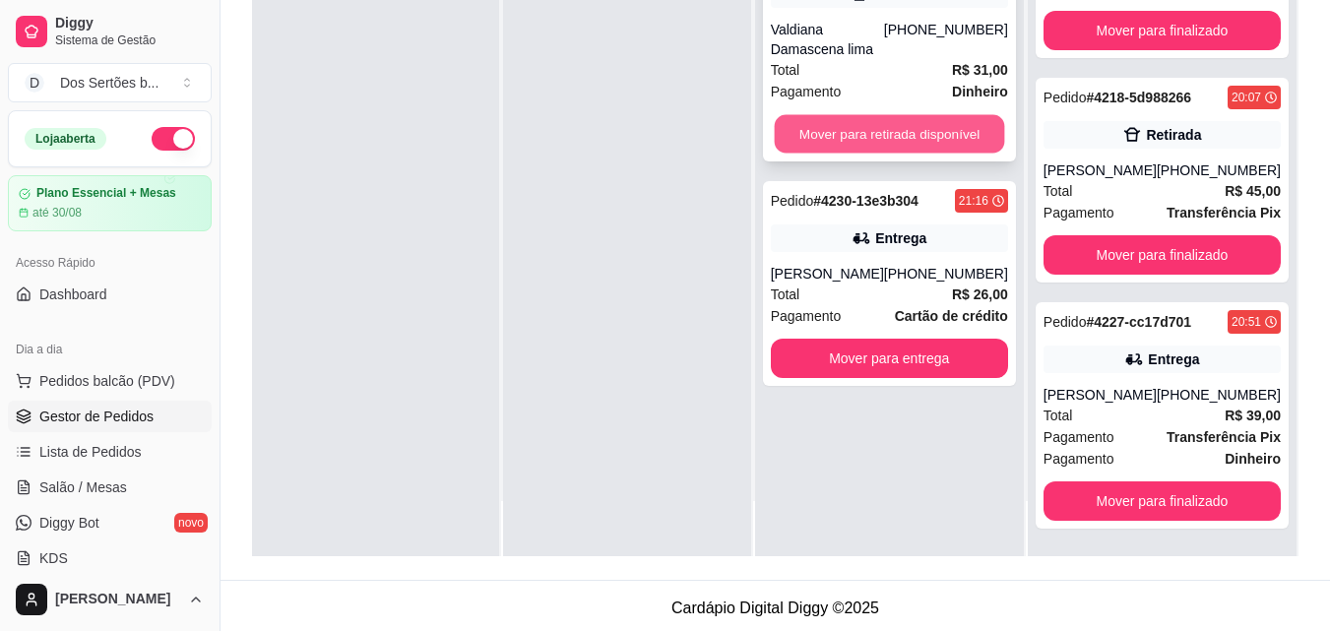
click at [896, 131] on button "Mover para retirada disponível" at bounding box center [889, 134] width 230 height 38
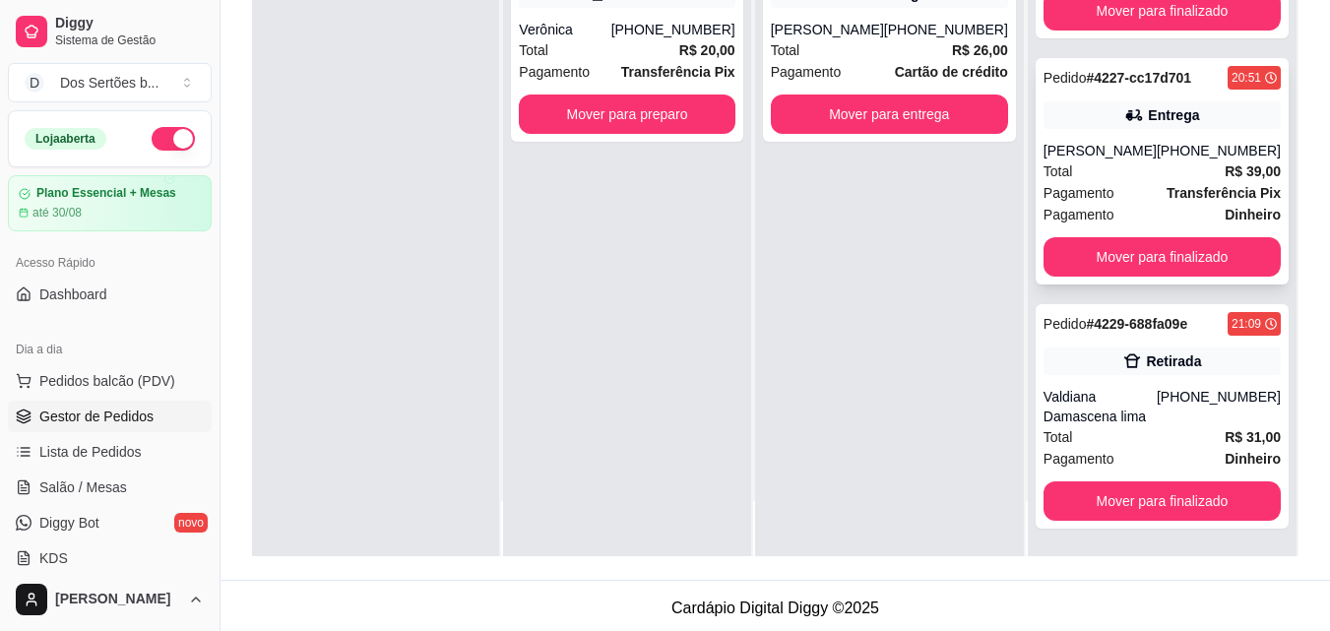
scroll to position [300, 0]
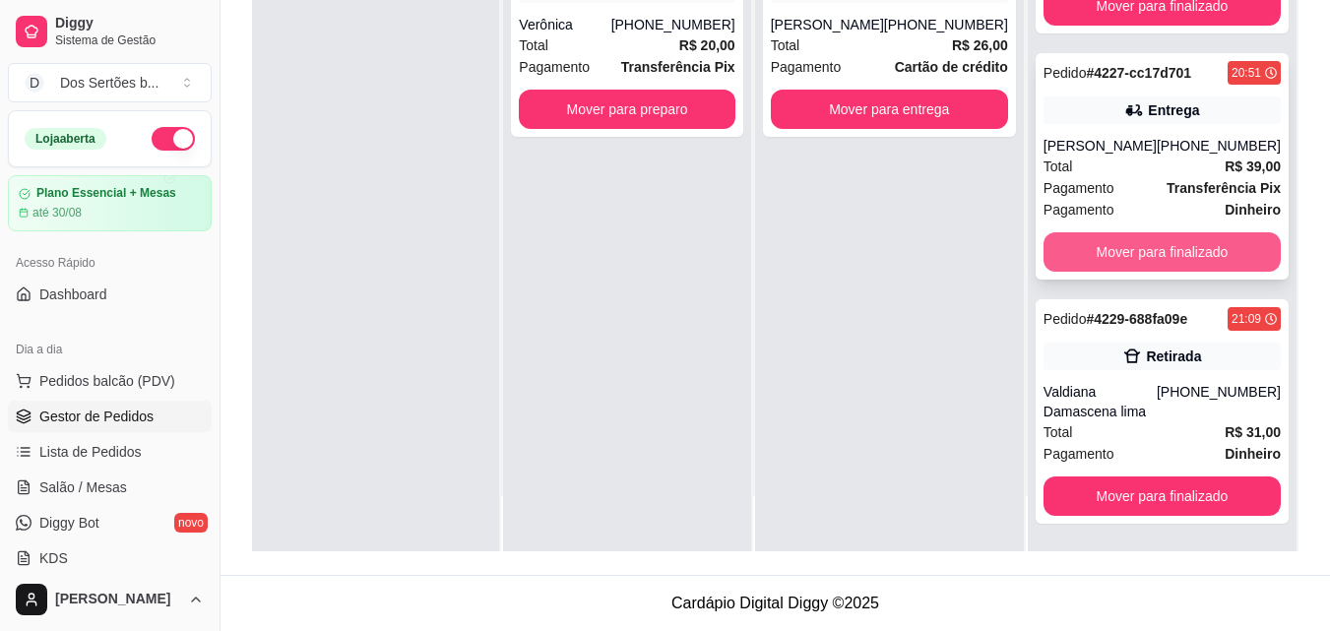
click at [1102, 250] on button "Mover para finalizado" at bounding box center [1162, 251] width 237 height 39
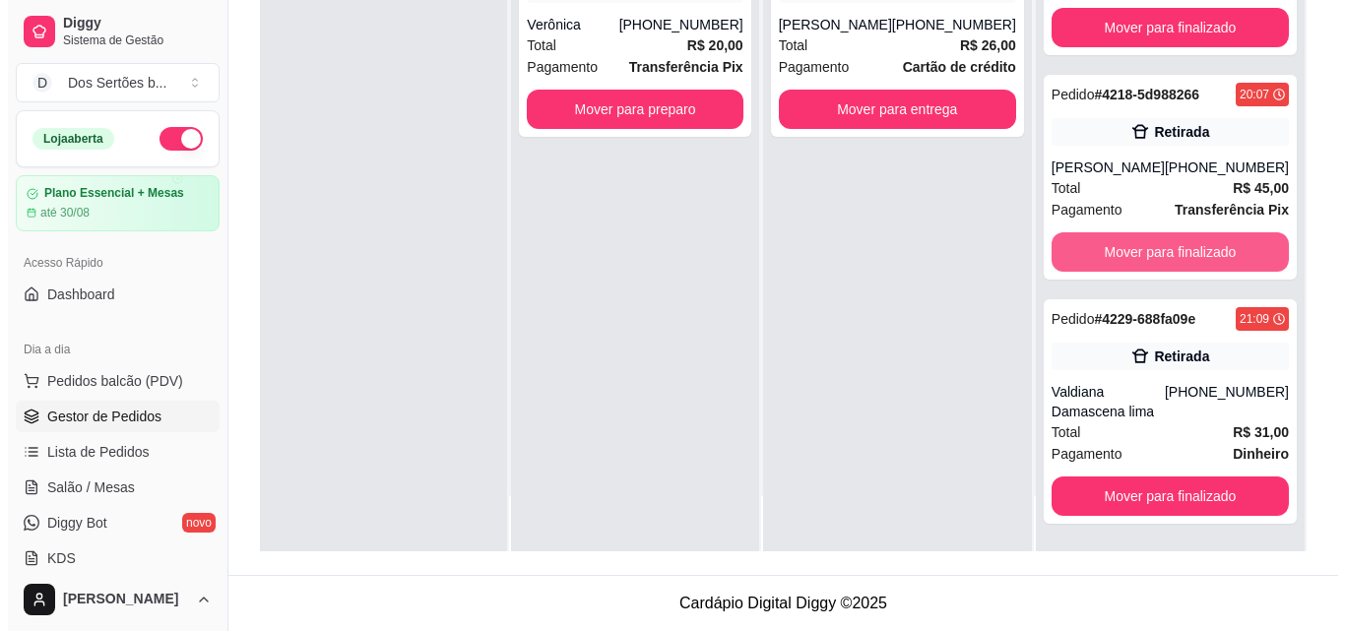
scroll to position [531, 0]
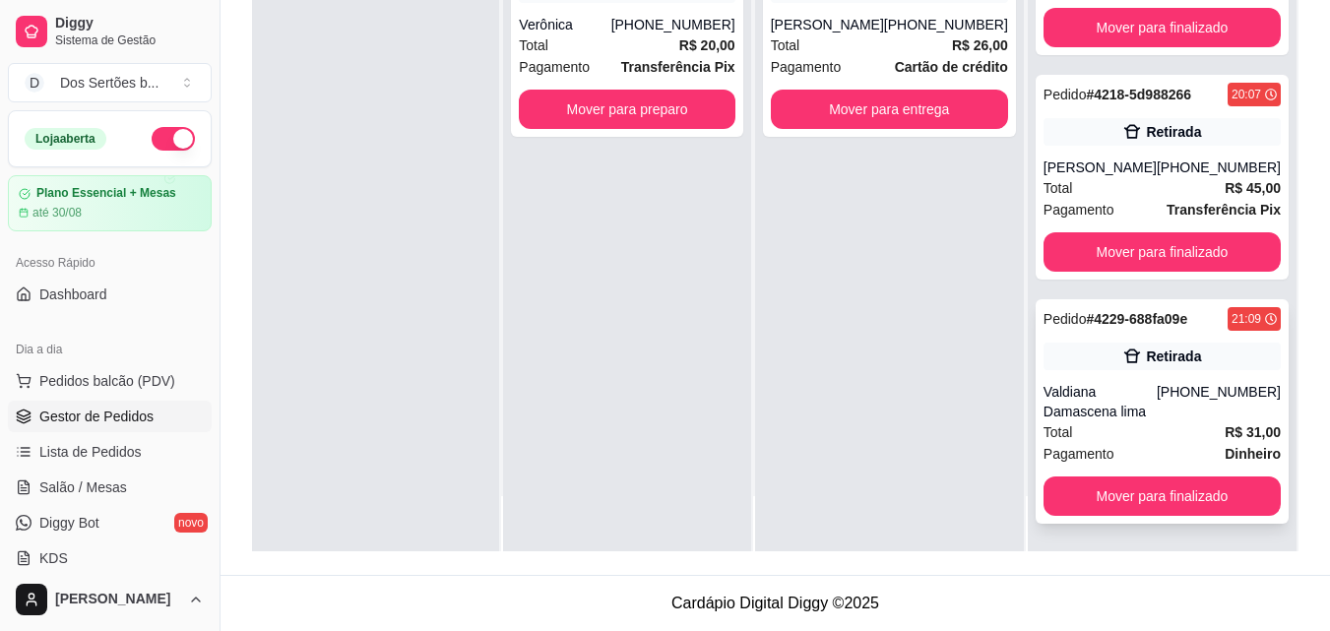
click at [1133, 397] on div "Valdiana Damascena lima" at bounding box center [1100, 401] width 113 height 39
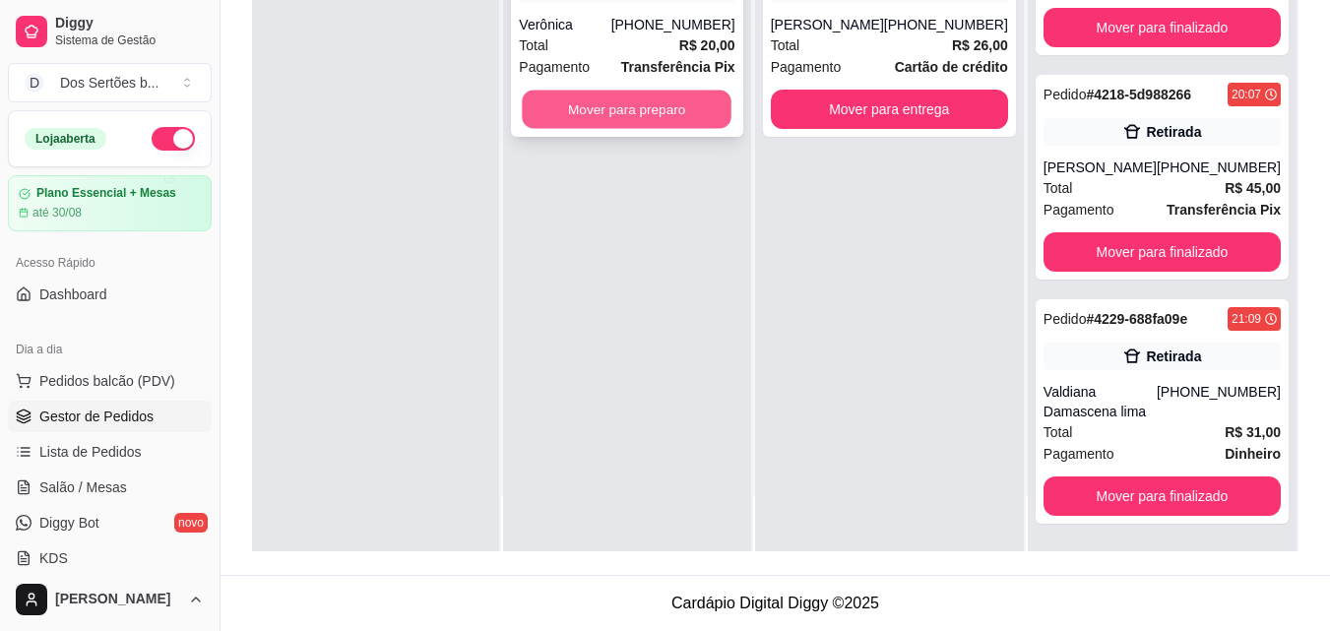
click at [689, 105] on button "Mover para preparo" at bounding box center [628, 110] width 210 height 38
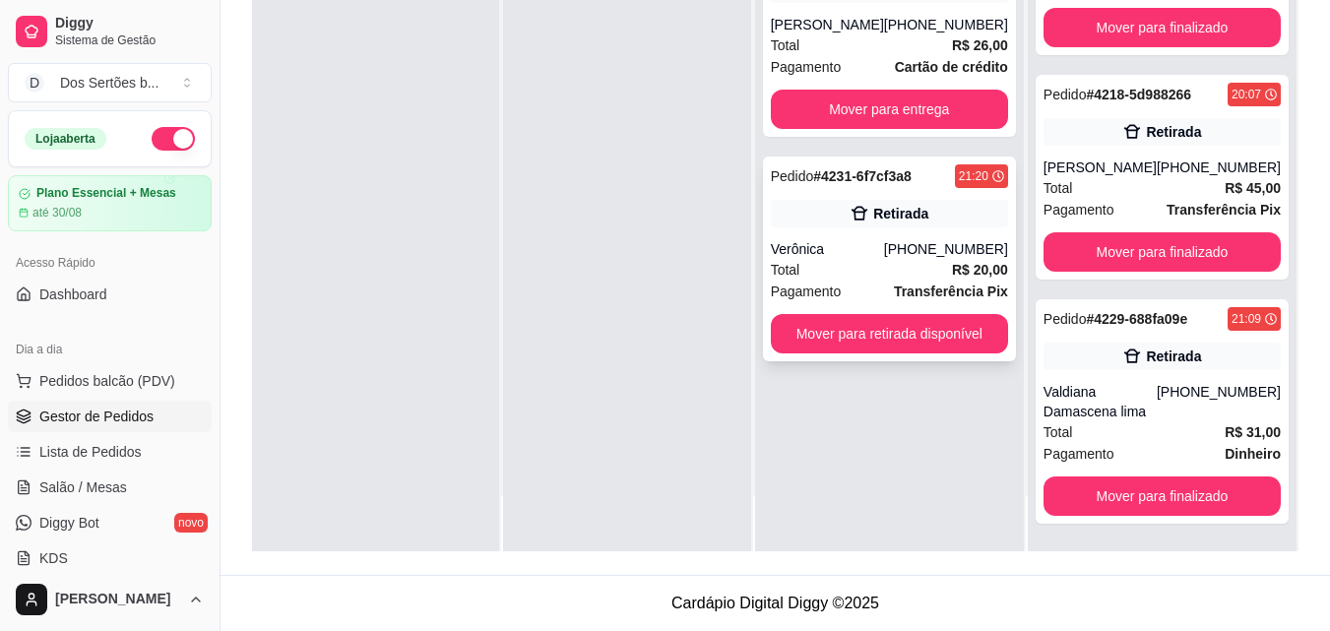
click at [884, 240] on div "Verônica" at bounding box center [827, 249] width 113 height 20
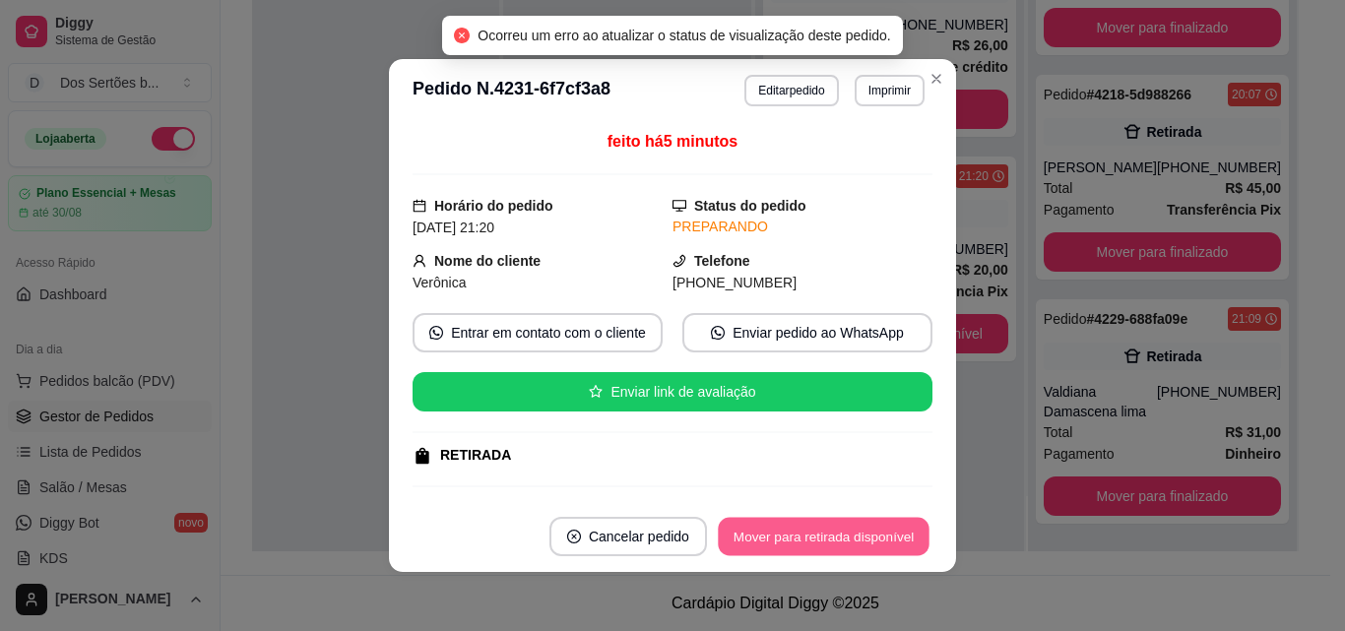
click at [824, 523] on button "Mover para retirada disponível" at bounding box center [823, 537] width 211 height 38
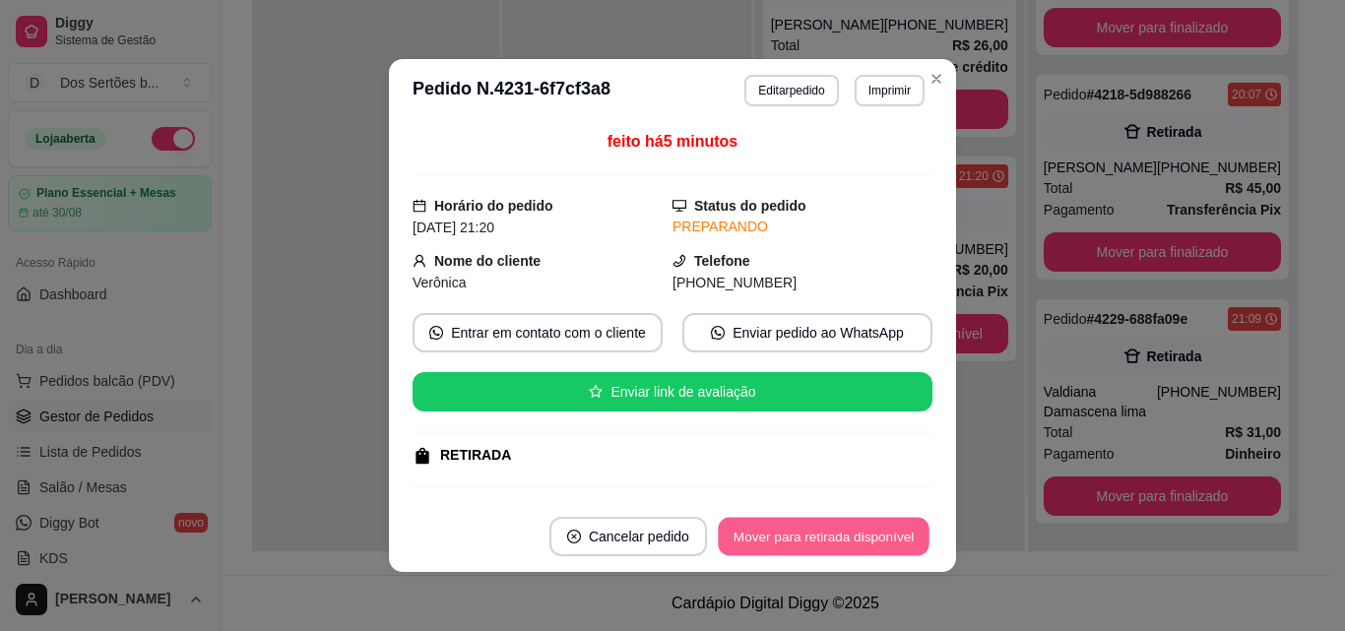
click at [779, 540] on button "Mover para retirada disponível" at bounding box center [823, 537] width 211 height 38
click at [778, 550] on button "Mover para retirada disponível" at bounding box center [823, 537] width 211 height 38
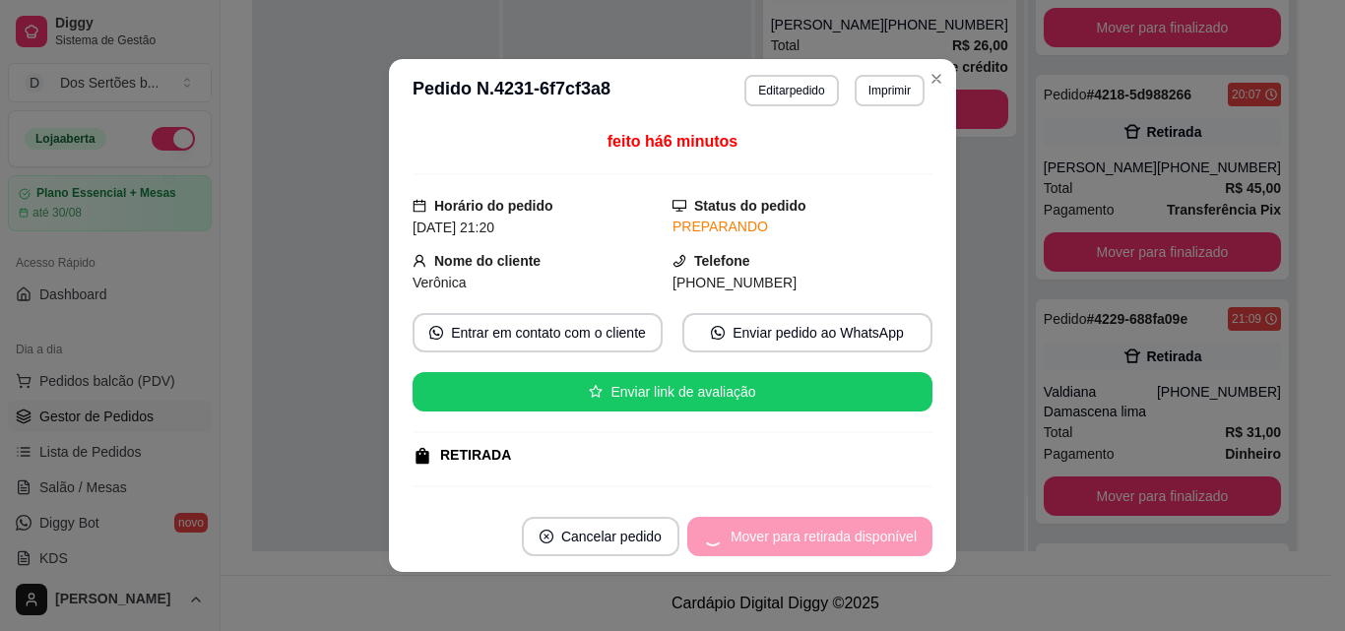
scroll to position [755, 0]
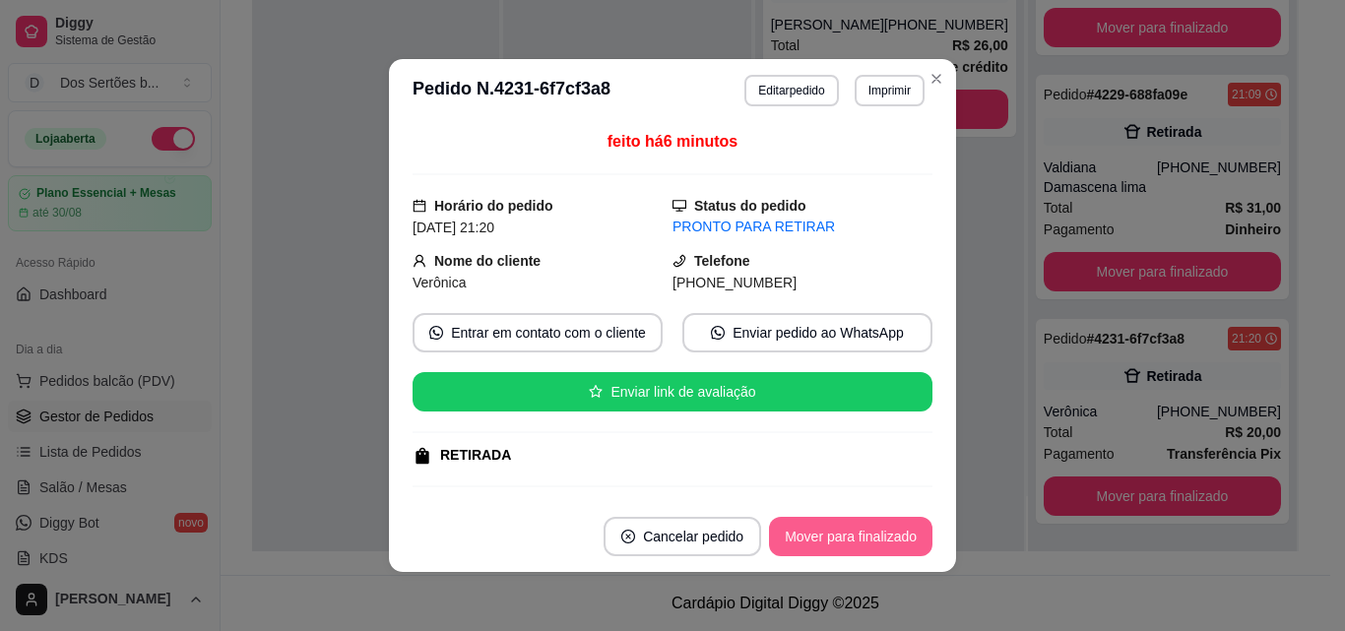
click at [796, 532] on button "Mover para finalizado" at bounding box center [850, 536] width 163 height 39
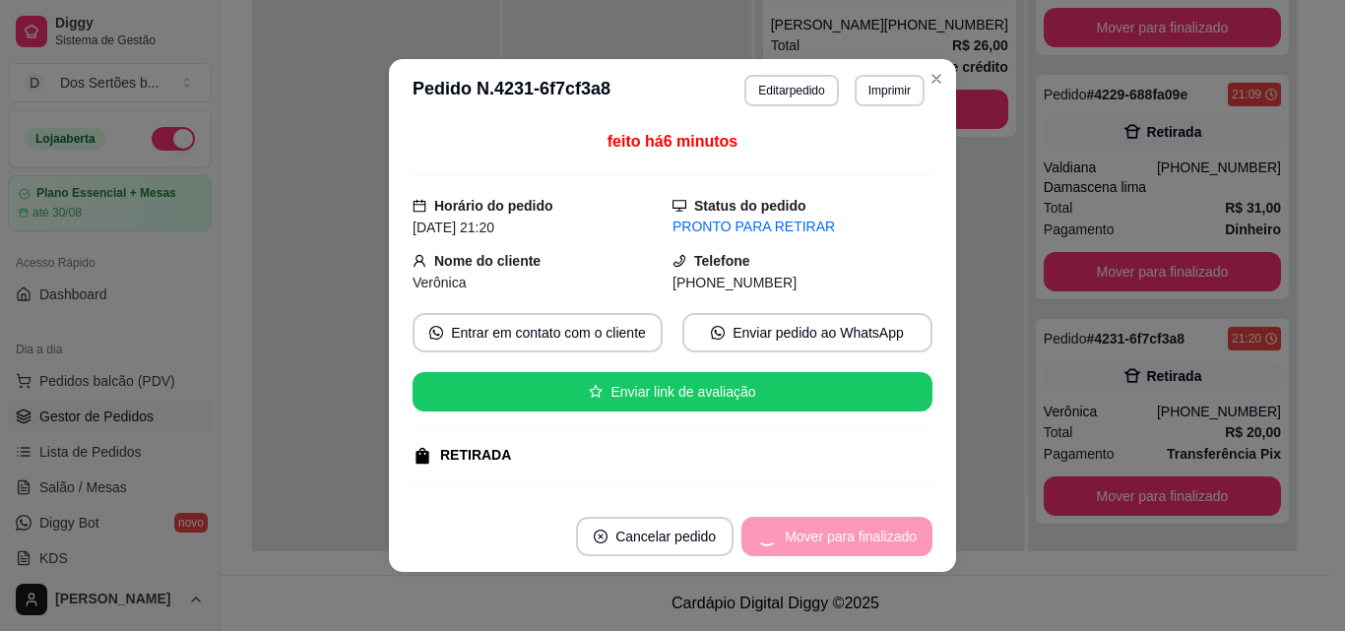
scroll to position [531, 0]
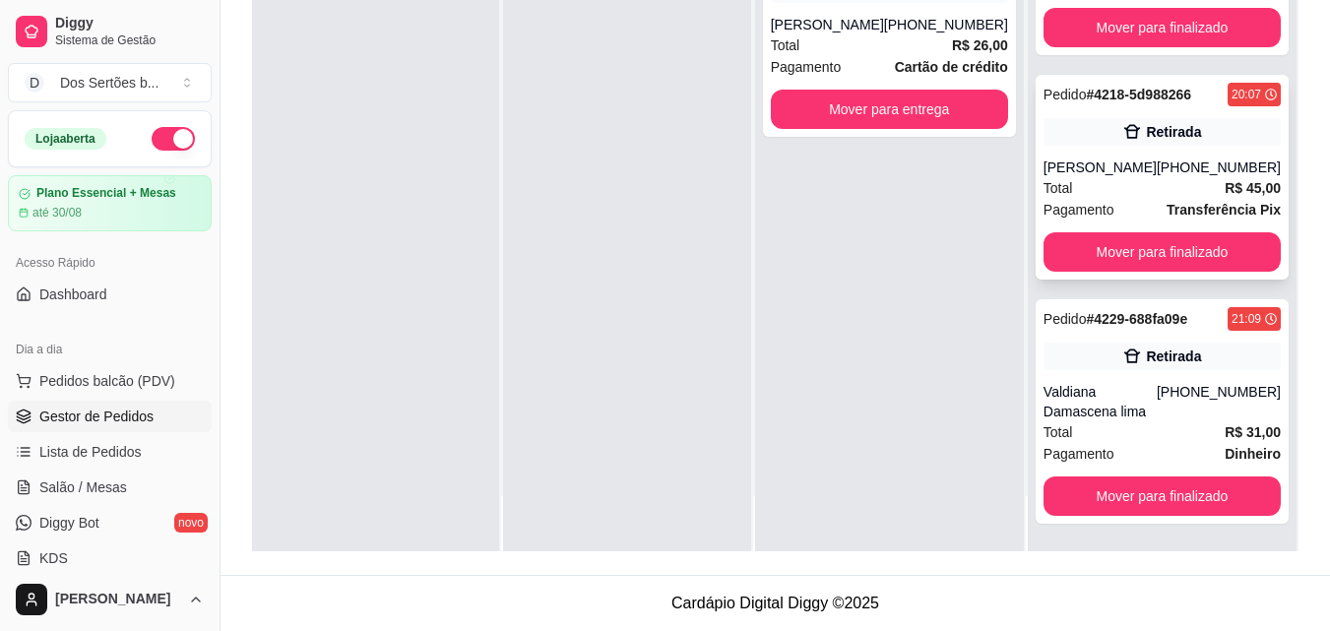
click at [1157, 164] on div "[PHONE_NUMBER]" at bounding box center [1219, 168] width 124 height 20
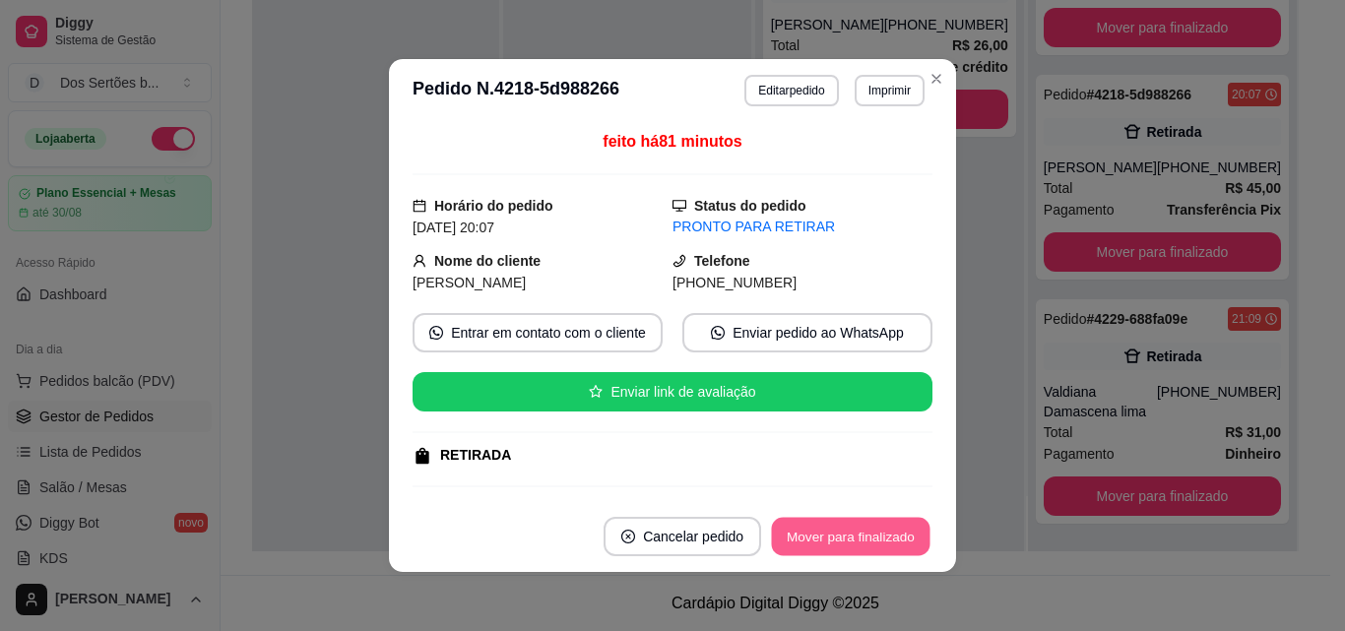
click at [814, 540] on button "Mover para finalizado" at bounding box center [851, 537] width 159 height 38
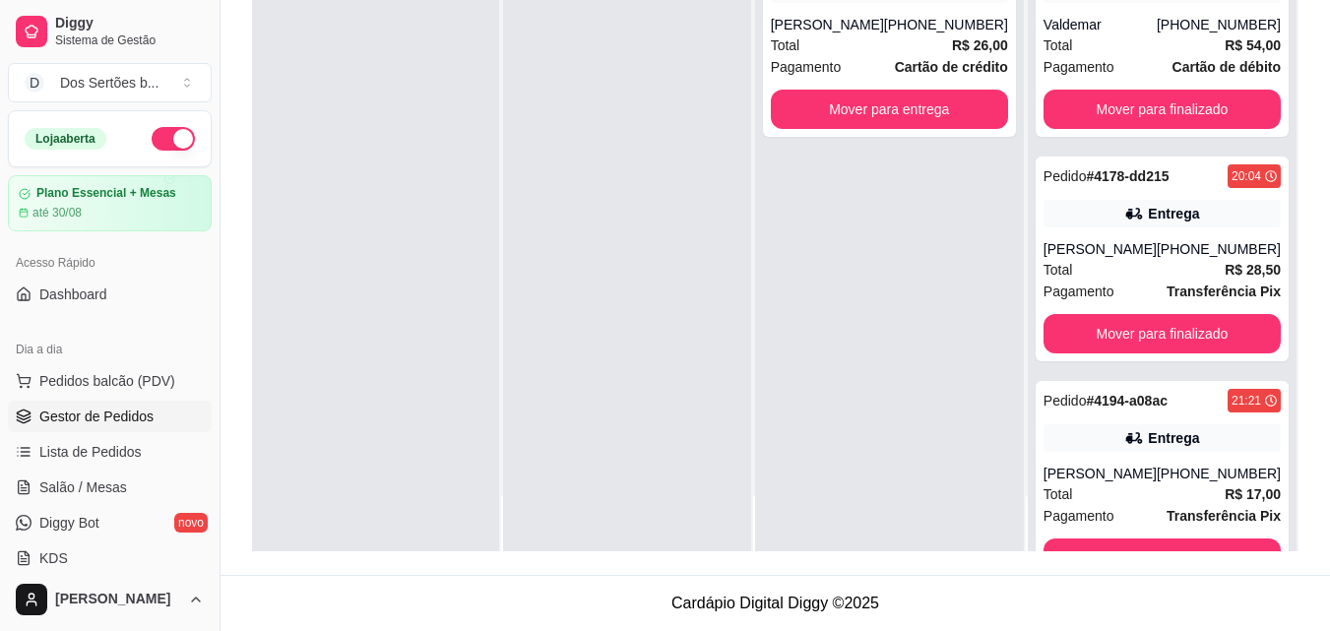
scroll to position [306, 0]
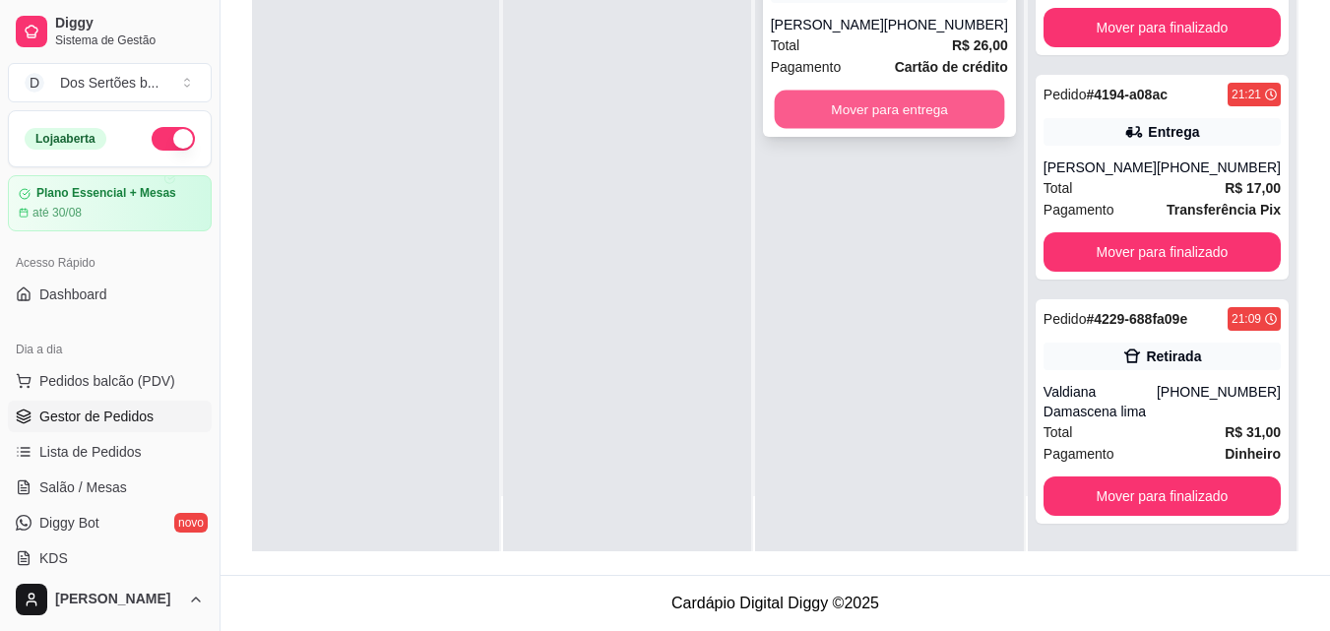
click at [925, 116] on button "Mover para entrega" at bounding box center [889, 110] width 230 height 38
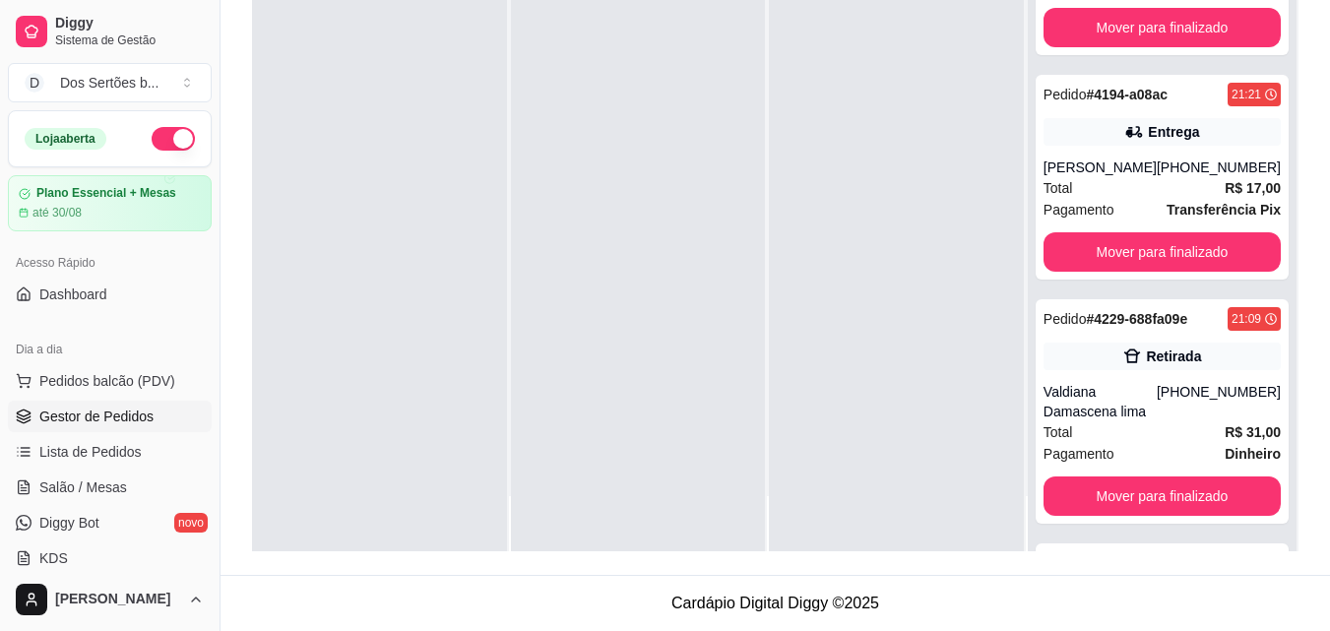
drag, startPoint x: 1221, startPoint y: 190, endPoint x: 761, endPoint y: 33, distance: 485.8
click at [761, 33] on div at bounding box center [638, 235] width 255 height 631
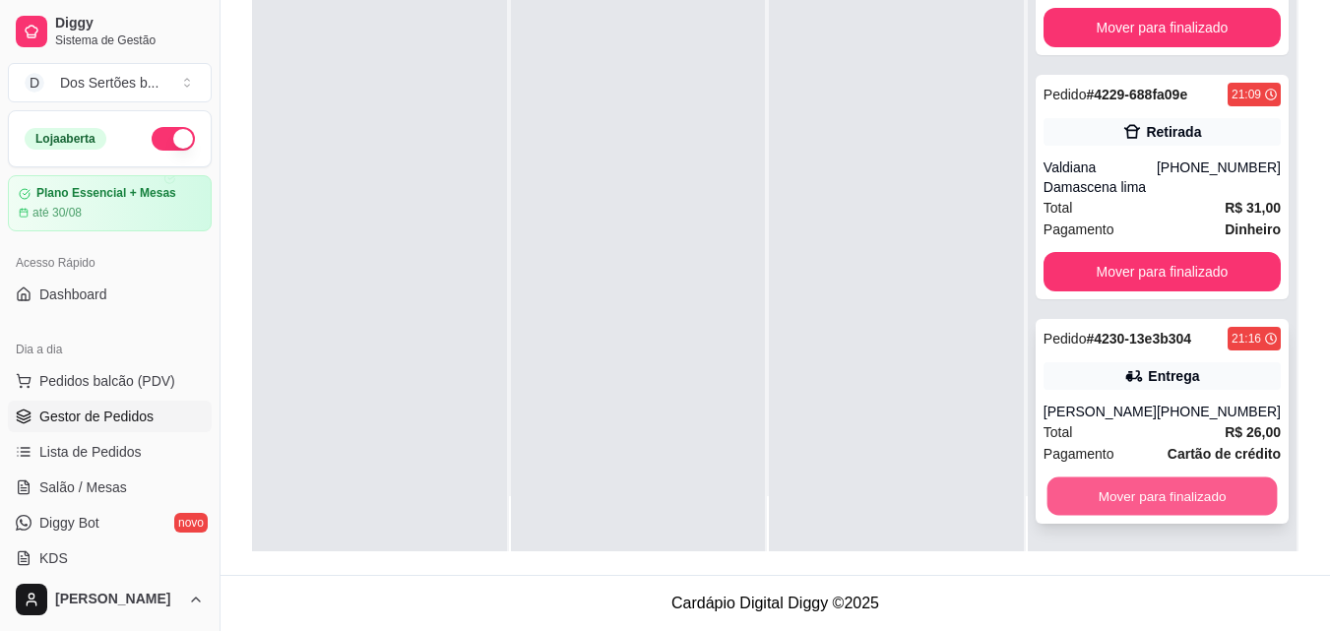
click at [1195, 493] on button "Mover para finalizado" at bounding box center [1162, 497] width 230 height 38
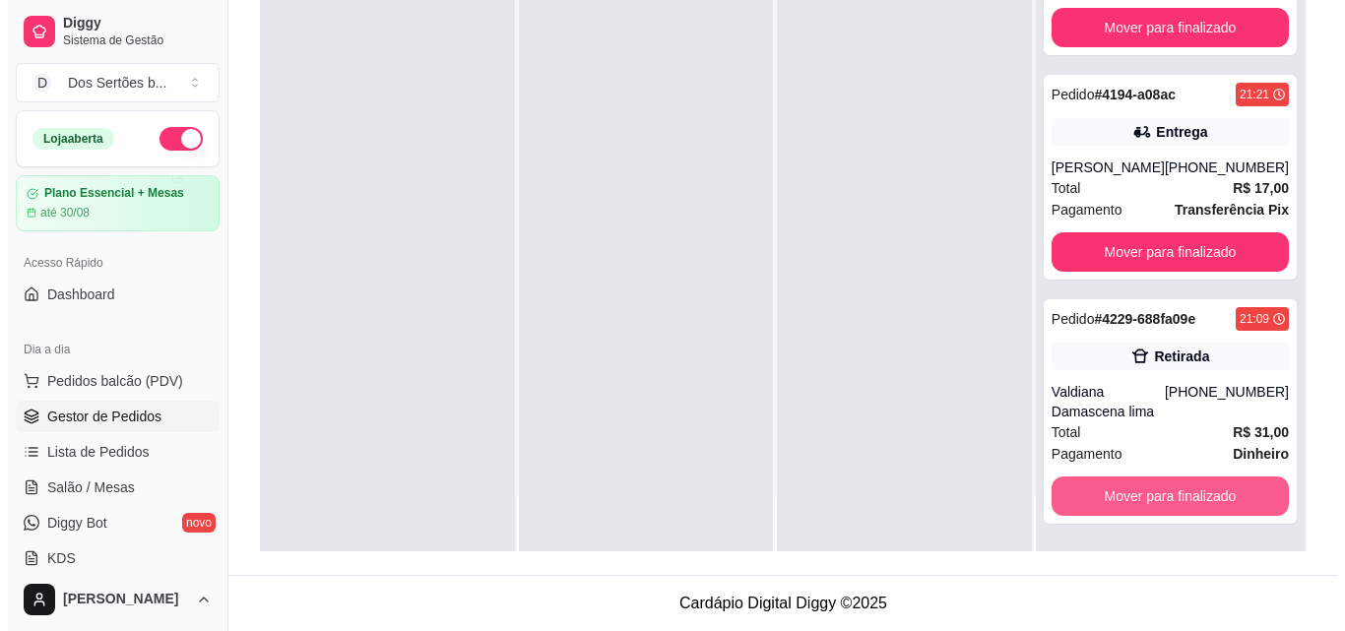
scroll to position [306, 0]
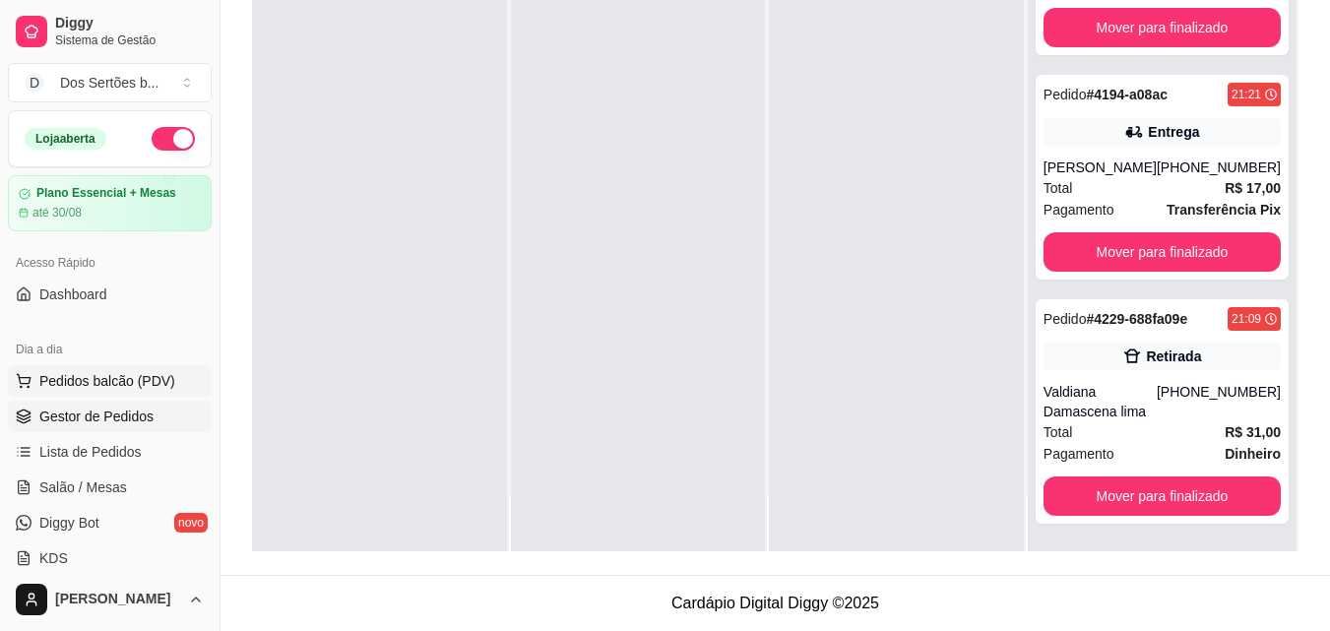
click at [99, 378] on span "Pedidos balcão (PDV)" at bounding box center [107, 381] width 136 height 20
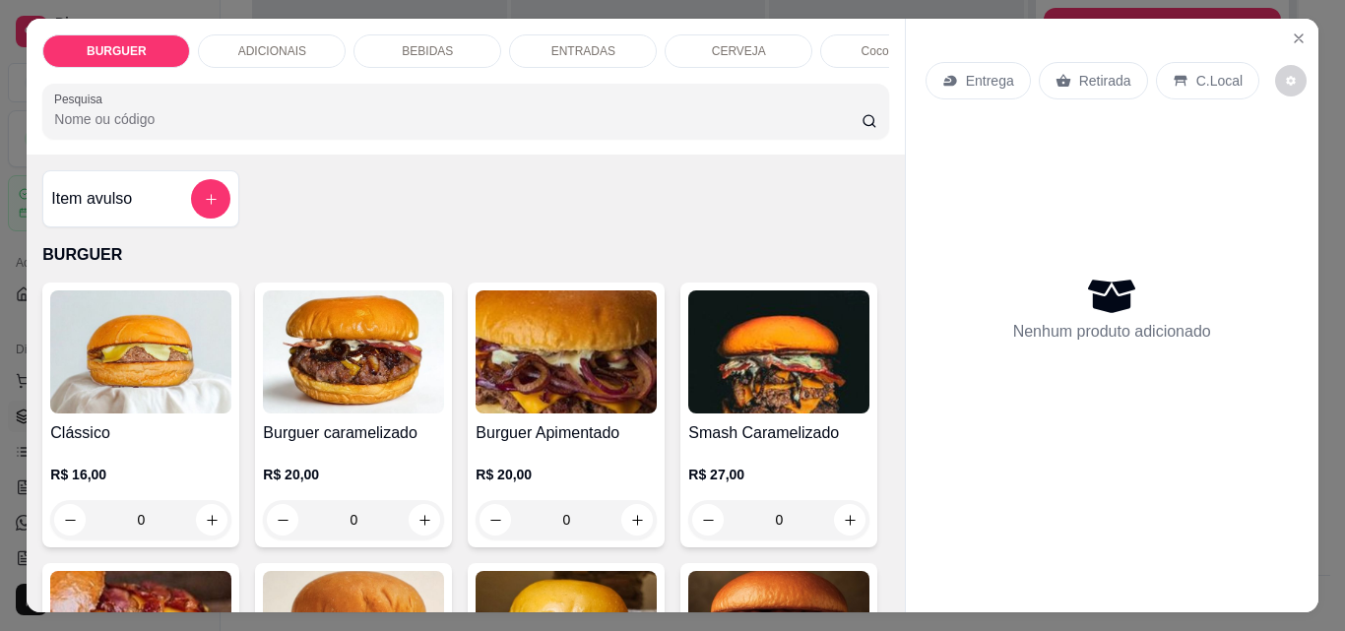
click at [1092, 62] on div "Retirada" at bounding box center [1093, 80] width 109 height 37
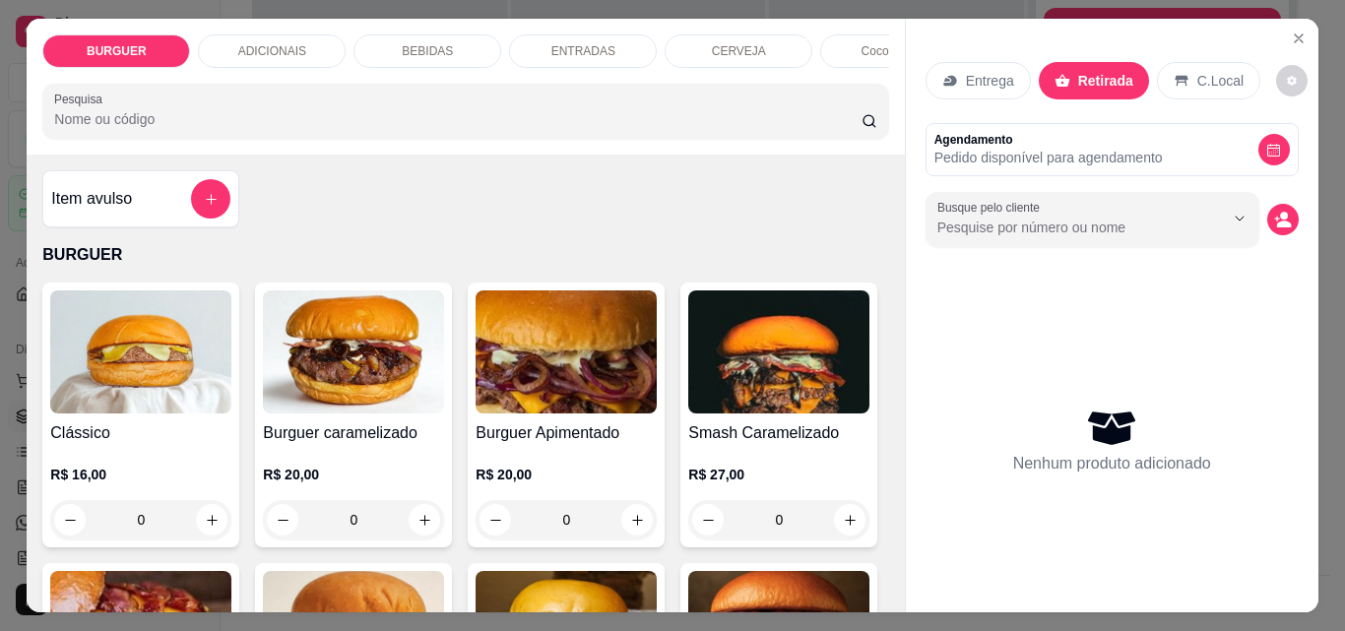
scroll to position [224, 0]
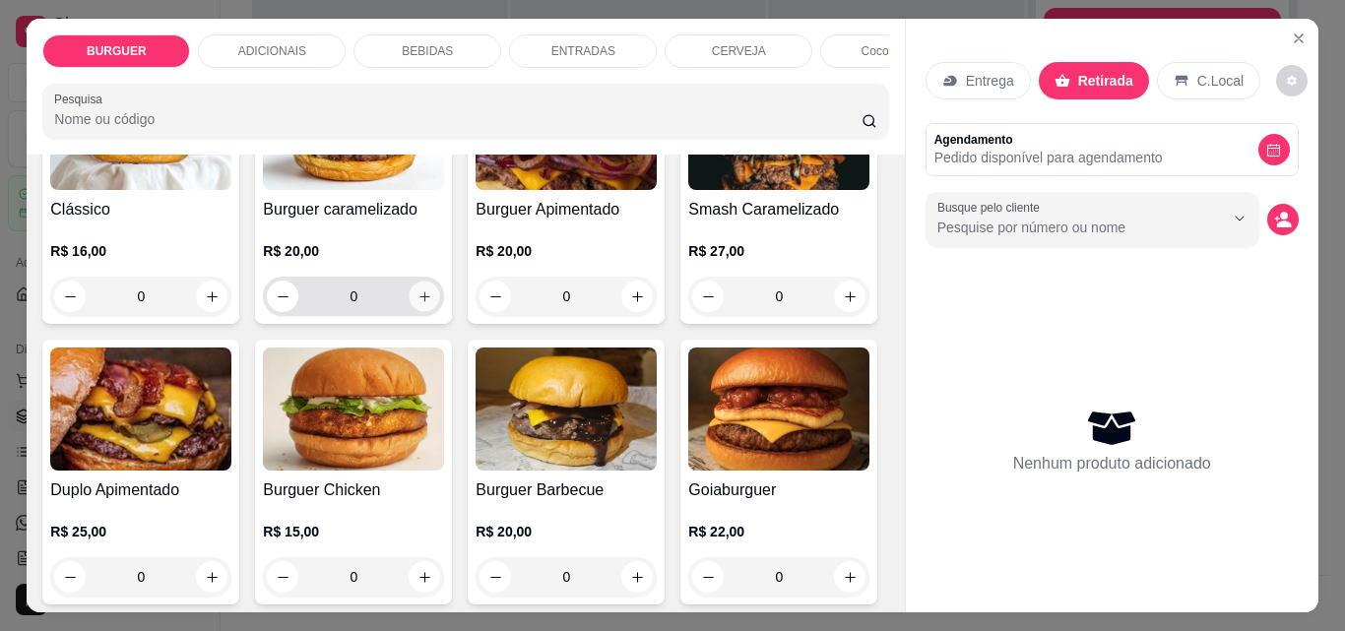
click at [418, 300] on icon "increase-product-quantity" at bounding box center [425, 297] width 15 height 15
type input "1"
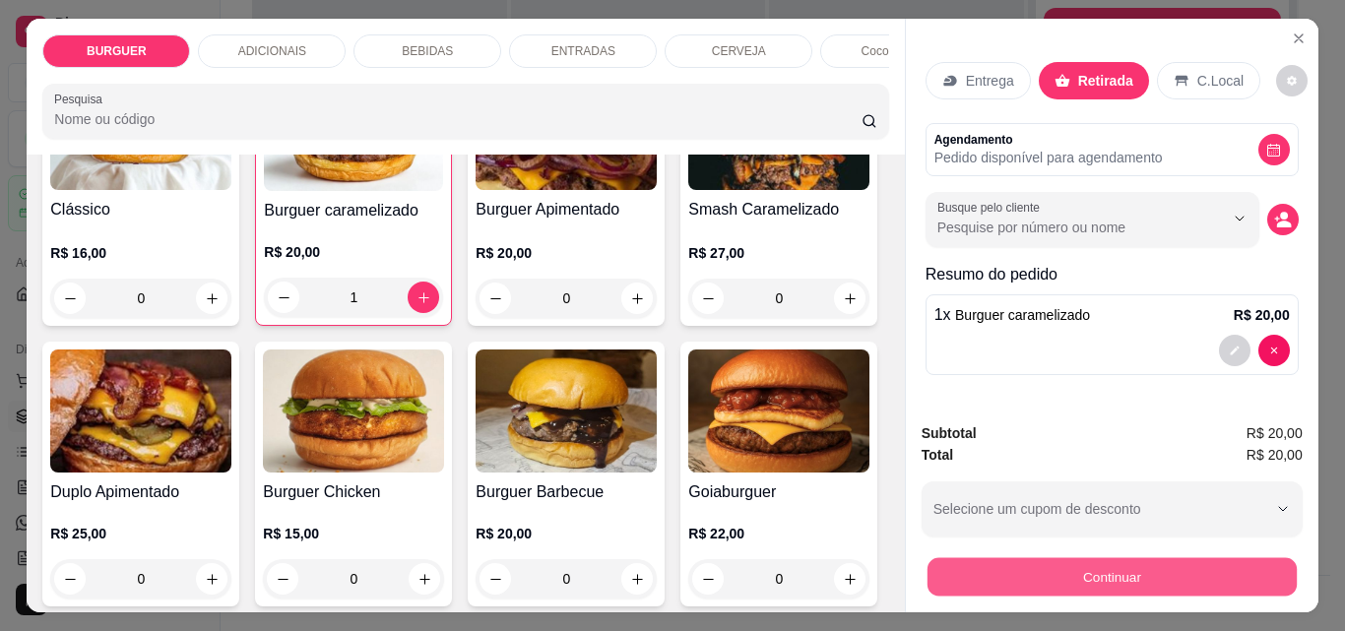
click at [993, 563] on button "Continuar" at bounding box center [1111, 576] width 369 height 38
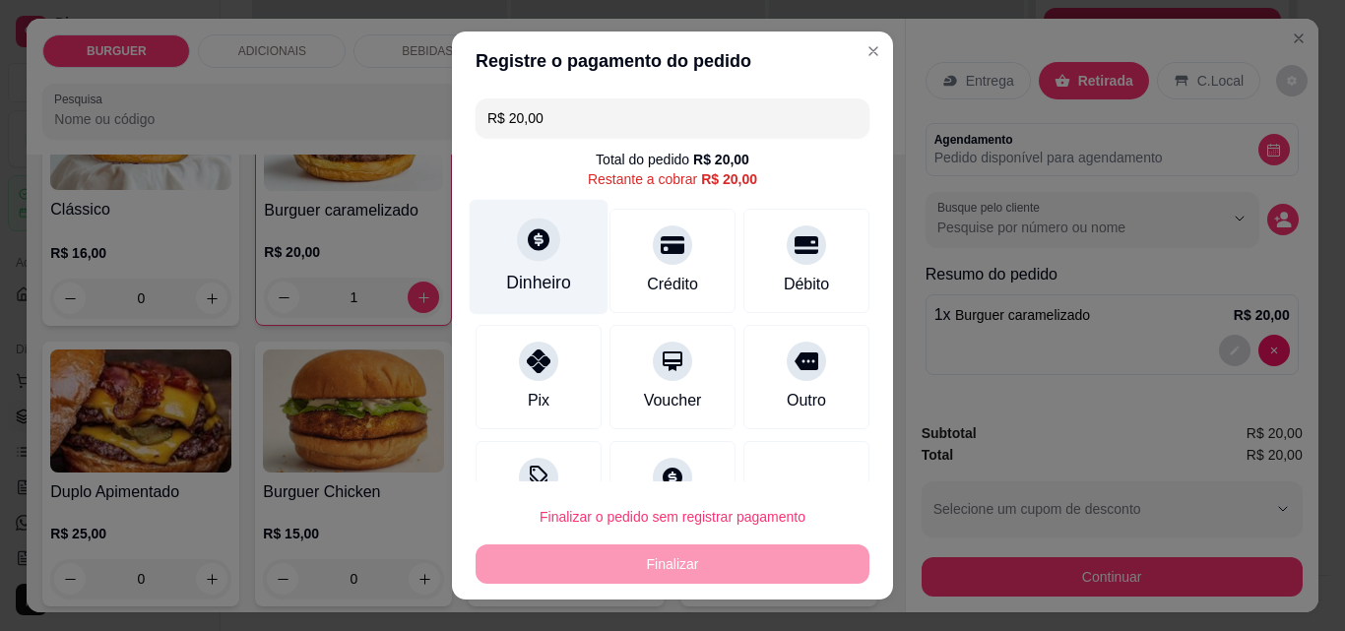
click at [539, 252] on icon at bounding box center [539, 239] width 26 height 26
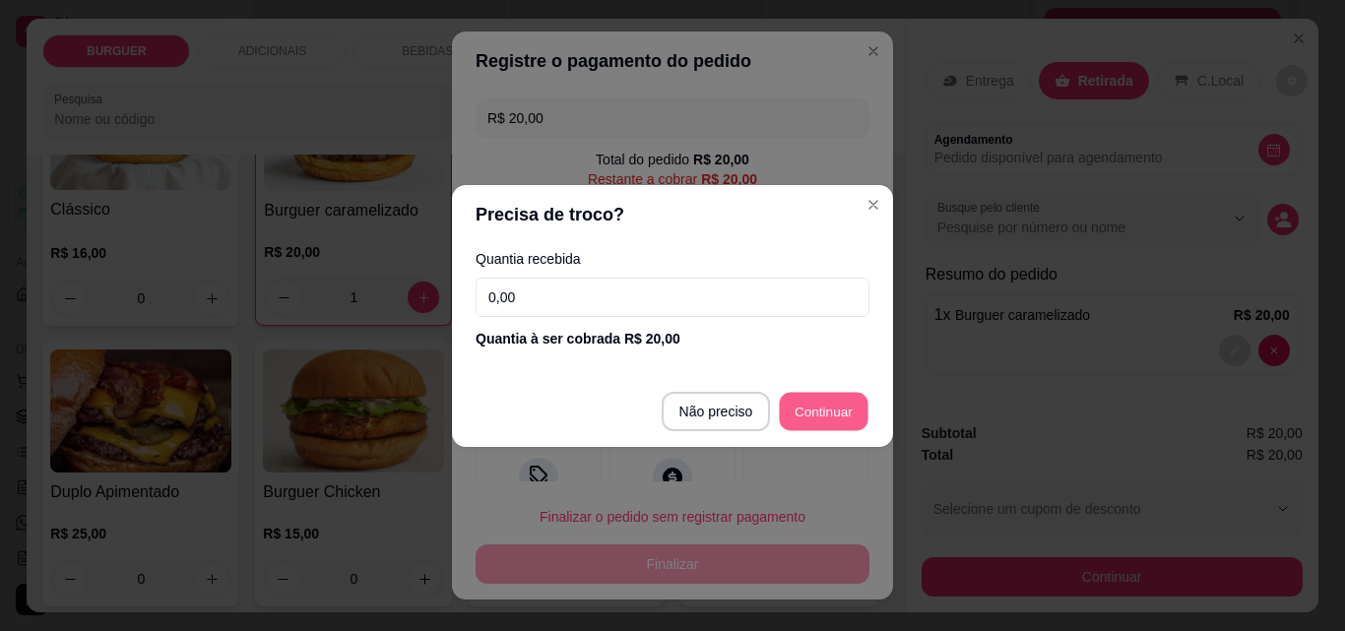
type input "R$ 0,00"
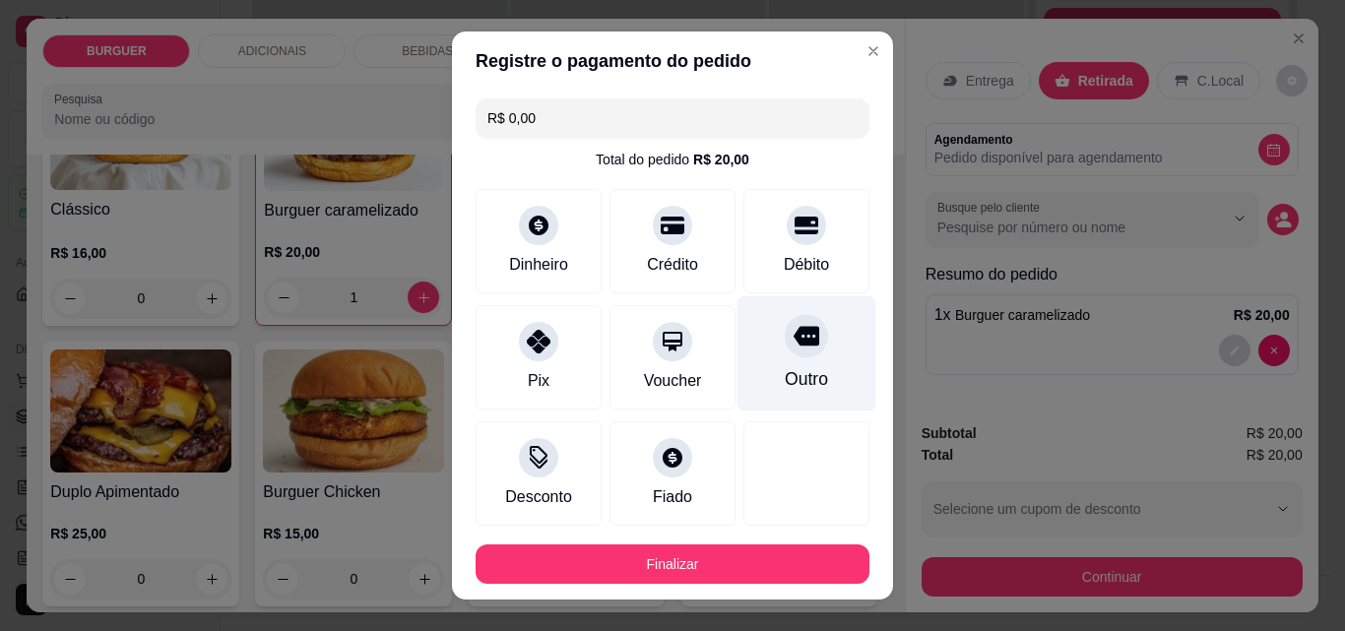
scroll to position [107, 0]
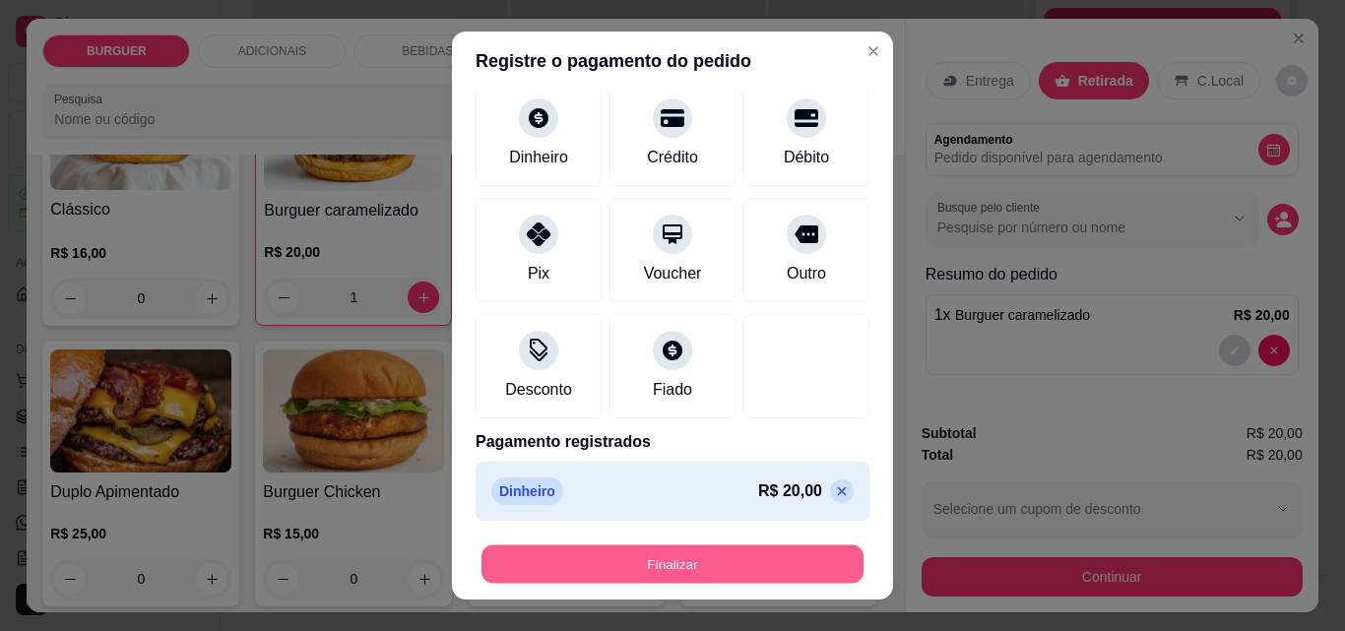
click at [695, 562] on button "Finalizar" at bounding box center [673, 565] width 382 height 38
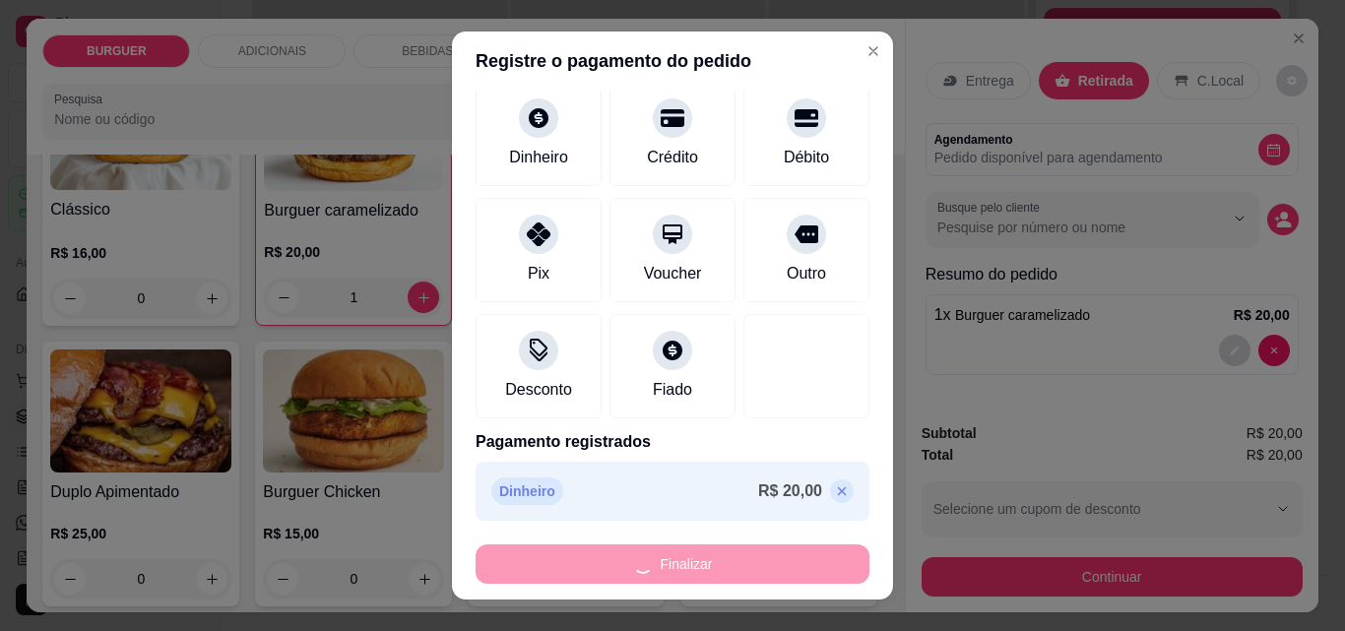
type input "0"
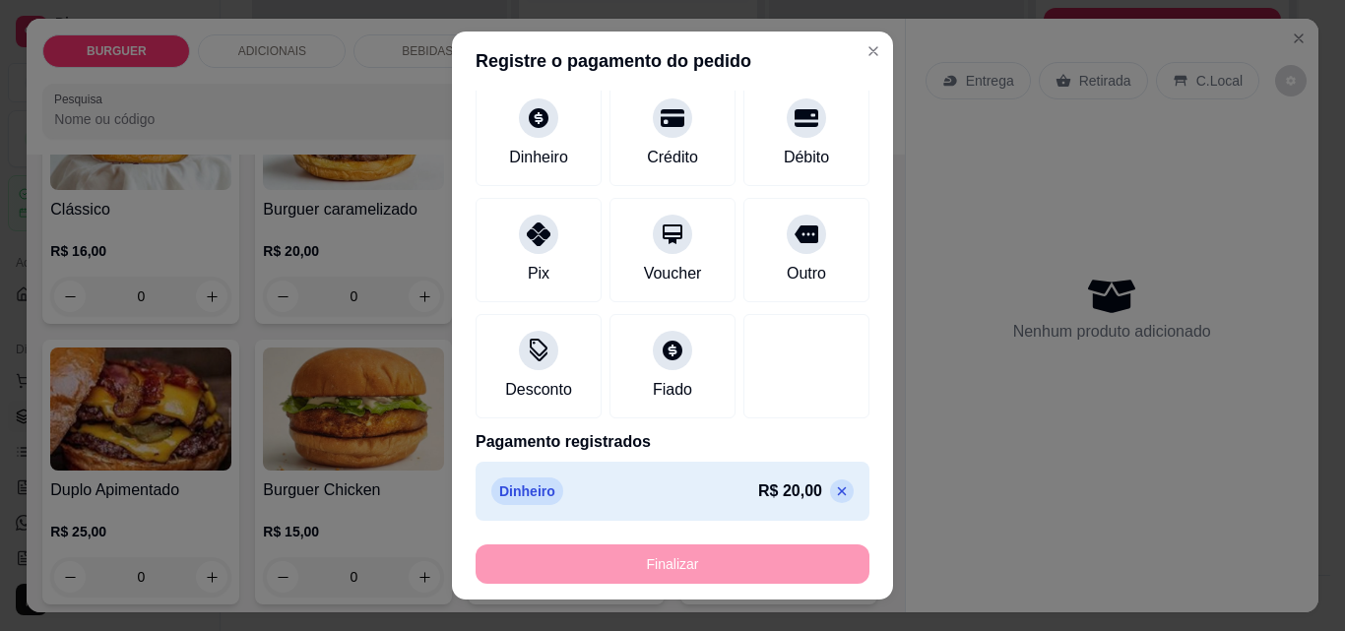
type input "-R$ 20,00"
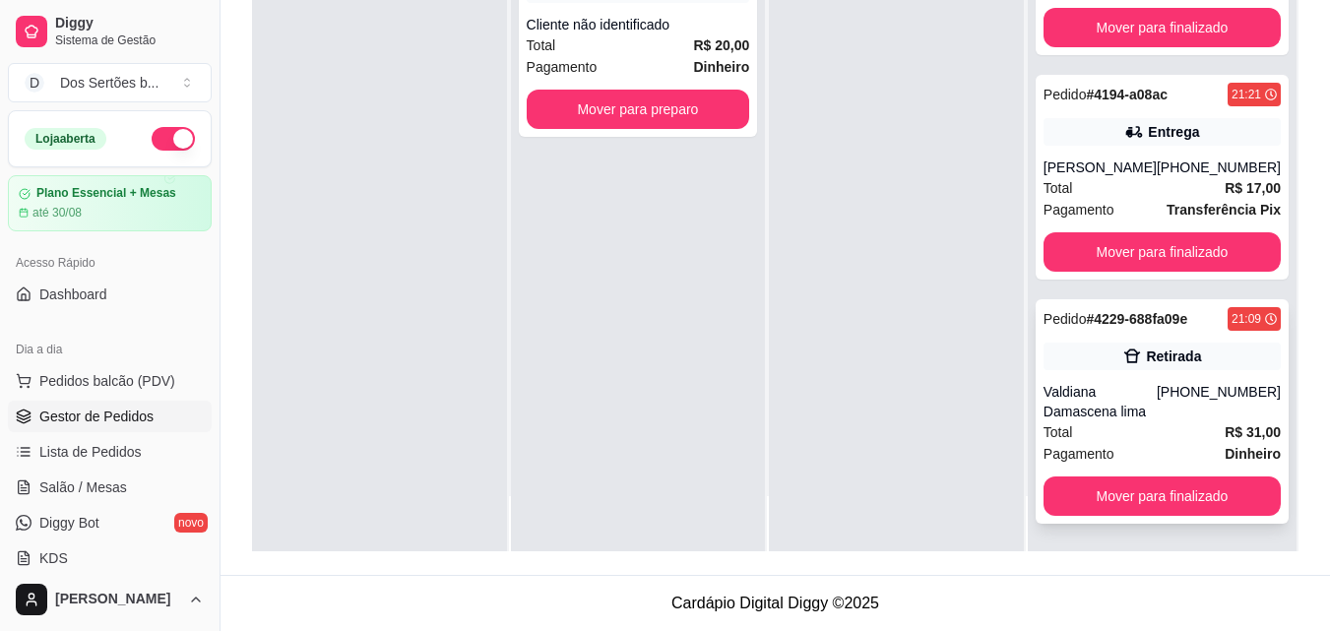
click at [1146, 356] on div "Retirada" at bounding box center [1173, 357] width 55 height 20
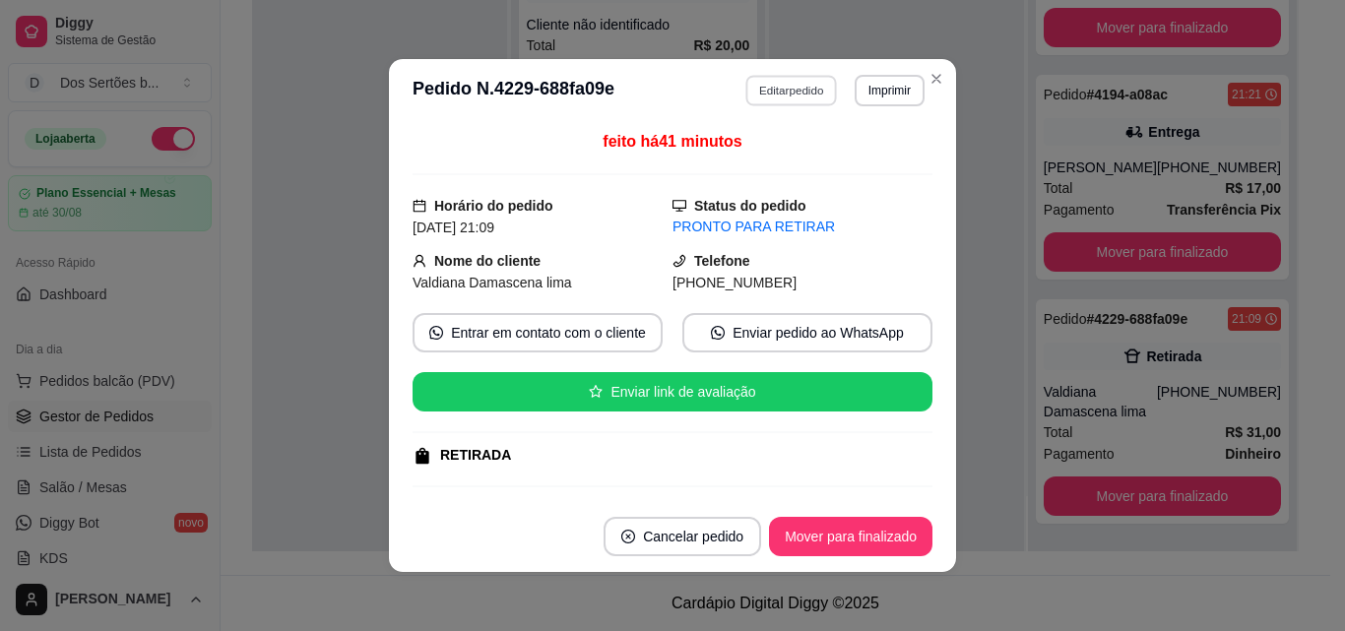
click at [762, 89] on button "Editar pedido" at bounding box center [792, 90] width 92 height 31
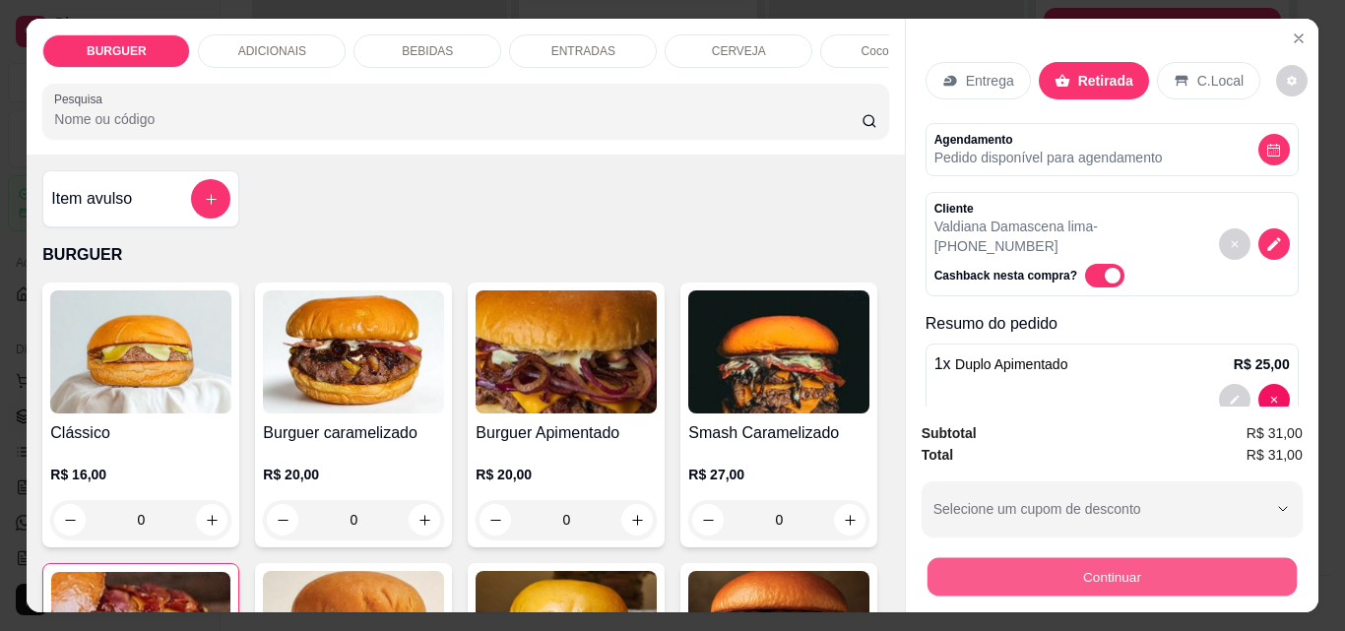
click at [980, 574] on button "Continuar" at bounding box center [1111, 576] width 369 height 38
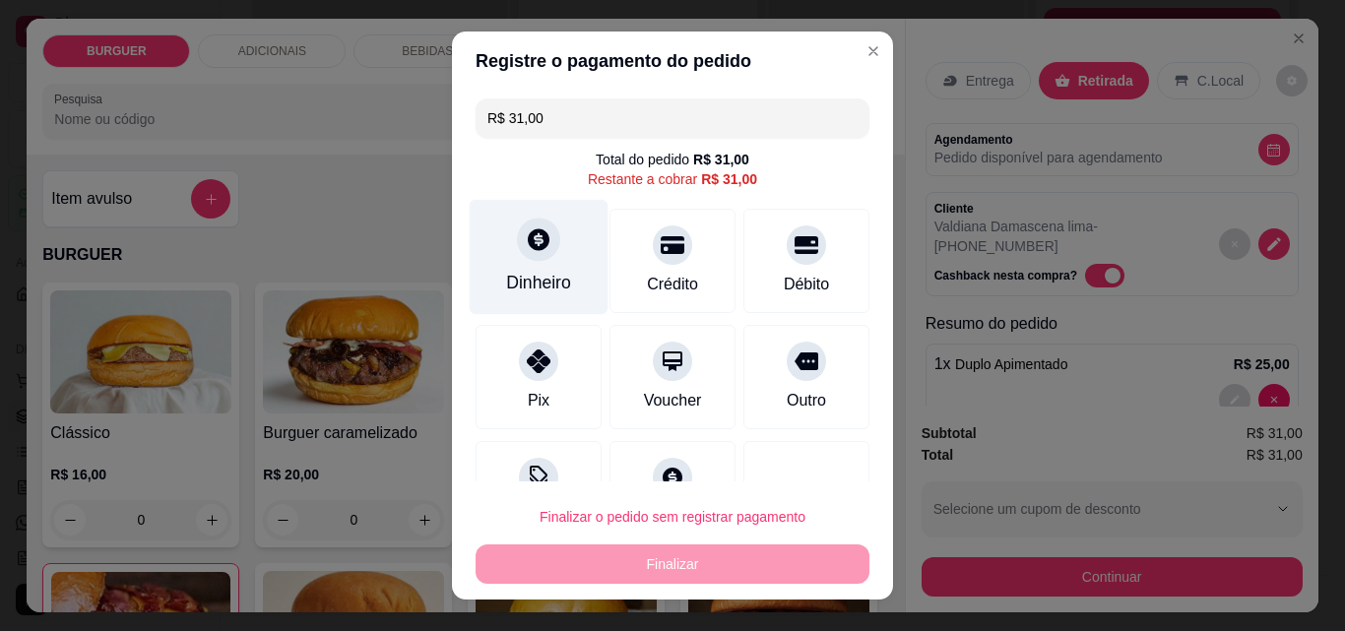
click at [550, 282] on div "Dinheiro" at bounding box center [538, 283] width 65 height 26
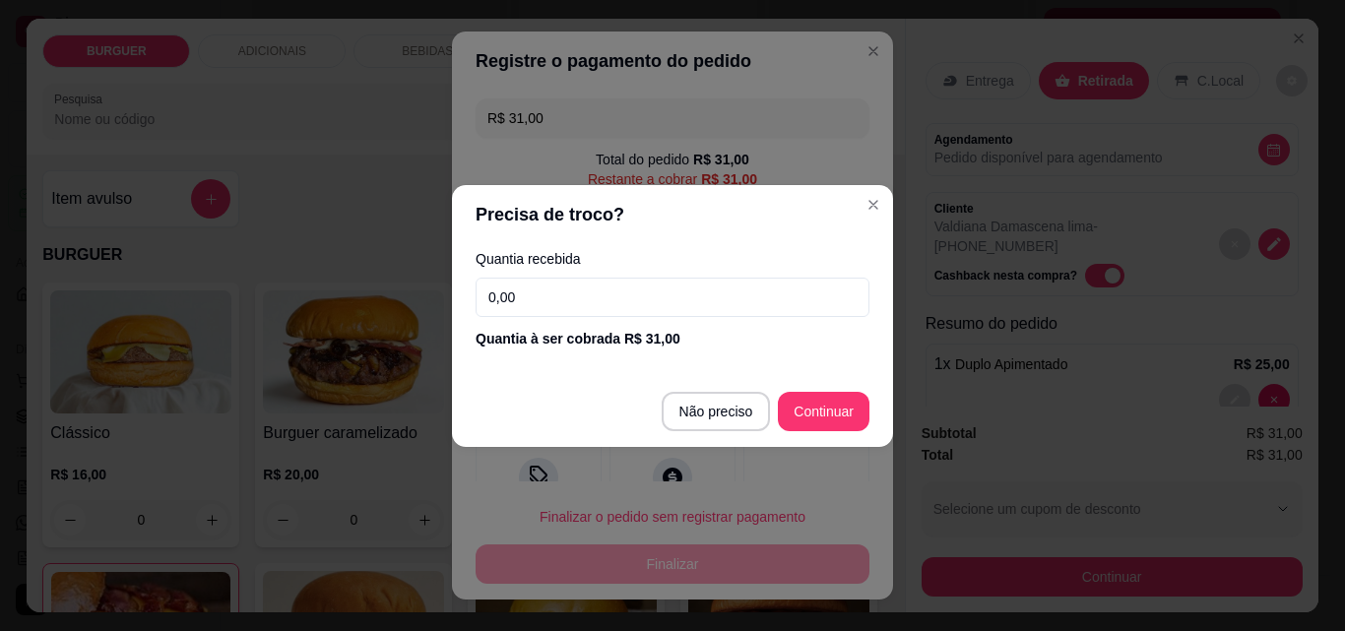
click at [555, 288] on input "0,00" at bounding box center [673, 297] width 394 height 39
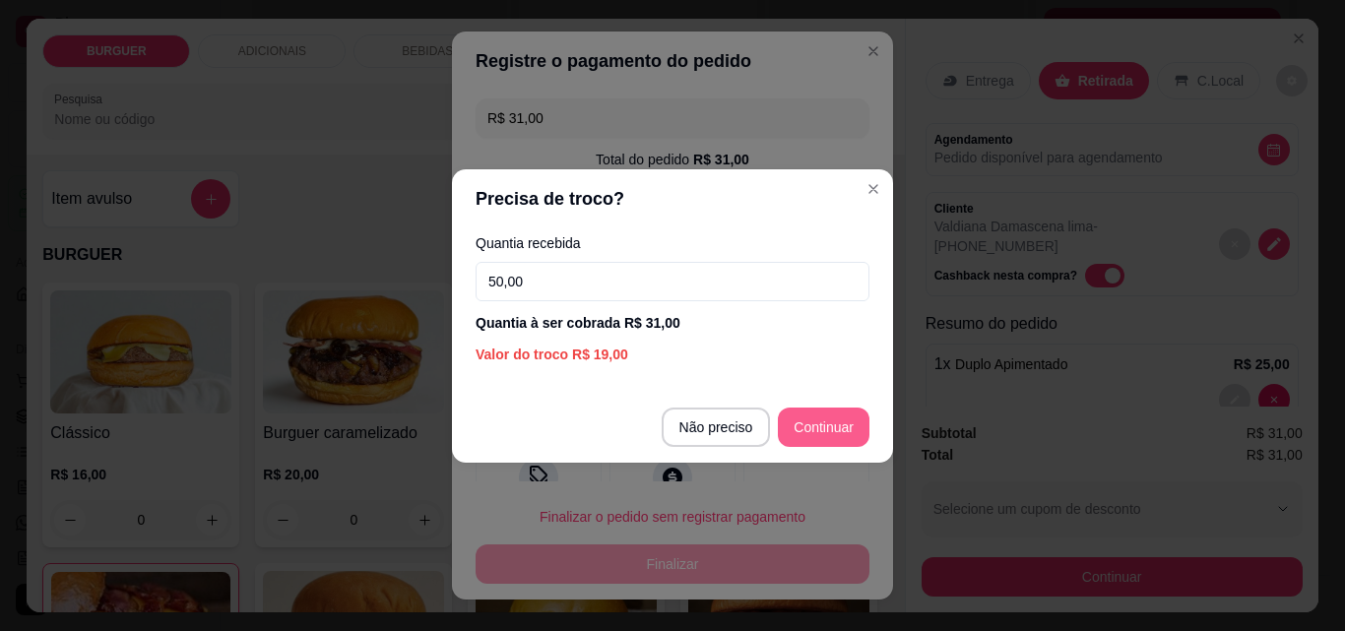
type input "50,00"
type input "R$ 0,00"
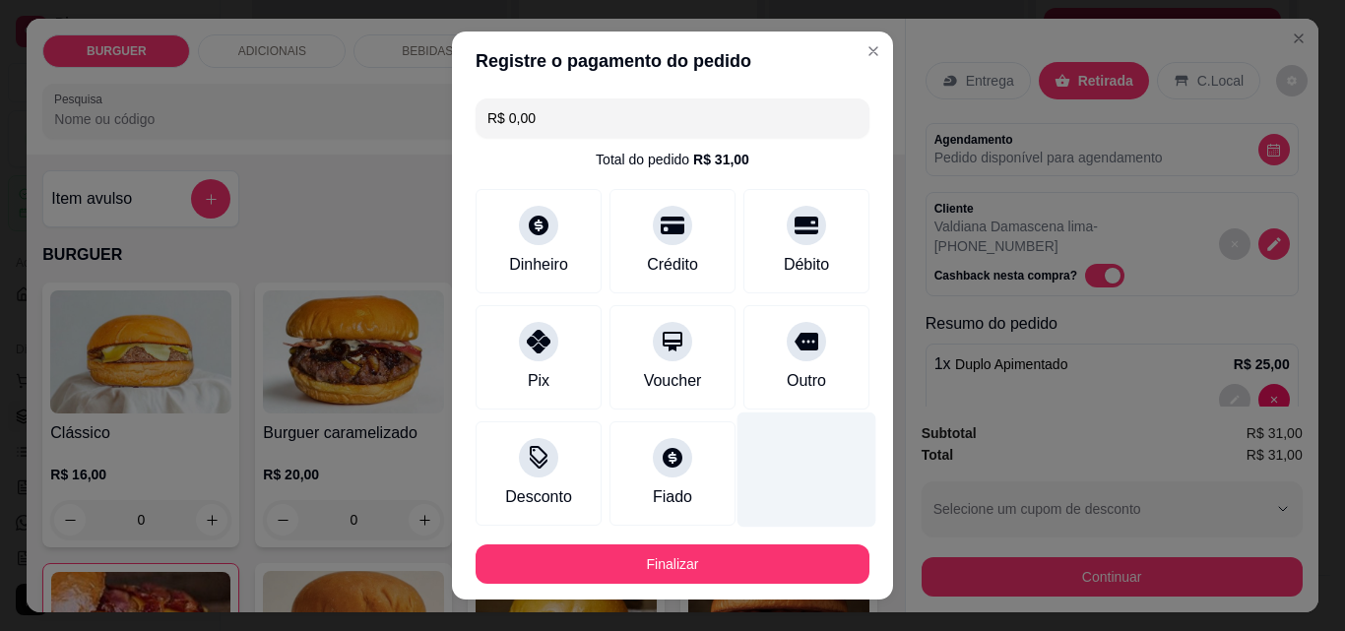
scroll to position [79, 0]
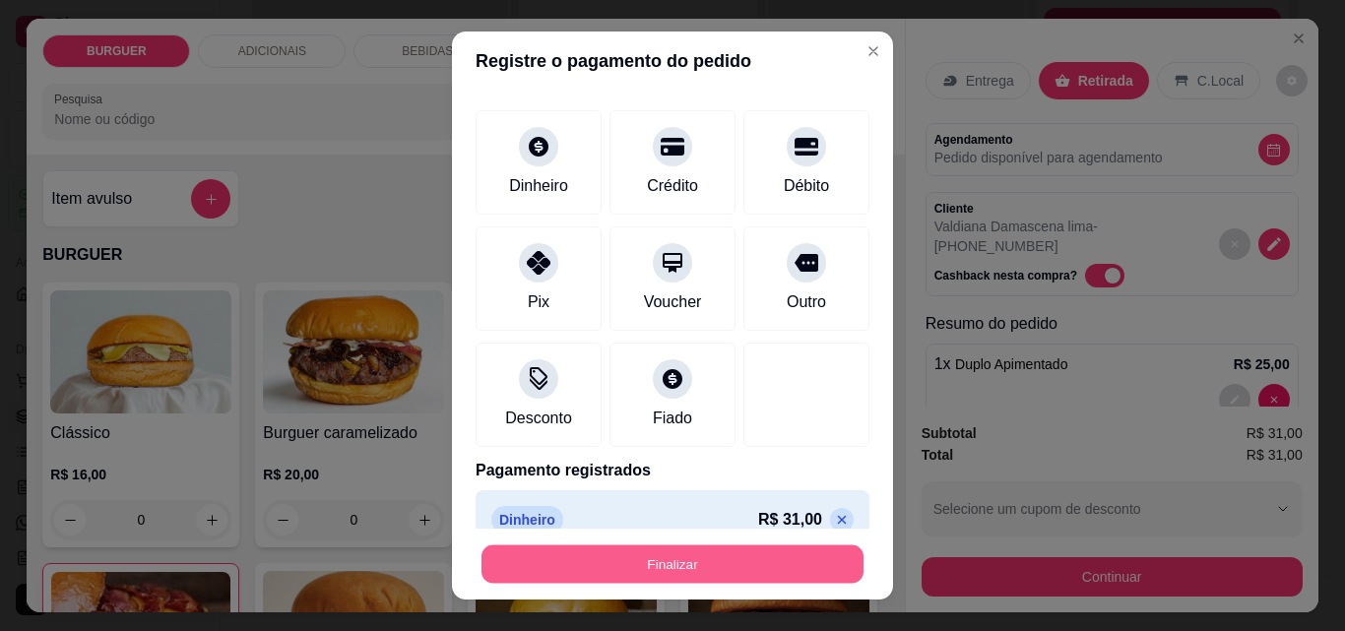
click at [629, 557] on button "Finalizar" at bounding box center [673, 565] width 382 height 38
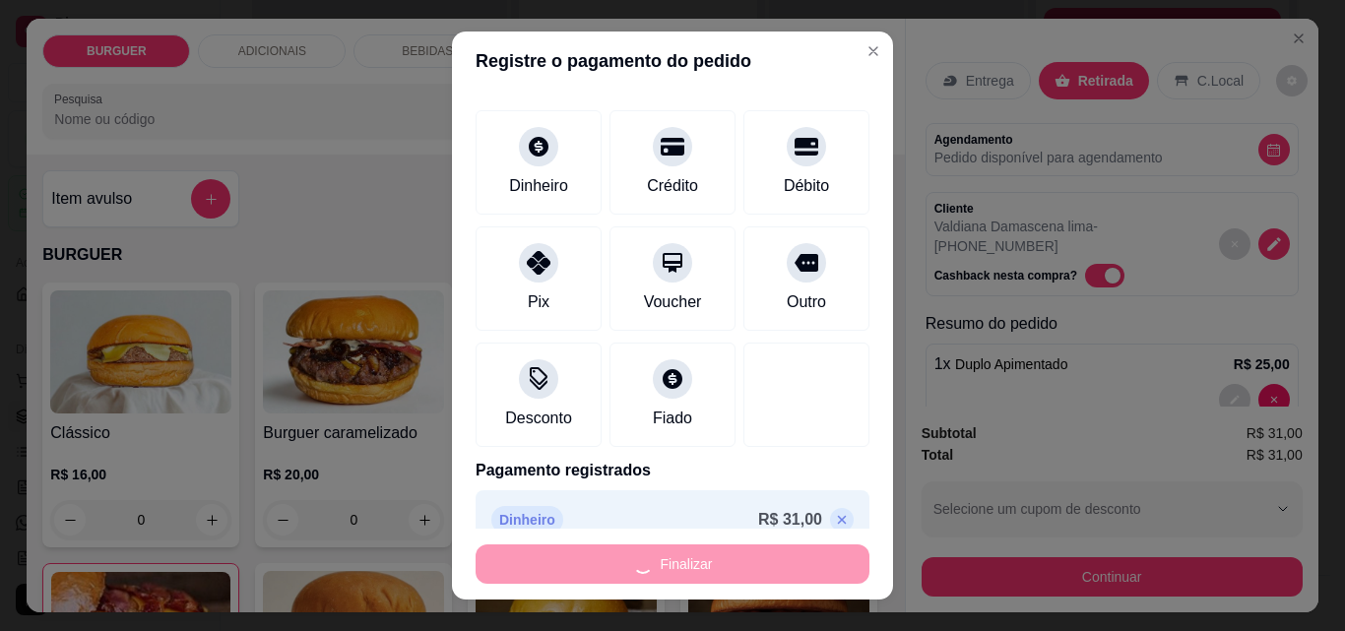
type input "0"
type input "-R$ 31,00"
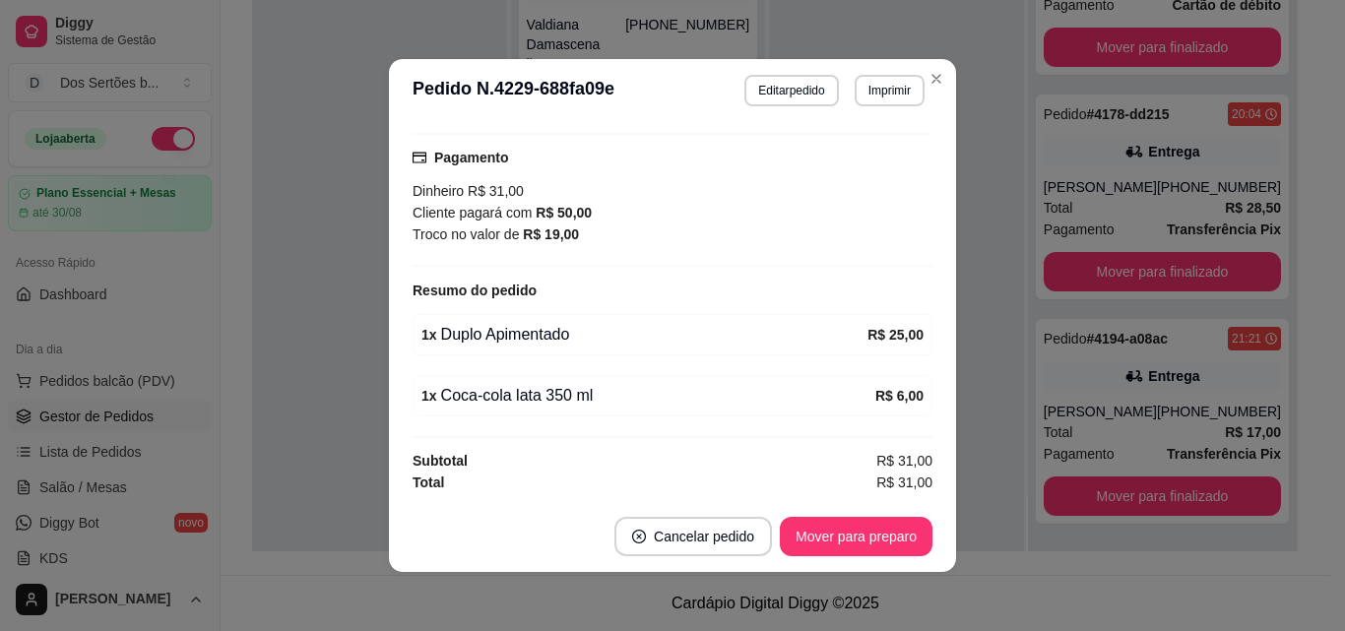
scroll to position [4, 0]
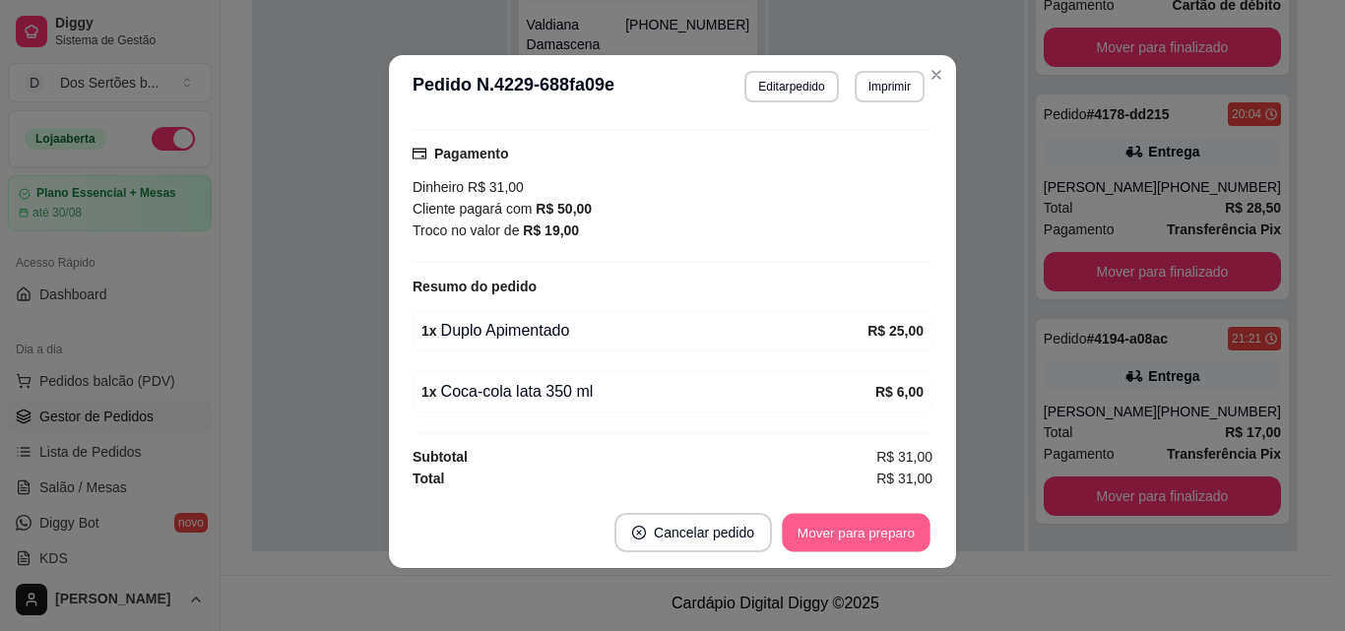
click at [812, 527] on button "Mover para preparo" at bounding box center [856, 533] width 148 height 38
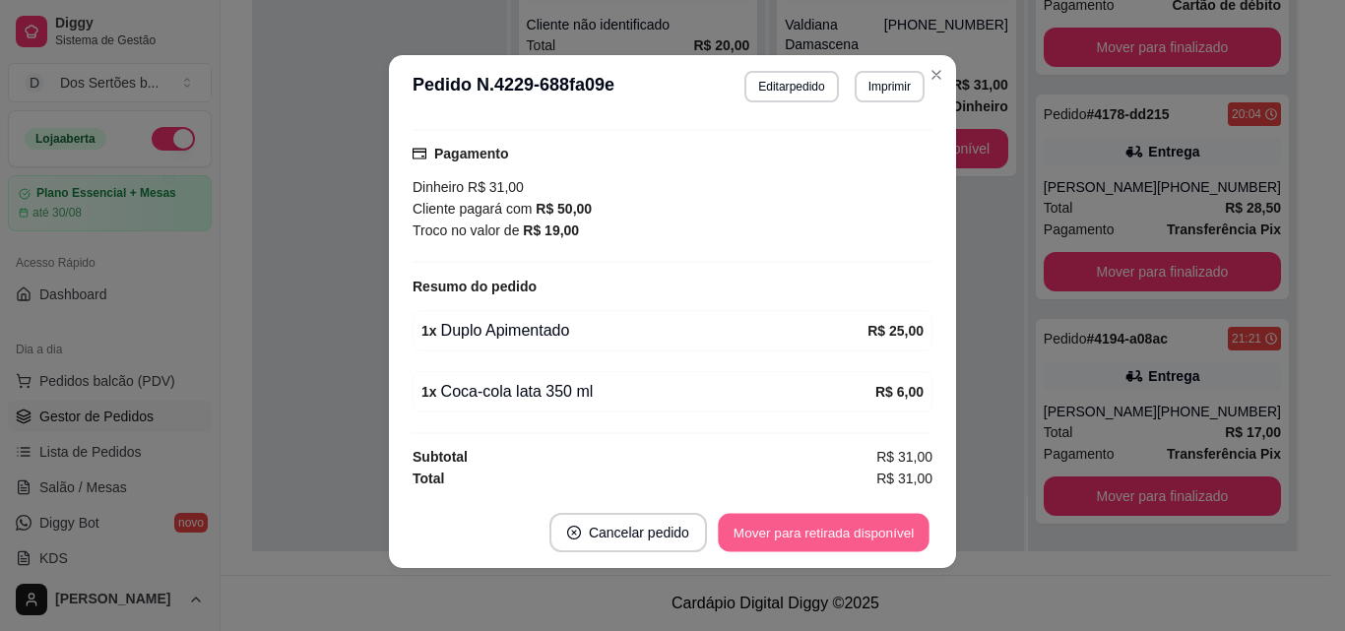
click at [845, 528] on button "Mover para retirada disponível" at bounding box center [823, 533] width 211 height 38
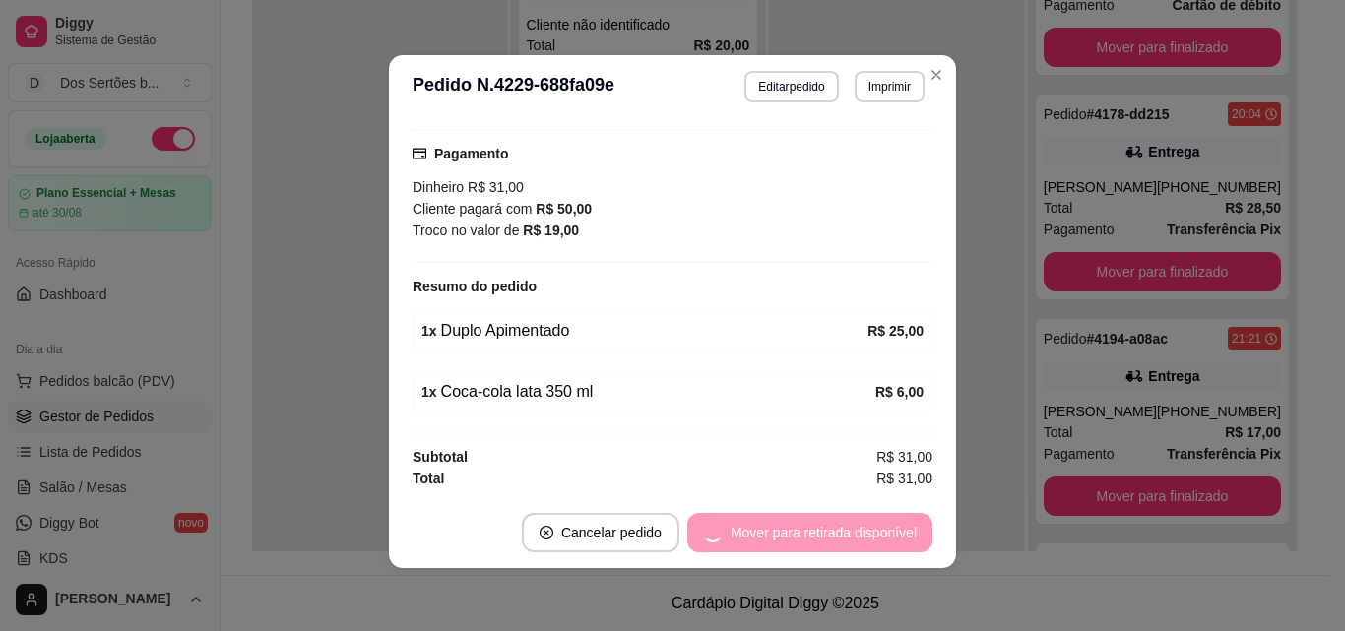
scroll to position [306, 0]
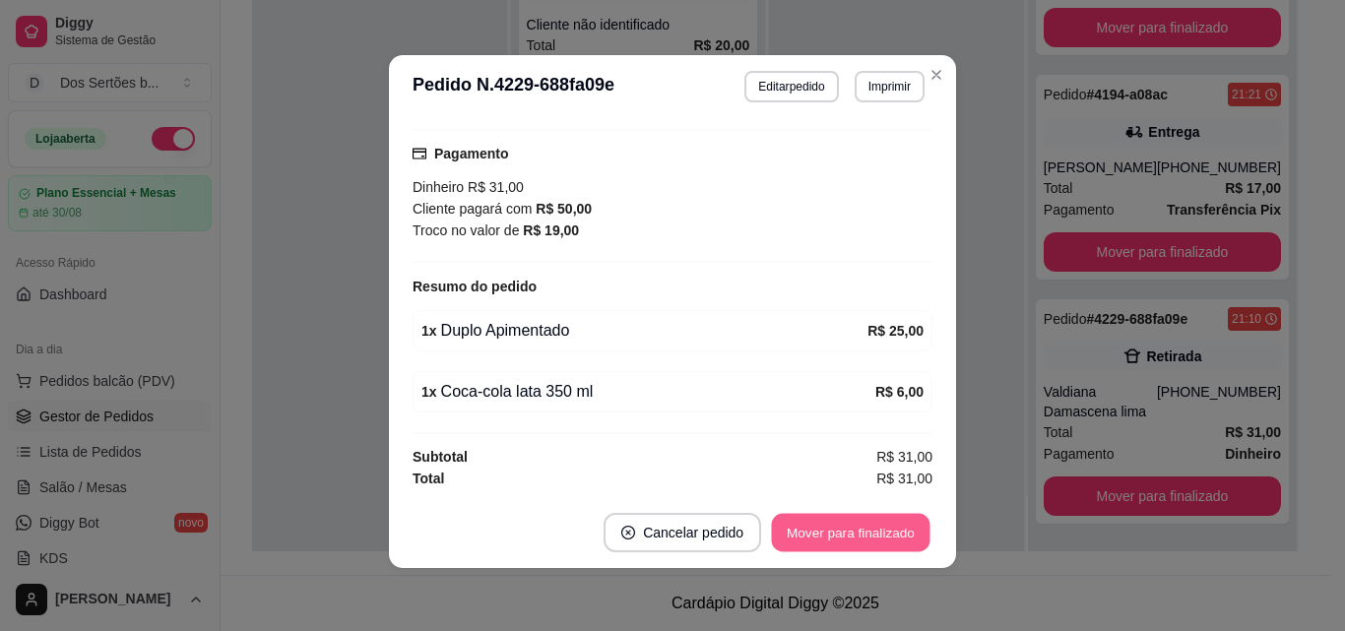
click at [843, 528] on button "Mover para finalizado" at bounding box center [851, 533] width 159 height 38
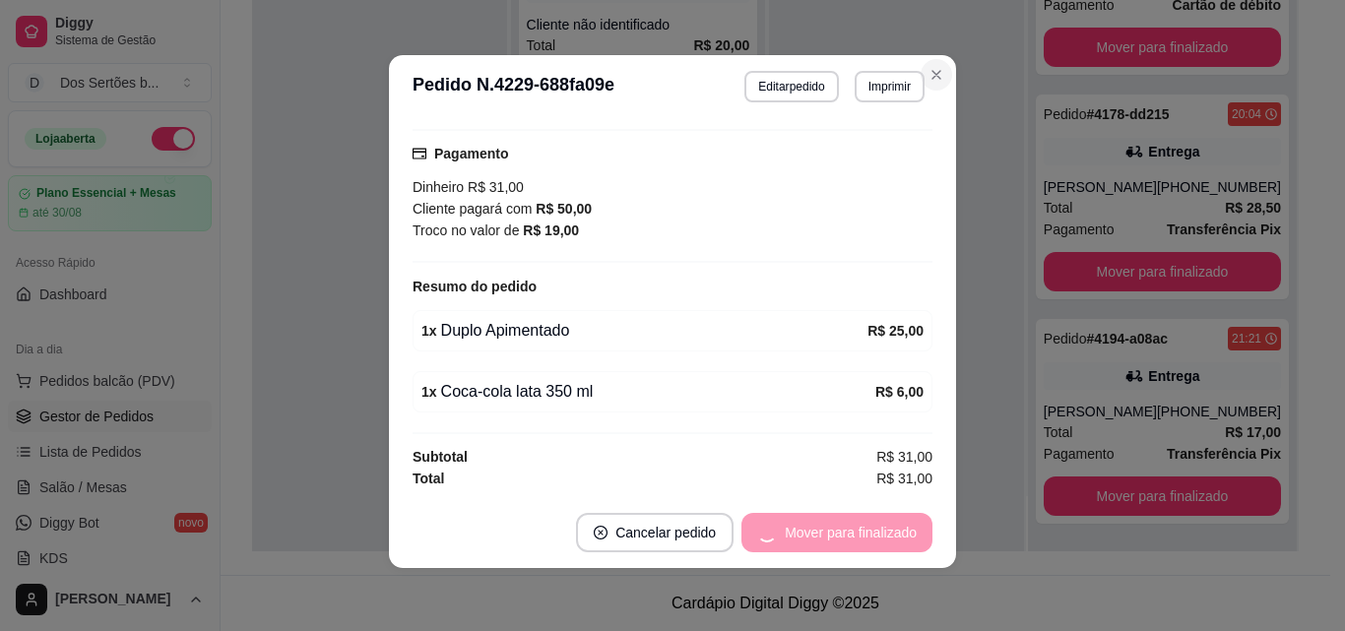
scroll to position [272, 0]
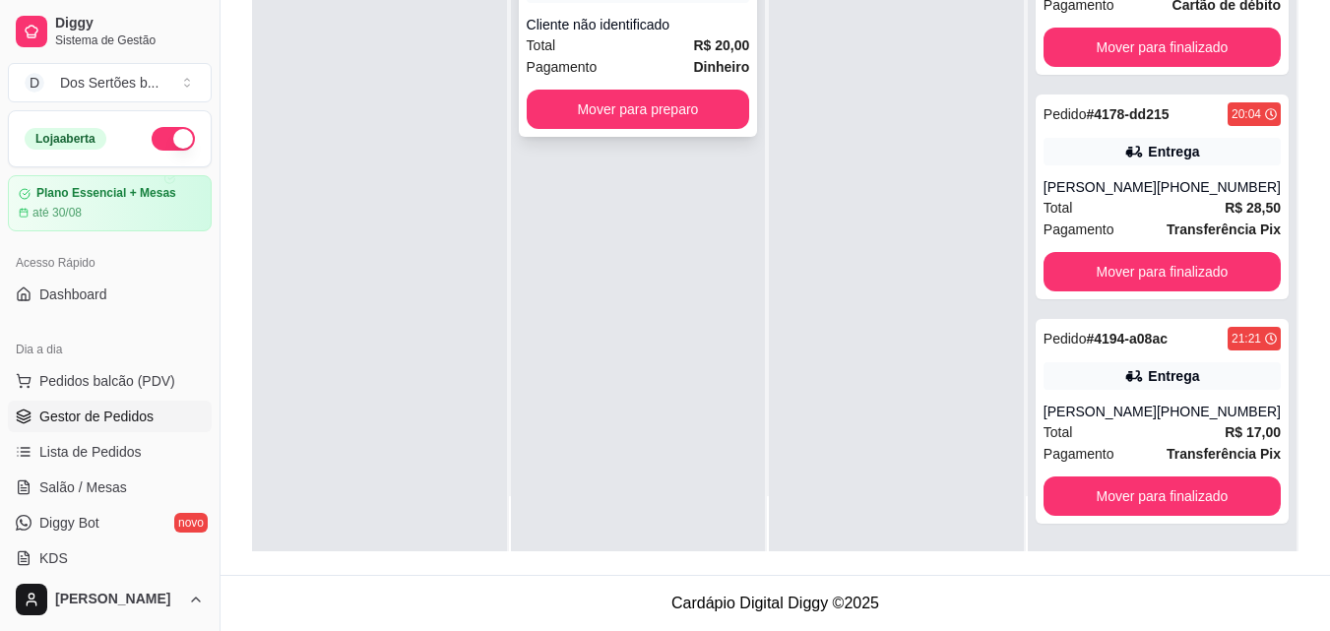
click at [642, 56] on div "Pagamento Dinheiro" at bounding box center [639, 67] width 224 height 22
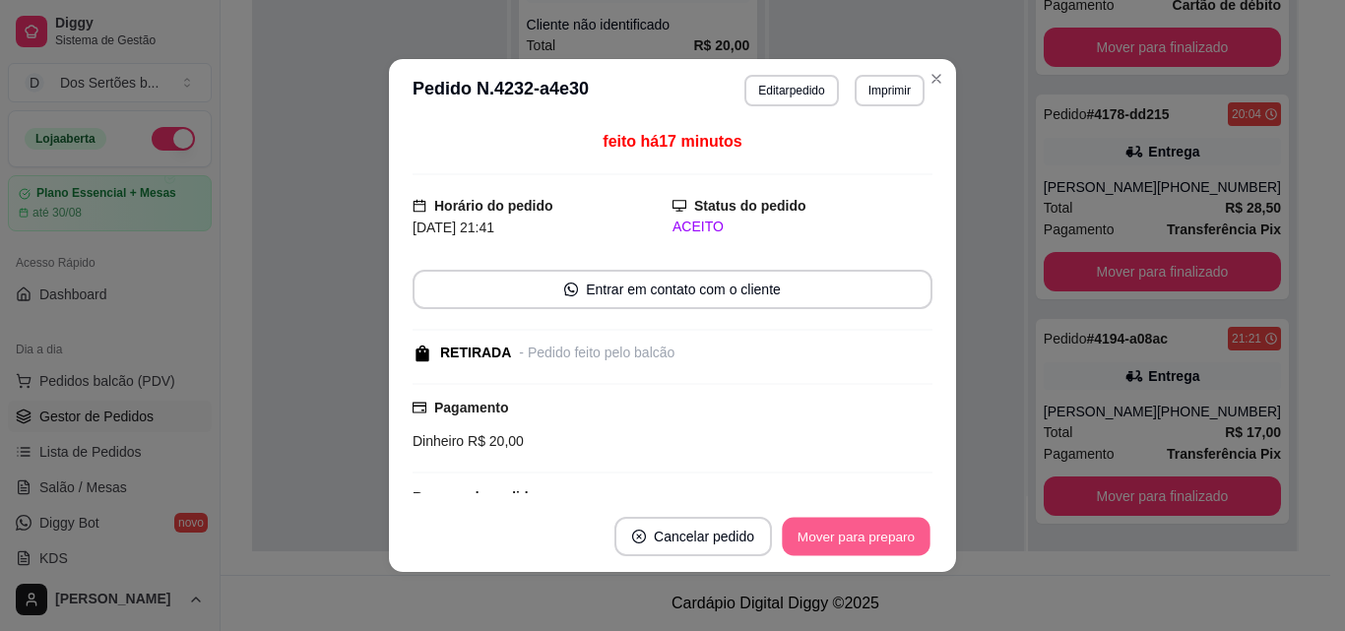
click at [835, 528] on button "Mover para preparo" at bounding box center [856, 537] width 148 height 38
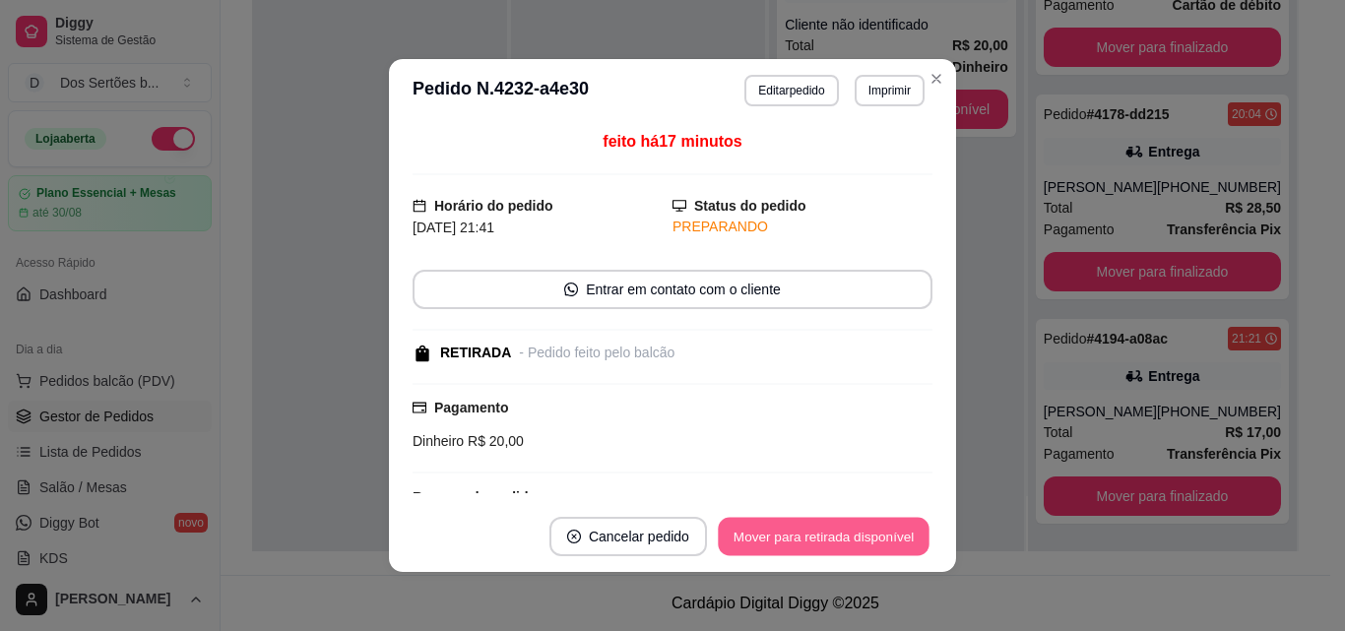
click at [835, 528] on button "Mover para retirada disponível" at bounding box center [823, 537] width 211 height 38
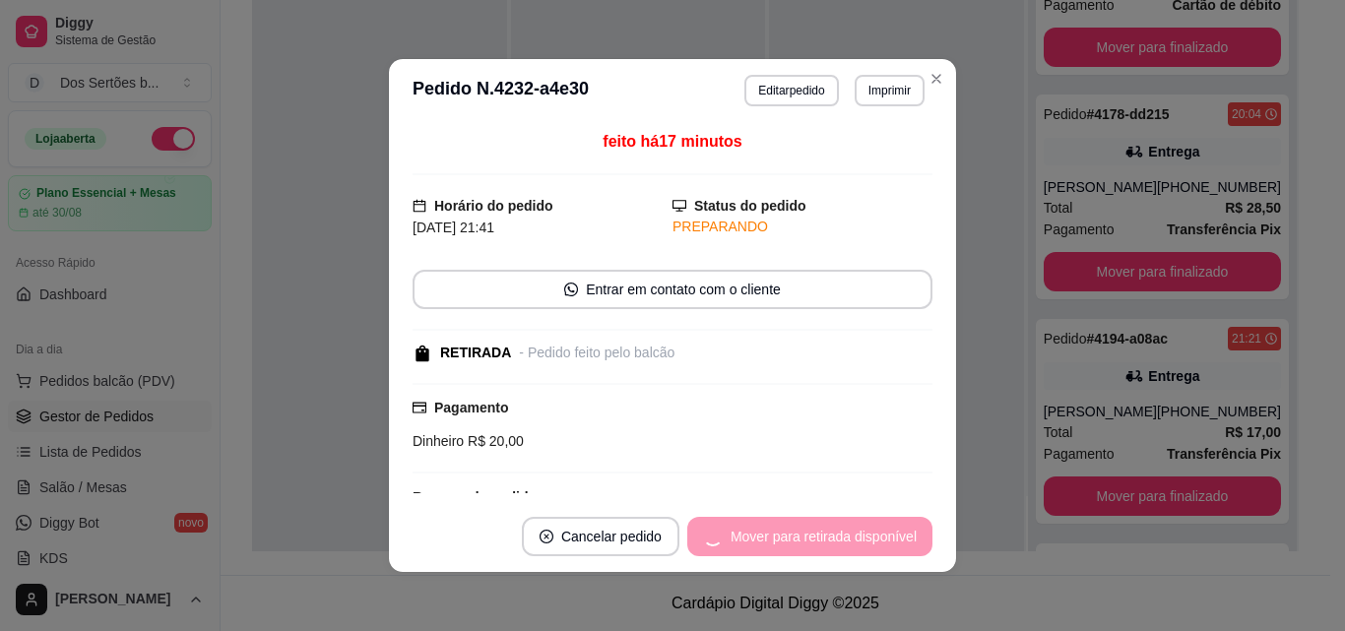
scroll to position [287, 0]
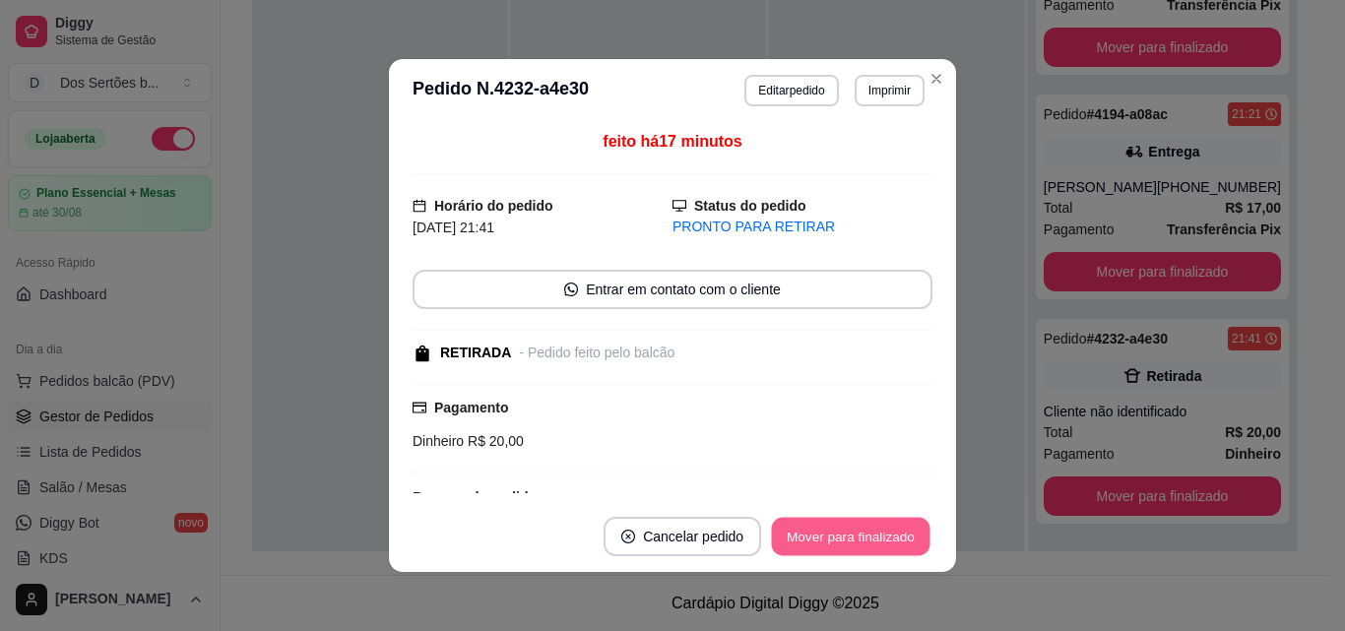
click at [835, 528] on button "Mover para finalizado" at bounding box center [851, 537] width 159 height 38
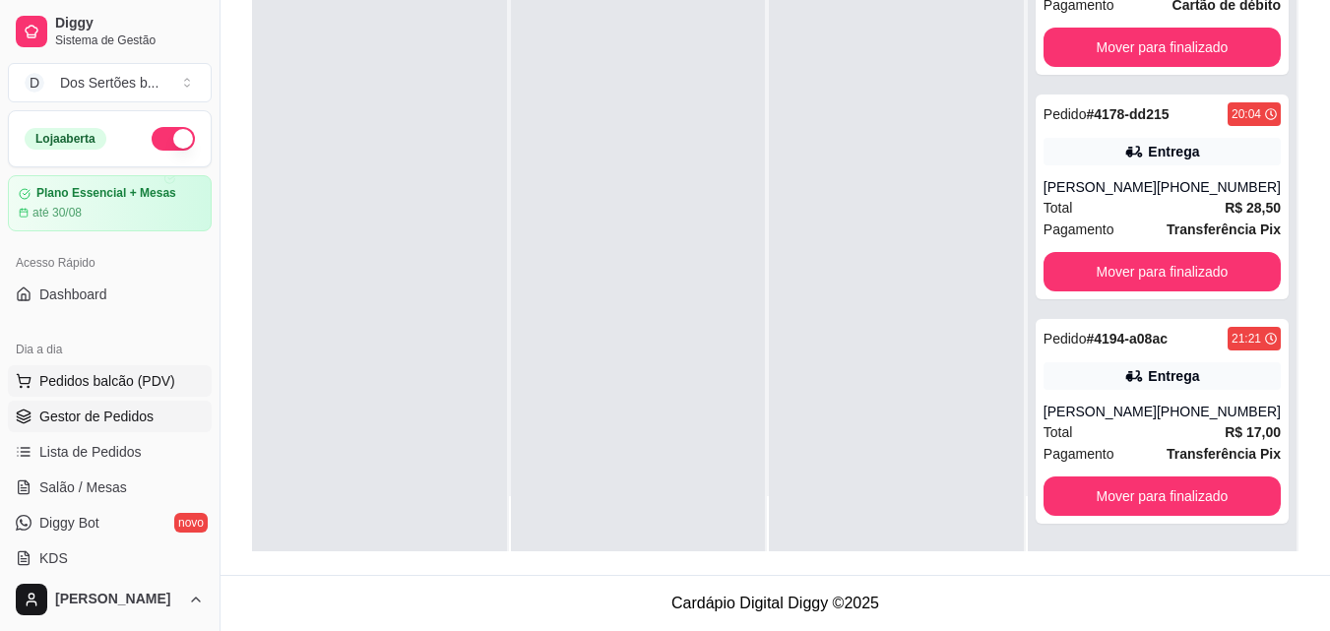
click at [101, 377] on span "Pedidos balcão (PDV)" at bounding box center [107, 381] width 136 height 20
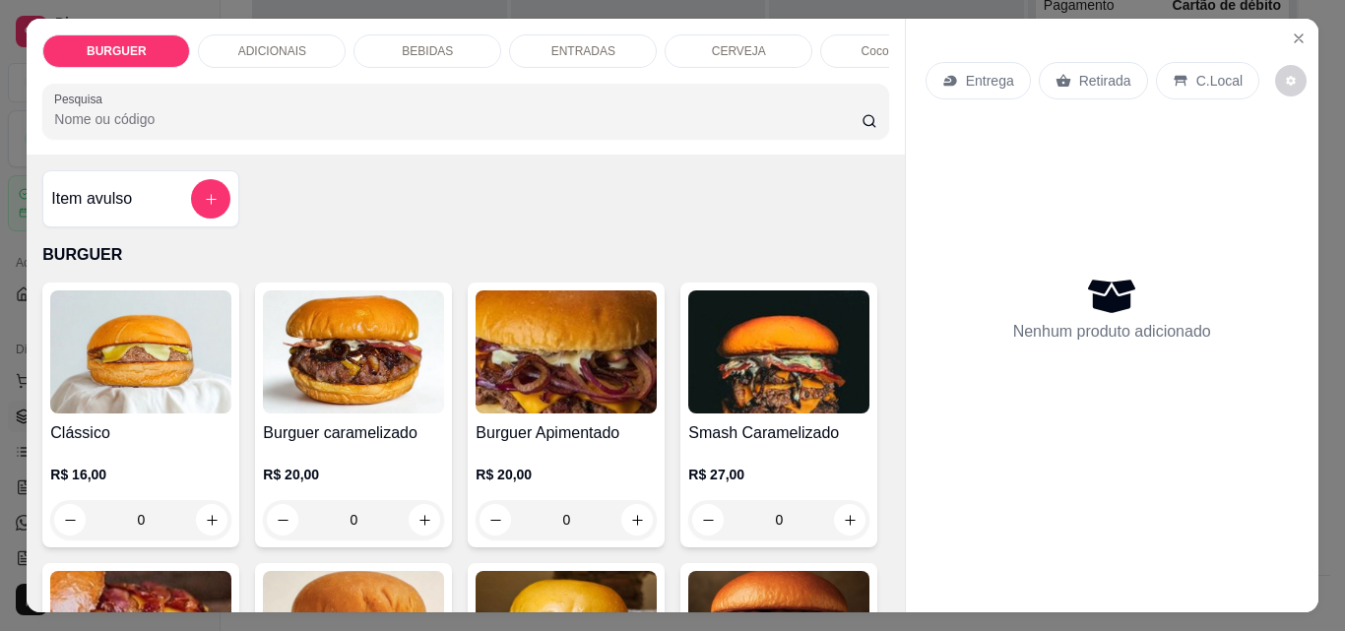
scroll to position [117, 0]
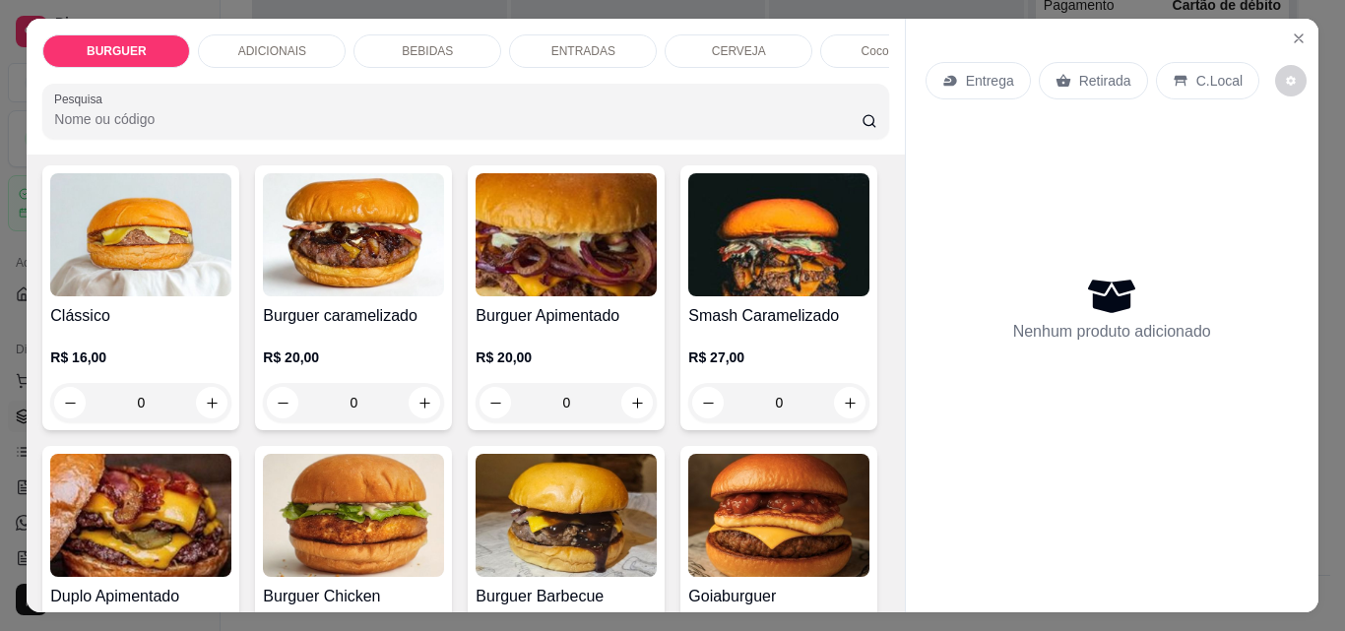
click at [430, 34] on div "BEBIDAS" at bounding box center [428, 50] width 148 height 33
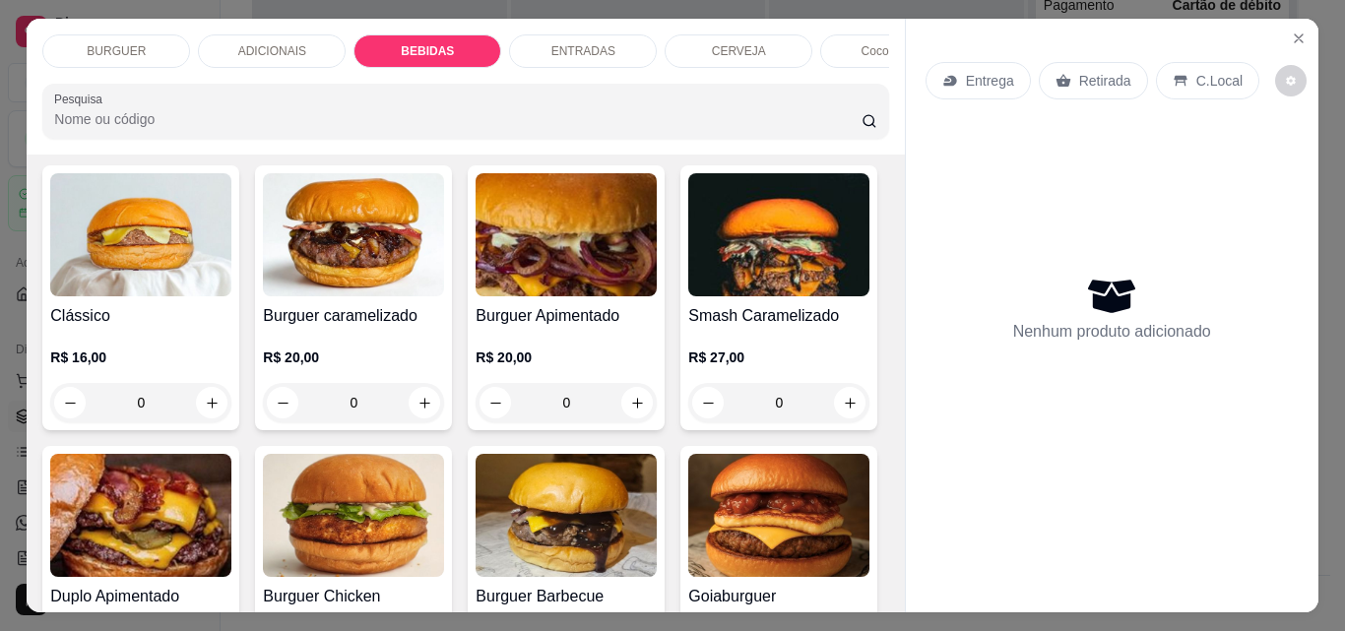
scroll to position [51, 0]
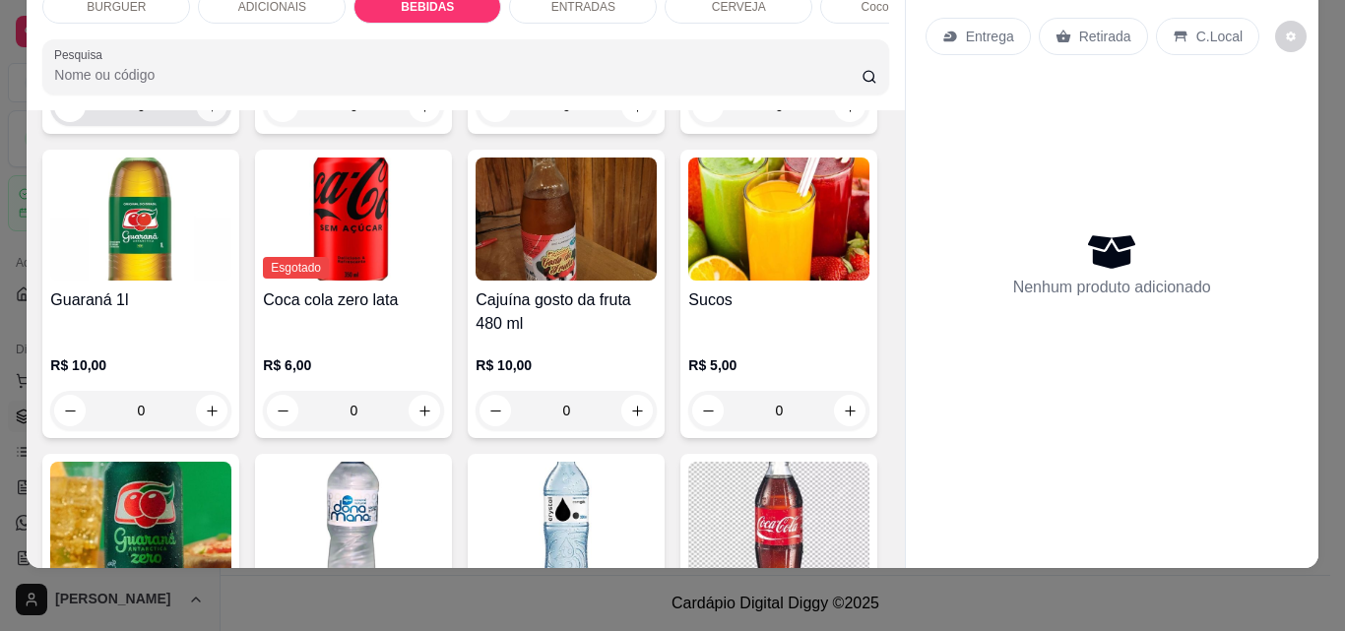
click at [207, 111] on icon "increase-product-quantity" at bounding box center [212, 106] width 10 height 10
type input "1"
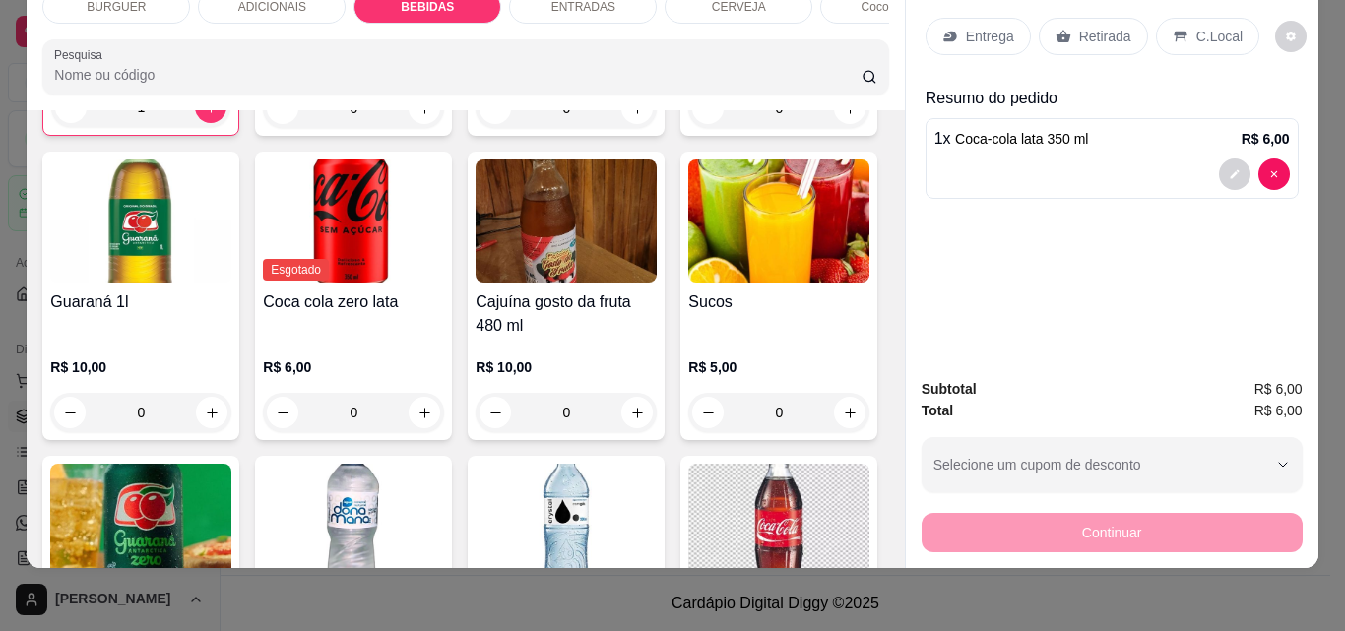
click at [1066, 20] on div "Retirada" at bounding box center [1093, 36] width 109 height 37
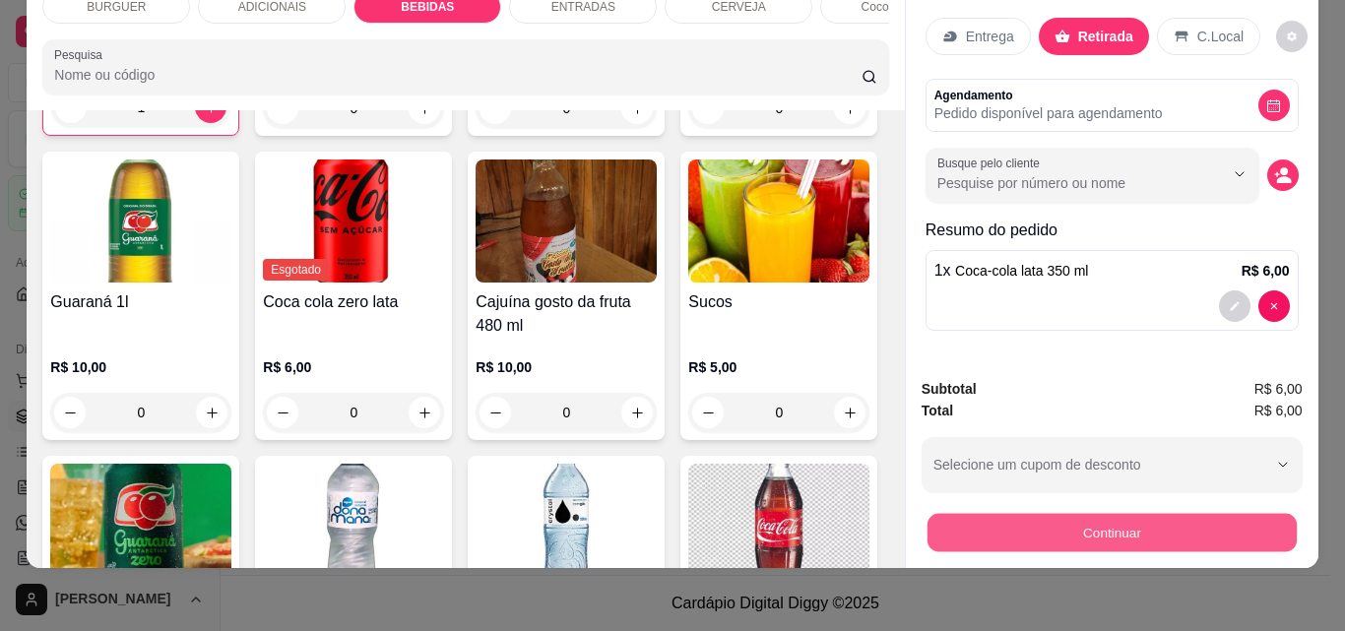
click at [1077, 530] on button "Continuar" at bounding box center [1111, 532] width 369 height 38
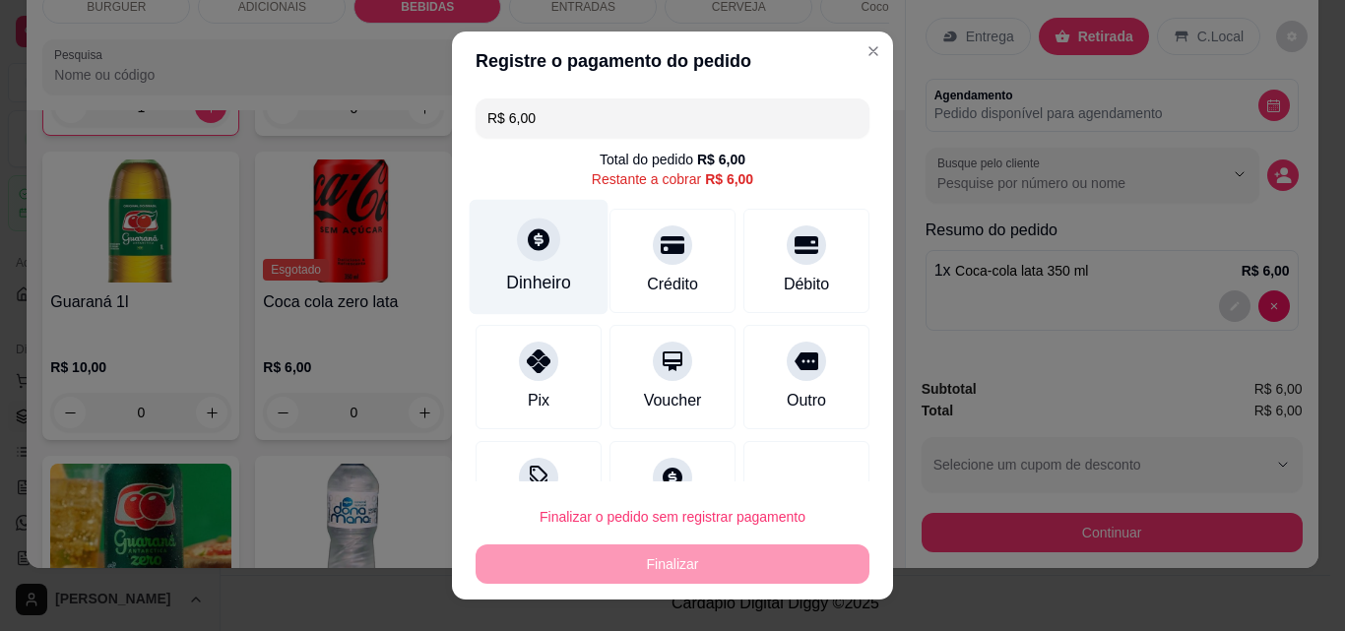
click at [579, 229] on div "Dinheiro" at bounding box center [539, 257] width 139 height 115
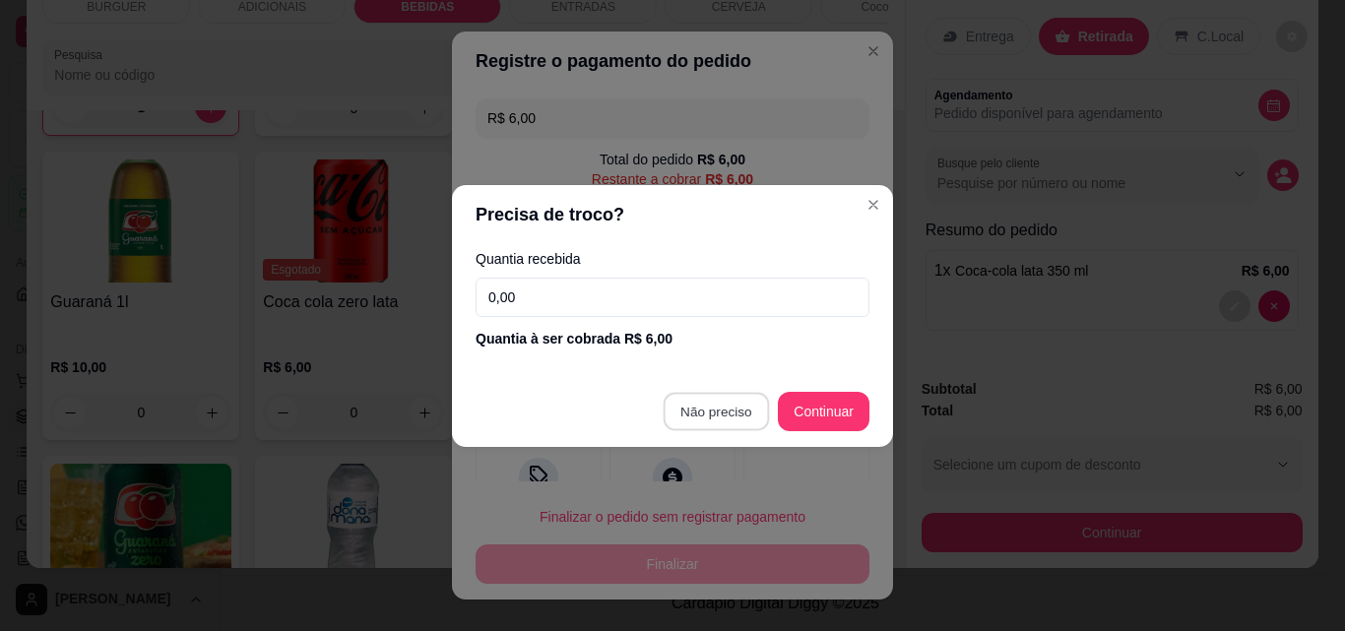
type input "R$ 0,00"
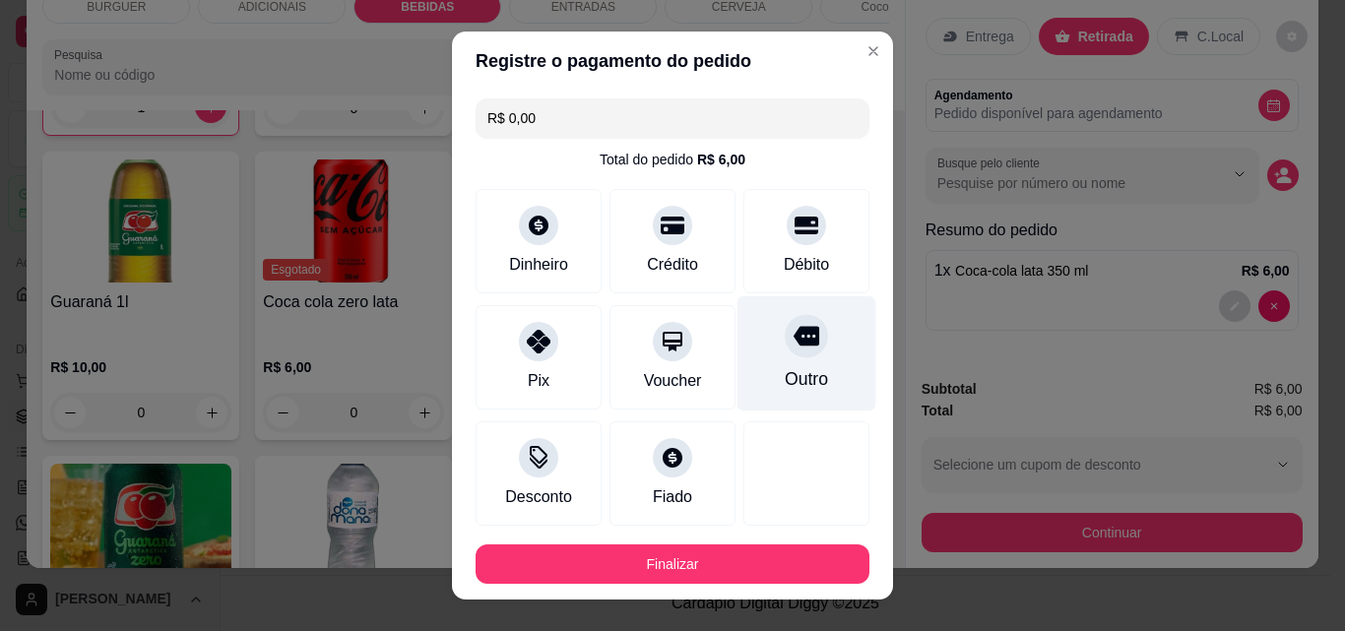
scroll to position [107, 0]
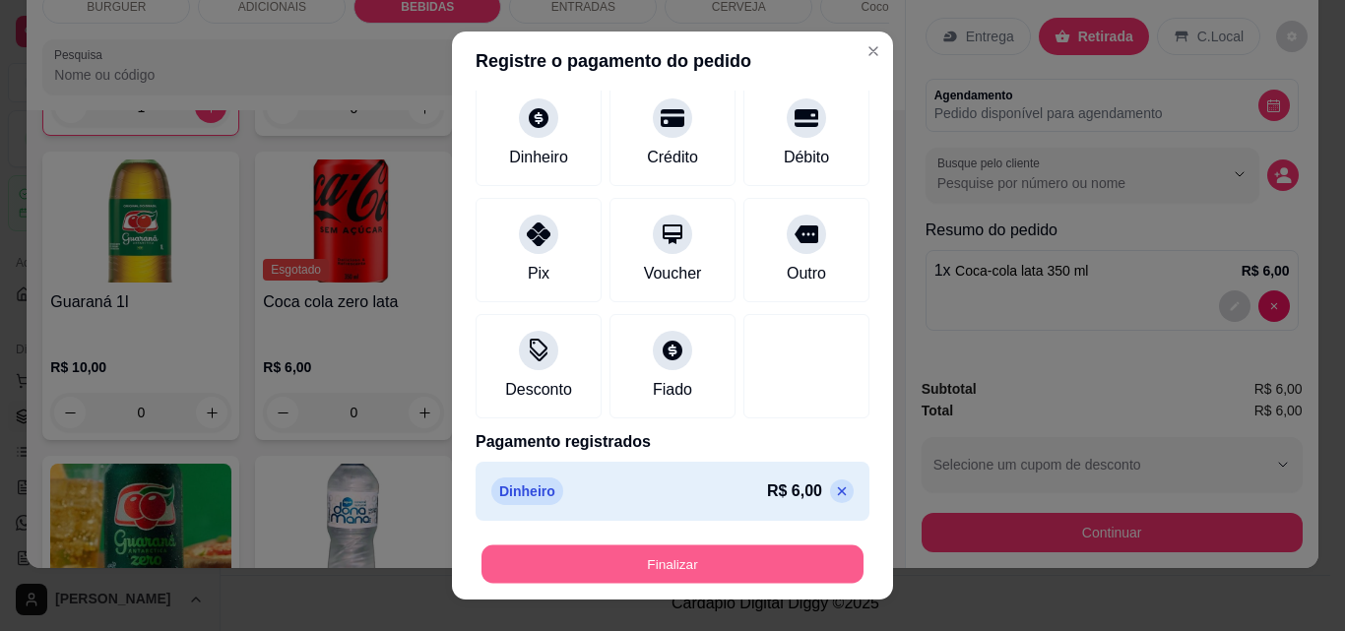
click at [666, 571] on button "Finalizar" at bounding box center [673, 565] width 382 height 38
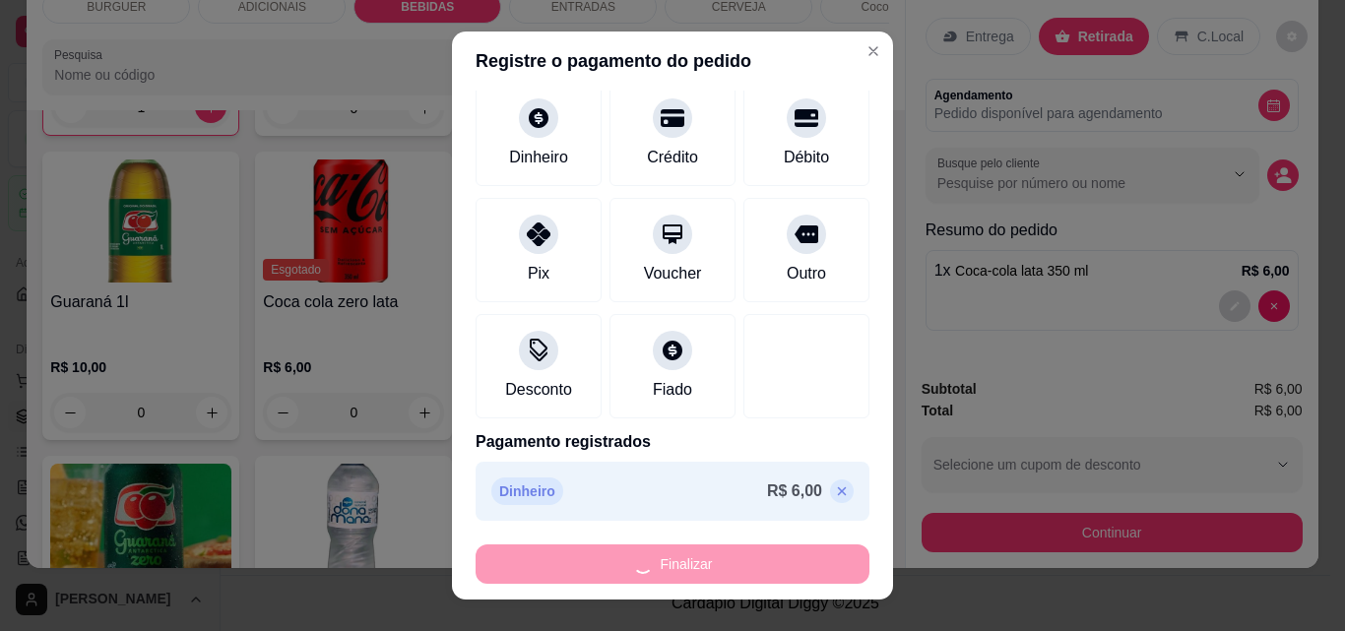
type input "0"
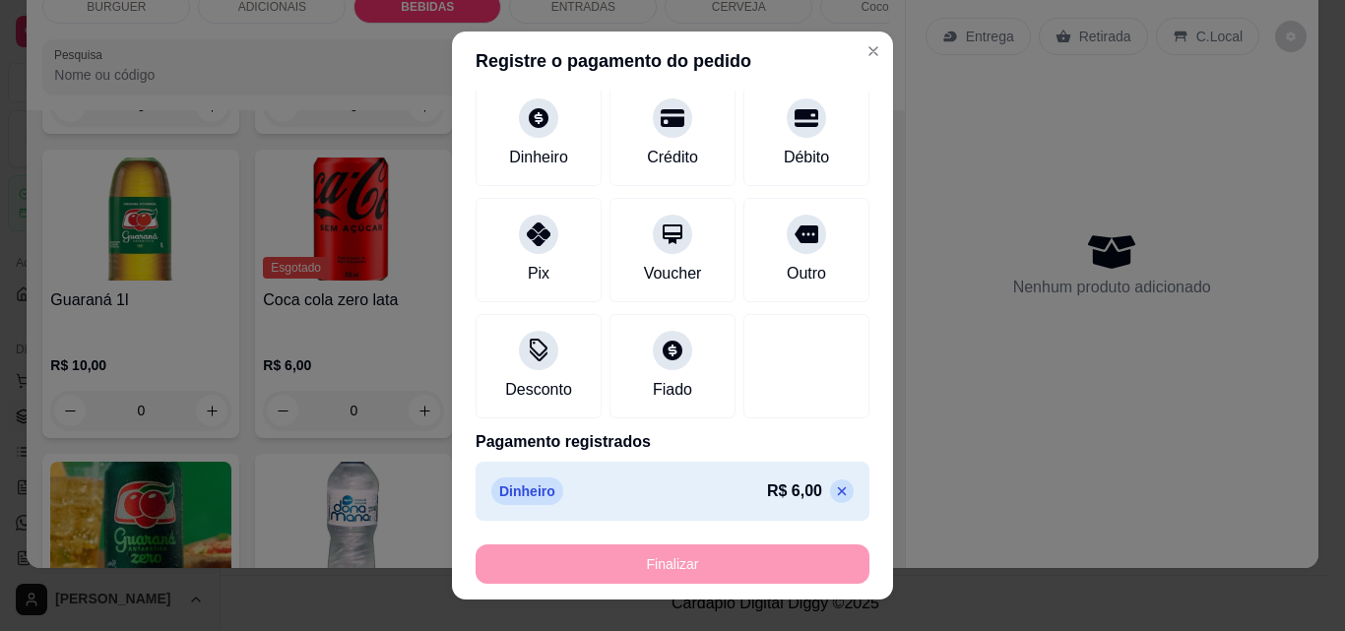
type input "-R$ 6,00"
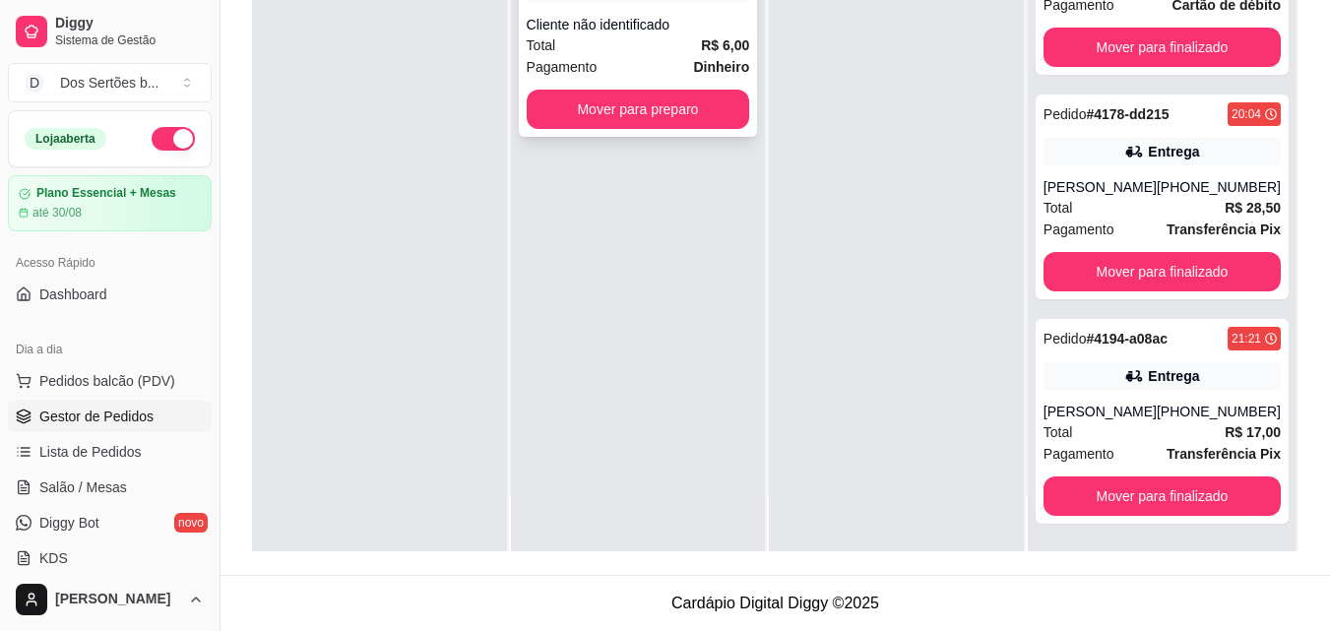
click at [634, 64] on div "Pagamento Dinheiro" at bounding box center [639, 67] width 224 height 22
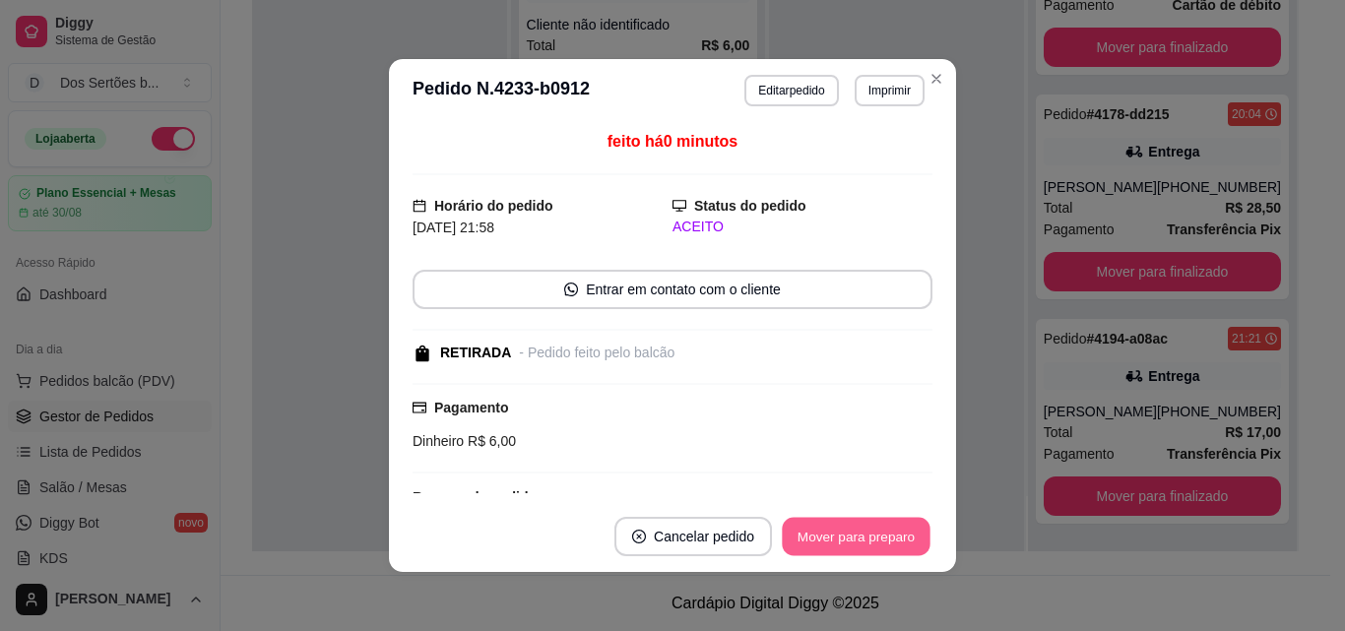
click at [830, 538] on button "Mover para preparo" at bounding box center [856, 537] width 148 height 38
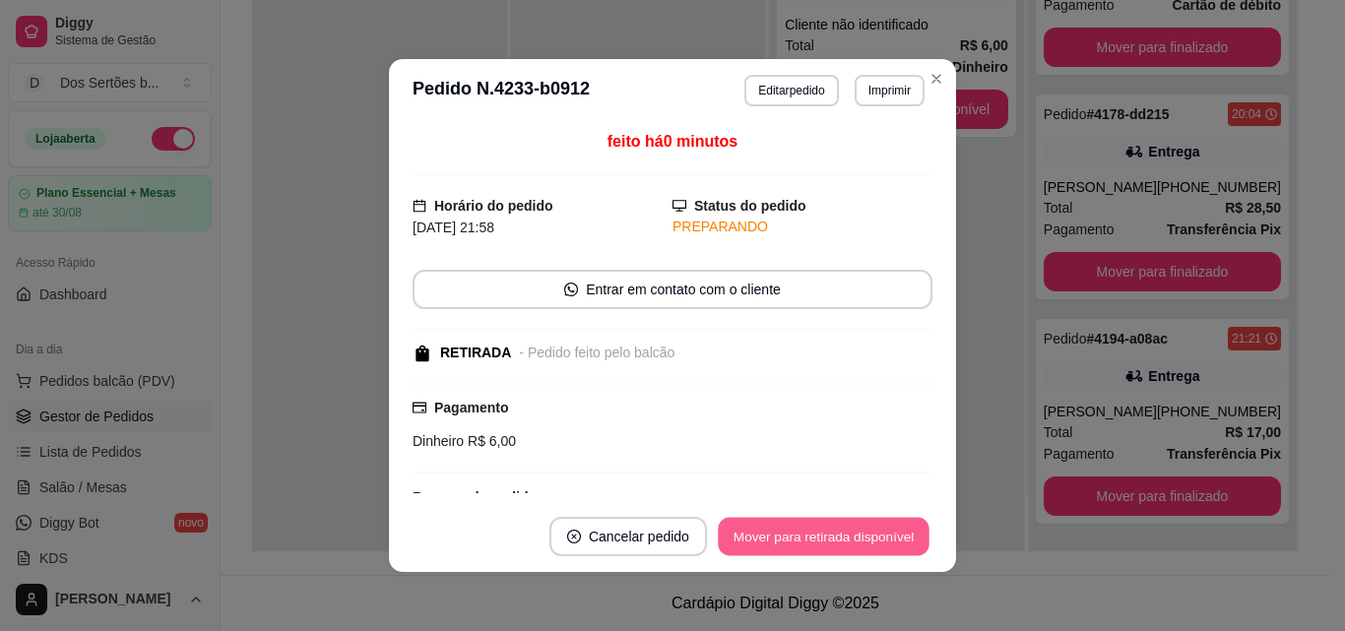
click at [830, 538] on button "Mover para retirada disponível" at bounding box center [823, 537] width 211 height 38
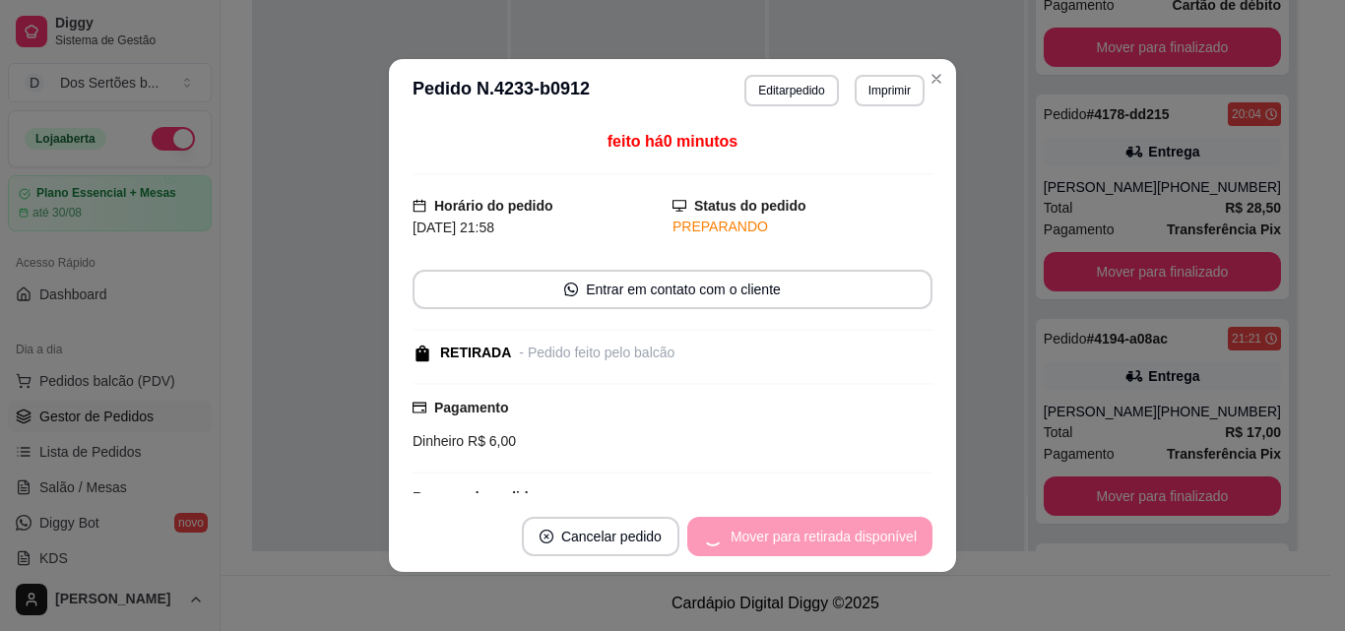
scroll to position [287, 0]
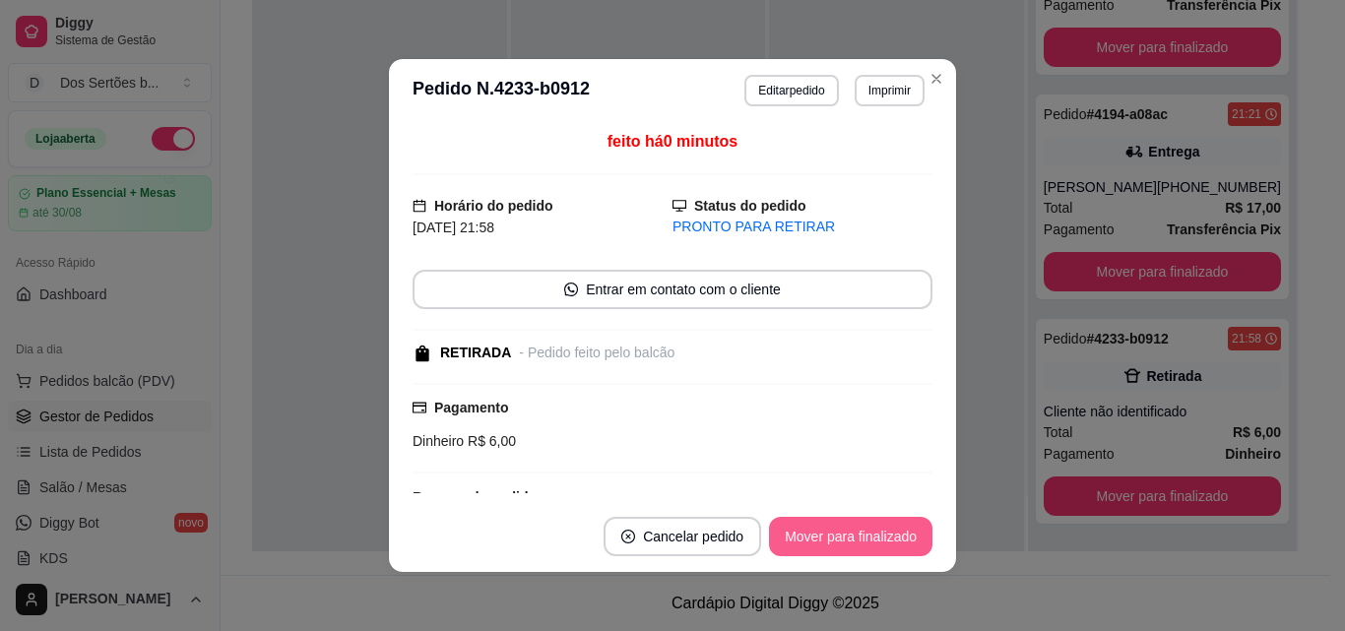
click at [830, 538] on button "Mover para finalizado" at bounding box center [850, 536] width 163 height 39
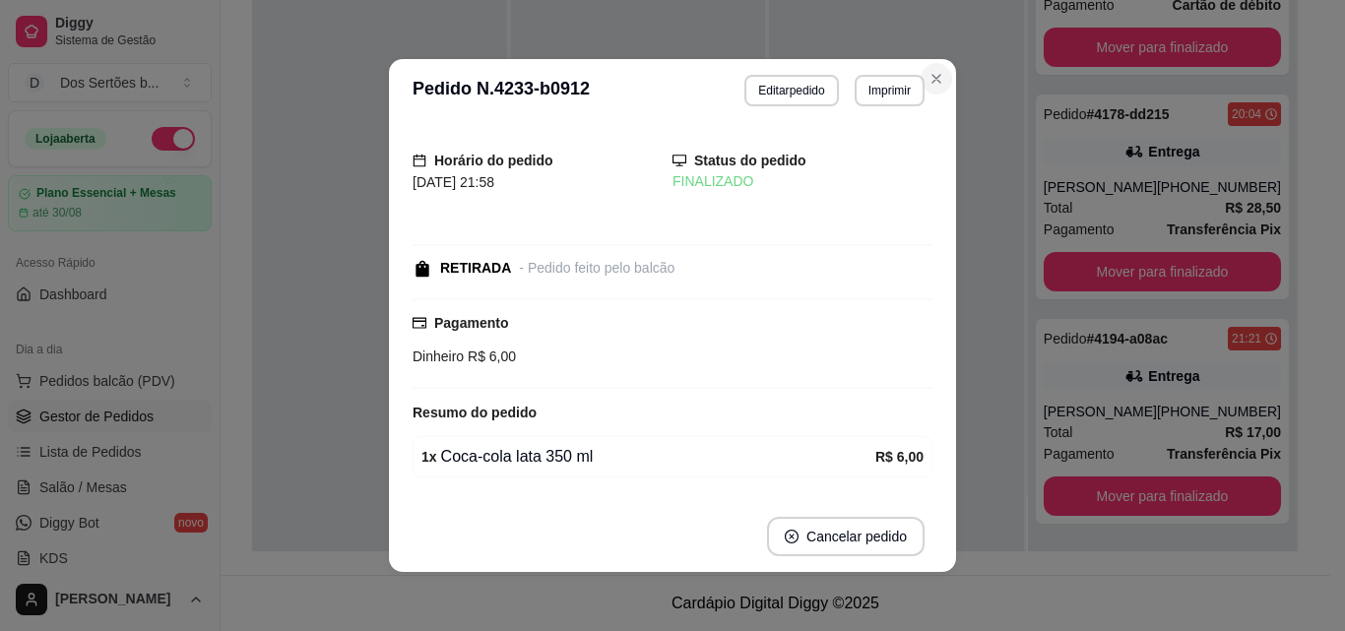
scroll to position [62, 0]
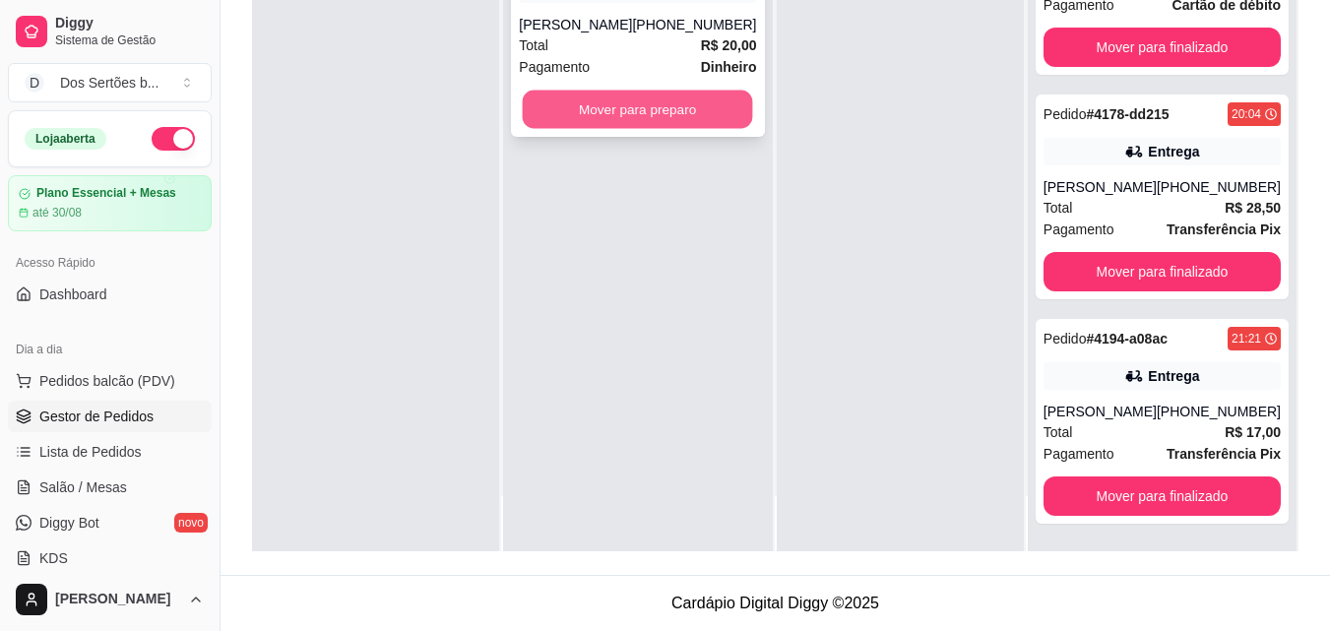
click at [652, 120] on button "Mover para preparo" at bounding box center [638, 110] width 230 height 38
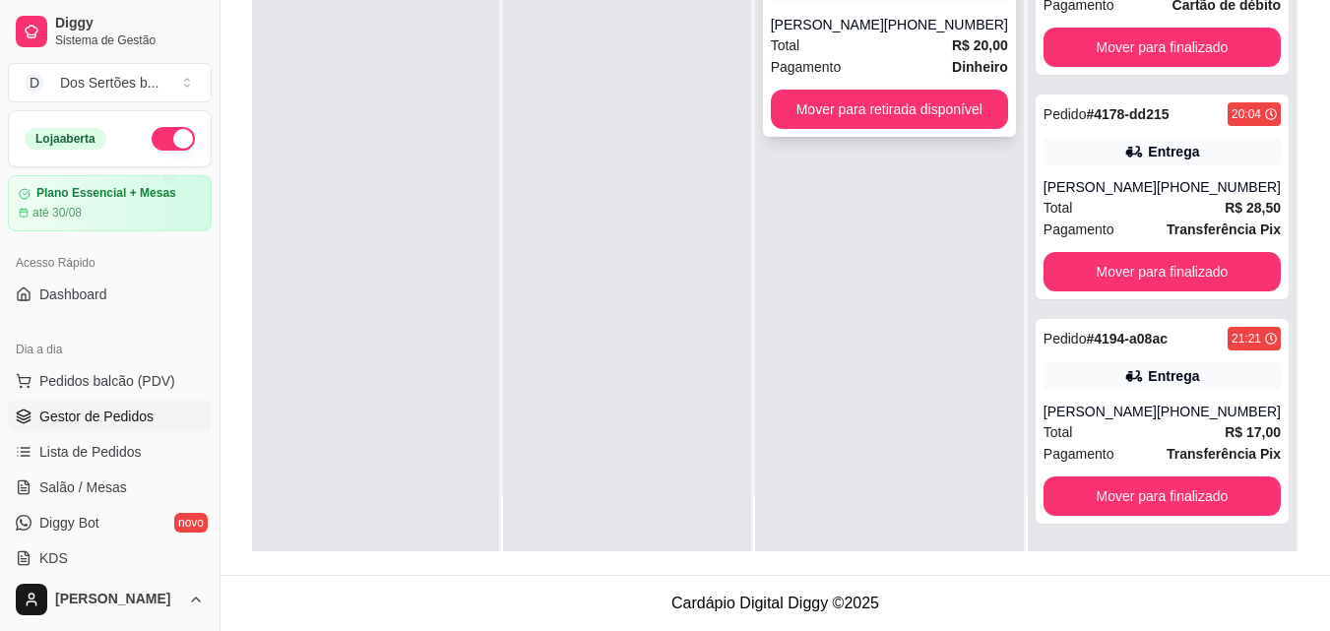
click at [874, 31] on div "[PERSON_NAME]" at bounding box center [827, 25] width 113 height 20
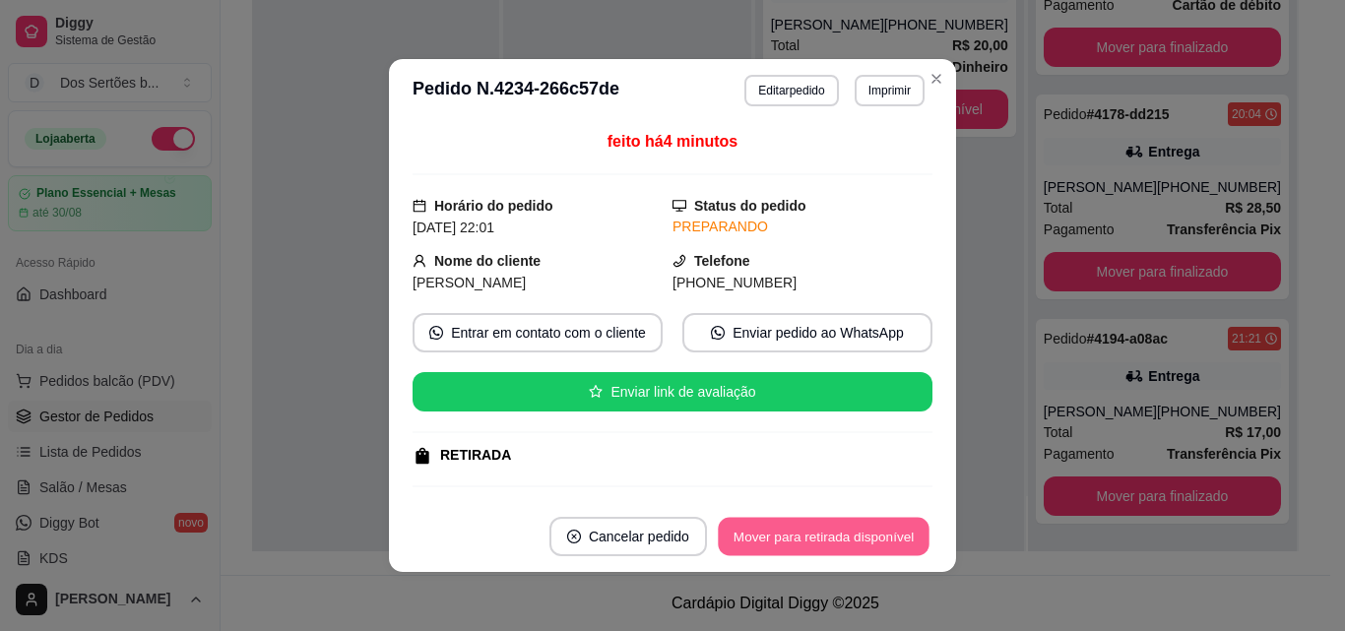
click at [784, 539] on button "Mover para retirada disponível" at bounding box center [823, 537] width 211 height 38
click at [784, 539] on button "Mover para retirada disponível" at bounding box center [824, 536] width 218 height 39
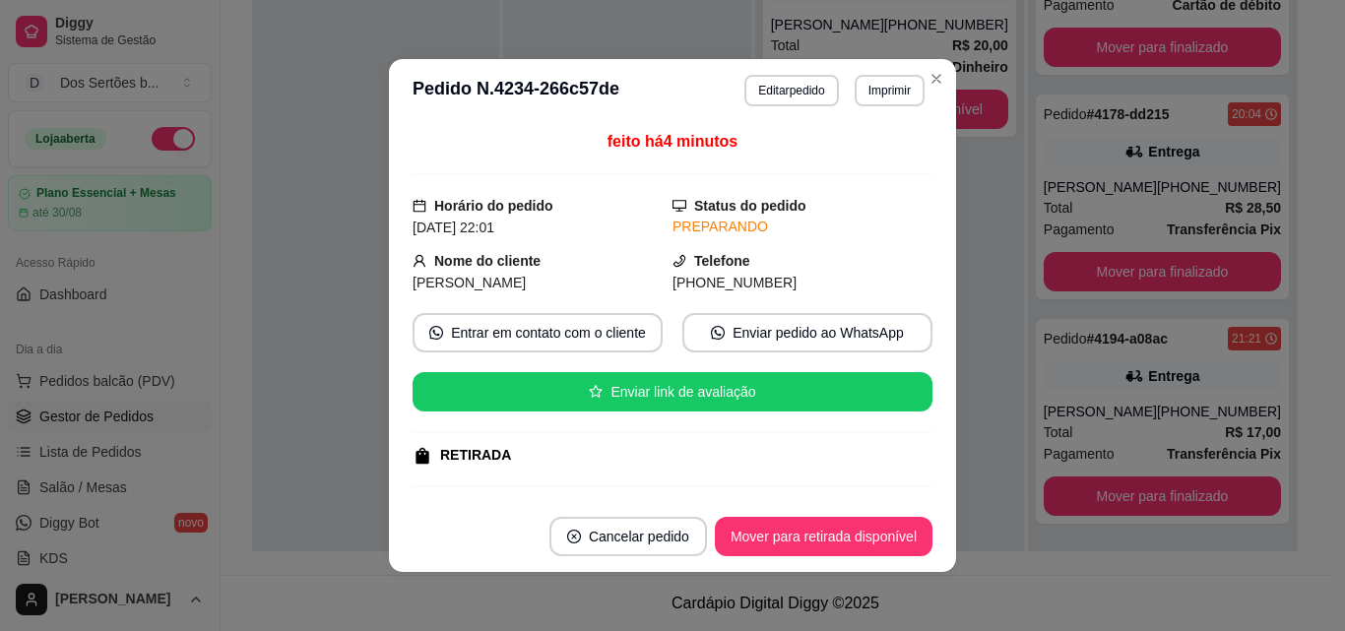
scroll to position [248, 0]
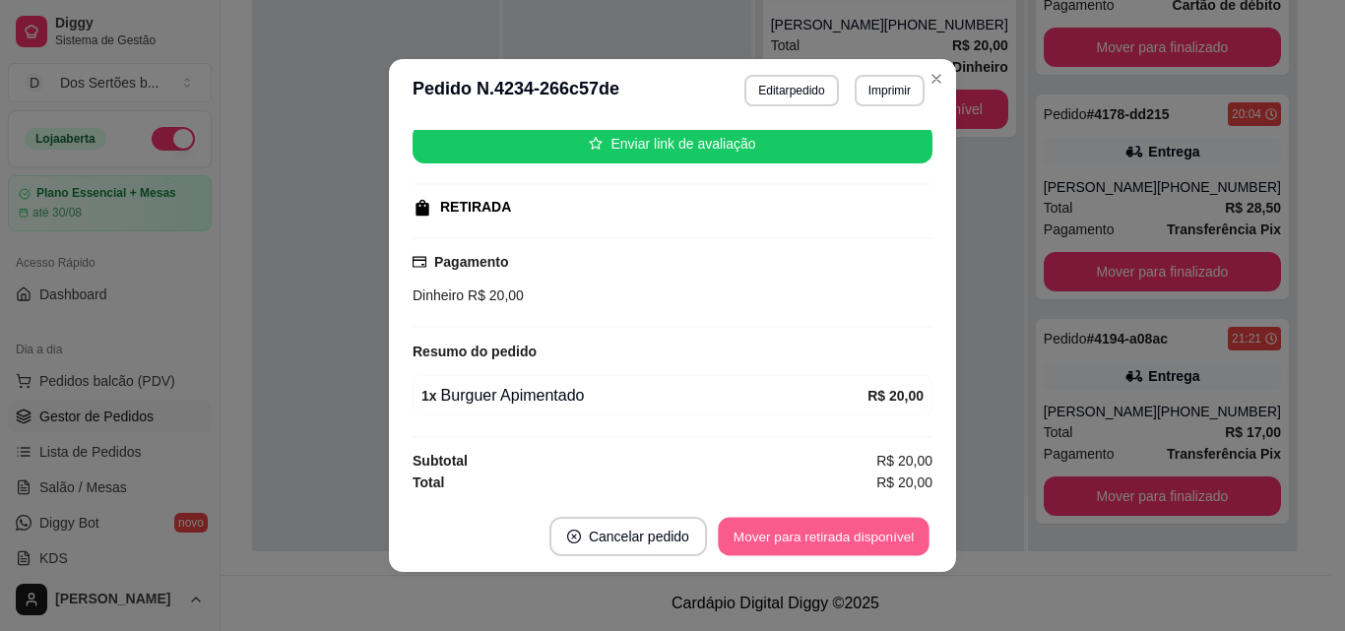
click at [778, 522] on button "Mover para retirada disponível" at bounding box center [823, 537] width 211 height 38
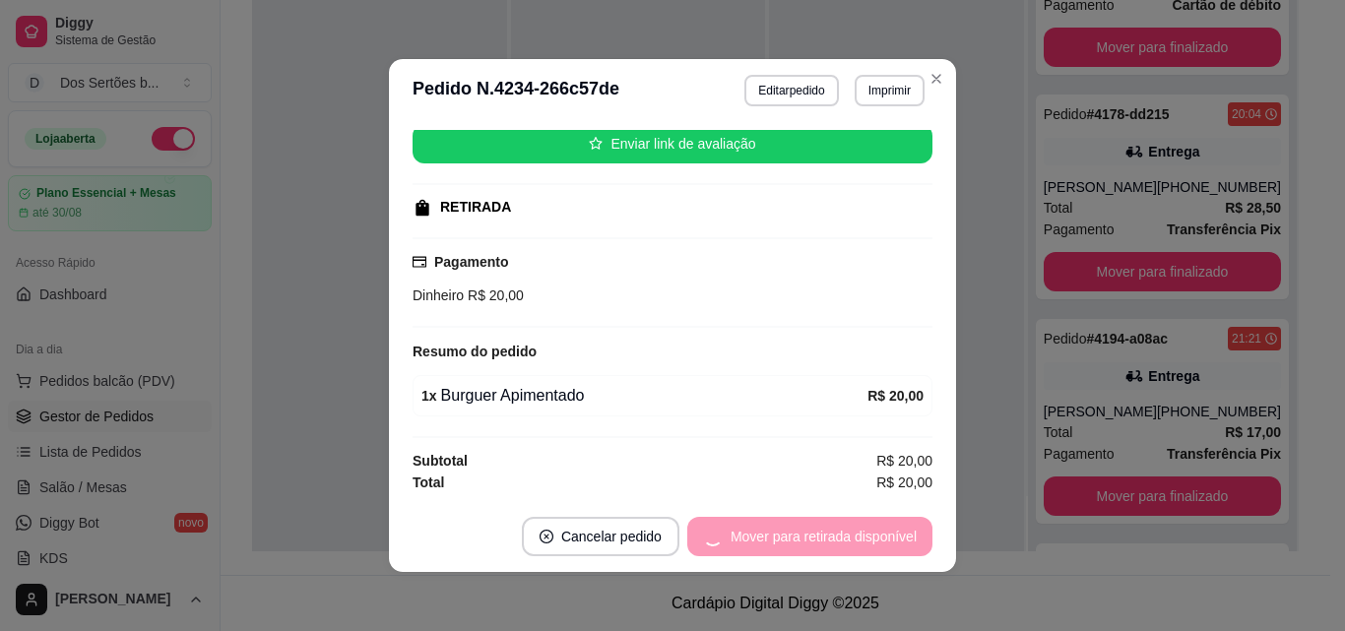
scroll to position [287, 0]
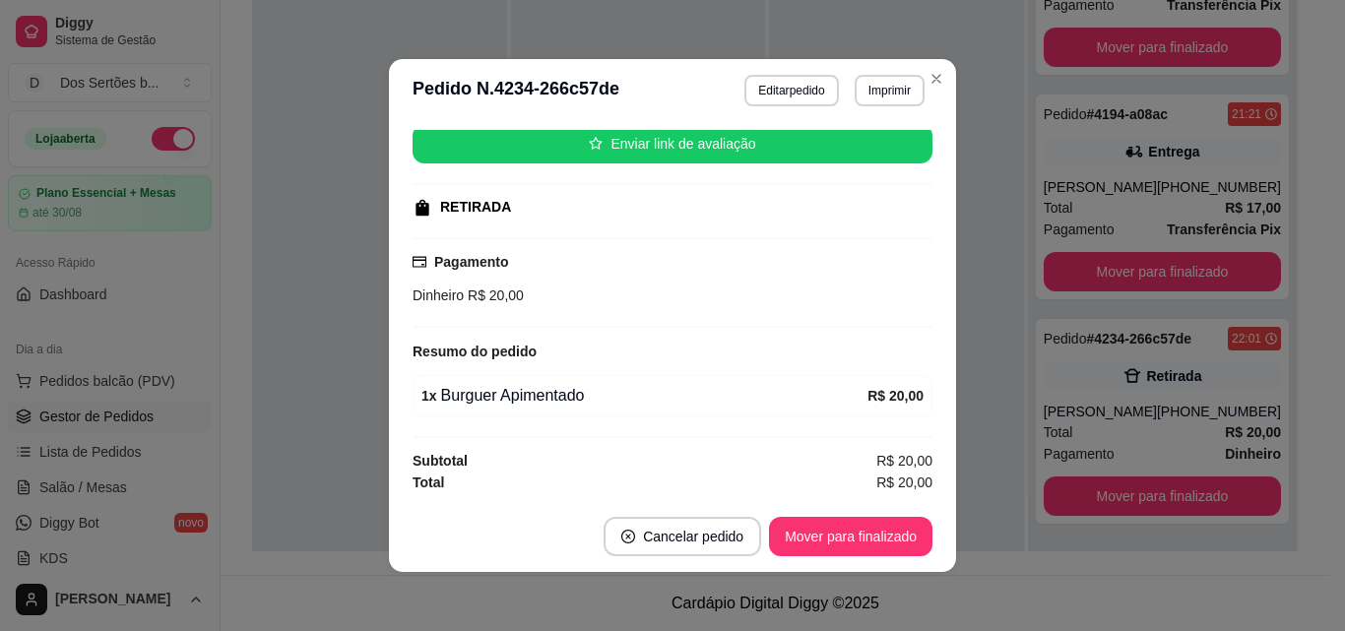
click at [835, 560] on footer "Cancelar pedido Mover para finalizado" at bounding box center [672, 536] width 567 height 71
click at [810, 542] on button "Mover para finalizado" at bounding box center [851, 537] width 159 height 38
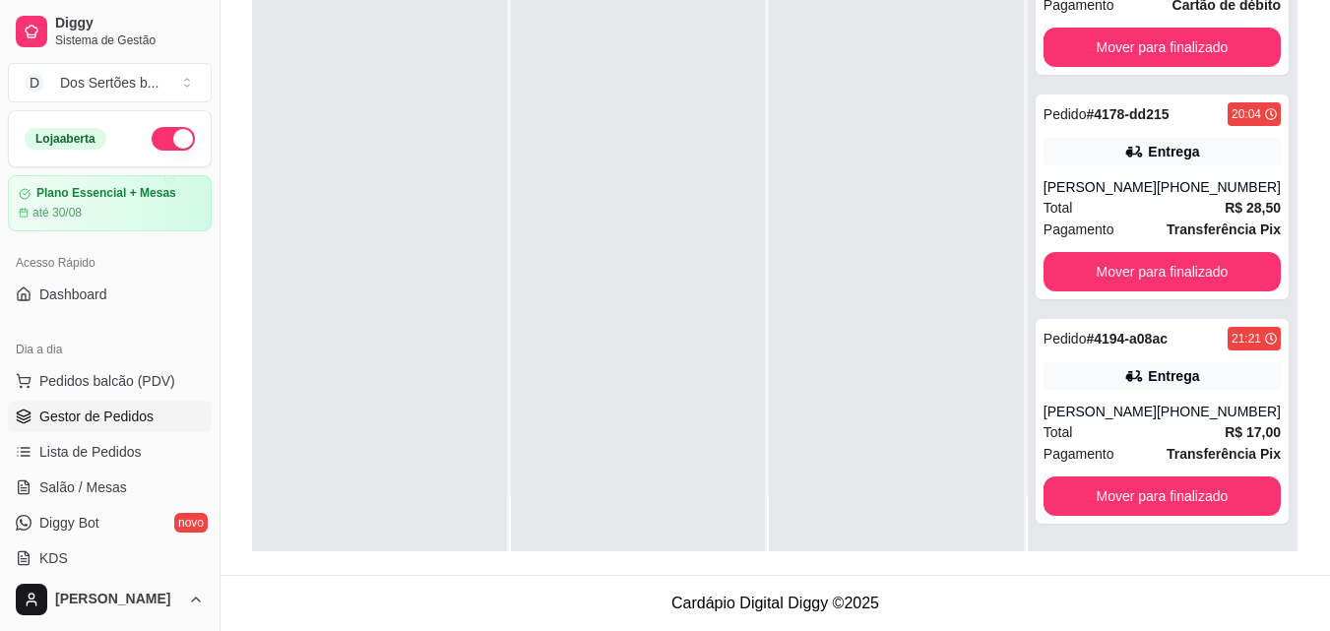
scroll to position [400, 0]
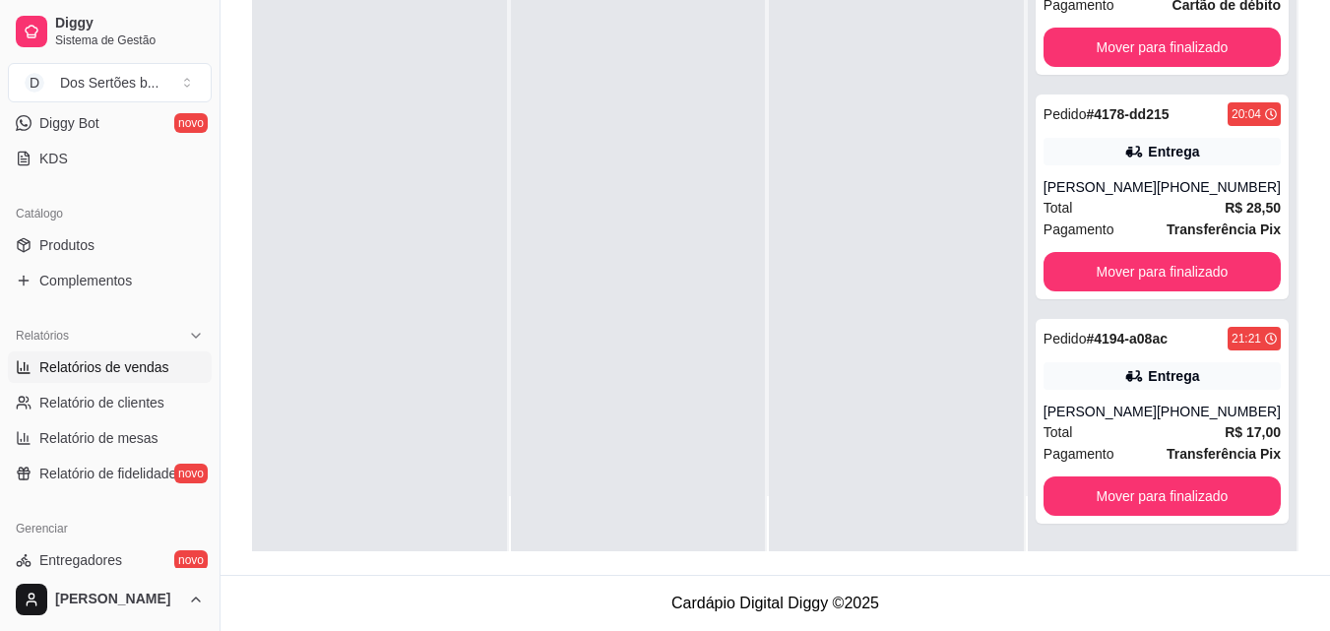
click at [83, 368] on span "Relatórios de vendas" at bounding box center [104, 367] width 130 height 20
select select "ALL"
select select "0"
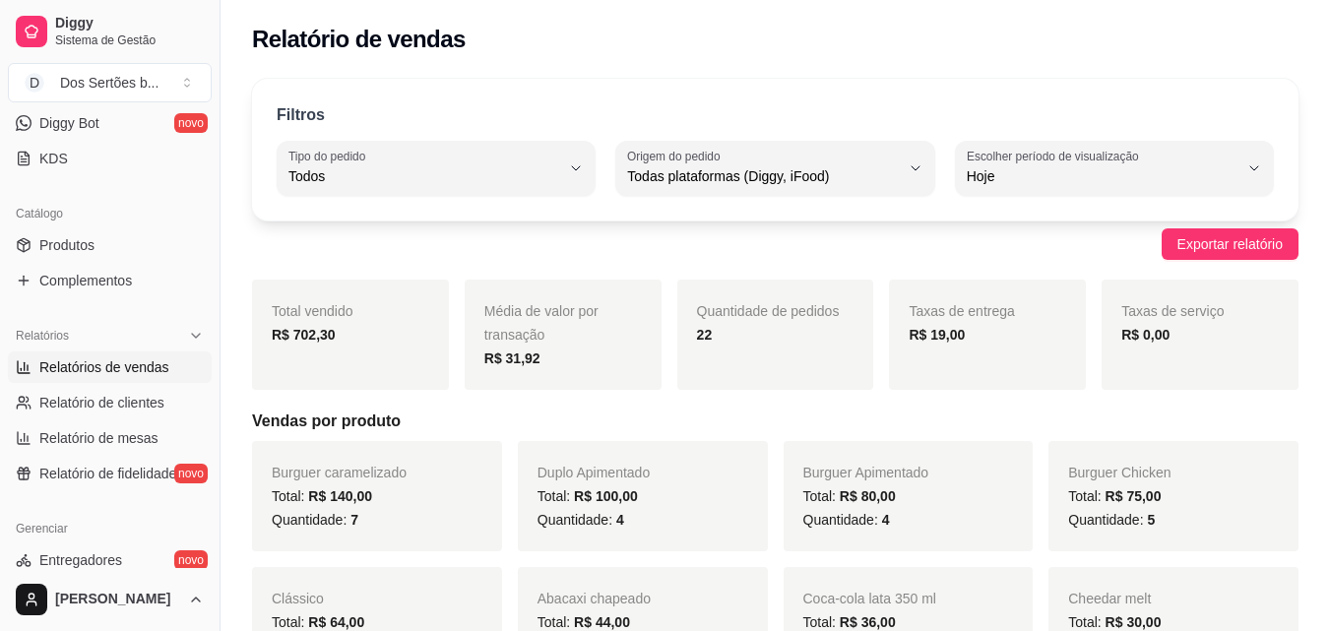
scroll to position [360, 0]
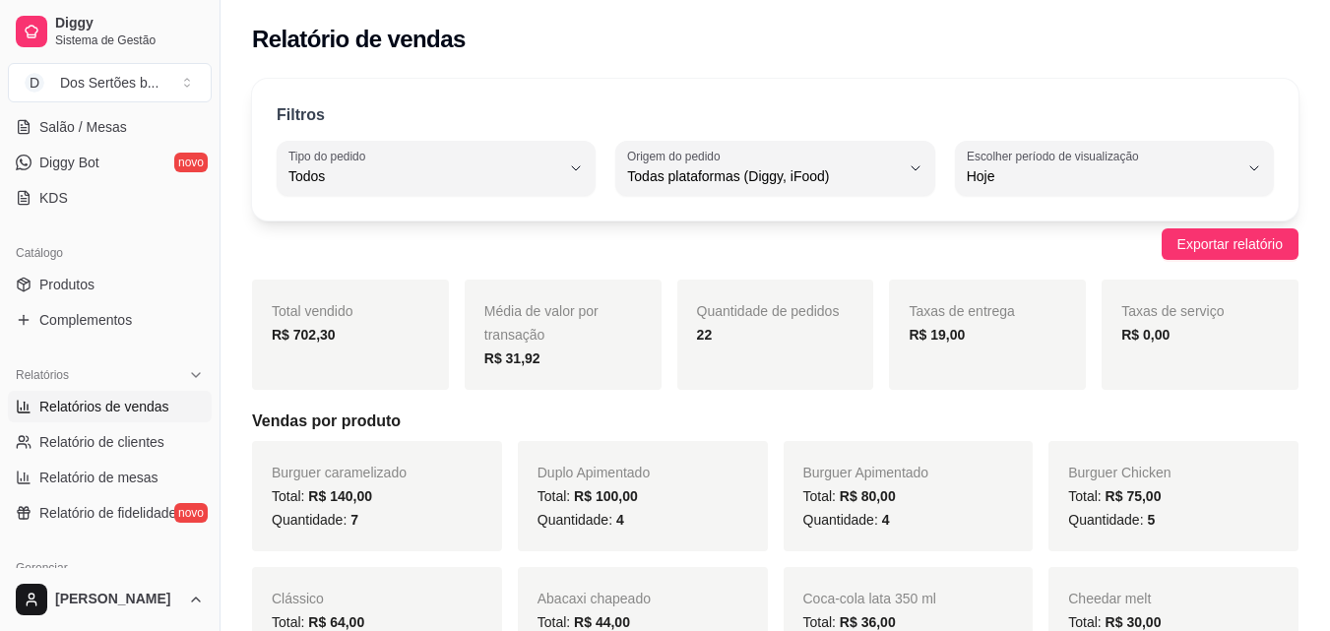
click at [204, 119] on div "Dia a dia Pedidos balcão (PDV) Gestor de Pedidos Lista de Pedidos Salão / Mesas…" at bounding box center [110, 94] width 220 height 256
click at [55, 126] on span "Salão / Mesas" at bounding box center [83, 127] width 88 height 20
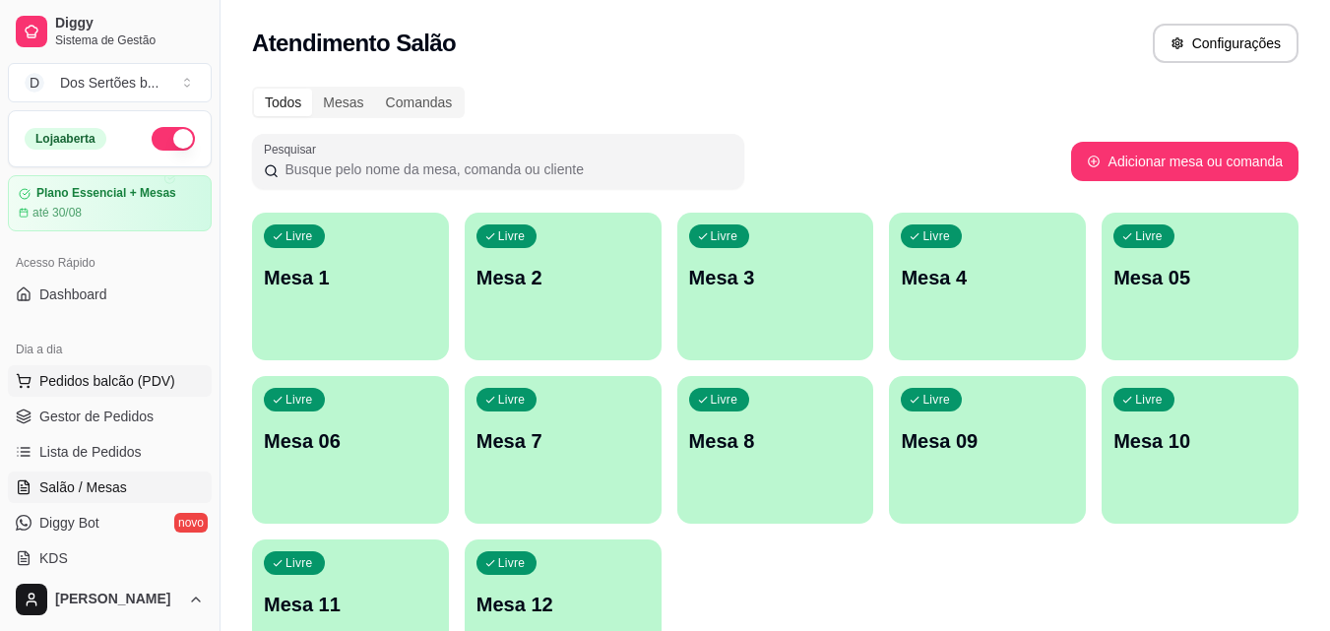
click at [55, 380] on span "Pedidos balcão (PDV)" at bounding box center [107, 381] width 136 height 20
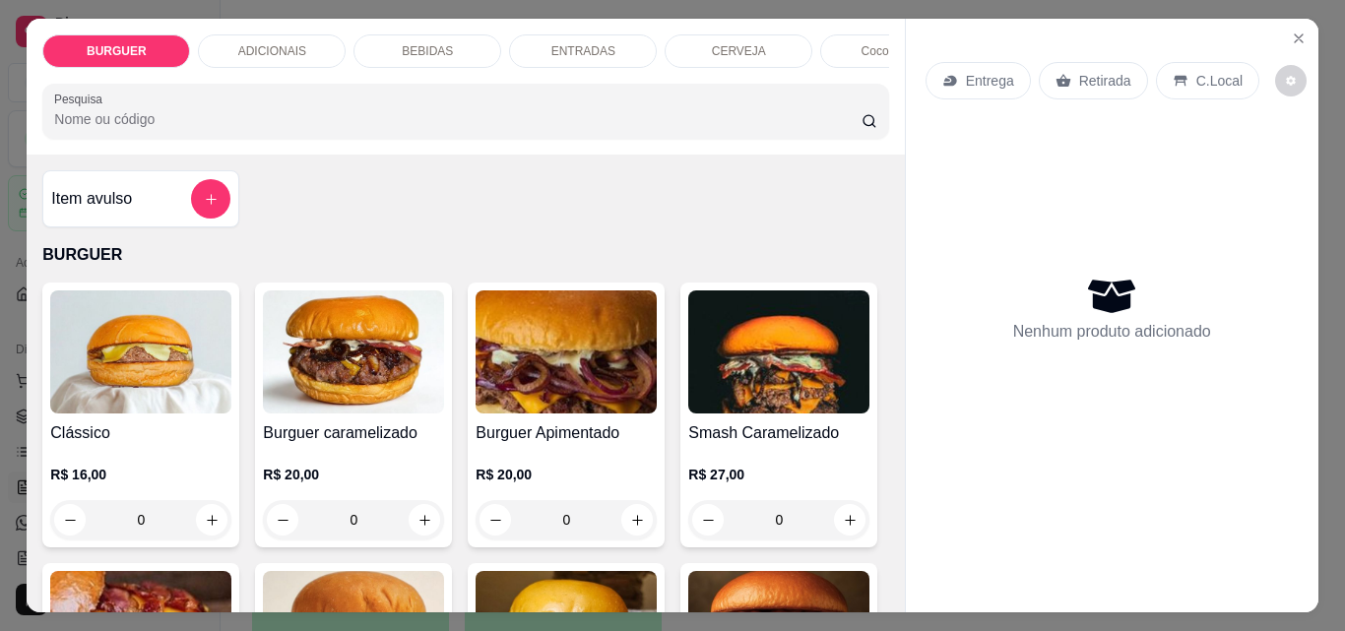
scroll to position [226, 0]
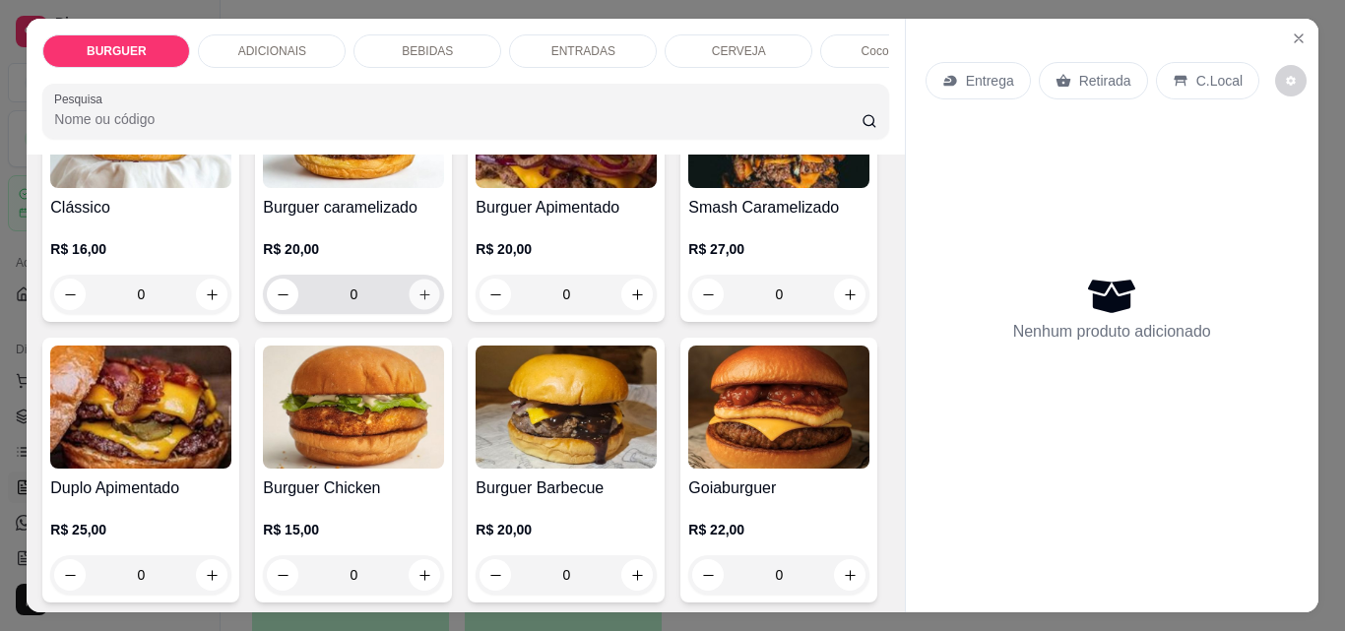
click at [420, 299] on icon "increase-product-quantity" at bounding box center [425, 295] width 10 height 10
type input "1"
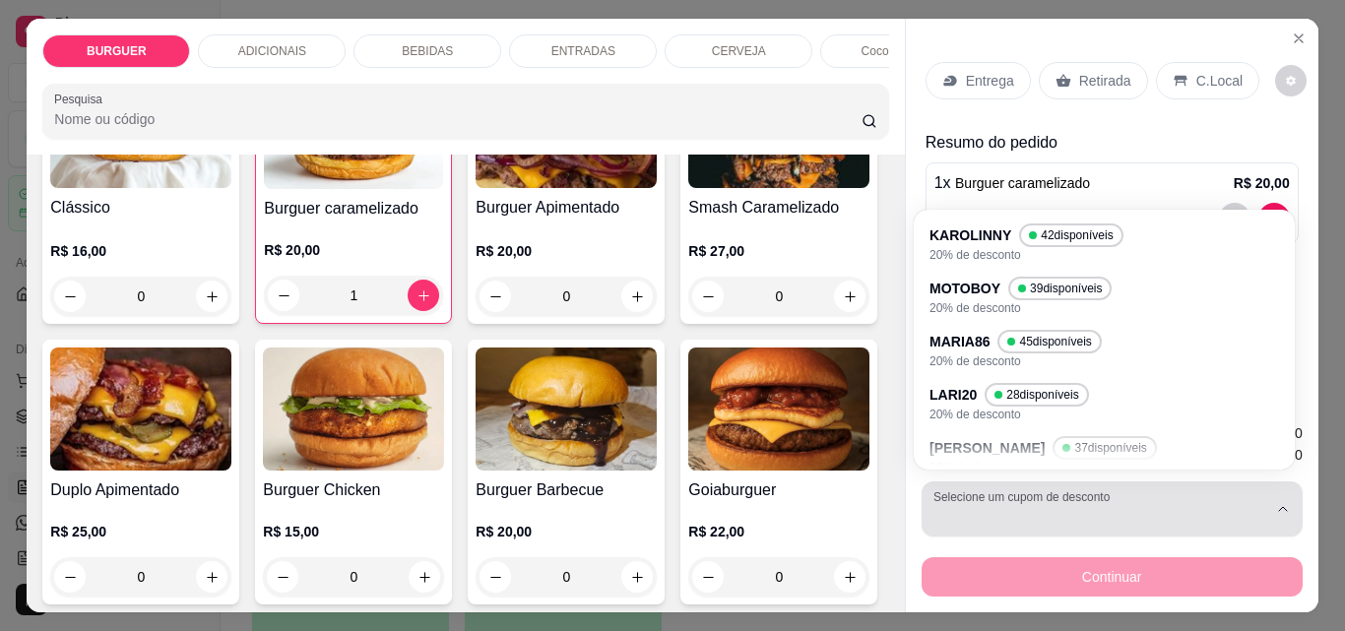
click at [1089, 503] on div "button" at bounding box center [1101, 508] width 334 height 39
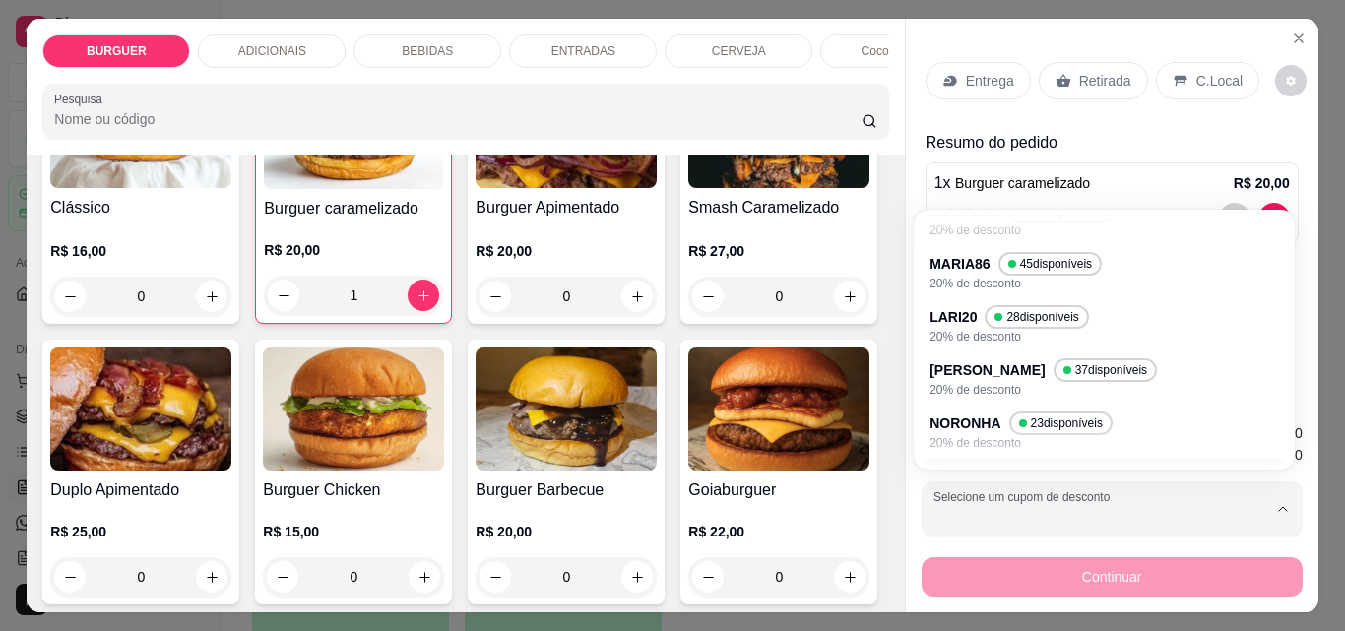
scroll to position [43, 0]
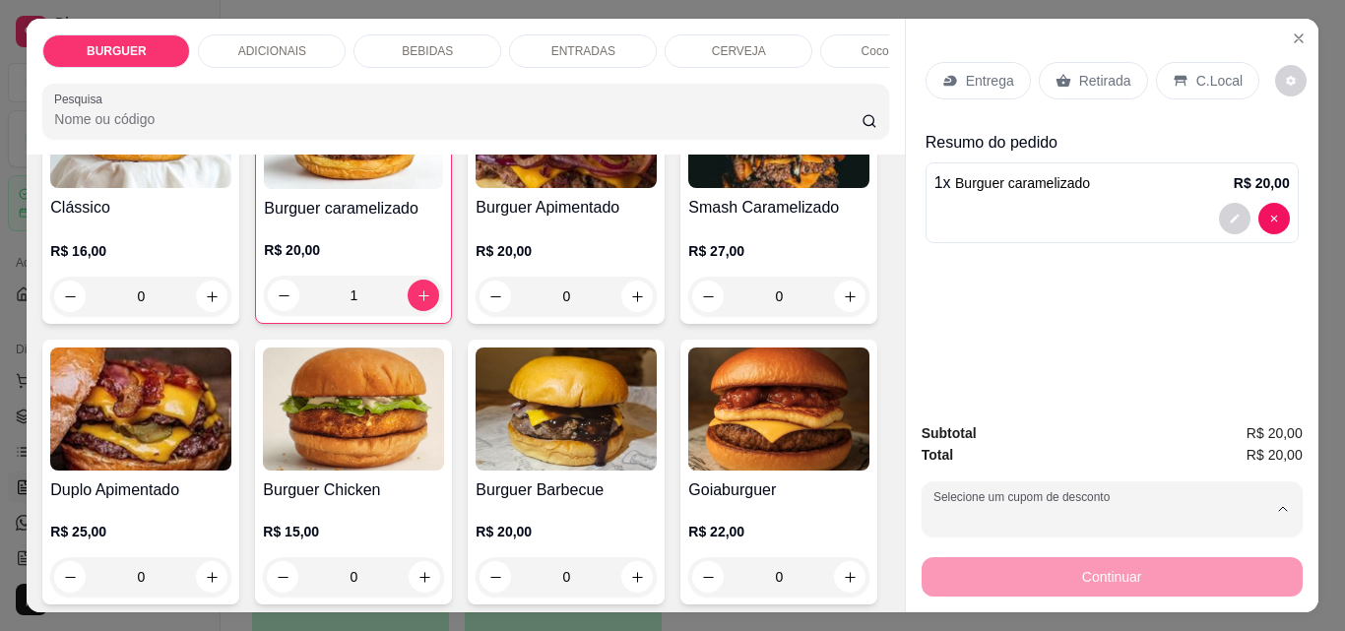
click at [957, 405] on p "[PERSON_NAME]" at bounding box center [992, 407] width 111 height 19
type input "68766cb1e29708dea30ba97e"
select select "68766cb1e29708dea30ba97e"
click at [1104, 74] on p "Retirada" at bounding box center [1105, 81] width 52 height 20
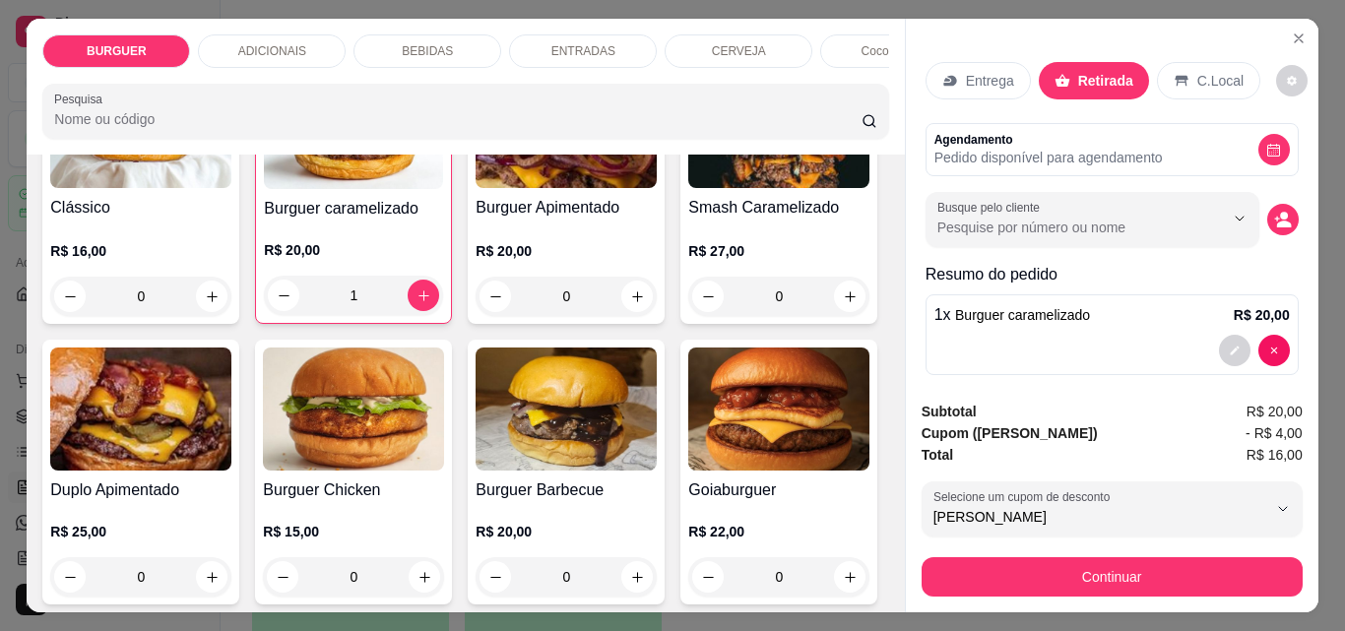
click at [1174, 73] on icon at bounding box center [1182, 81] width 16 height 16
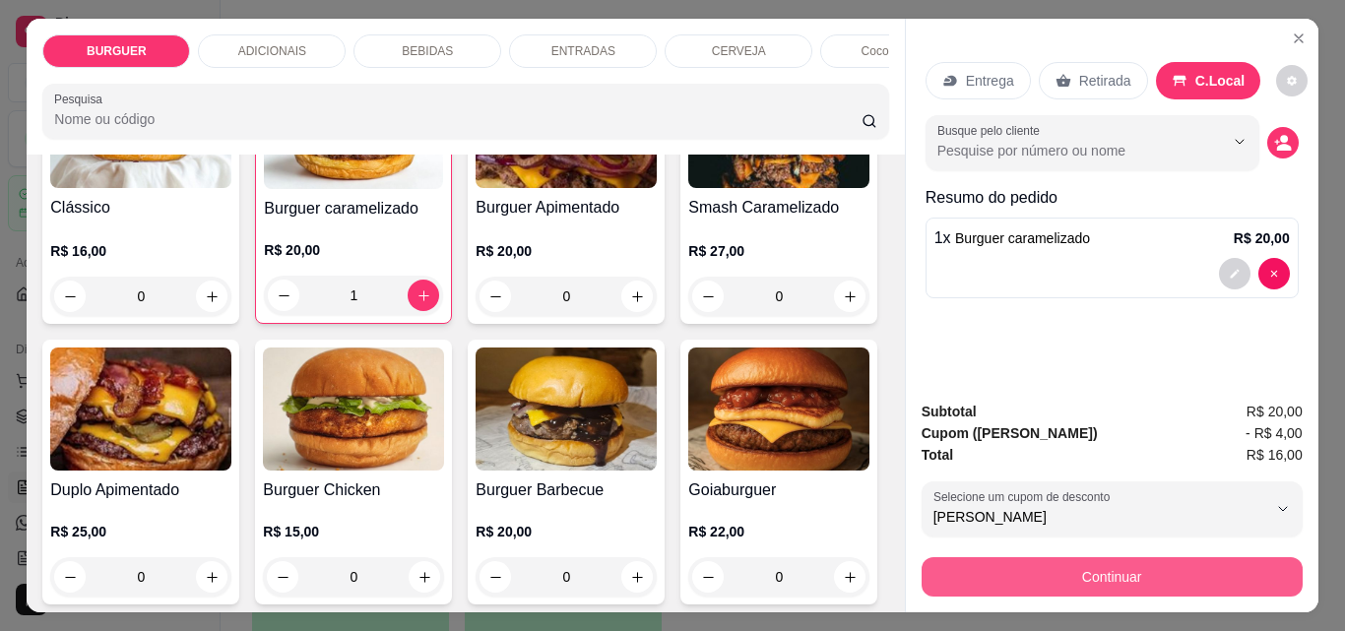
click at [1047, 561] on button "Continuar" at bounding box center [1112, 576] width 381 height 39
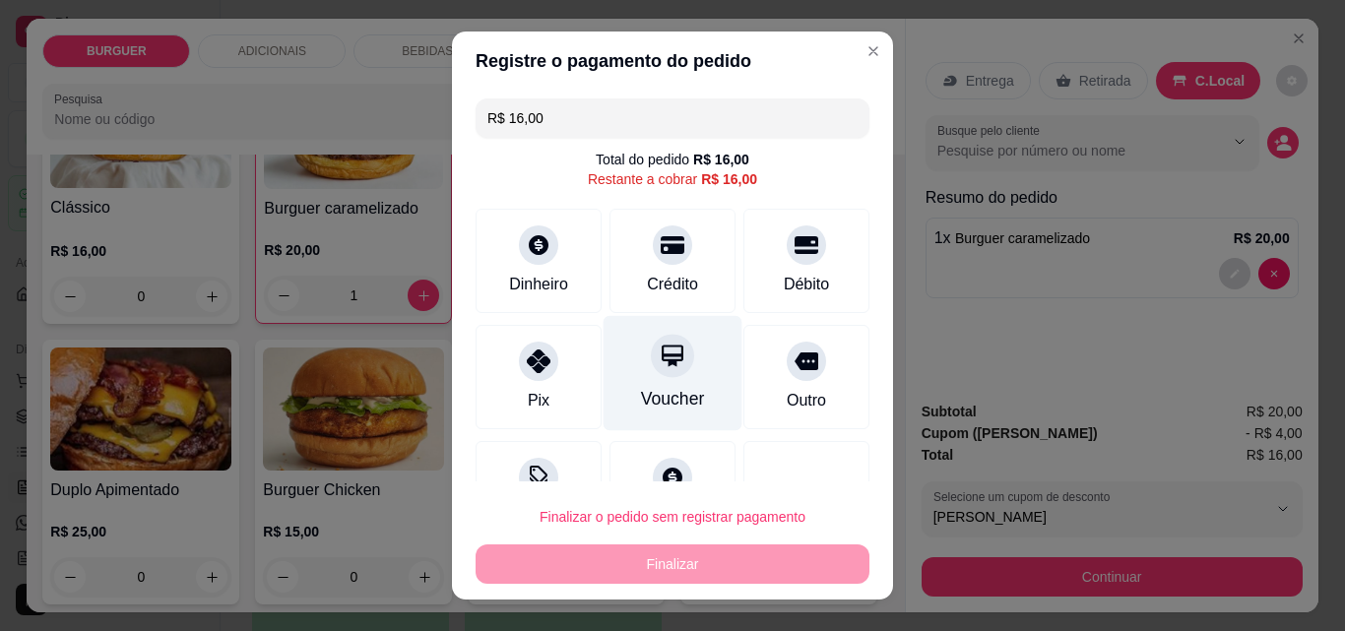
scroll to position [72, 0]
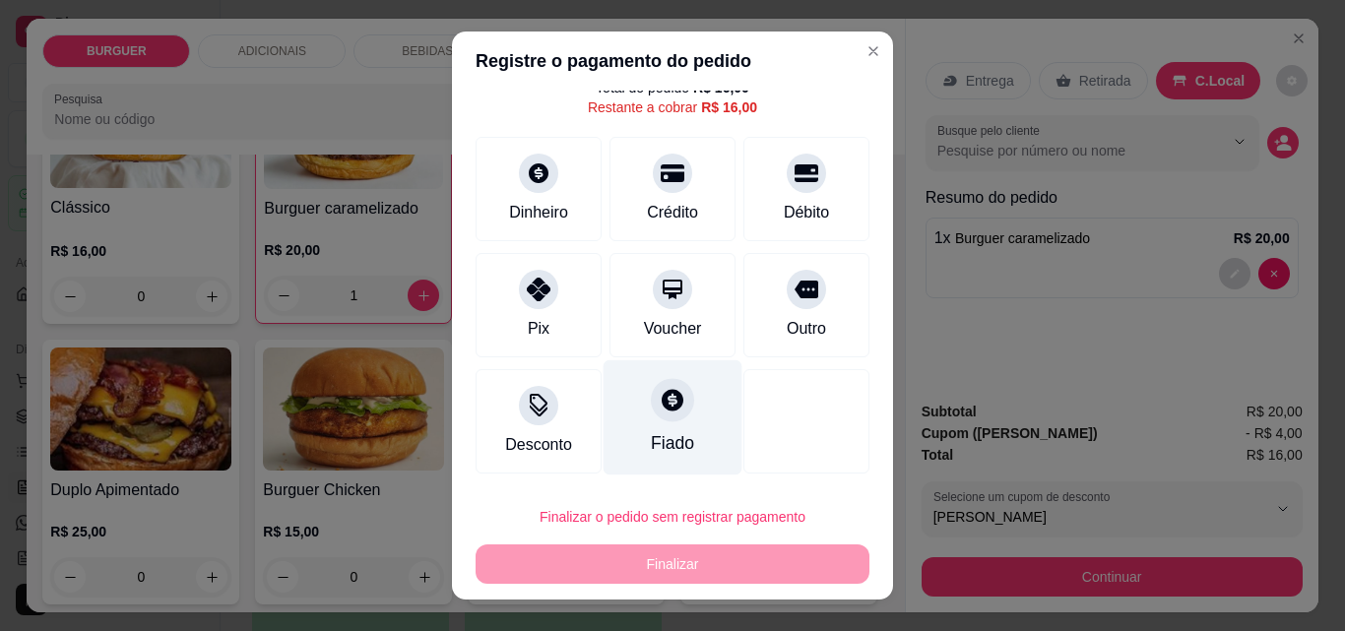
click at [643, 427] on div "Fiado" at bounding box center [673, 417] width 139 height 115
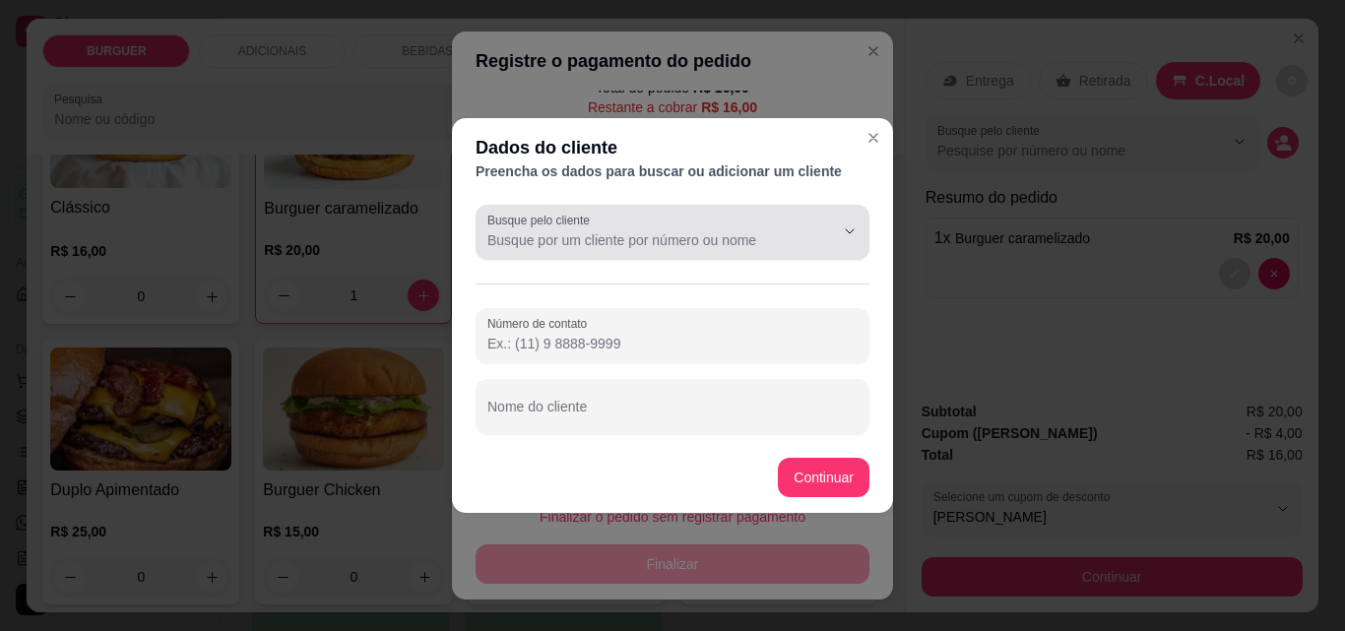
click at [529, 223] on label "Busque pelo cliente" at bounding box center [541, 220] width 109 height 17
click at [529, 230] on input "Busque pelo cliente" at bounding box center [644, 240] width 315 height 20
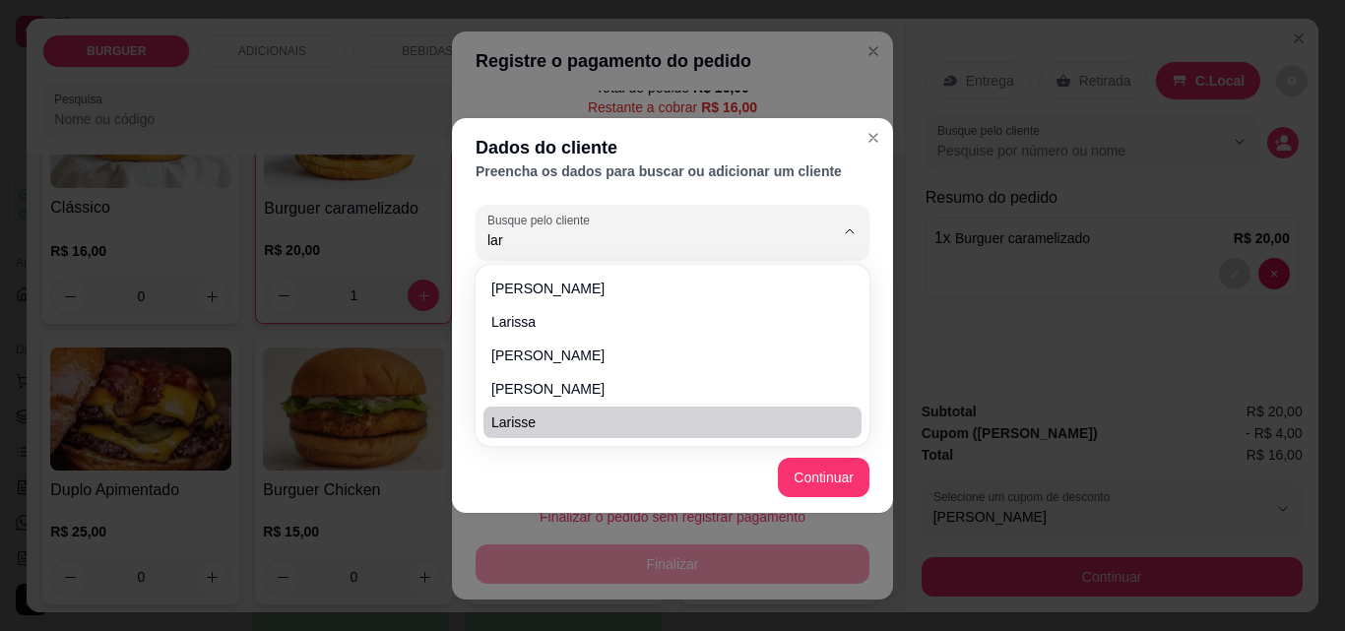
click at [491, 421] on span "Larisse" at bounding box center [662, 423] width 343 height 20
type input "Larisse"
type input "[PHONE_NUMBER]"
type input "Larisse"
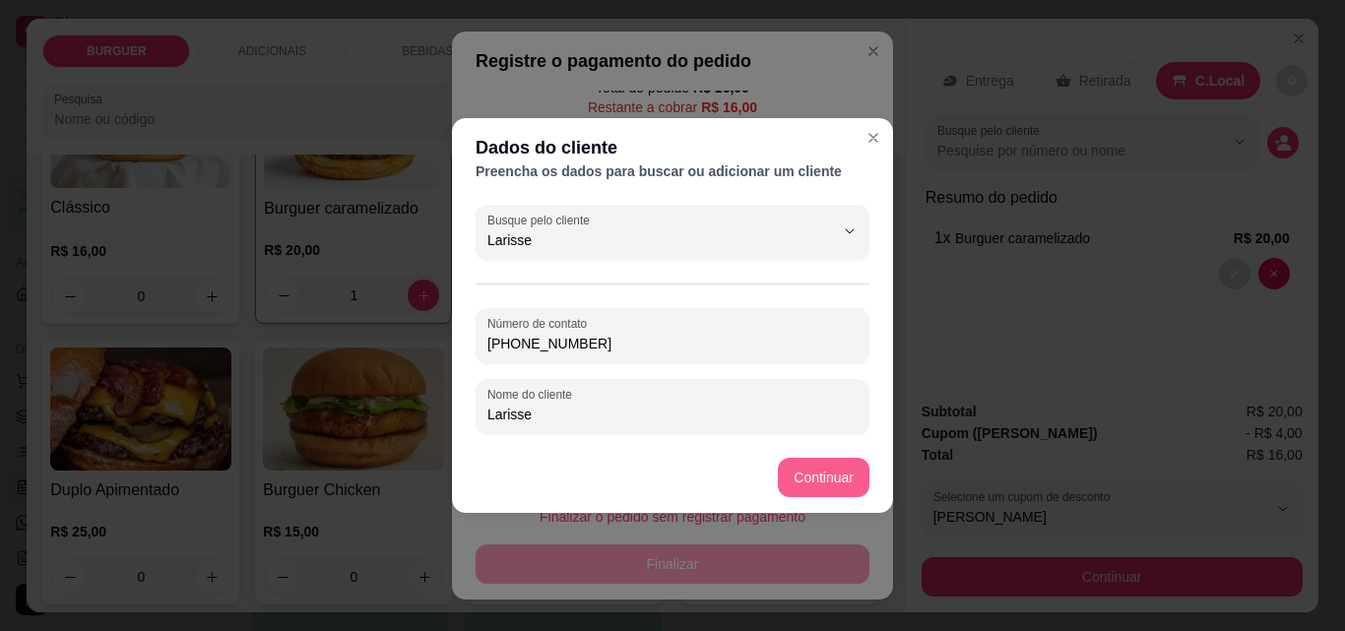
type input "Larisse"
type input "R$ 0,00"
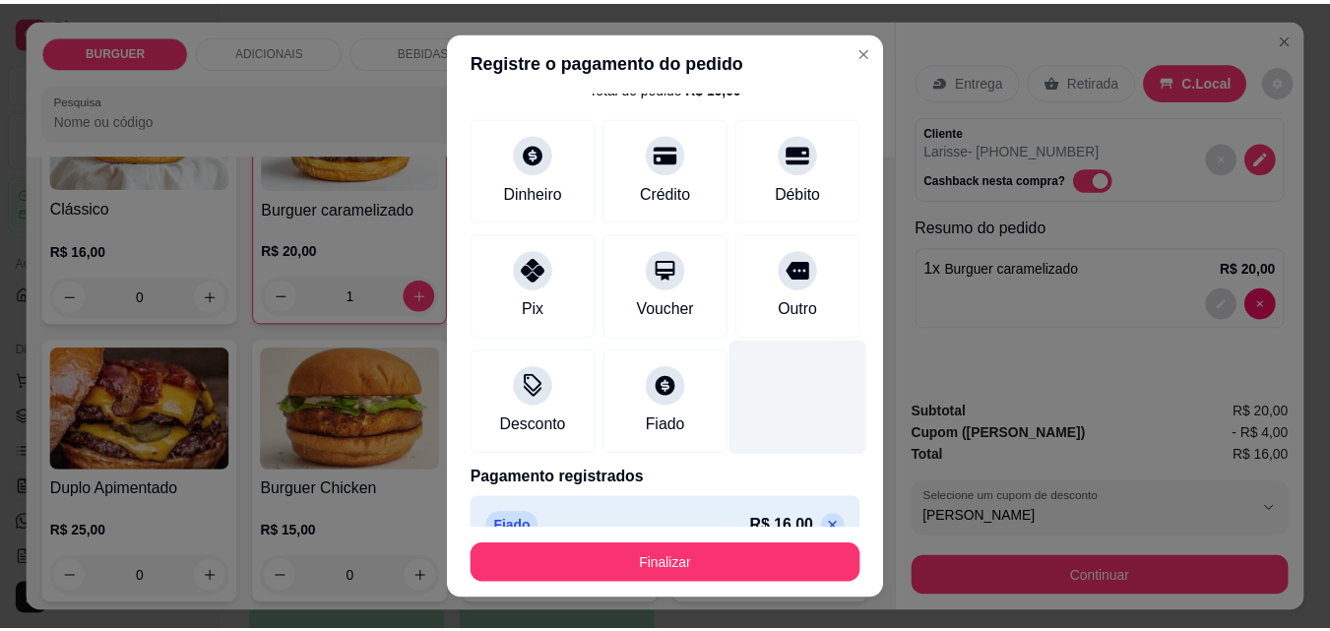
scroll to position [107, 0]
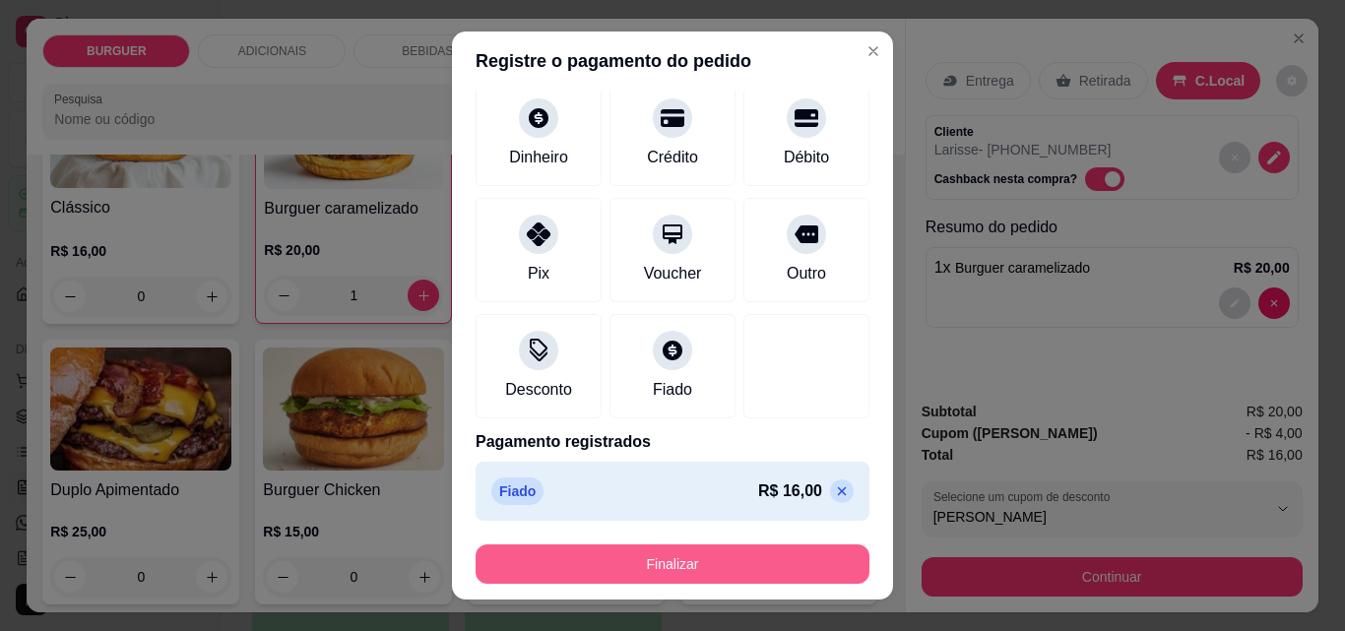
click at [750, 559] on button "Finalizar" at bounding box center [673, 564] width 394 height 39
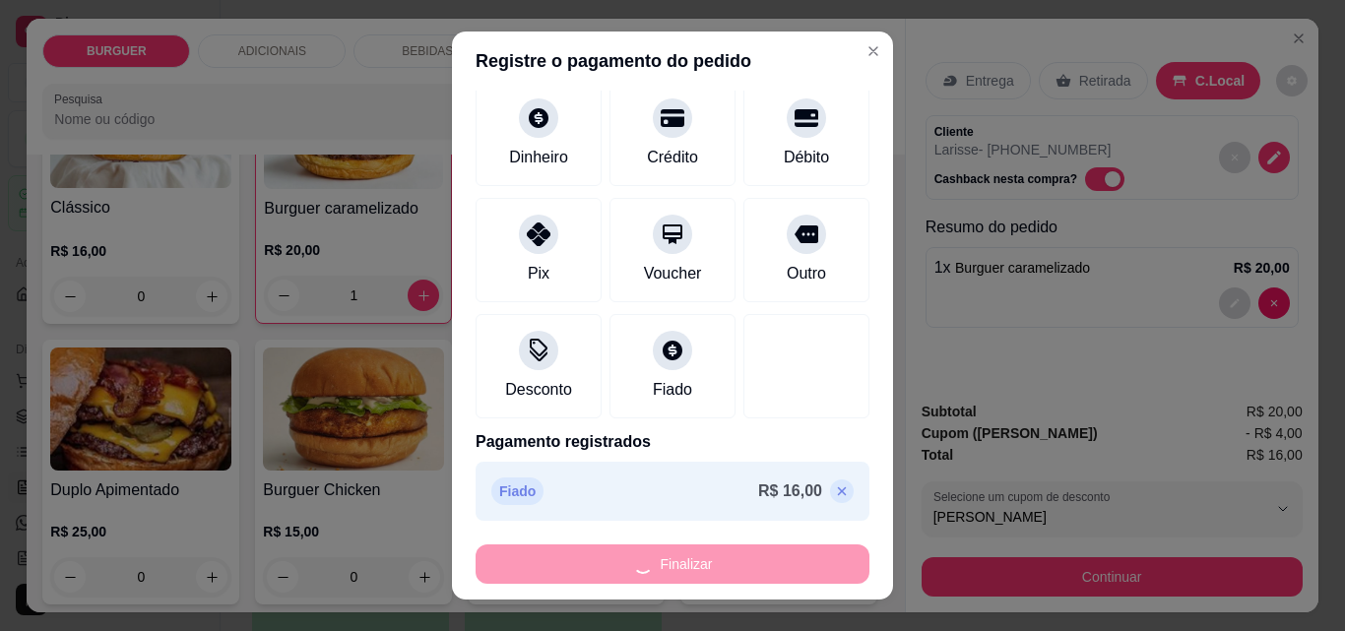
type input "0"
type input "-R$ 16,00"
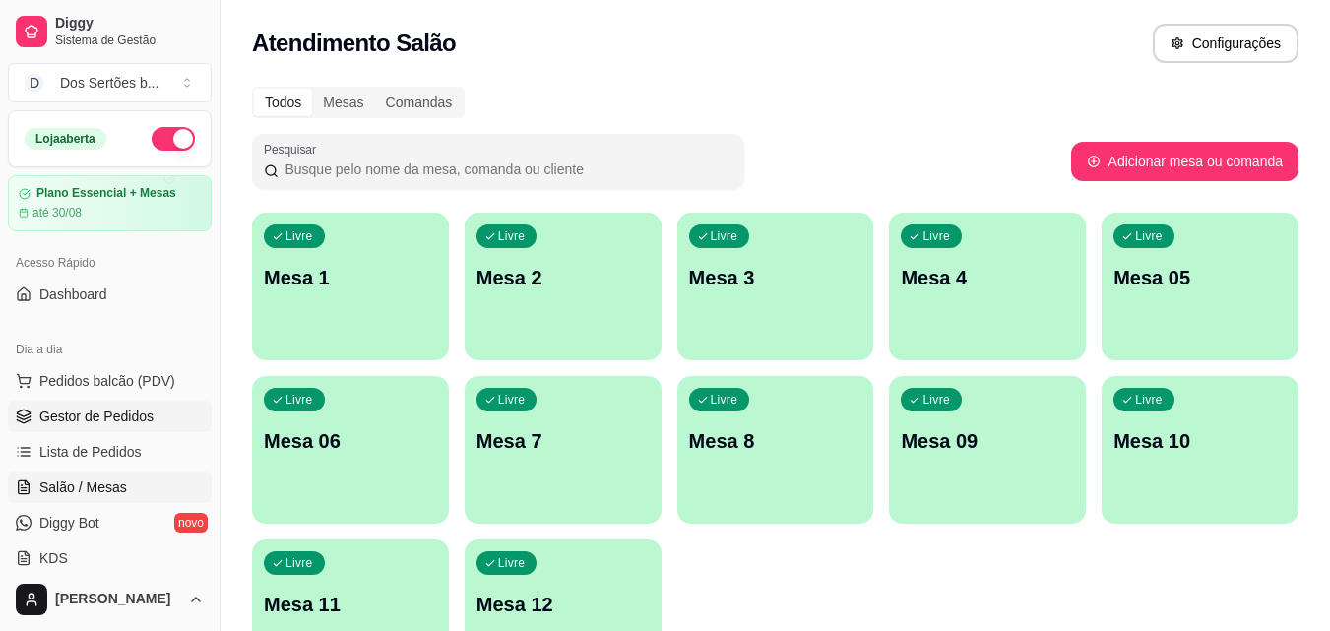
click at [148, 410] on span "Gestor de Pedidos" at bounding box center [96, 417] width 114 height 20
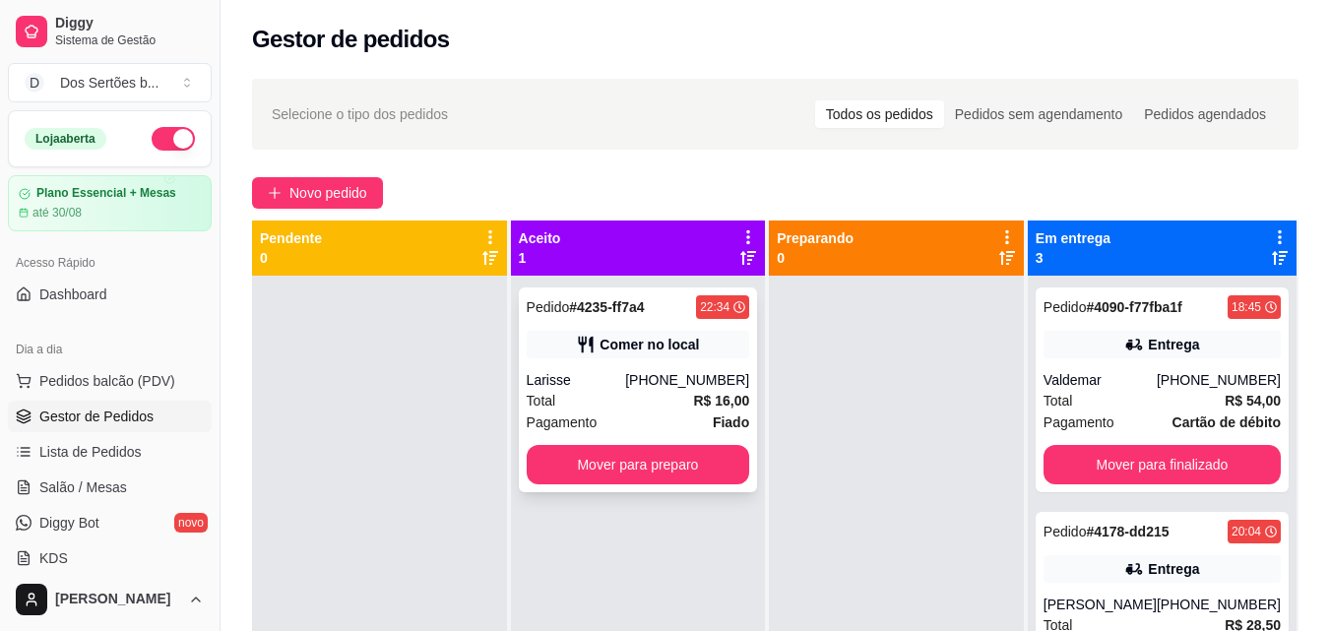
click at [592, 389] on div "Larisse" at bounding box center [576, 380] width 99 height 20
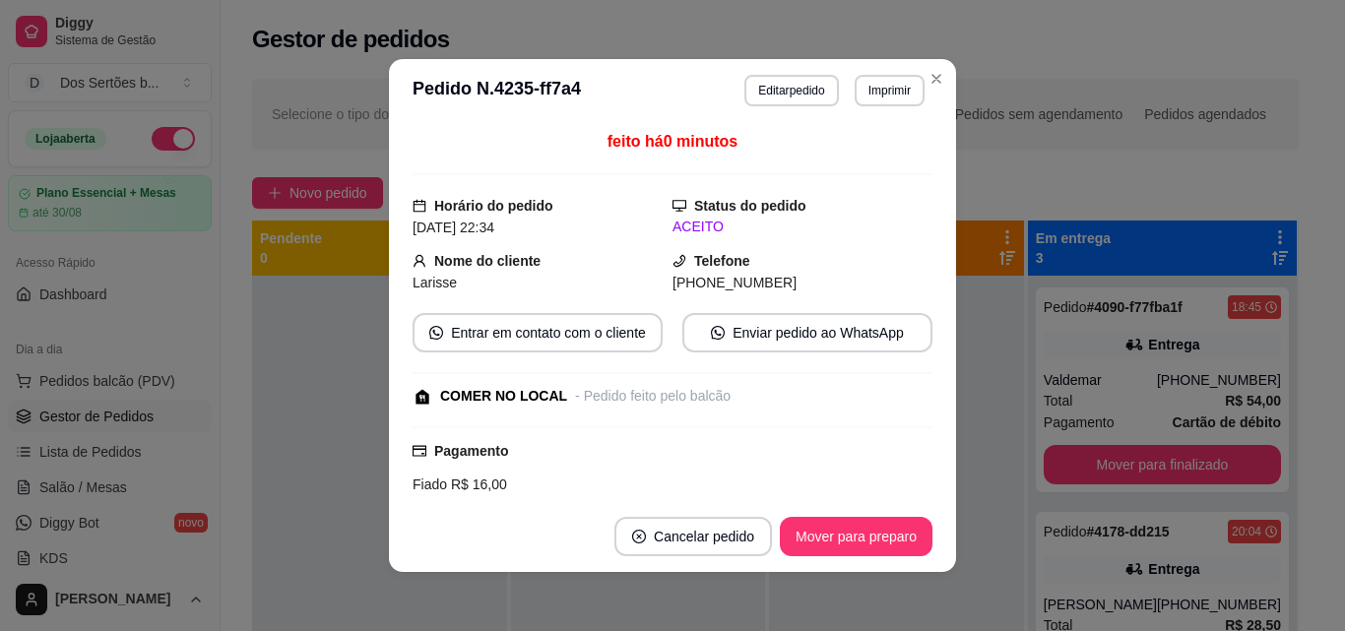
click at [593, 389] on div "- Pedido feito pelo balcão" at bounding box center [653, 396] width 156 height 21
click at [877, 86] on button "Imprimir" at bounding box center [890, 90] width 68 height 31
click at [848, 155] on button "Impressora" at bounding box center [847, 159] width 138 height 31
click at [821, 542] on button "Mover para preparo" at bounding box center [856, 536] width 153 height 39
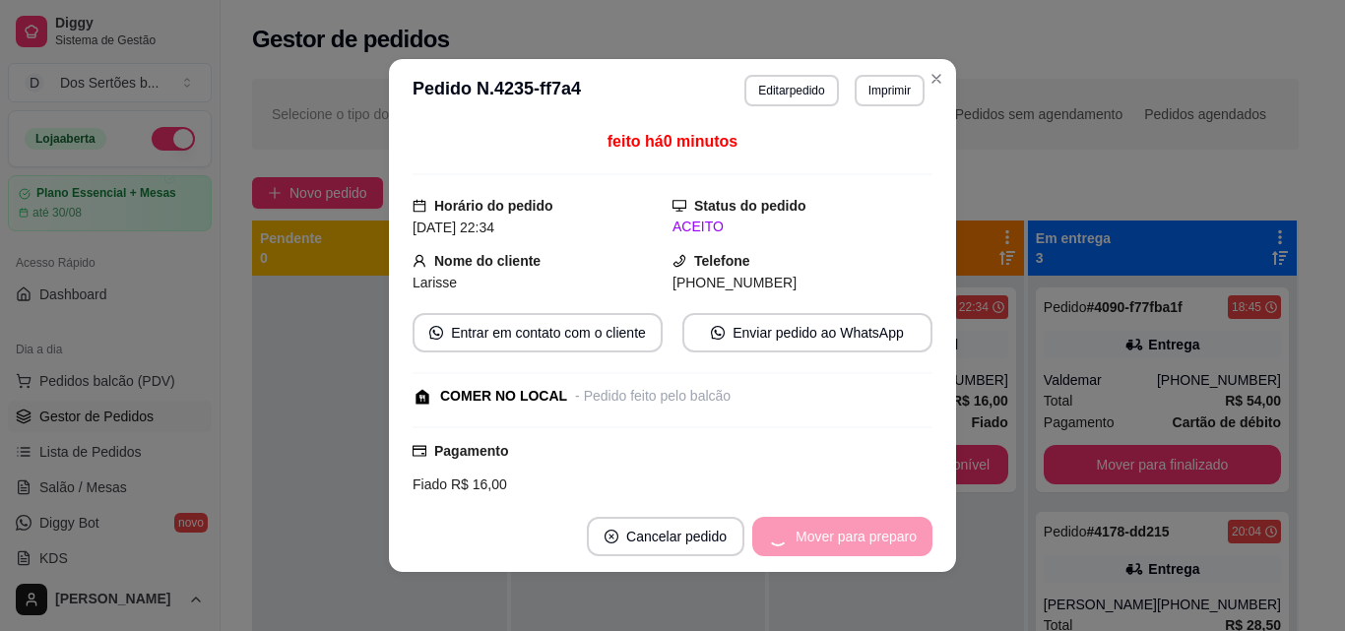
click at [821, 542] on div "Mover para preparo" at bounding box center [842, 536] width 180 height 39
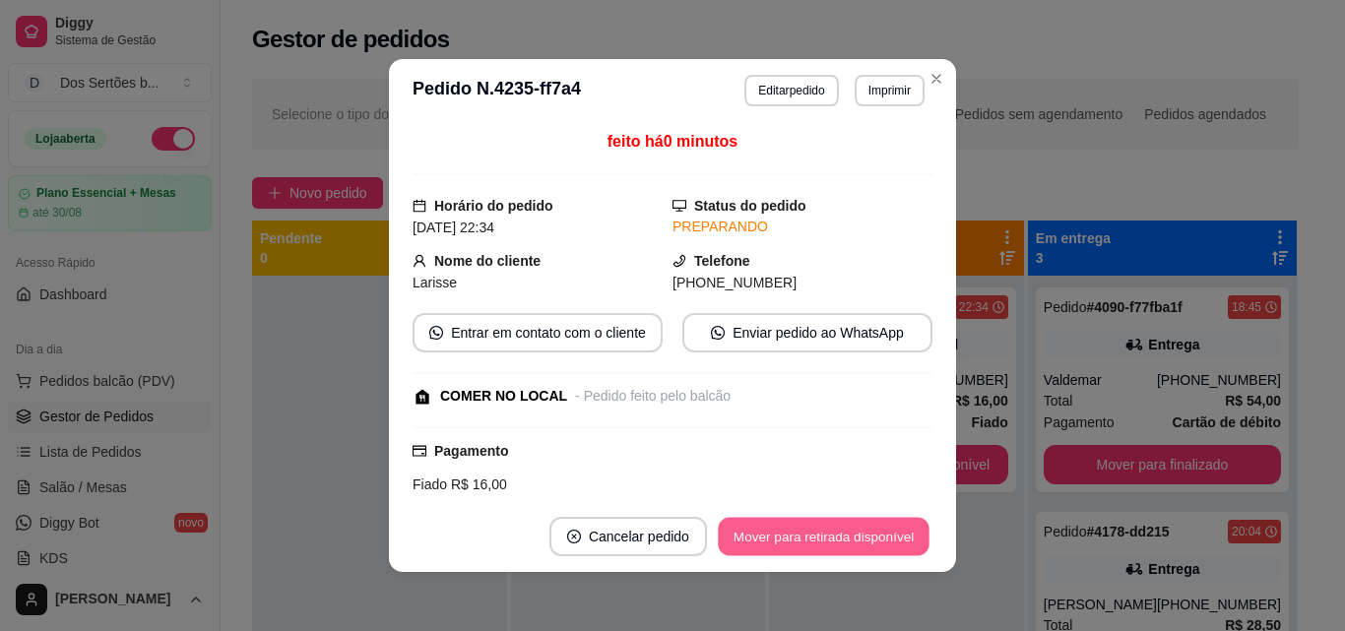
click at [845, 534] on button "Mover para retirada disponível" at bounding box center [823, 537] width 211 height 38
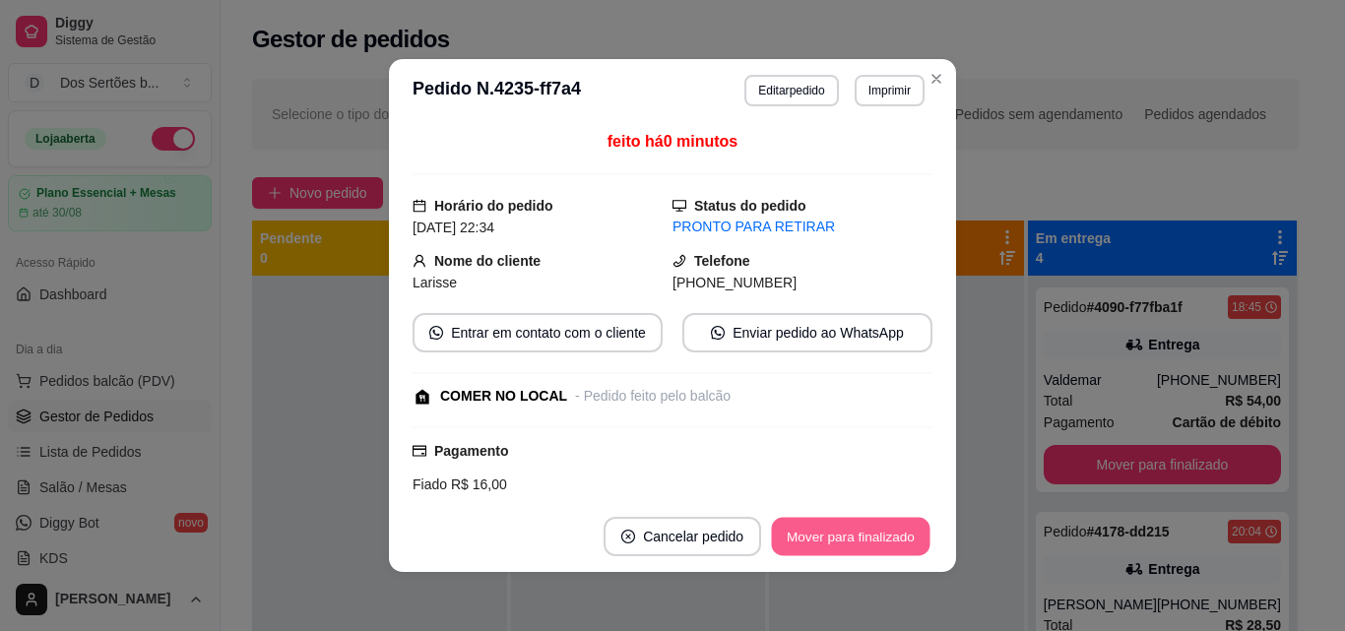
click at [830, 532] on button "Mover para finalizado" at bounding box center [851, 537] width 159 height 38
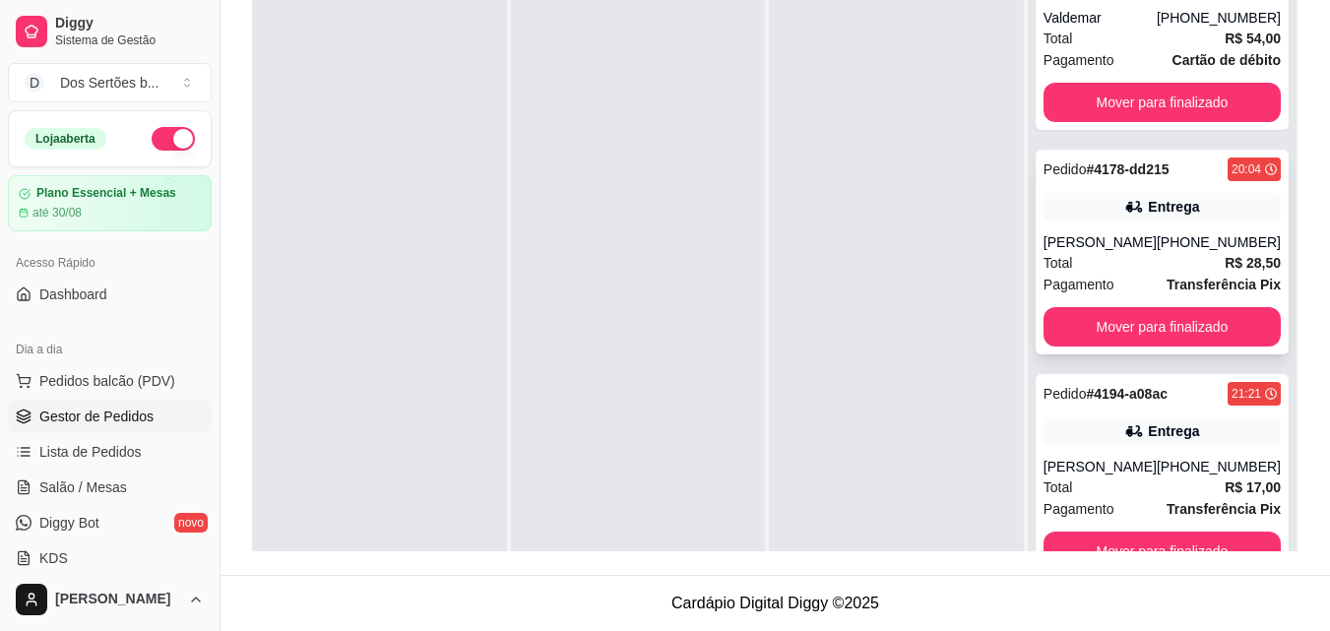
scroll to position [55, 0]
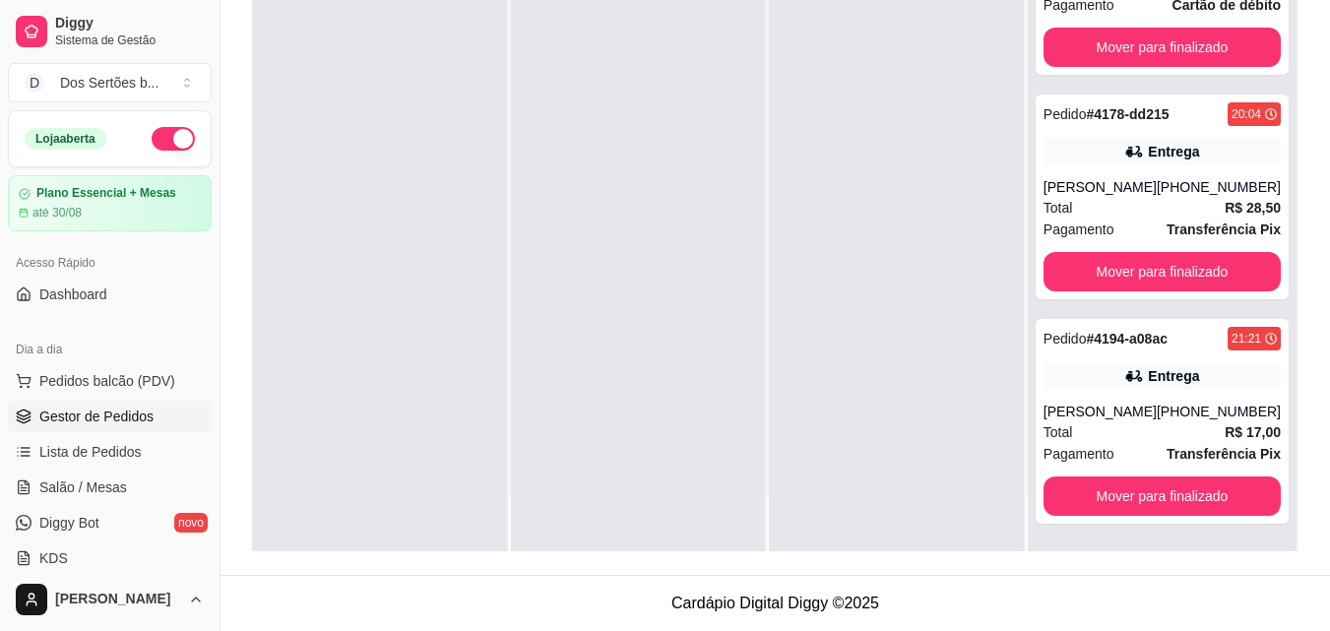
click at [152, 139] on button "button" at bounding box center [173, 139] width 43 height 24
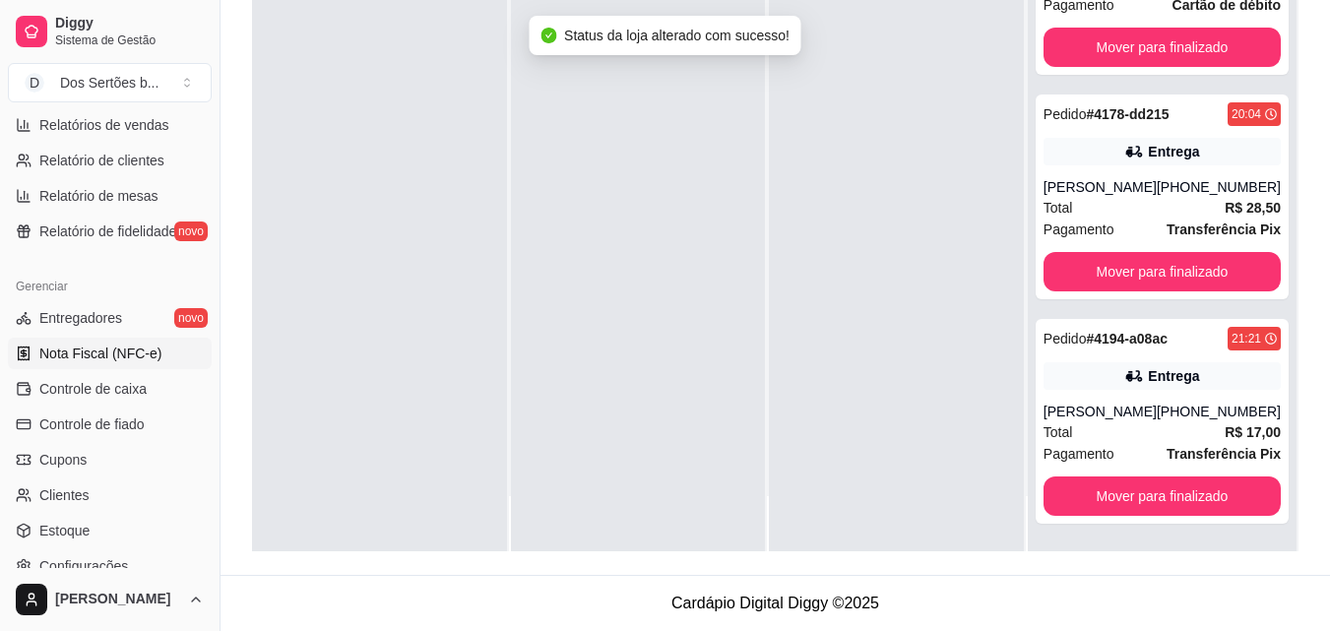
scroll to position [655, 0]
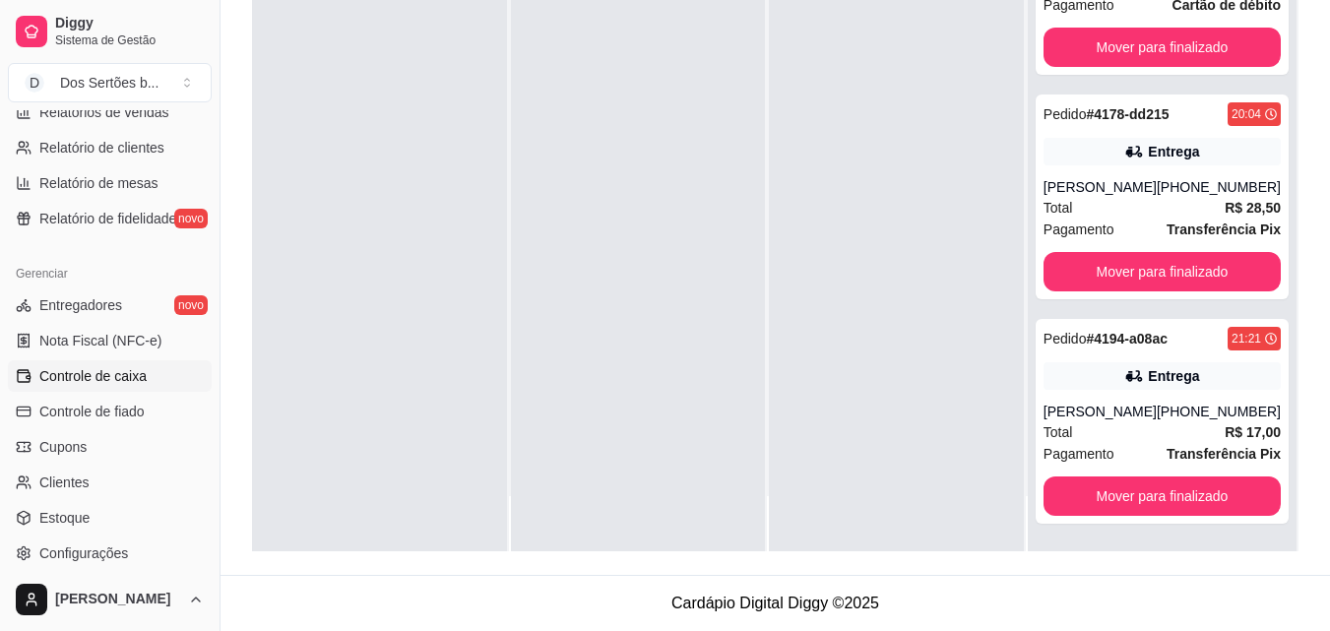
click at [80, 372] on span "Controle de caixa" at bounding box center [92, 376] width 107 height 20
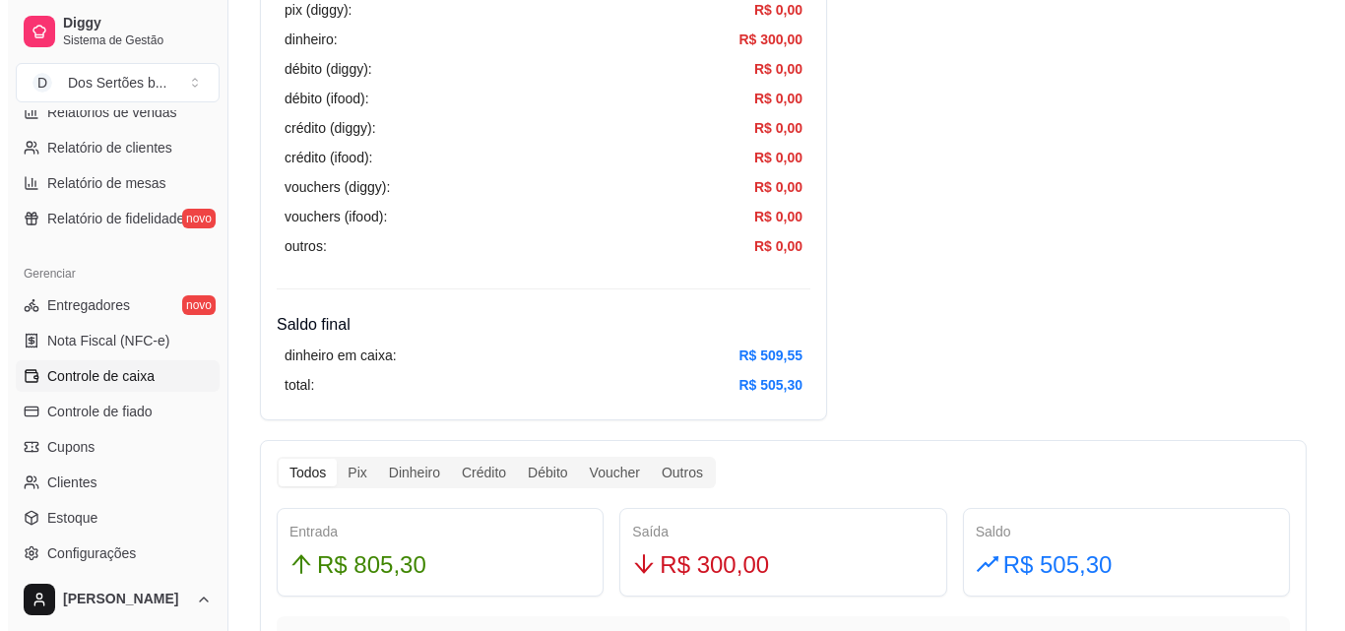
scroll to position [1278, 0]
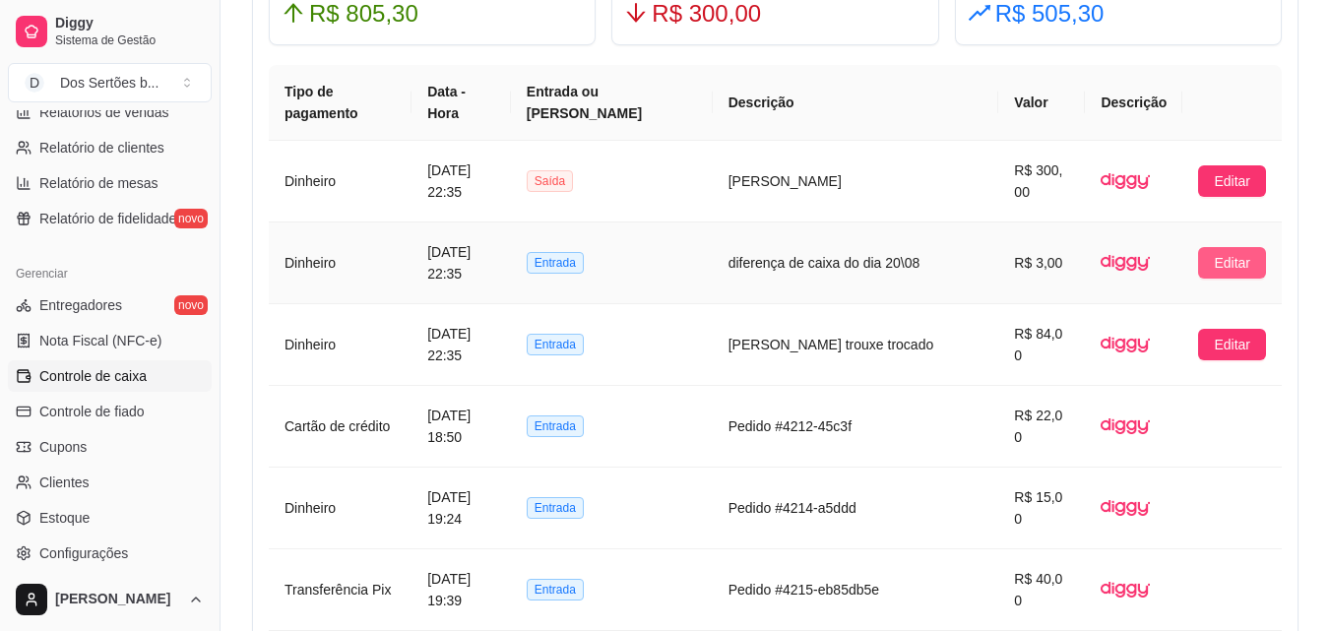
click at [1212, 262] on button "Editar" at bounding box center [1232, 263] width 68 height 32
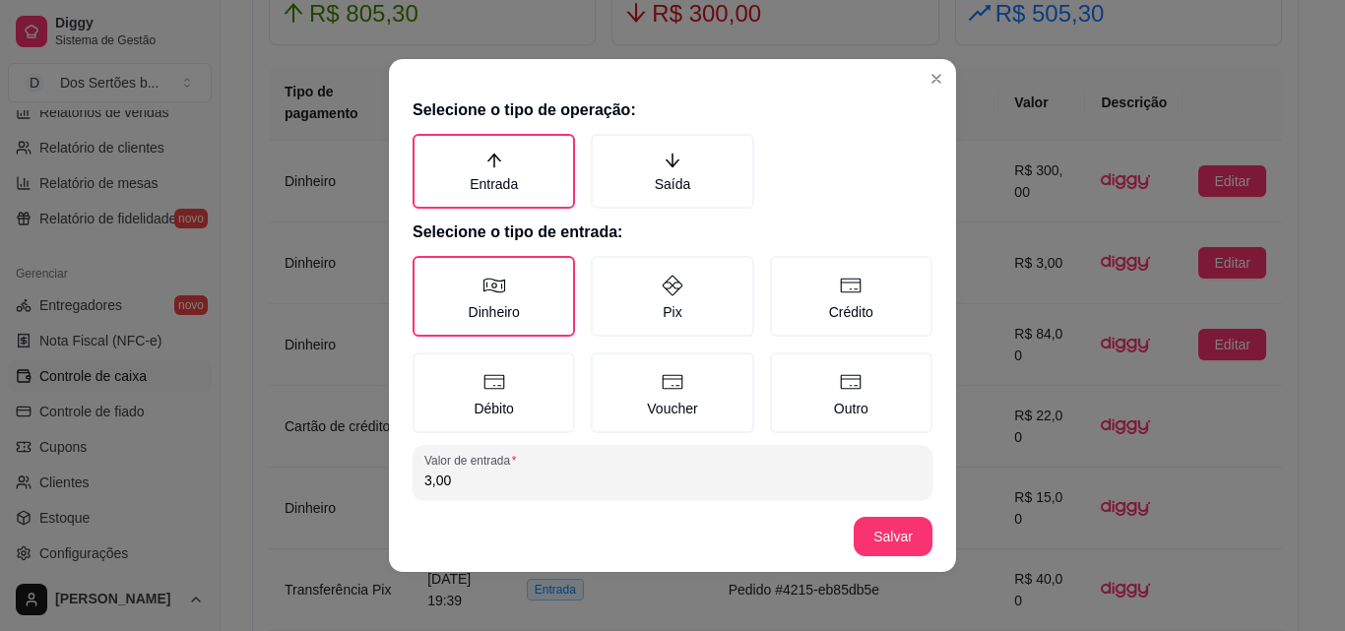
click at [456, 485] on input "3,00" at bounding box center [672, 481] width 496 height 20
type input "0,00"
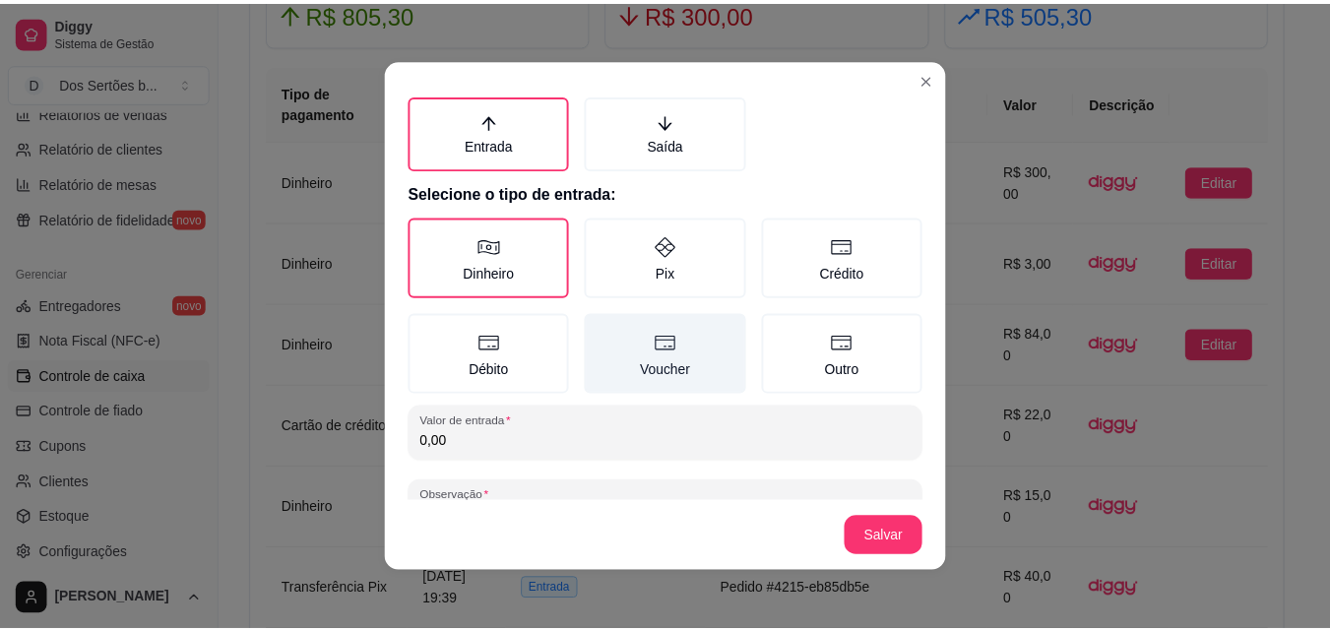
scroll to position [105, 0]
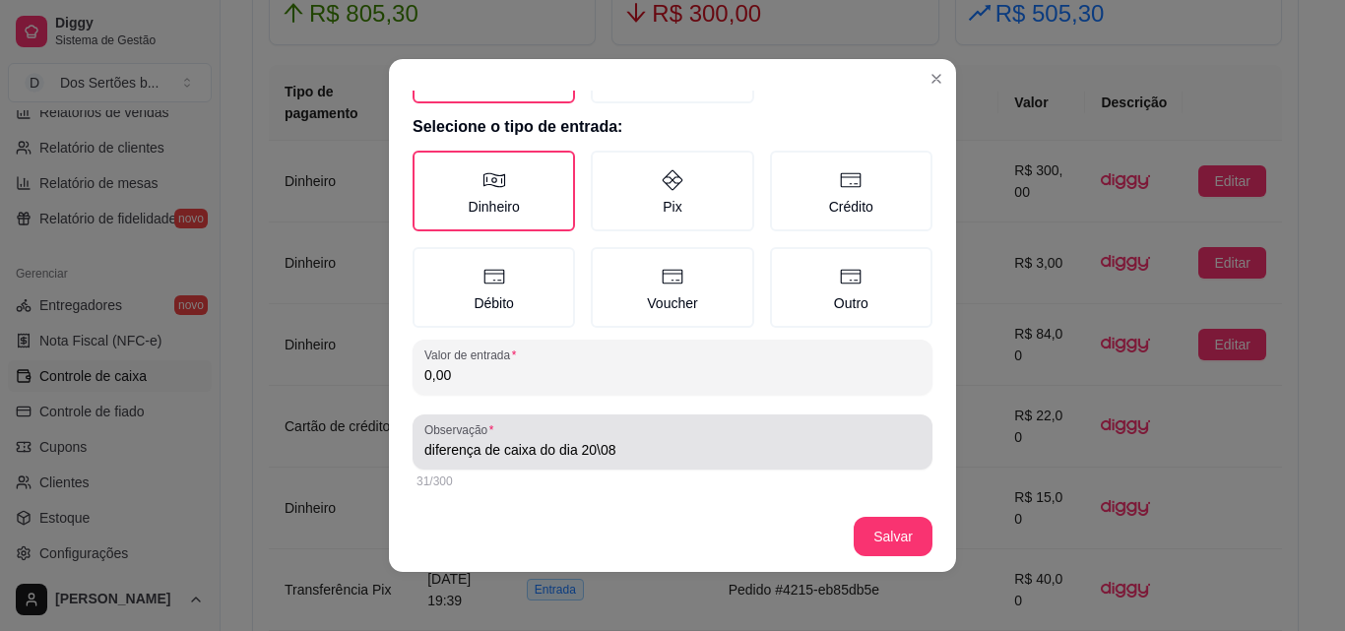
click at [696, 436] on div "diferença de caixa do dia 20\08" at bounding box center [672, 441] width 496 height 39
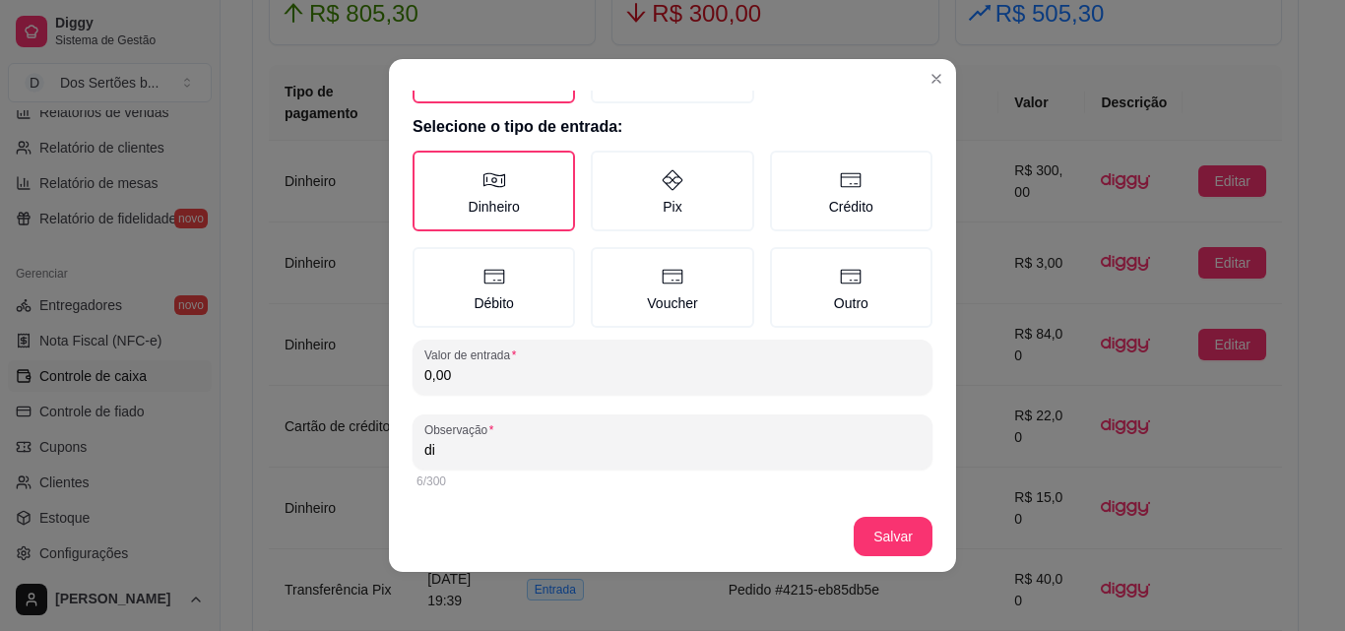
type input "d"
type input "."
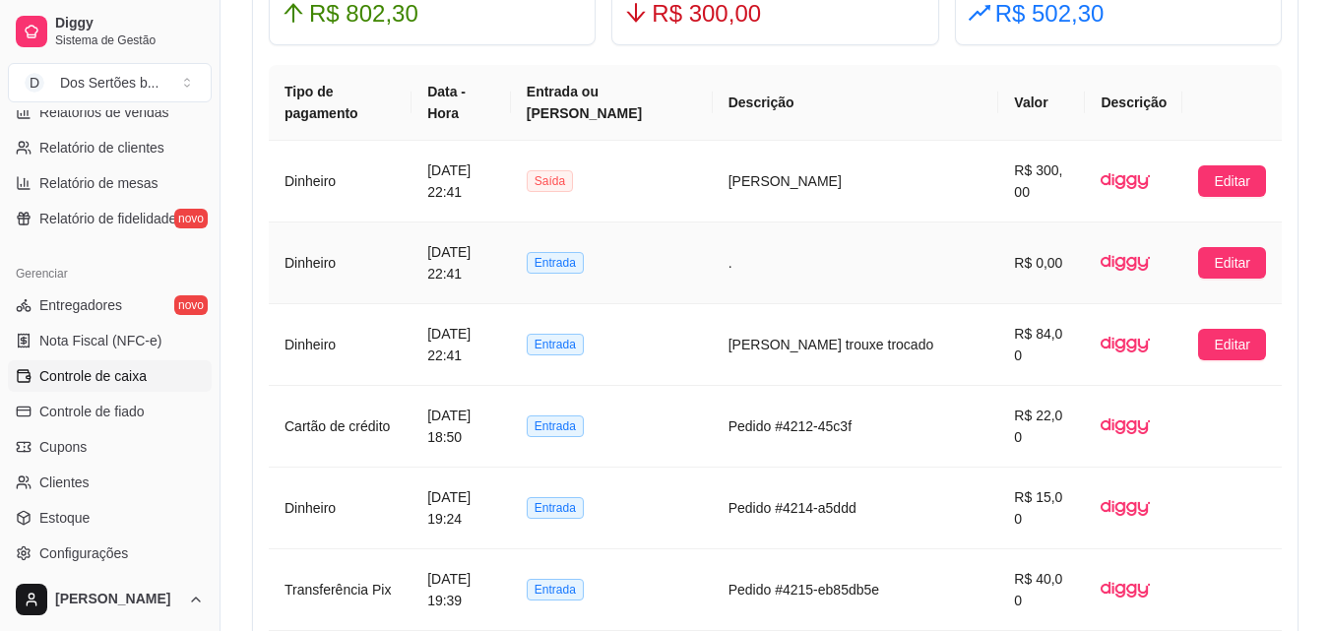
scroll to position [1144, 0]
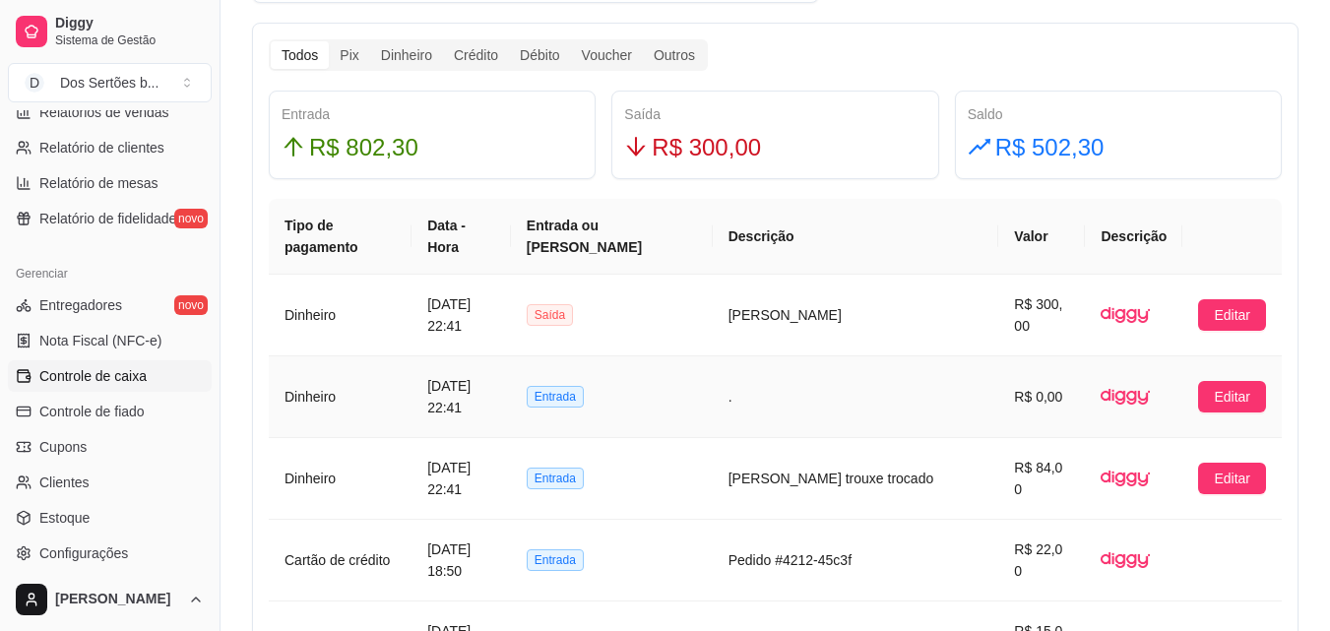
click at [396, 409] on td "Dinheiro" at bounding box center [340, 397] width 143 height 82
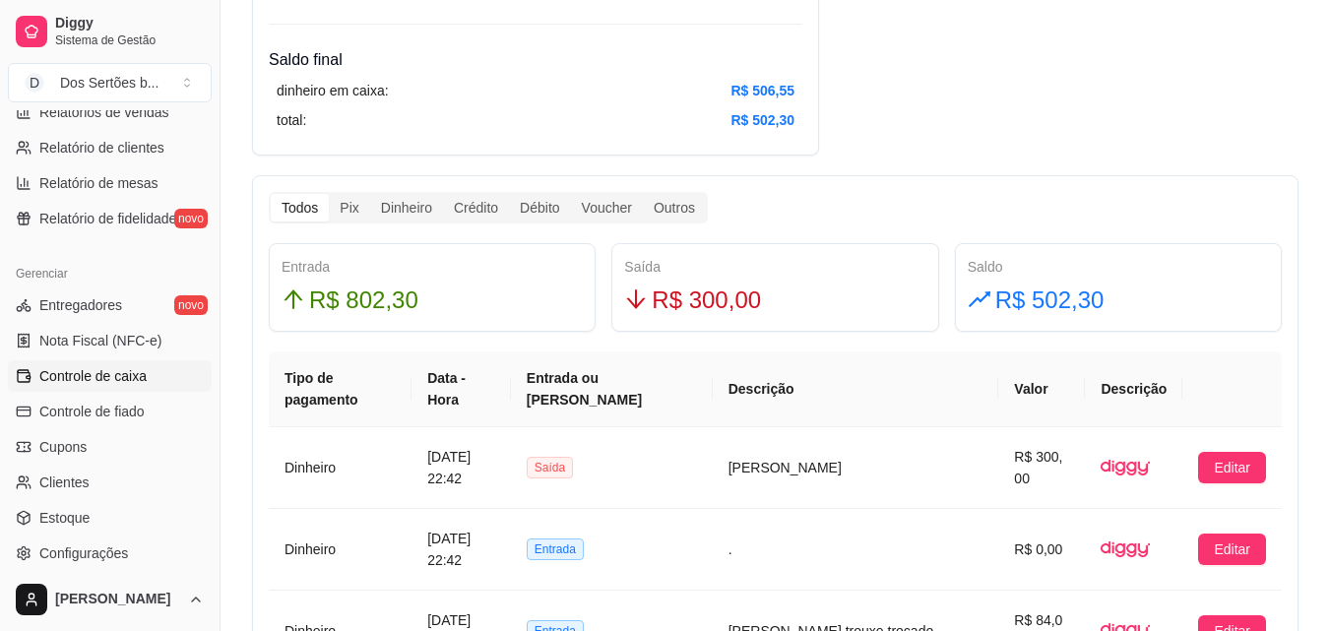
scroll to position [1227, 0]
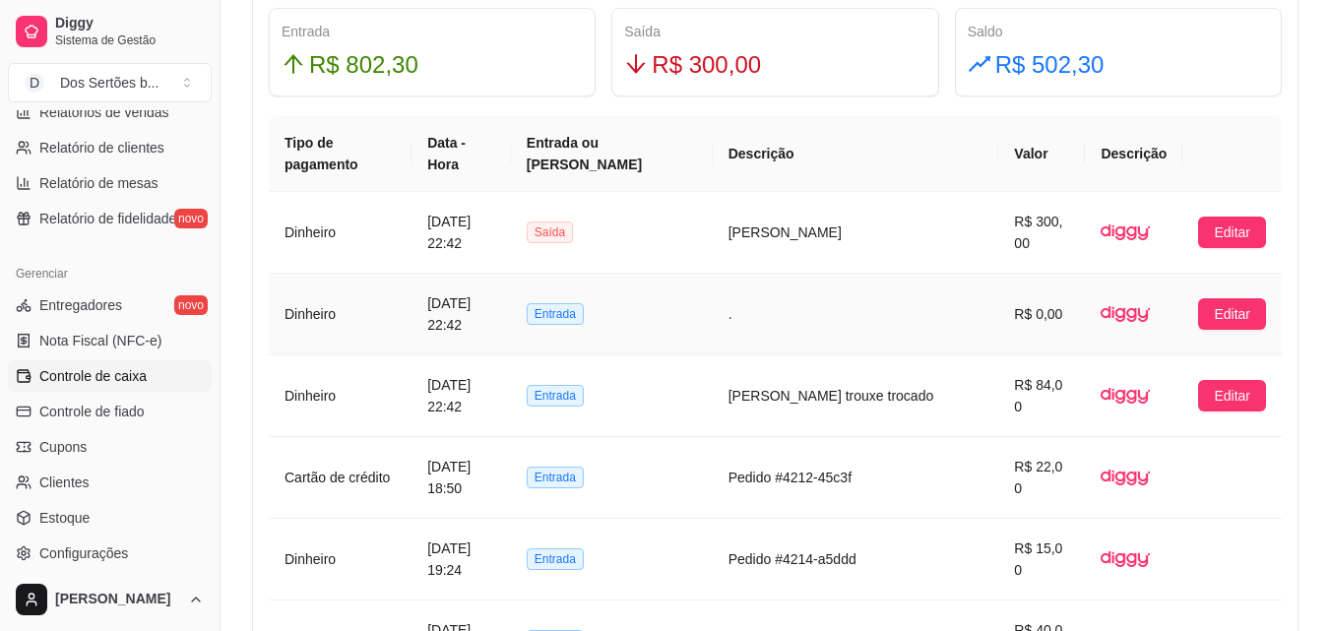
click at [906, 316] on td "." at bounding box center [856, 315] width 287 height 82
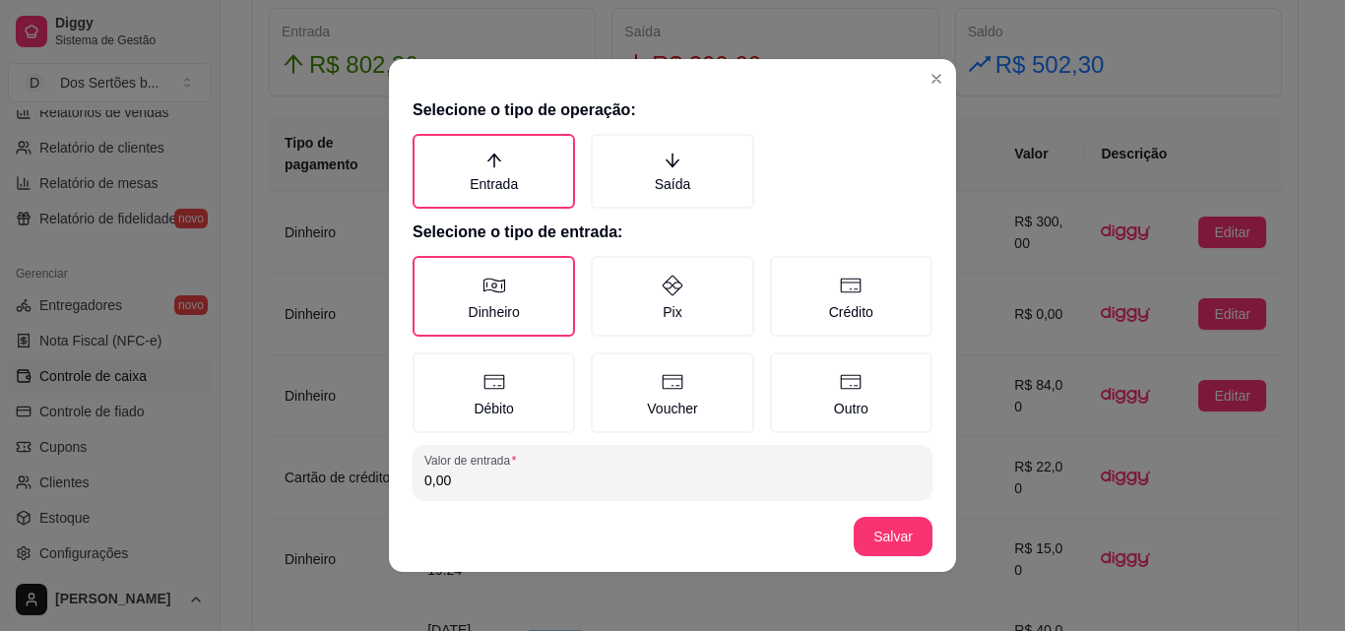
click at [495, 474] on input "0,00" at bounding box center [672, 481] width 496 height 20
type input "1,00"
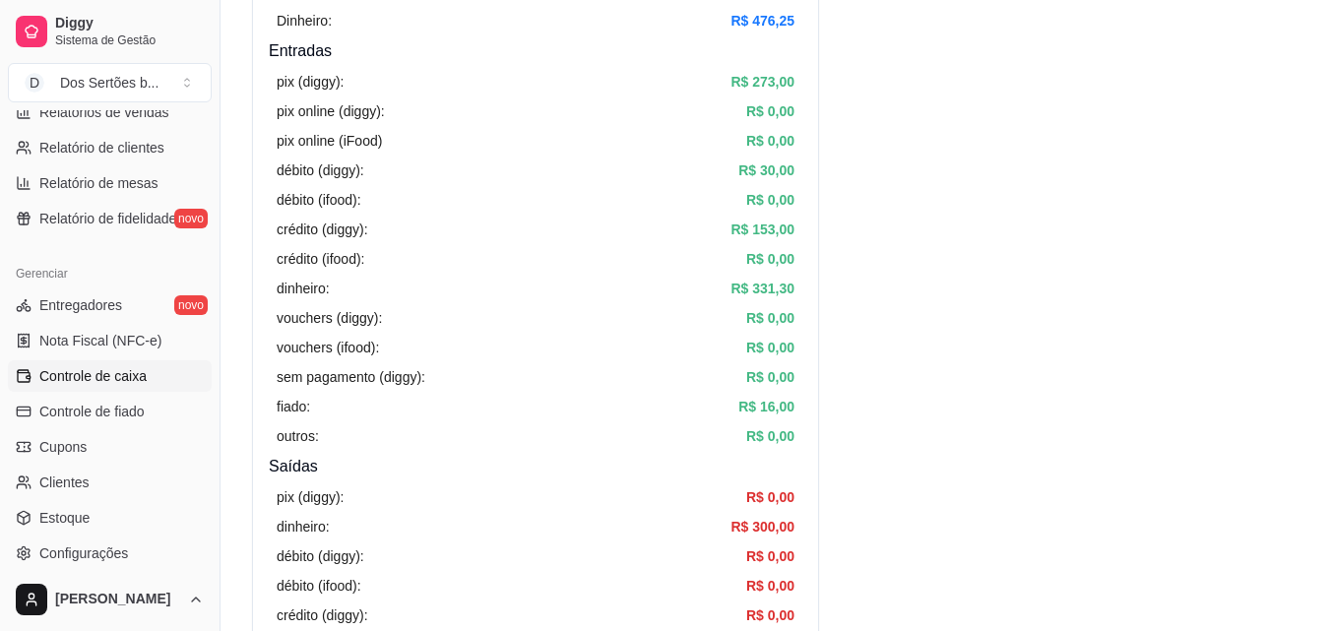
scroll to position [0, 0]
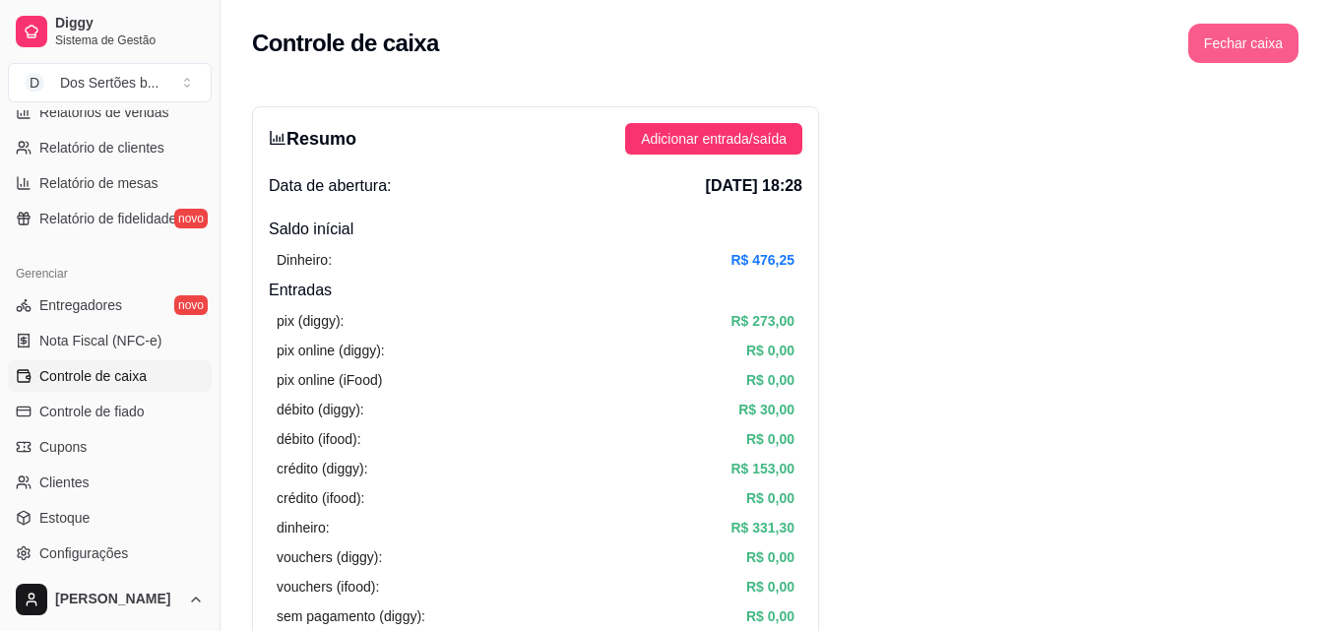
click at [1243, 39] on button "Fechar caixa" at bounding box center [1244, 43] width 110 height 39
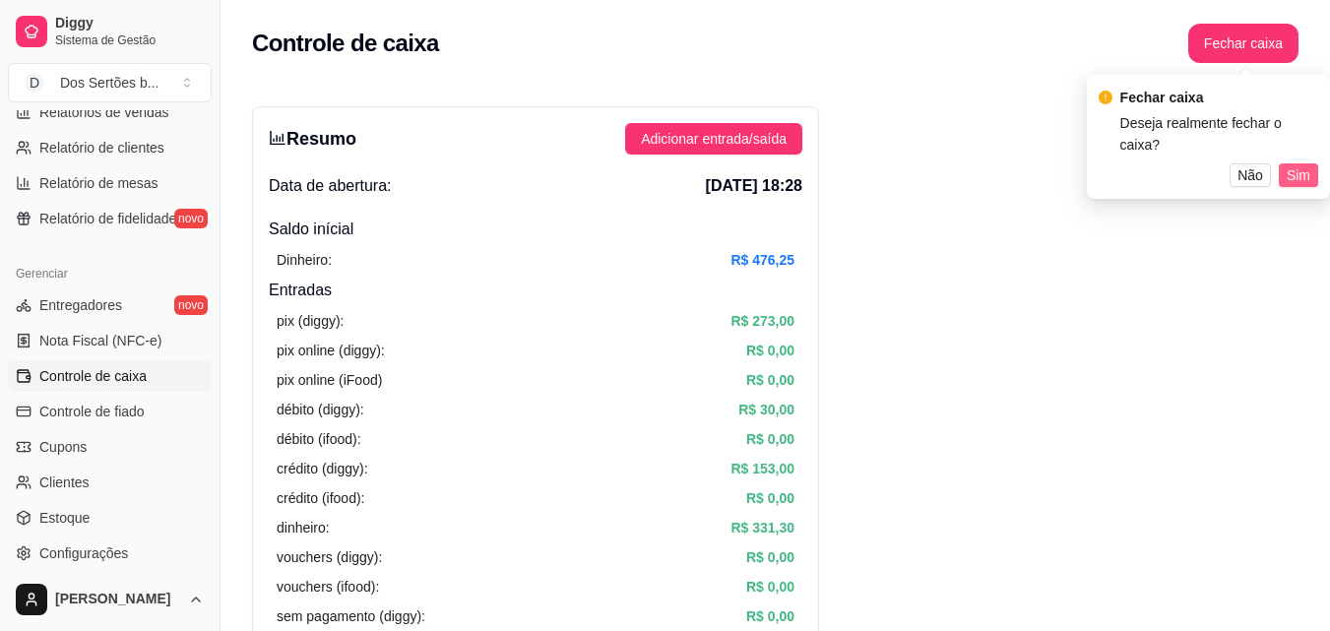
click at [1297, 164] on span "Sim" at bounding box center [1299, 175] width 24 height 22
